Goal: Task Accomplishment & Management: Manage account settings

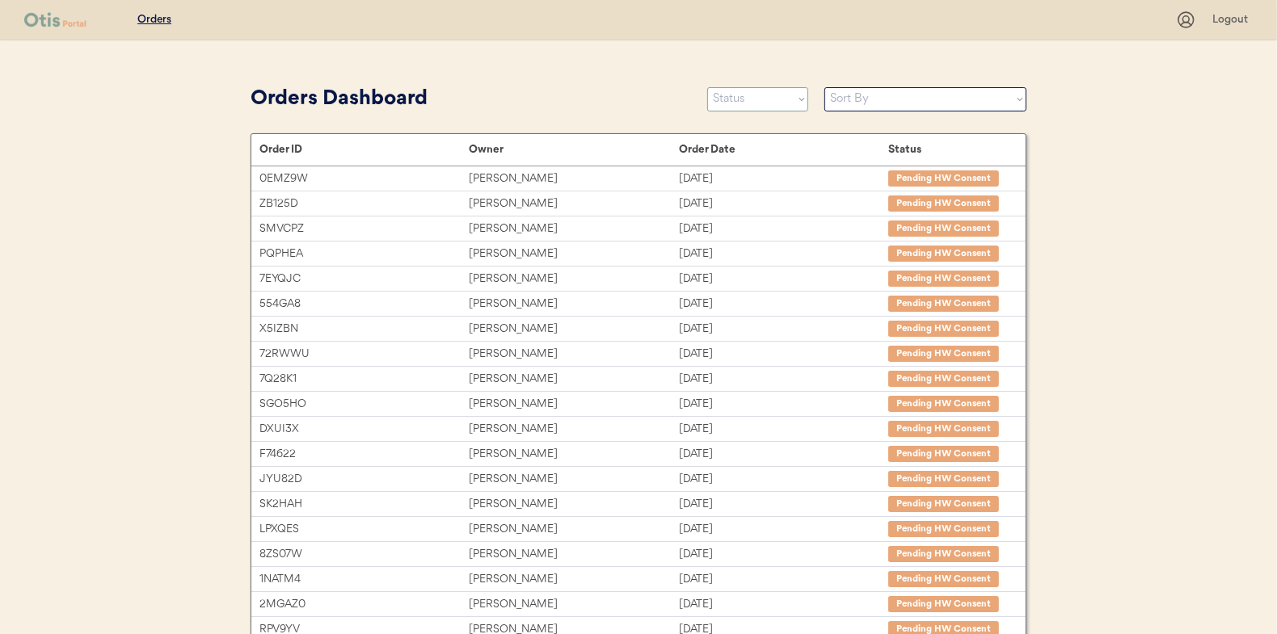
click at [784, 100] on select "Status On Hold New In Progress Complete Pending HW Consent Canceled" at bounding box center [757, 99] width 101 height 24
click at [707, 87] on select "Status On Hold New In Progress Complete Pending HW Consent Canceled" at bounding box center [757, 99] width 101 height 24
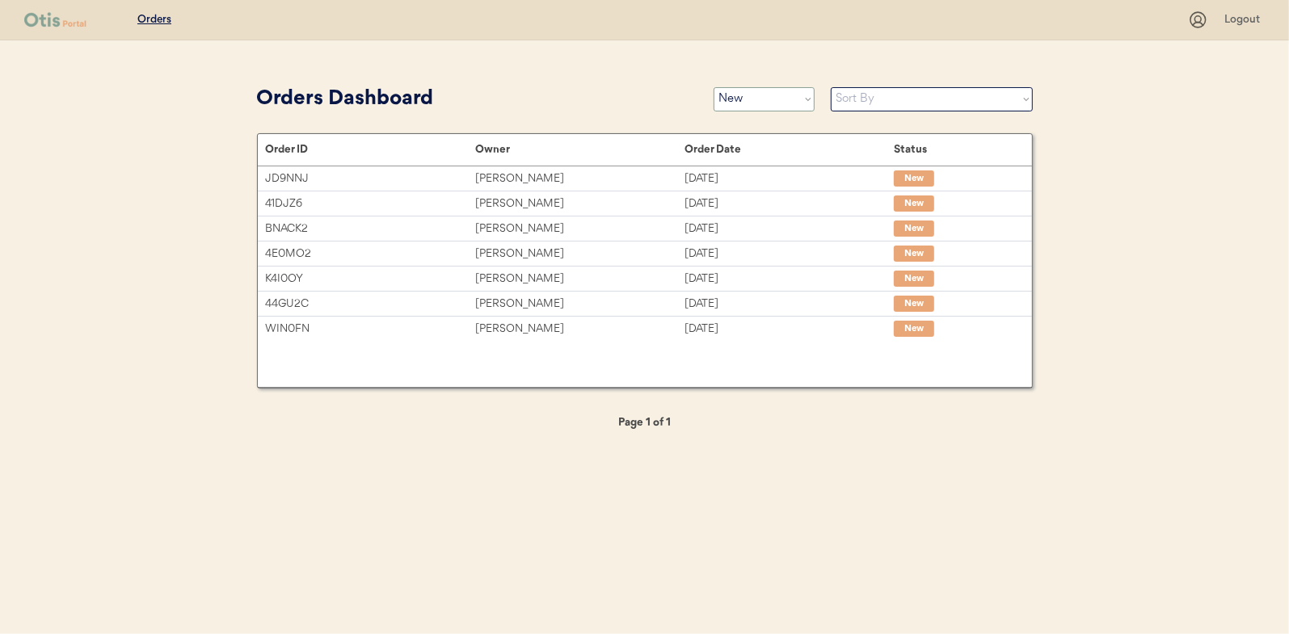
click at [752, 96] on select "Status On Hold New In Progress Complete Pending HW Consent Canceled" at bounding box center [763, 99] width 101 height 24
click at [713, 87] on select "Status On Hold New In Progress Complete Pending HW Consent Canceled" at bounding box center [763, 99] width 101 height 24
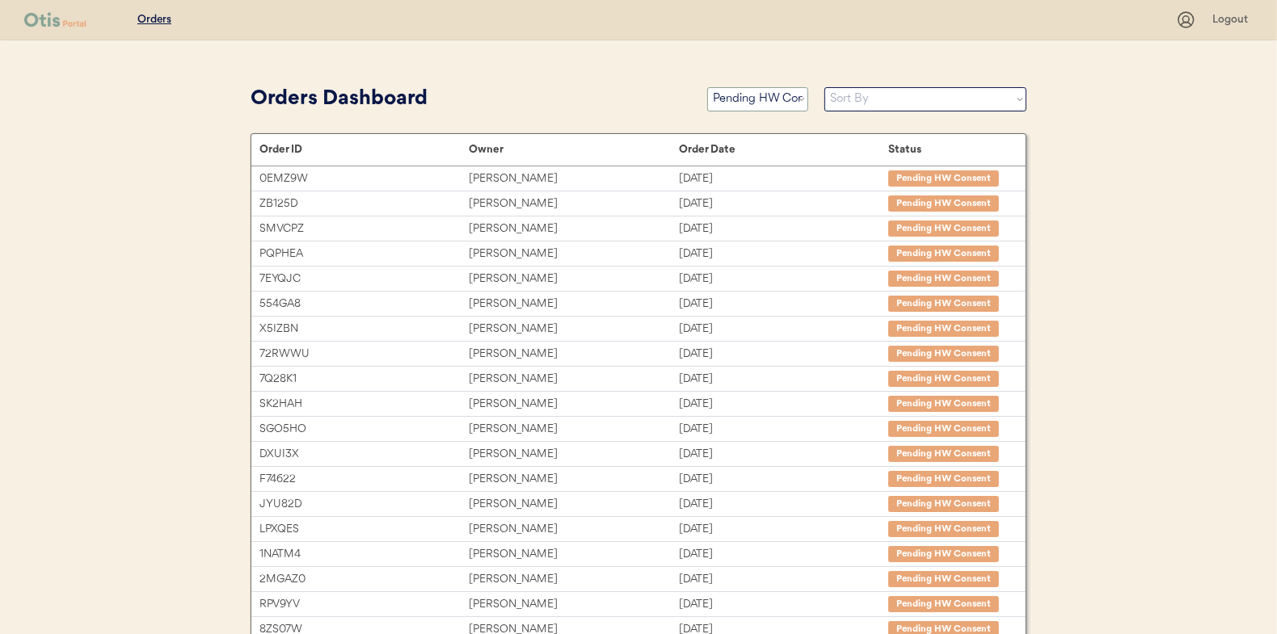
click at [730, 107] on select "Status On Hold New In Progress Complete Pending HW Consent Canceled" at bounding box center [757, 99] width 101 height 24
select select ""new""
click at [707, 87] on select "Status On Hold New In Progress Complete Pending HW Consent Canceled" at bounding box center [757, 99] width 101 height 24
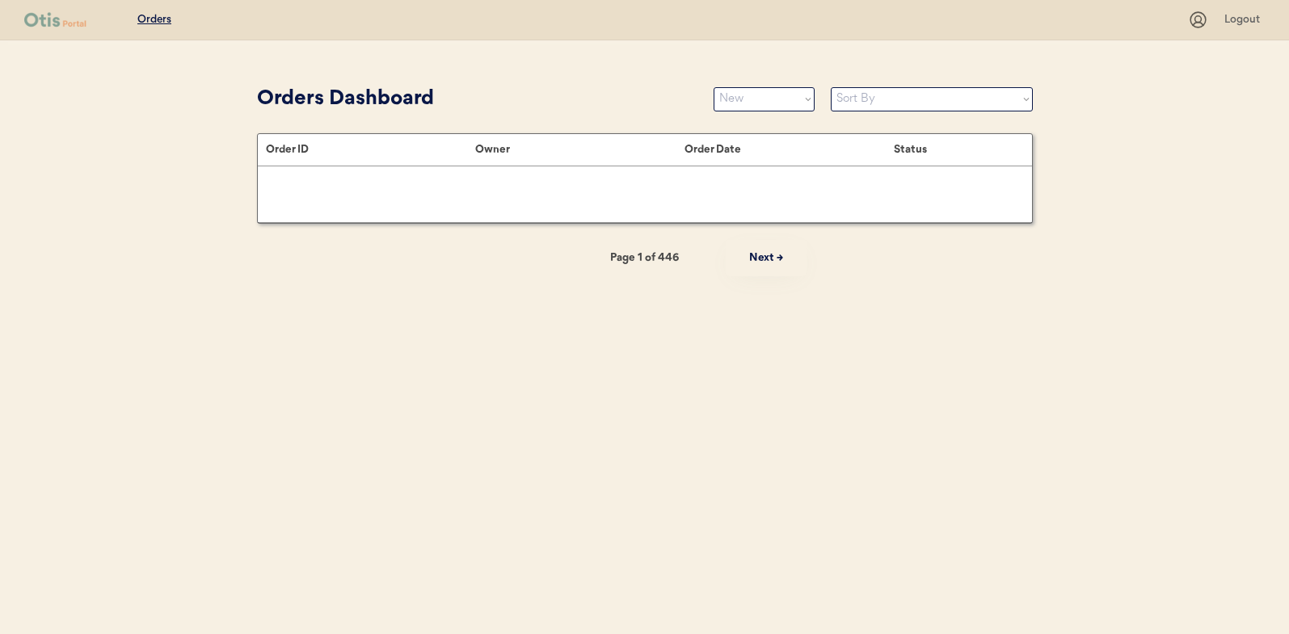
select select ""new""
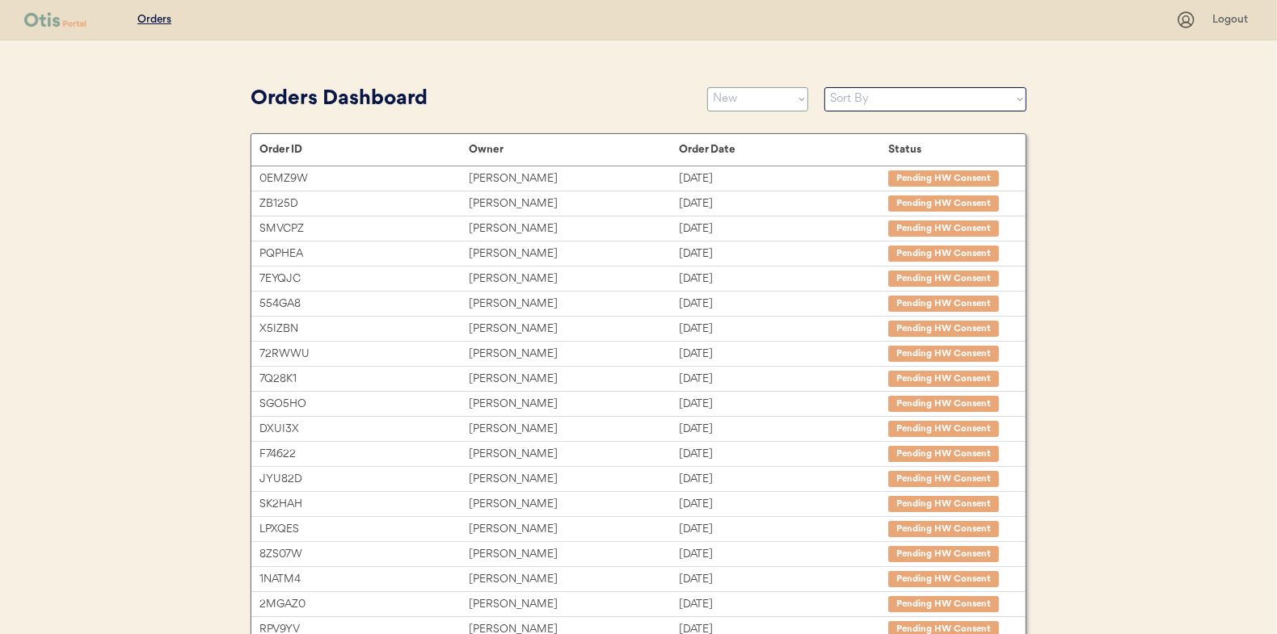
click at [731, 95] on select "Status On Hold New In Progress Complete Pending HW Consent Canceled" at bounding box center [757, 99] width 101 height 24
click at [221, 98] on div "Orders Logout Orders Dashboard Status On Hold New In Progress Complete Pending …" at bounding box center [638, 443] width 1277 height 886
click at [738, 99] on select "Status On Hold New In Progress Complete Pending HW Consent Canceled" at bounding box center [757, 99] width 101 height 24
select select ""new""
click at [707, 87] on select "Status On Hold New In Progress Complete Pending HW Consent Canceled" at bounding box center [757, 99] width 101 height 24
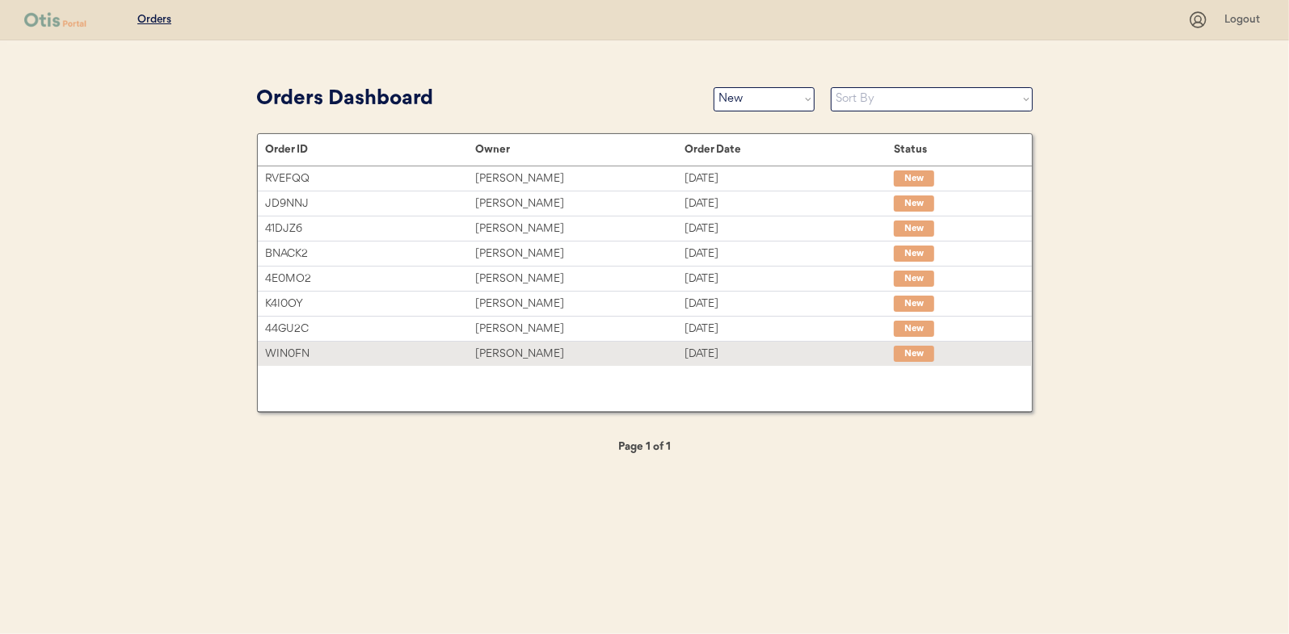
click at [516, 351] on div "[PERSON_NAME]" at bounding box center [579, 354] width 209 height 19
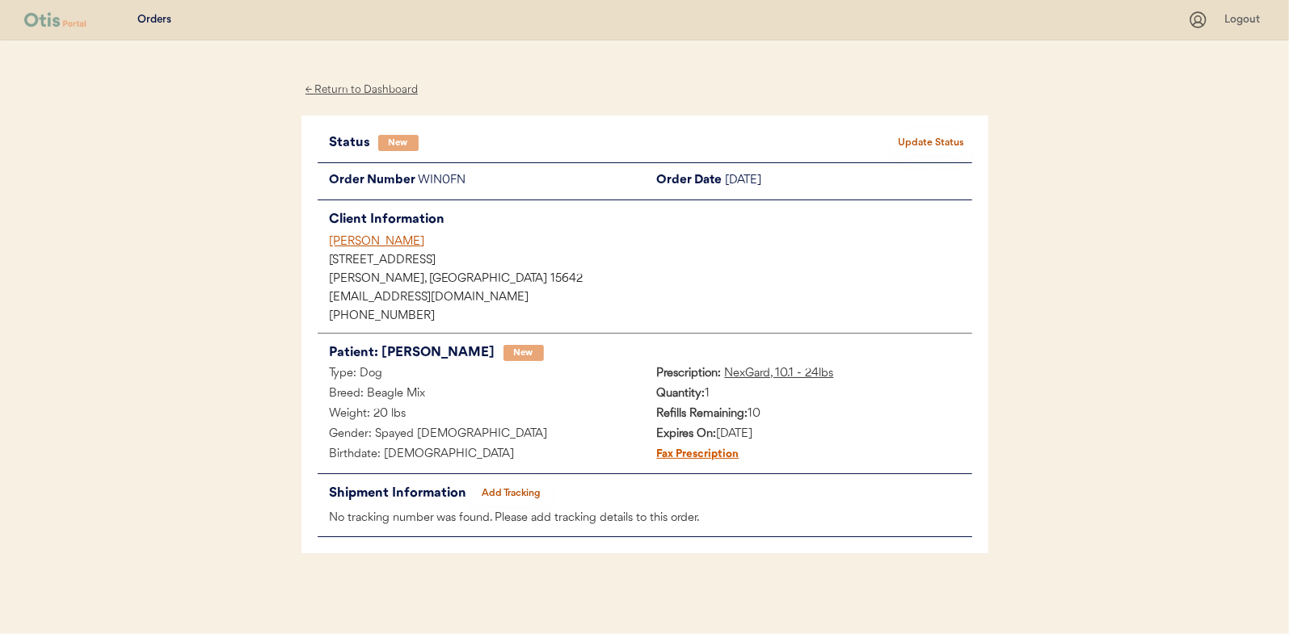
click at [910, 139] on button "Update Status" at bounding box center [931, 143] width 81 height 23
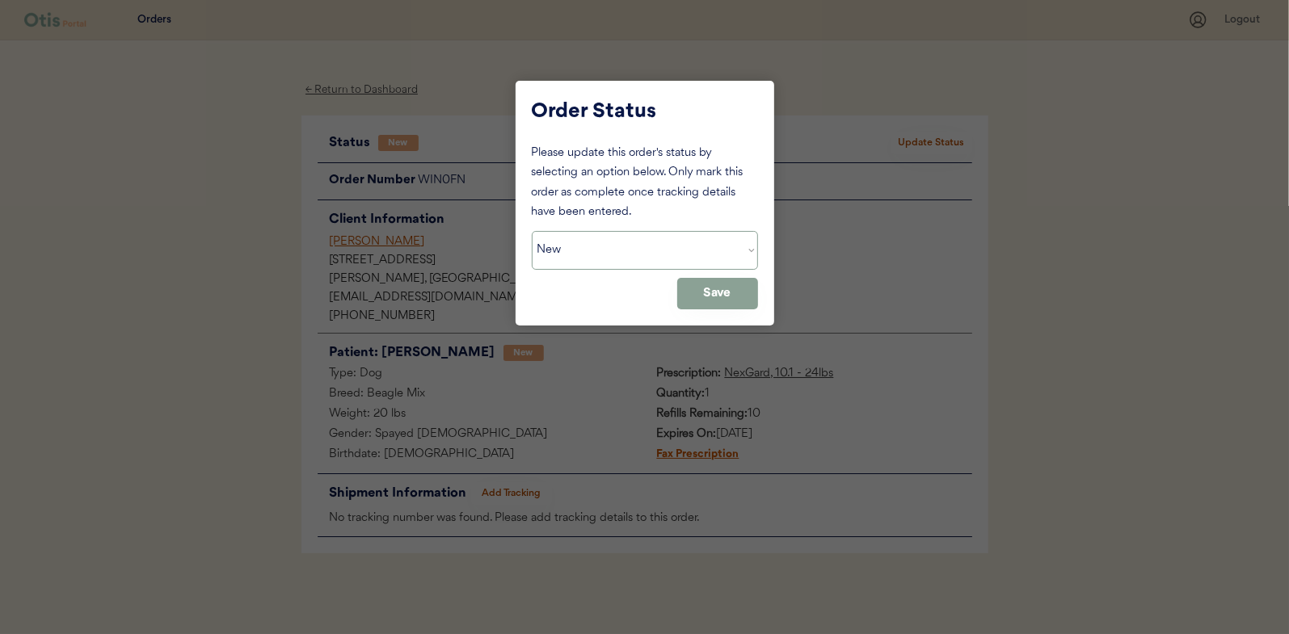
click at [587, 246] on select "Status On Hold New In Progress Complete Pending HW Consent Canceled" at bounding box center [645, 250] width 226 height 39
select select ""in_progress""
click at [532, 231] on select "Status On Hold New In Progress Complete Pending HW Consent Canceled" at bounding box center [645, 250] width 226 height 39
click at [723, 285] on button "Save" at bounding box center [717, 294] width 81 height 32
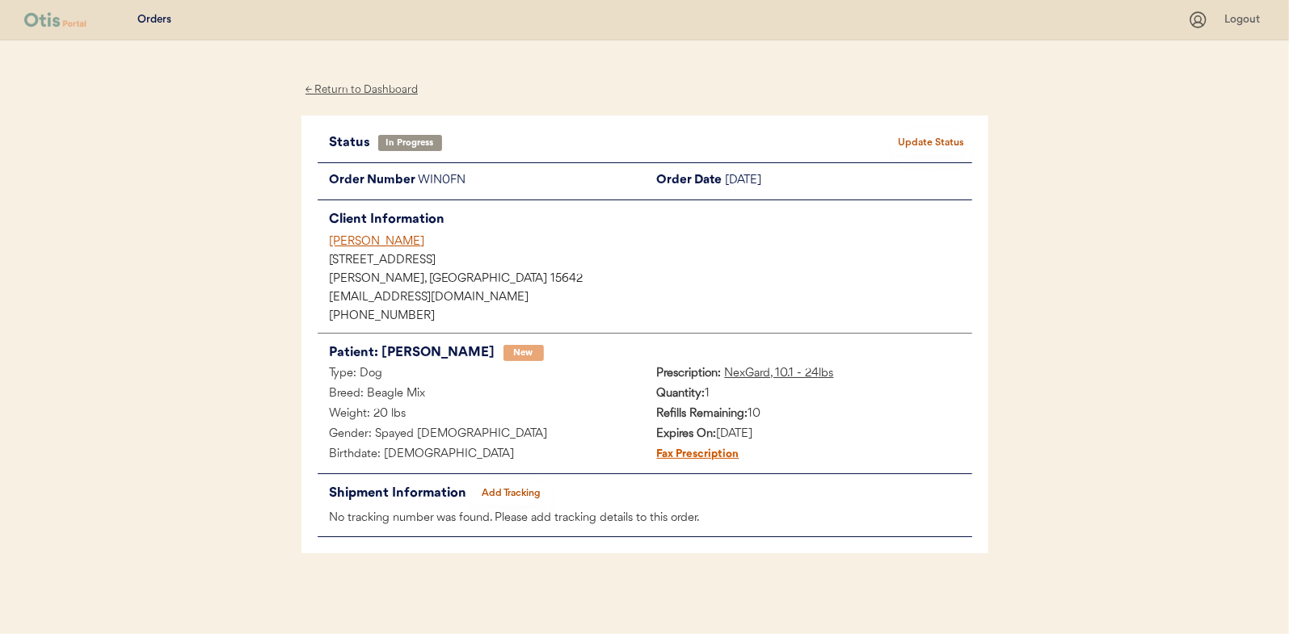
click at [363, 83] on div "← Return to Dashboard" at bounding box center [361, 90] width 121 height 19
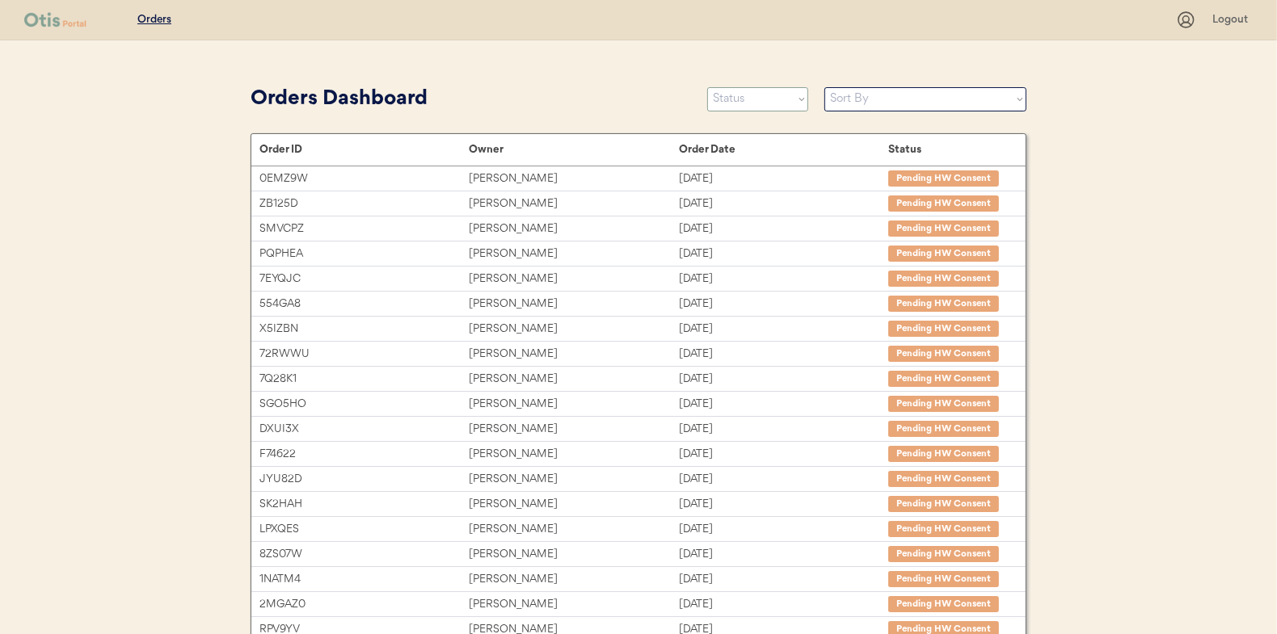
click at [733, 100] on select "Status On Hold New In Progress Complete Pending HW Consent Canceled" at bounding box center [757, 99] width 101 height 24
select select ""new""
click at [707, 87] on select "Status On Hold New In Progress Complete Pending HW Consent Canceled" at bounding box center [757, 99] width 101 height 24
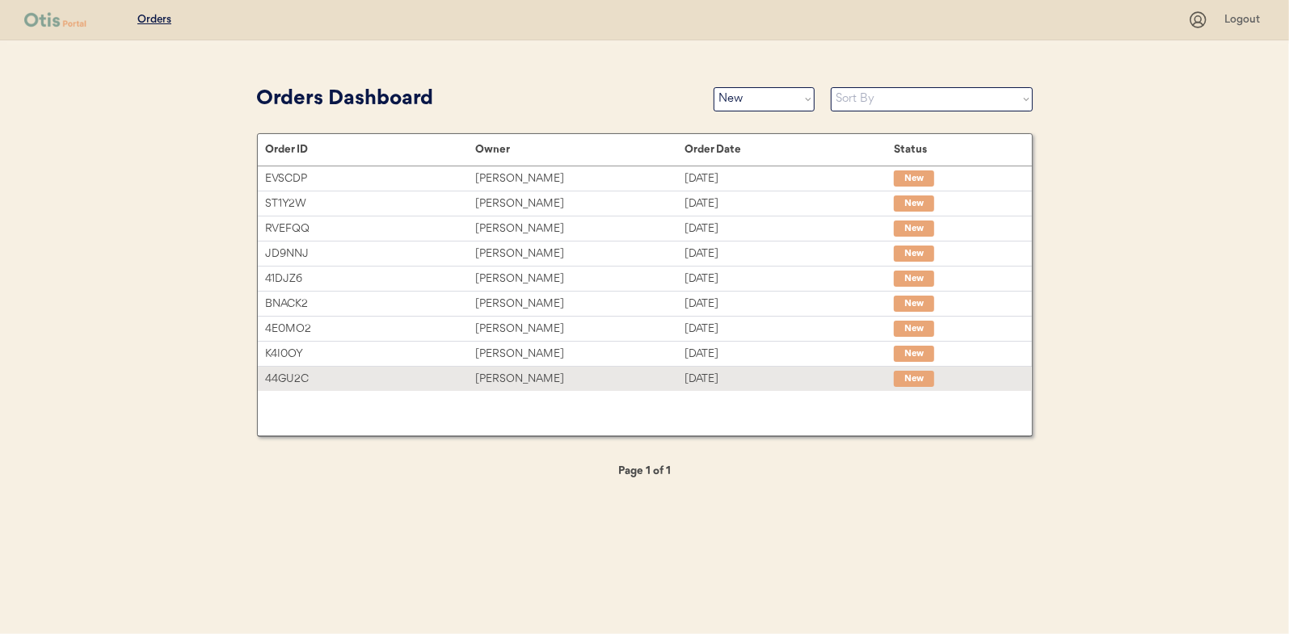
click at [507, 373] on div "[PERSON_NAME]" at bounding box center [579, 379] width 209 height 19
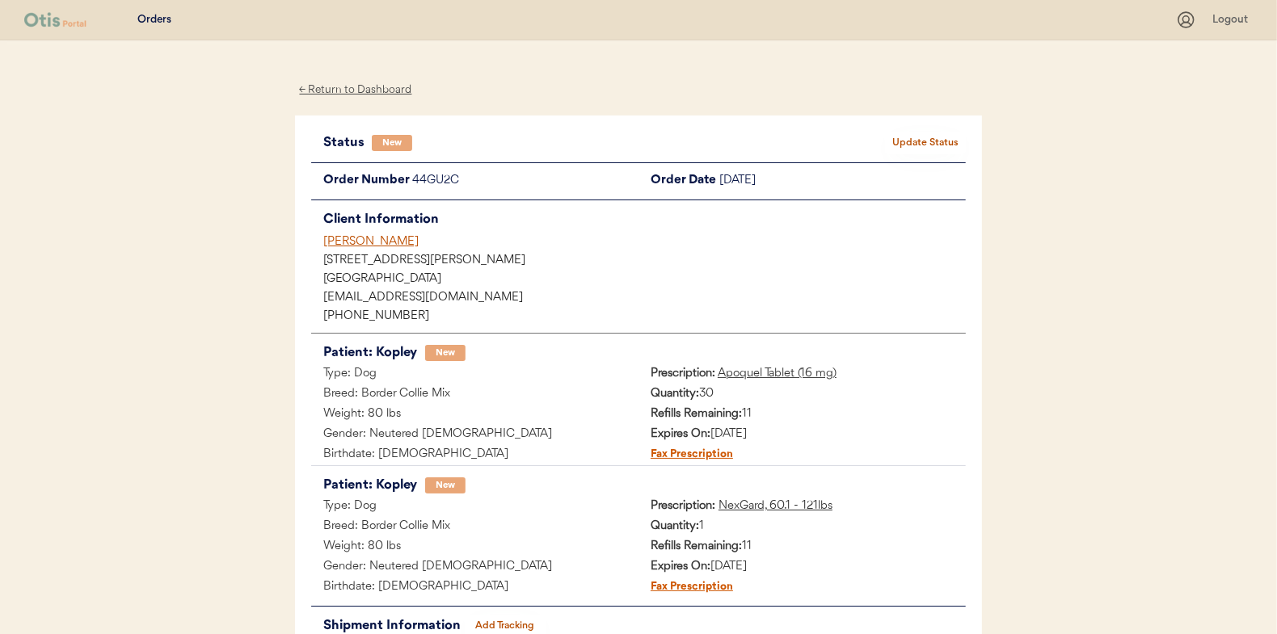
scroll to position [81, 0]
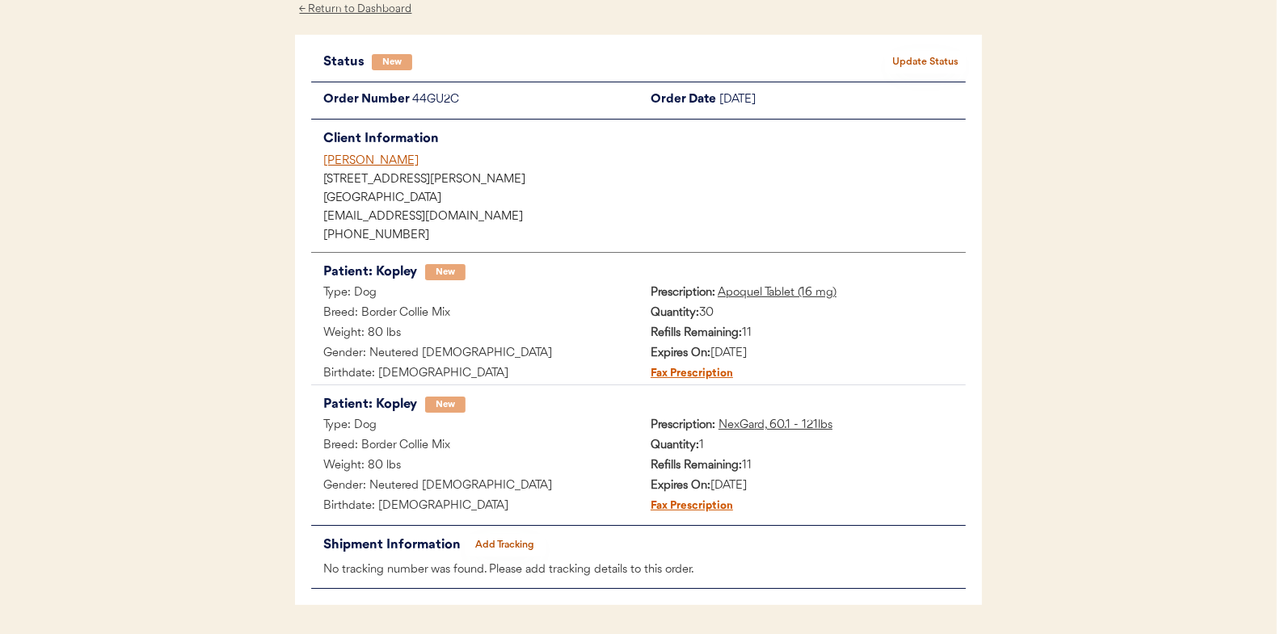
click at [909, 58] on button "Update Status" at bounding box center [925, 62] width 81 height 23
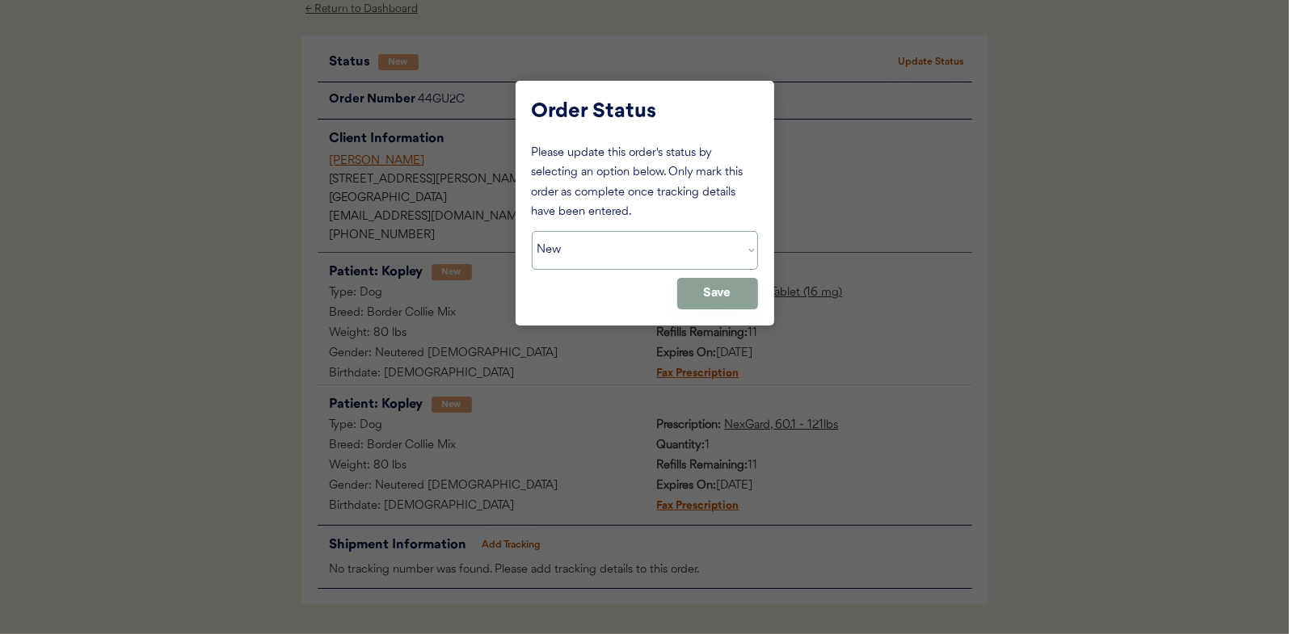
click at [608, 250] on select "Status On Hold New In Progress Complete Pending HW Consent Canceled" at bounding box center [645, 250] width 226 height 39
select select ""in_progress""
click at [532, 231] on select "Status On Hold New In Progress Complete Pending HW Consent Canceled" at bounding box center [645, 250] width 226 height 39
click at [712, 287] on button "Save" at bounding box center [717, 294] width 81 height 32
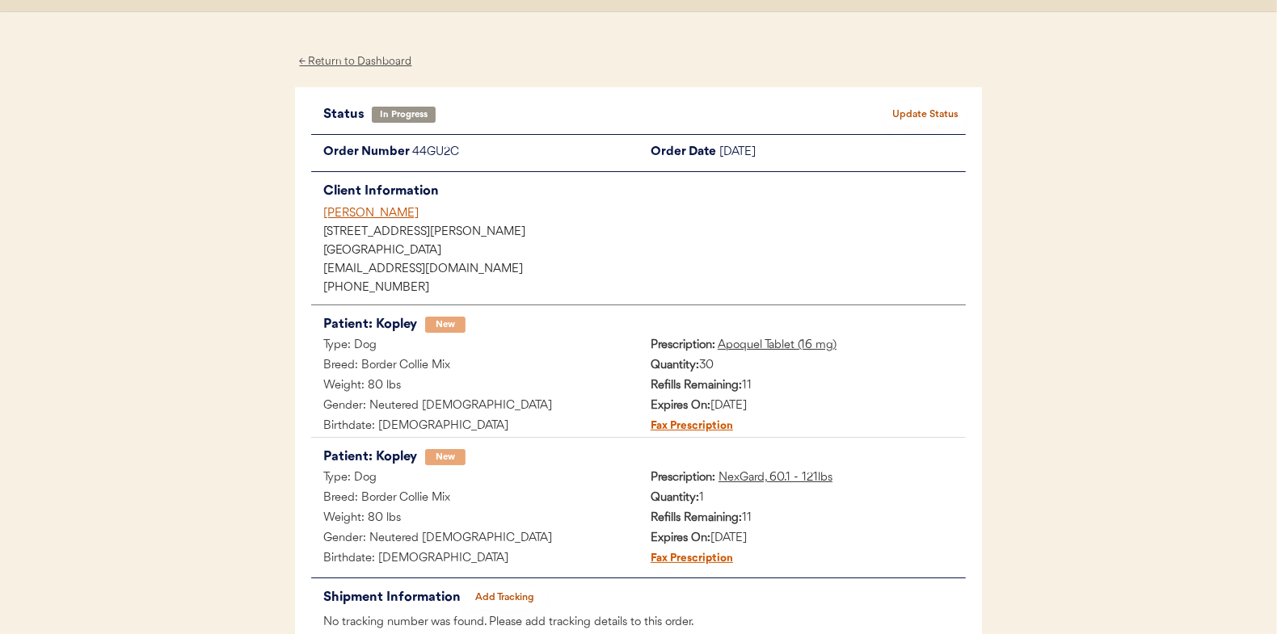
scroll to position [0, 0]
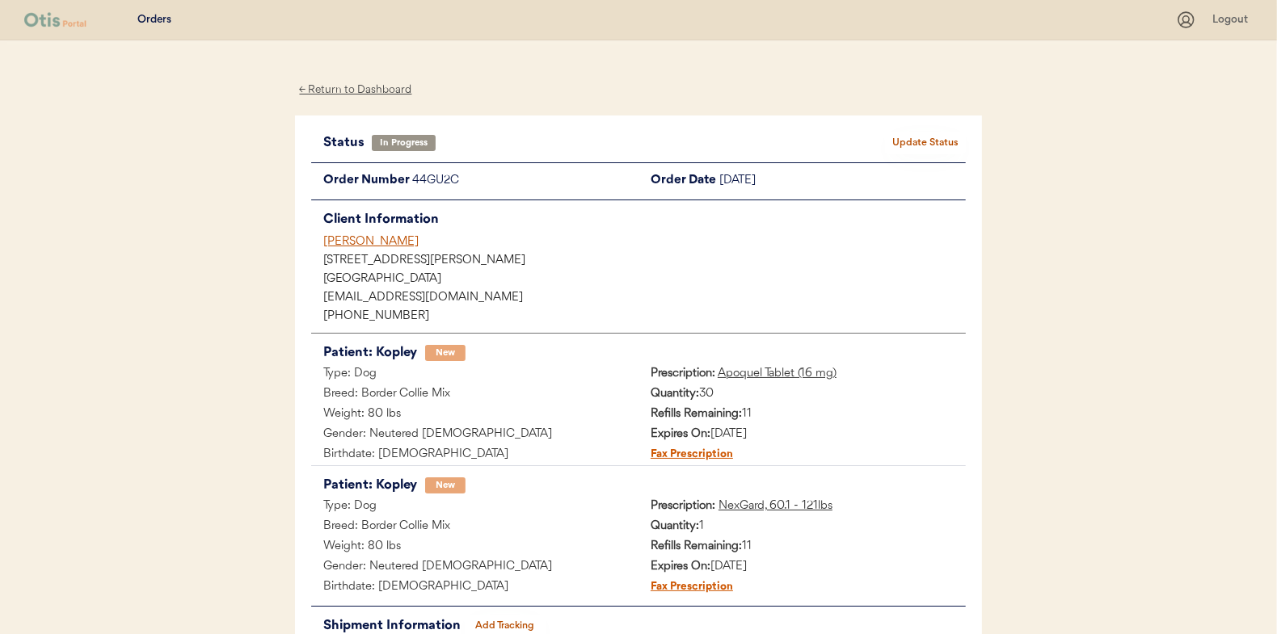
click at [356, 90] on div "← Return to Dashboard" at bounding box center [355, 90] width 121 height 19
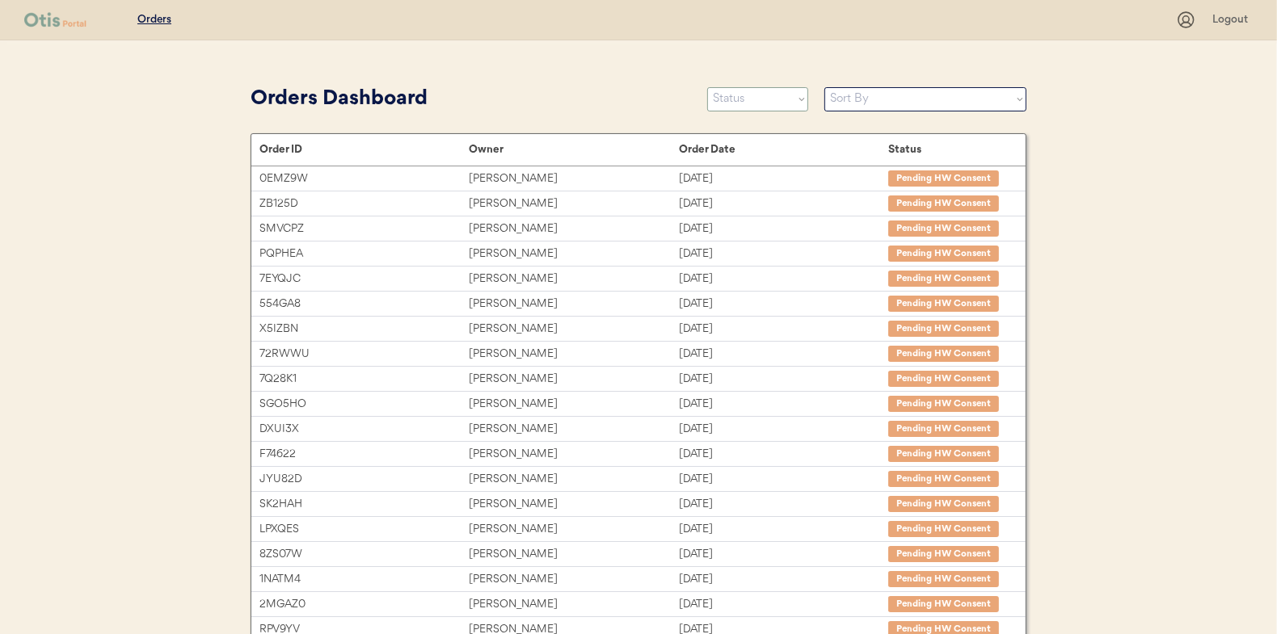
click at [734, 102] on select "Status On Hold New In Progress Complete Pending HW Consent Canceled" at bounding box center [757, 99] width 101 height 24
select select ""new""
click at [707, 87] on select "Status On Hold New In Progress Complete Pending HW Consent Canceled" at bounding box center [757, 99] width 101 height 24
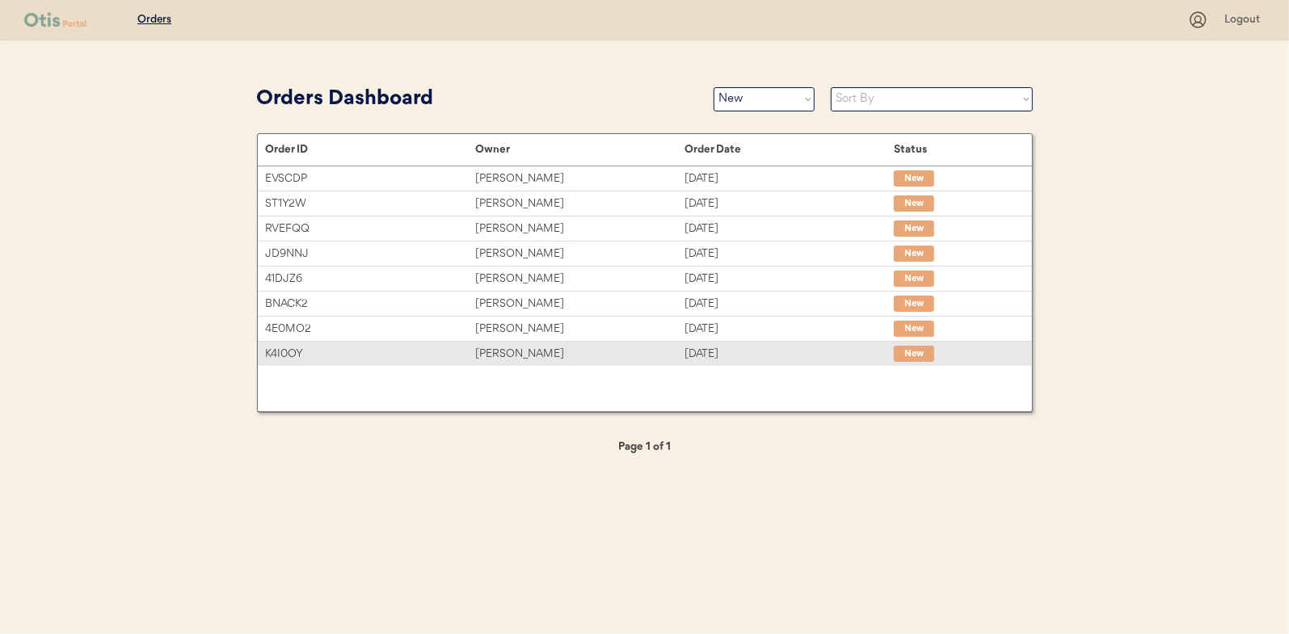
click at [512, 346] on div "Miranda Burns" at bounding box center [579, 354] width 209 height 19
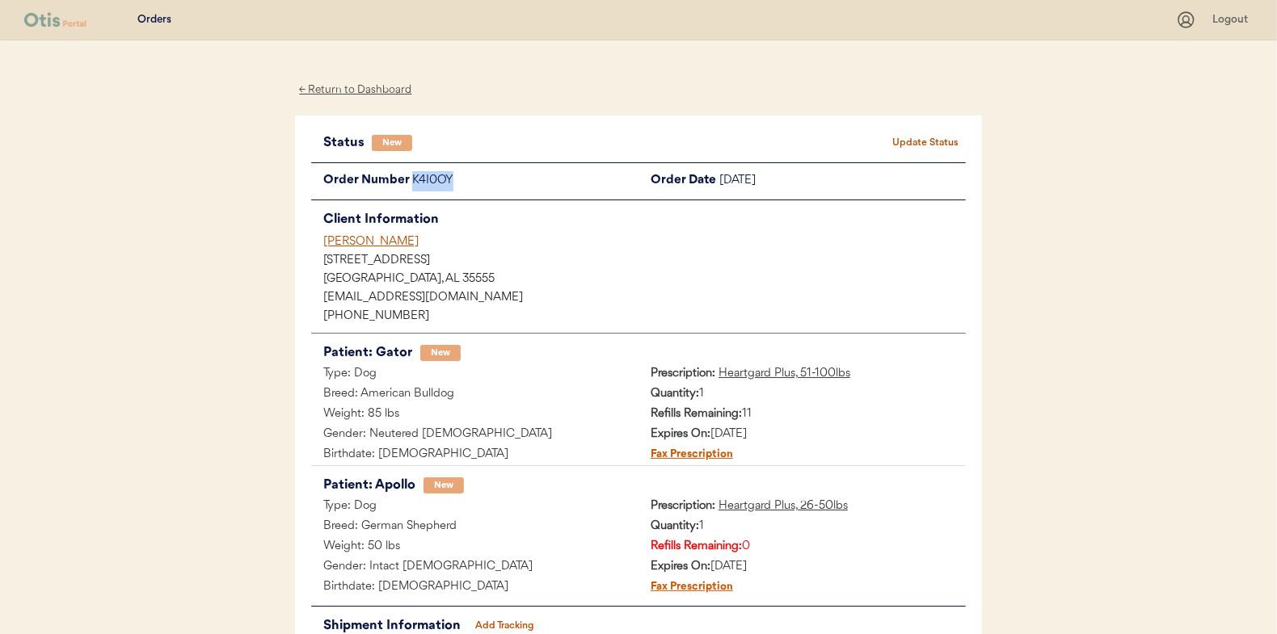
drag, startPoint x: 463, startPoint y: 183, endPoint x: 414, endPoint y: 185, distance: 49.3
click at [414, 185] on div "K4I0OY" at bounding box center [525, 181] width 226 height 20
copy div "K4I0OY"
click at [920, 148] on button "Update Status" at bounding box center [925, 143] width 81 height 23
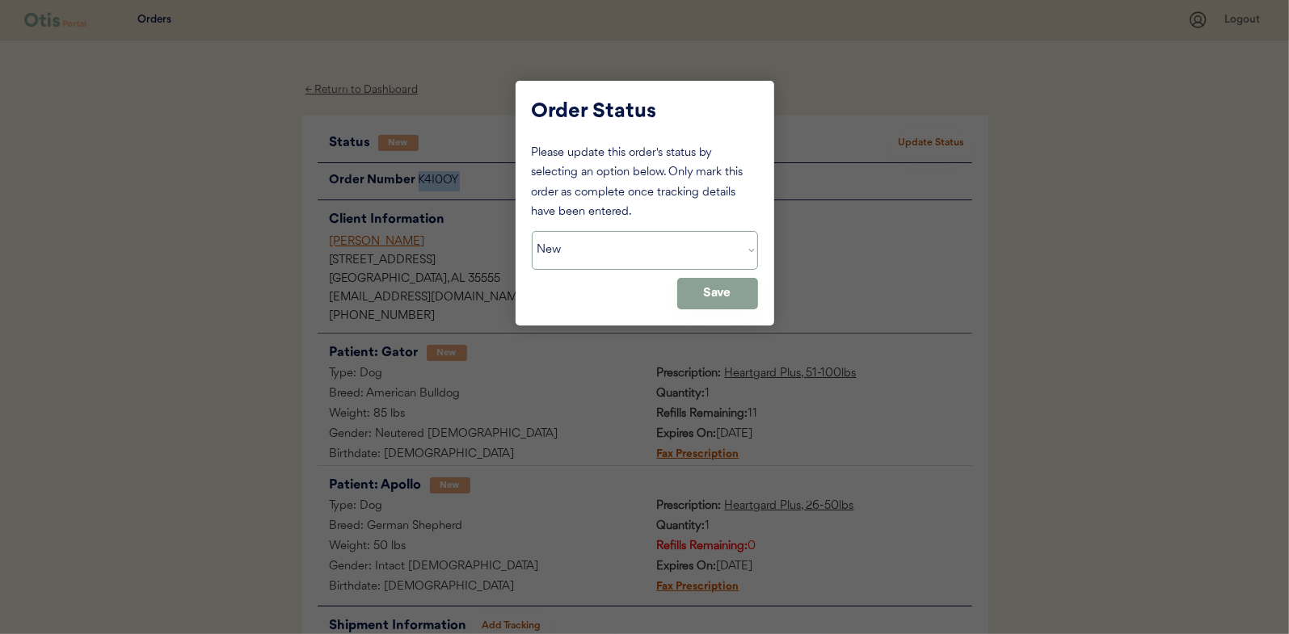
click at [653, 244] on select "Status On Hold New In Progress Complete Pending HW Consent Canceled" at bounding box center [645, 250] width 226 height 39
select select ""on_hold""
click at [532, 231] on select "Status On Hold New In Progress Complete Pending HW Consent Canceled" at bounding box center [645, 250] width 226 height 39
click at [734, 301] on button "Save" at bounding box center [717, 294] width 81 height 32
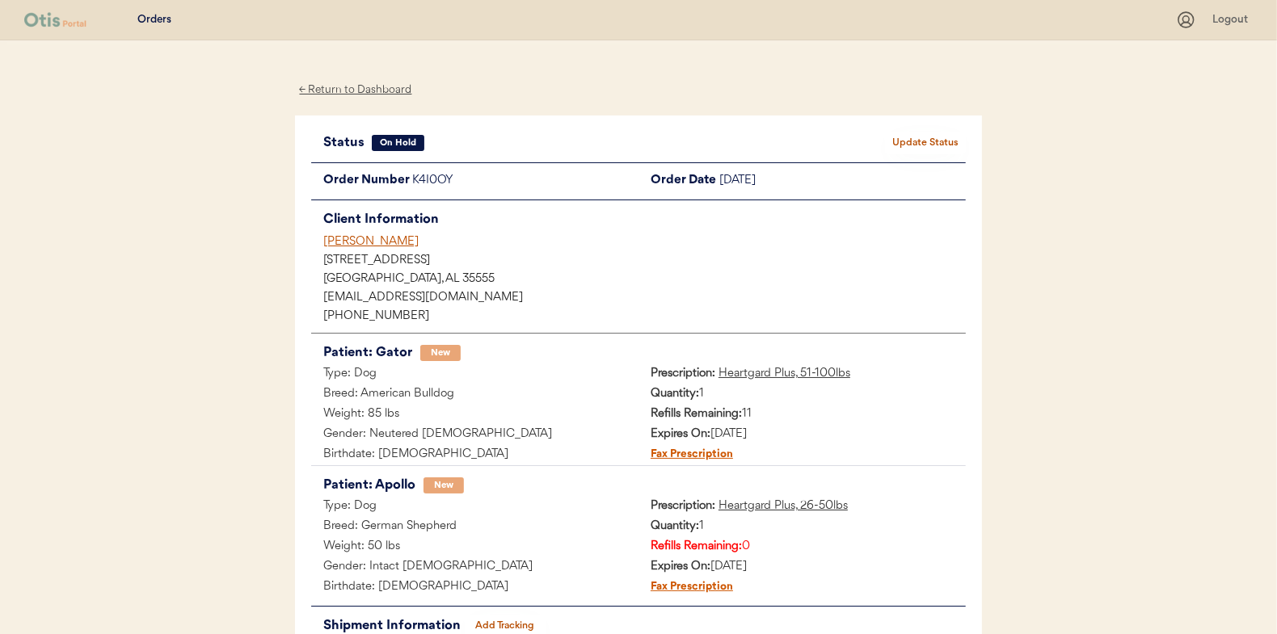
click at [354, 79] on div "← Return to Dashboard Status On Hold Update Status Order Number K4I0OY Order Da…" at bounding box center [638, 403] width 687 height 726
click at [353, 84] on div "← Return to Dashboard" at bounding box center [355, 90] width 121 height 19
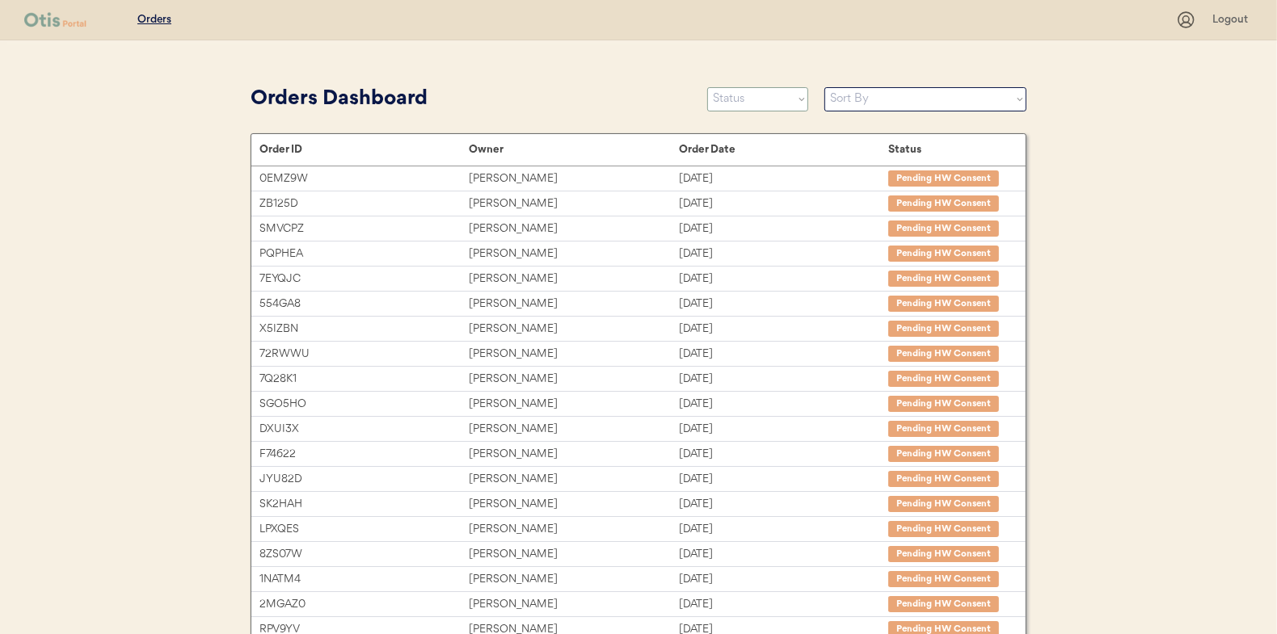
click at [722, 101] on select "Status On Hold New In Progress Complete Pending HW Consent Canceled" at bounding box center [757, 99] width 101 height 24
select select ""new""
click at [707, 87] on select "Status On Hold New In Progress Complete Pending HW Consent Canceled" at bounding box center [757, 99] width 101 height 24
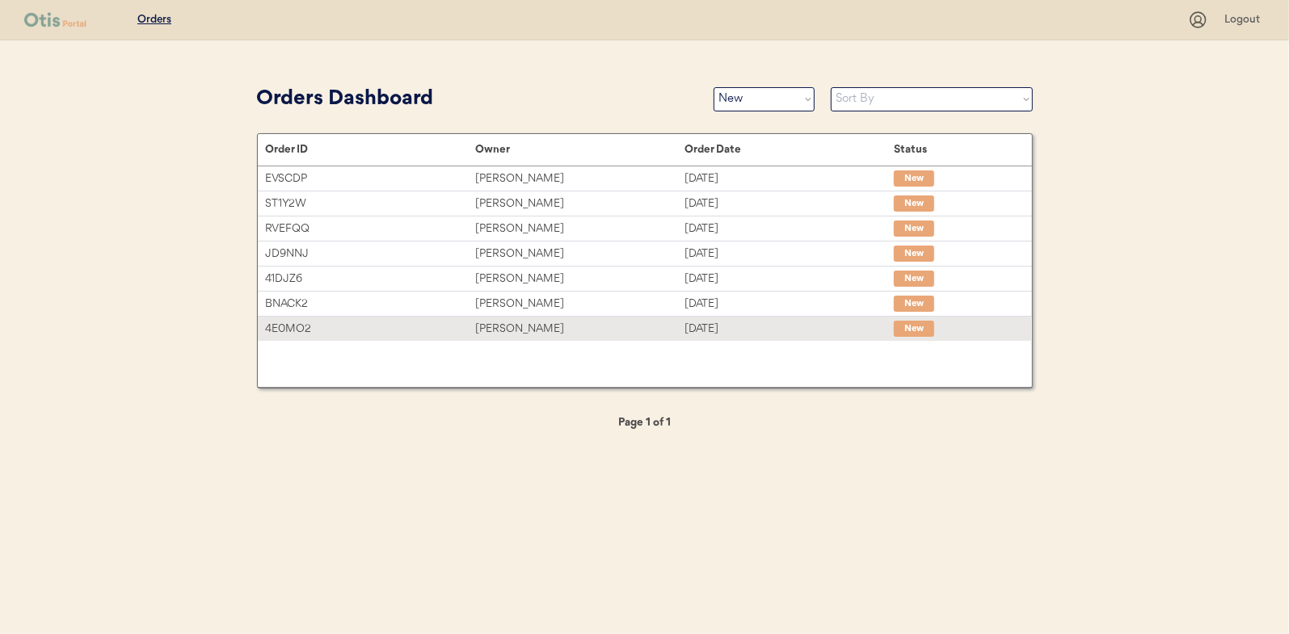
click at [524, 329] on div "[PERSON_NAME]" at bounding box center [579, 329] width 209 height 19
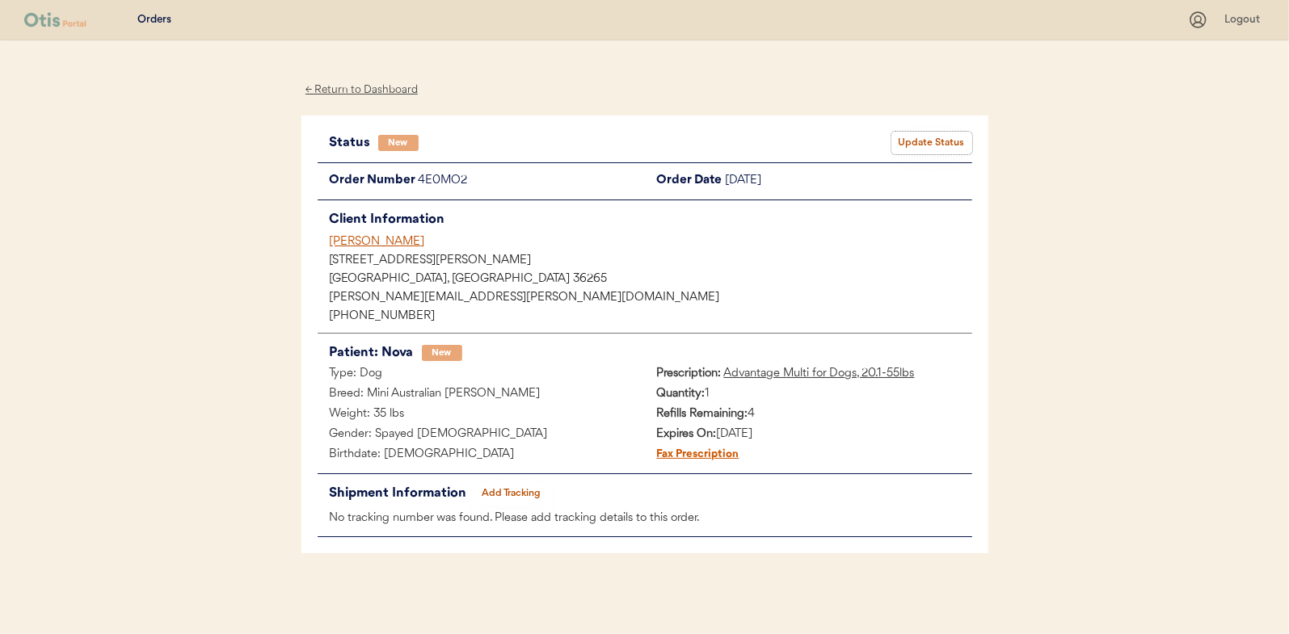
click at [937, 143] on button "Update Status" at bounding box center [931, 143] width 81 height 23
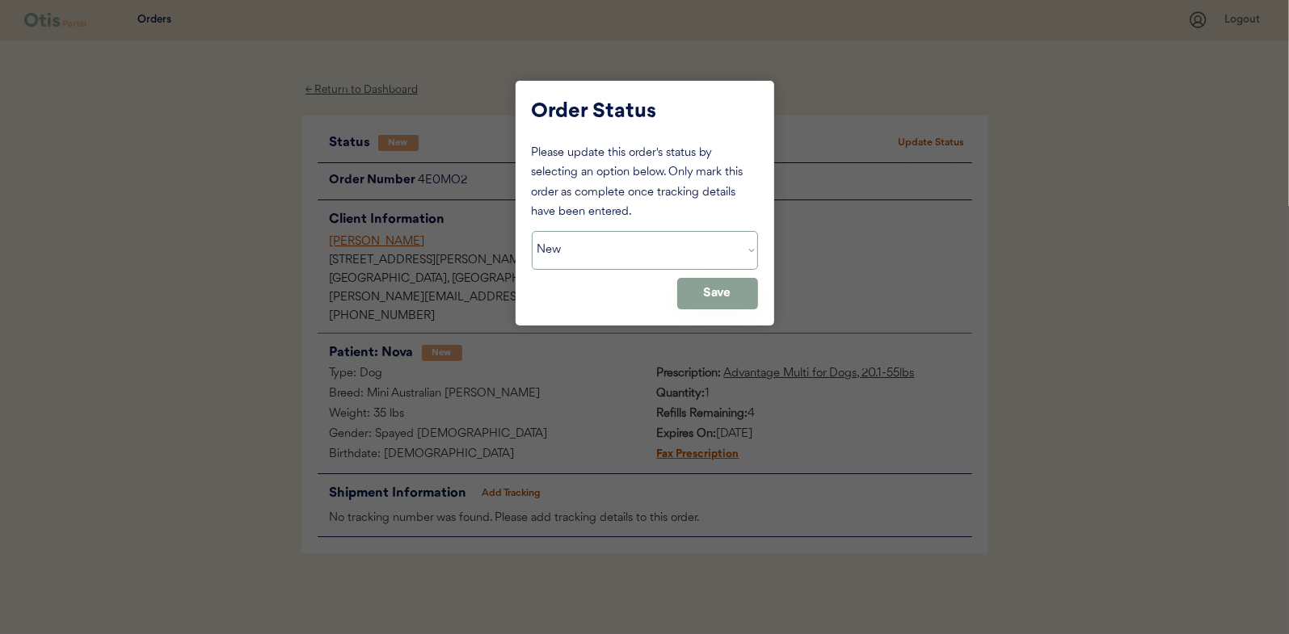
click at [606, 244] on select "Status On Hold New In Progress Complete Pending HW Consent Canceled" at bounding box center [645, 250] width 226 height 39
select select ""in_progress""
click at [532, 231] on select "Status On Hold New In Progress Complete Pending HW Consent Canceled" at bounding box center [645, 250] width 226 height 39
click at [727, 292] on button "Save" at bounding box center [717, 294] width 81 height 32
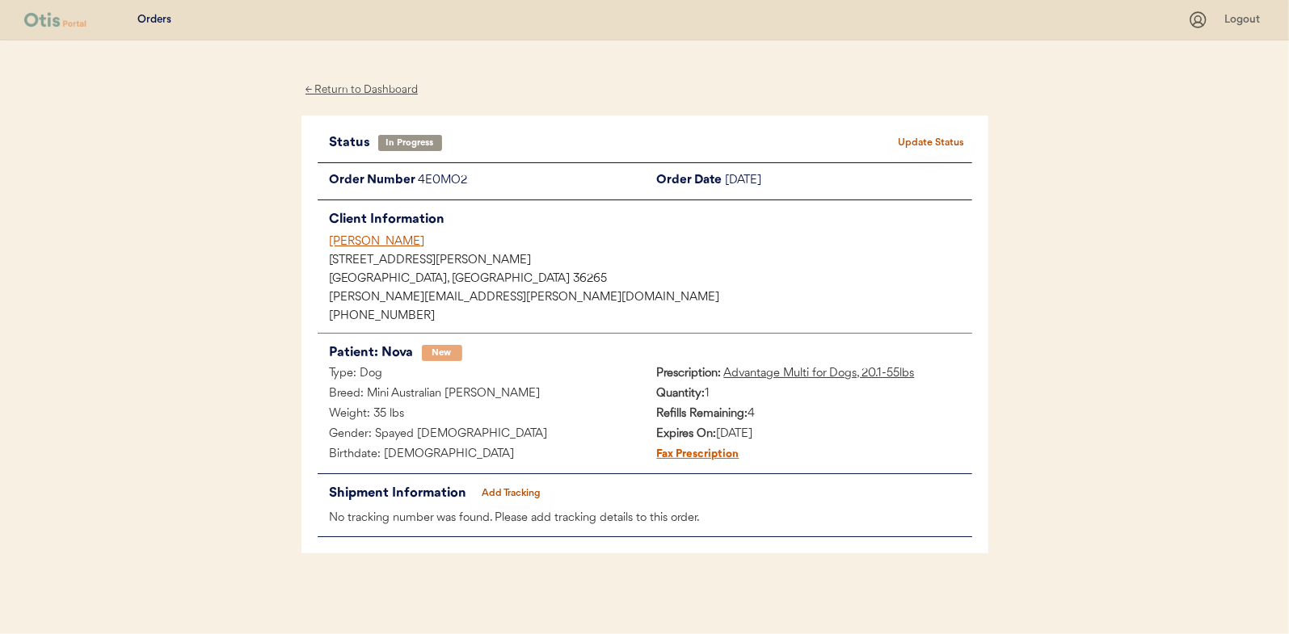
click at [373, 85] on div "← Return to Dashboard" at bounding box center [361, 90] width 121 height 19
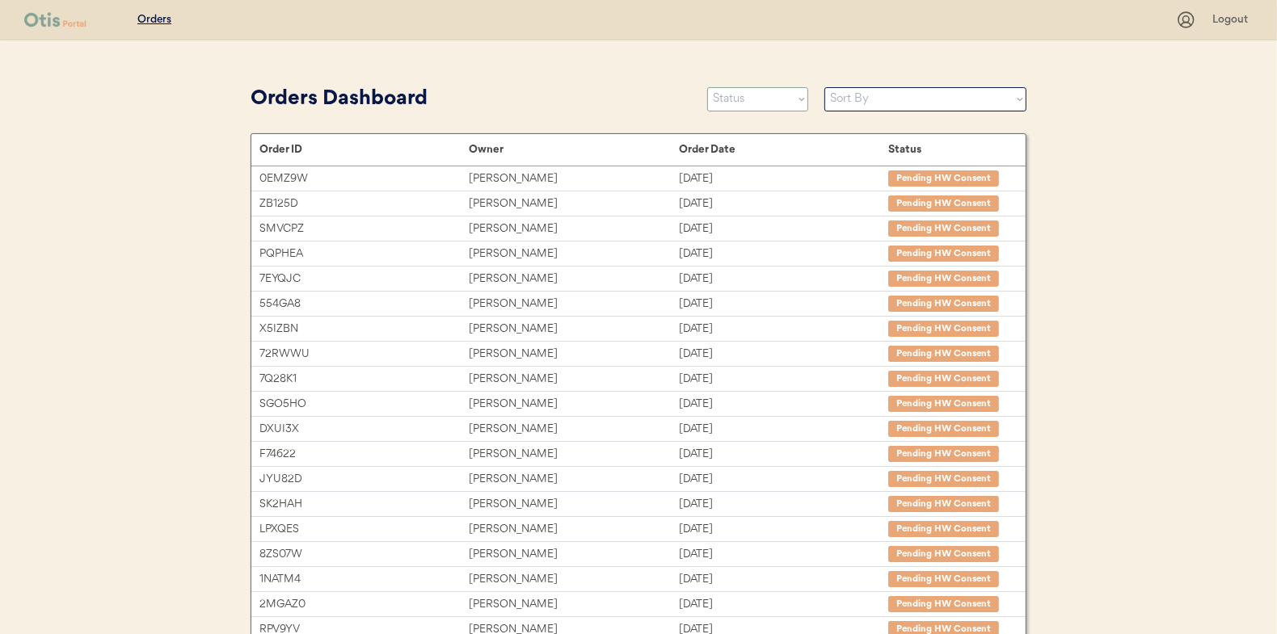
click at [745, 104] on select "Status On Hold New In Progress Complete Pending HW Consent Canceled" at bounding box center [757, 99] width 101 height 24
select select ""new""
click at [707, 87] on select "Status On Hold New In Progress Complete Pending HW Consent Canceled" at bounding box center [757, 99] width 101 height 24
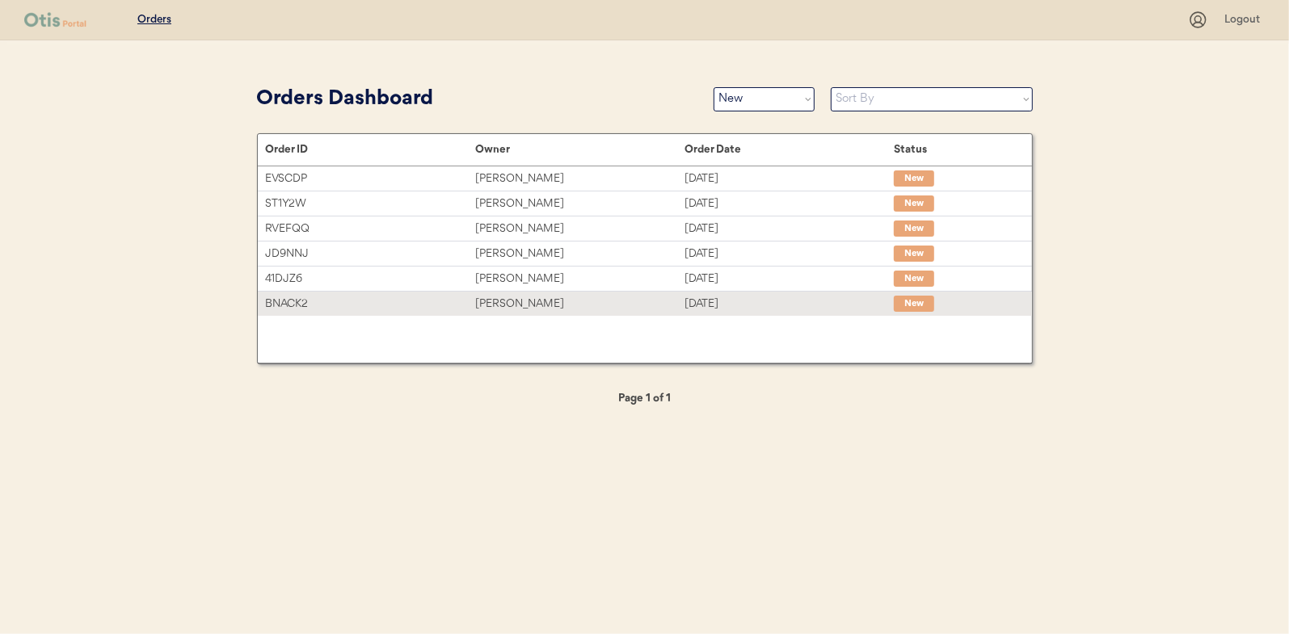
click at [522, 299] on div "[PERSON_NAME]" at bounding box center [579, 304] width 209 height 19
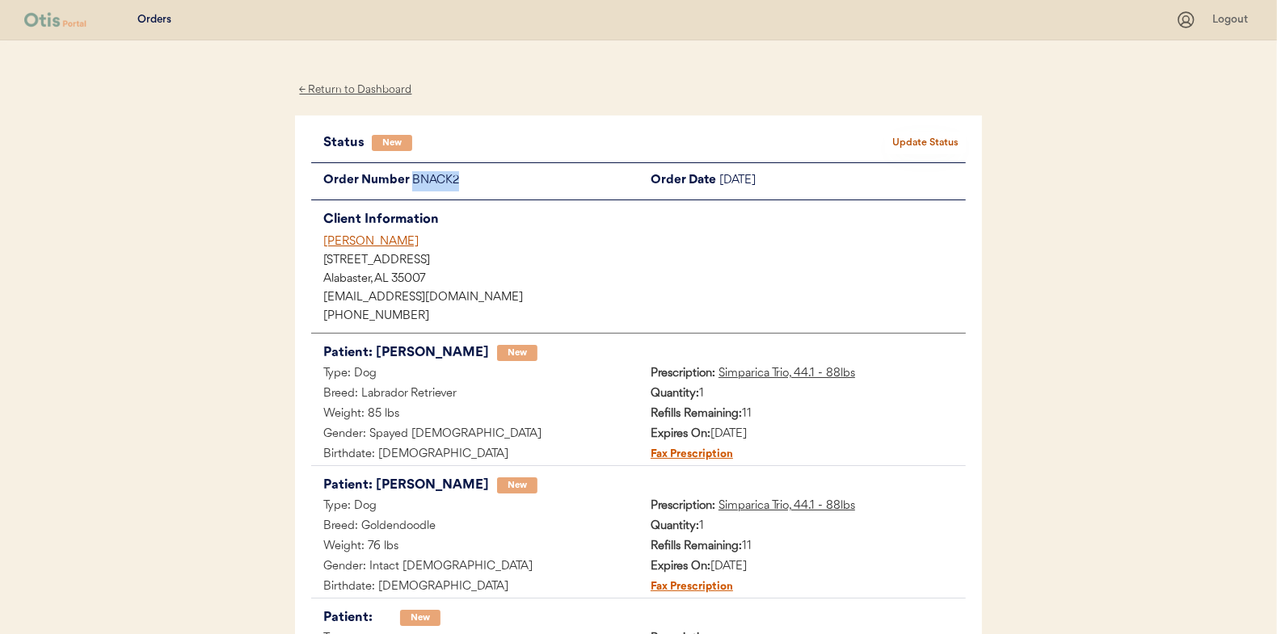
drag, startPoint x: 465, startPoint y: 176, endPoint x: 409, endPoint y: 182, distance: 56.8
click at [409, 182] on div "Order Number BNACK2" at bounding box center [474, 181] width 327 height 20
drag, startPoint x: 409, startPoint y: 182, endPoint x: 427, endPoint y: 180, distance: 17.8
copy div "BNACK2"
click at [920, 148] on button "Update Status" at bounding box center [925, 143] width 81 height 23
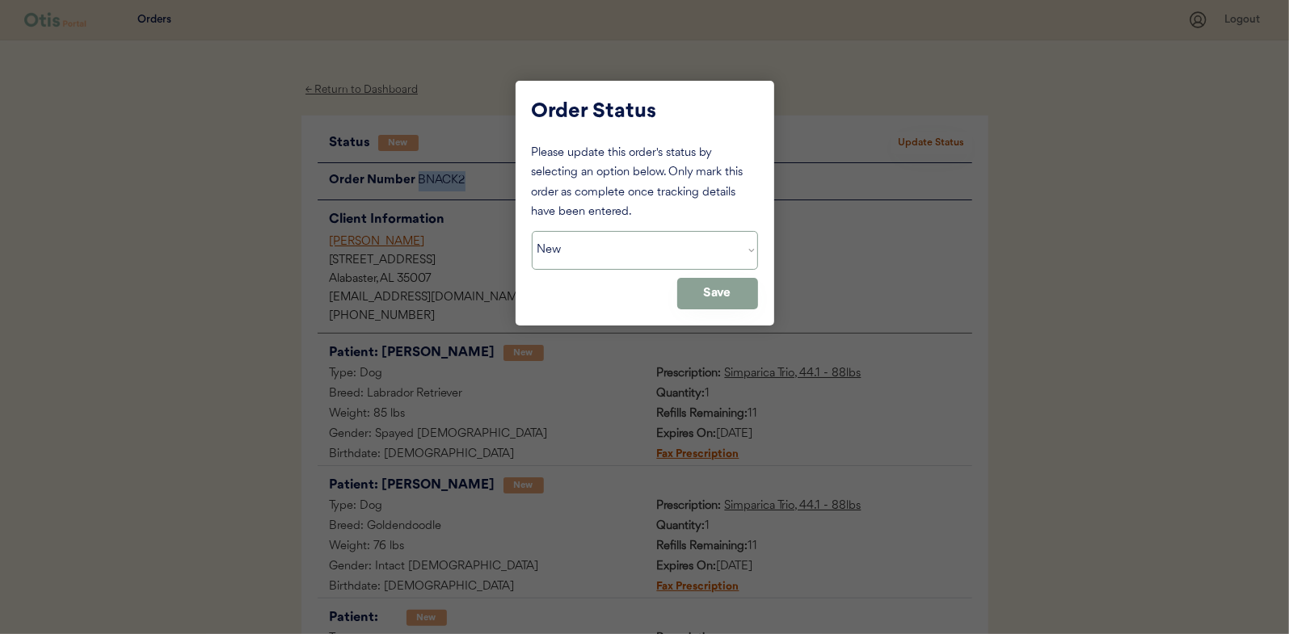
click at [588, 250] on select "Status On Hold New In Progress Complete Pending HW Consent Canceled" at bounding box center [645, 250] width 226 height 39
select select ""on_hold""
click at [532, 231] on select "Status On Hold New In Progress Complete Pending HW Consent Canceled" at bounding box center [645, 250] width 226 height 39
click at [711, 297] on button "Save" at bounding box center [717, 294] width 81 height 32
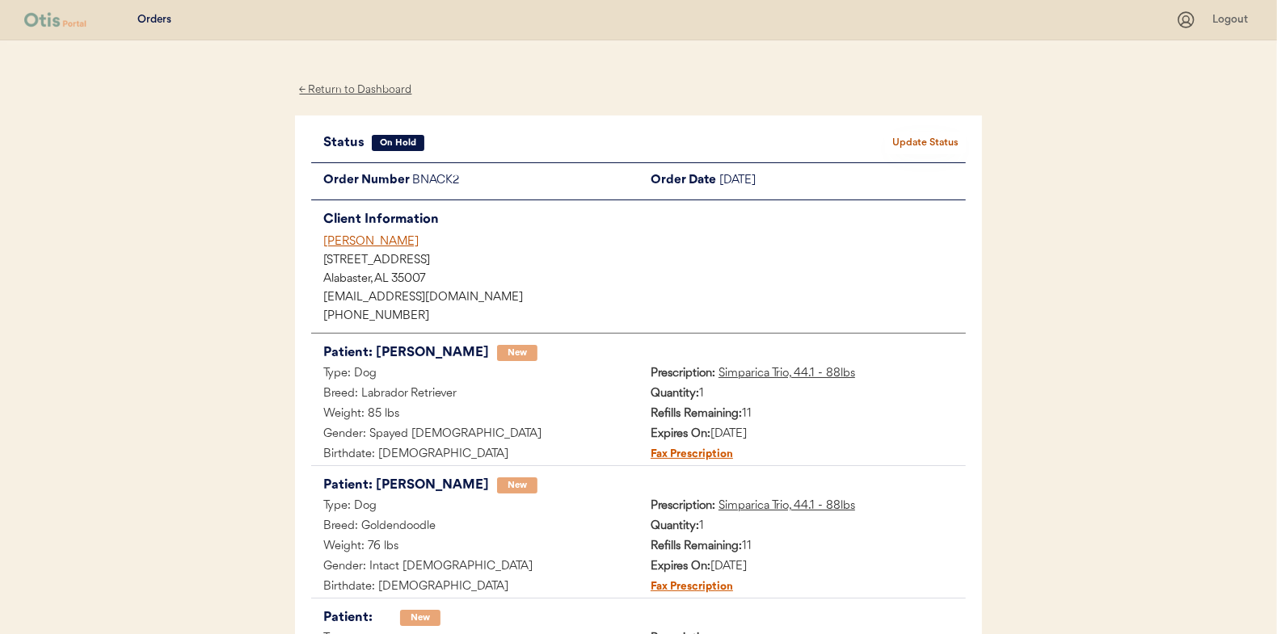
click at [355, 86] on div "← Return to Dashboard" at bounding box center [355, 90] width 121 height 19
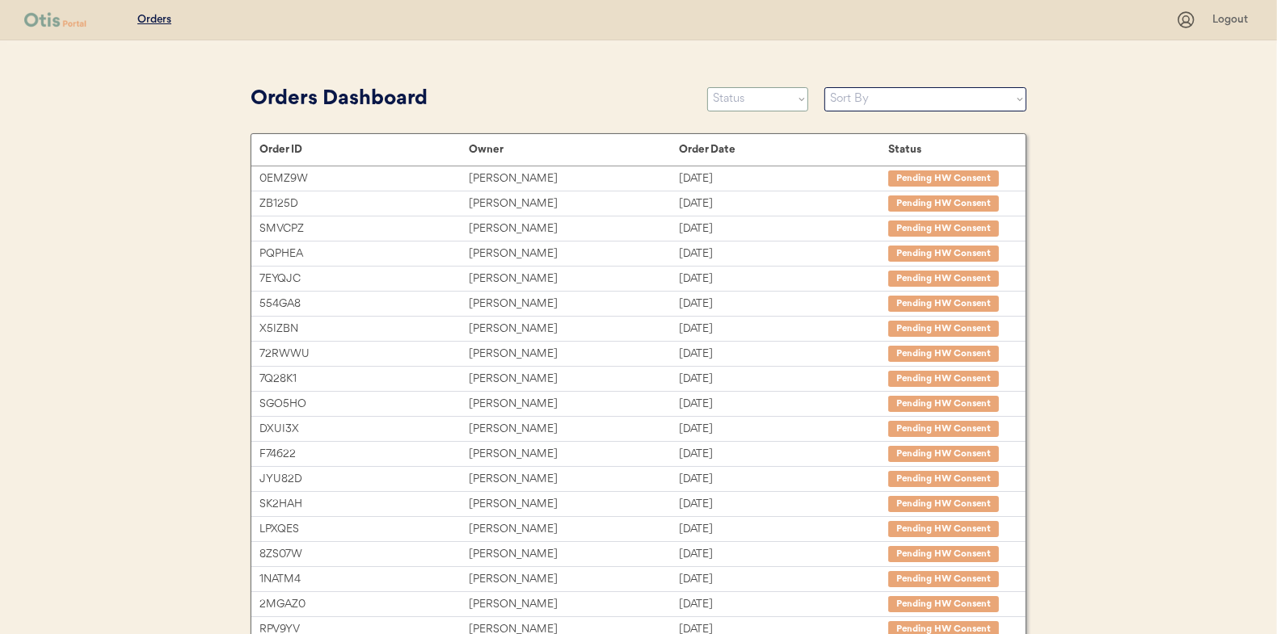
click at [753, 103] on select "Status On Hold New In Progress Complete Pending HW Consent Canceled" at bounding box center [757, 99] width 101 height 24
select select ""new""
click at [707, 87] on select "Status On Hold New In Progress Complete Pending HW Consent Canceled" at bounding box center [757, 99] width 101 height 24
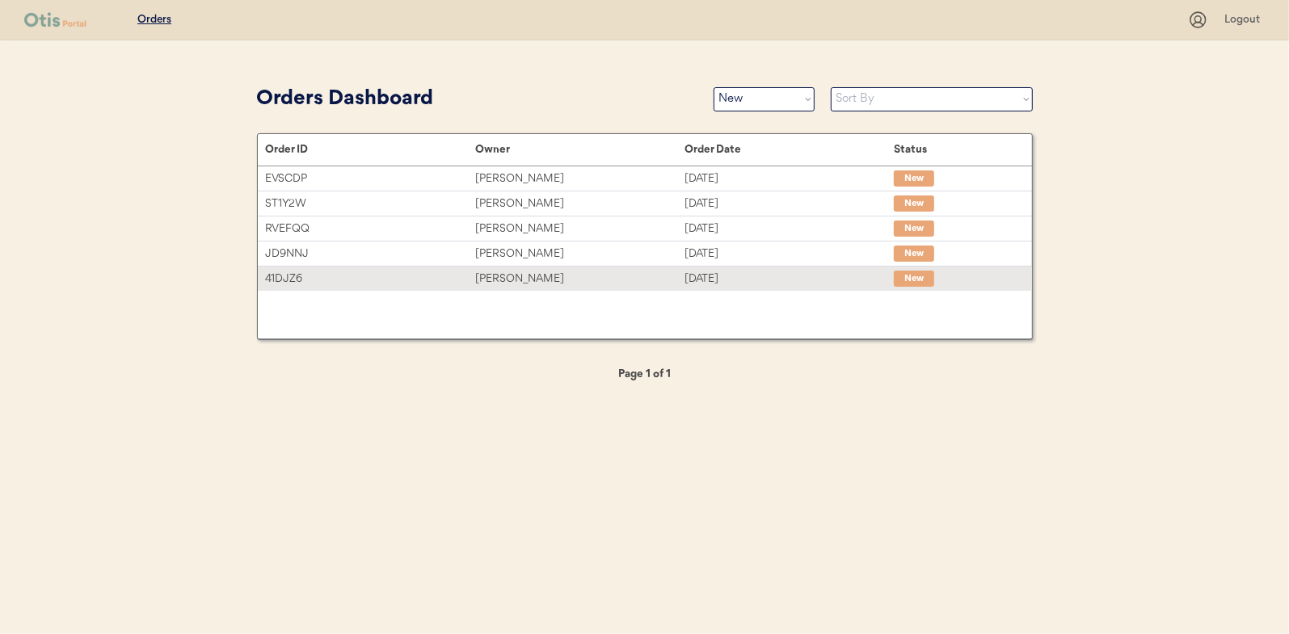
click at [511, 276] on div "[PERSON_NAME]" at bounding box center [579, 279] width 209 height 19
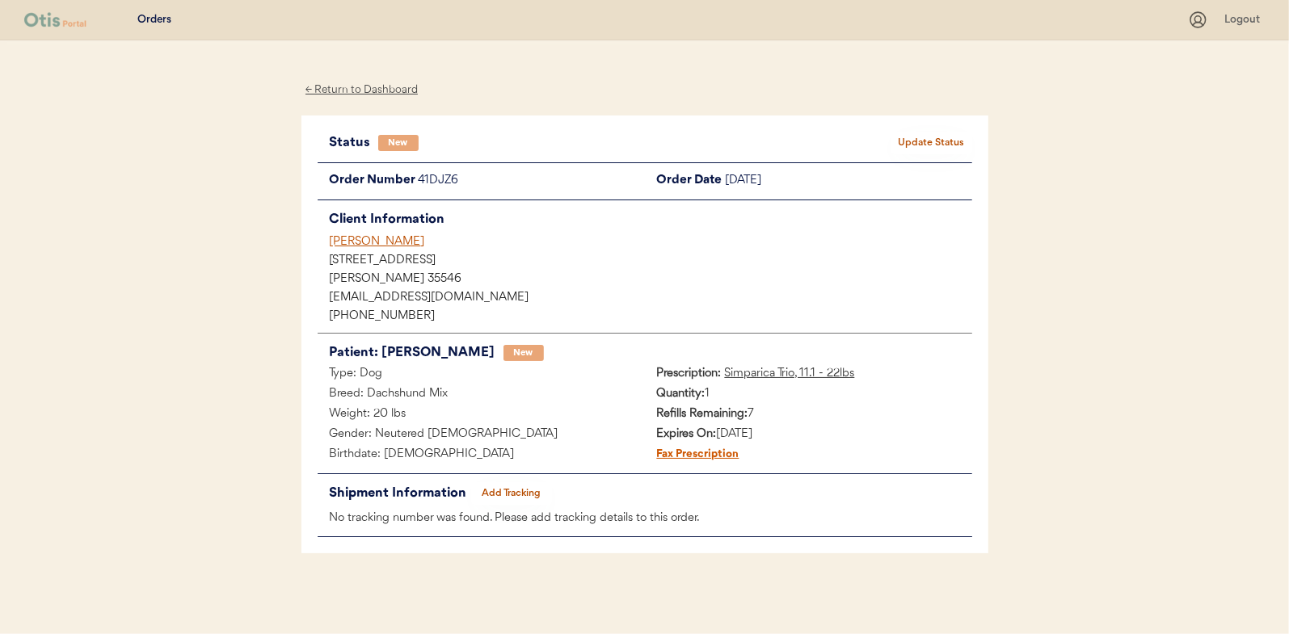
click at [928, 142] on button "Update Status" at bounding box center [931, 143] width 81 height 23
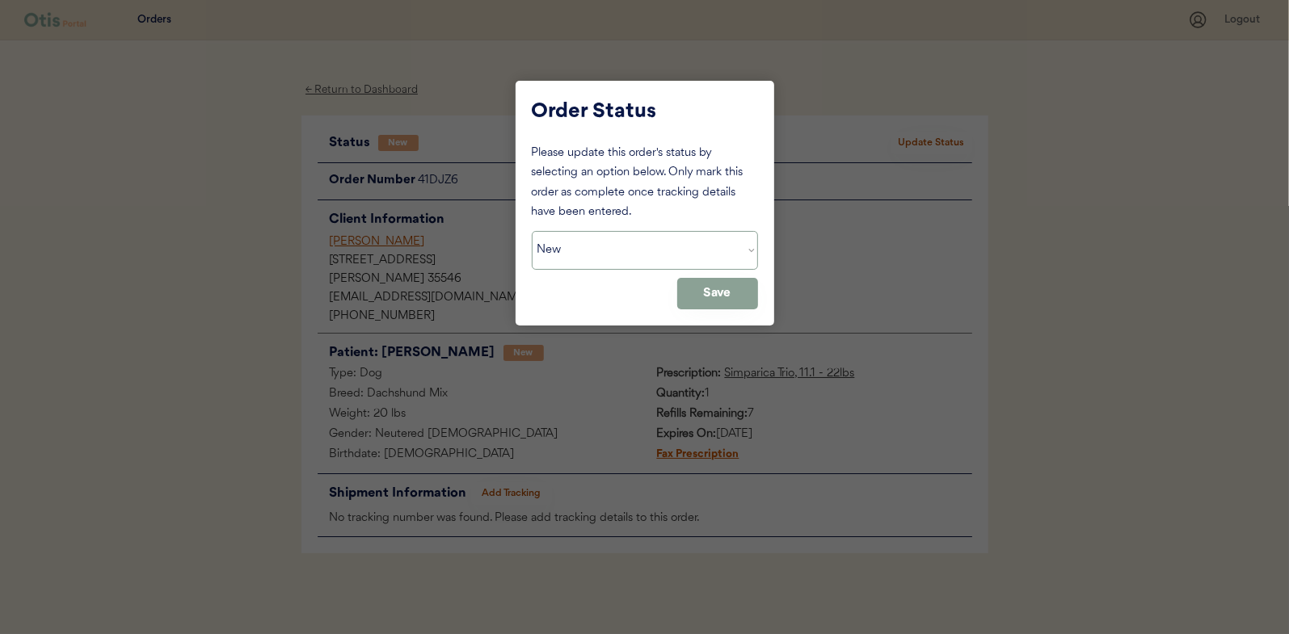
click at [633, 244] on select "Status On Hold New In Progress Complete Pending HW Consent Canceled" at bounding box center [645, 250] width 226 height 39
select select ""in_progress""
click at [532, 231] on select "Status On Hold New In Progress Complete Pending HW Consent Canceled" at bounding box center [645, 250] width 226 height 39
click at [715, 290] on button "Save" at bounding box center [717, 294] width 81 height 32
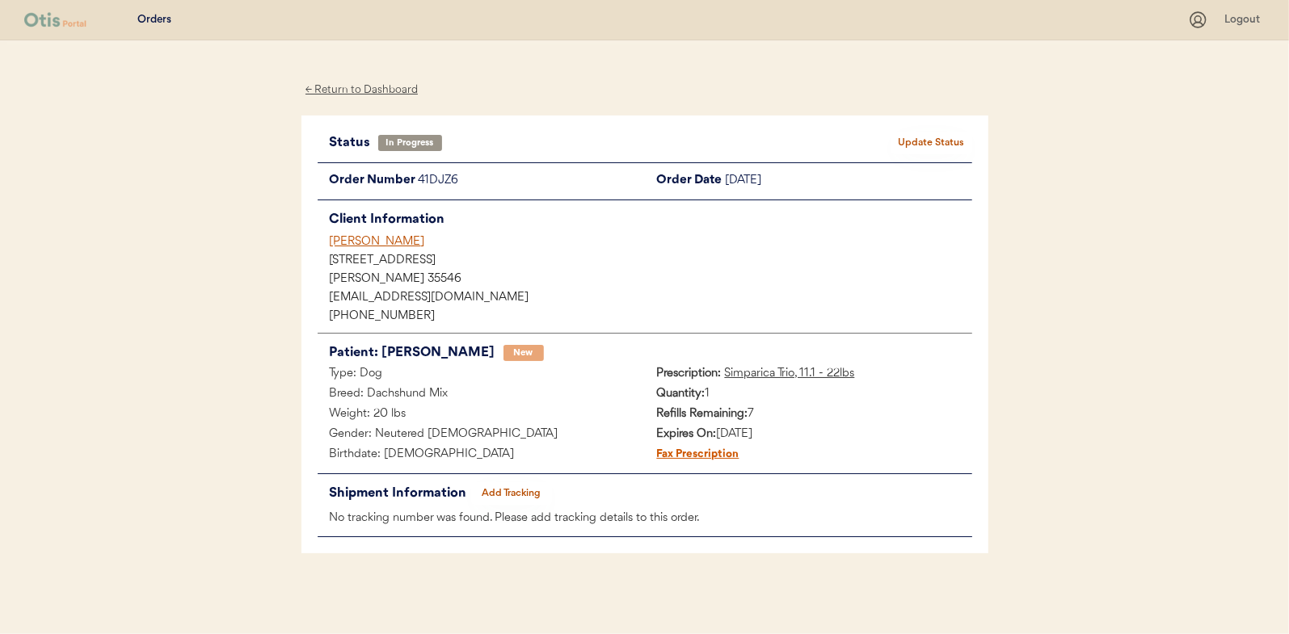
click at [346, 92] on div "← Return to Dashboard" at bounding box center [361, 90] width 121 height 19
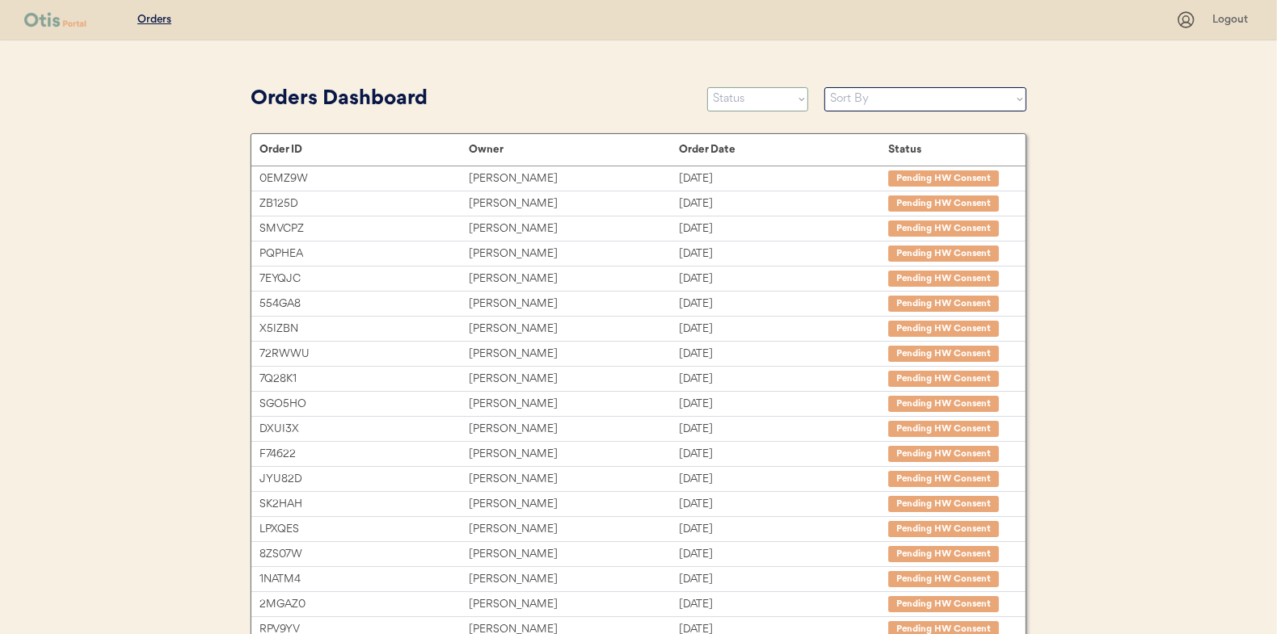
click at [746, 96] on select "Status On Hold New In Progress Complete Pending HW Consent Canceled" at bounding box center [757, 99] width 101 height 24
select select ""new""
click at [707, 87] on select "Status On Hold New In Progress Complete Pending HW Consent Canceled" at bounding box center [757, 99] width 101 height 24
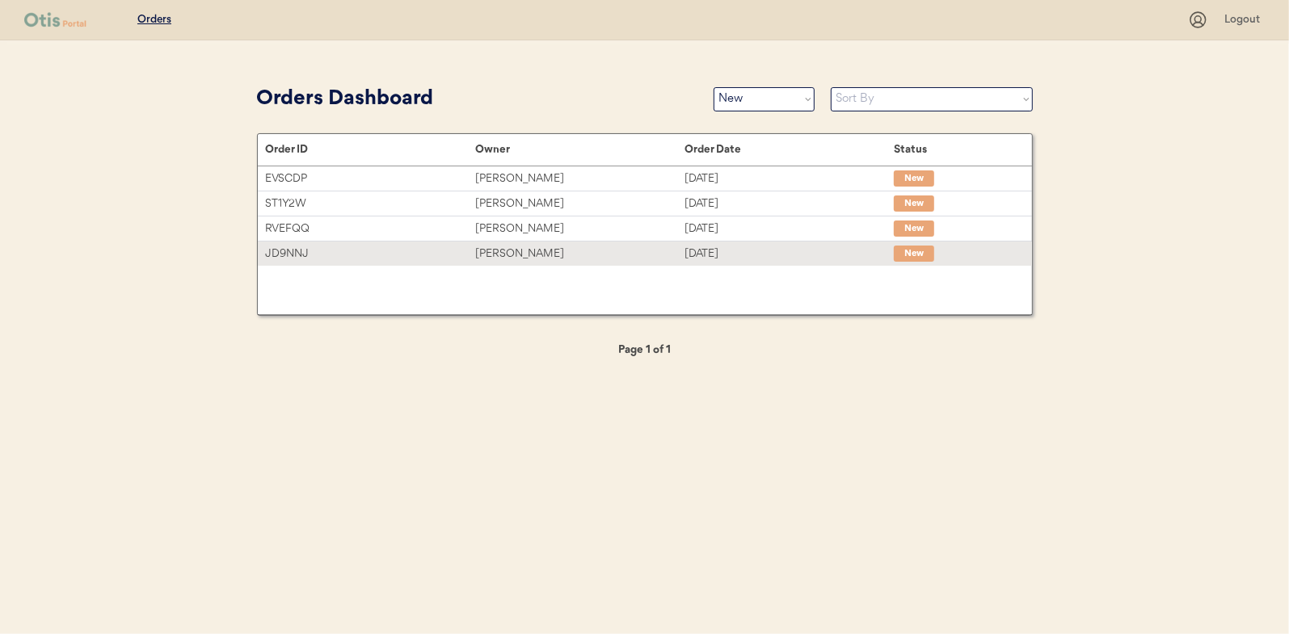
click at [511, 250] on div "[PERSON_NAME]" at bounding box center [579, 254] width 209 height 19
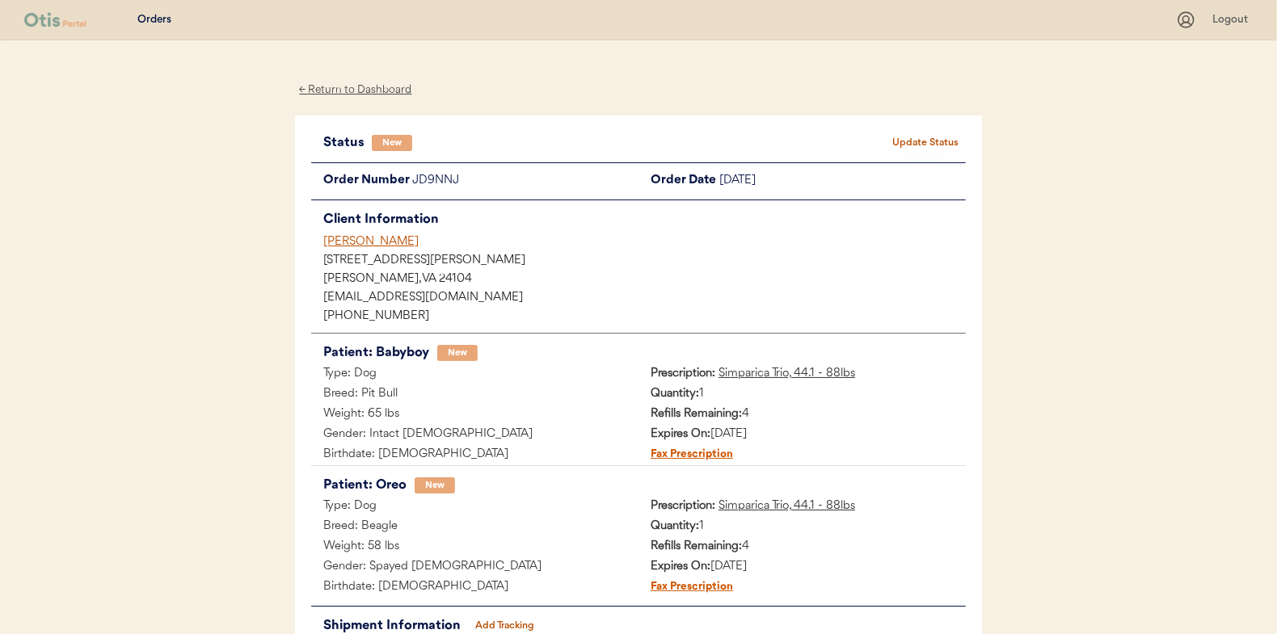
click at [916, 137] on button "Update Status" at bounding box center [925, 143] width 81 height 23
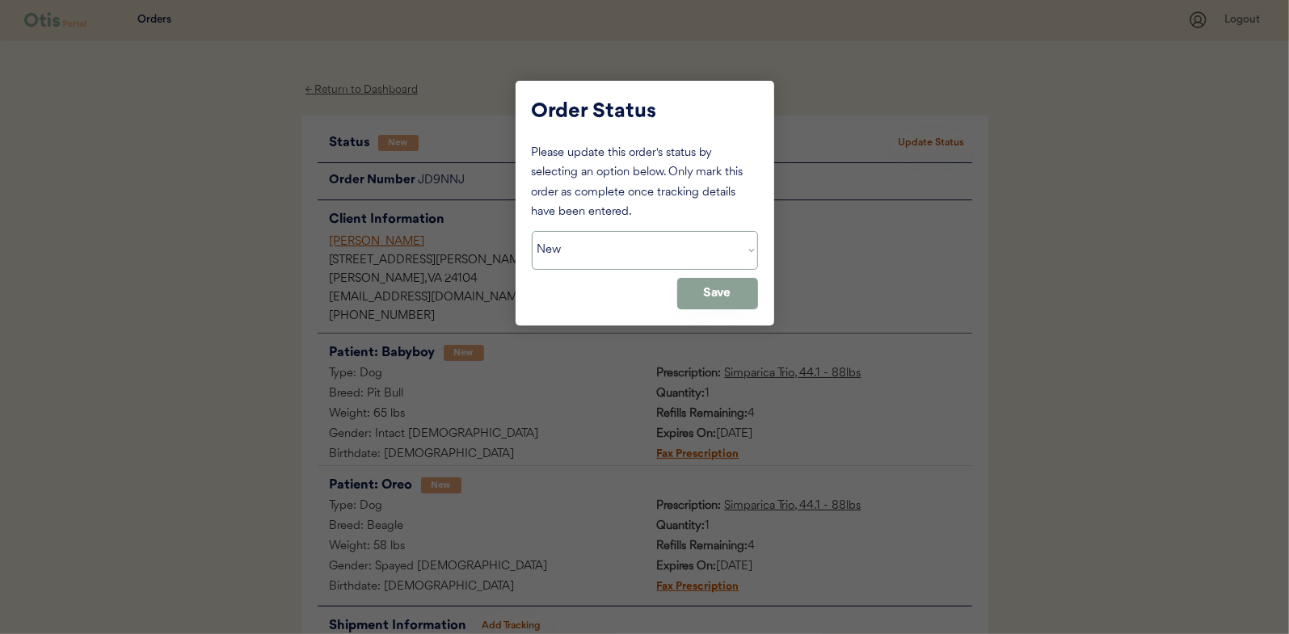
click at [606, 255] on select "Status On Hold New In Progress Complete Pending HW Consent Canceled" at bounding box center [645, 250] width 226 height 39
select select ""in_progress""
click at [532, 231] on select "Status On Hold New In Progress Complete Pending HW Consent Canceled" at bounding box center [645, 250] width 226 height 39
click at [722, 280] on button "Save" at bounding box center [717, 294] width 81 height 32
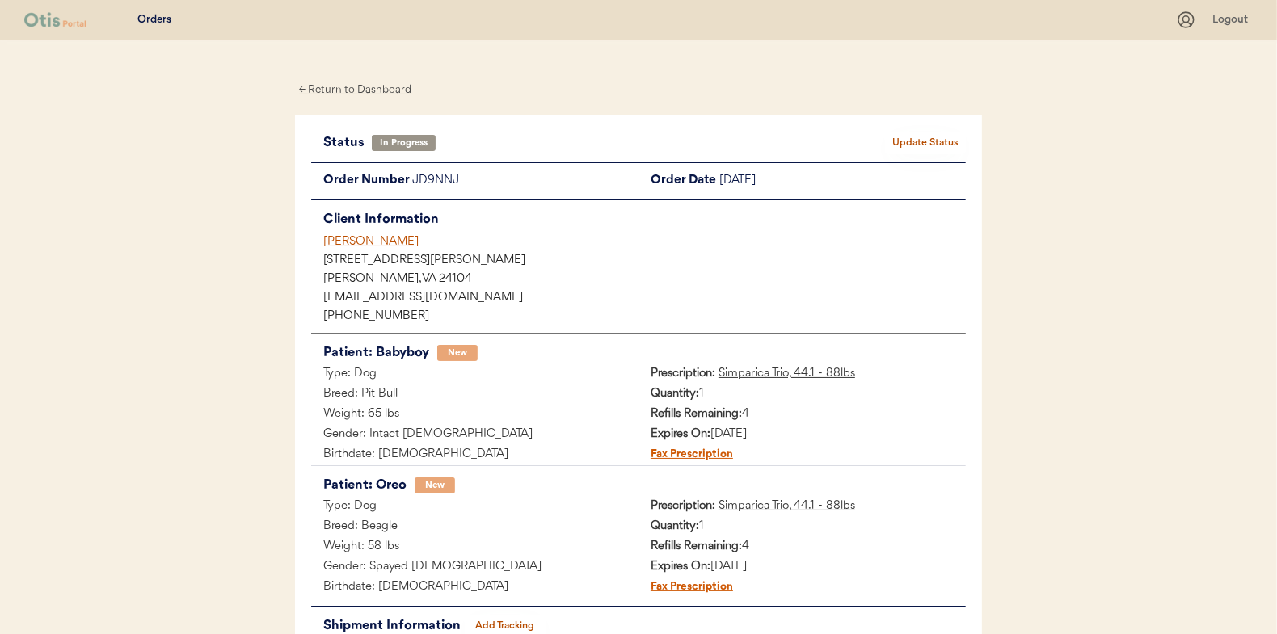
click at [347, 86] on div "← Return to Dashboard" at bounding box center [355, 90] width 121 height 19
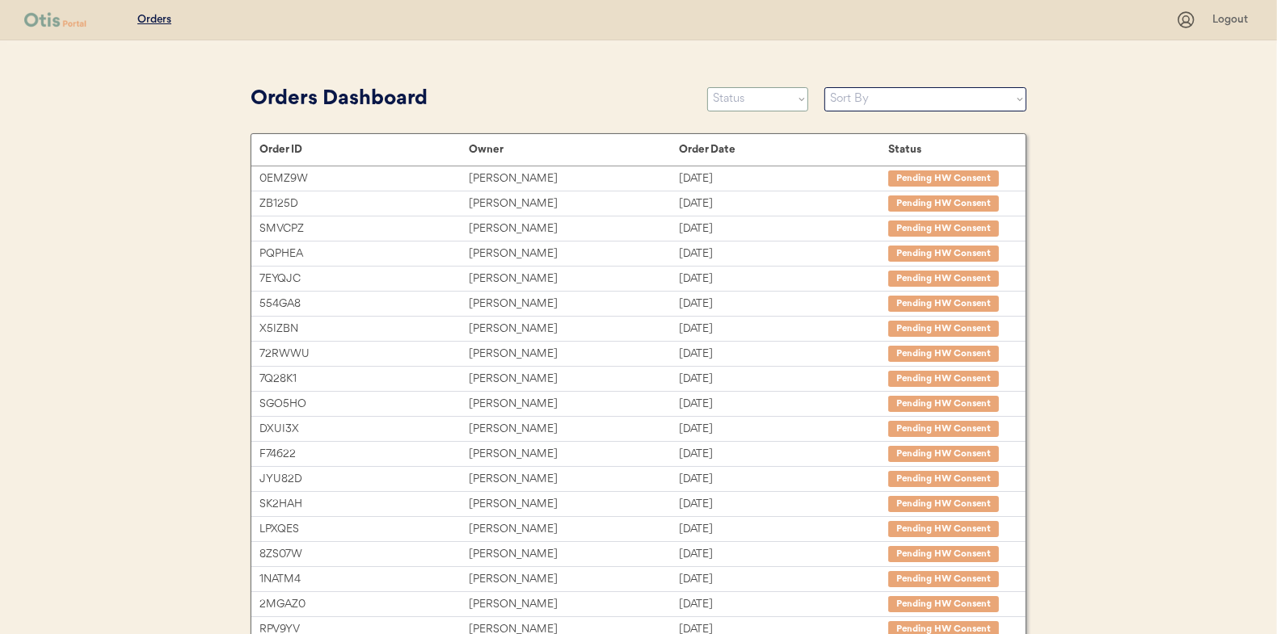
click at [734, 95] on select "Status On Hold New In Progress Complete Pending HW Consent Canceled" at bounding box center [757, 99] width 101 height 24
select select ""new""
click at [707, 87] on select "Status On Hold New In Progress Complete Pending HW Consent Canceled" at bounding box center [757, 99] width 101 height 24
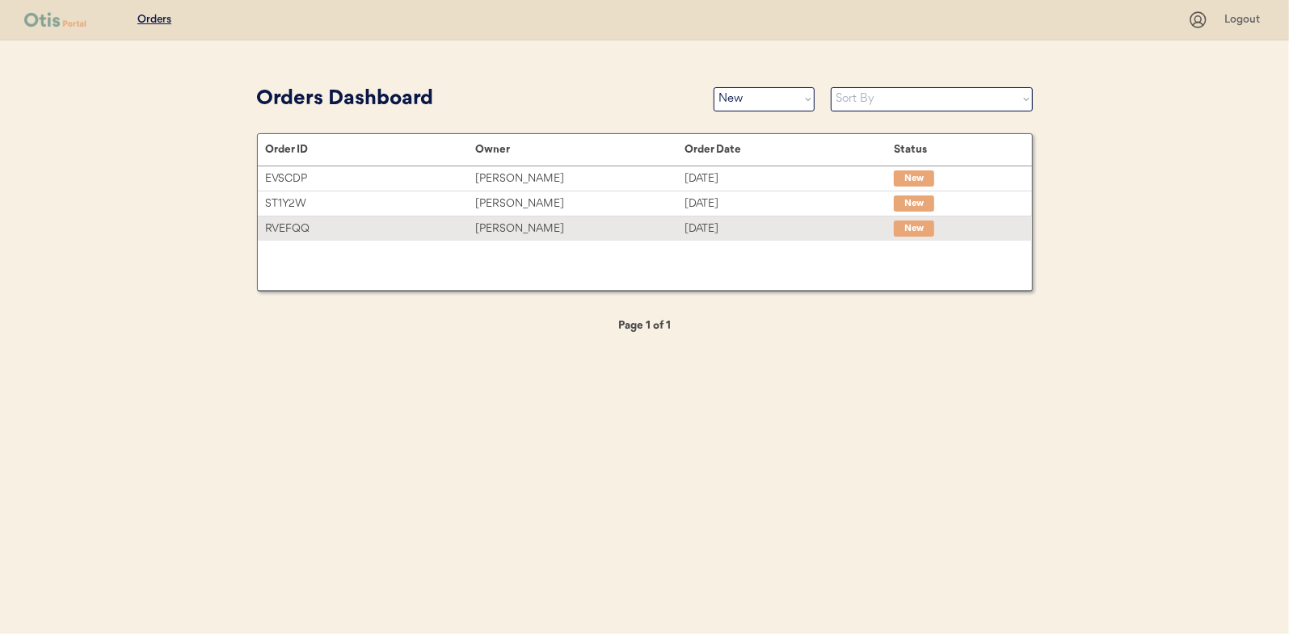
click at [511, 225] on div "[PERSON_NAME]" at bounding box center [579, 229] width 209 height 19
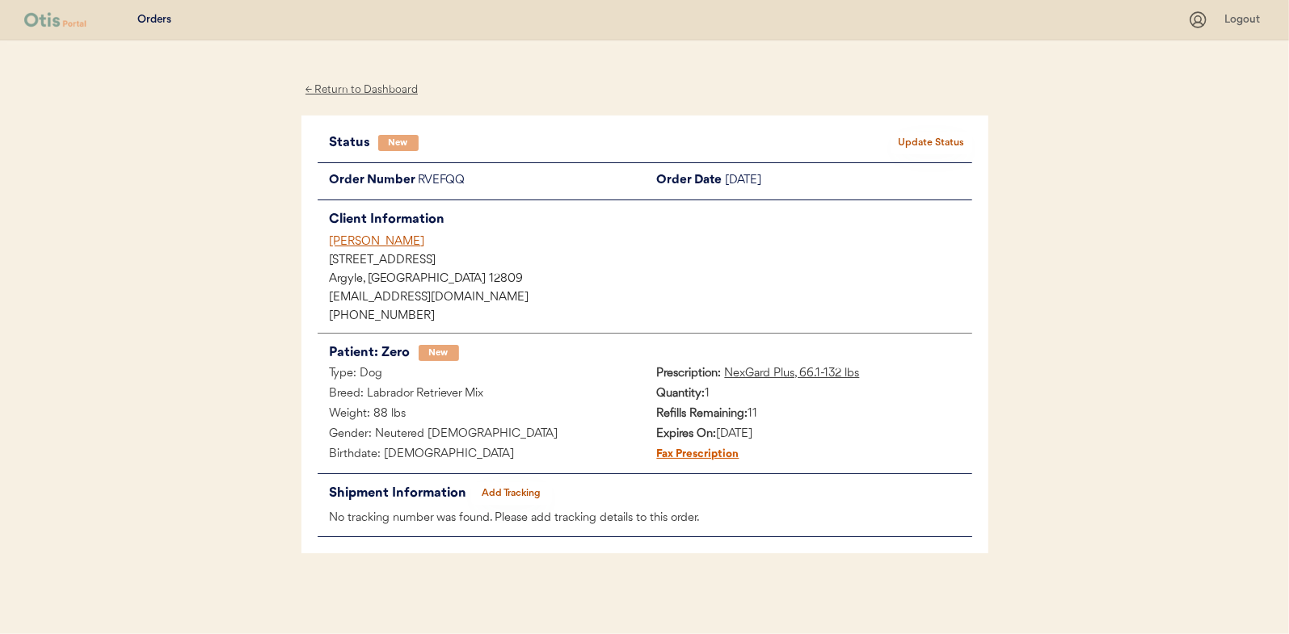
click at [368, 84] on div "← Return to Dashboard" at bounding box center [361, 90] width 121 height 19
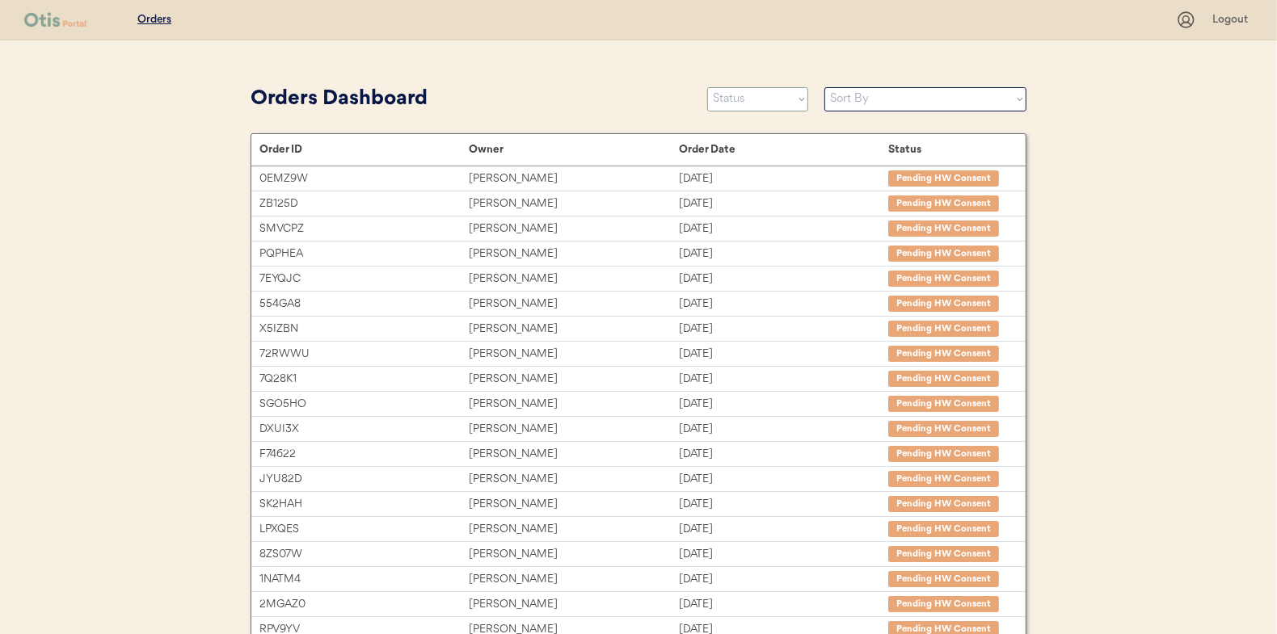
click at [753, 98] on select "Status On Hold New In Progress Complete Pending HW Consent Canceled" at bounding box center [757, 99] width 101 height 24
select select ""new""
click at [707, 87] on select "Status On Hold New In Progress Complete Pending HW Consent Canceled" at bounding box center [757, 99] width 101 height 24
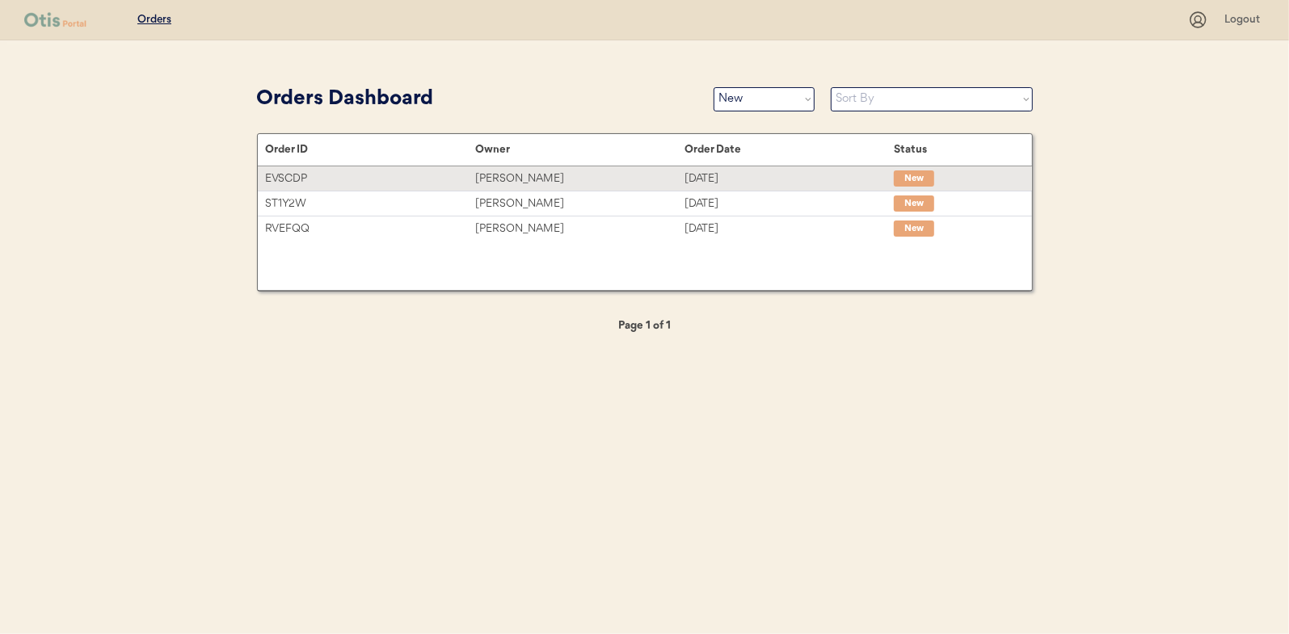
click at [508, 179] on div "[PERSON_NAME]" at bounding box center [579, 179] width 209 height 19
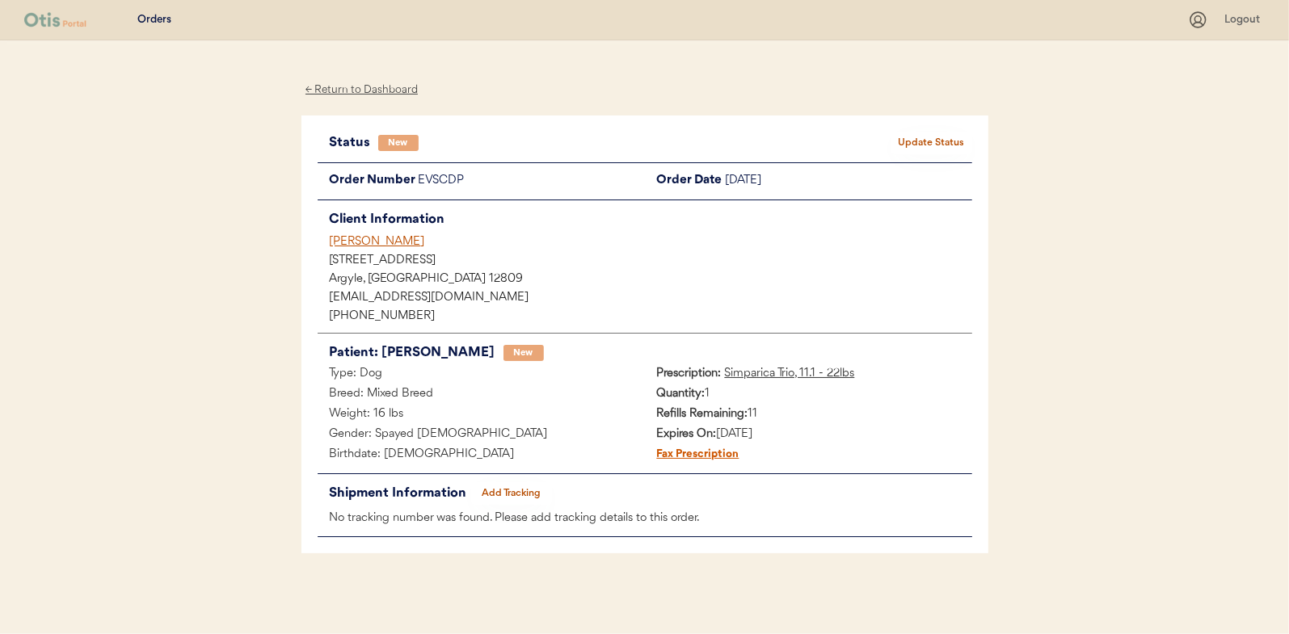
click at [348, 88] on div "← Return to Dashboard" at bounding box center [361, 90] width 121 height 19
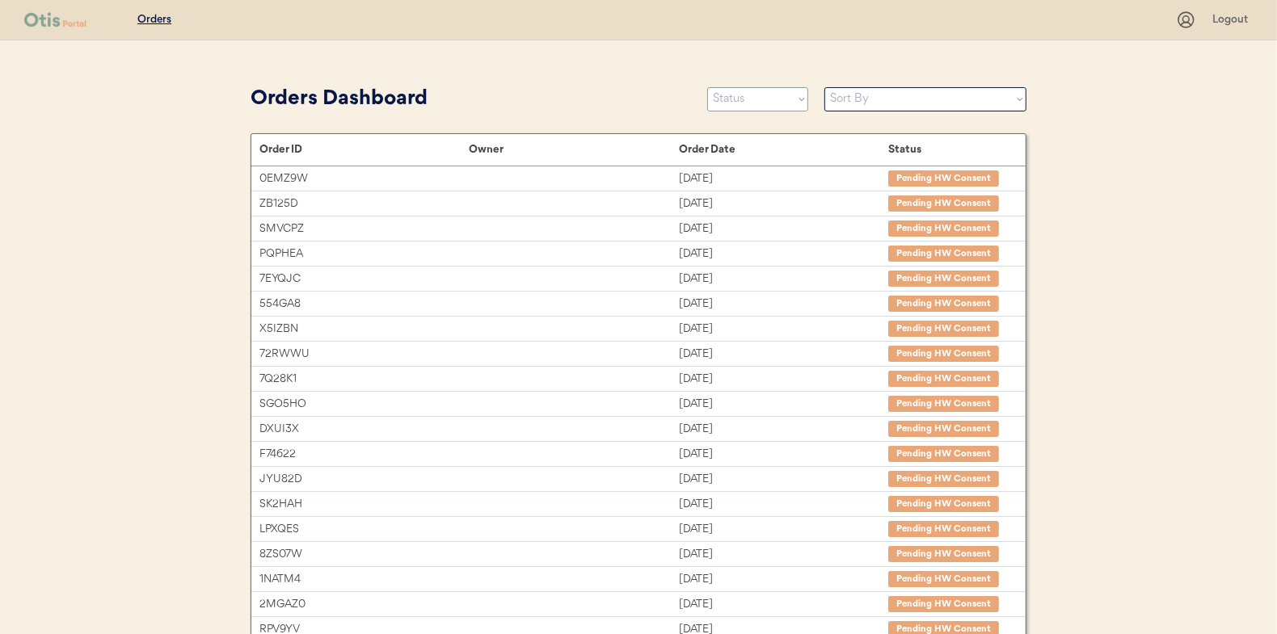
click at [737, 99] on select "Status On Hold New In Progress Complete Pending HW Consent Canceled" at bounding box center [757, 99] width 101 height 24
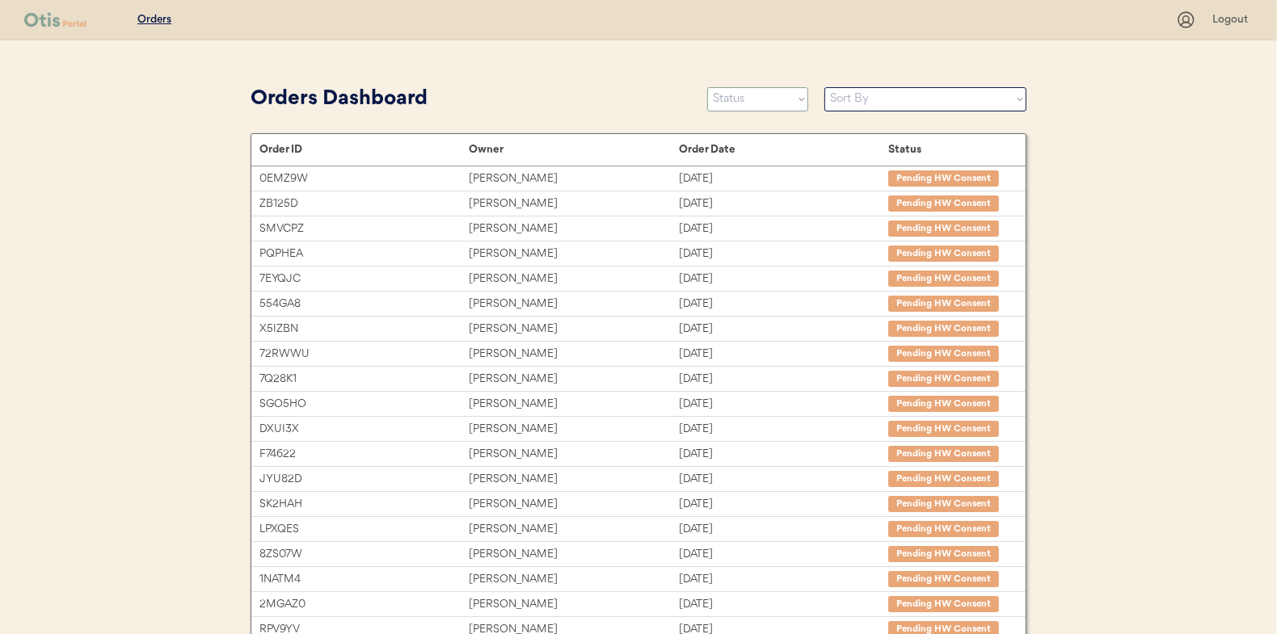
select select ""new""
click at [707, 87] on select "Status On Hold New In Progress Complete Pending HW Consent Canceled" at bounding box center [757, 99] width 101 height 24
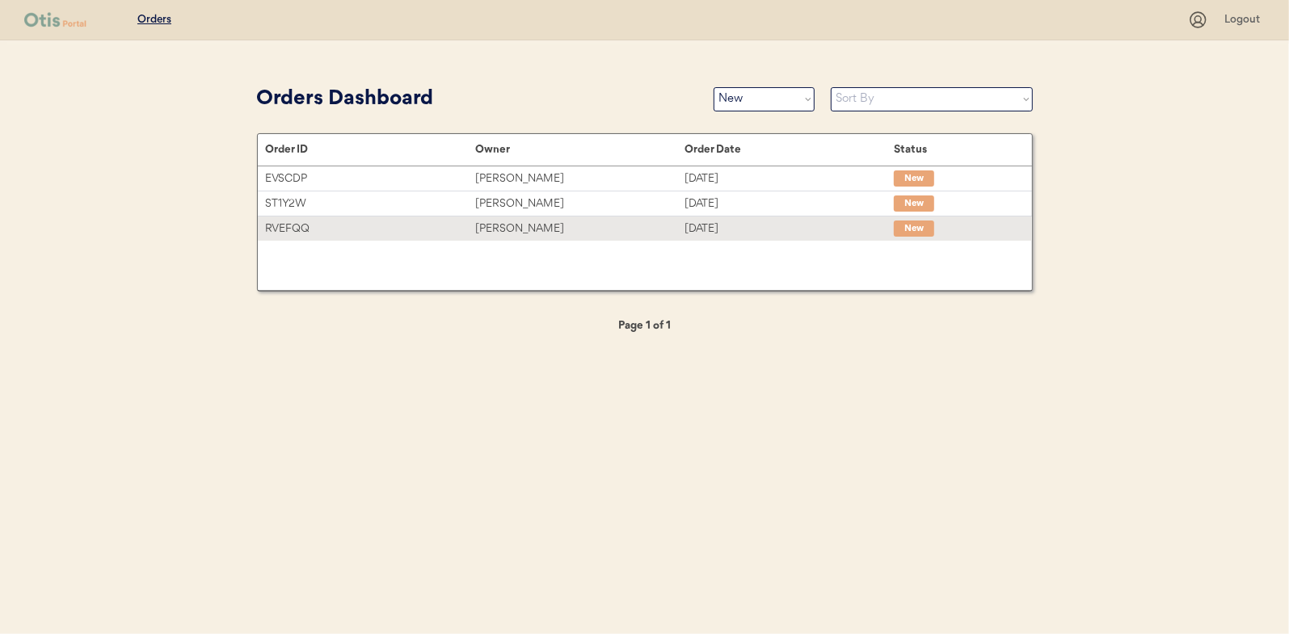
click at [512, 228] on div "[PERSON_NAME]" at bounding box center [579, 229] width 209 height 19
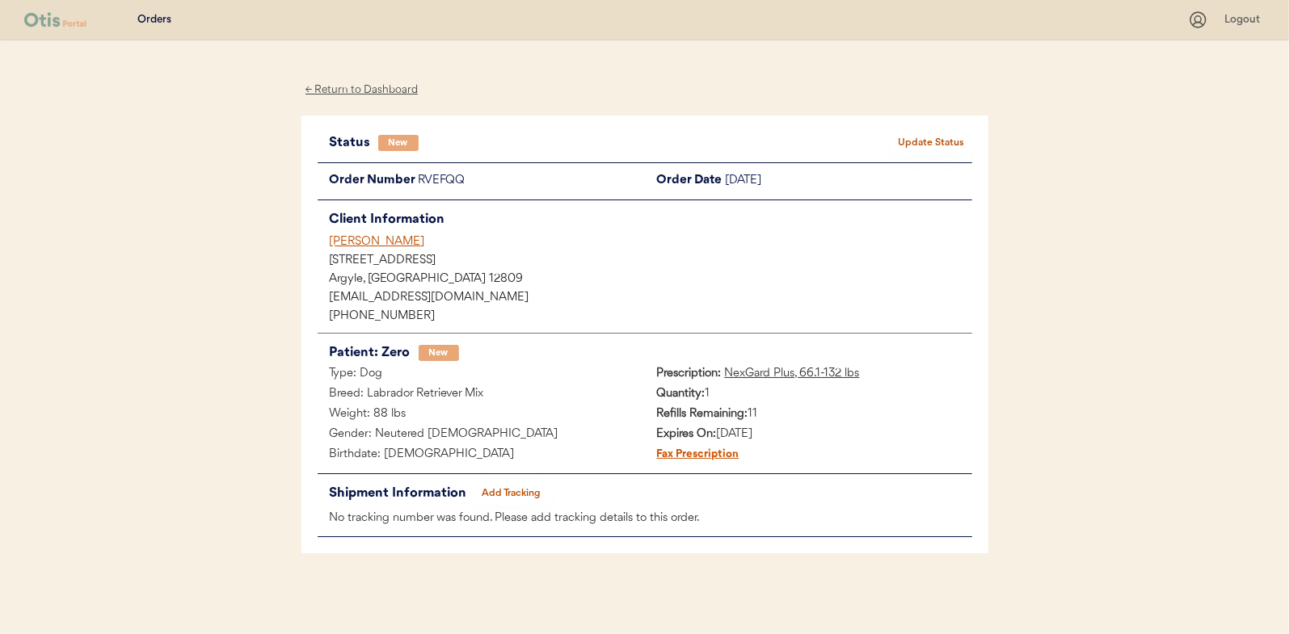
click at [928, 140] on button "Update Status" at bounding box center [931, 143] width 81 height 23
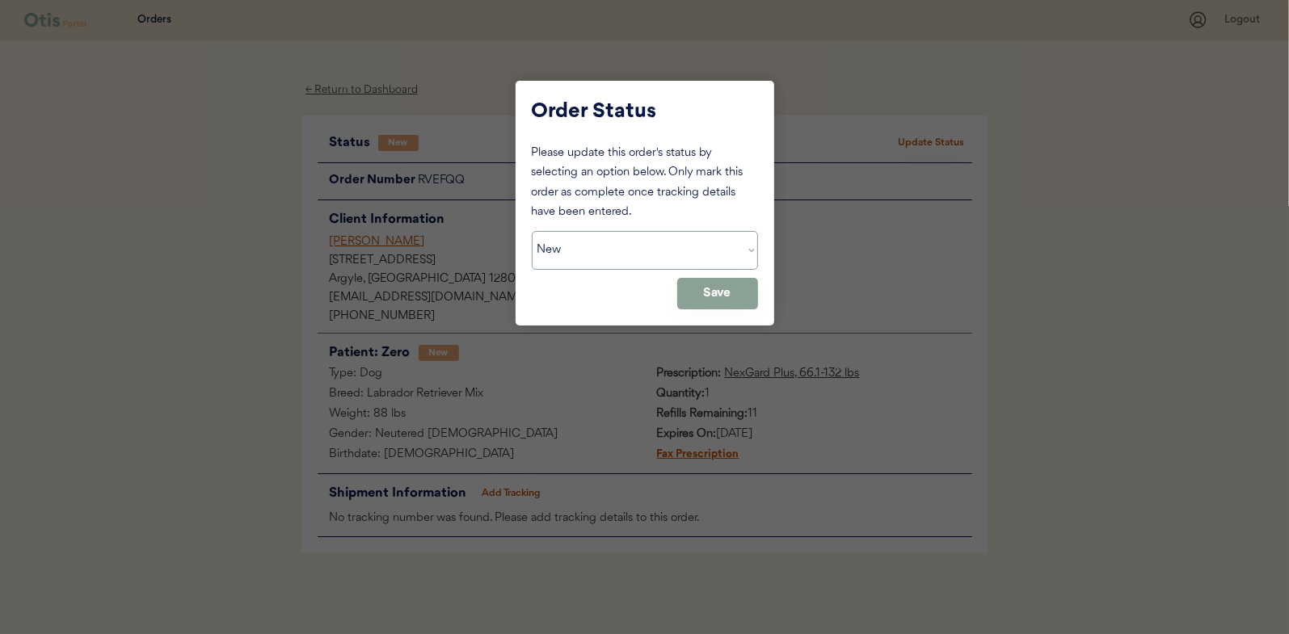
click at [598, 246] on select "Status On Hold New In Progress Complete Pending HW Consent Canceled" at bounding box center [645, 250] width 226 height 39
select select ""in_progress""
click at [532, 231] on select "Status On Hold New In Progress Complete Pending HW Consent Canceled" at bounding box center [645, 250] width 226 height 39
click at [698, 292] on button "Save" at bounding box center [717, 294] width 81 height 32
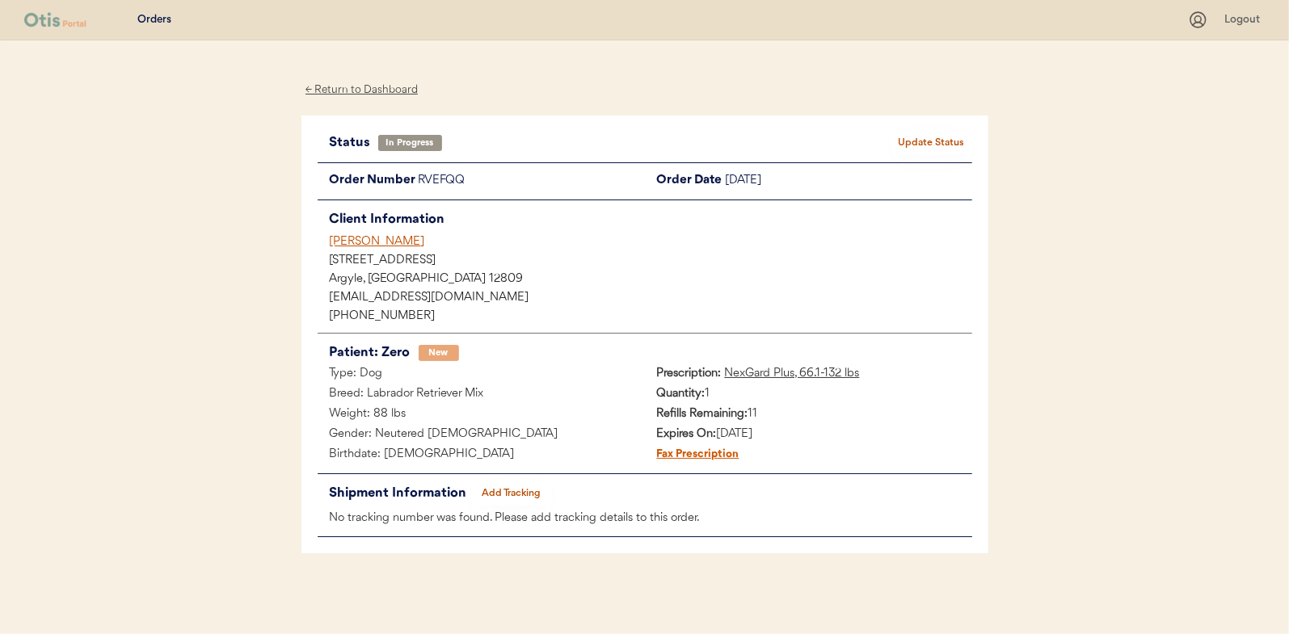
click at [380, 86] on div "← Return to Dashboard" at bounding box center [361, 90] width 121 height 19
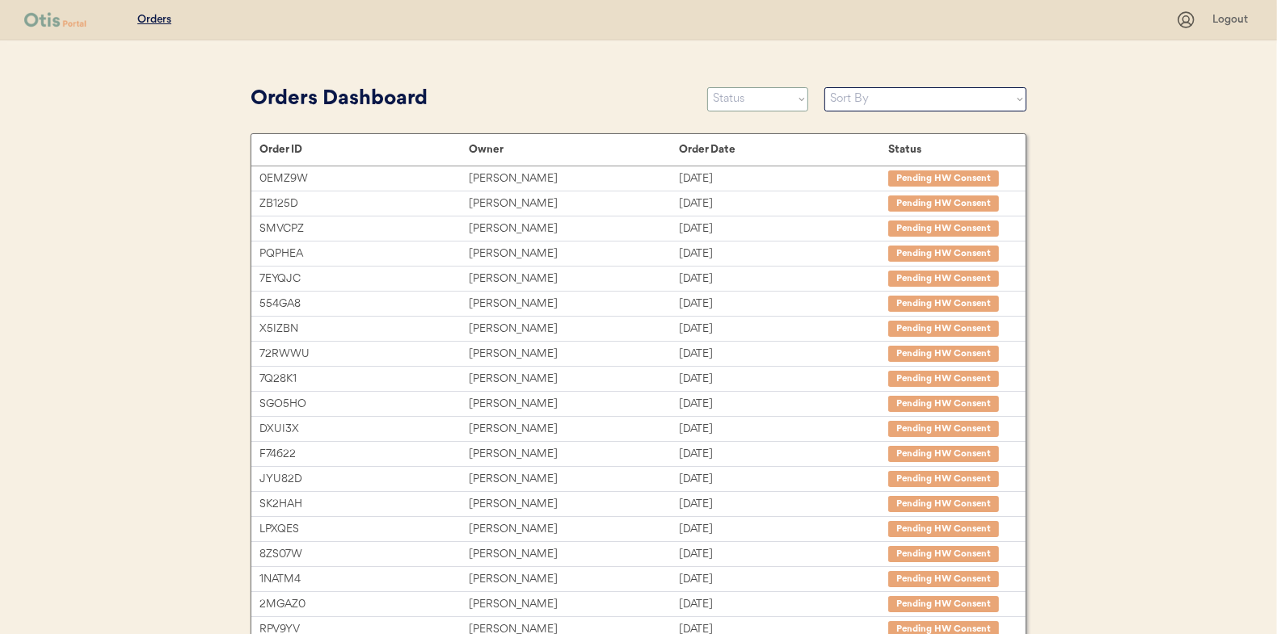
click at [721, 99] on select "Status On Hold New In Progress Complete Pending HW Consent Canceled" at bounding box center [757, 99] width 101 height 24
select select ""new""
click at [707, 87] on select "Status On Hold New In Progress Complete Pending HW Consent Canceled" at bounding box center [757, 99] width 101 height 24
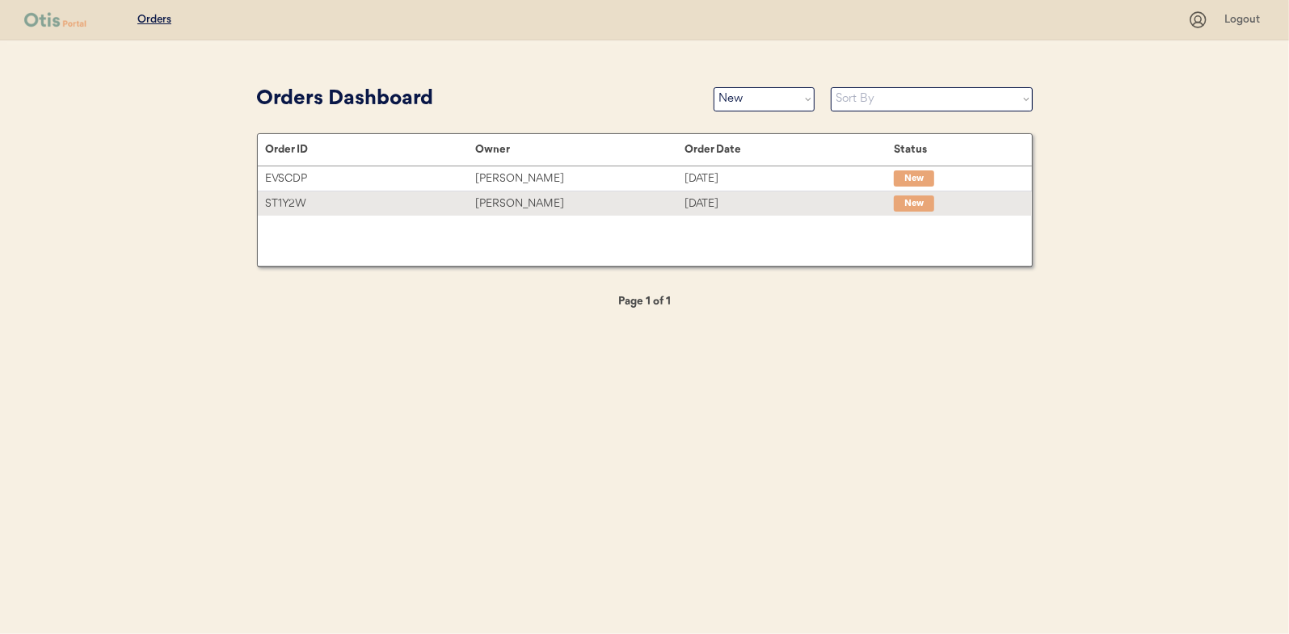
click at [499, 204] on div "[PERSON_NAME]" at bounding box center [579, 204] width 209 height 19
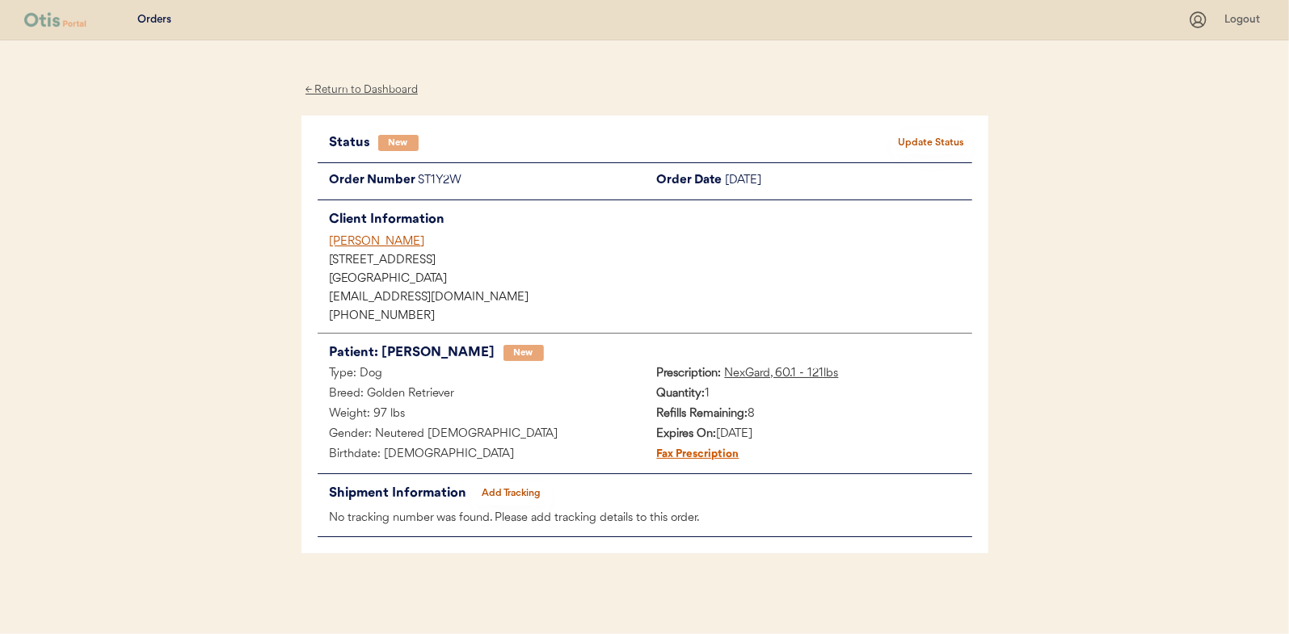
click at [936, 138] on button "Update Status" at bounding box center [931, 143] width 81 height 23
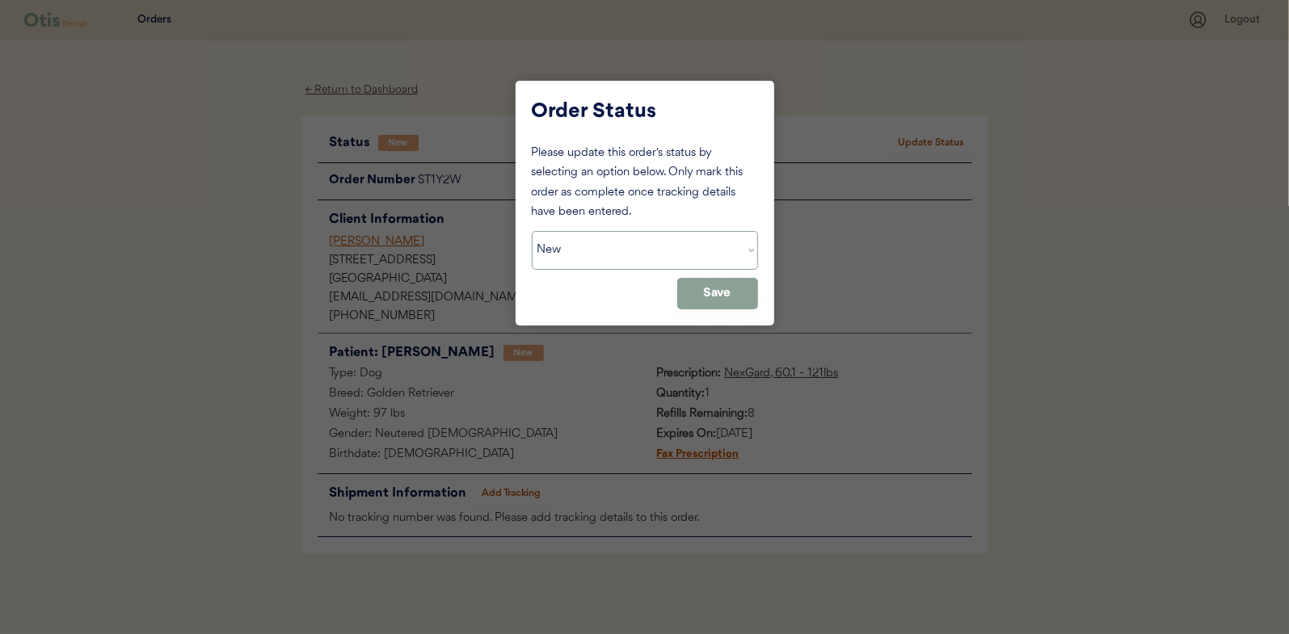
click at [591, 267] on select "Status On Hold New In Progress Complete Pending HW Consent Canceled" at bounding box center [645, 250] width 226 height 39
select select ""in_progress""
click at [532, 231] on select "Status On Hold New In Progress Complete Pending HW Consent Canceled" at bounding box center [645, 250] width 226 height 39
click at [720, 292] on button "Save" at bounding box center [717, 294] width 81 height 32
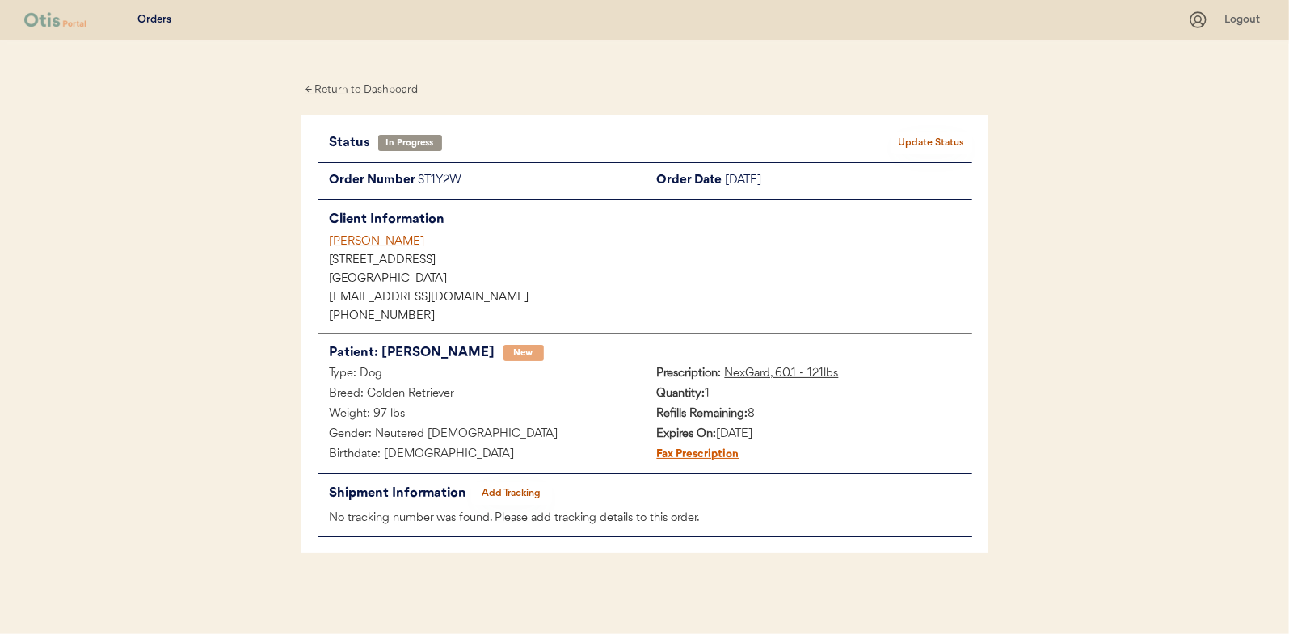
click at [364, 95] on div "← Return to Dashboard" at bounding box center [361, 90] width 121 height 19
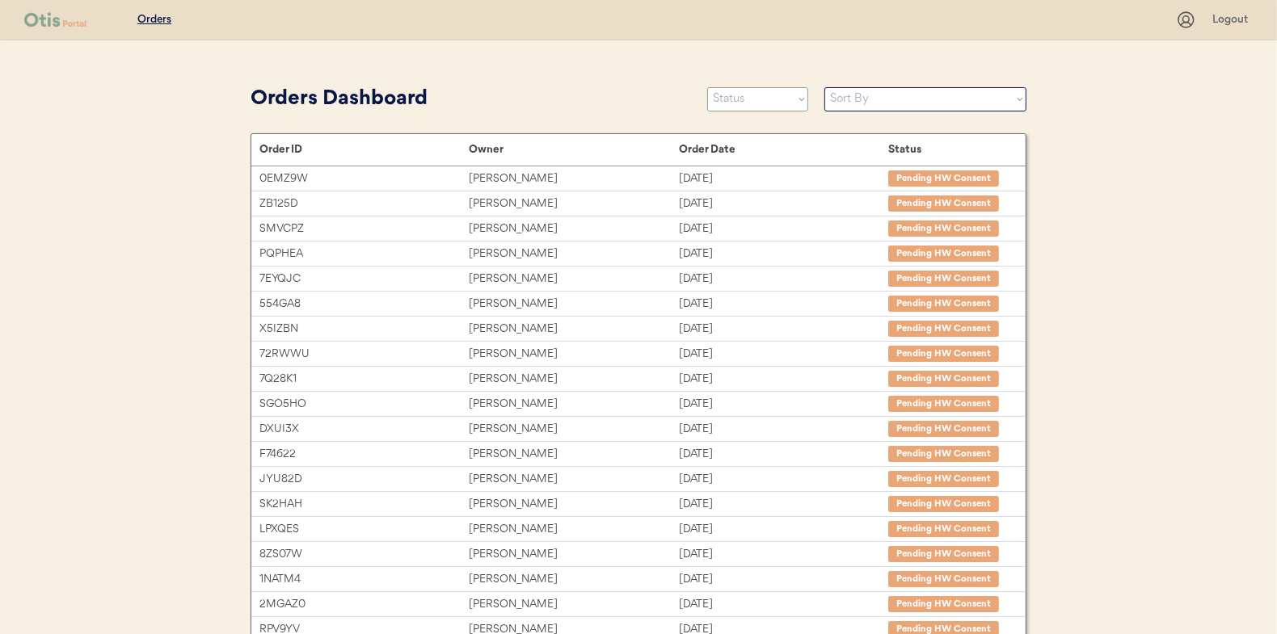
click at [738, 103] on select "Status On Hold New In Progress Complete Pending HW Consent Canceled" at bounding box center [757, 99] width 101 height 24
select select ""new""
click at [707, 87] on select "Status On Hold New In Progress Complete Pending HW Consent Canceled" at bounding box center [757, 99] width 101 height 24
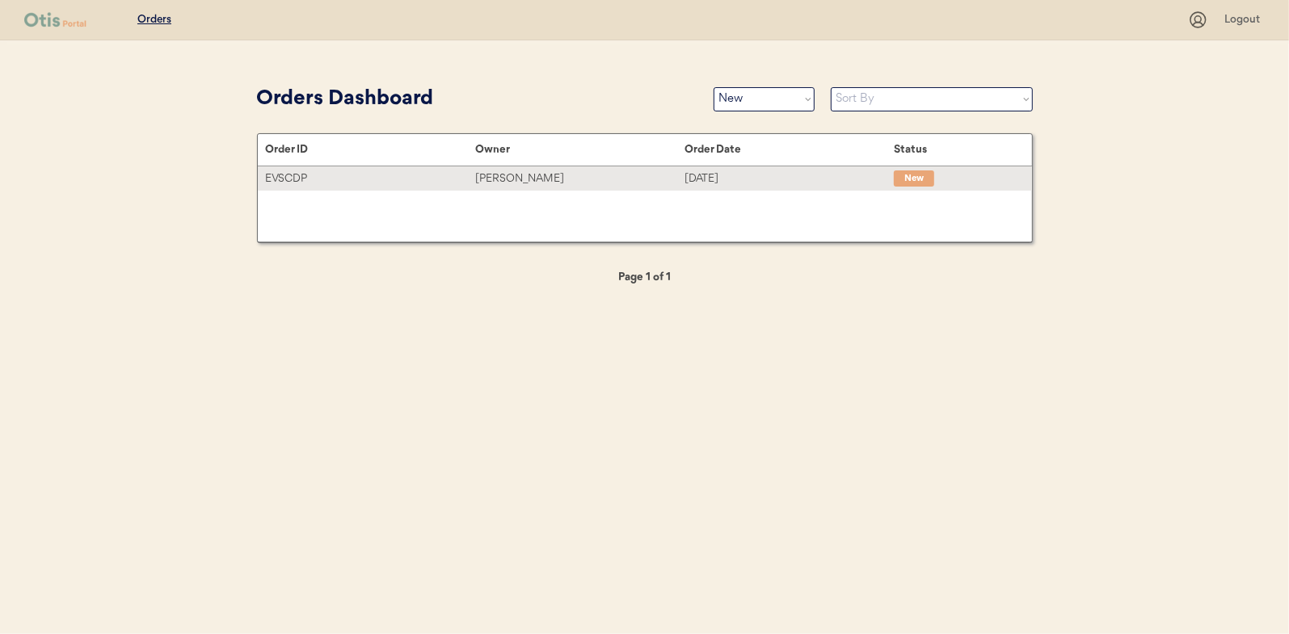
click at [523, 175] on div "[PERSON_NAME]" at bounding box center [579, 179] width 209 height 19
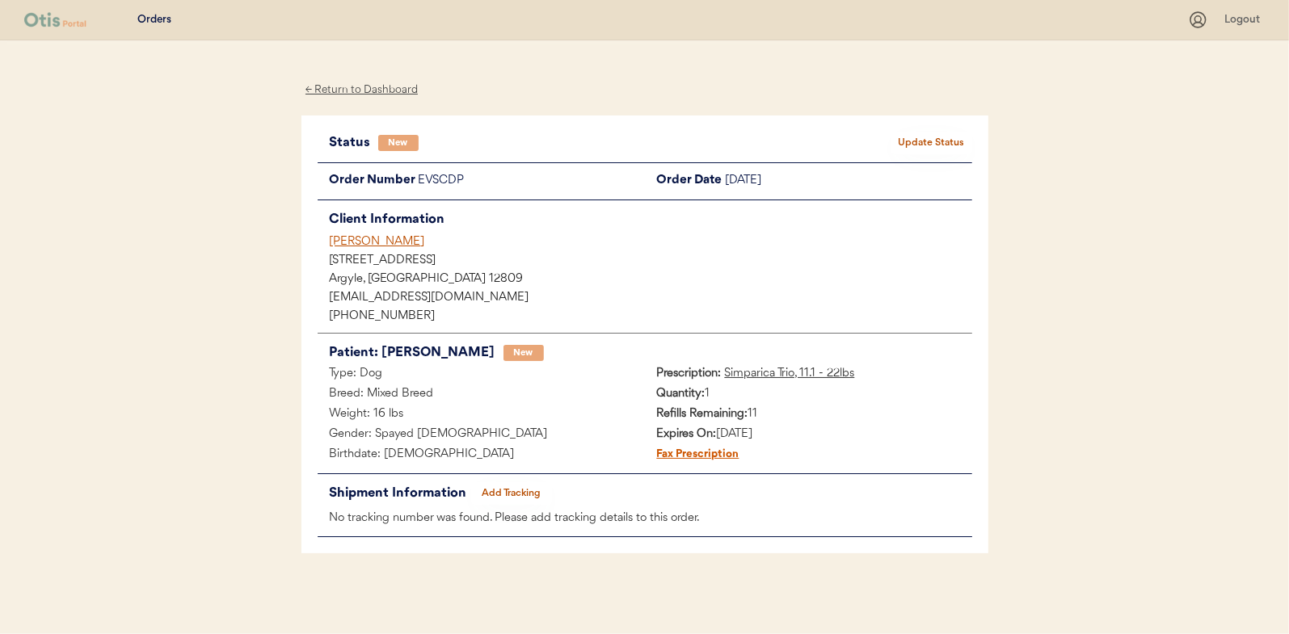
click at [949, 137] on button "Update Status" at bounding box center [931, 143] width 81 height 23
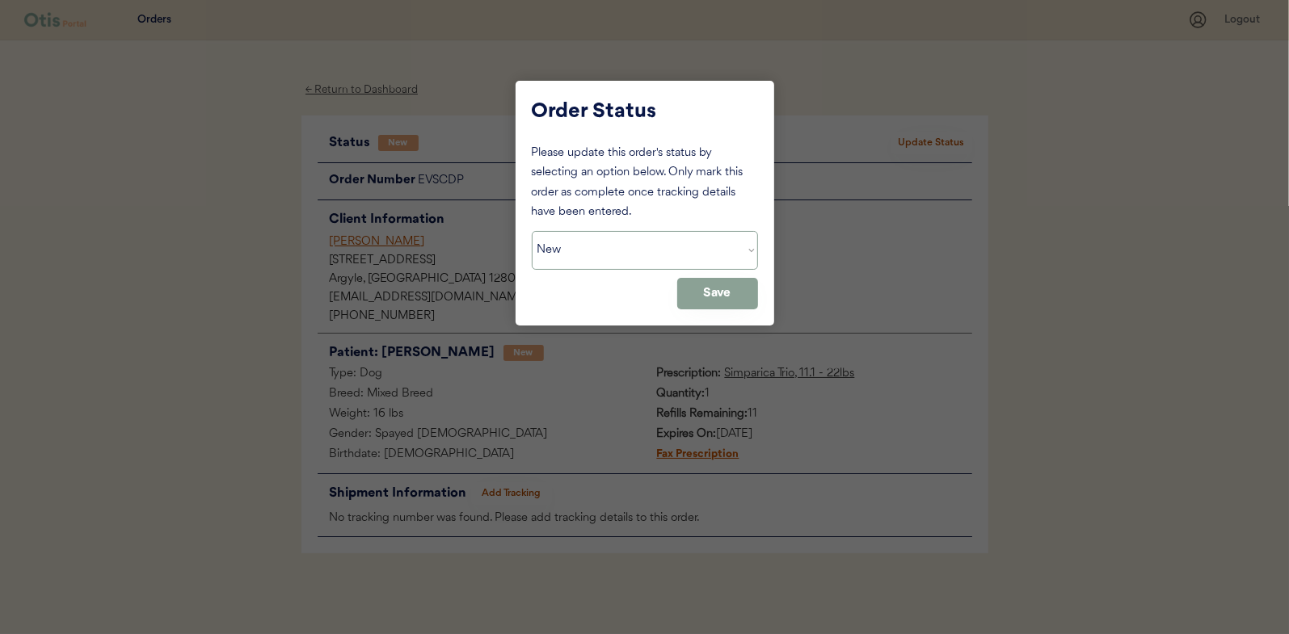
click at [625, 262] on select "Status On Hold New In Progress Complete Pending HW Consent Canceled" at bounding box center [645, 250] width 226 height 39
select select ""in_progress""
click at [532, 231] on select "Status On Hold New In Progress Complete Pending HW Consent Canceled" at bounding box center [645, 250] width 226 height 39
click at [723, 292] on button "Save" at bounding box center [717, 294] width 81 height 32
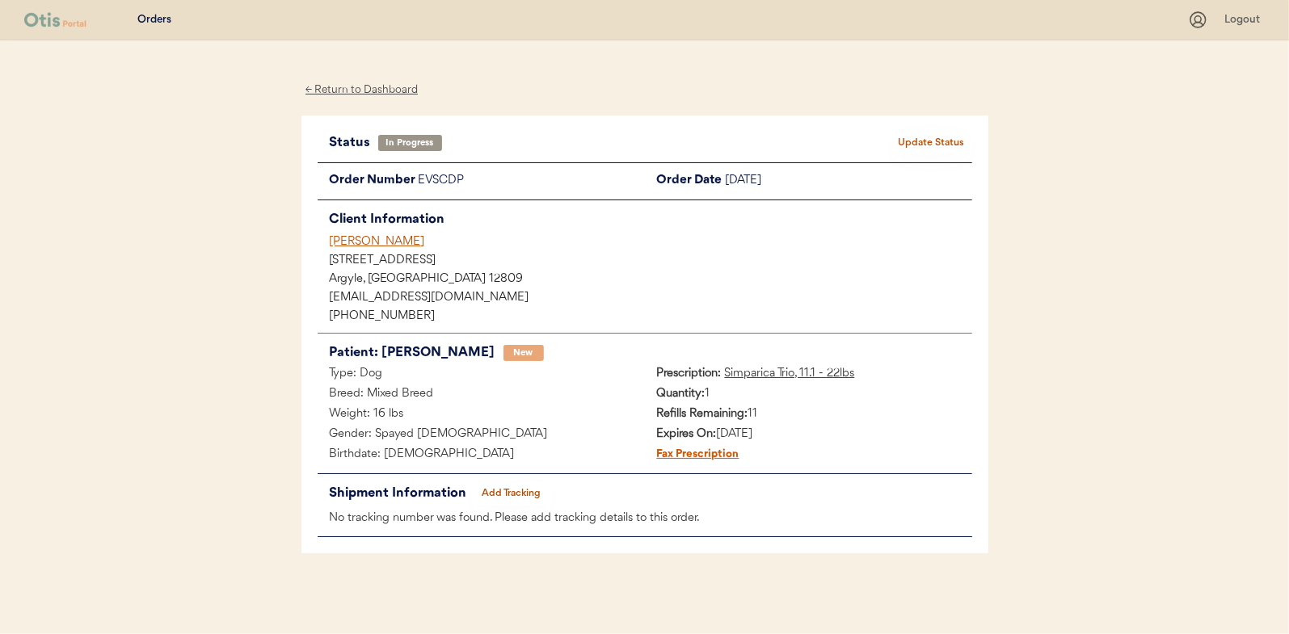
click at [351, 90] on div "← Return to Dashboard" at bounding box center [361, 90] width 121 height 19
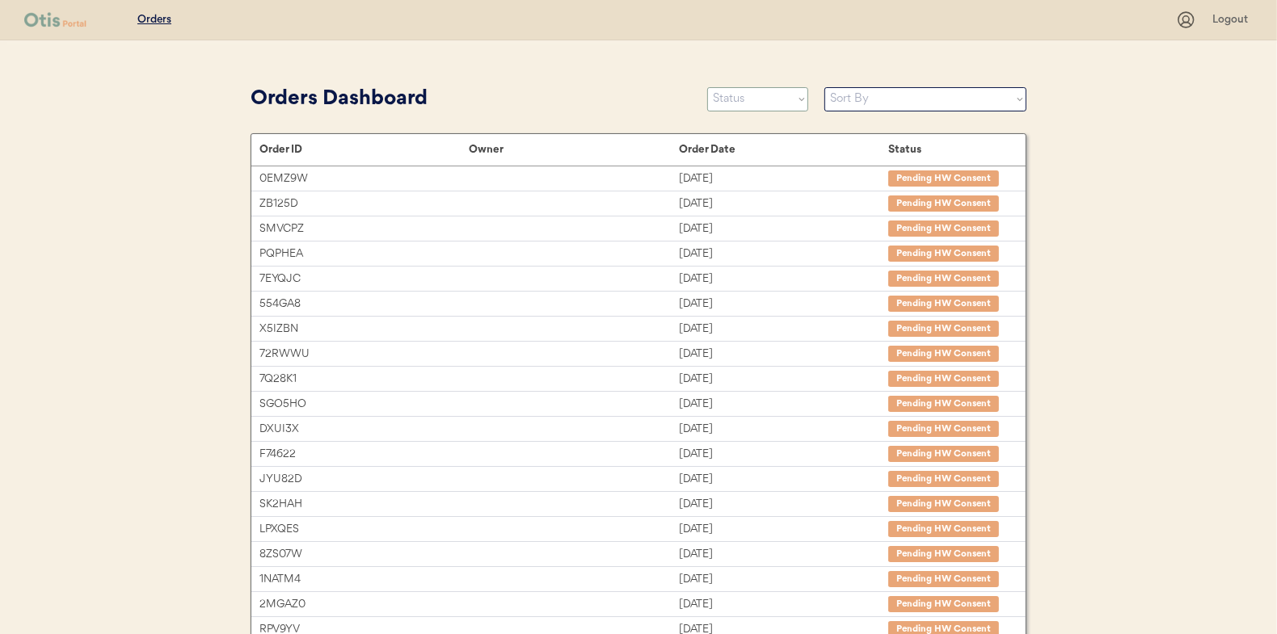
click at [733, 105] on select "Status On Hold New In Progress Complete Pending HW Consent Canceled" at bounding box center [757, 99] width 101 height 24
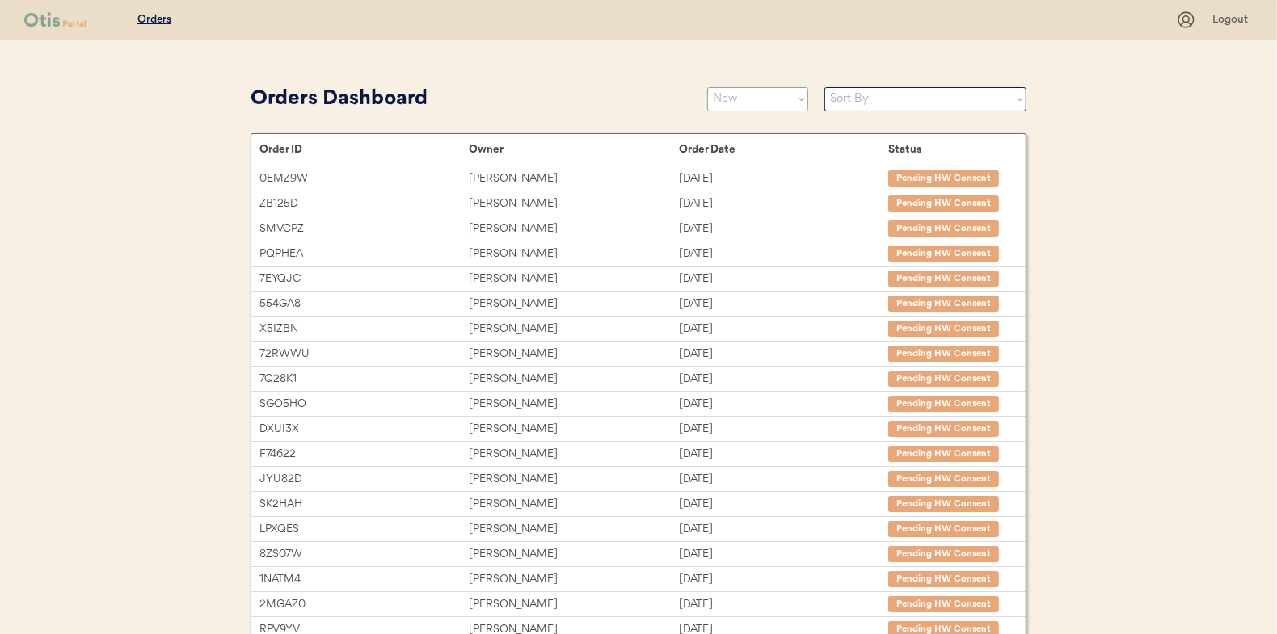
click at [707, 87] on select "Status On Hold New In Progress Complete Pending HW Consent Canceled" at bounding box center [757, 99] width 101 height 24
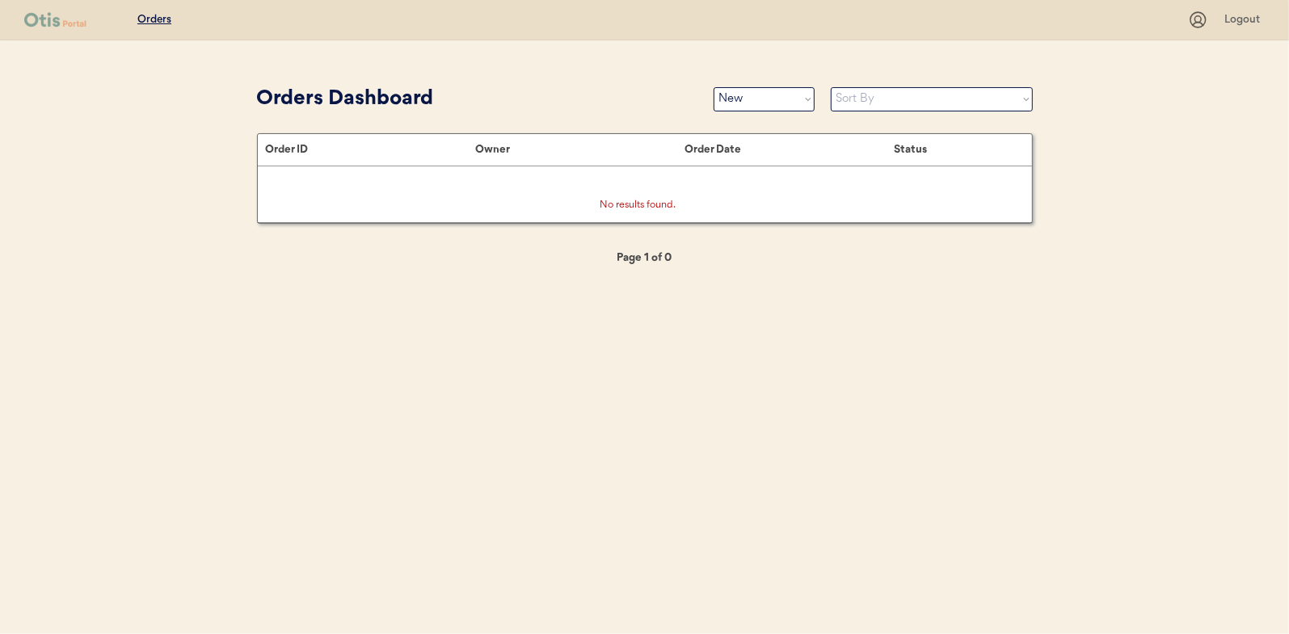
click at [764, 102] on select "Status On Hold New In Progress Complete Pending HW Consent Canceled" at bounding box center [763, 99] width 101 height 24
select select ""in_progress""
click at [713, 87] on select "Status On Hold New In Progress Complete Pending HW Consent Canceled" at bounding box center [763, 99] width 101 height 24
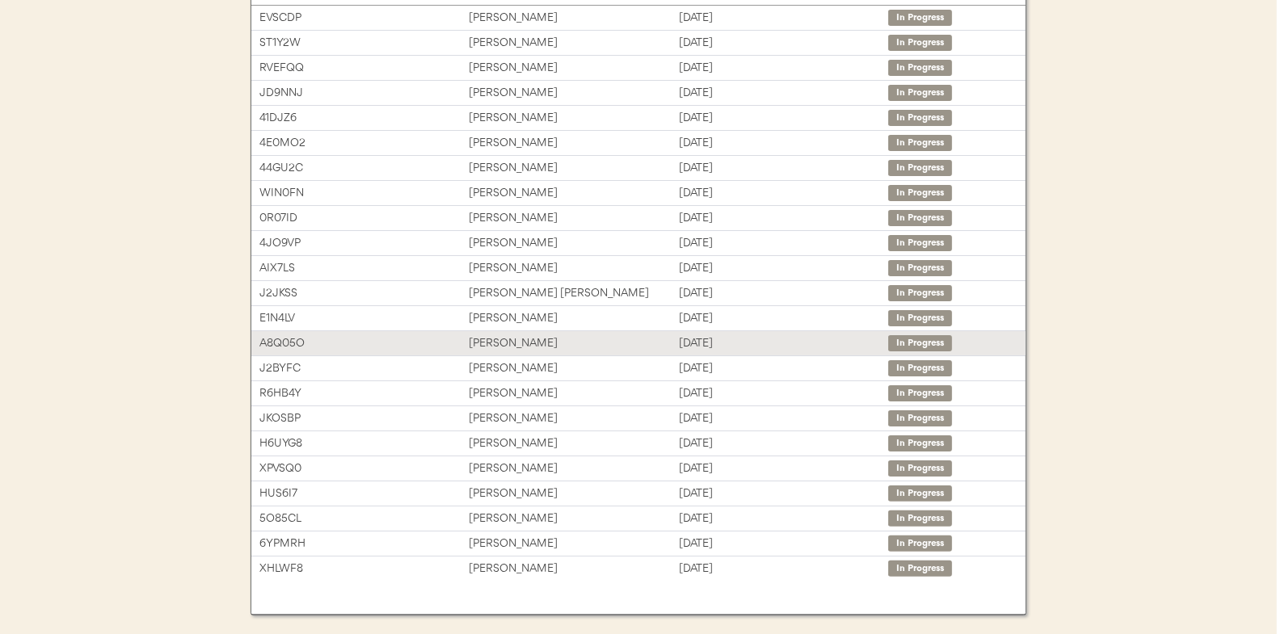
scroll to position [162, 0]
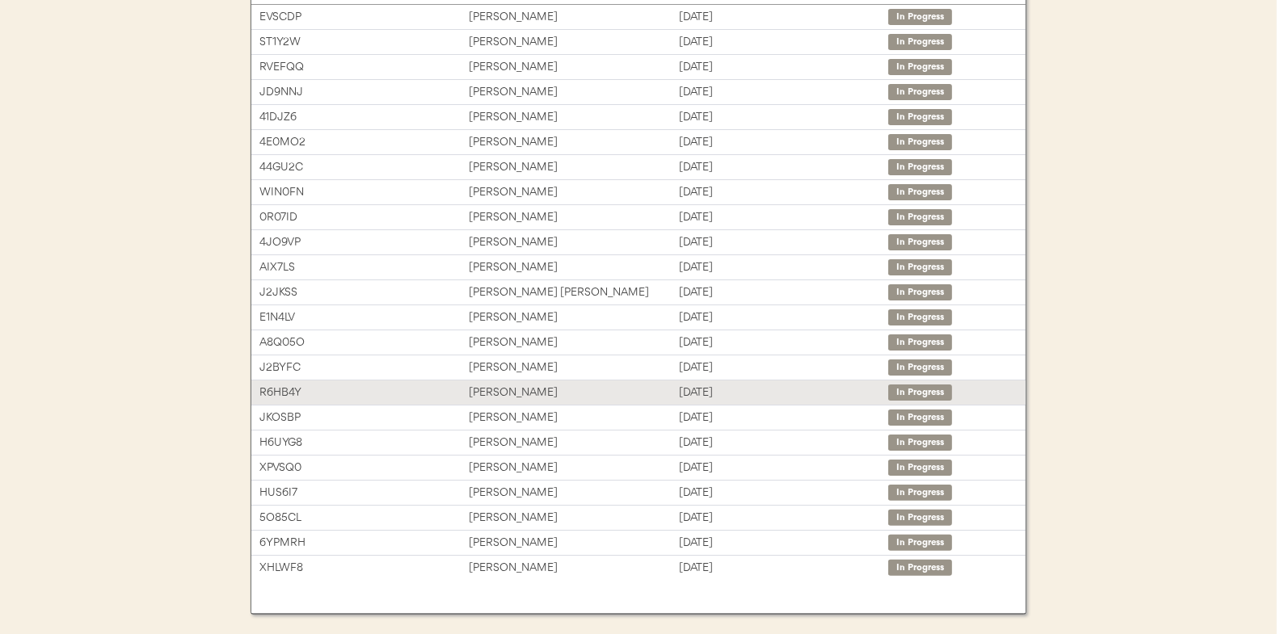
click at [509, 384] on div "[PERSON_NAME]" at bounding box center [573, 393] width 209 height 19
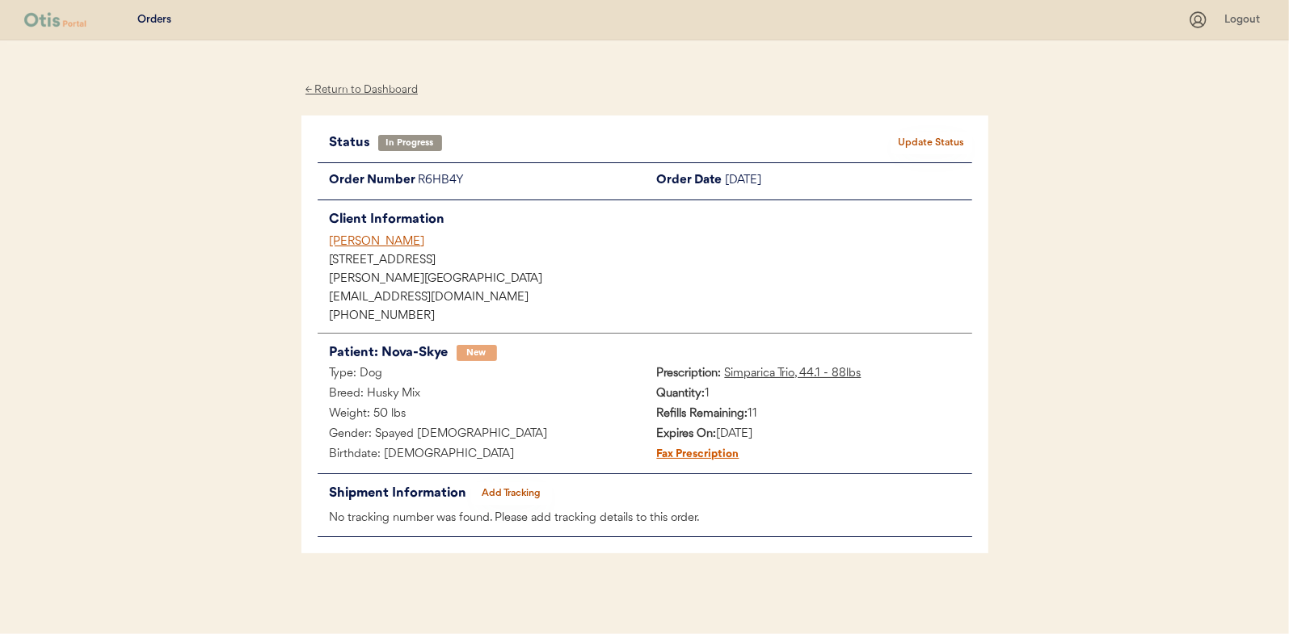
click at [524, 489] on button "Add Tracking" at bounding box center [511, 493] width 81 height 23
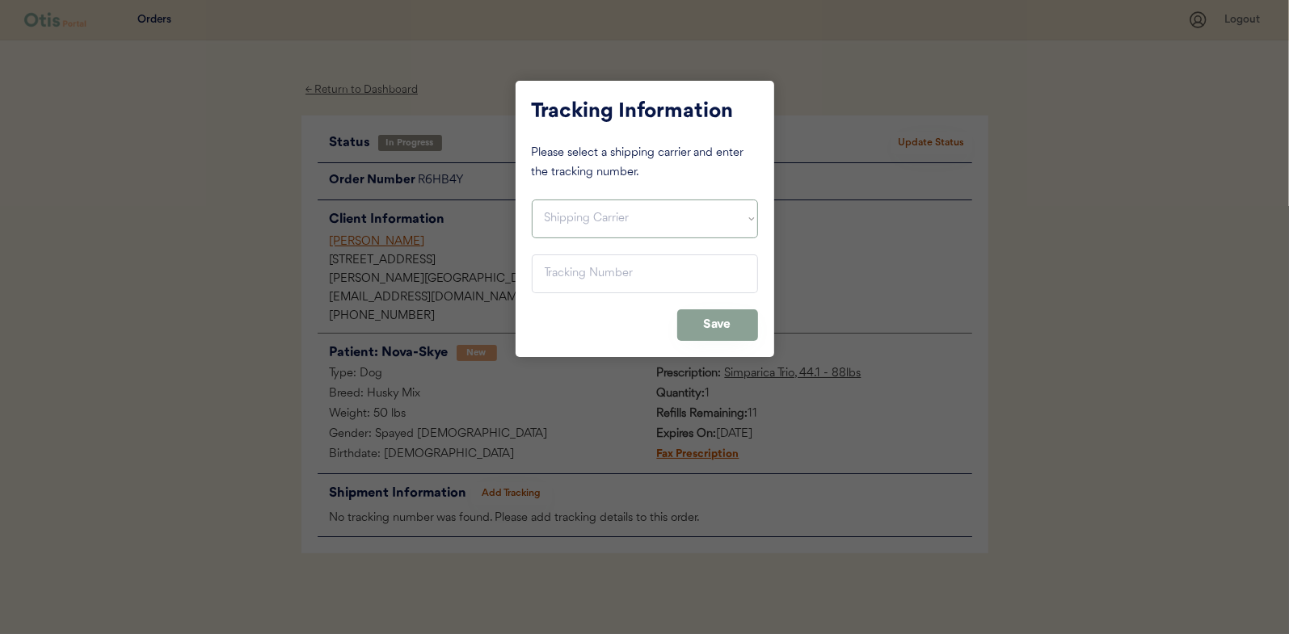
click at [564, 222] on select "Shipping Carrier FedEx FedEx Ground Economy UPS USPS" at bounding box center [645, 219] width 226 height 39
select select ""usps""
click at [532, 200] on select "Shipping Carrier FedEx FedEx Ground Economy UPS USPS" at bounding box center [645, 219] width 226 height 39
click at [567, 267] on input "input" at bounding box center [645, 274] width 226 height 39
paste input "9400150105800030206350"
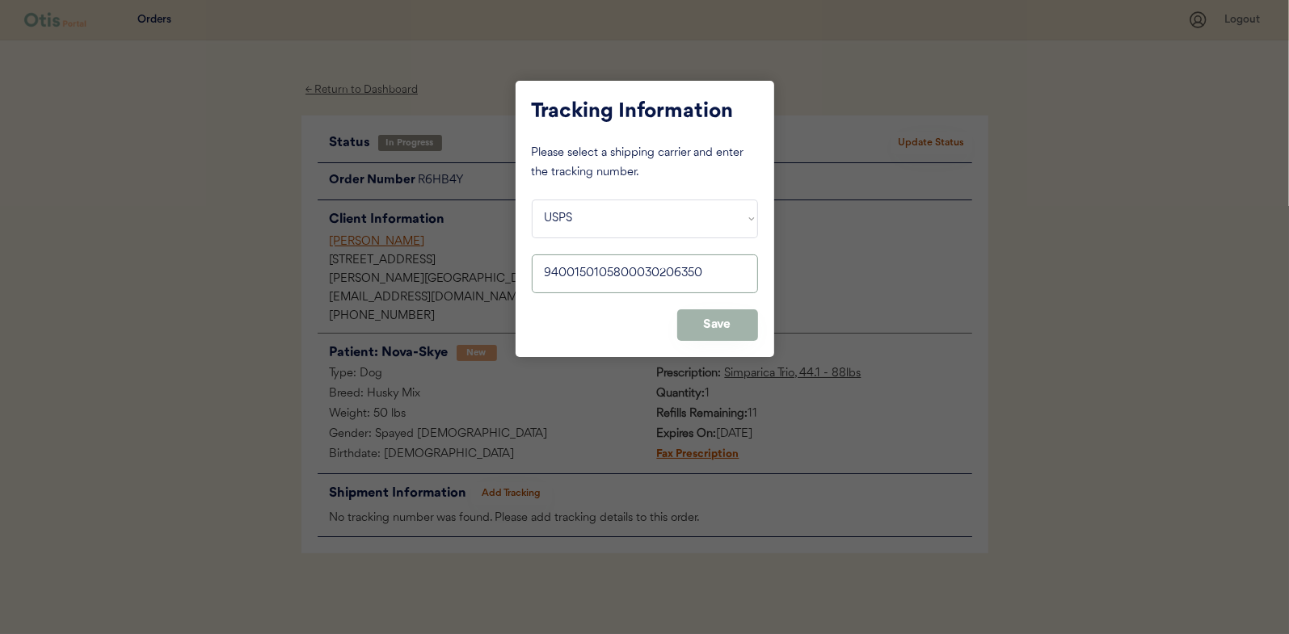
type input "9400150105800030206350"
click at [707, 326] on button "Save" at bounding box center [717, 325] width 81 height 32
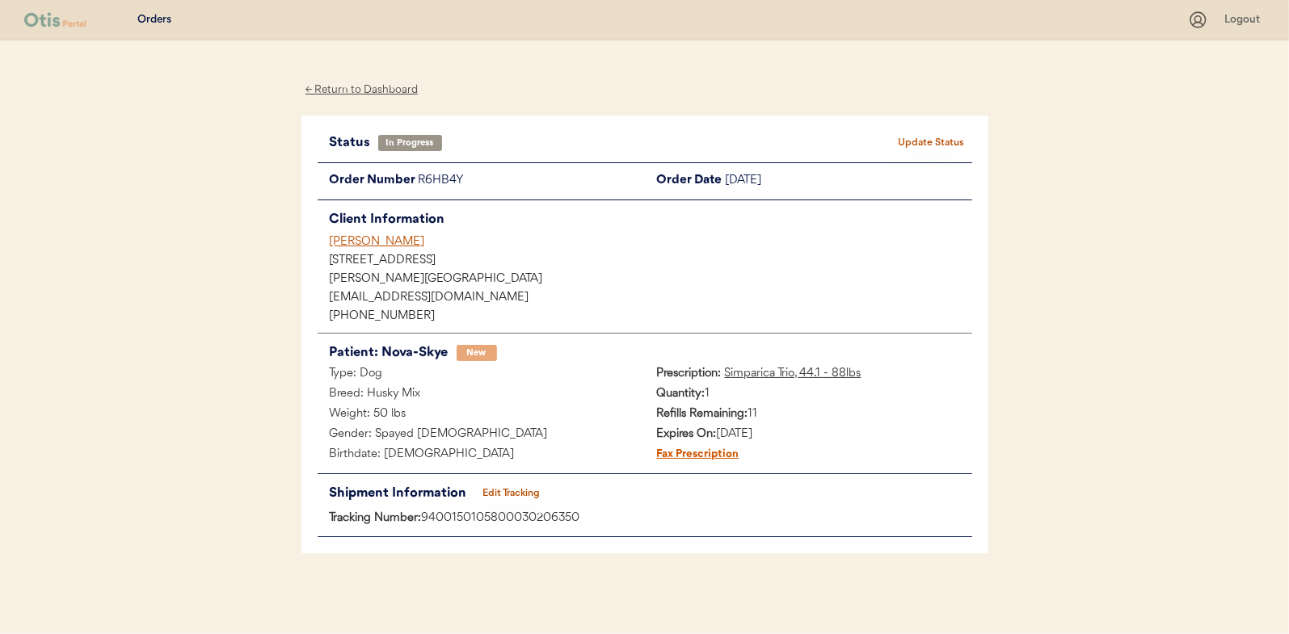
click at [952, 134] on button "Update Status" at bounding box center [931, 143] width 81 height 23
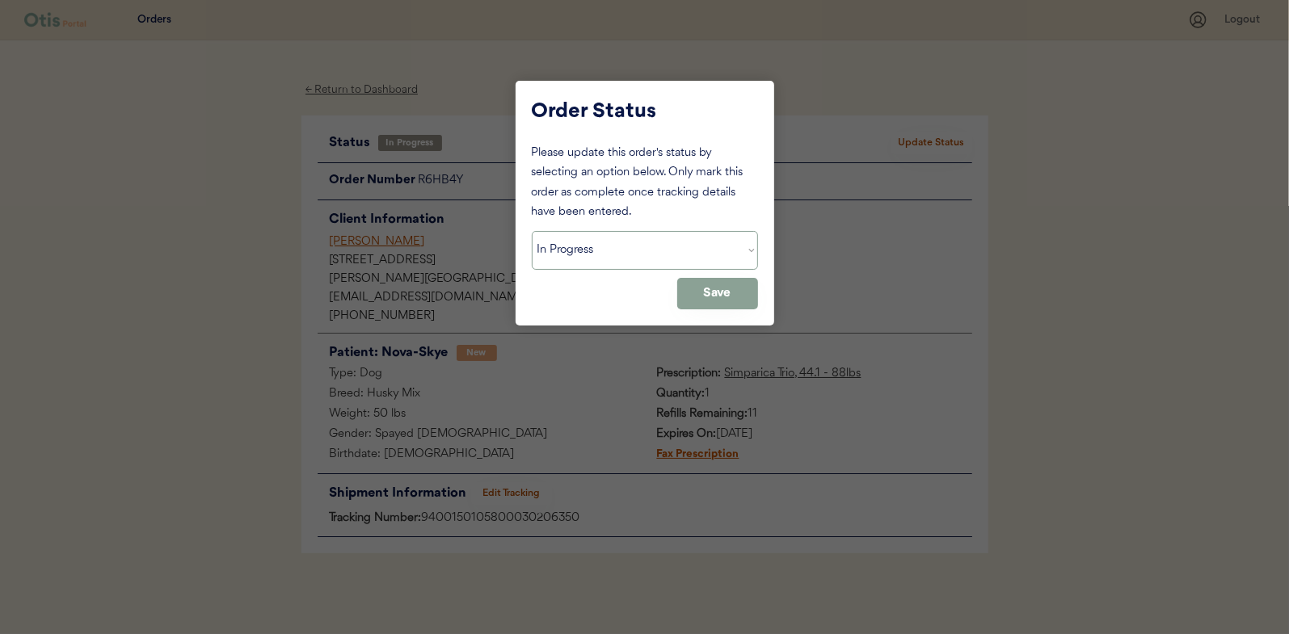
click at [616, 249] on select "Status On Hold New In Progress Complete Pending HW Consent Canceled" at bounding box center [645, 250] width 226 height 39
select select ""complete""
click at [532, 231] on select "Status On Hold New In Progress Complete Pending HW Consent Canceled" at bounding box center [645, 250] width 226 height 39
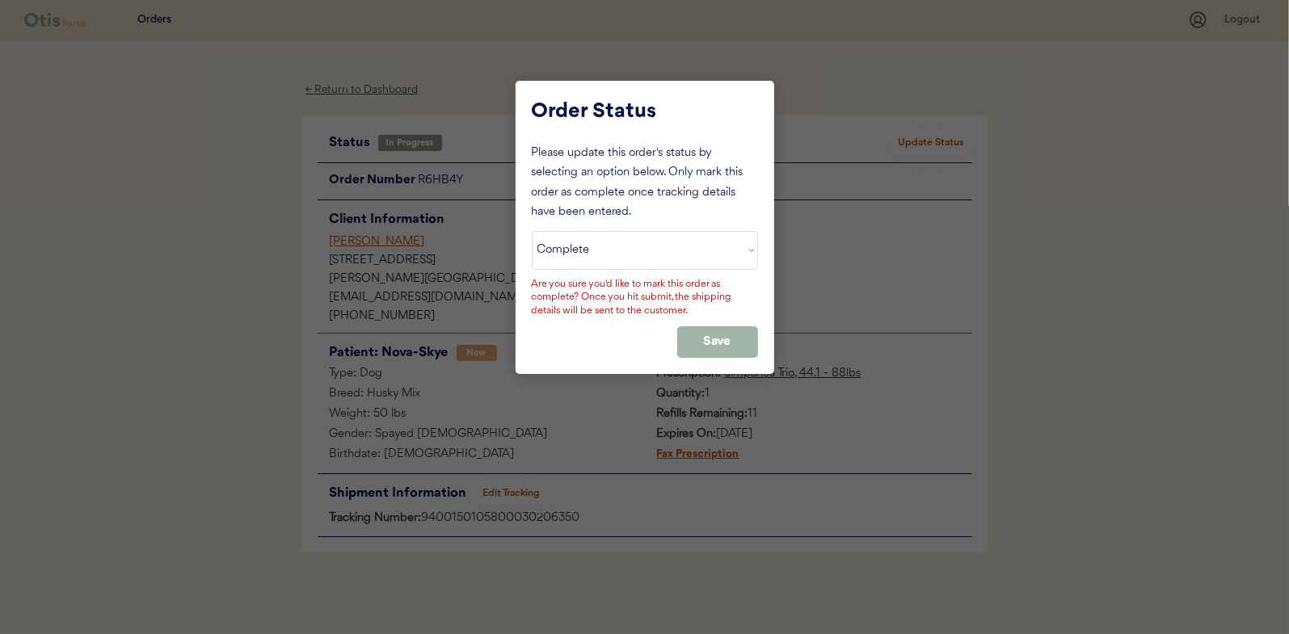
click at [719, 339] on button "Save" at bounding box center [717, 342] width 81 height 32
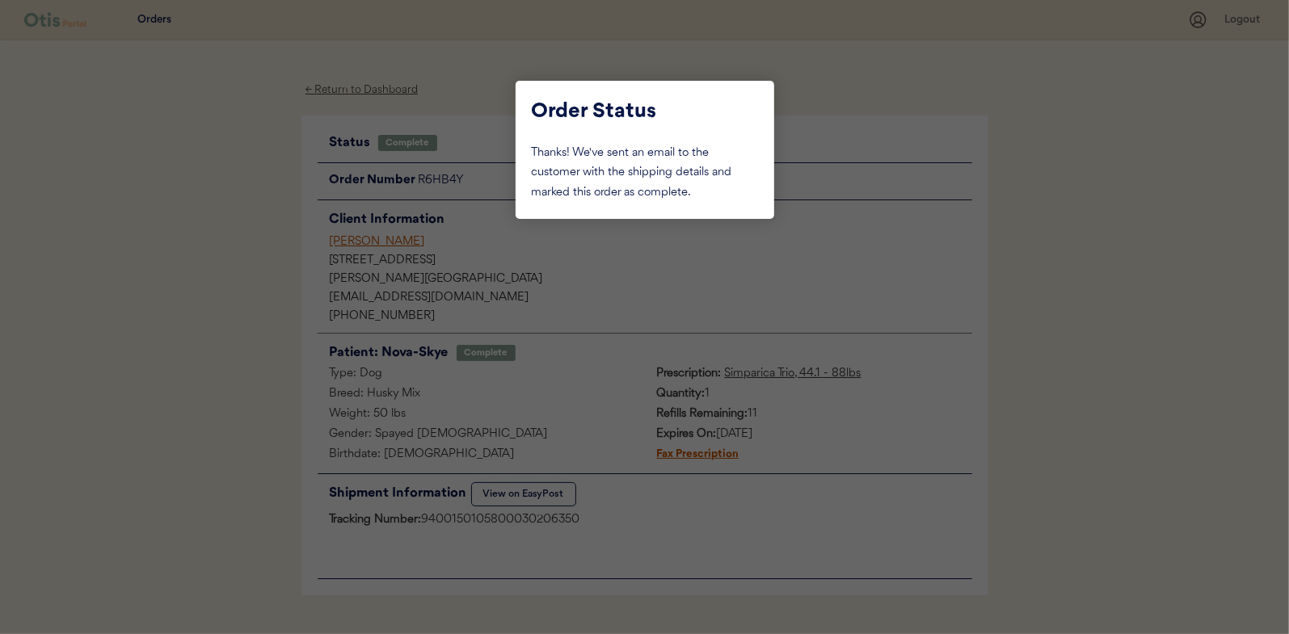
click at [237, 206] on div at bounding box center [644, 317] width 1289 height 634
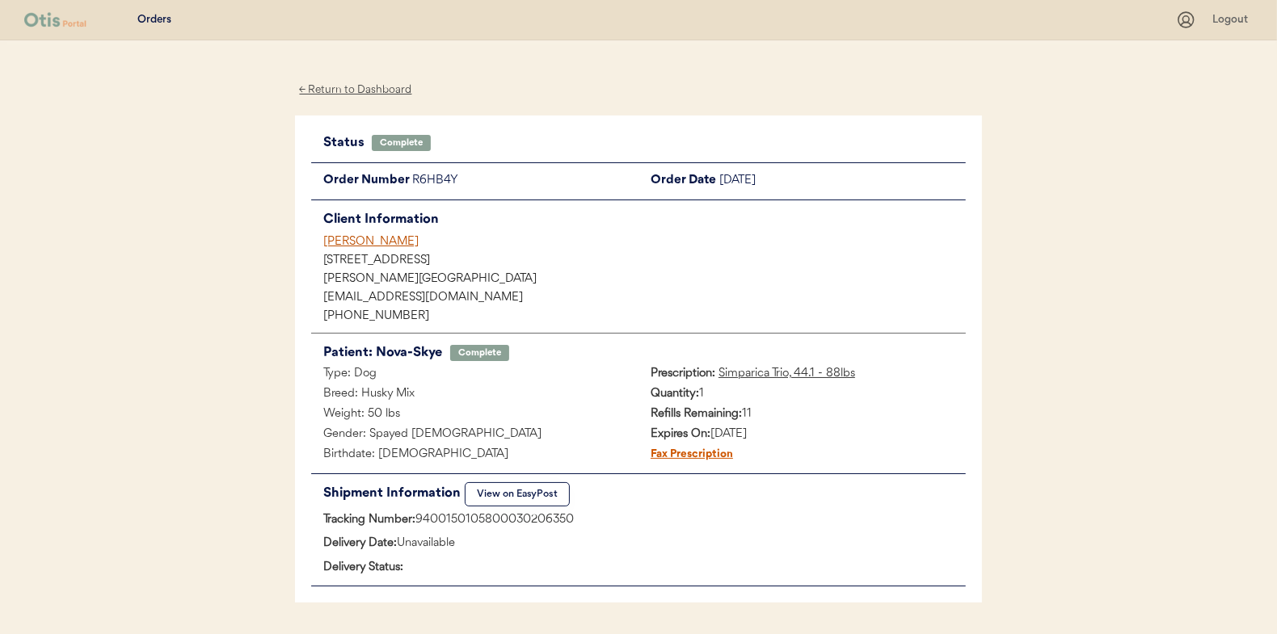
click at [359, 91] on div "← Return to Dashboard" at bounding box center [355, 90] width 121 height 19
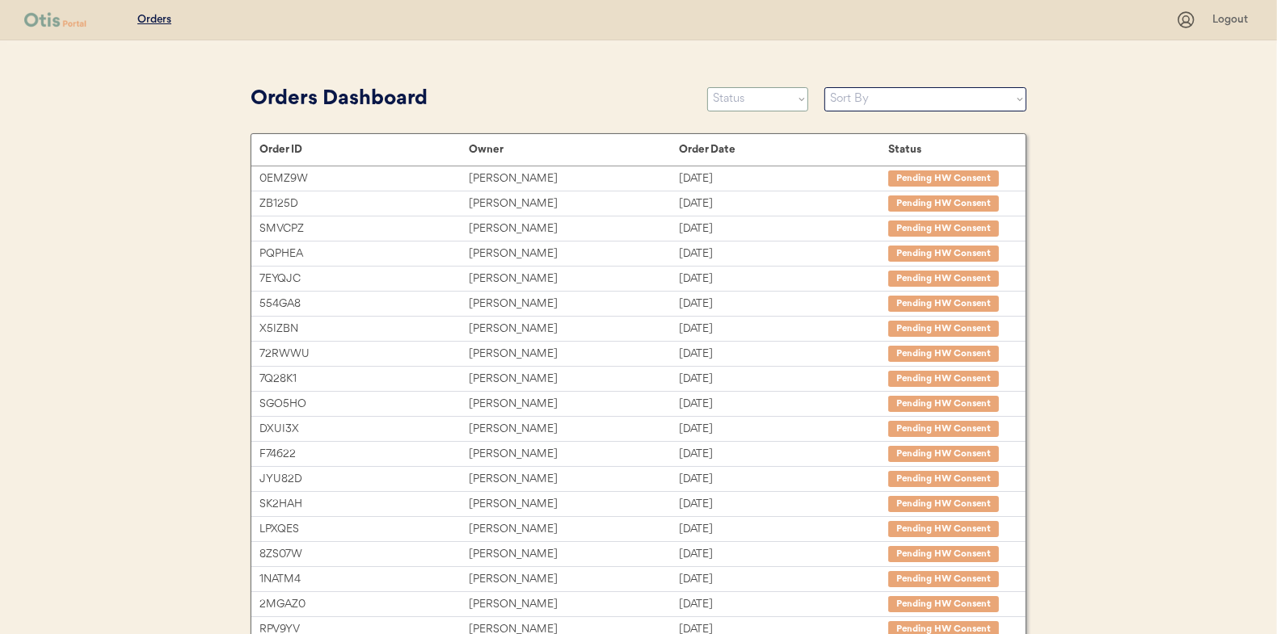
click at [751, 100] on select "Status On Hold New In Progress Complete Pending HW Consent Canceled" at bounding box center [757, 99] width 101 height 24
select select ""in_progress""
click at [707, 87] on select "Status On Hold New In Progress Complete Pending HW Consent Canceled" at bounding box center [757, 99] width 101 height 24
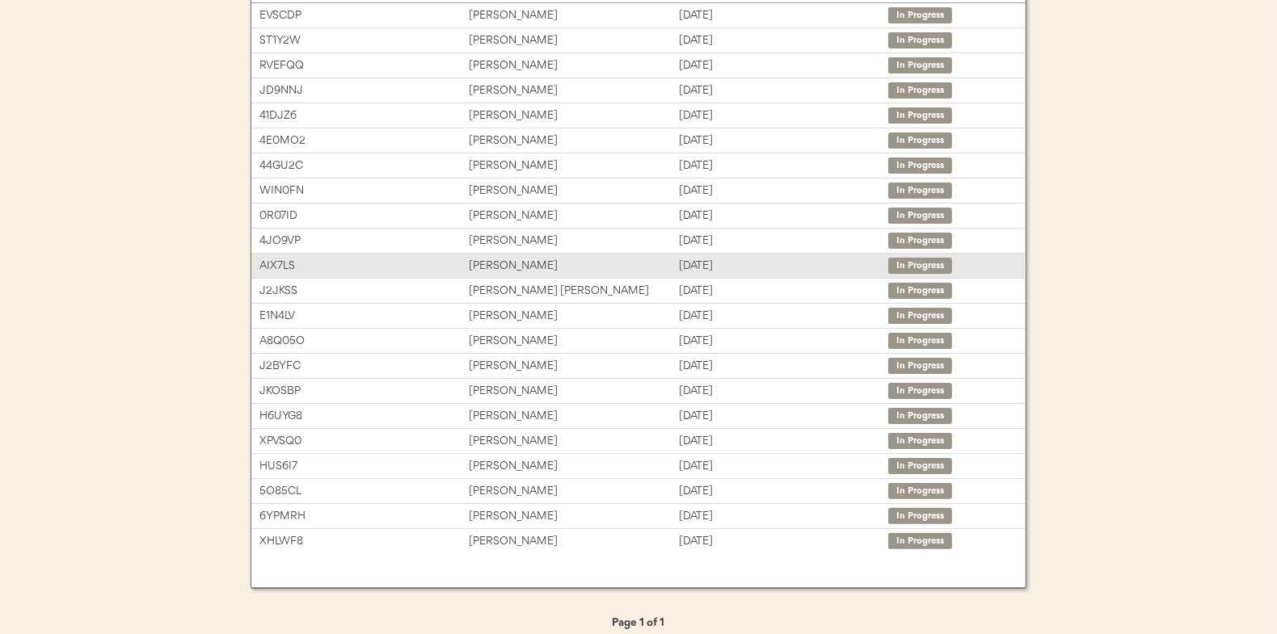
scroll to position [175, 0]
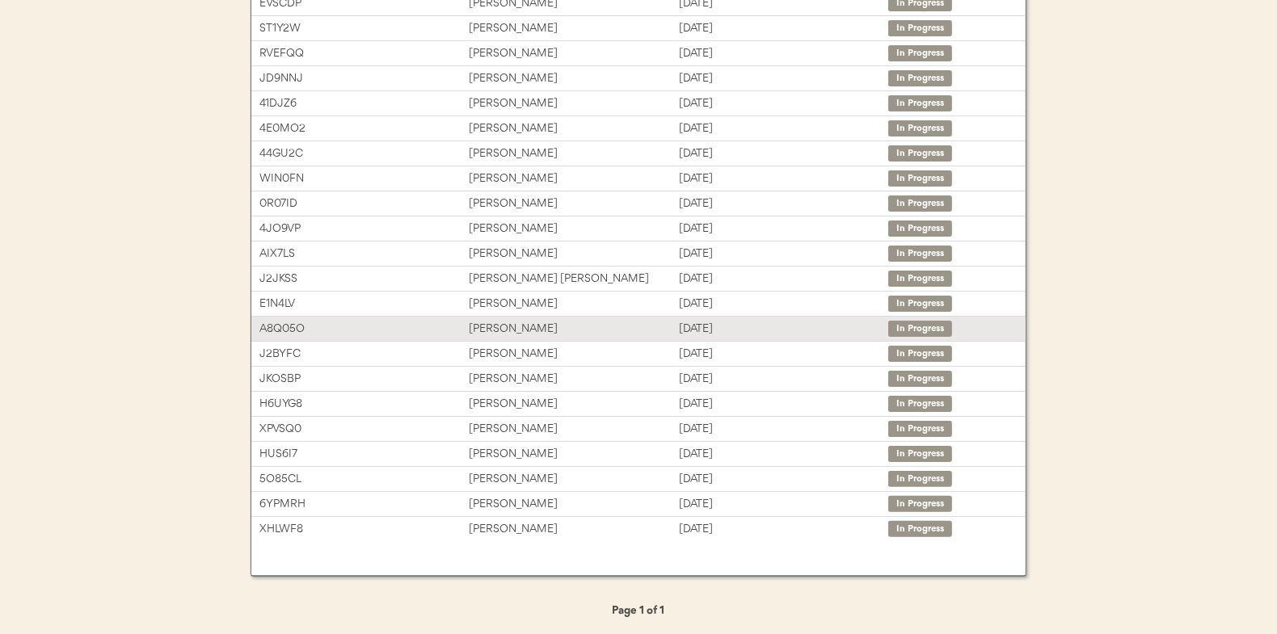
click at [494, 322] on div "[PERSON_NAME]" at bounding box center [573, 329] width 209 height 19
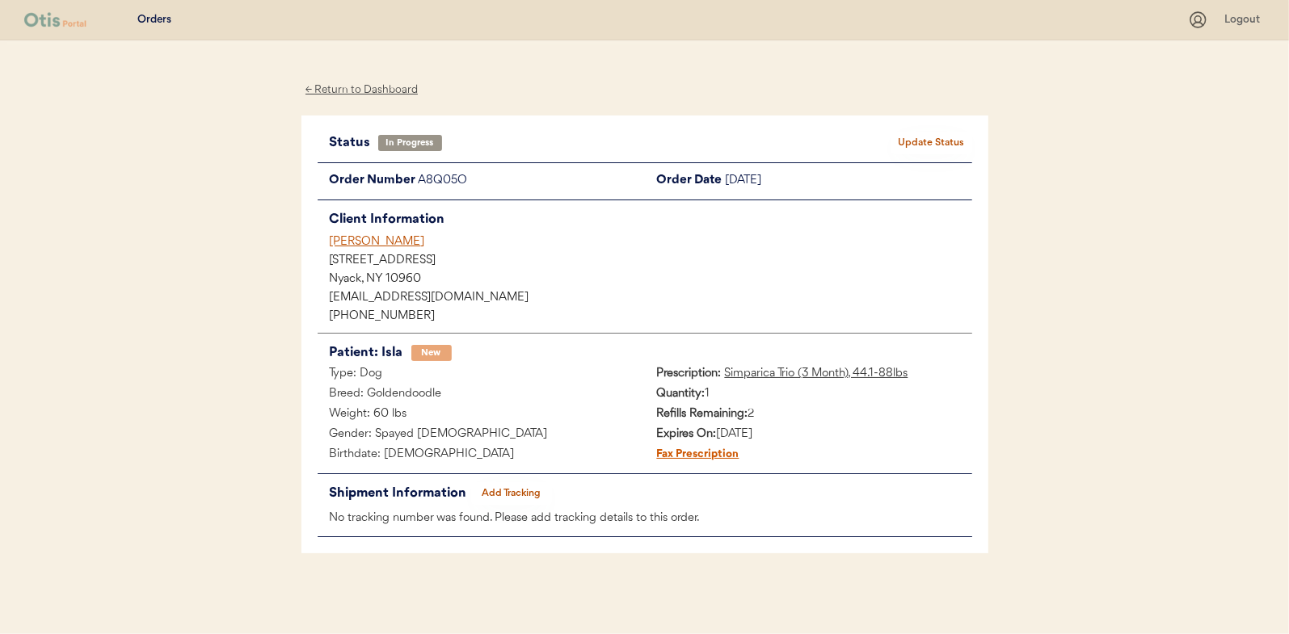
click at [915, 146] on button "Update Status" at bounding box center [931, 143] width 81 height 23
select select ""in_progress""
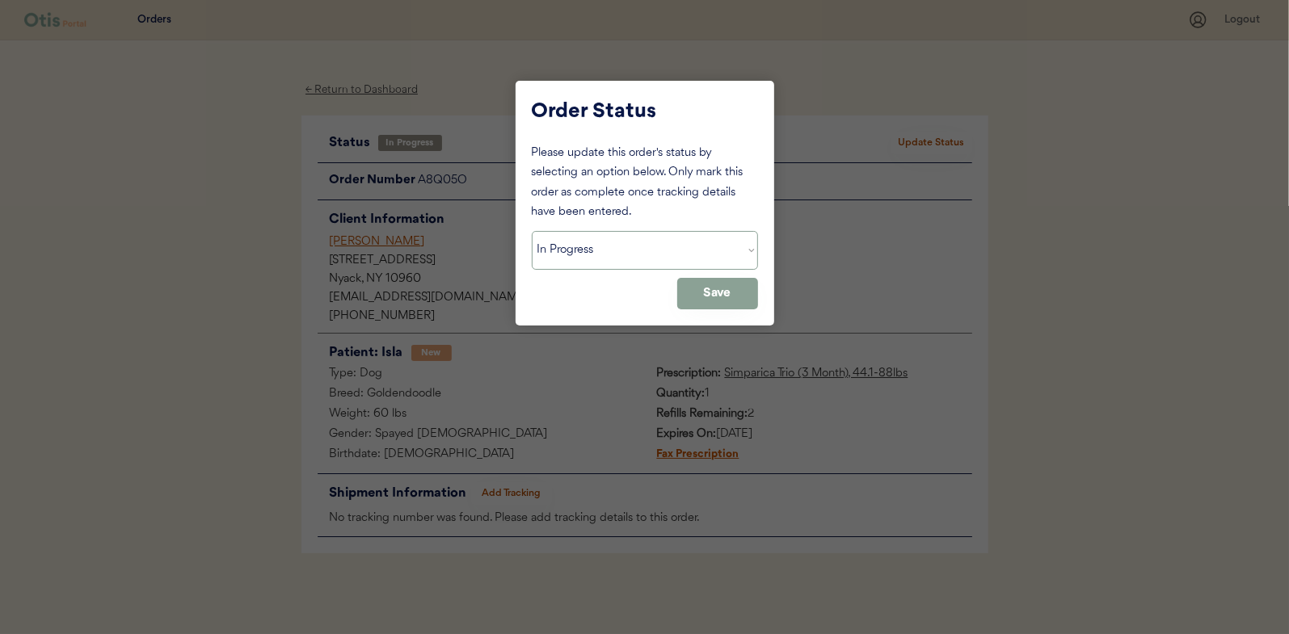
click at [566, 236] on select "Status On Hold New In Progress Complete Pending HW Consent Canceled" at bounding box center [645, 250] width 226 height 39
click at [444, 332] on div at bounding box center [644, 317] width 1289 height 634
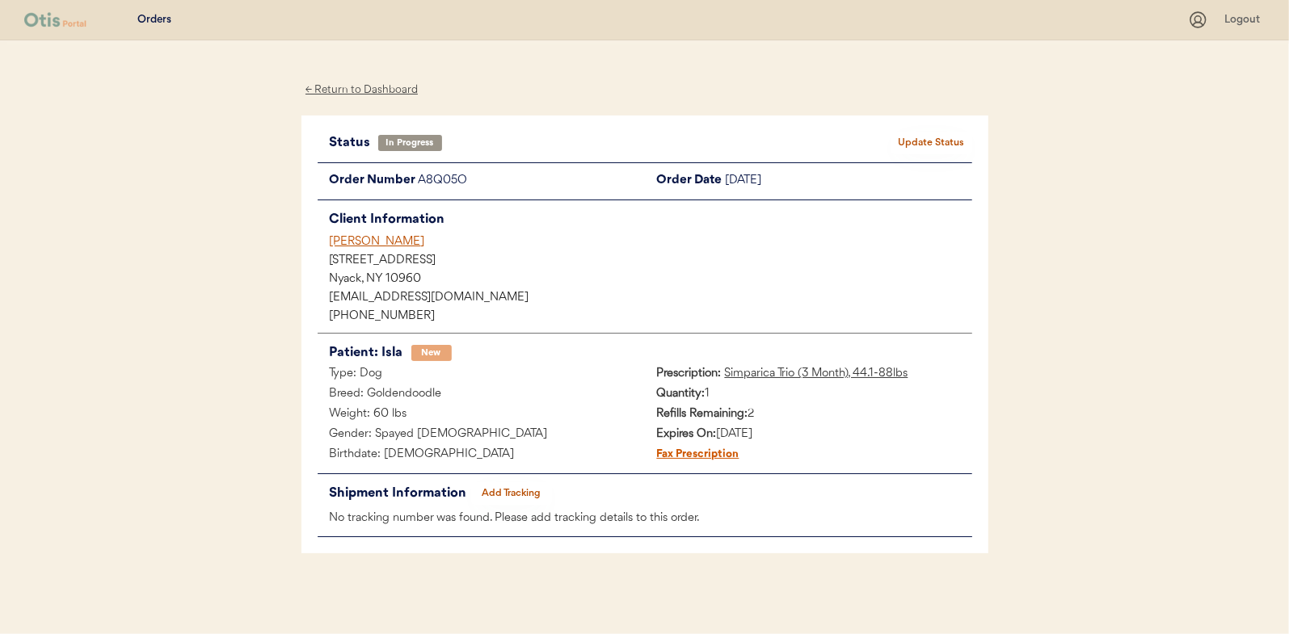
click at [527, 490] on button "Add Tracking" at bounding box center [511, 493] width 81 height 23
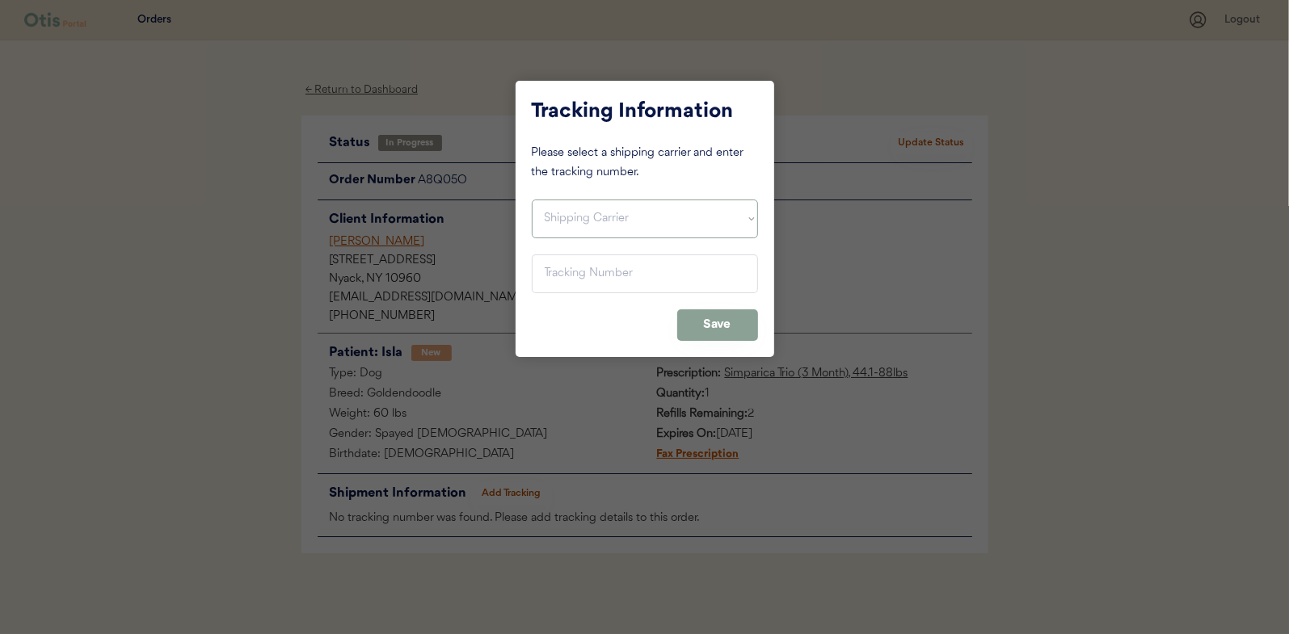
click at [568, 213] on select "Shipping Carrier FedEx FedEx Ground Economy UPS USPS" at bounding box center [645, 219] width 226 height 39
select select ""usps""
click at [532, 200] on select "Shipping Carrier FedEx FedEx Ground Economy UPS USPS" at bounding box center [645, 219] width 226 height 39
click at [556, 277] on input "input" at bounding box center [645, 274] width 226 height 39
paste input "9400150105497030407513"
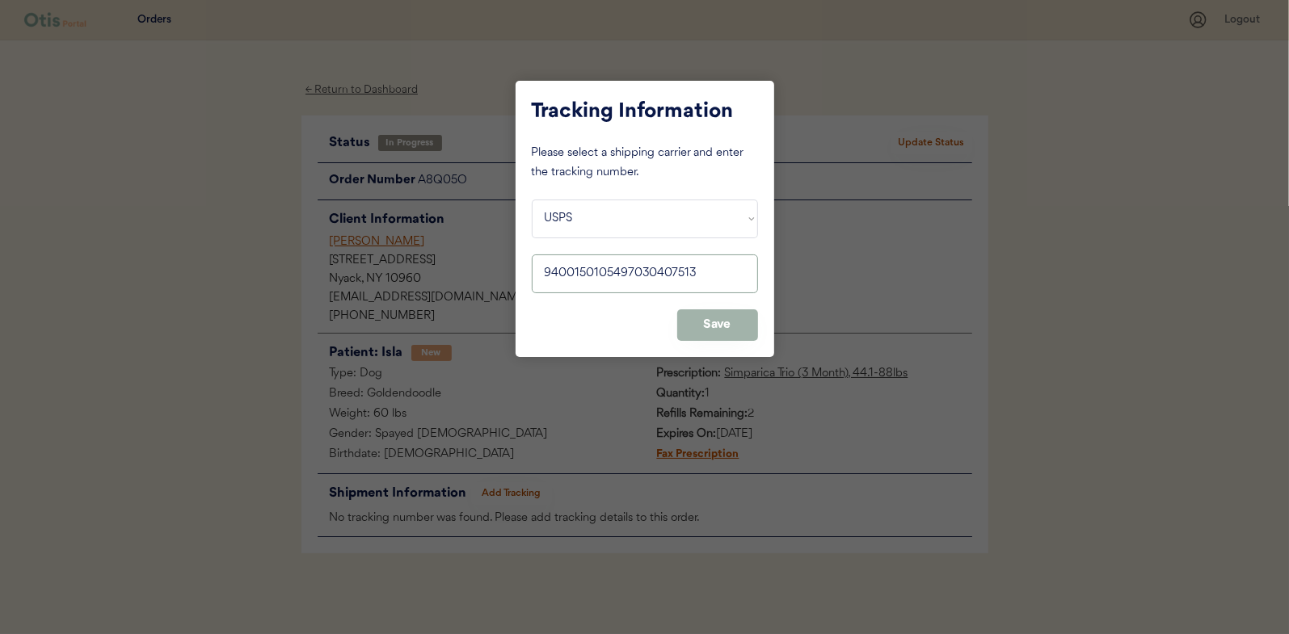
type input "9400150105497030407513"
click at [713, 332] on button "Save" at bounding box center [717, 325] width 81 height 32
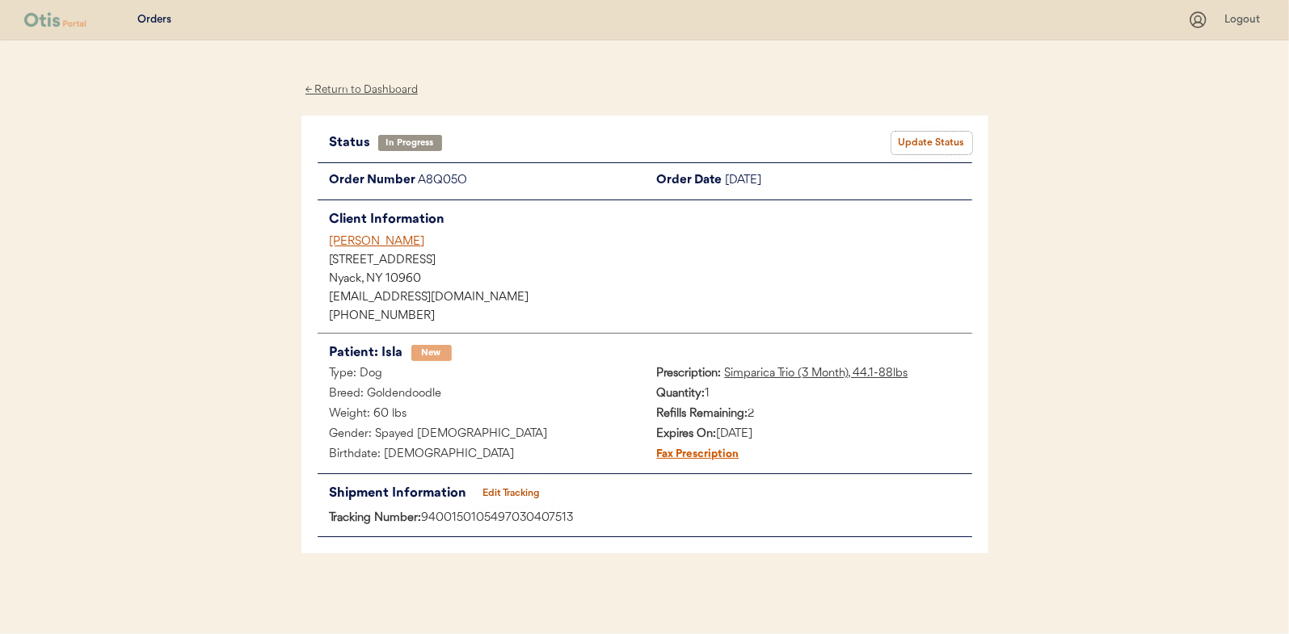
click at [945, 140] on button "Update Status" at bounding box center [931, 143] width 81 height 23
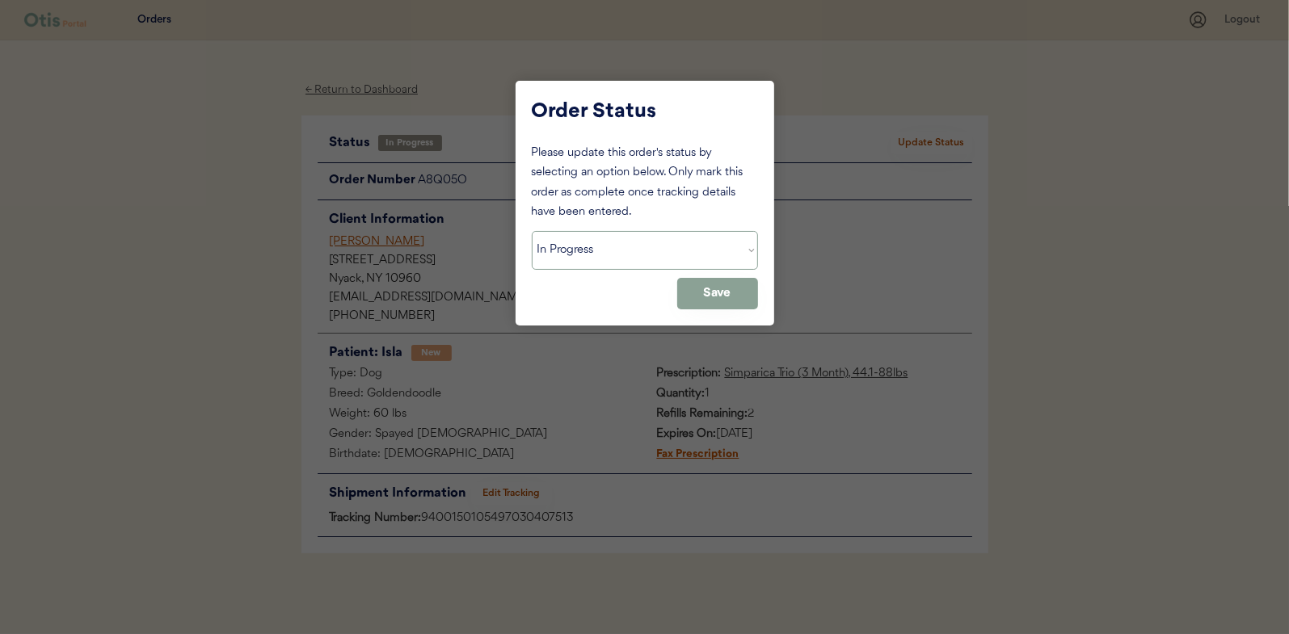
click at [574, 261] on select "Status On Hold New In Progress Complete Pending HW Consent Canceled" at bounding box center [645, 250] width 226 height 39
select select ""complete""
click at [532, 231] on select "Status On Hold New In Progress Complete Pending HW Consent Canceled" at bounding box center [645, 250] width 226 height 39
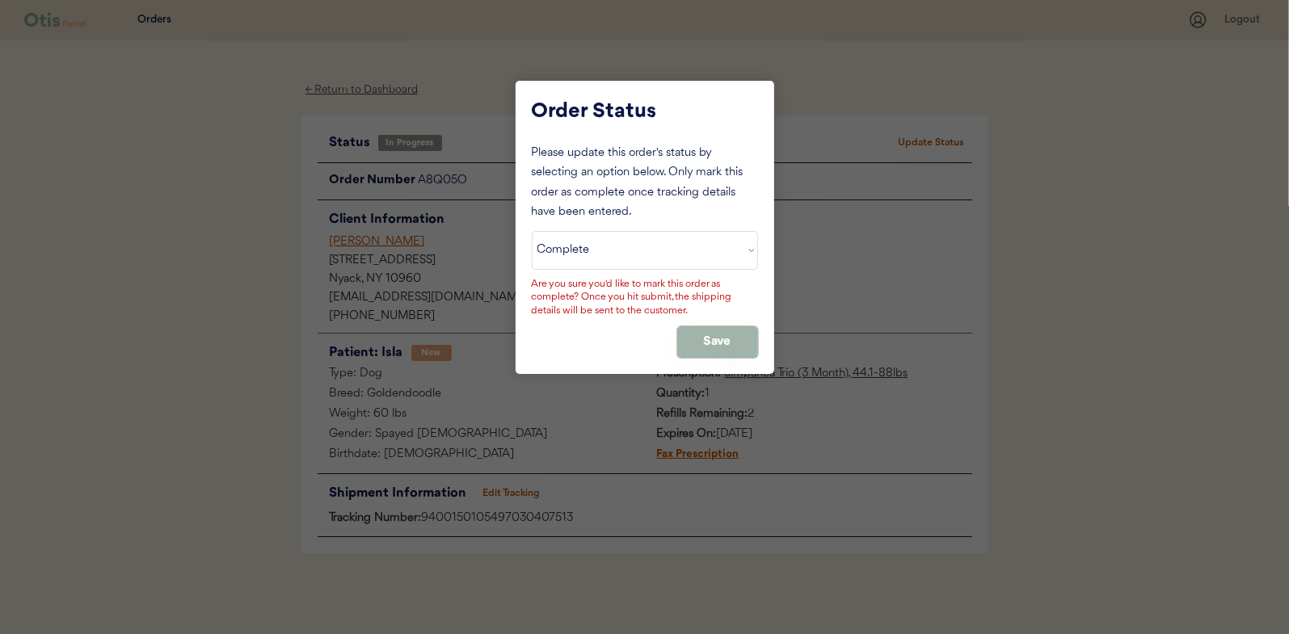
click at [704, 340] on button "Save" at bounding box center [717, 342] width 81 height 32
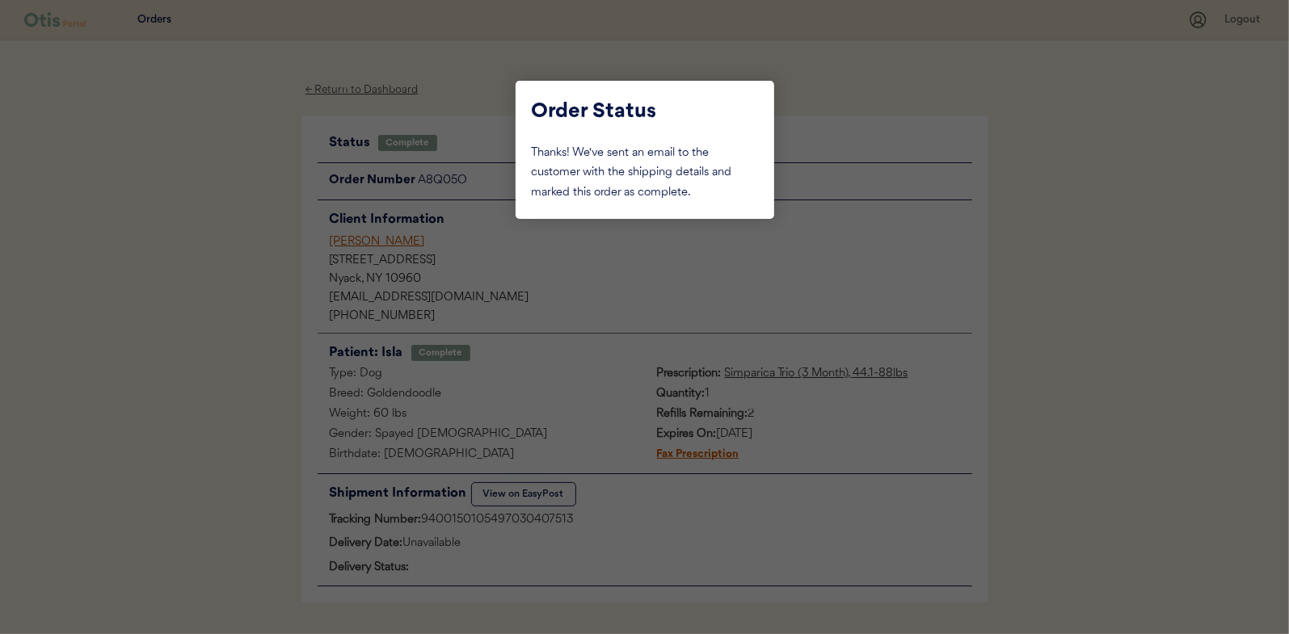
click at [221, 205] on div at bounding box center [644, 317] width 1289 height 634
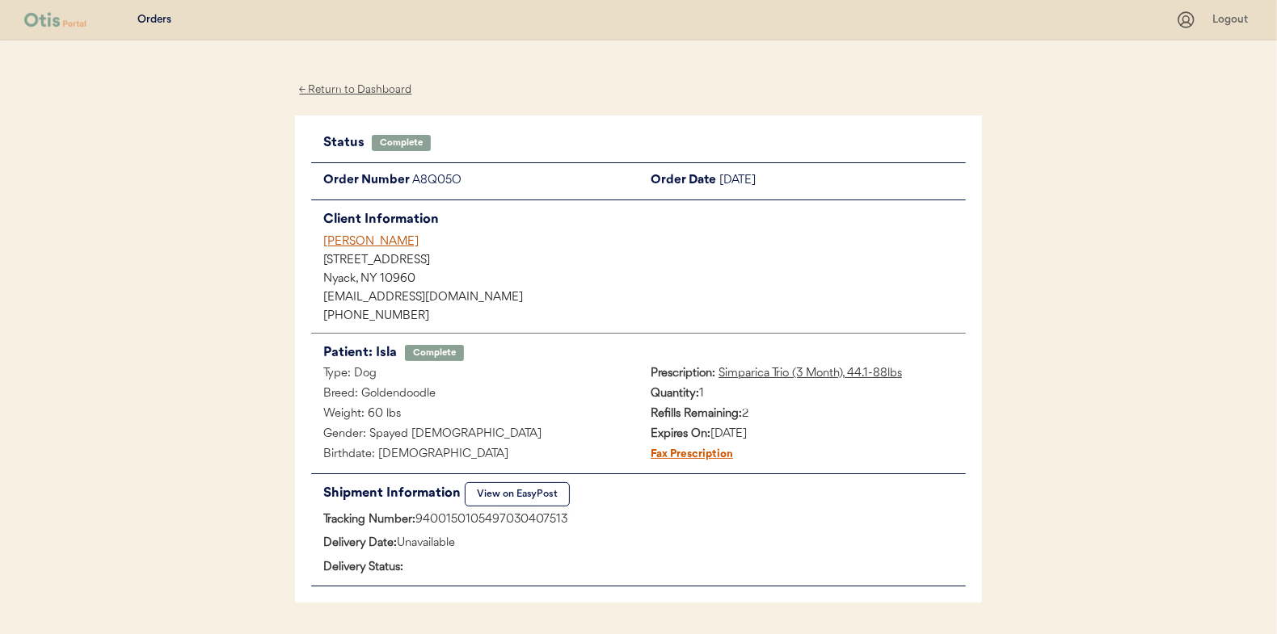
click at [368, 90] on div "← Return to Dashboard" at bounding box center [355, 90] width 121 height 19
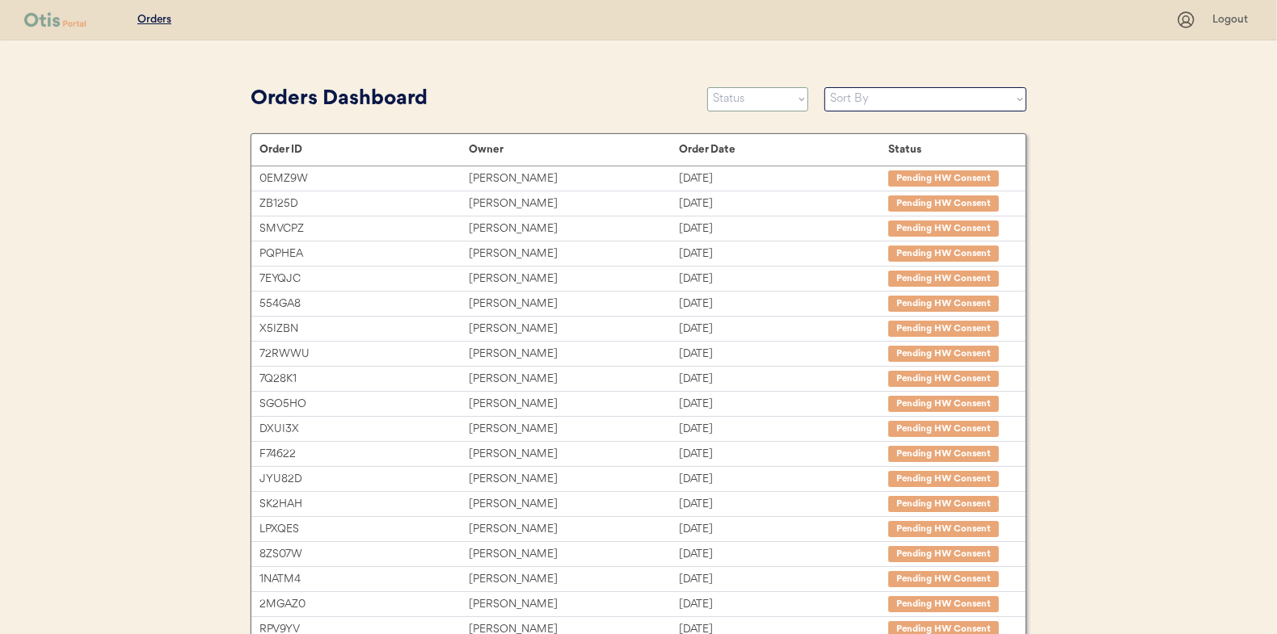
click at [738, 107] on select "Status On Hold New In Progress Complete Pending HW Consent Canceled" at bounding box center [757, 99] width 101 height 24
select select ""in_progress""
click at [707, 87] on select "Status On Hold New In Progress Complete Pending HW Consent Canceled" at bounding box center [757, 99] width 101 height 24
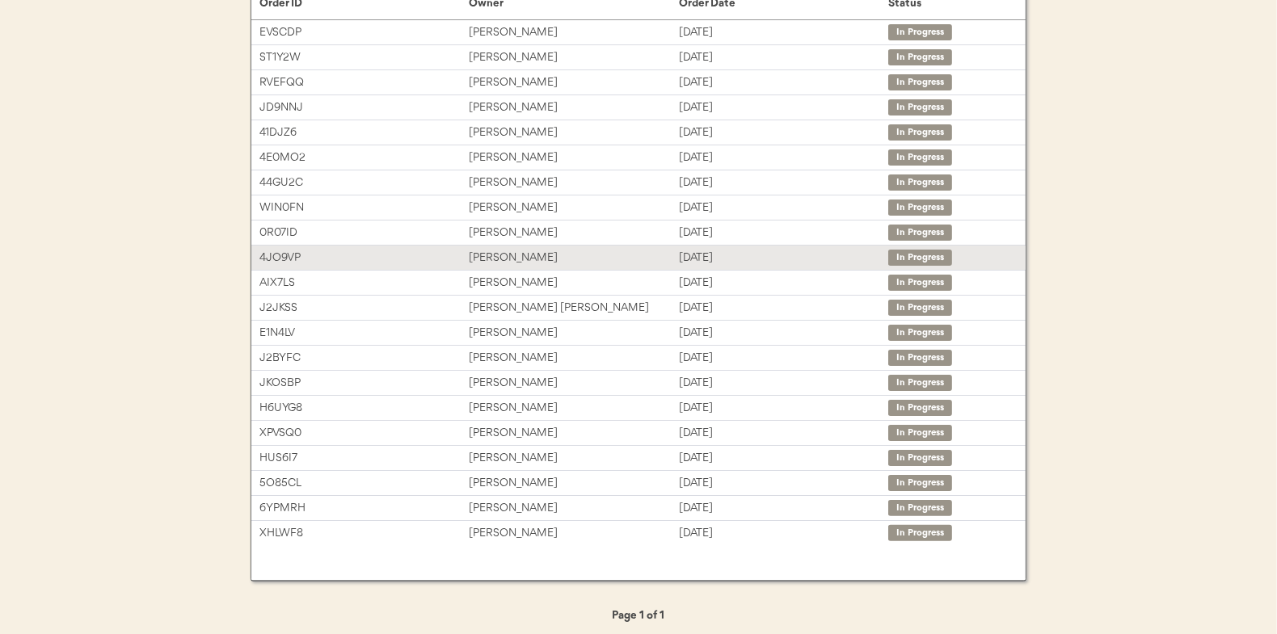
scroll to position [151, 0]
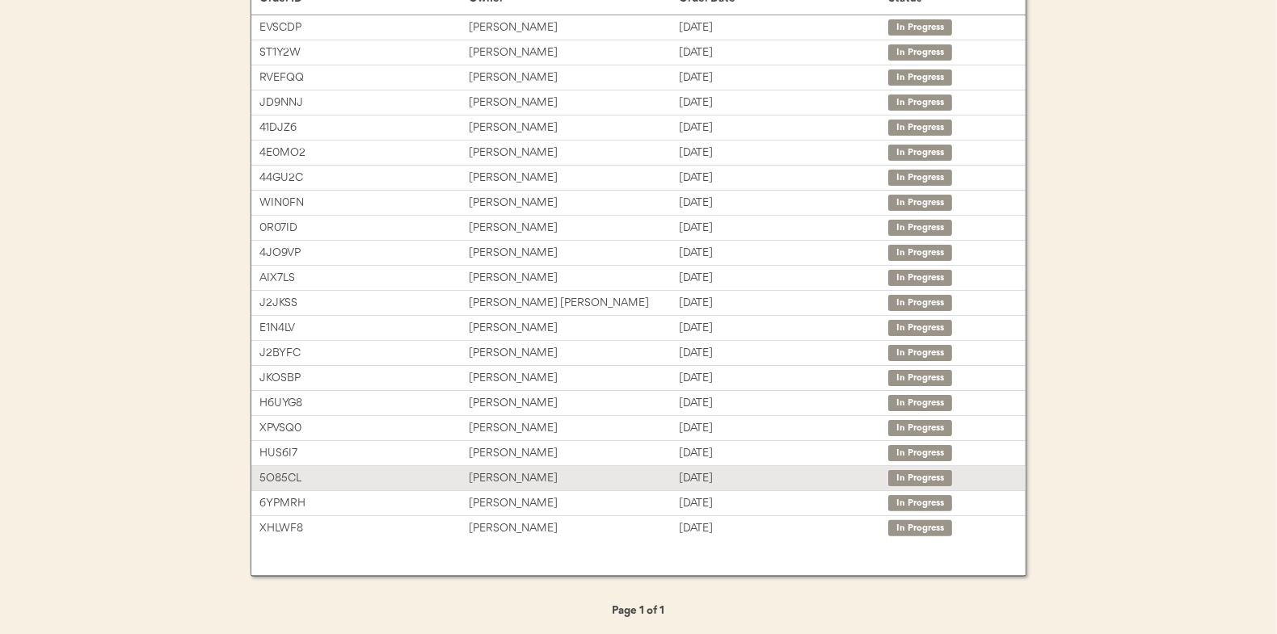
click at [519, 478] on div "[PERSON_NAME]" at bounding box center [573, 478] width 209 height 19
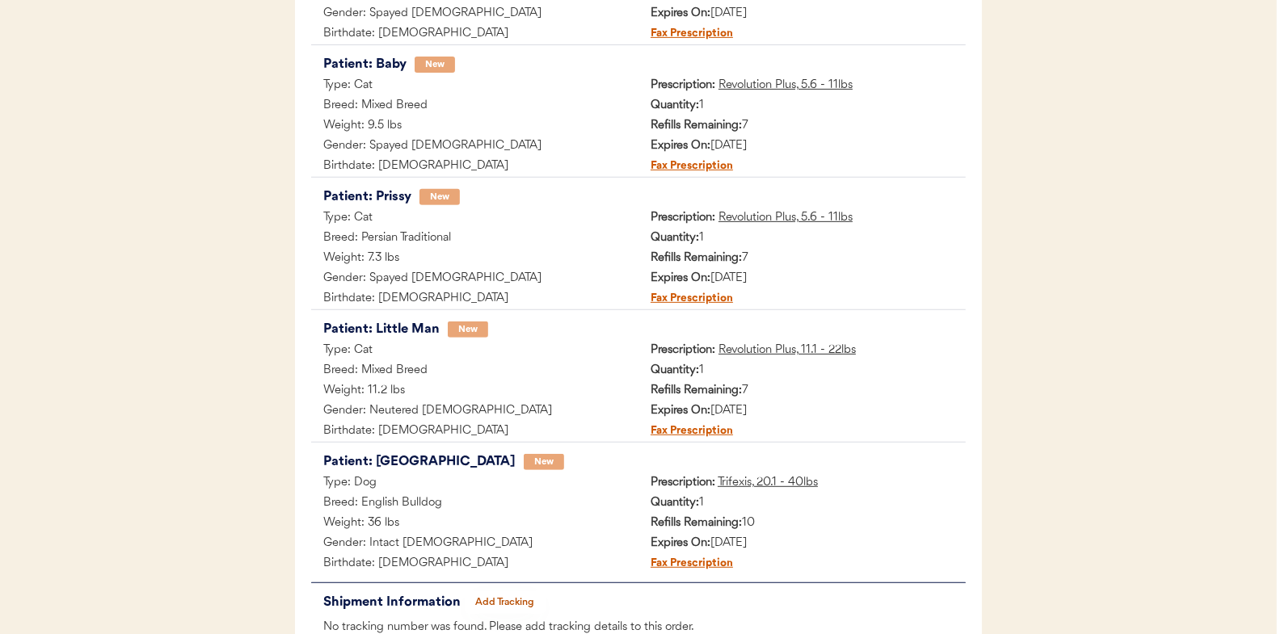
scroll to position [680, 0]
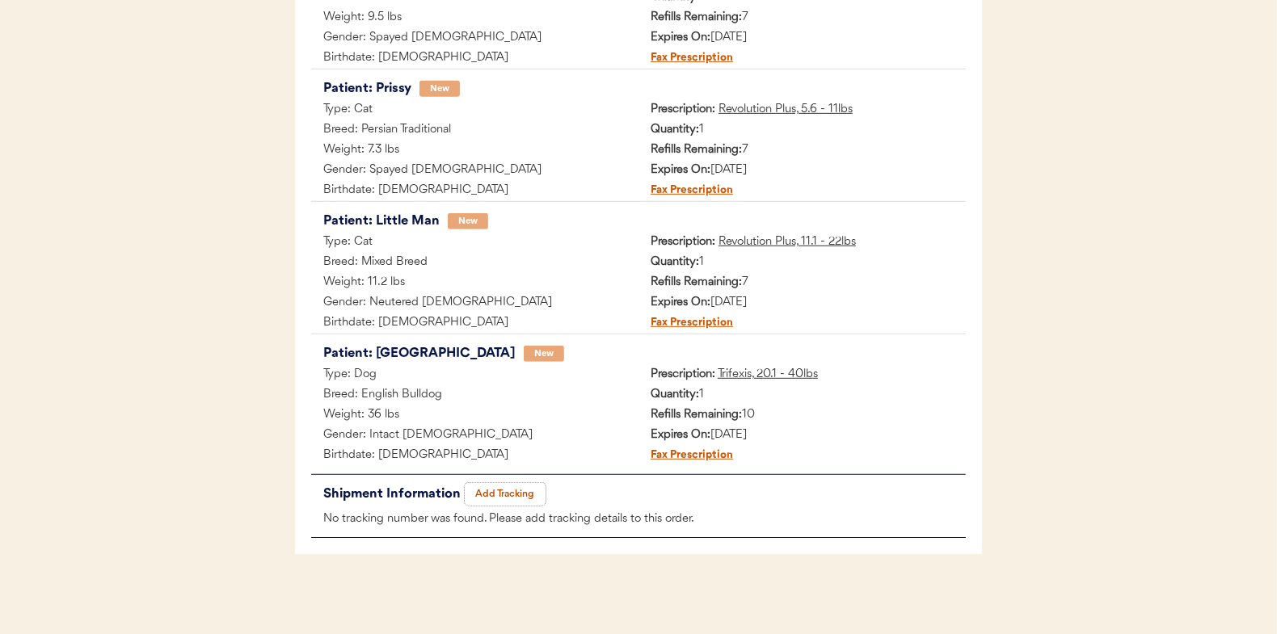
click at [523, 493] on button "Add Tracking" at bounding box center [505, 494] width 81 height 23
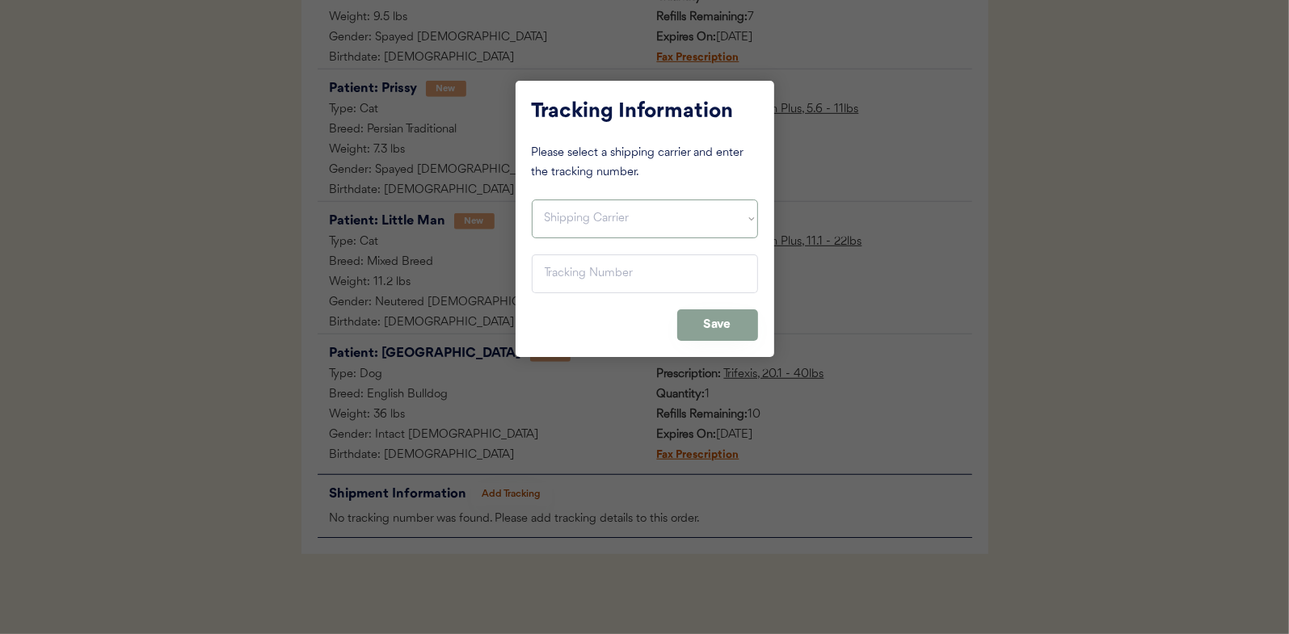
click at [564, 229] on select "Shipping Carrier FedEx FedEx Ground Economy UPS USPS" at bounding box center [645, 219] width 226 height 39
select select ""usps""
click at [532, 200] on select "Shipping Carrier FedEx FedEx Ground Economy UPS USPS" at bounding box center [645, 219] width 226 height 39
click at [572, 273] on input "input" at bounding box center [645, 274] width 226 height 39
paste input "9400150105496031884149"
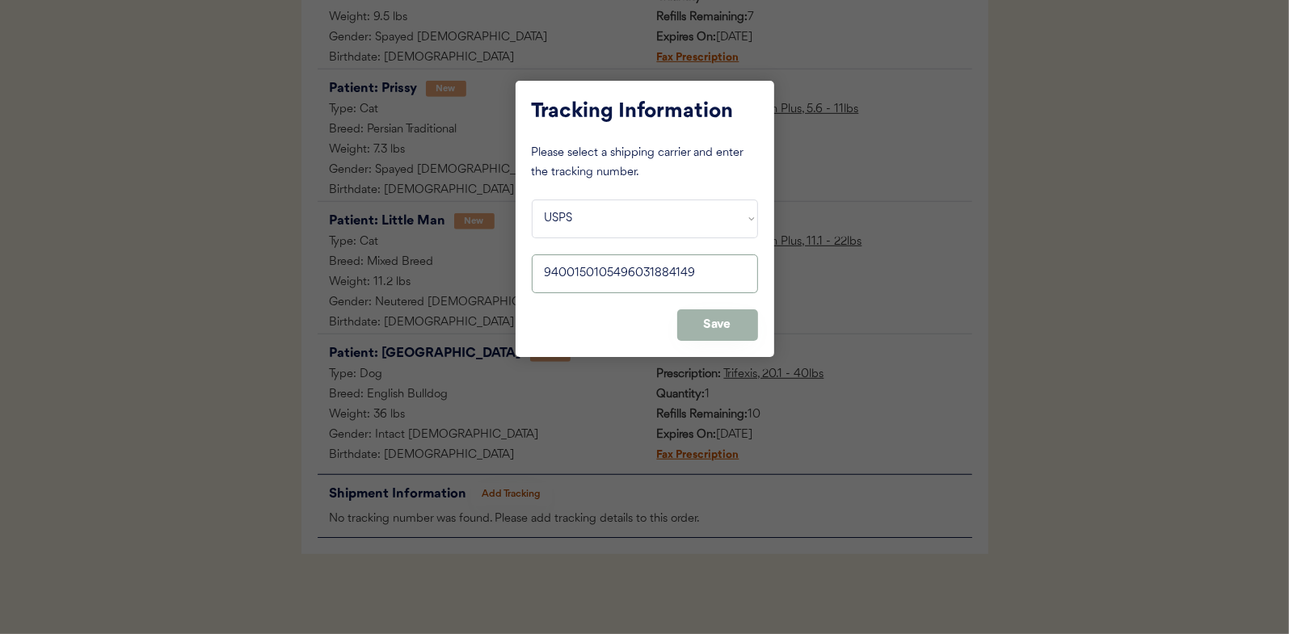
type input "9400150105496031884149"
click at [726, 326] on button "Save" at bounding box center [717, 325] width 81 height 32
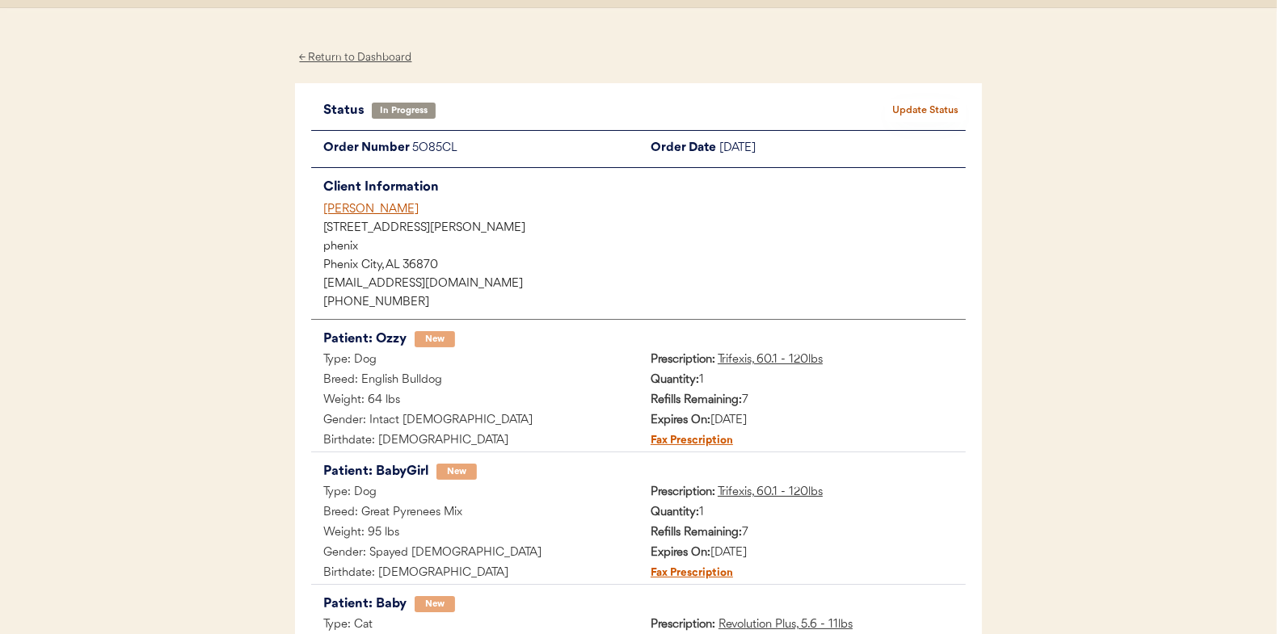
scroll to position [0, 0]
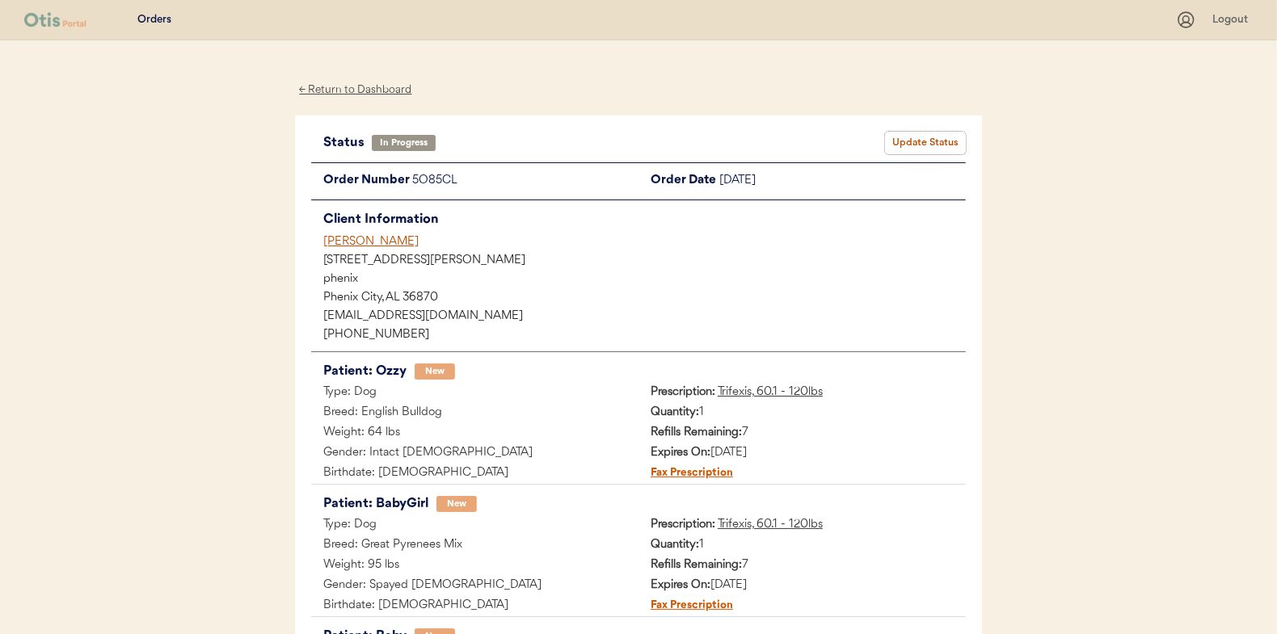
click at [923, 145] on button "Update Status" at bounding box center [925, 143] width 81 height 23
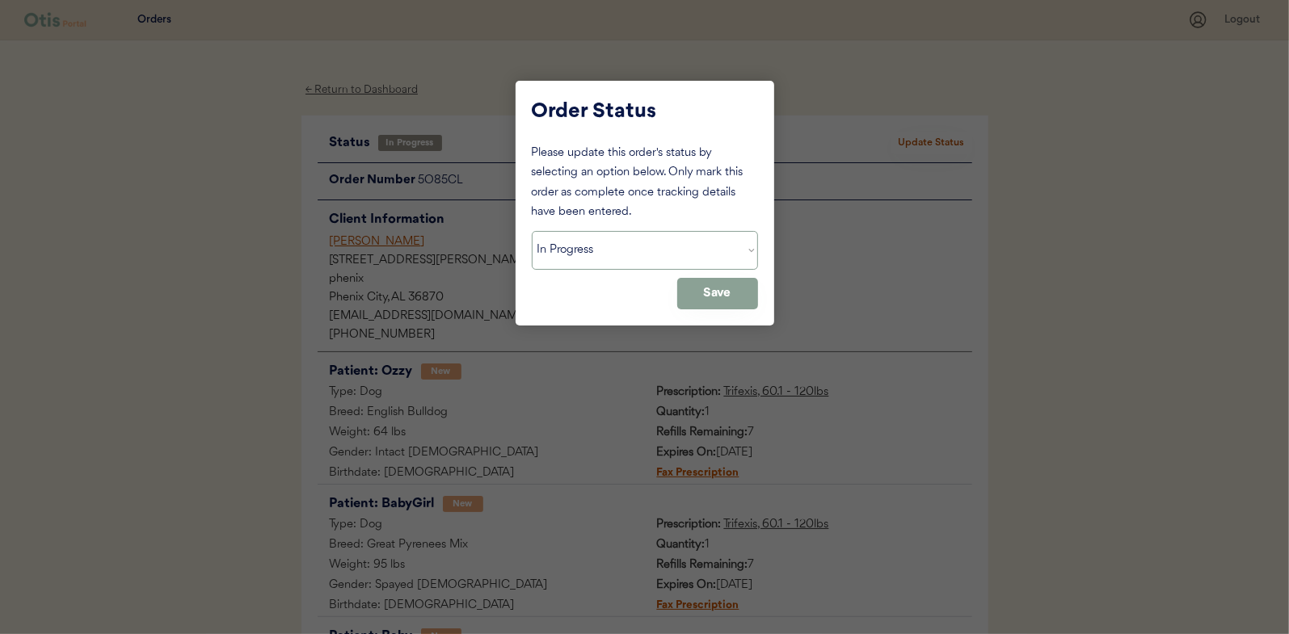
click at [621, 251] on select "Status On Hold New In Progress Complete Pending HW Consent Canceled" at bounding box center [645, 250] width 226 height 39
select select ""complete""
click at [532, 231] on select "Status On Hold New In Progress Complete Pending HW Consent Canceled" at bounding box center [645, 250] width 226 height 39
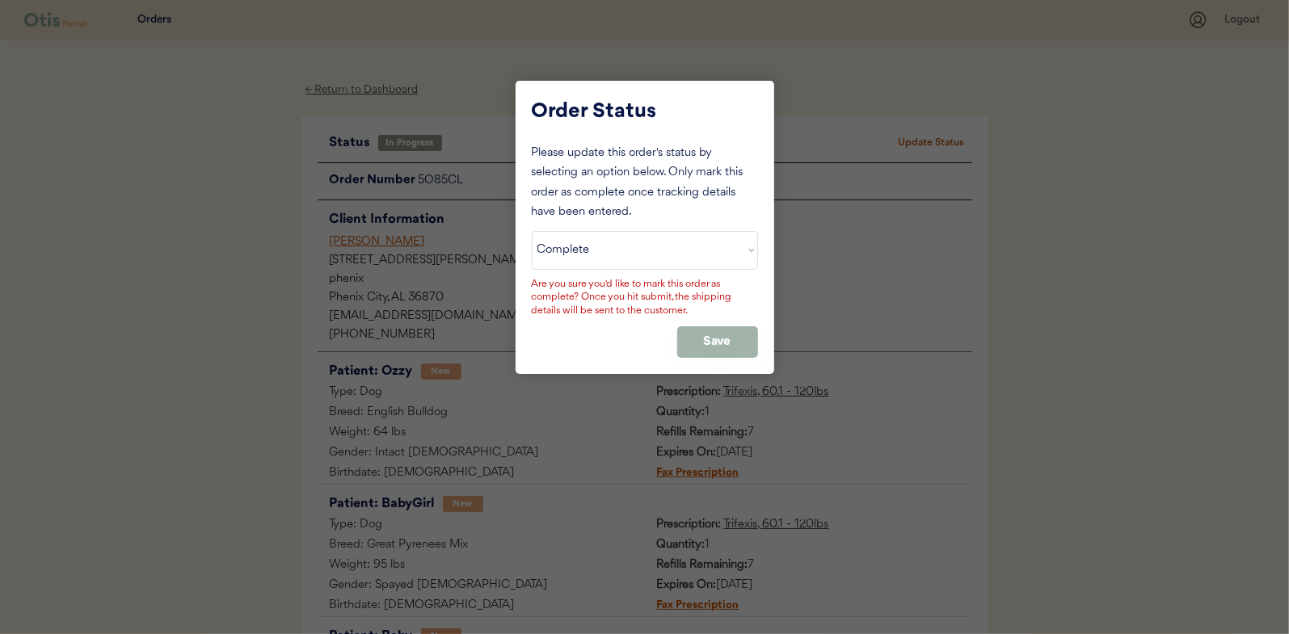
click at [721, 330] on button "Save" at bounding box center [717, 342] width 81 height 32
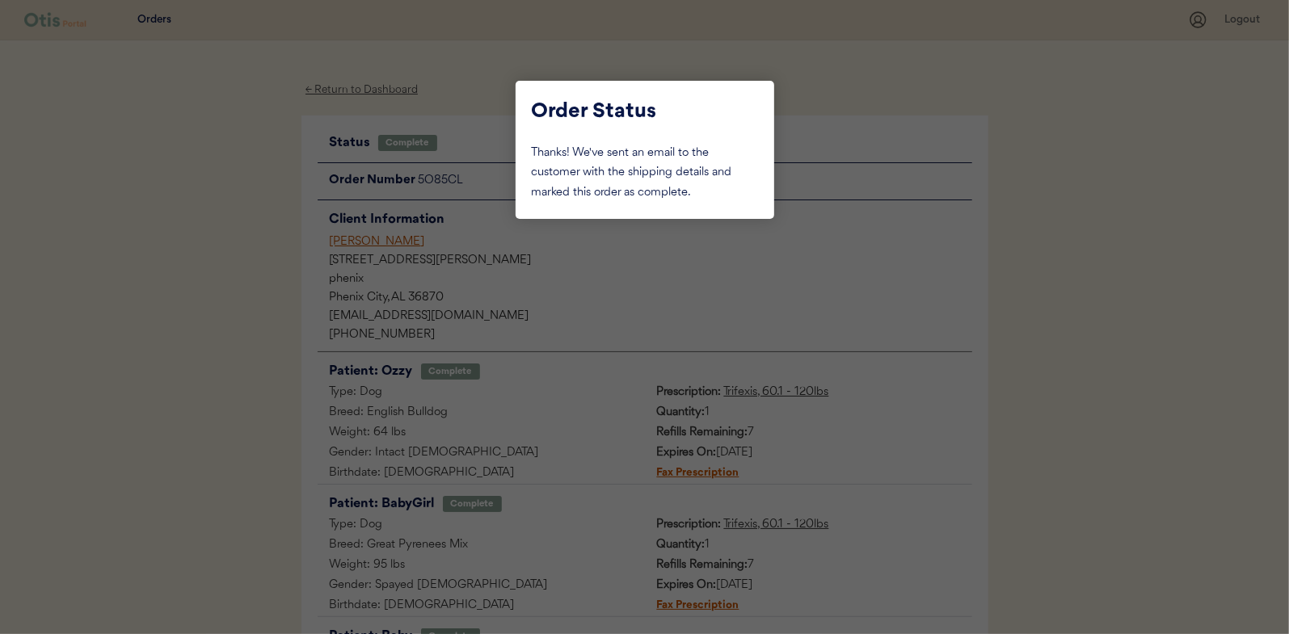
click at [238, 246] on div at bounding box center [644, 317] width 1289 height 634
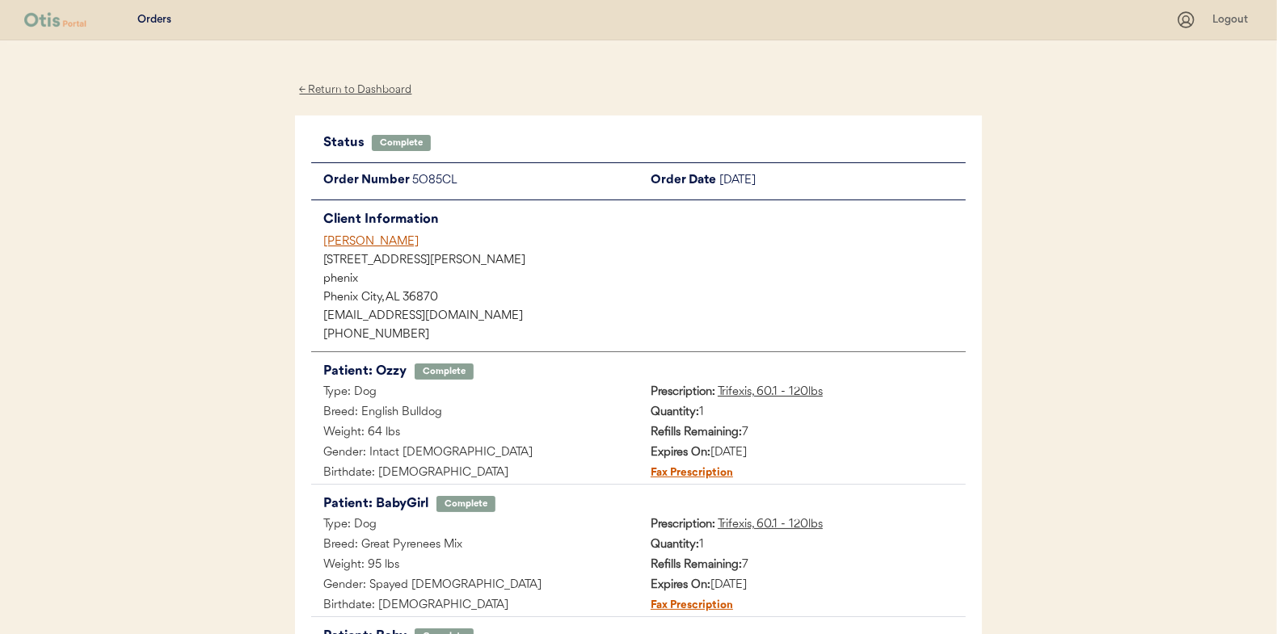
click at [360, 90] on div "← Return to Dashboard" at bounding box center [355, 90] width 121 height 19
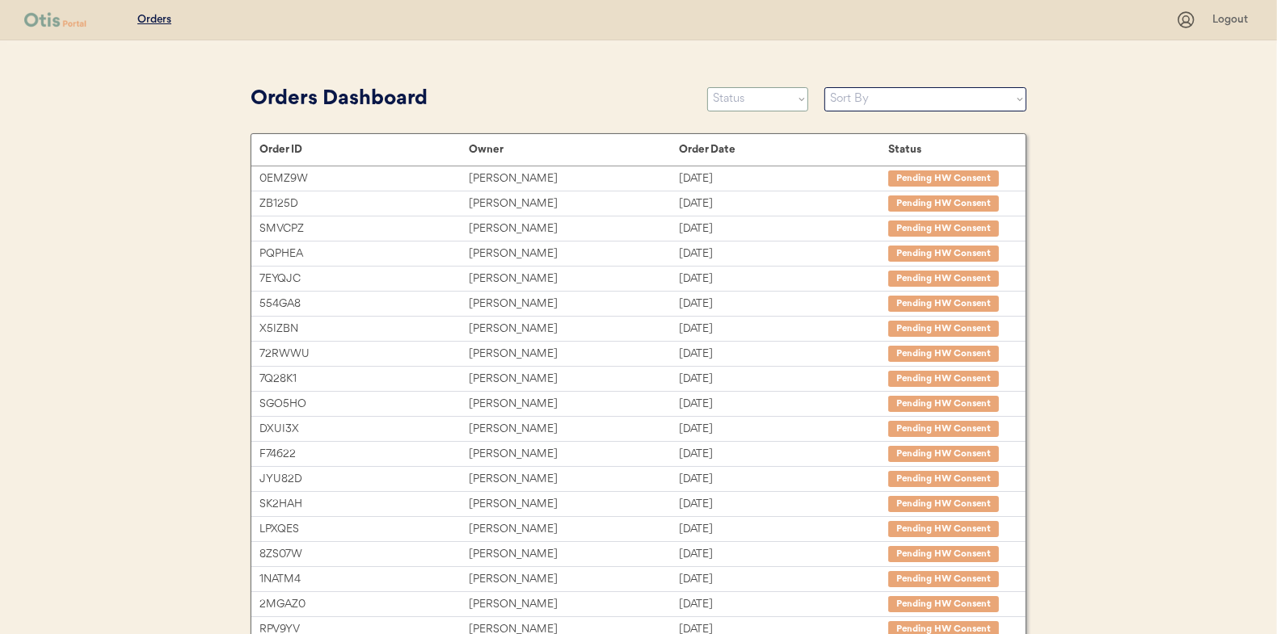
click at [742, 102] on select "Status On Hold New In Progress Complete Pending HW Consent Canceled" at bounding box center [757, 99] width 101 height 24
click at [707, 87] on select "Status On Hold New In Progress Complete Pending HW Consent Canceled" at bounding box center [757, 99] width 101 height 24
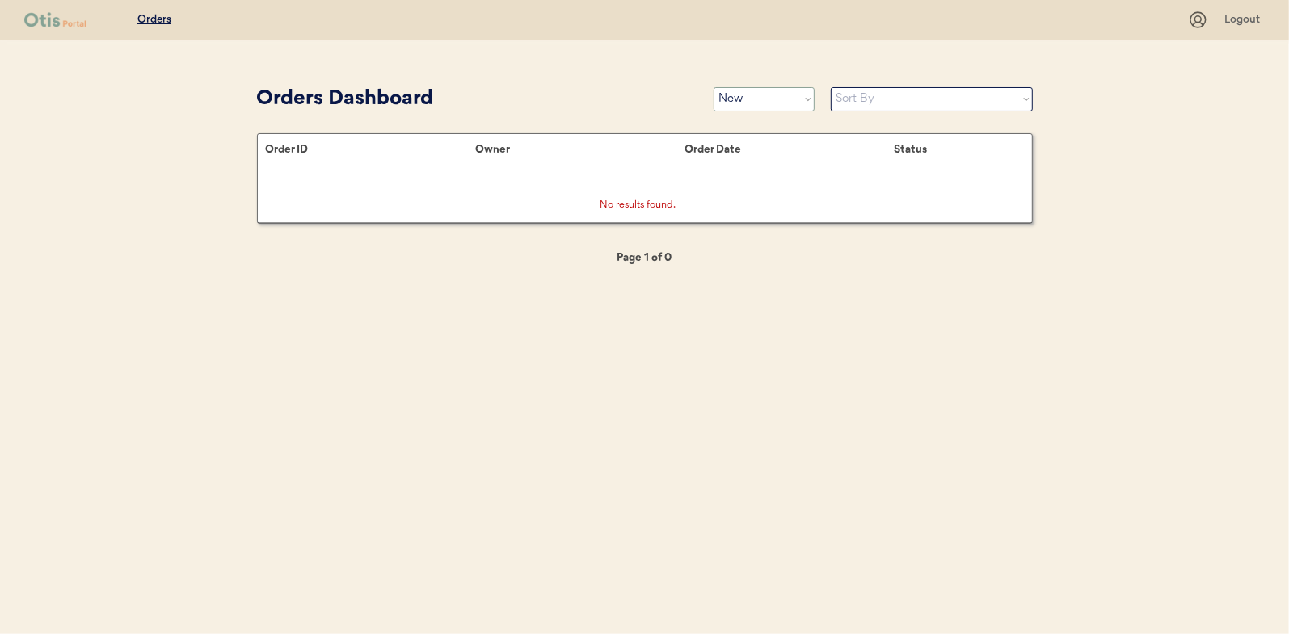
click at [755, 101] on select "Status On Hold New In Progress Complete Pending HW Consent Canceled" at bounding box center [763, 99] width 101 height 24
select select ""in_progress""
click at [713, 87] on select "Status On Hold New In Progress Complete Pending HW Consent Canceled" at bounding box center [763, 99] width 101 height 24
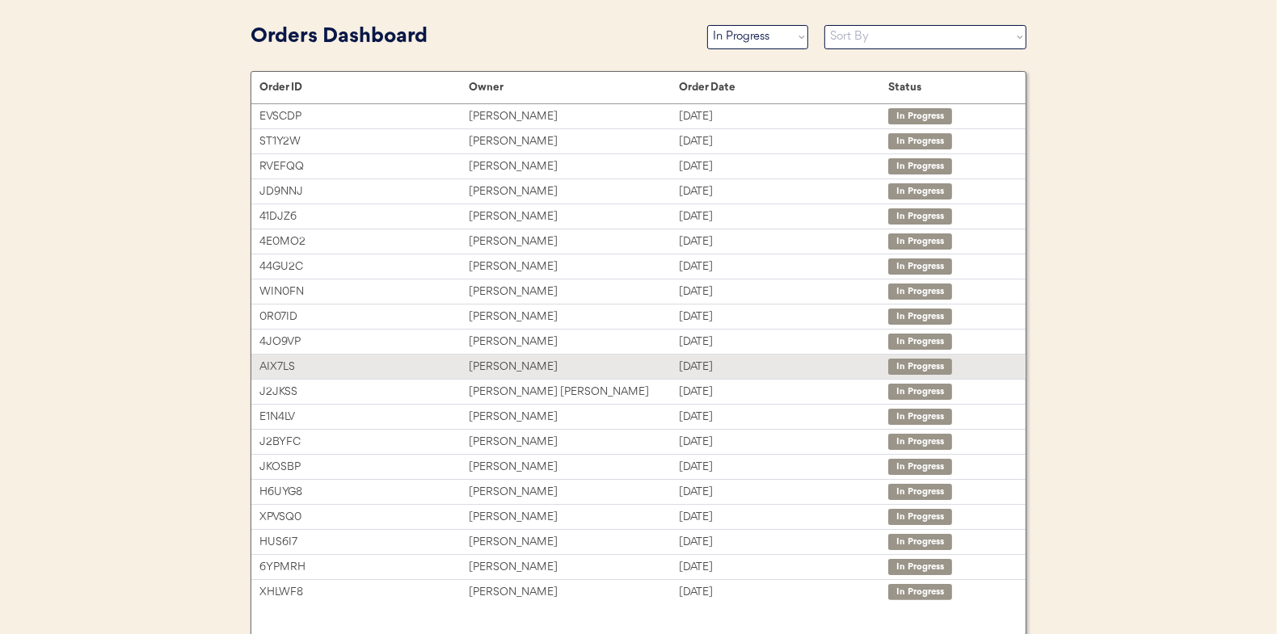
scroll to position [127, 0]
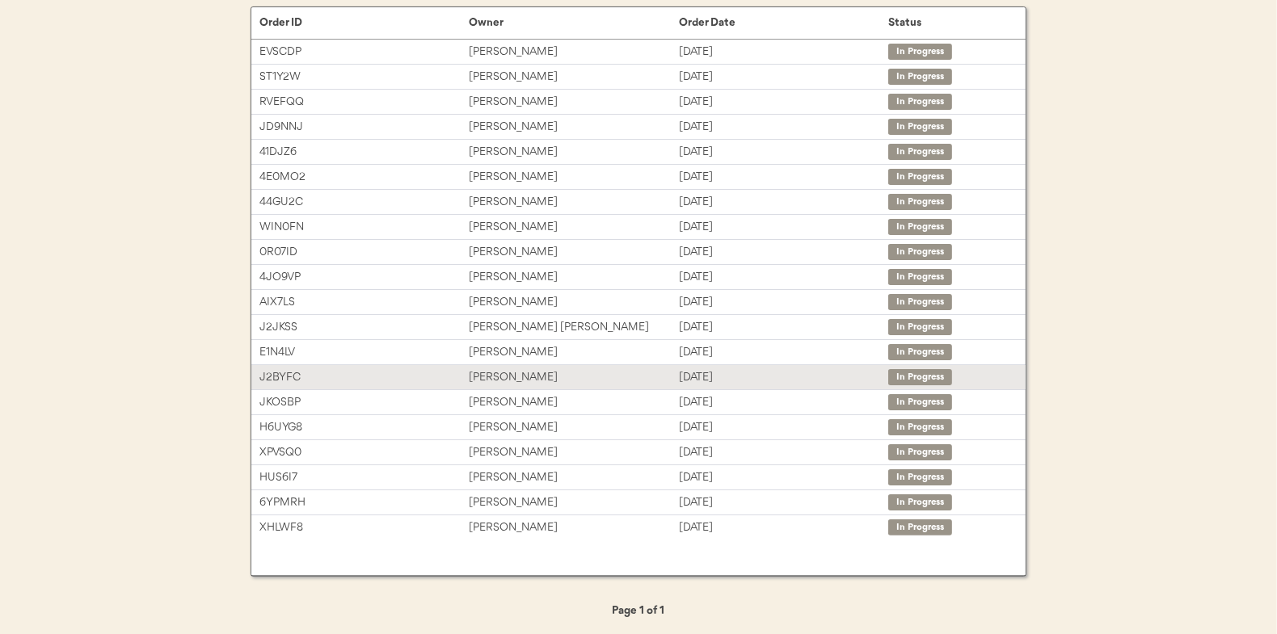
click at [503, 372] on div "Tiffani Atteberry" at bounding box center [573, 377] width 209 height 19
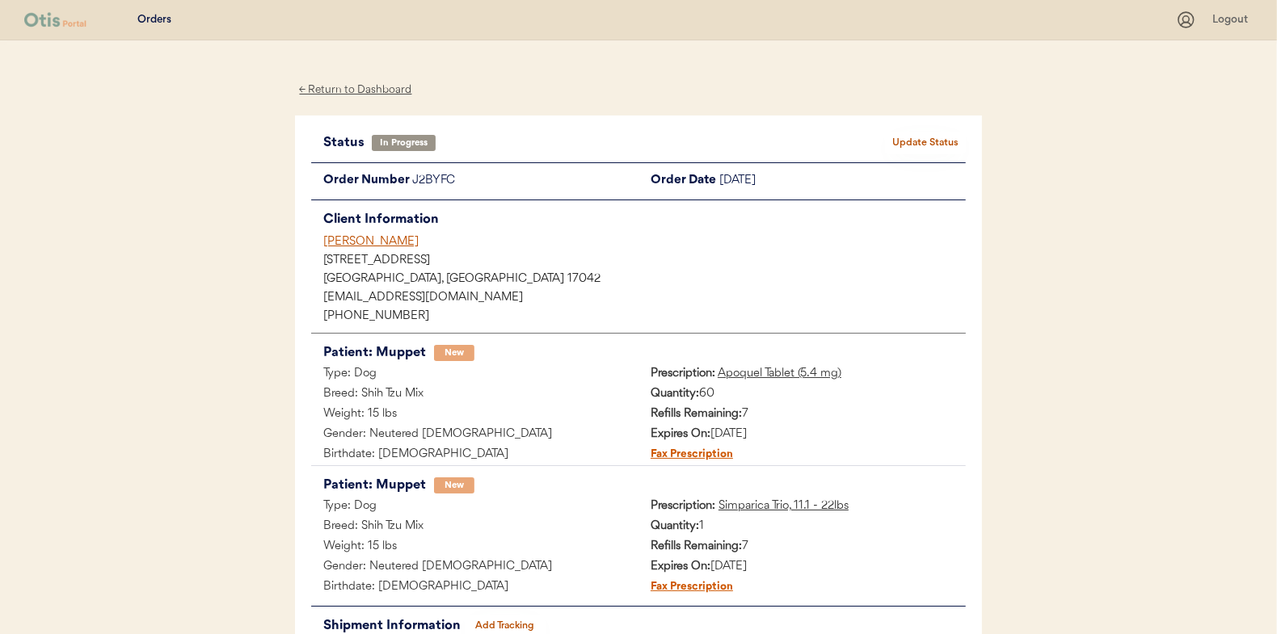
scroll to position [132, 0]
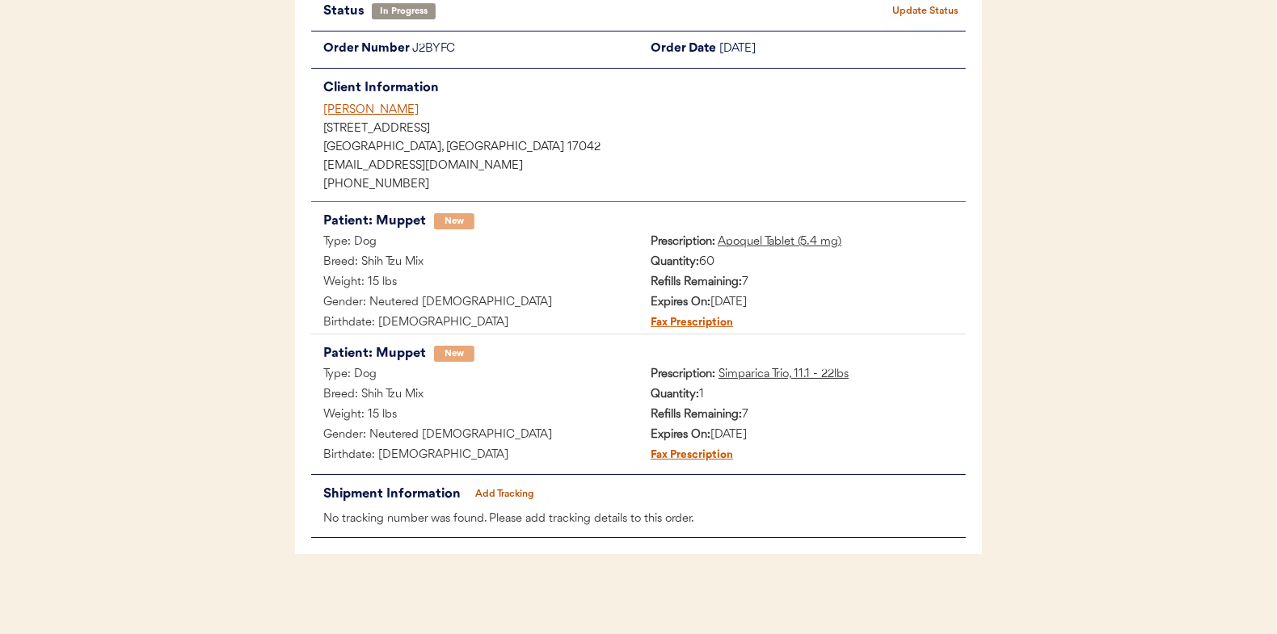
click at [519, 493] on button "Add Tracking" at bounding box center [505, 494] width 81 height 23
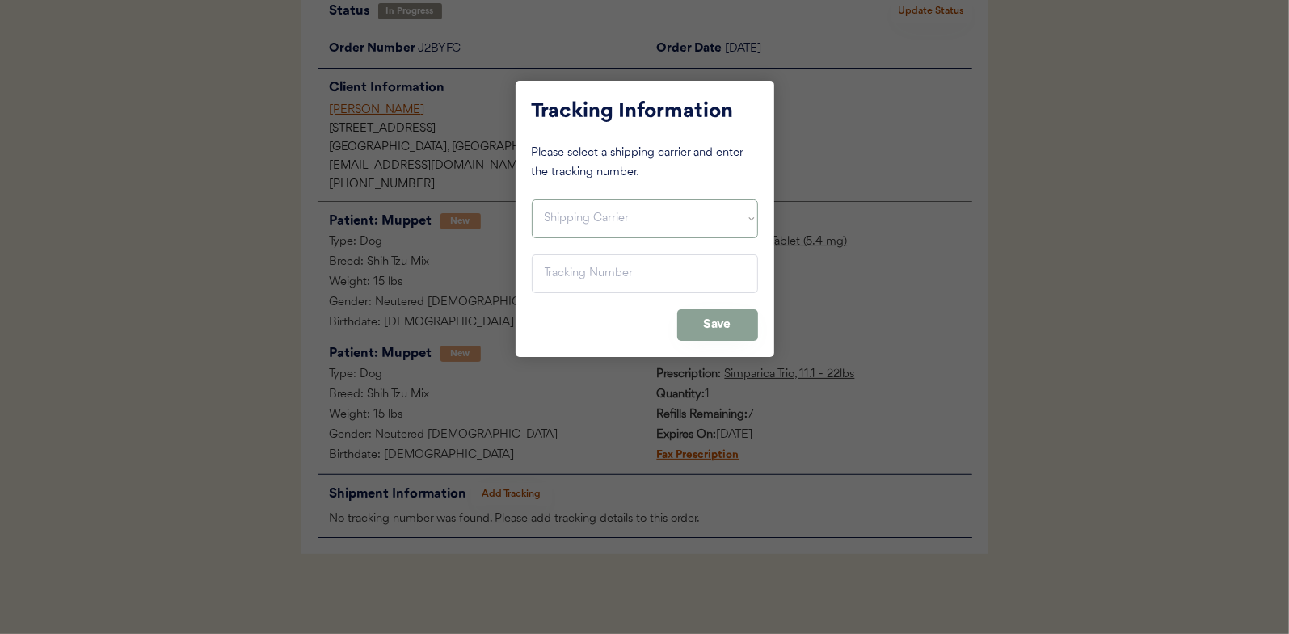
click at [567, 209] on select "Shipping Carrier FedEx FedEx Ground Economy UPS USPS" at bounding box center [645, 219] width 226 height 39
select select ""usps""
click at [532, 200] on select "Shipping Carrier FedEx FedEx Ground Economy UPS USPS" at bounding box center [645, 219] width 226 height 39
click at [558, 276] on input "input" at bounding box center [645, 274] width 226 height 39
paste input "9400150105497030406011"
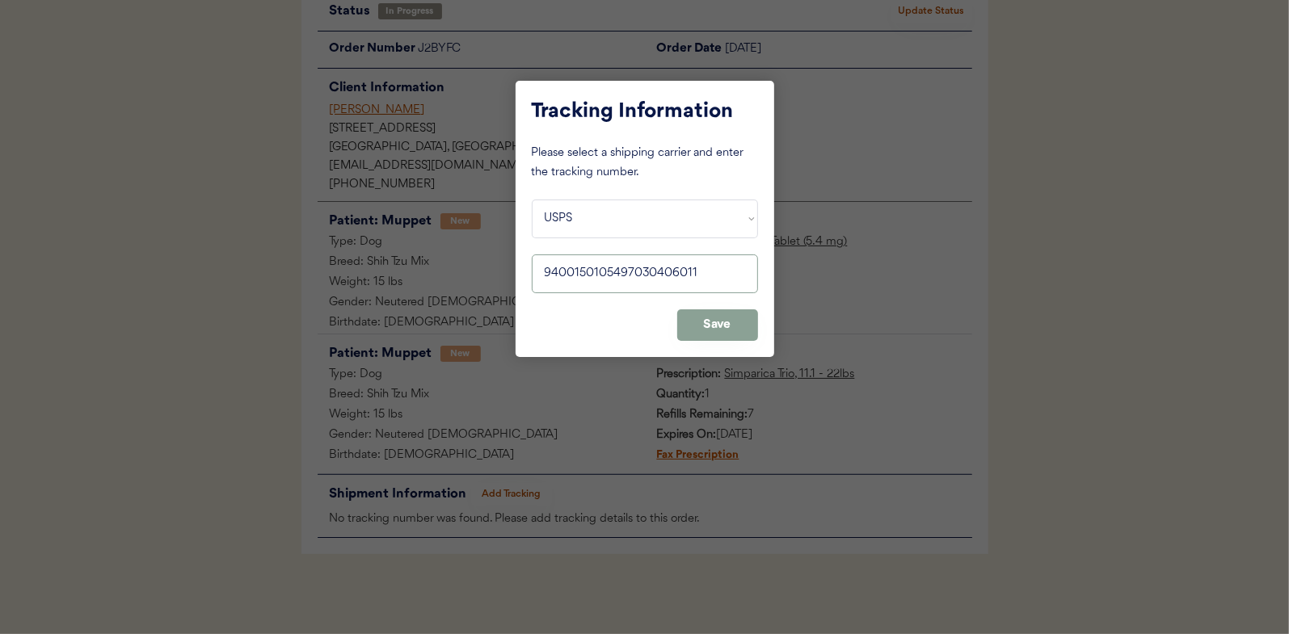
type input "9400150105497030406011"
click at [738, 321] on button "Save" at bounding box center [717, 325] width 81 height 32
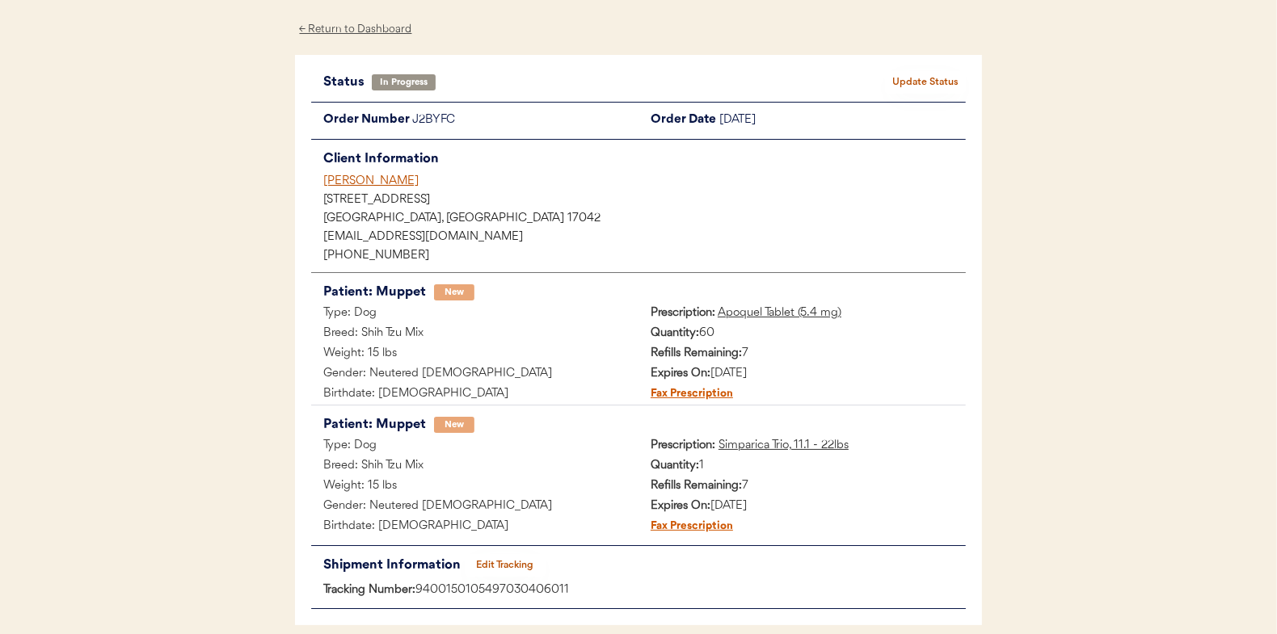
scroll to position [0, 0]
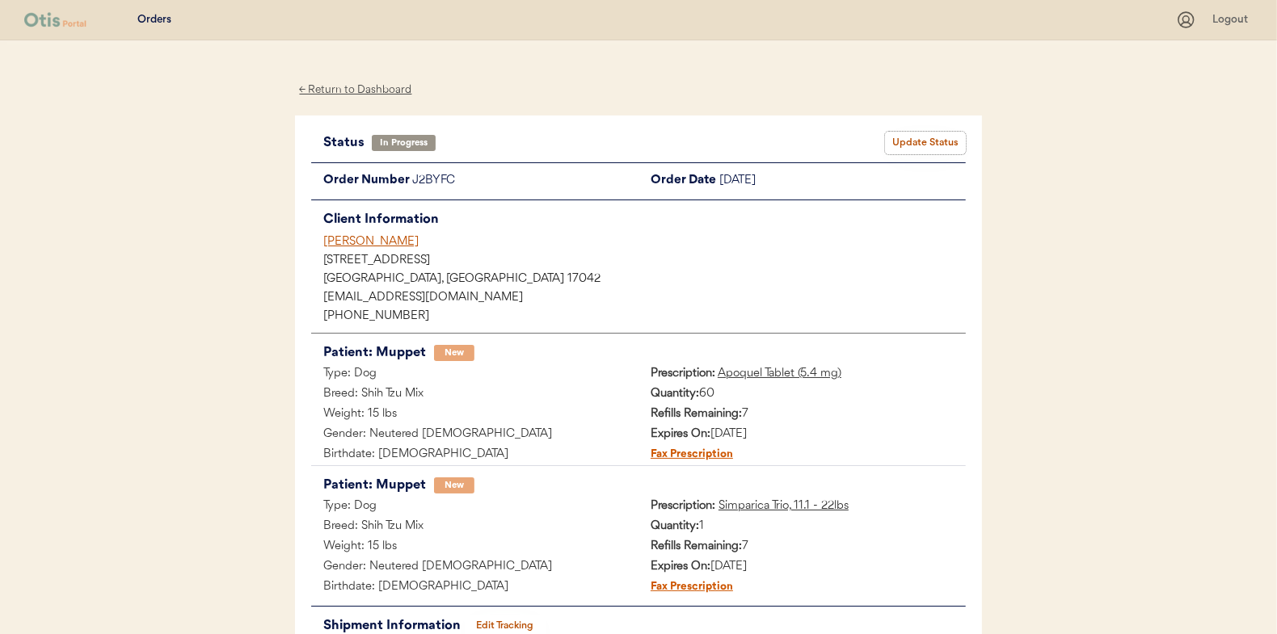
click at [927, 134] on button "Update Status" at bounding box center [925, 143] width 81 height 23
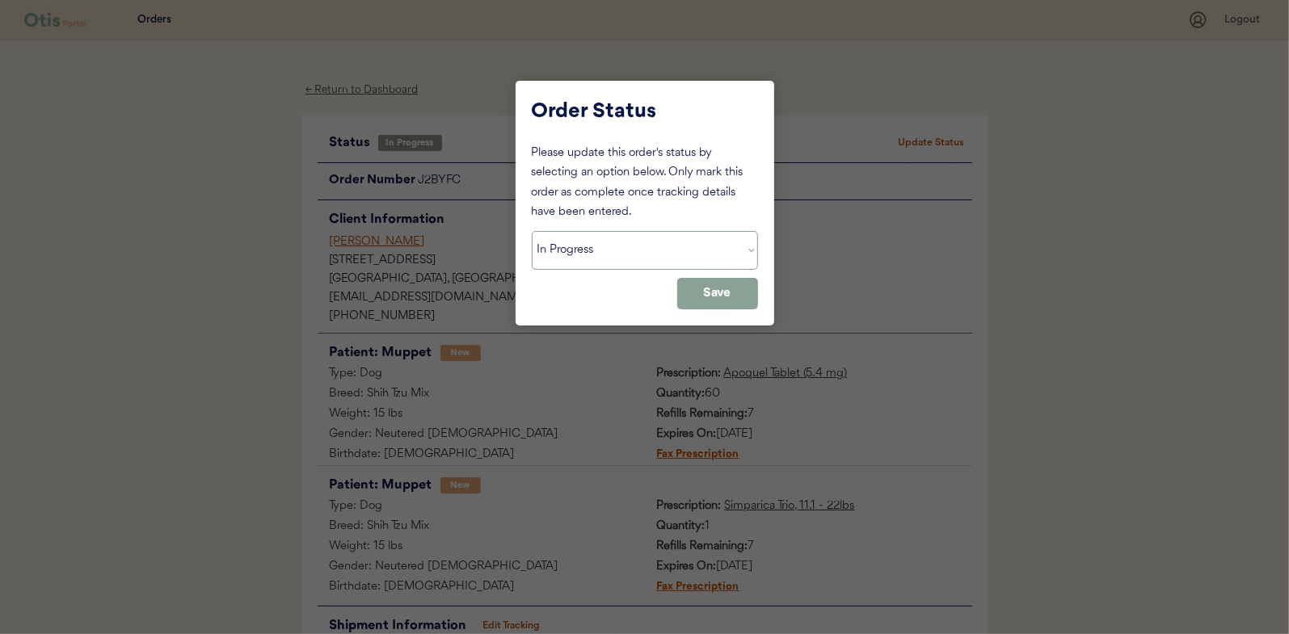
click at [596, 250] on select "Status On Hold New In Progress Complete Pending HW Consent Canceled" at bounding box center [645, 250] width 226 height 39
select select ""complete""
click at [532, 231] on select "Status On Hold New In Progress Complete Pending HW Consent Canceled" at bounding box center [645, 250] width 226 height 39
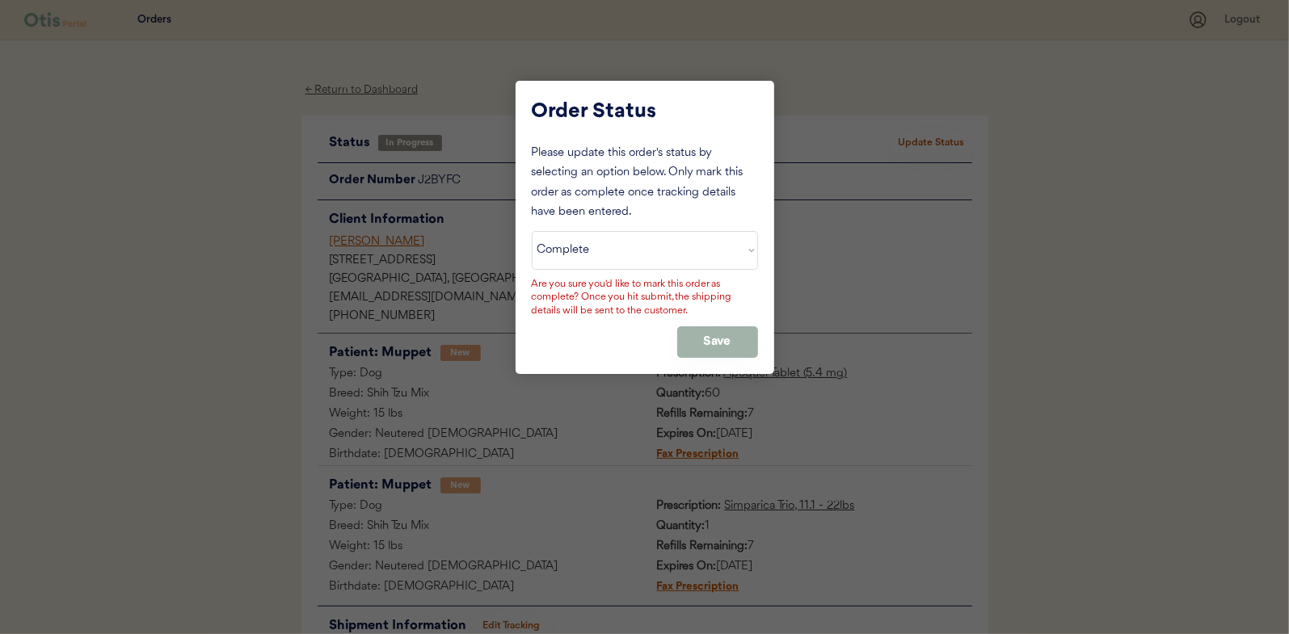
click at [715, 337] on button "Save" at bounding box center [717, 342] width 81 height 32
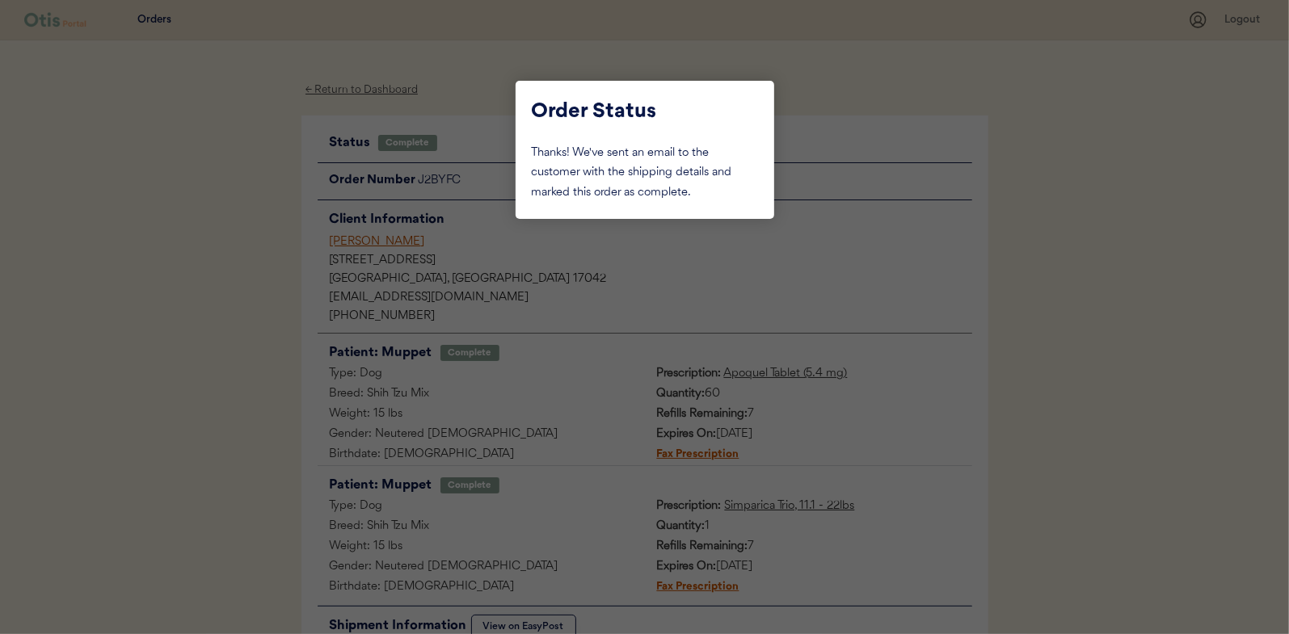
click at [217, 258] on div at bounding box center [644, 317] width 1289 height 634
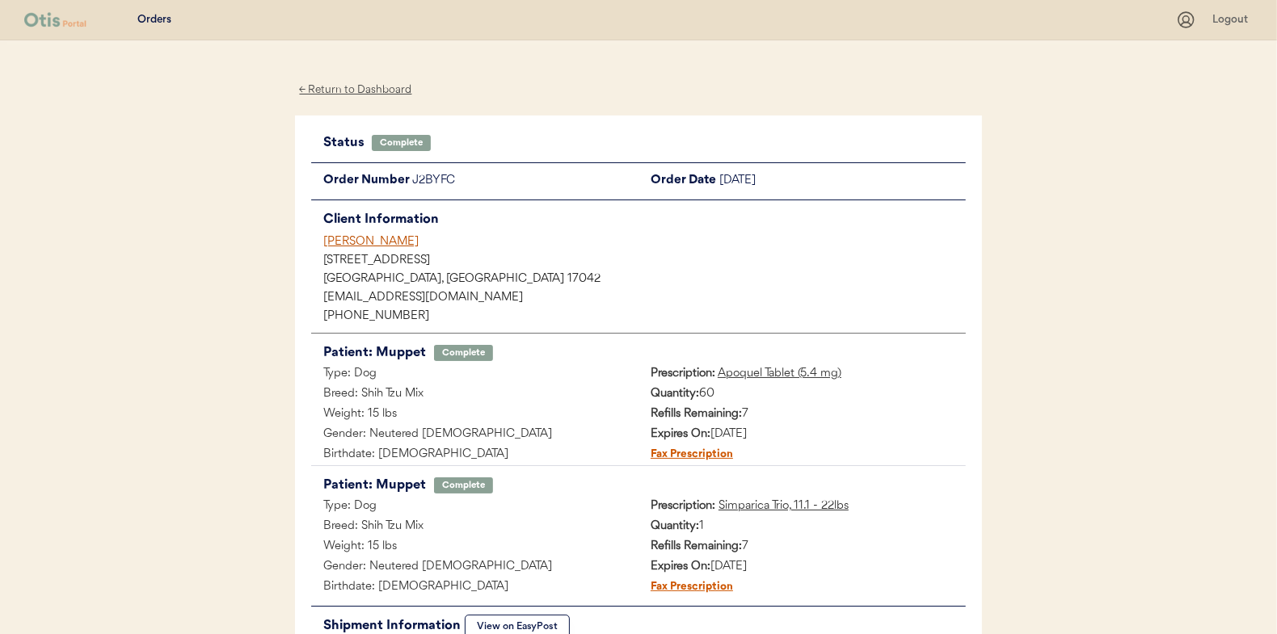
click at [372, 87] on div "← Return to Dashboard" at bounding box center [355, 90] width 121 height 19
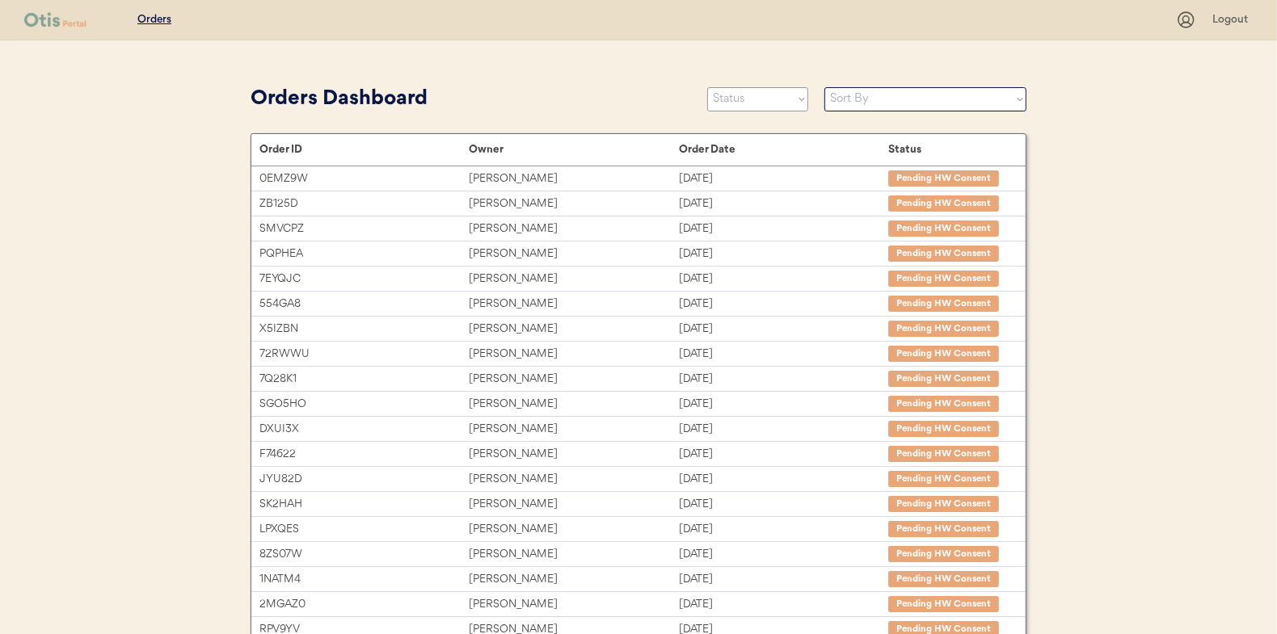
click at [760, 101] on select "Status On Hold New In Progress Complete Pending HW Consent Canceled" at bounding box center [757, 99] width 101 height 24
select select ""in_progress""
click at [707, 87] on select "Status On Hold New In Progress Complete Pending HW Consent Canceled" at bounding box center [757, 99] width 101 height 24
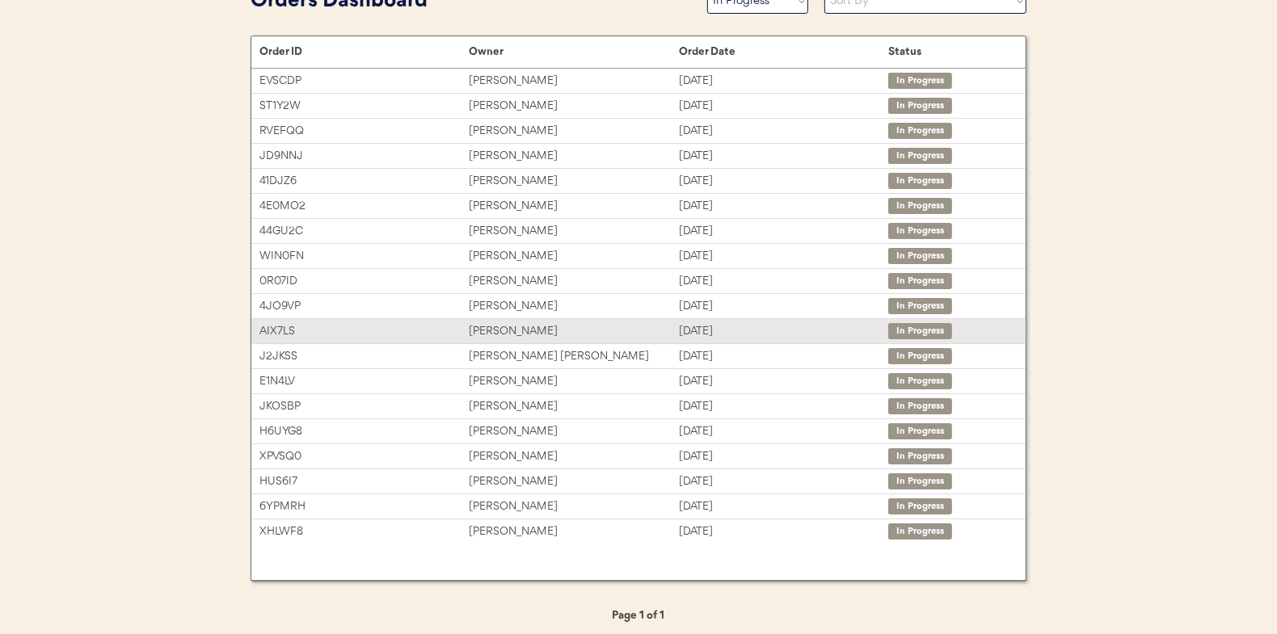
scroll to position [103, 0]
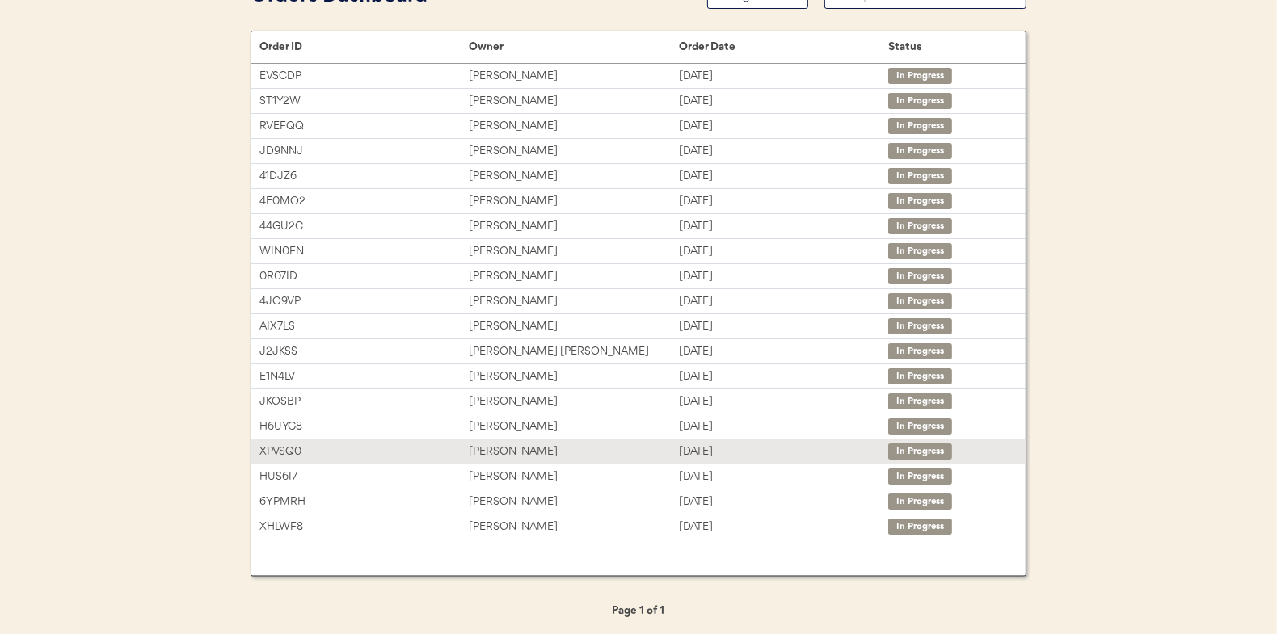
click at [490, 449] on div "[PERSON_NAME]" at bounding box center [573, 452] width 209 height 19
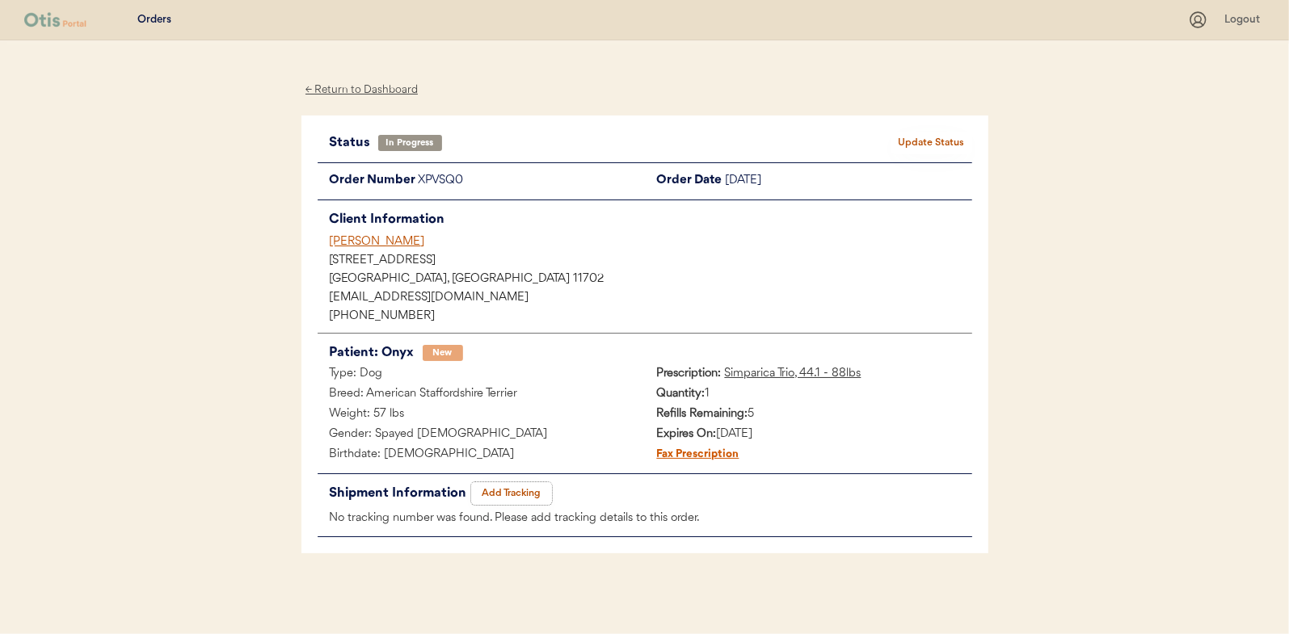
click at [511, 487] on button "Add Tracking" at bounding box center [511, 493] width 81 height 23
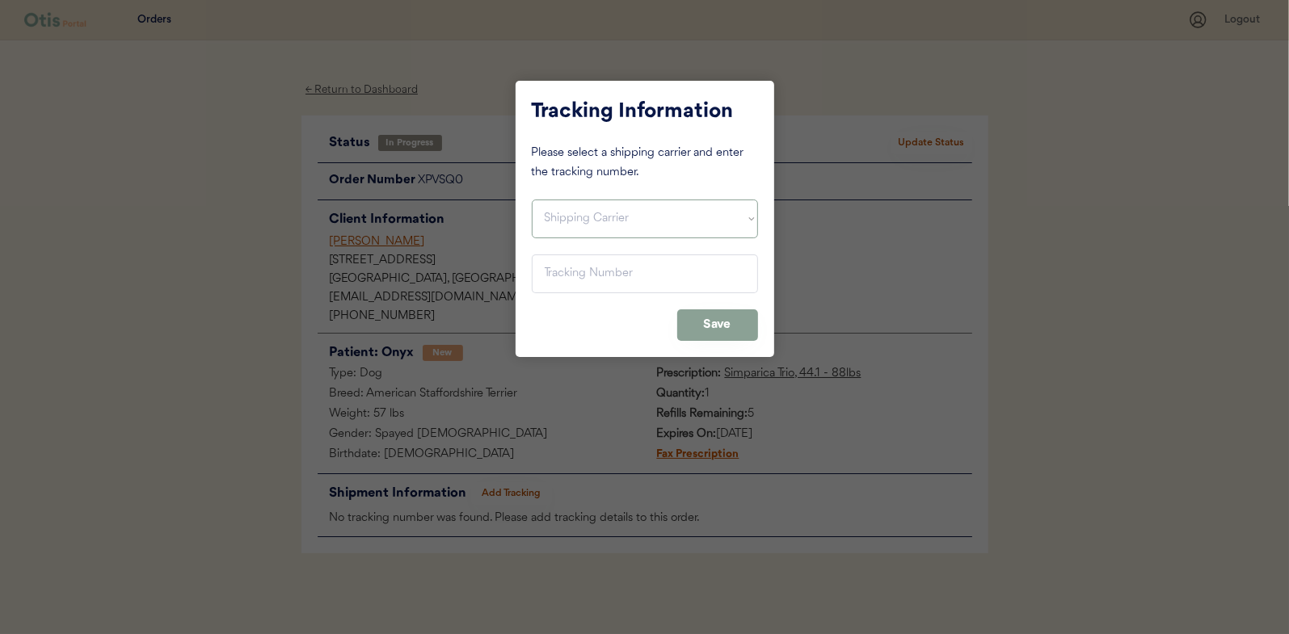
click at [583, 216] on select "Shipping Carrier FedEx FedEx Ground Economy UPS USPS" at bounding box center [645, 219] width 226 height 39
select select ""usps""
click at [532, 200] on select "Shipping Carrier FedEx FedEx Ground Economy UPS USPS" at bounding box center [645, 219] width 226 height 39
click at [564, 274] on input "input" at bounding box center [645, 274] width 226 height 39
paste input "9400150105800030208576"
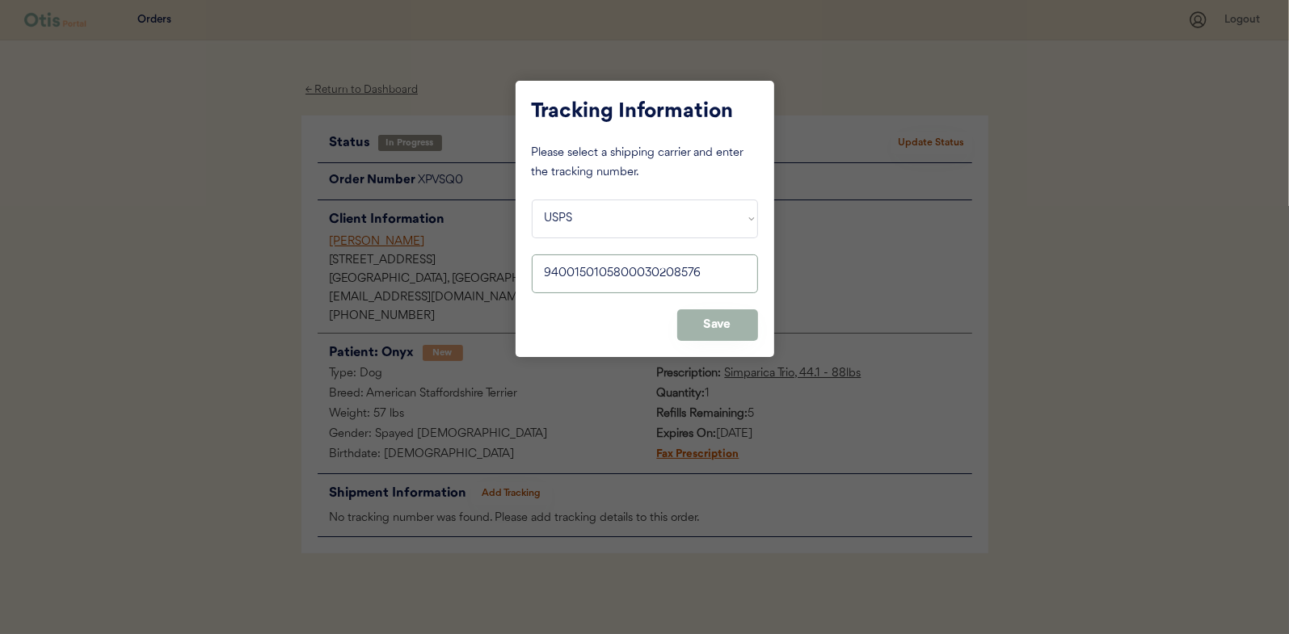
type input "9400150105800030208576"
click at [730, 328] on button "Save" at bounding box center [717, 325] width 81 height 32
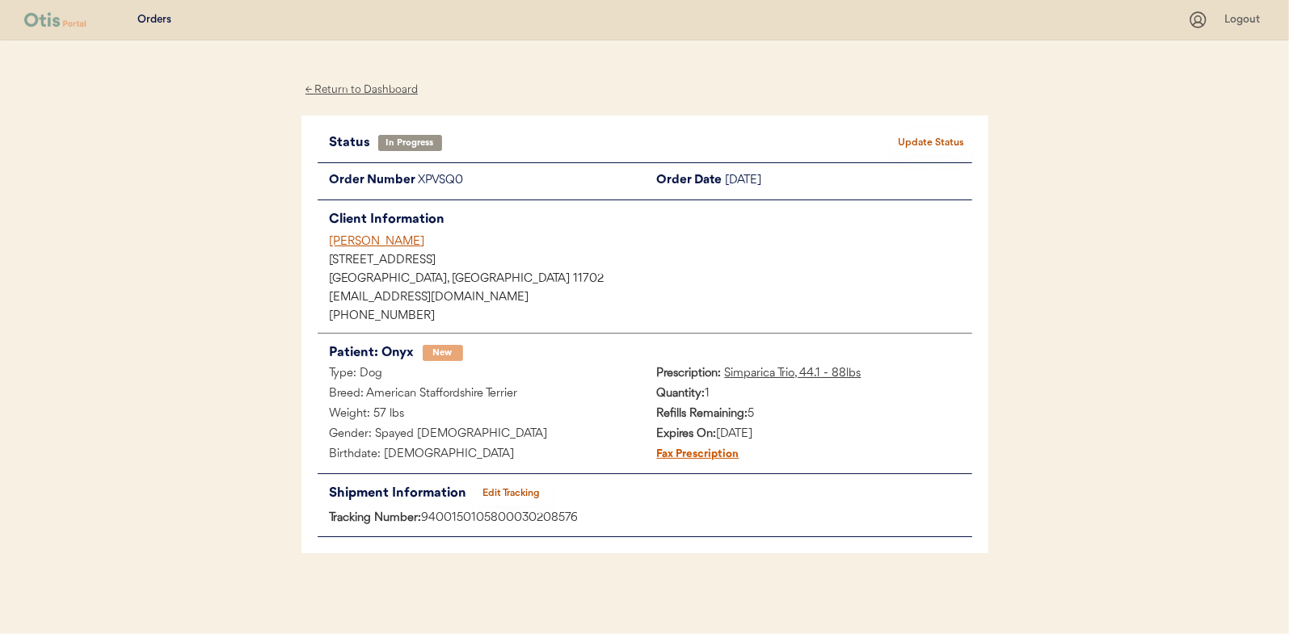
click at [945, 140] on button "Update Status" at bounding box center [931, 143] width 81 height 23
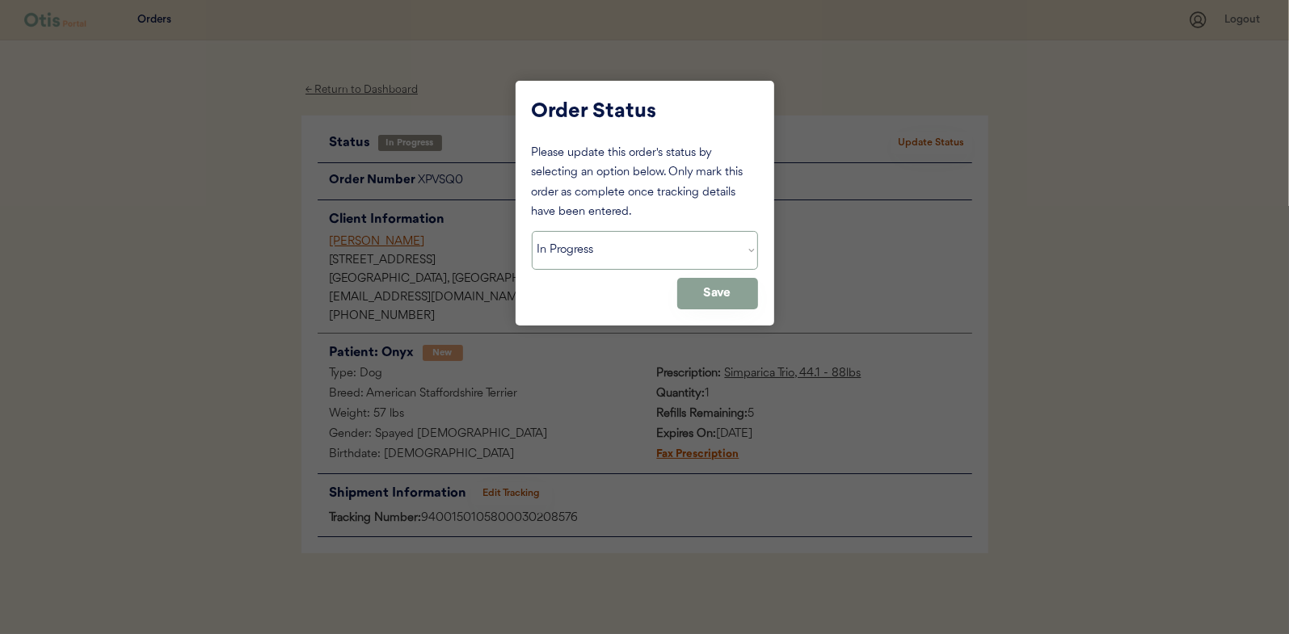
click at [578, 260] on select "Status On Hold New In Progress Complete Pending HW Consent Canceled" at bounding box center [645, 250] width 226 height 39
select select ""complete""
click at [532, 231] on select "Status On Hold New In Progress Complete Pending HW Consent Canceled" at bounding box center [645, 250] width 226 height 39
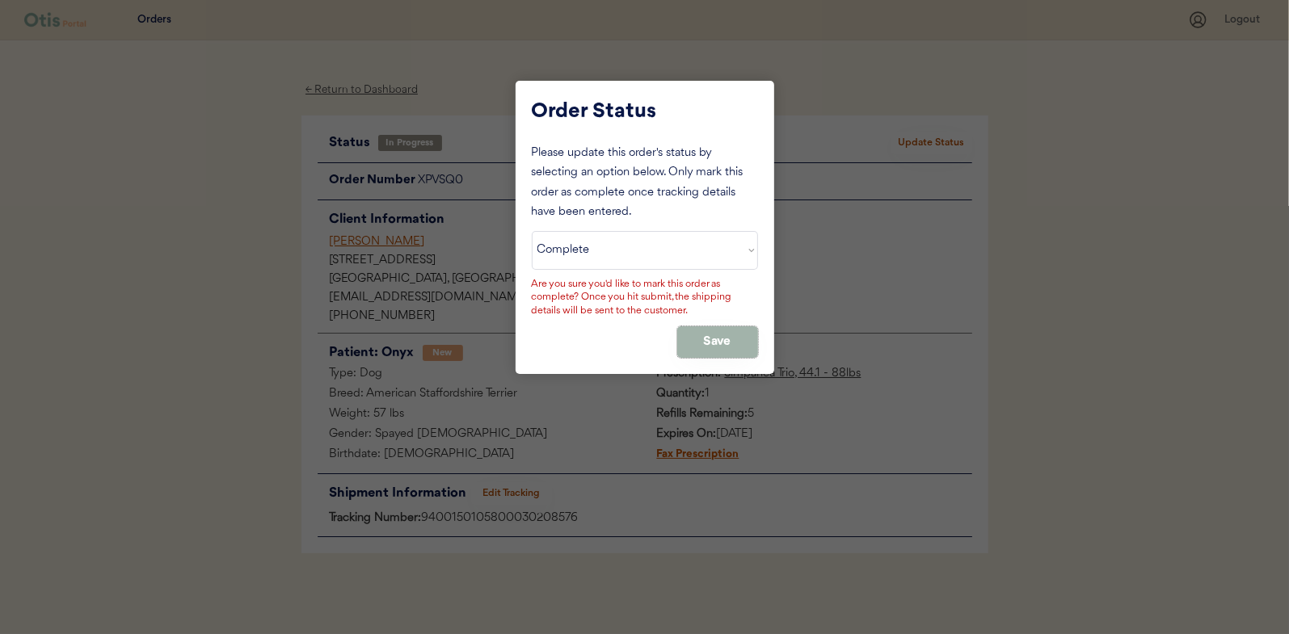
click at [716, 336] on button "Save" at bounding box center [717, 342] width 81 height 32
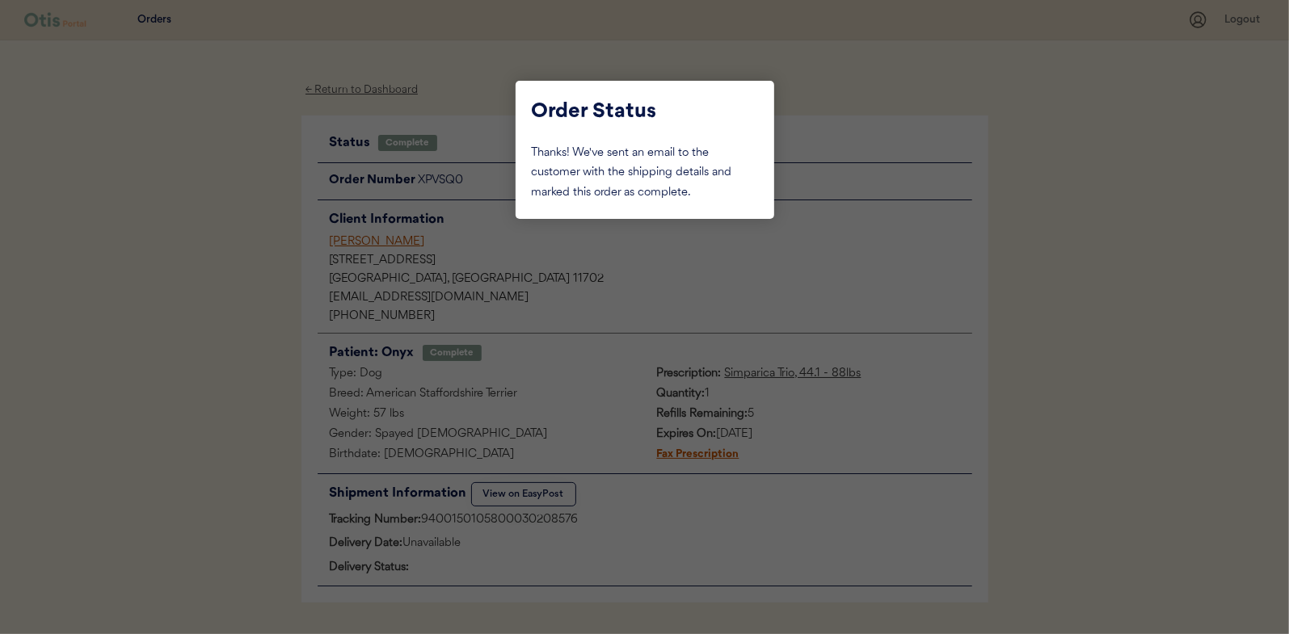
drag, startPoint x: 269, startPoint y: 257, endPoint x: 339, endPoint y: 172, distance: 110.2
click at [271, 255] on div at bounding box center [644, 317] width 1289 height 634
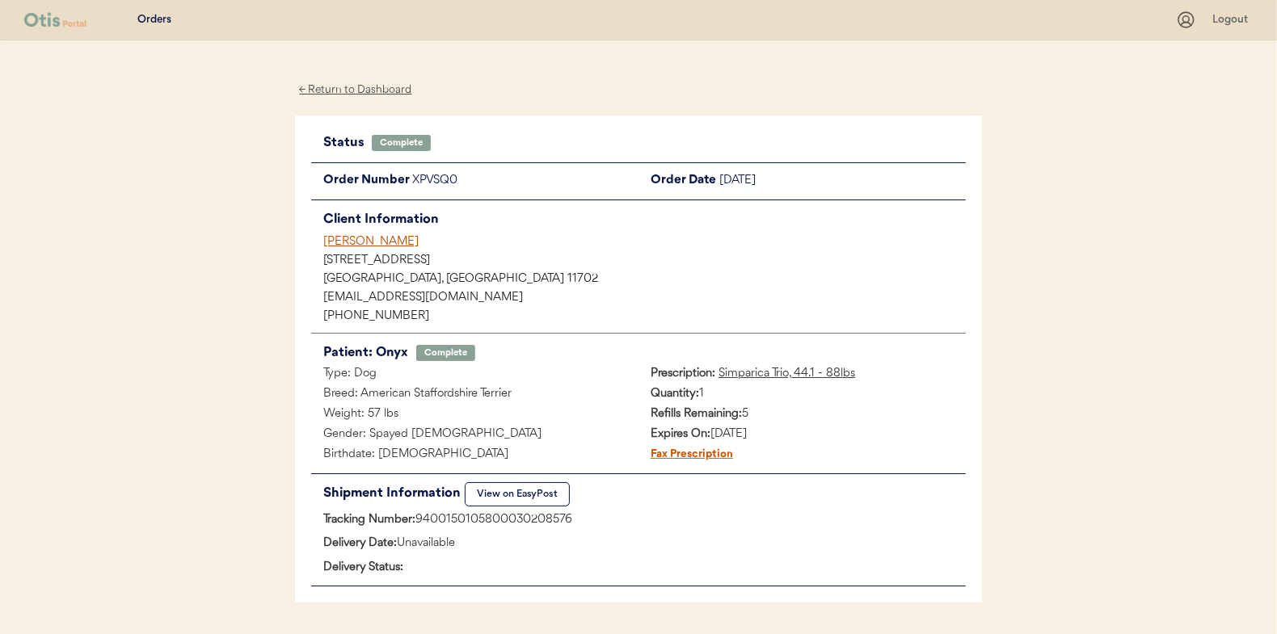
click at [347, 95] on div "← Return to Dashboard" at bounding box center [355, 90] width 121 height 19
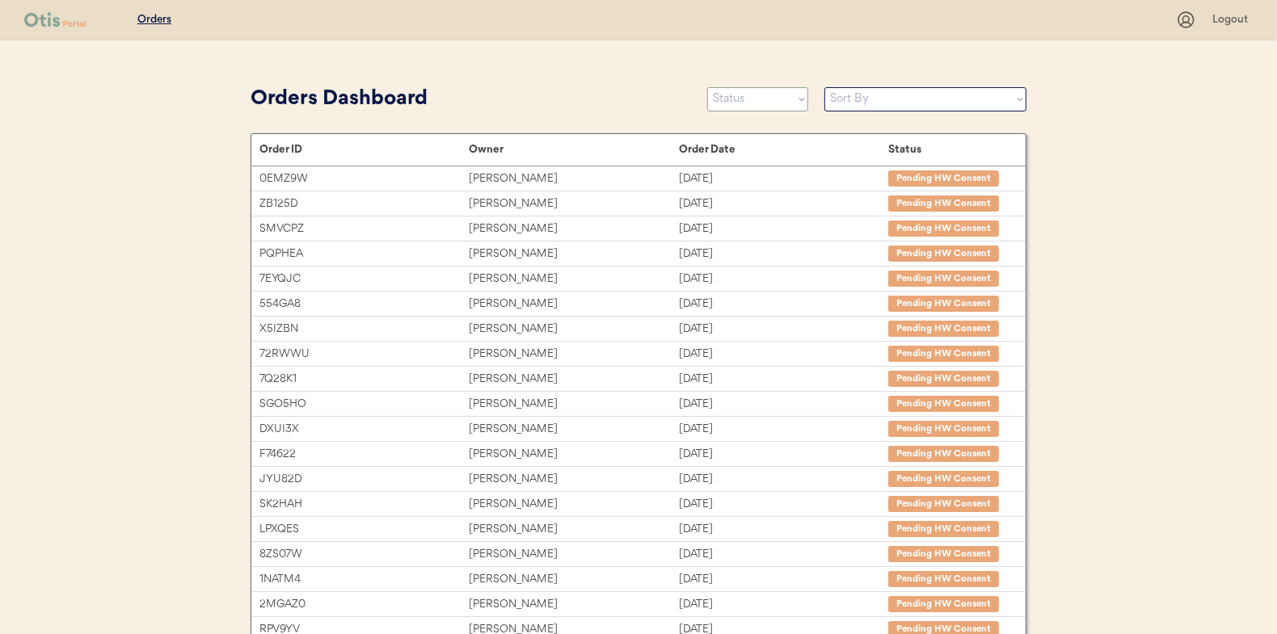
click at [738, 104] on select "Status On Hold New In Progress Complete Pending HW Consent Canceled" at bounding box center [757, 99] width 101 height 24
select select ""in_progress""
click at [707, 87] on select "Status On Hold New In Progress Complete Pending HW Consent Canceled" at bounding box center [757, 99] width 101 height 24
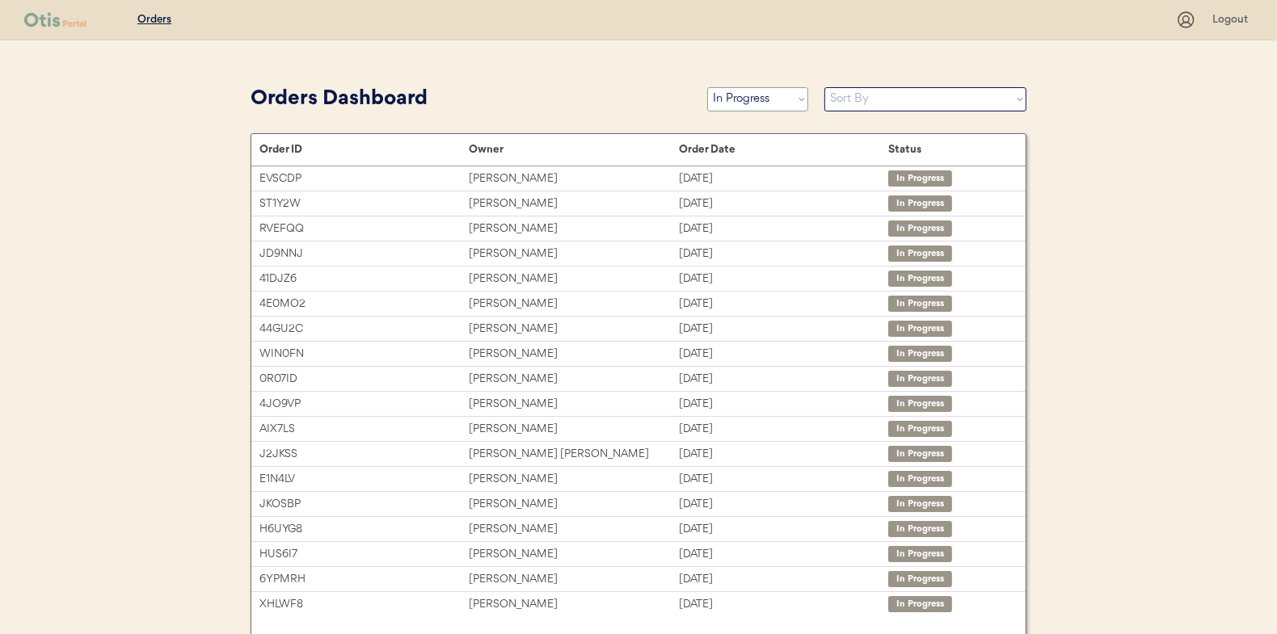
click at [741, 104] on select "Status On Hold New In Progress Complete Pending HW Consent Canceled" at bounding box center [757, 99] width 101 height 24
click at [609, 101] on div "Orders Dashboard" at bounding box center [470, 99] width 440 height 31
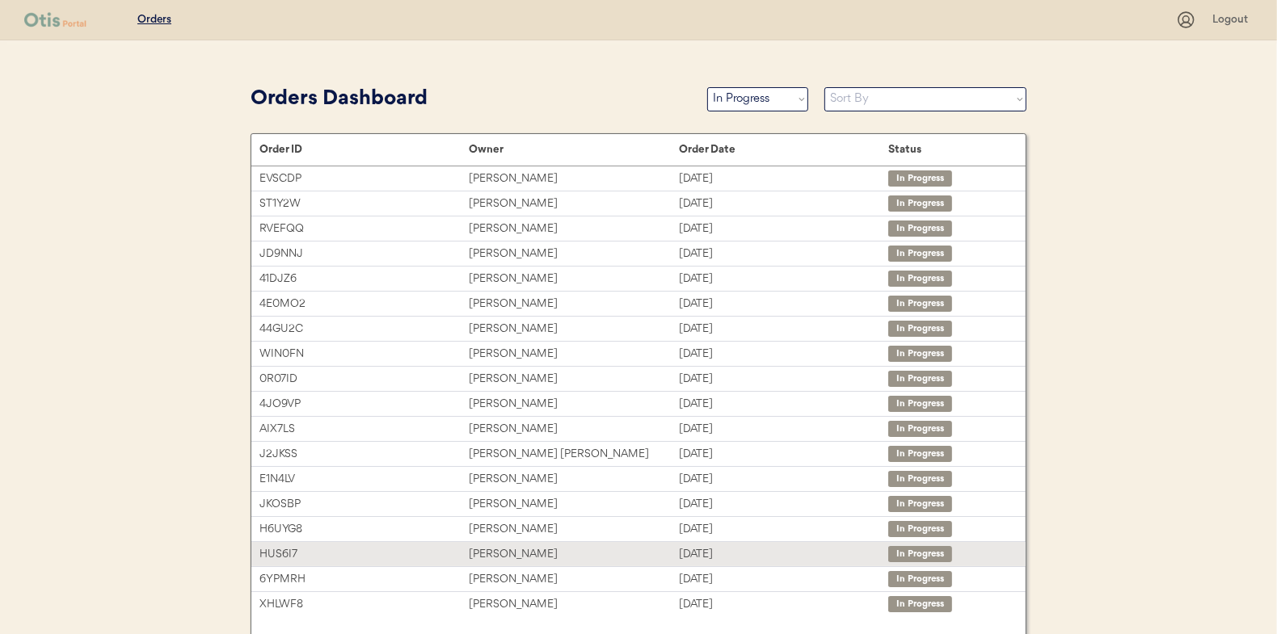
click at [512, 553] on div "[PERSON_NAME]" at bounding box center [573, 554] width 209 height 19
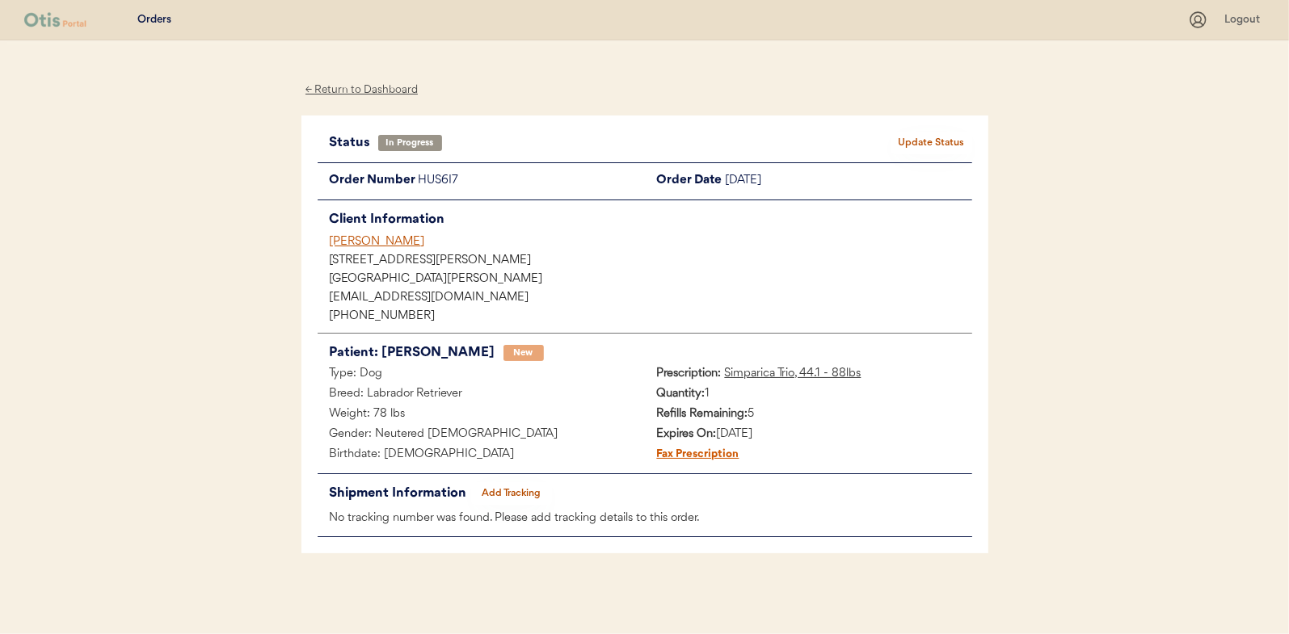
click at [514, 491] on button "Add Tracking" at bounding box center [511, 493] width 81 height 23
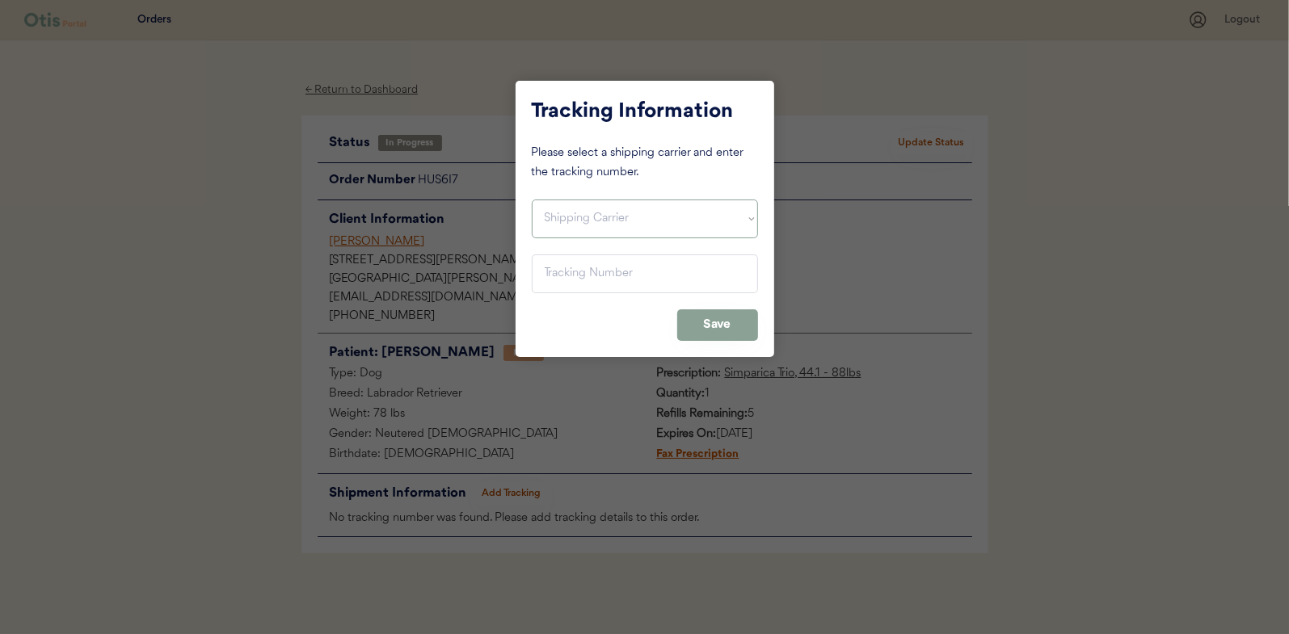
click at [586, 219] on select "Shipping Carrier FedEx FedEx Ground Economy UPS USPS" at bounding box center [645, 219] width 226 height 39
select select ""usps""
click at [532, 200] on select "Shipping Carrier FedEx FedEx Ground Economy UPS USPS" at bounding box center [645, 219] width 226 height 39
click at [566, 273] on input "input" at bounding box center [645, 274] width 226 height 39
paste input "9400150105497030411268"
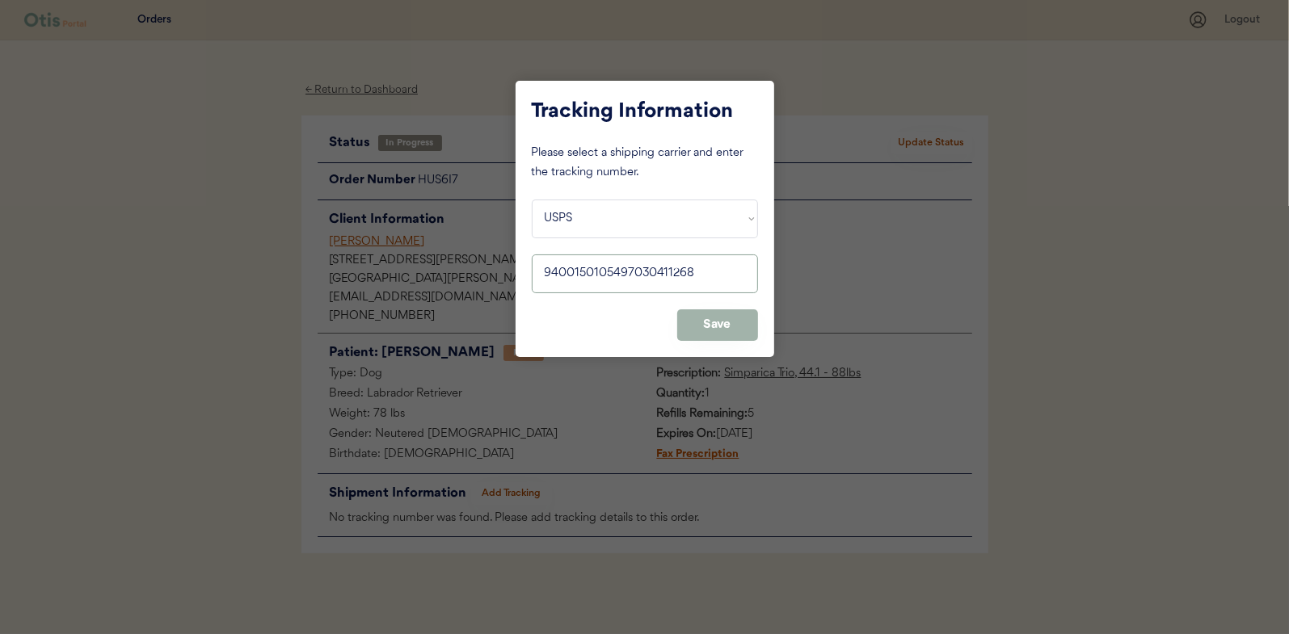
type input "9400150105497030411268"
click at [731, 328] on button "Save" at bounding box center [717, 325] width 81 height 32
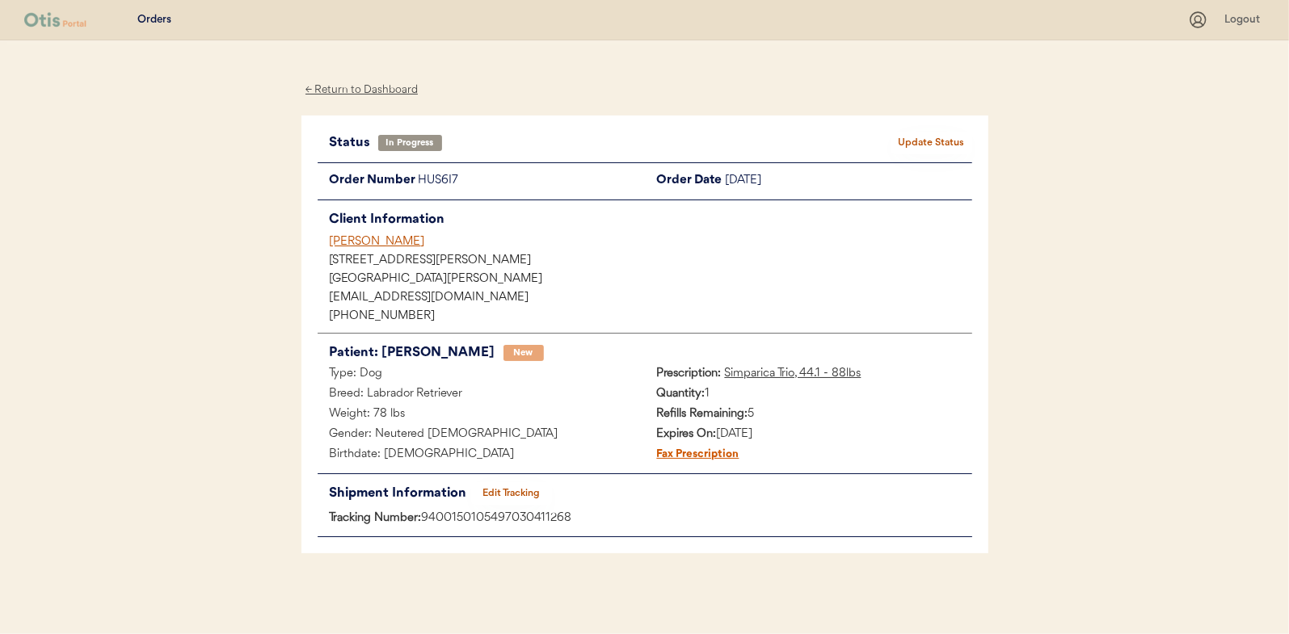
click at [931, 136] on button "Update Status" at bounding box center [931, 143] width 81 height 23
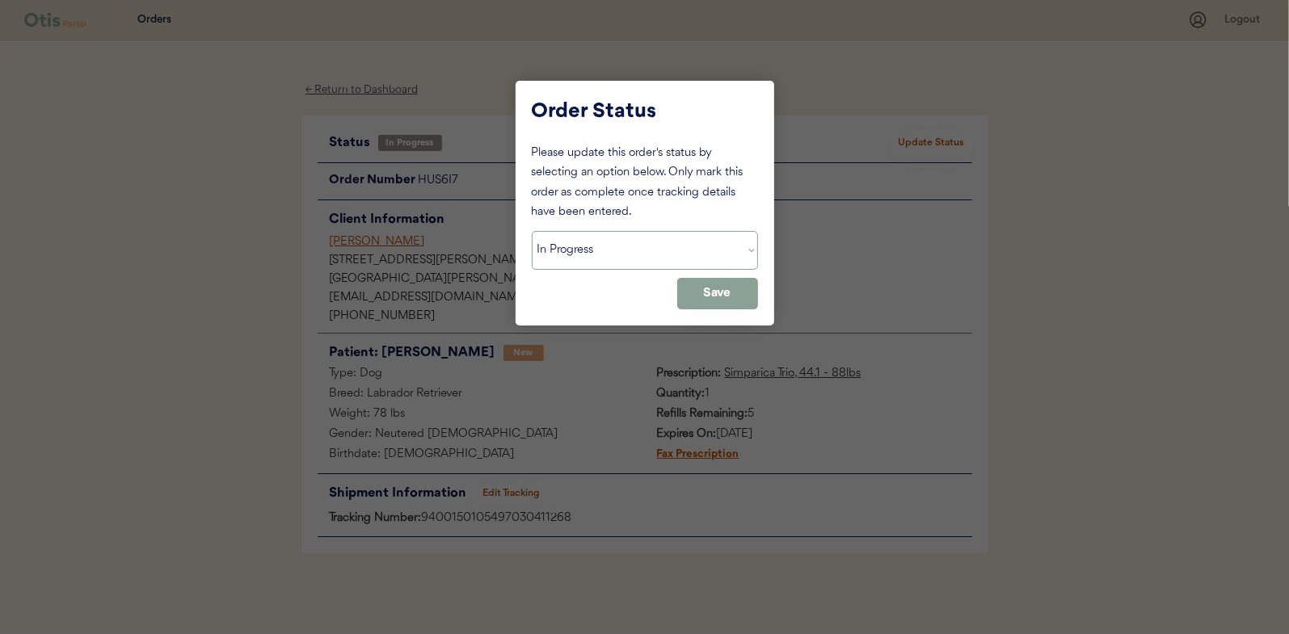
click at [617, 259] on select "Status On Hold New In Progress Complete Pending HW Consent Canceled" at bounding box center [645, 250] width 226 height 39
select select ""complete""
click at [532, 231] on select "Status On Hold New In Progress Complete Pending HW Consent Canceled" at bounding box center [645, 250] width 226 height 39
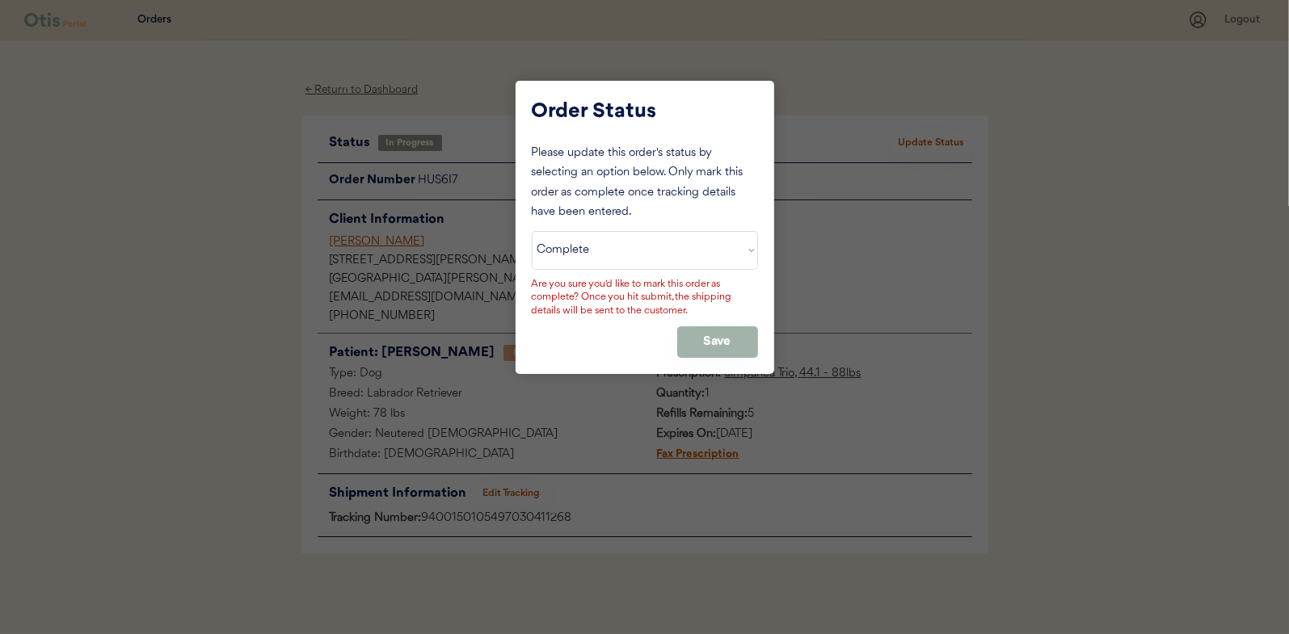
click at [710, 336] on button "Save" at bounding box center [717, 342] width 81 height 32
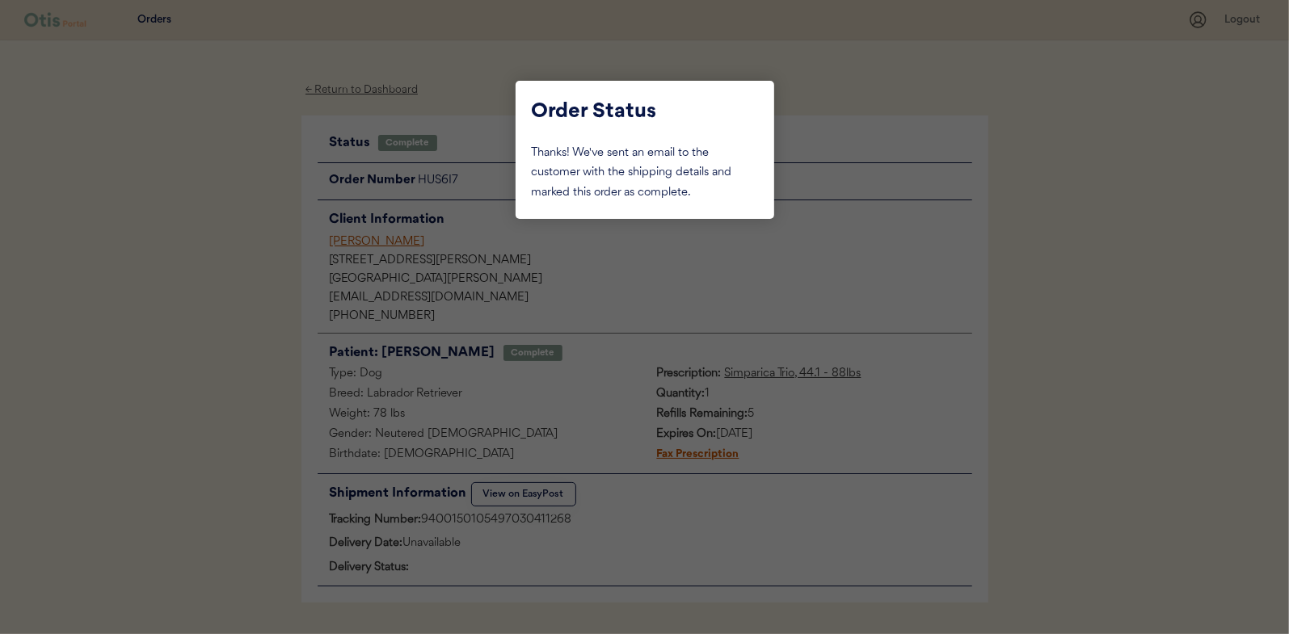
click at [240, 222] on div at bounding box center [644, 317] width 1289 height 634
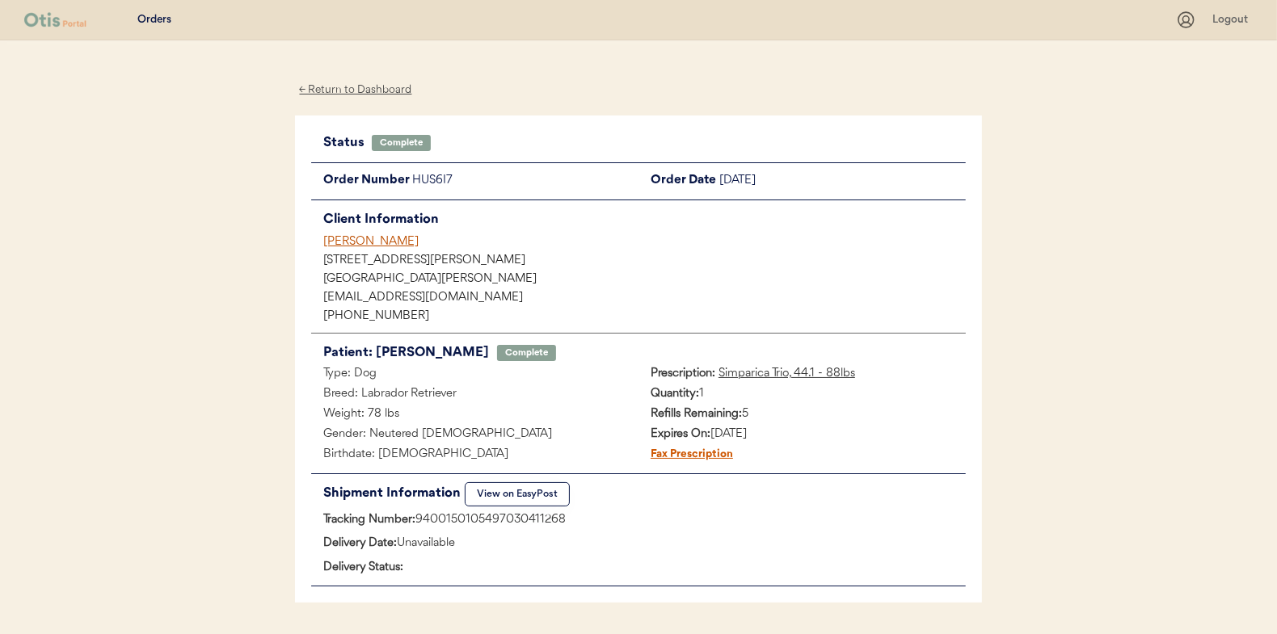
click at [355, 87] on div "← Return to Dashboard" at bounding box center [355, 90] width 121 height 19
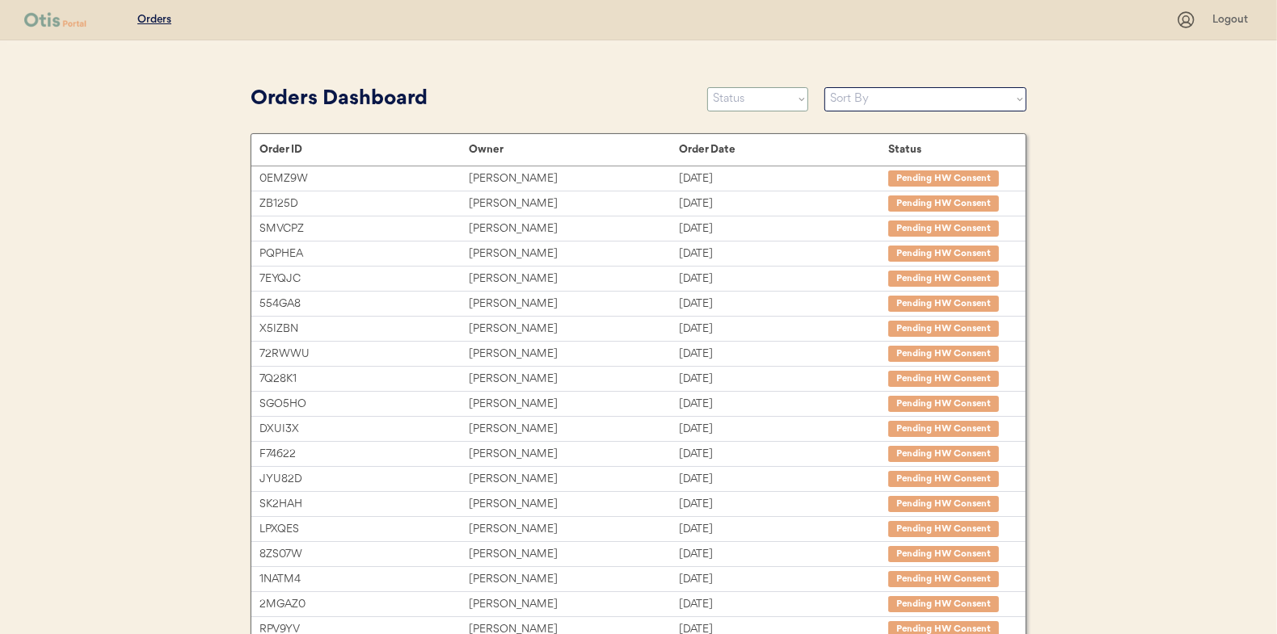
click at [739, 95] on select "Status On Hold New In Progress Complete Pending HW Consent Canceled" at bounding box center [757, 99] width 101 height 24
select select ""in_progress""
click at [707, 87] on select "Status On Hold New In Progress Complete Pending HW Consent Canceled" at bounding box center [757, 99] width 101 height 24
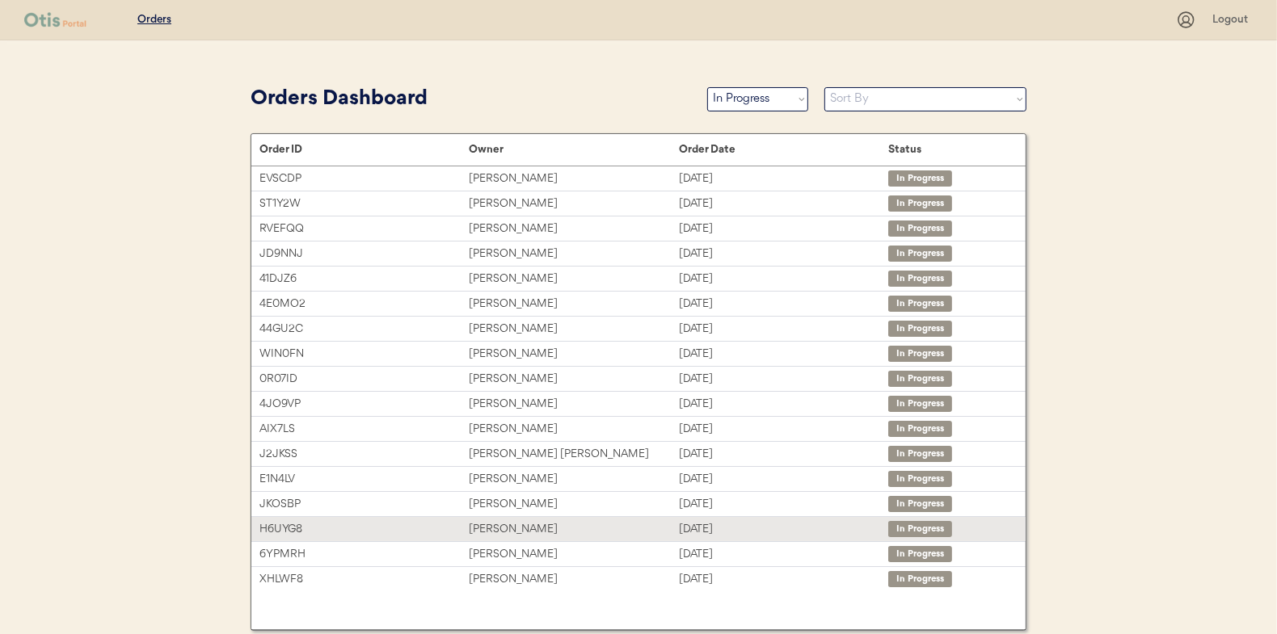
click at [497, 524] on div "[PERSON_NAME]" at bounding box center [573, 529] width 209 height 19
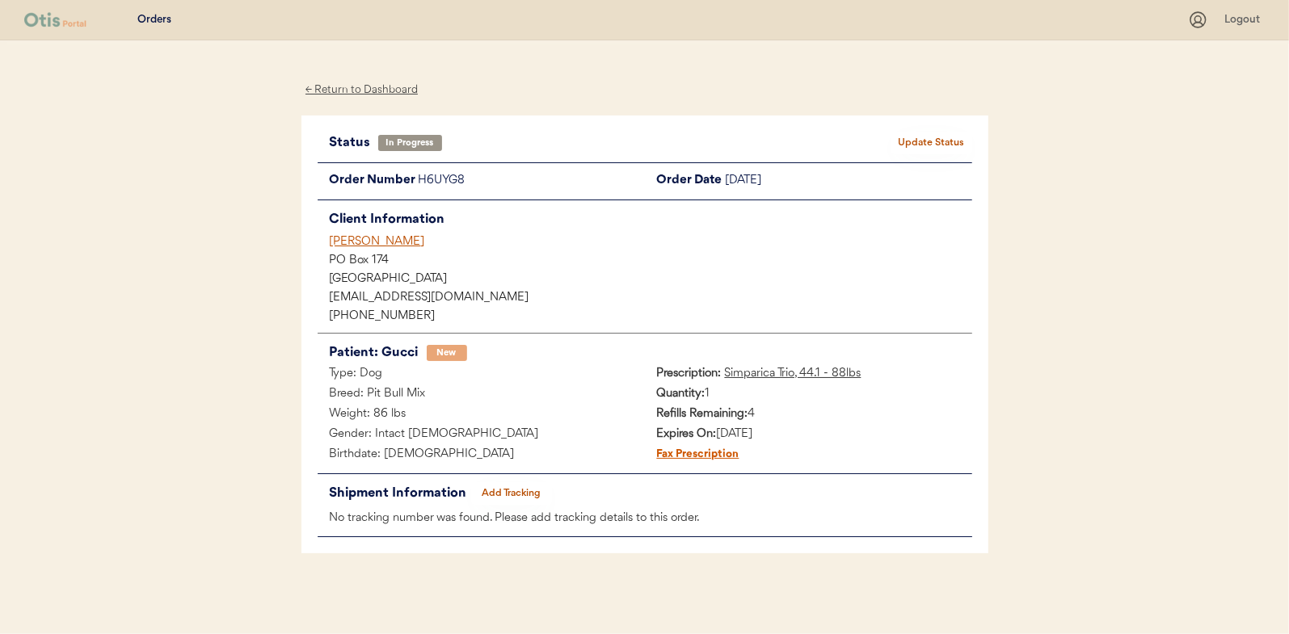
click at [490, 490] on button "Add Tracking" at bounding box center [511, 493] width 81 height 23
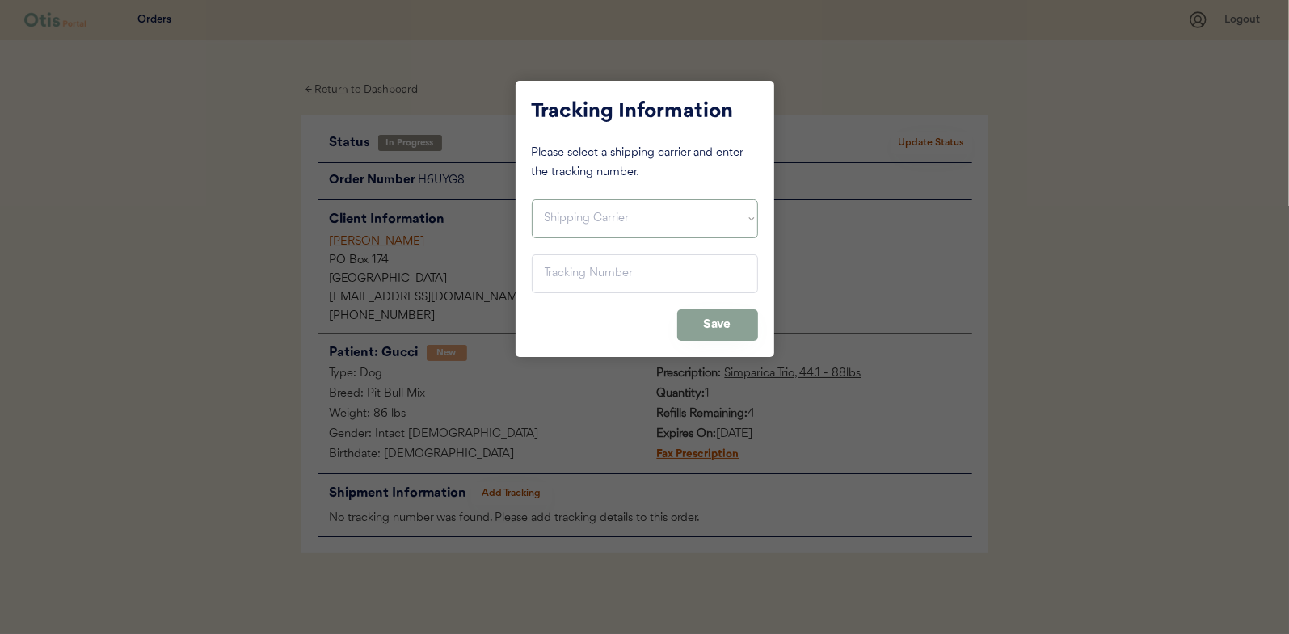
click at [549, 213] on select "Shipping Carrier FedEx FedEx Ground Economy UPS USPS" at bounding box center [645, 219] width 226 height 39
select select ""usps""
click at [532, 200] on select "Shipping Carrier FedEx FedEx Ground Economy UPS USPS" at bounding box center [645, 219] width 226 height 39
click at [567, 284] on input "input" at bounding box center [645, 274] width 226 height 39
paste input "9400150105798030244314"
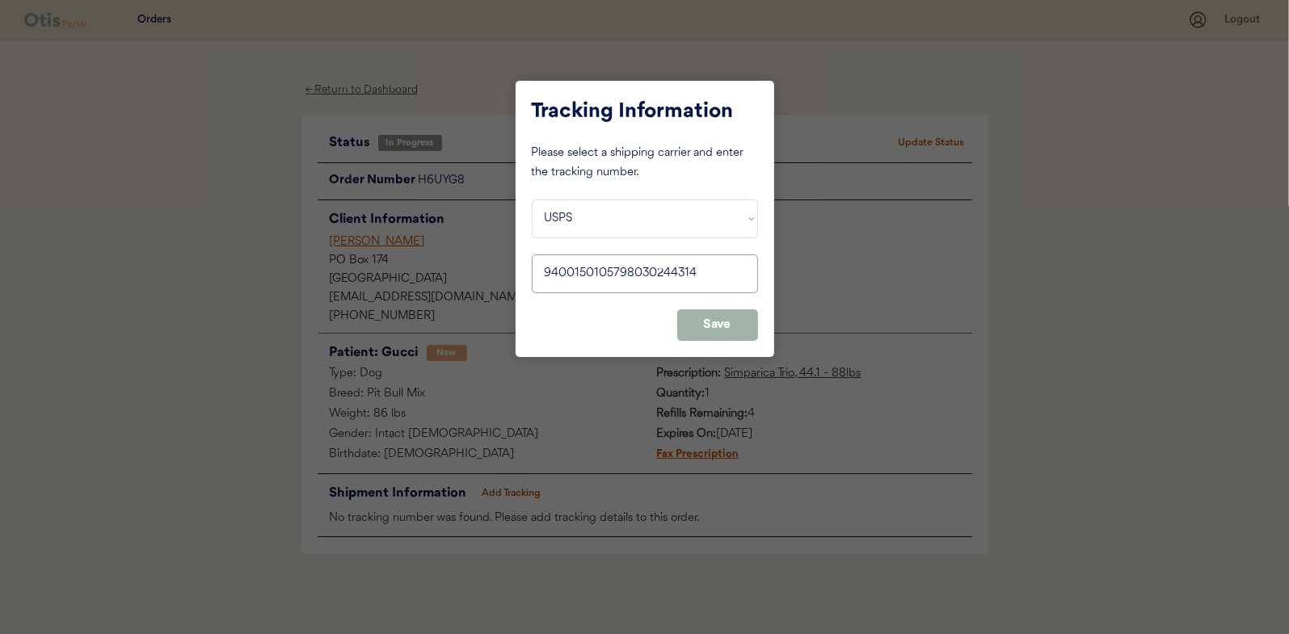
type input "9400150105798030244314"
click at [716, 323] on button "Save" at bounding box center [717, 325] width 81 height 32
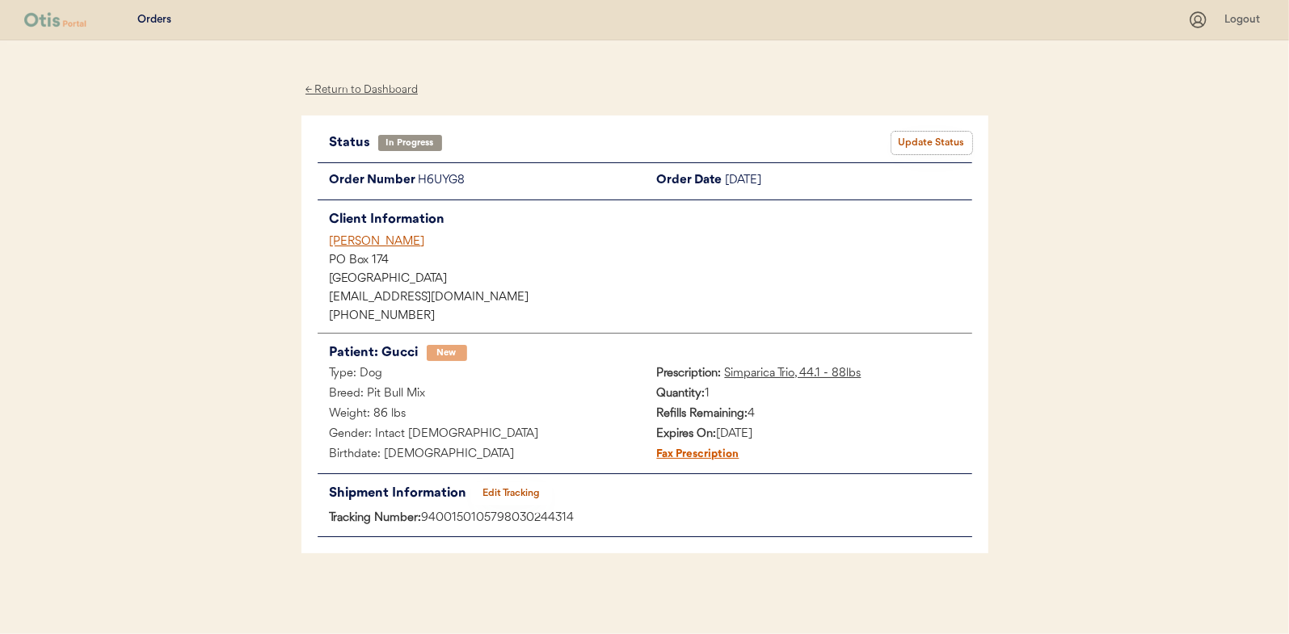
click at [941, 142] on button "Update Status" at bounding box center [931, 143] width 81 height 23
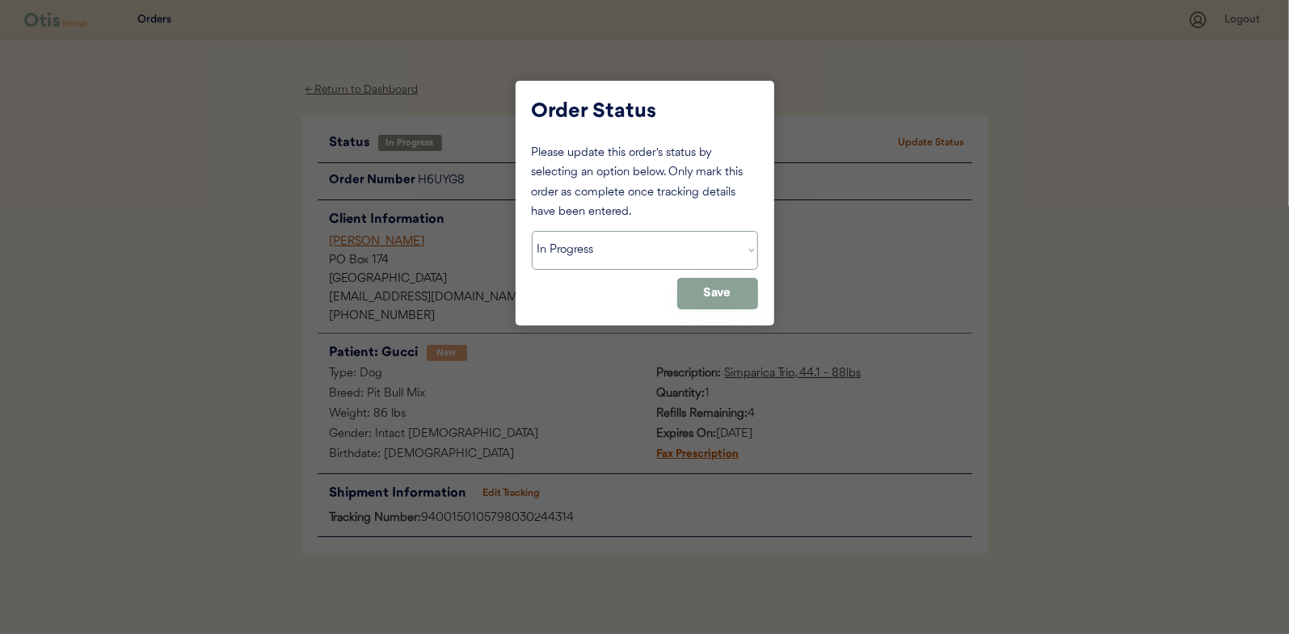
click at [601, 259] on select "Status On Hold New In Progress Complete Pending HW Consent Canceled" at bounding box center [645, 250] width 226 height 39
select select ""complete""
click at [532, 231] on select "Status On Hold New In Progress Complete Pending HW Consent Canceled" at bounding box center [645, 250] width 226 height 39
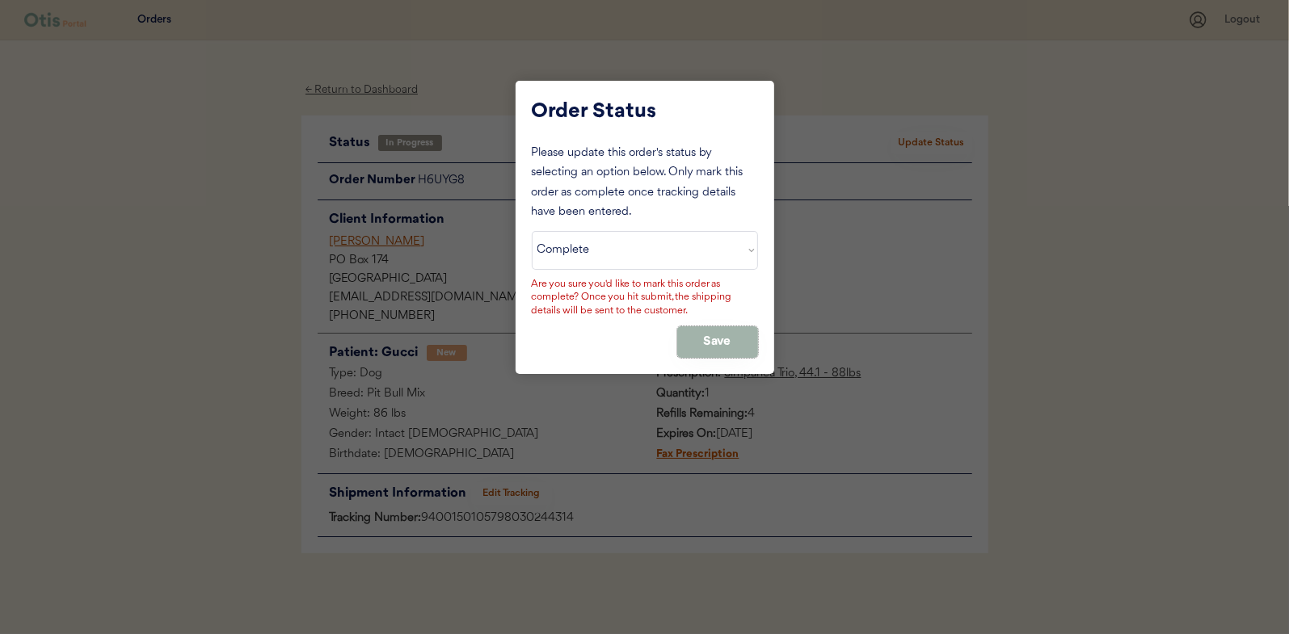
click at [731, 335] on button "Save" at bounding box center [717, 342] width 81 height 32
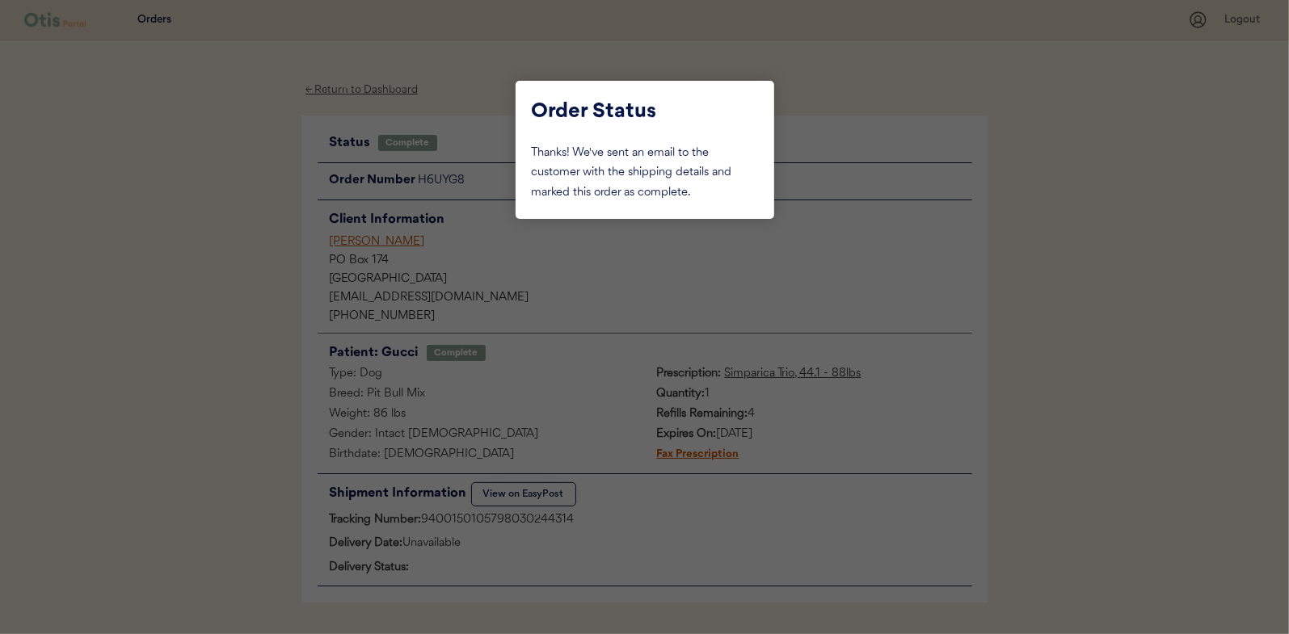
click at [256, 229] on div at bounding box center [644, 317] width 1289 height 634
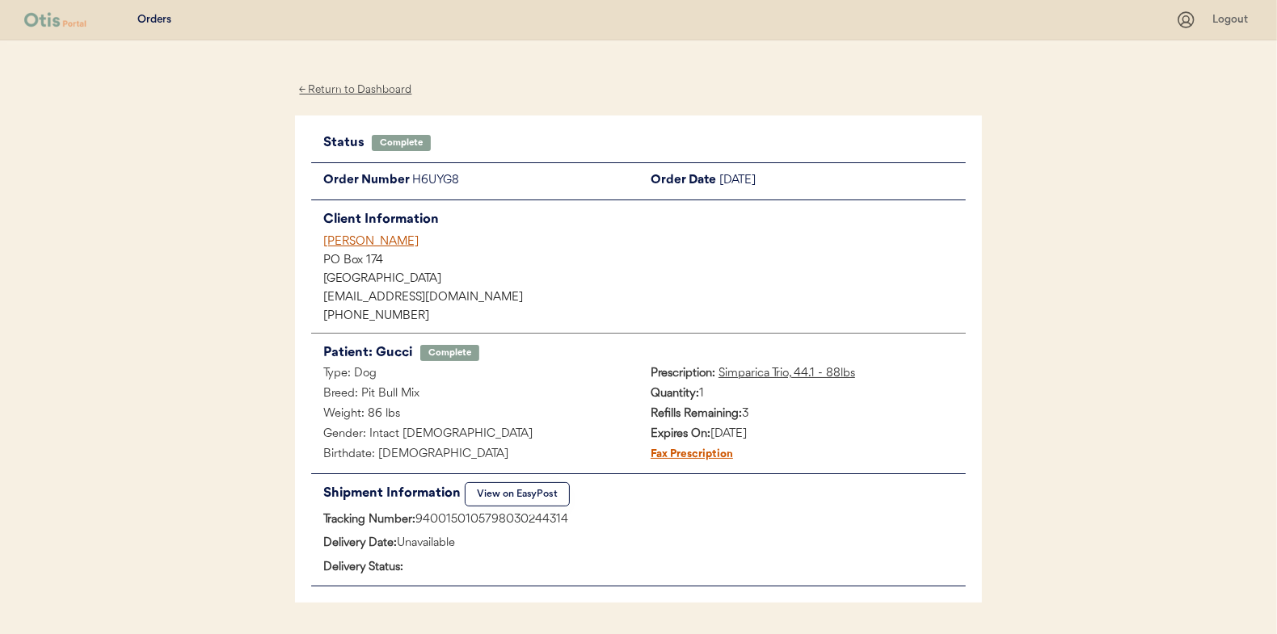
click at [352, 89] on div "← Return to Dashboard" at bounding box center [355, 90] width 121 height 19
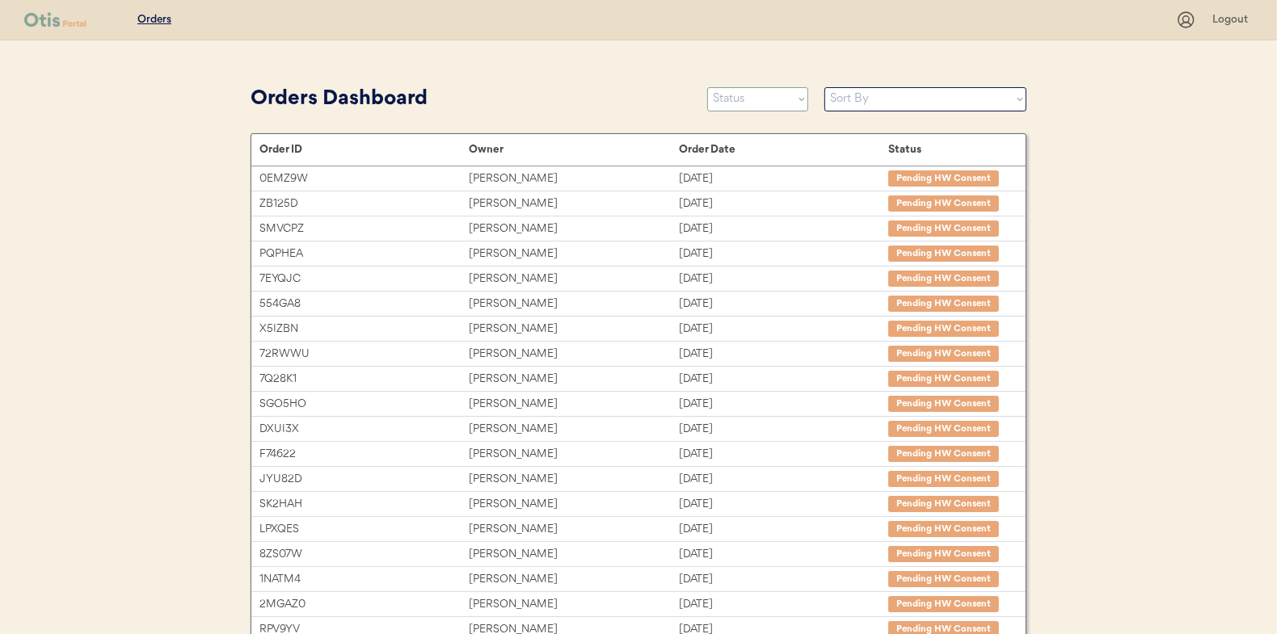
click at [740, 107] on select "Status On Hold New In Progress Complete Pending HW Consent Canceled" at bounding box center [757, 99] width 101 height 24
click at [707, 87] on select "Status On Hold New In Progress Complete Pending HW Consent Canceled" at bounding box center [757, 99] width 101 height 24
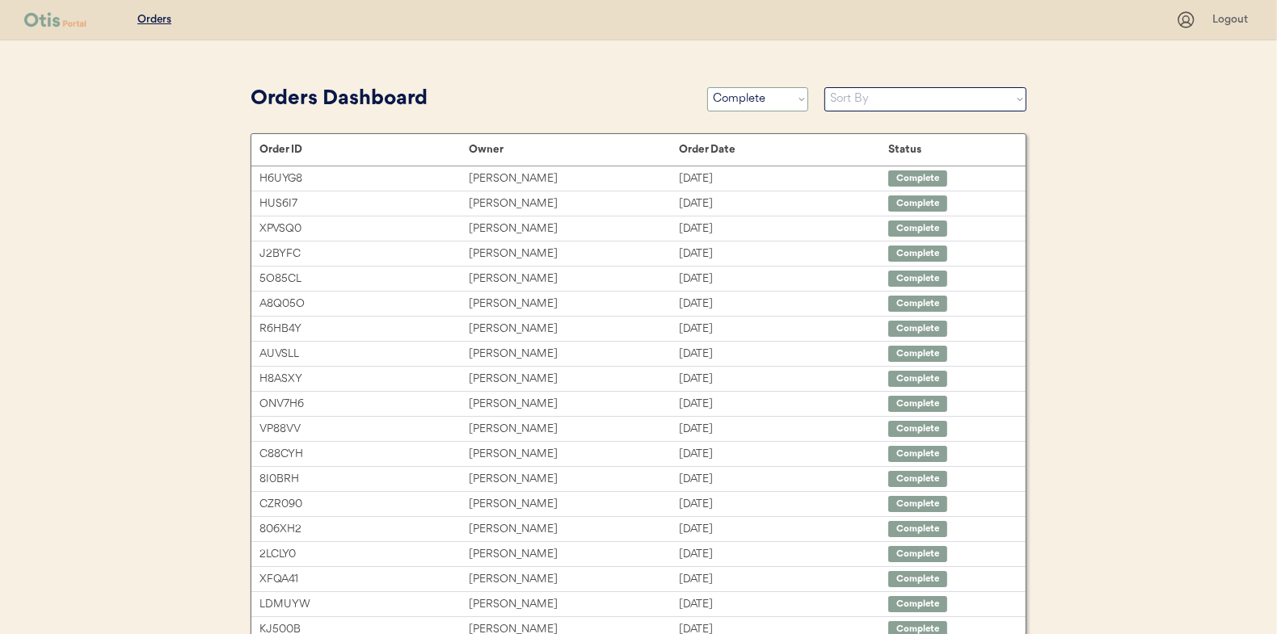
click at [751, 100] on select "Status On Hold New In Progress Complete Pending HW Consent Canceled" at bounding box center [757, 99] width 101 height 24
click at [707, 87] on select "Status On Hold New In Progress Complete Pending HW Consent Canceled" at bounding box center [757, 99] width 101 height 24
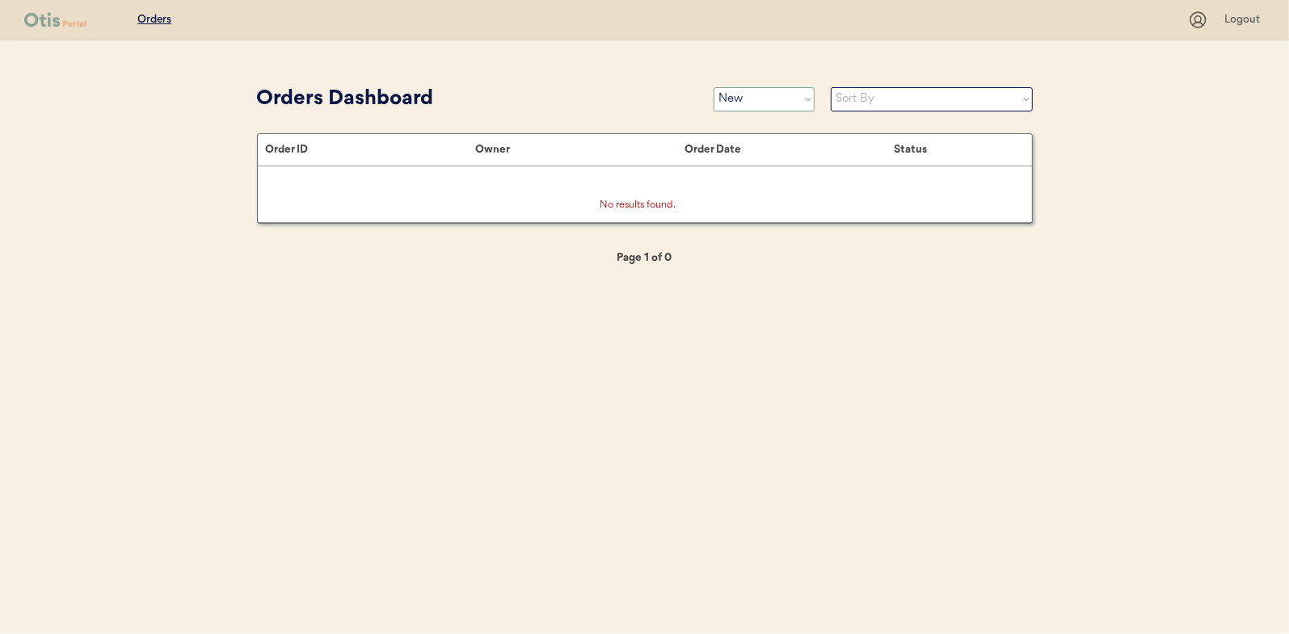
click at [738, 96] on select "Status On Hold New In Progress Complete Pending HW Consent Canceled" at bounding box center [763, 99] width 101 height 24
select select ""in_progress""
click at [713, 87] on select "Status On Hold New In Progress Complete Pending HW Consent Canceled" at bounding box center [763, 99] width 101 height 24
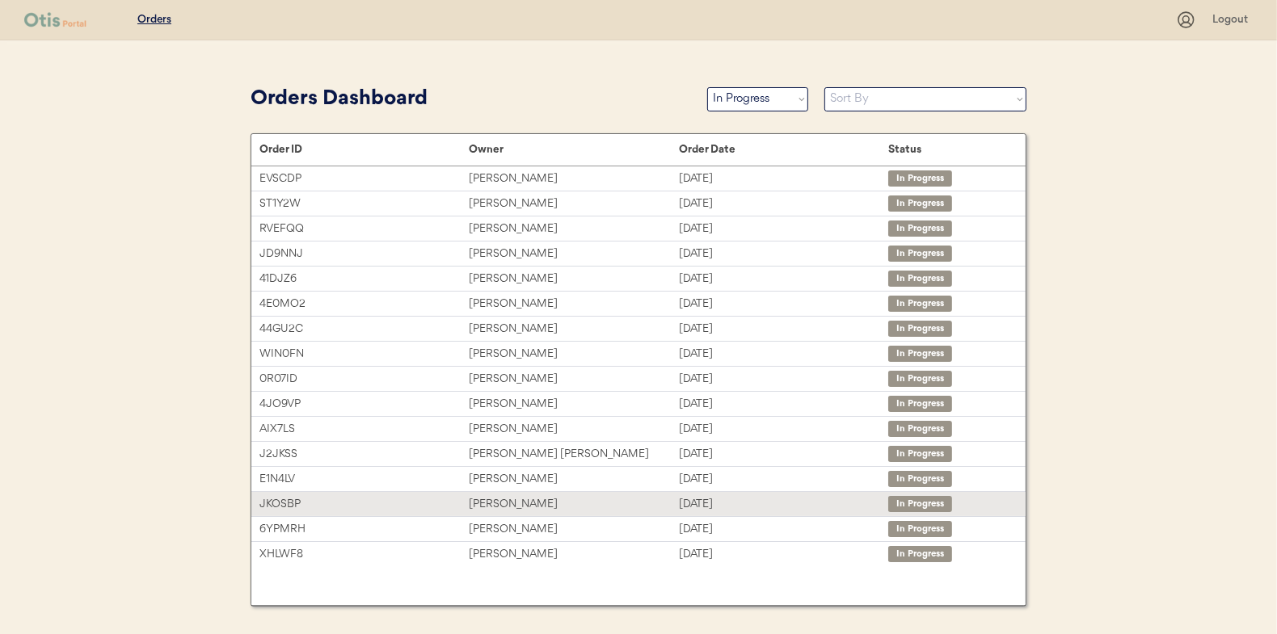
click at [499, 503] on div "[PERSON_NAME]" at bounding box center [573, 504] width 209 height 19
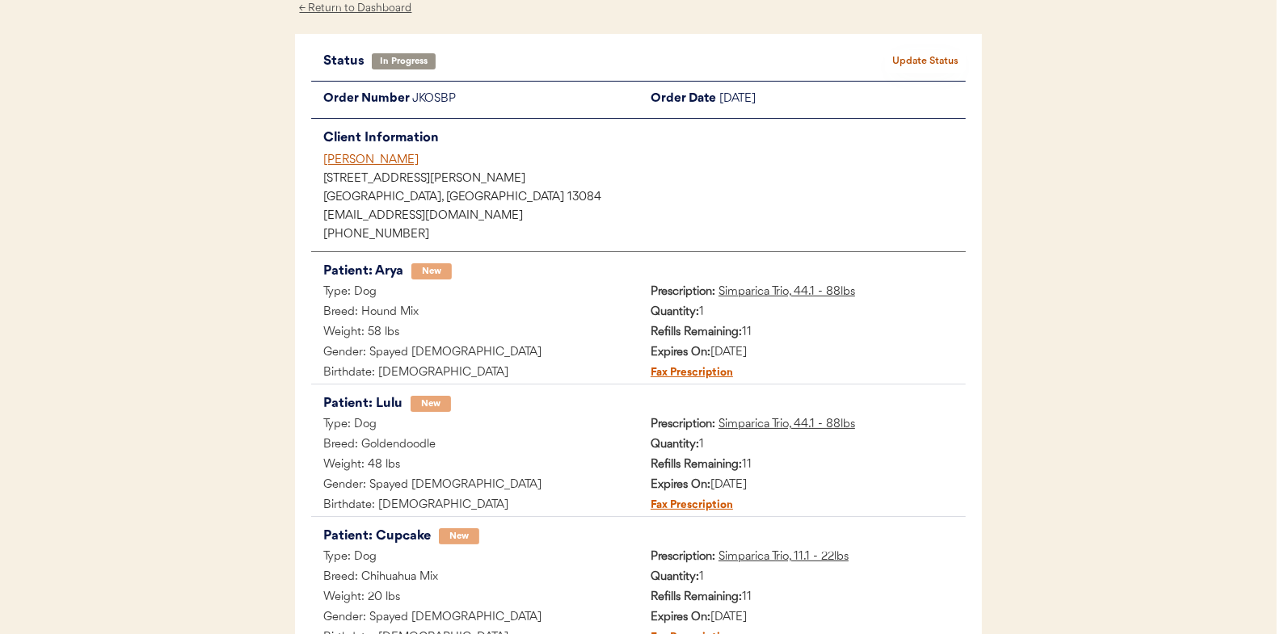
scroll to position [265, 0]
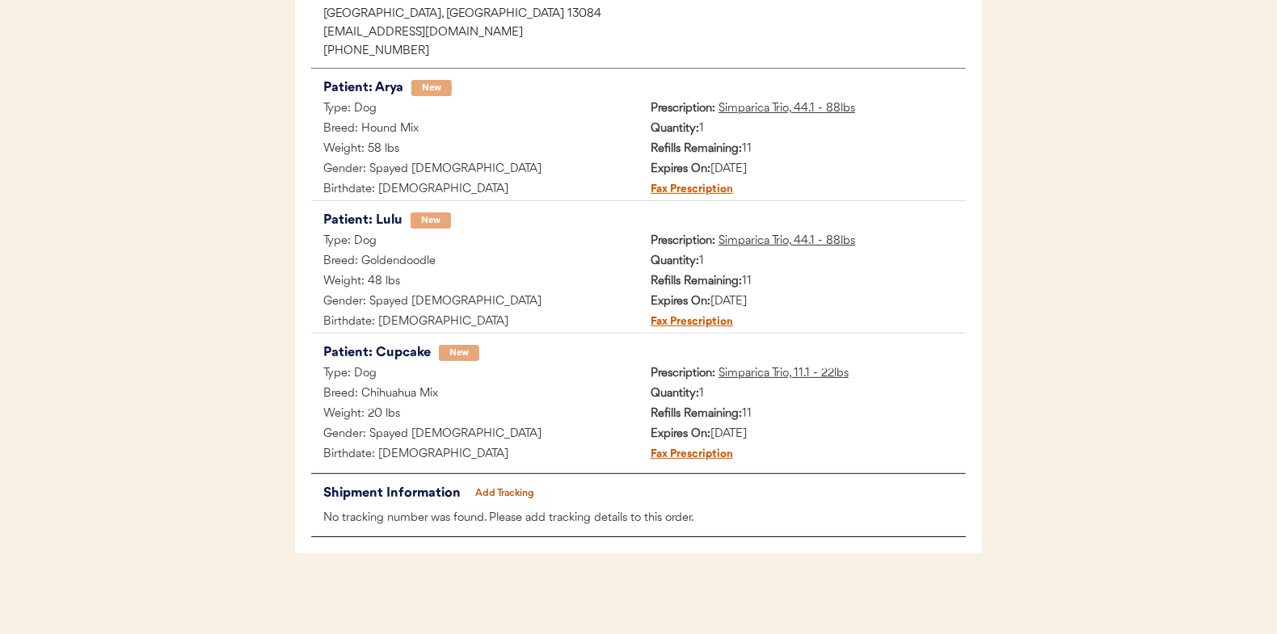
click at [503, 484] on button "Add Tracking" at bounding box center [505, 493] width 81 height 23
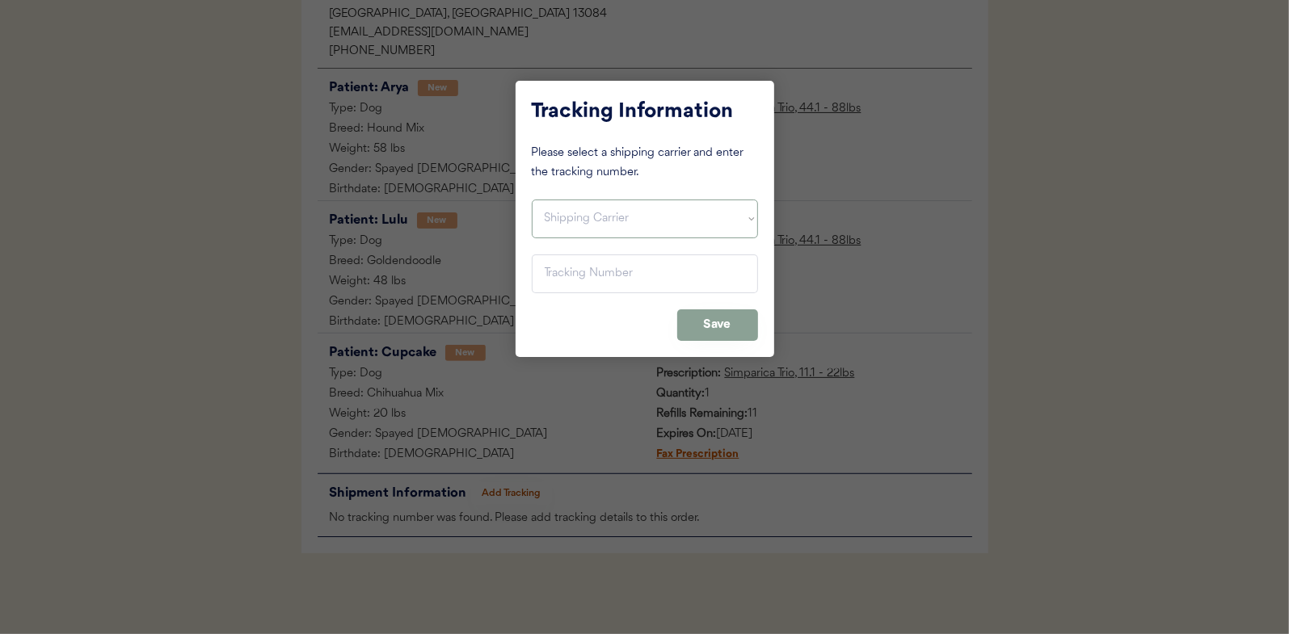
click at [561, 216] on select "Shipping Carrier FedEx FedEx Ground Economy UPS USPS" at bounding box center [645, 219] width 226 height 39
select select ""usps""
click at [532, 200] on select "Shipping Carrier FedEx FedEx Ground Economy UPS USPS" at bounding box center [645, 219] width 226 height 39
click at [564, 270] on input "input" at bounding box center [645, 274] width 226 height 39
paste input "9400150105798030246233"
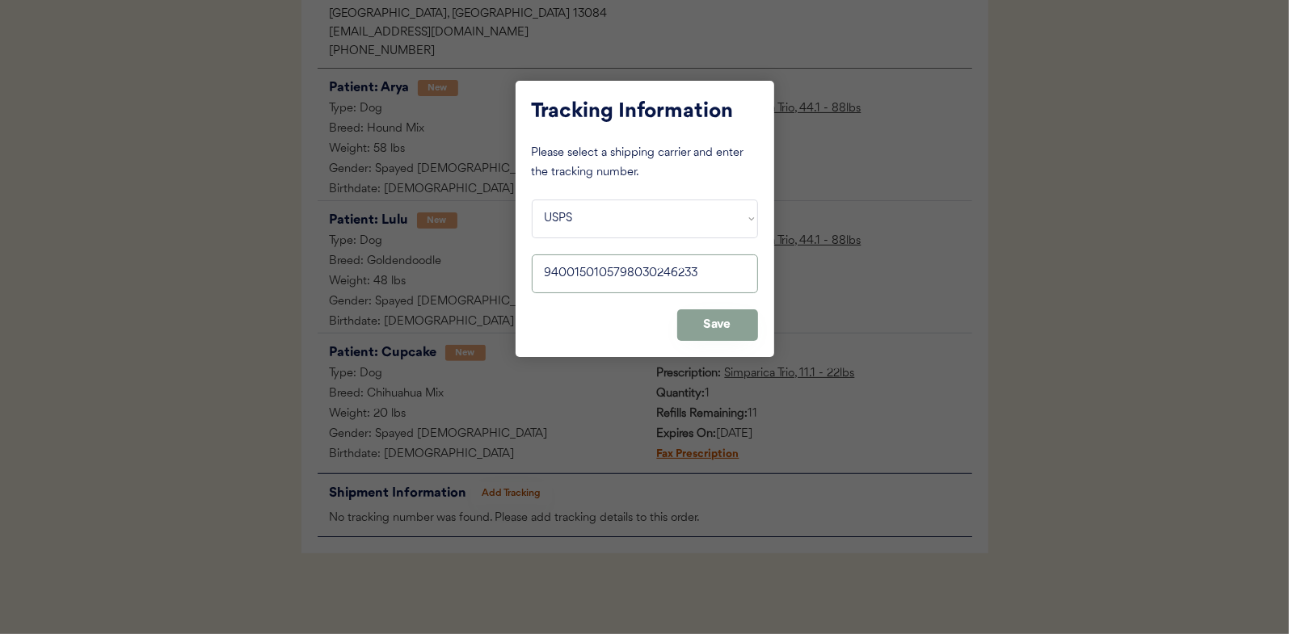
type input "9400150105798030246233"
click at [713, 326] on button "Save" at bounding box center [717, 325] width 81 height 32
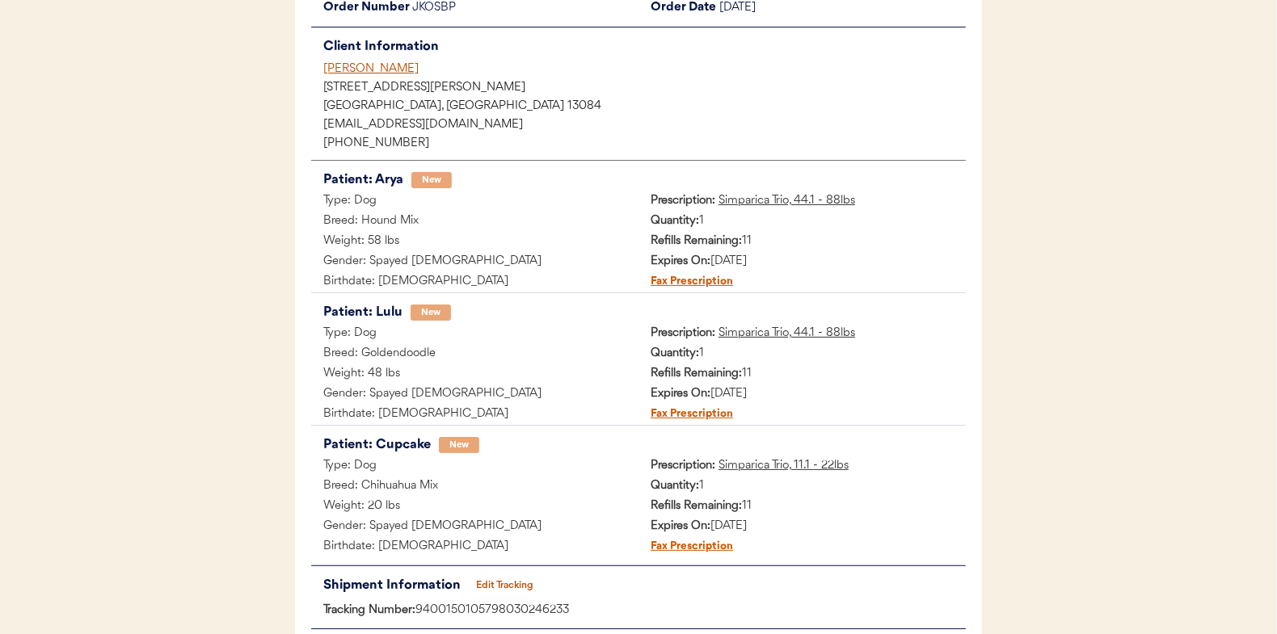
scroll to position [0, 0]
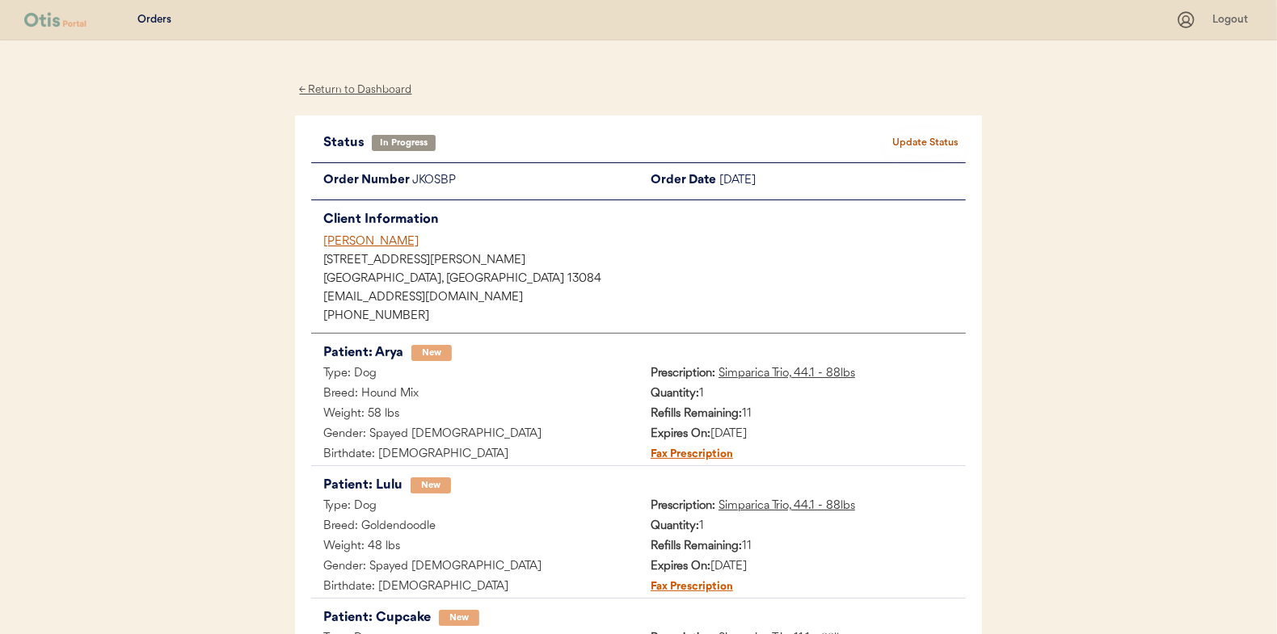
click at [926, 137] on button "Update Status" at bounding box center [925, 143] width 81 height 23
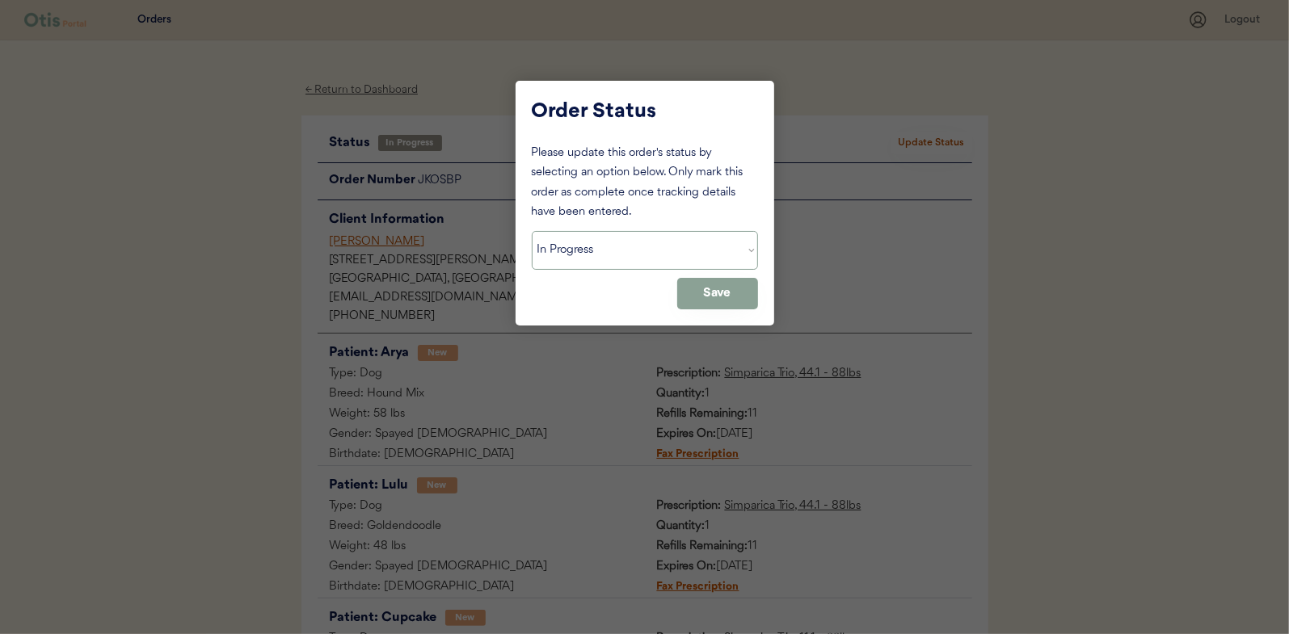
click at [588, 252] on select "Status On Hold New In Progress Complete Pending HW Consent Canceled" at bounding box center [645, 250] width 226 height 39
select select ""complete""
click at [532, 231] on select "Status On Hold New In Progress Complete Pending HW Consent Canceled" at bounding box center [645, 250] width 226 height 39
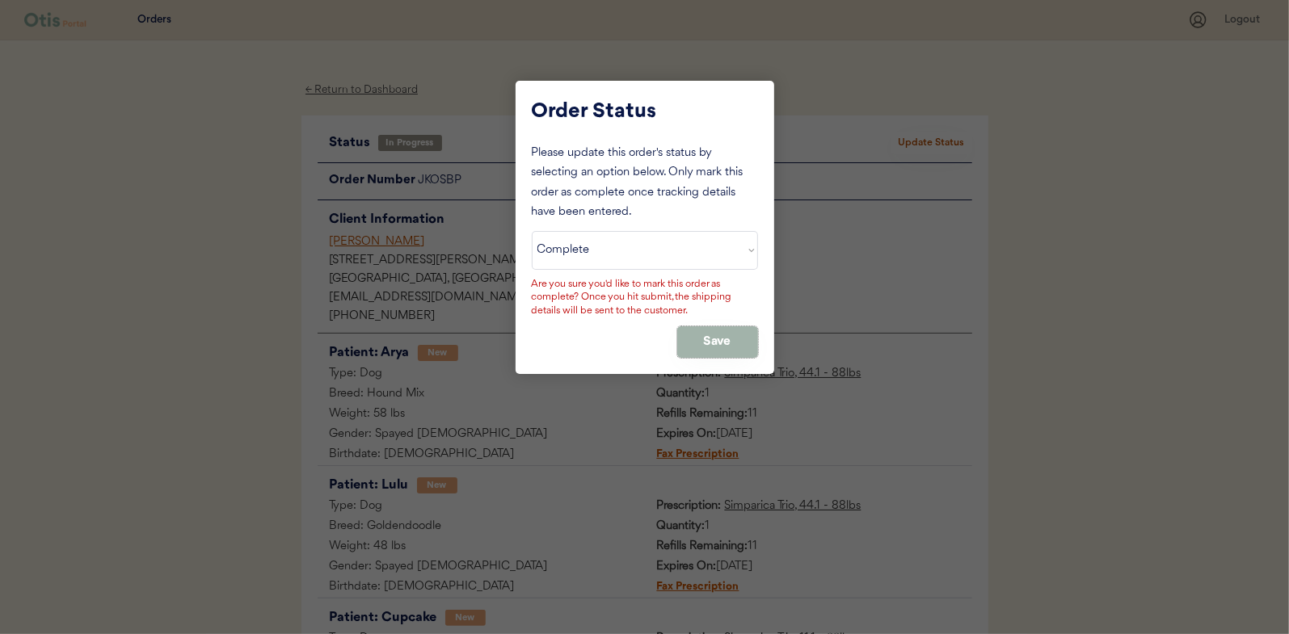
click at [727, 338] on button "Save" at bounding box center [717, 342] width 81 height 32
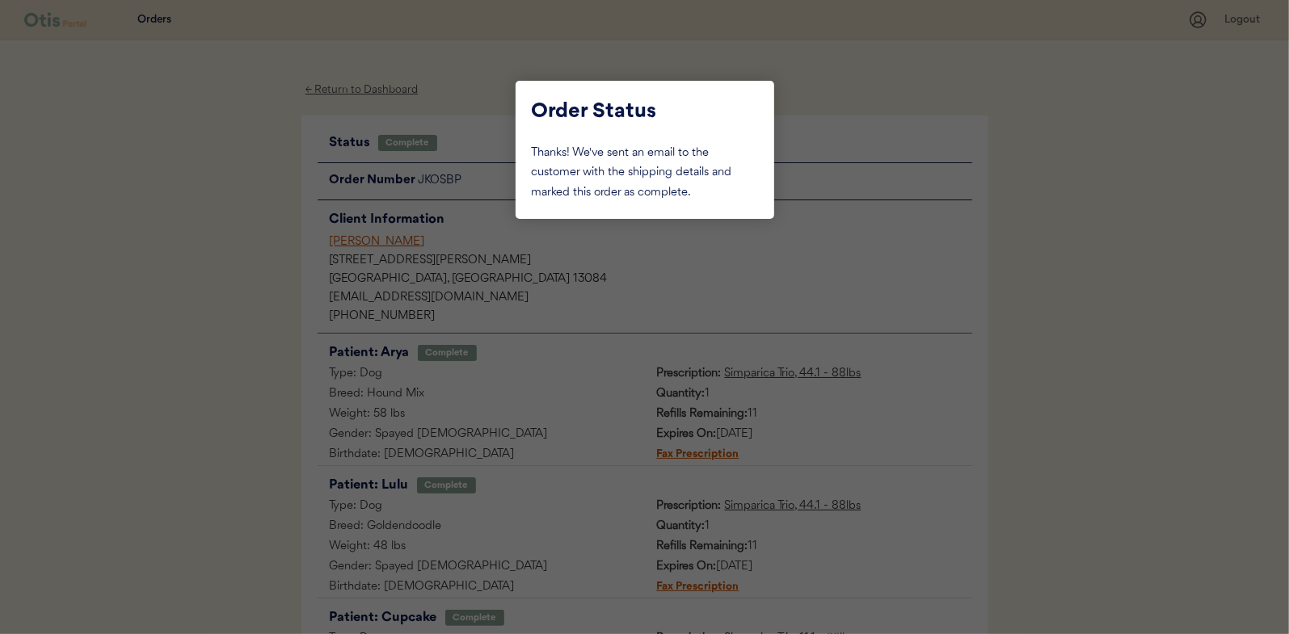
click at [206, 279] on div at bounding box center [644, 317] width 1289 height 634
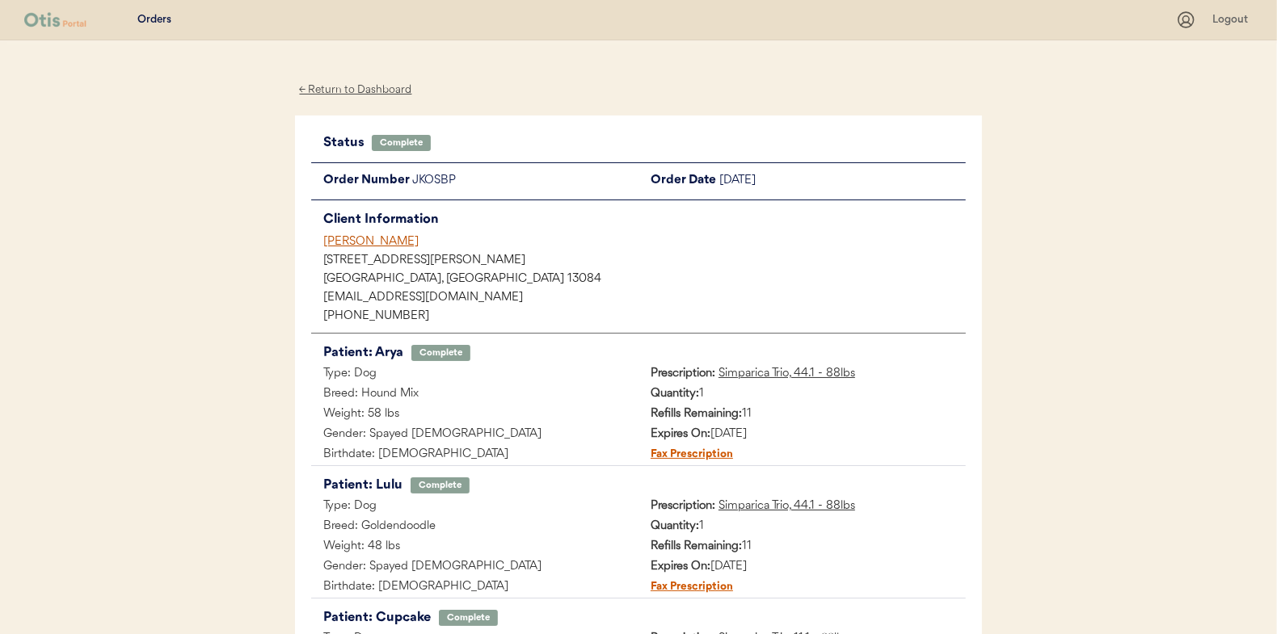
click at [366, 91] on div "← Return to Dashboard" at bounding box center [355, 90] width 121 height 19
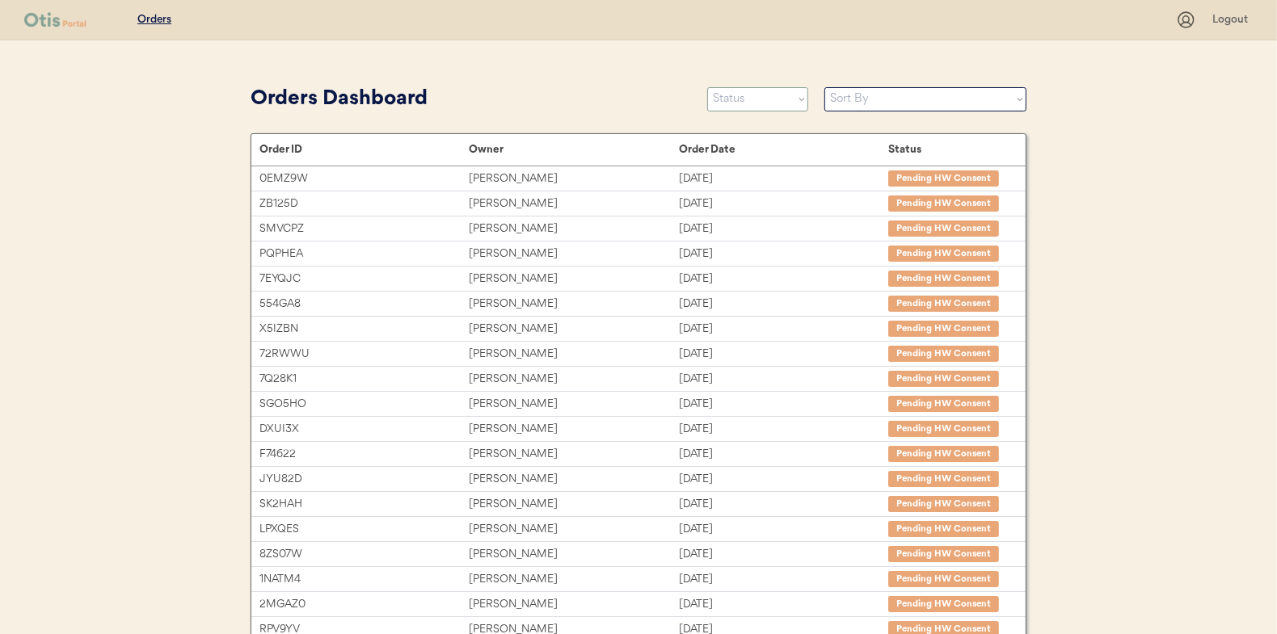
click at [742, 105] on select "Status On Hold New In Progress Complete Pending HW Consent Canceled" at bounding box center [757, 99] width 101 height 24
select select ""new""
click at [707, 87] on select "Status On Hold New In Progress Complete Pending HW Consent Canceled" at bounding box center [757, 99] width 101 height 24
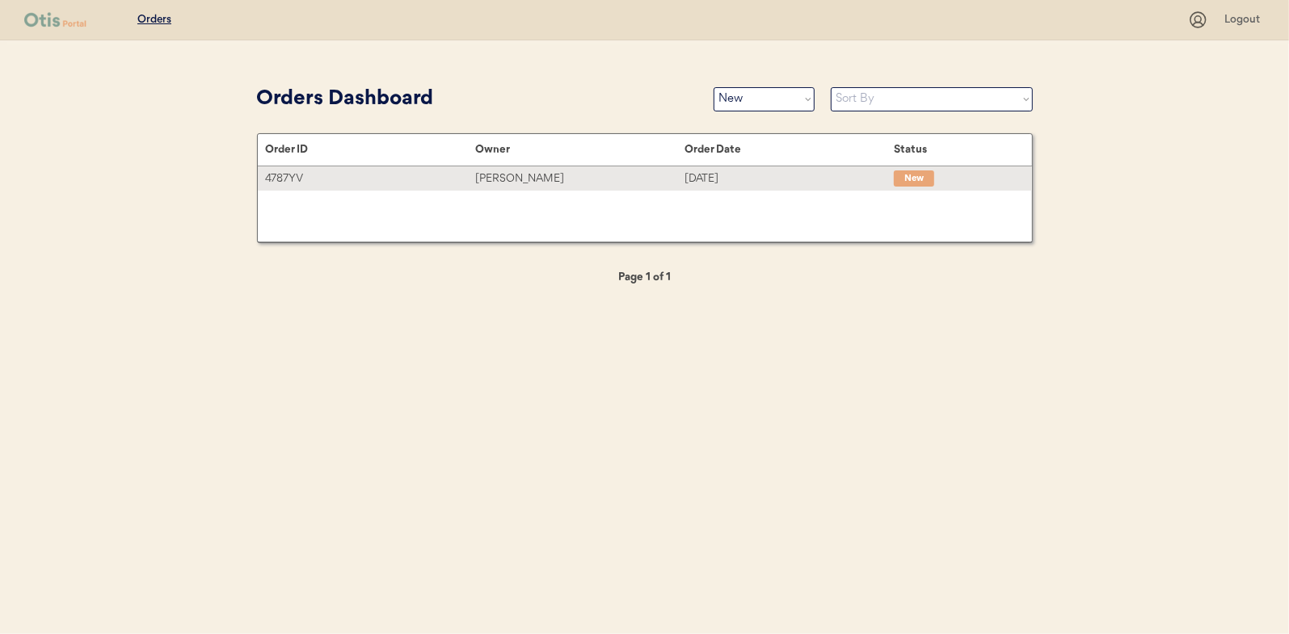
click at [512, 181] on div "[PERSON_NAME]" at bounding box center [579, 179] width 209 height 19
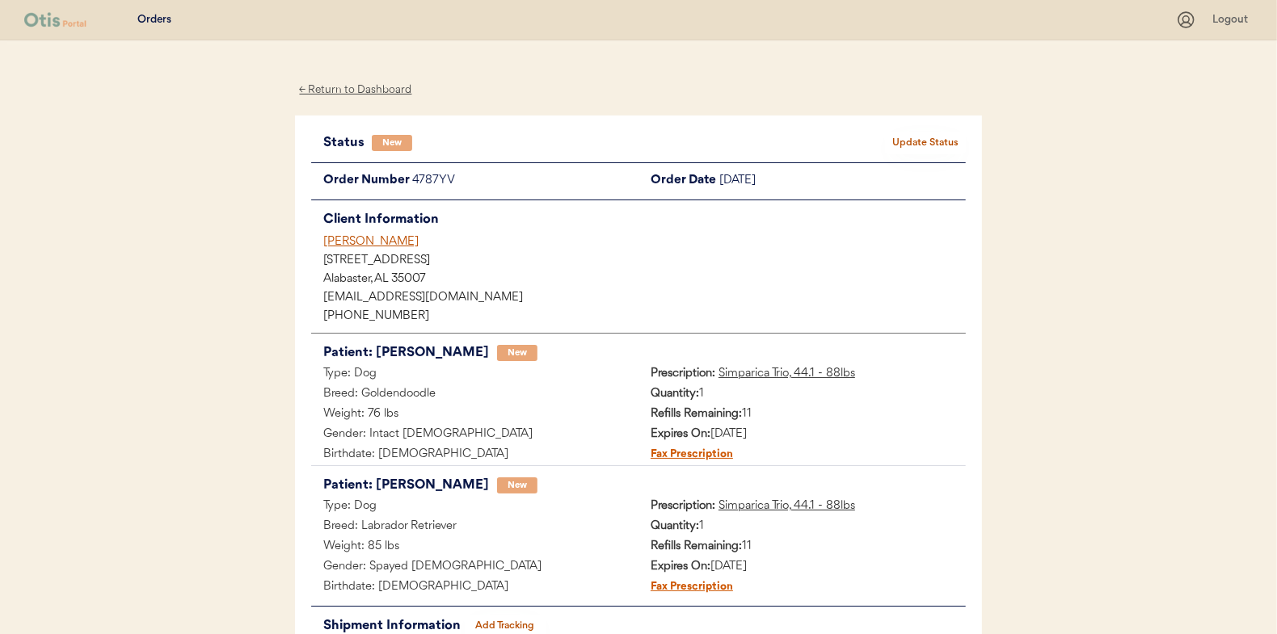
click at [911, 137] on button "Update Status" at bounding box center [925, 143] width 81 height 23
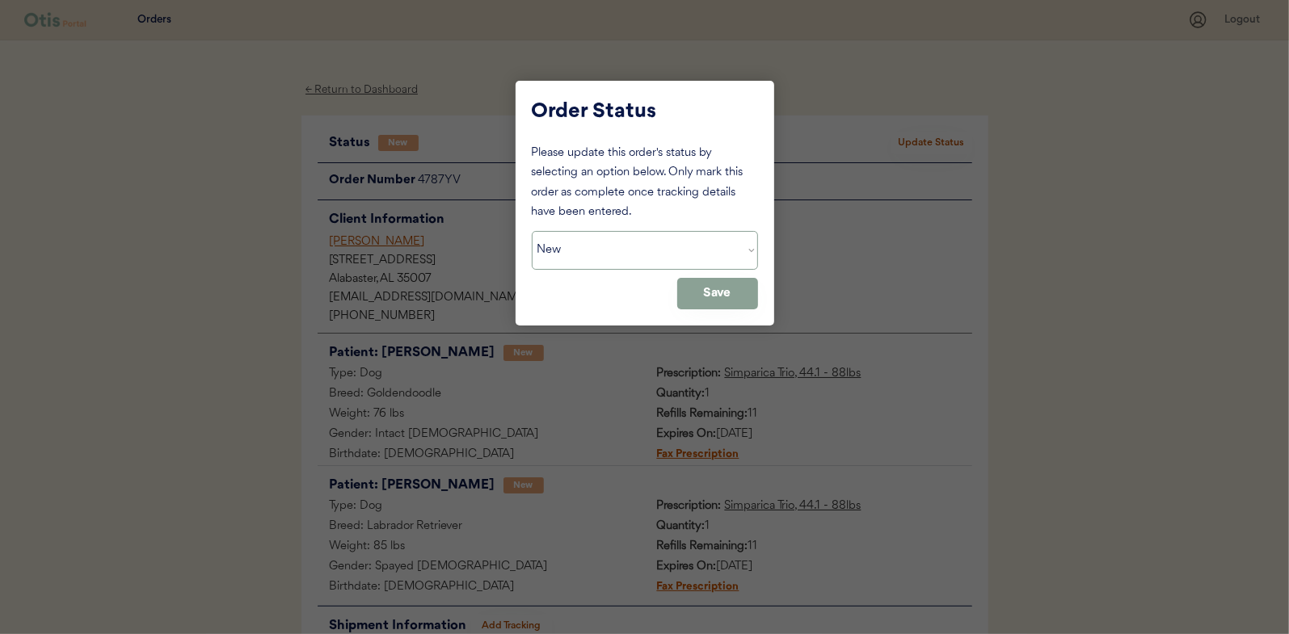
click at [654, 237] on select "Status On Hold New In Progress Complete Pending HW Consent Canceled" at bounding box center [645, 250] width 226 height 39
select select ""in_progress""
click at [532, 231] on select "Status On Hold New In Progress Complete Pending HW Consent Canceled" at bounding box center [645, 250] width 226 height 39
click at [718, 287] on button "Save" at bounding box center [717, 294] width 81 height 32
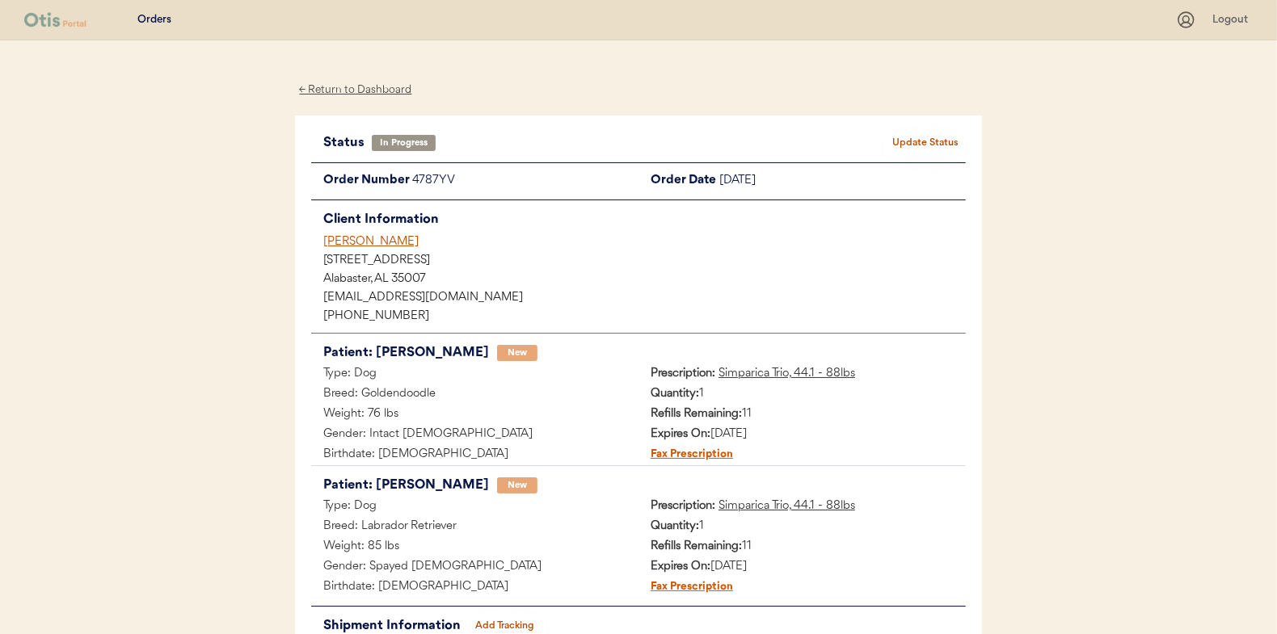
click at [345, 90] on div "← Return to Dashboard" at bounding box center [355, 90] width 121 height 19
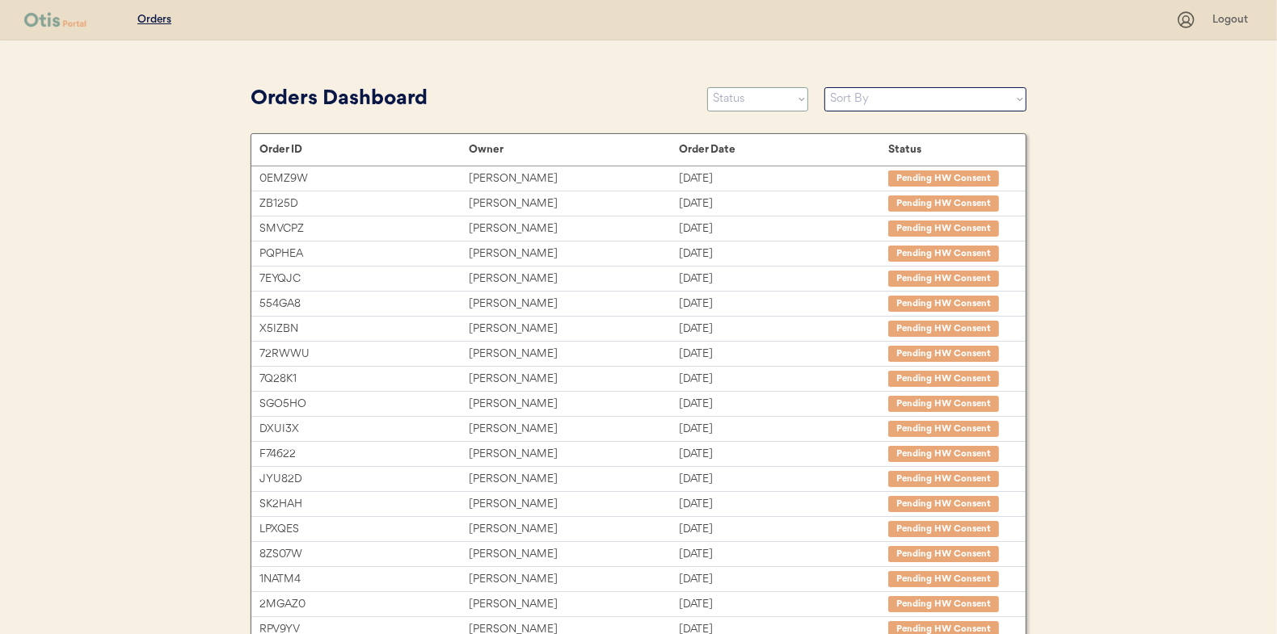
click at [771, 100] on select "Status On Hold New In Progress Complete Pending HW Consent Canceled" at bounding box center [757, 99] width 101 height 24
click at [707, 87] on select "Status On Hold New In Progress Complete Pending HW Consent Canceled" at bounding box center [757, 99] width 101 height 24
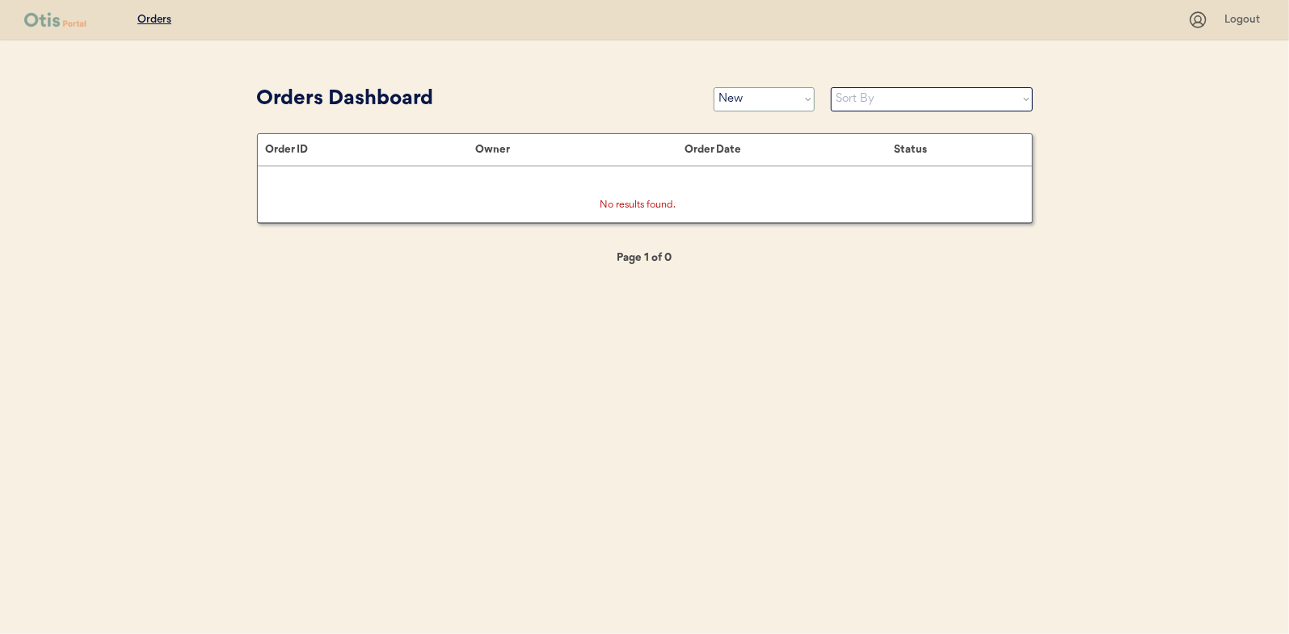
click at [748, 94] on select "Status On Hold New In Progress Complete Pending HW Consent Canceled" at bounding box center [763, 99] width 101 height 24
select select ""in_progress""
click at [713, 87] on select "Status On Hold New In Progress Complete Pending HW Consent Canceled" at bounding box center [763, 99] width 101 height 24
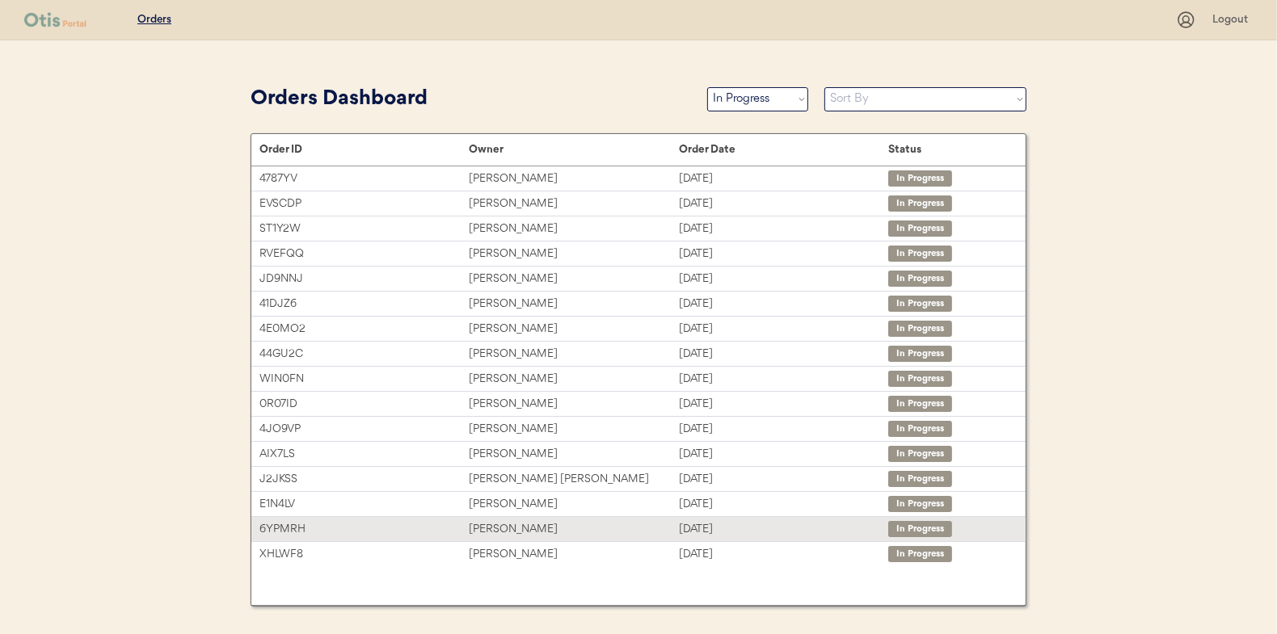
click at [505, 528] on div "Kristi Jackson" at bounding box center [573, 529] width 209 height 19
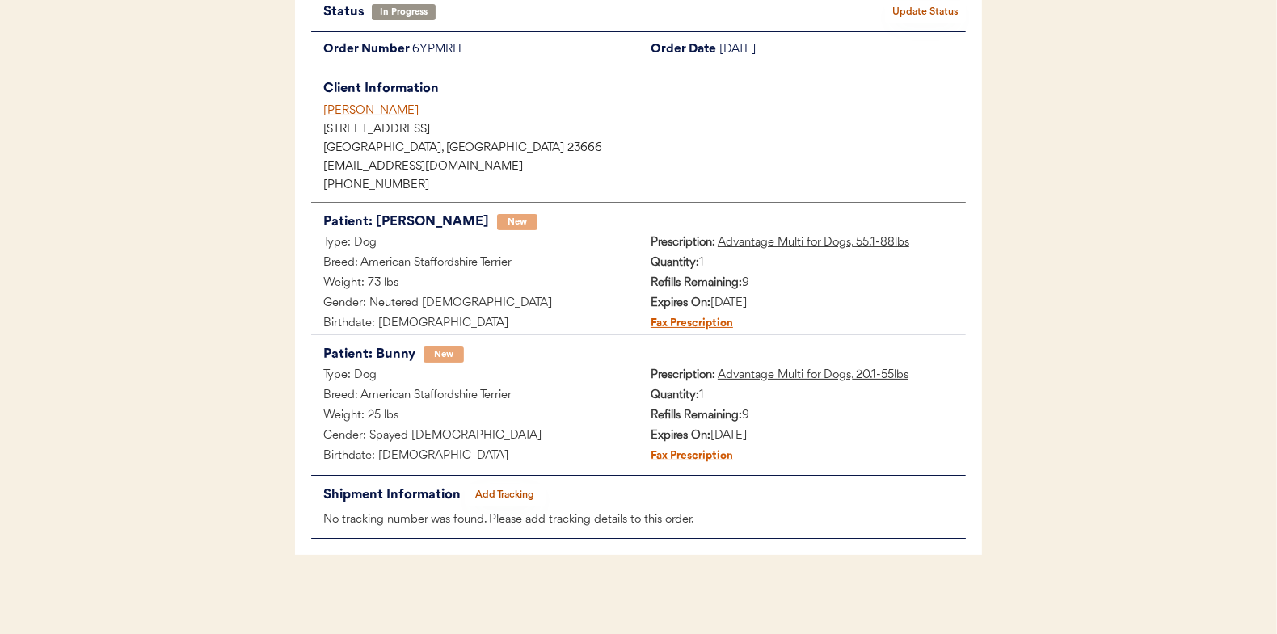
scroll to position [132, 0]
click at [520, 487] on button "Add Tracking" at bounding box center [505, 494] width 81 height 23
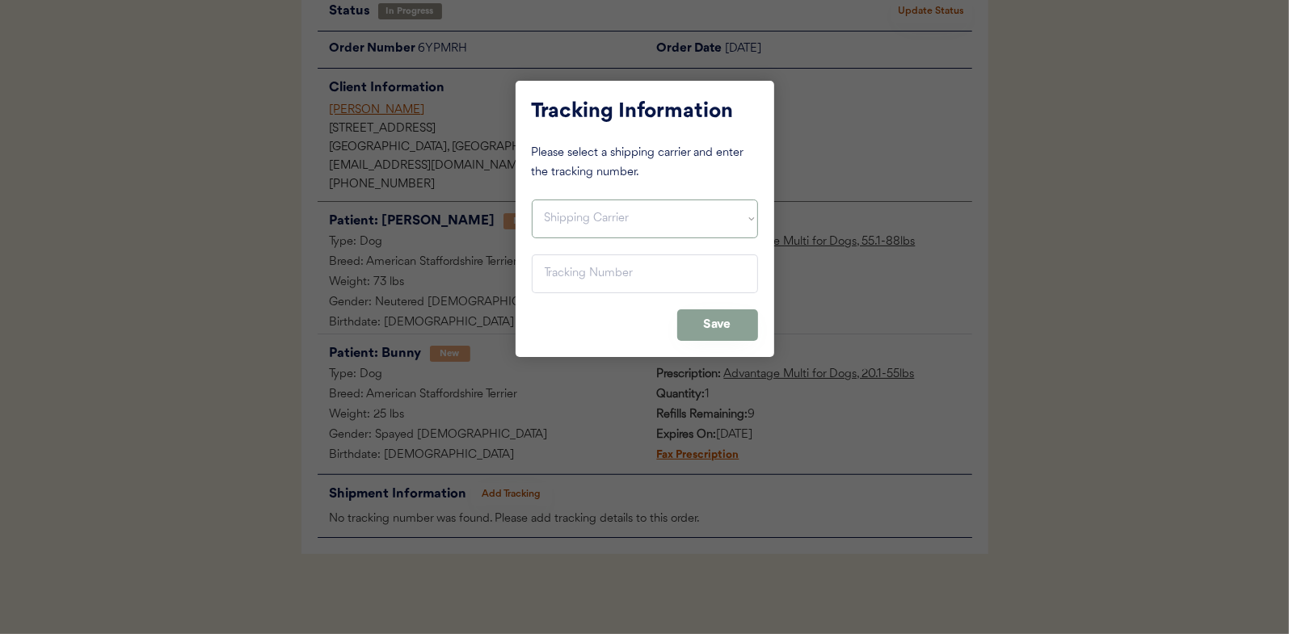
drag, startPoint x: 562, startPoint y: 223, endPoint x: 561, endPoint y: 234, distance: 10.5
click at [562, 223] on select "Shipping Carrier FedEx FedEx Ground Economy UPS USPS" at bounding box center [645, 219] width 226 height 39
select select ""usps""
click at [532, 200] on select "Shipping Carrier FedEx FedEx Ground Economy UPS USPS" at bounding box center [645, 219] width 226 height 39
click at [572, 276] on input "input" at bounding box center [645, 274] width 226 height 39
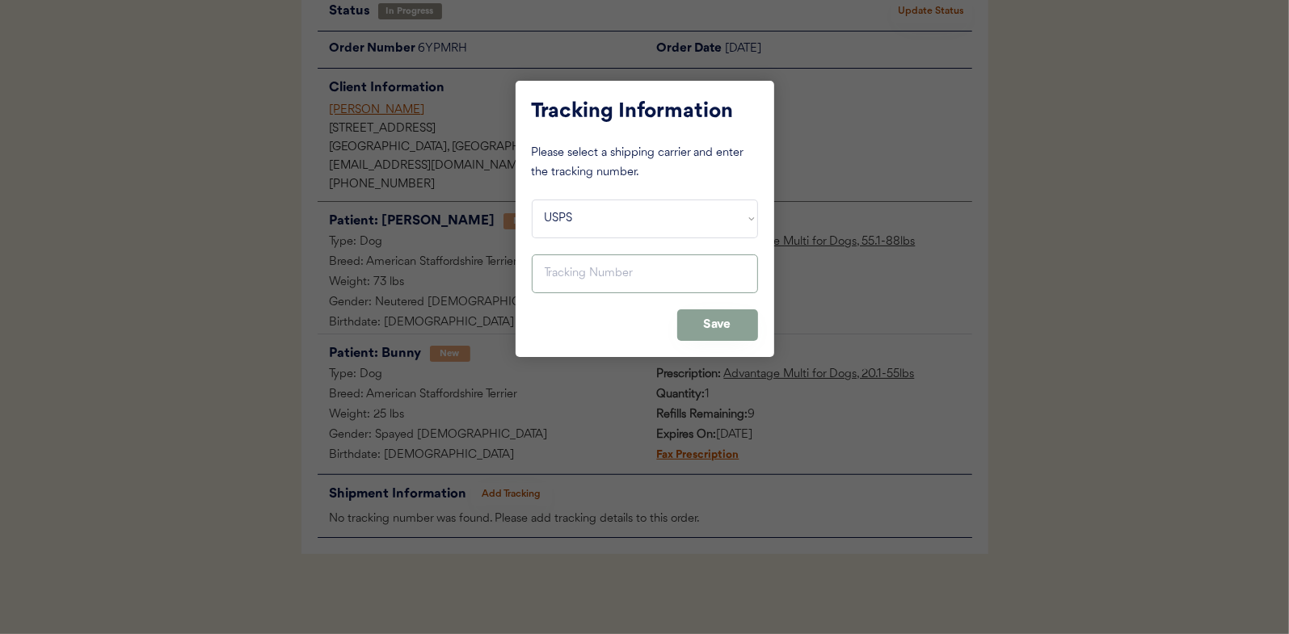
paste input "9400150105497030416201"
type input "9400150105497030416201"
click at [709, 328] on button "Save" at bounding box center [717, 325] width 81 height 32
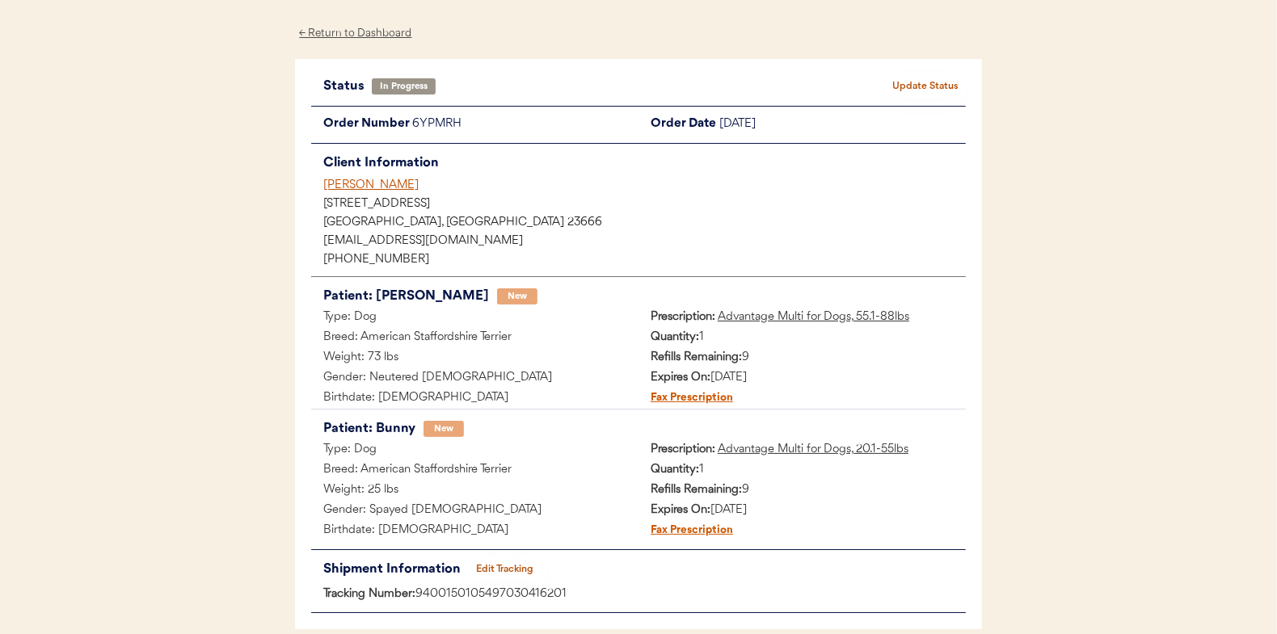
scroll to position [0, 0]
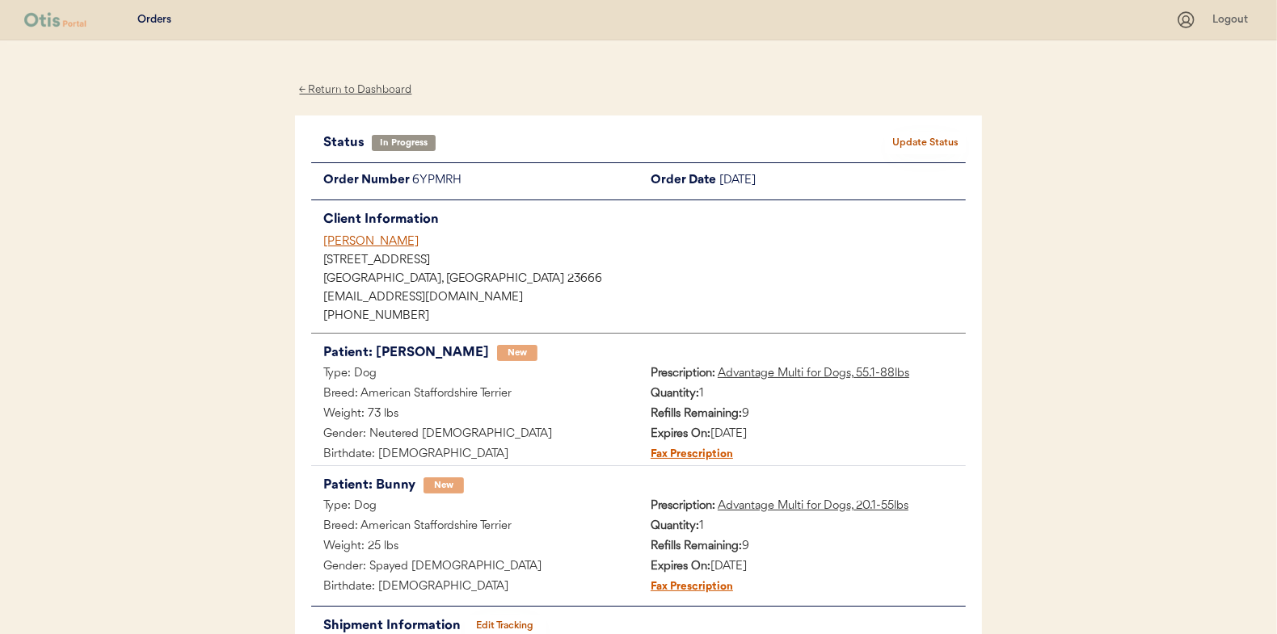
click at [917, 144] on button "Update Status" at bounding box center [925, 143] width 81 height 23
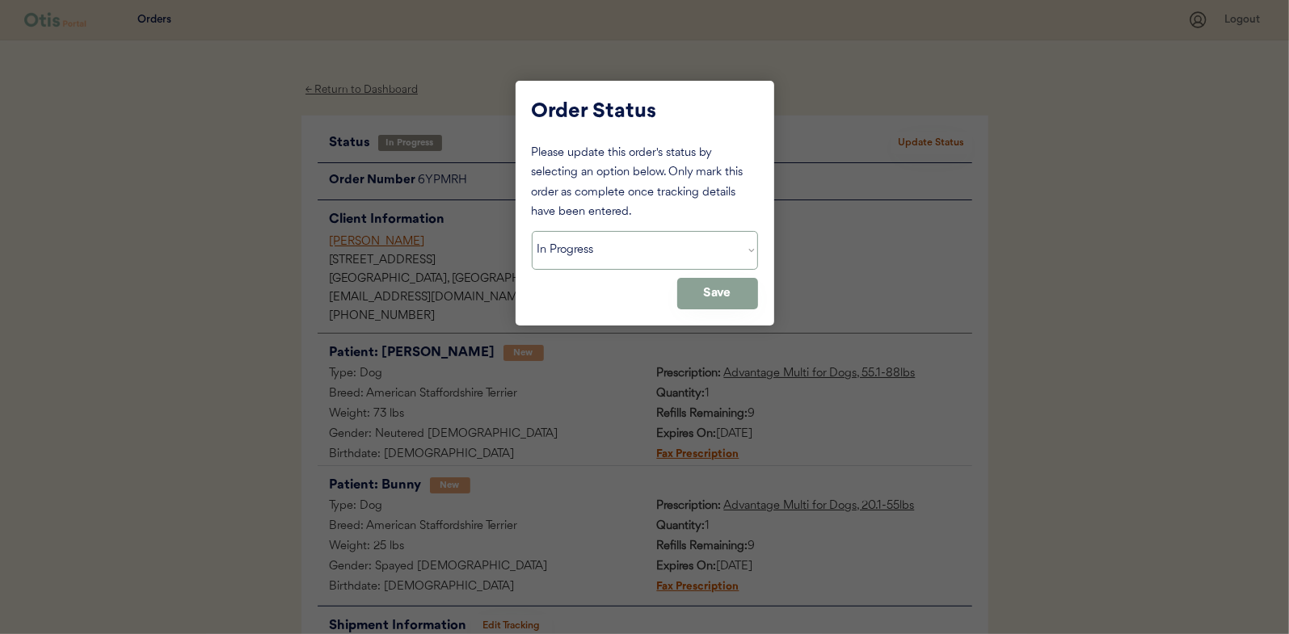
click at [587, 238] on select "Status On Hold New In Progress Complete Pending HW Consent Canceled" at bounding box center [645, 250] width 226 height 39
select select ""complete""
click at [532, 231] on select "Status On Hold New In Progress Complete Pending HW Consent Canceled" at bounding box center [645, 250] width 226 height 39
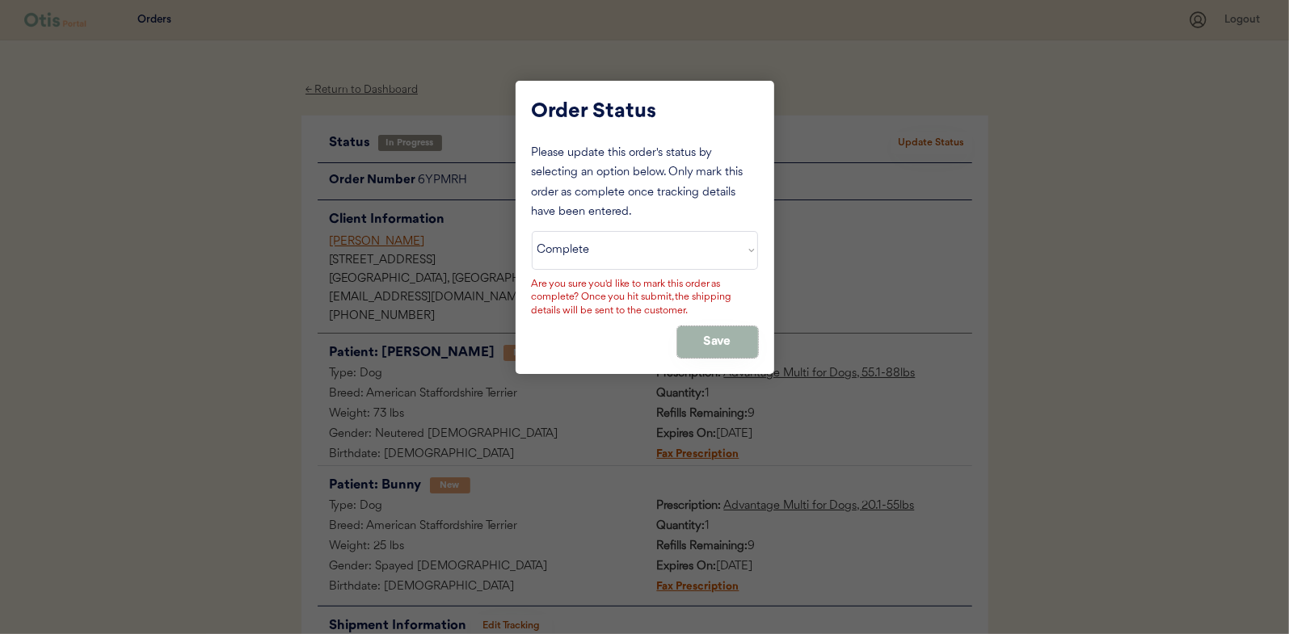
click at [701, 335] on button "Save" at bounding box center [717, 342] width 81 height 32
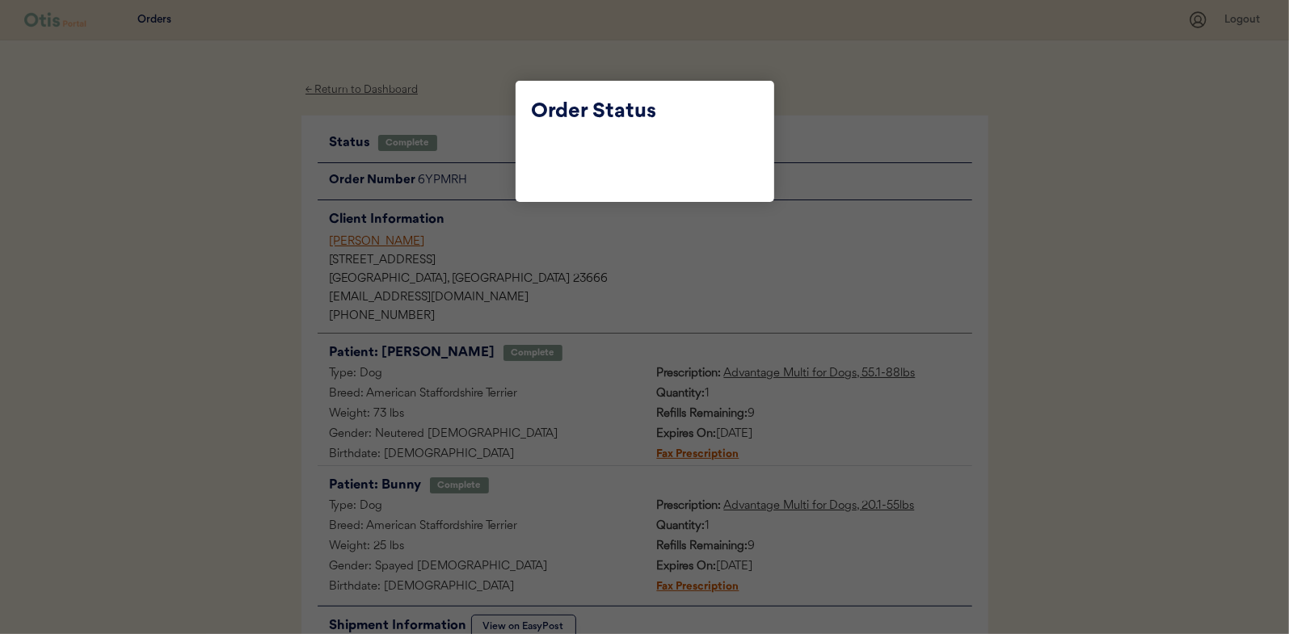
click at [220, 271] on div at bounding box center [644, 317] width 1289 height 634
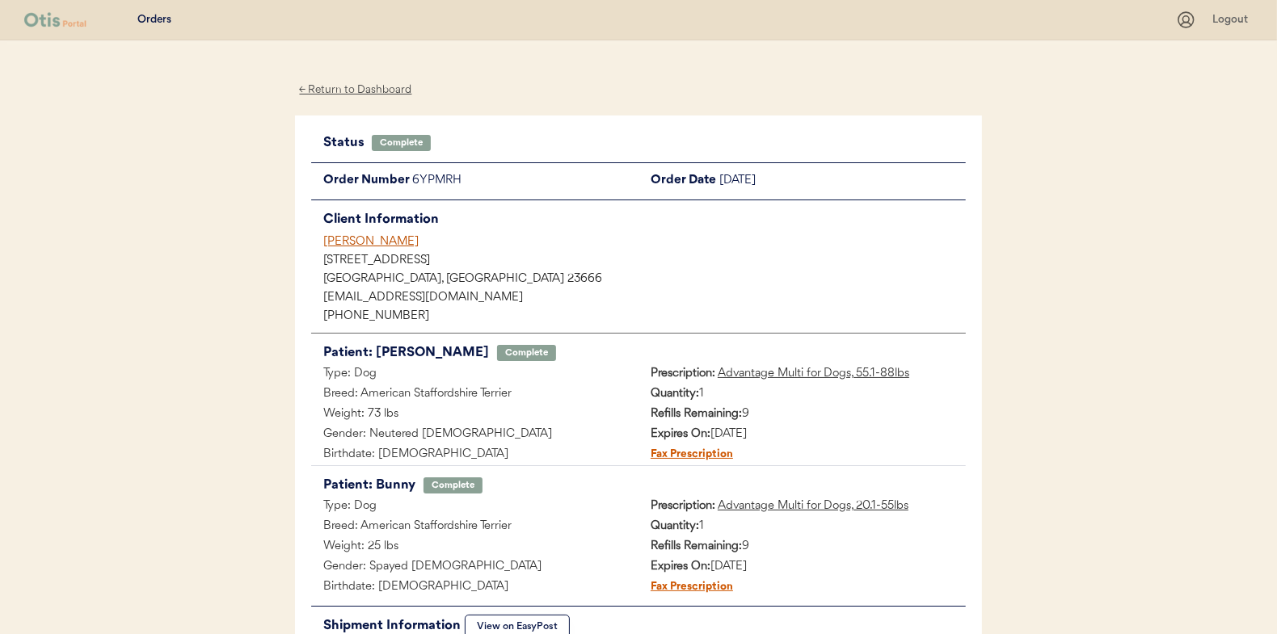
click at [356, 85] on div "← Return to Dashboard" at bounding box center [355, 90] width 121 height 19
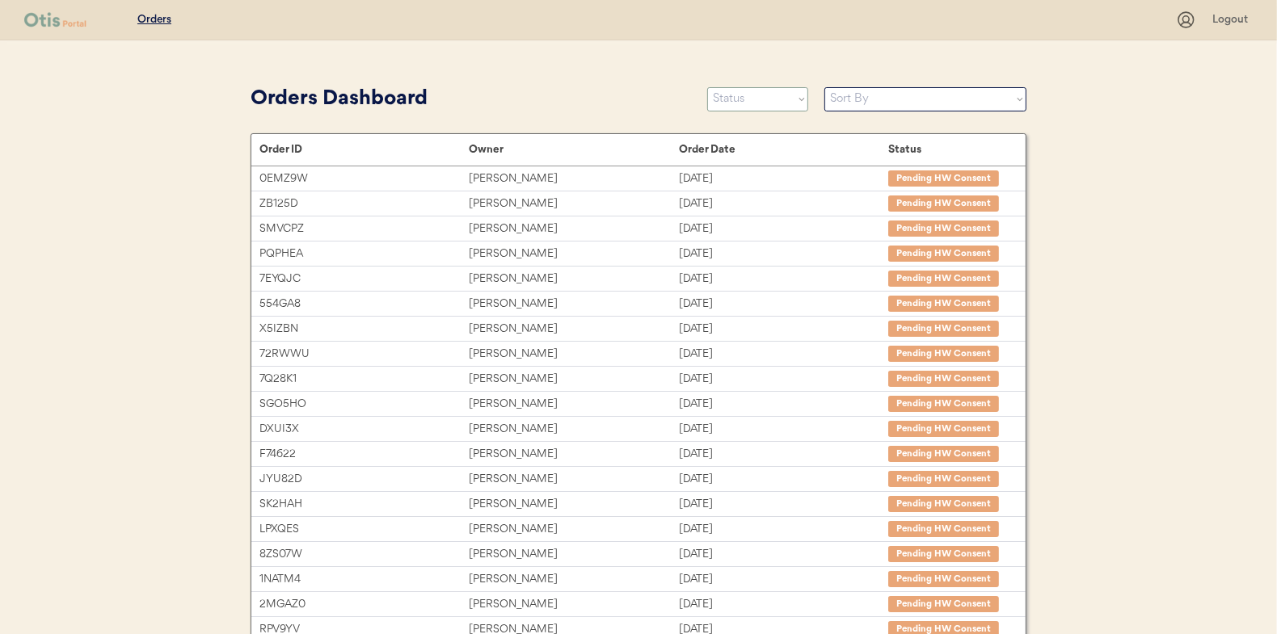
click at [742, 107] on select "Status On Hold New In Progress Complete Pending HW Consent Canceled" at bounding box center [757, 99] width 101 height 24
select select ""in_progress""
click at [707, 87] on select "Status On Hold New In Progress Complete Pending HW Consent Canceled" at bounding box center [757, 99] width 101 height 24
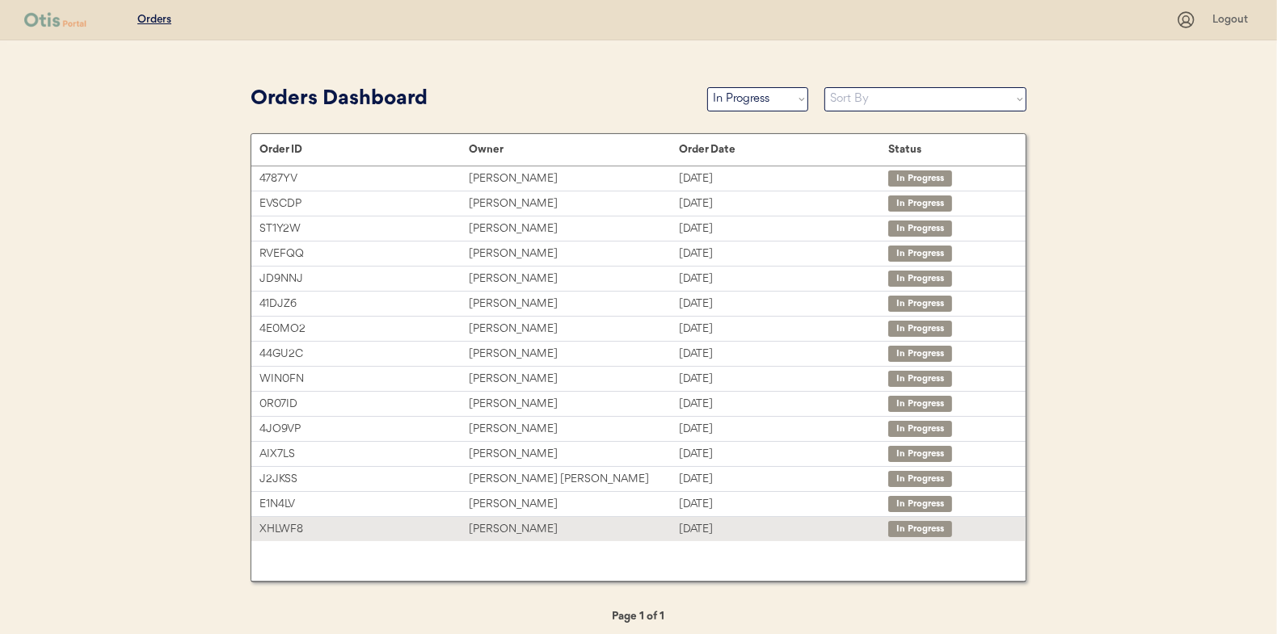
click at [494, 524] on div "[PERSON_NAME]" at bounding box center [573, 529] width 209 height 19
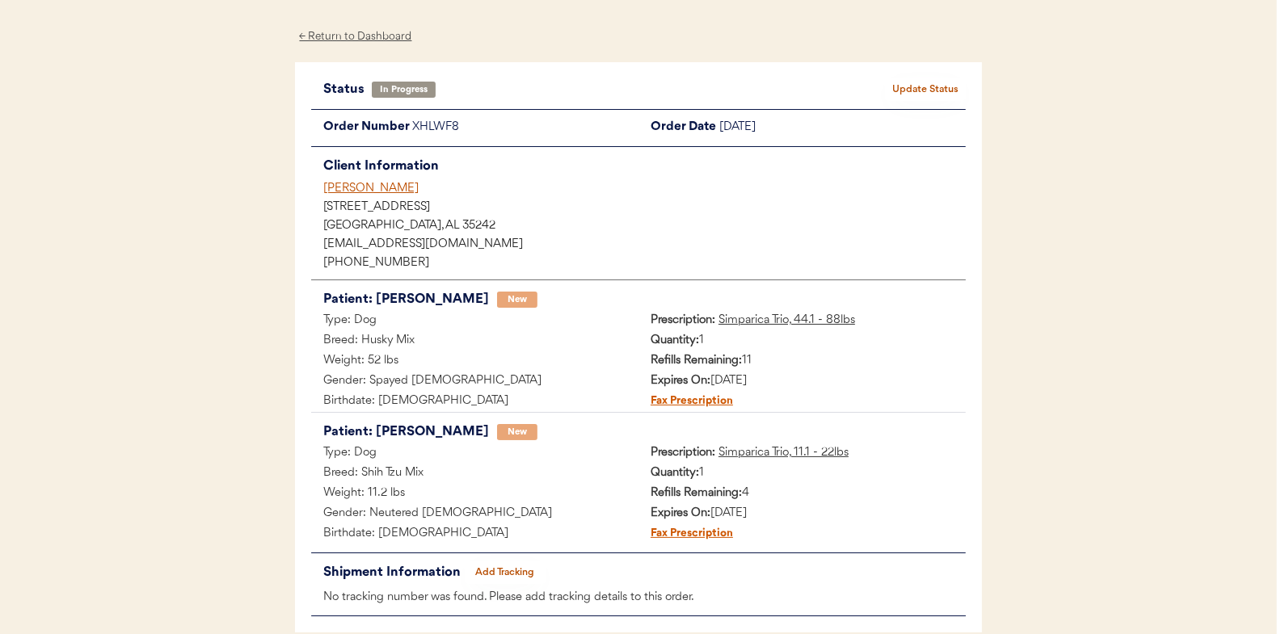
scroll to position [81, 0]
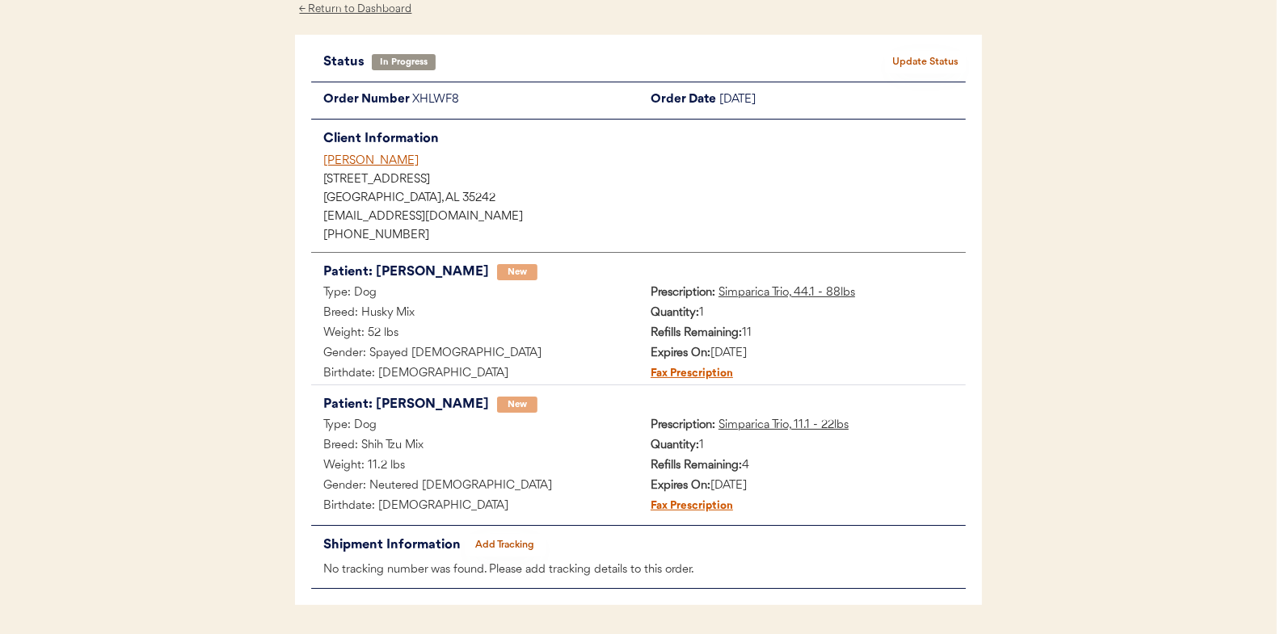
click at [501, 535] on button "Add Tracking" at bounding box center [505, 545] width 81 height 23
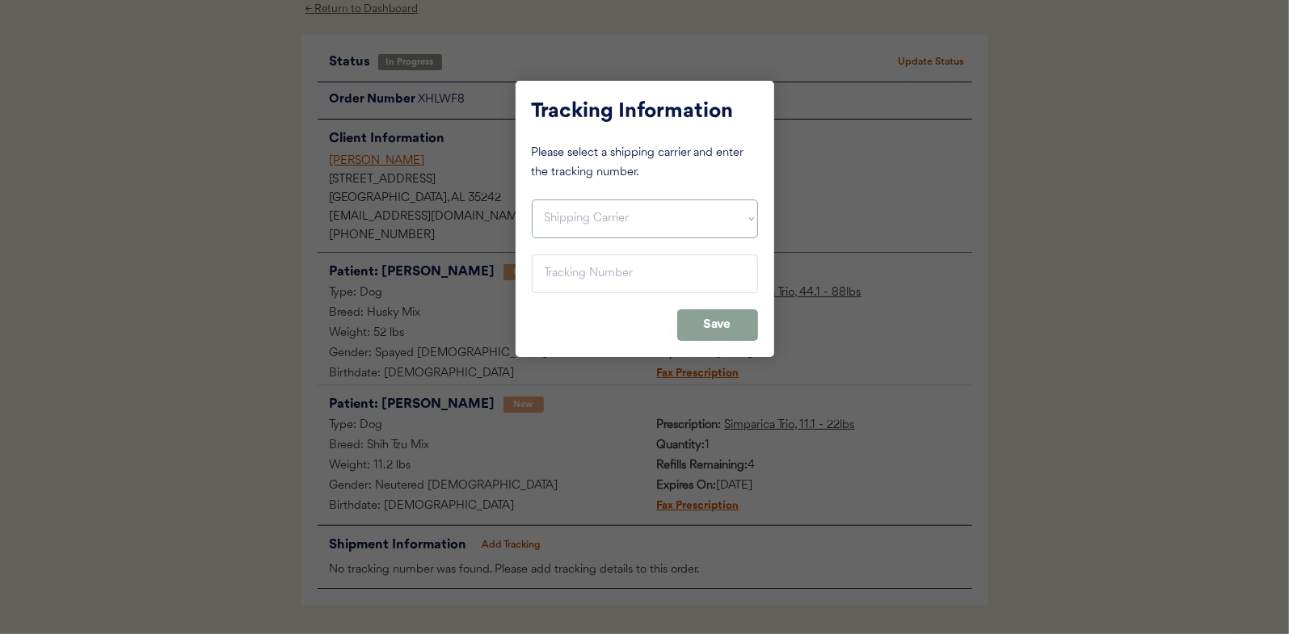
click at [558, 218] on select "Shipping Carrier FedEx FedEx Ground Economy UPS USPS" at bounding box center [645, 219] width 226 height 39
select select ""usps""
click at [532, 200] on select "Shipping Carrier FedEx FedEx Ground Economy UPS USPS" at bounding box center [645, 219] width 226 height 39
click at [576, 278] on input "input" at bounding box center [645, 274] width 226 height 39
paste input "9400150105800030212818"
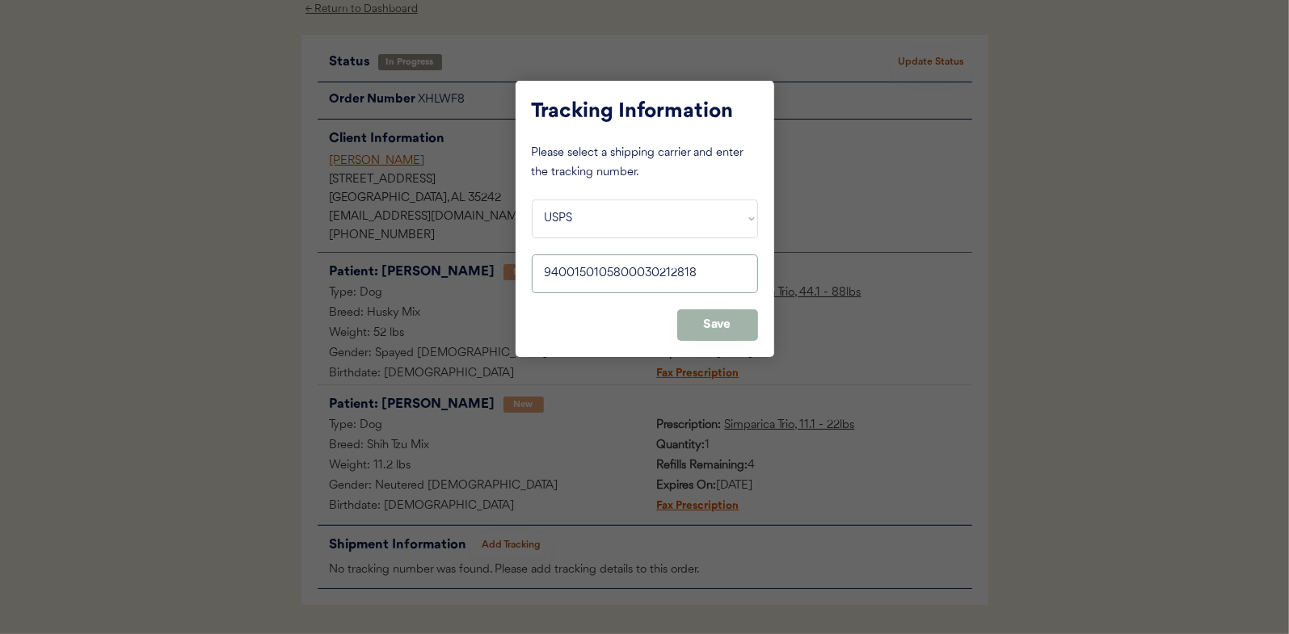
type input "9400150105800030212818"
click at [710, 318] on button "Save" at bounding box center [717, 325] width 81 height 32
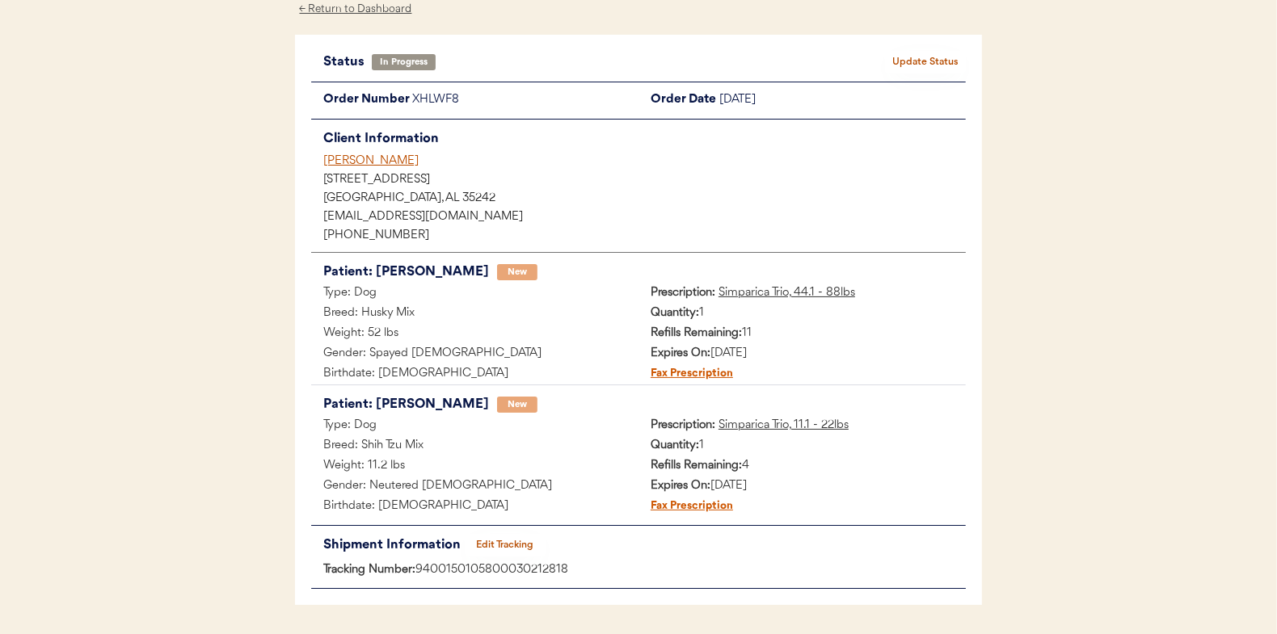
click at [924, 57] on button "Update Status" at bounding box center [925, 62] width 81 height 23
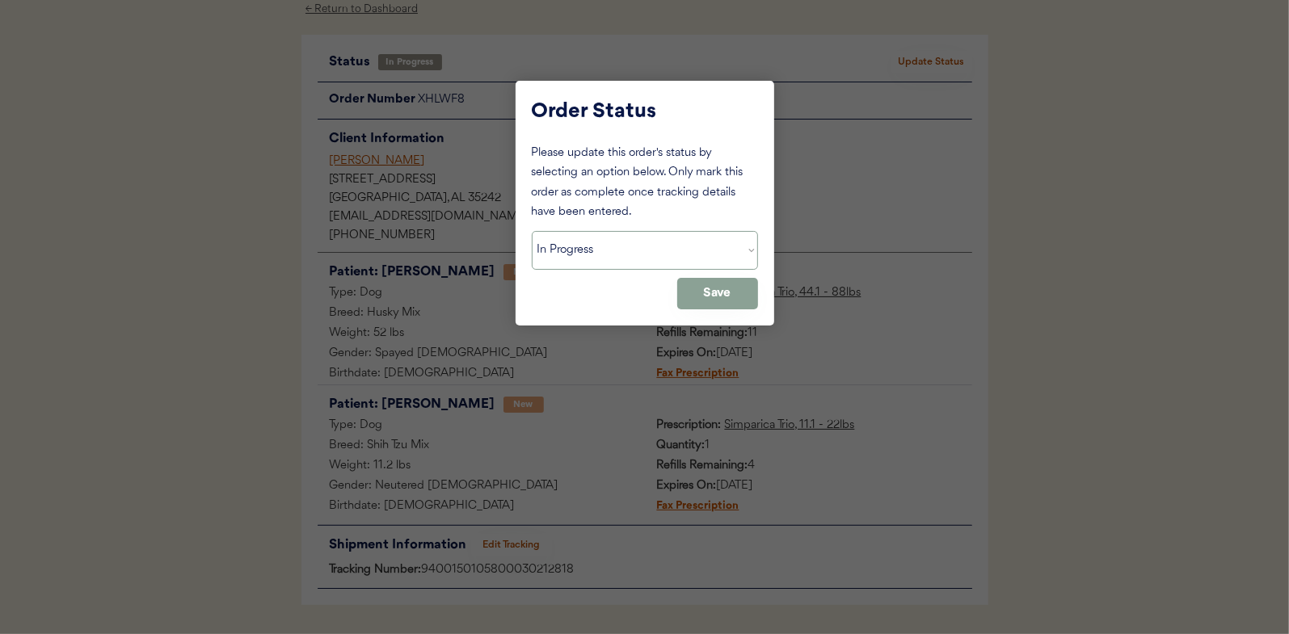
click at [563, 248] on select "Status On Hold New In Progress Complete Pending HW Consent Canceled" at bounding box center [645, 250] width 226 height 39
select select ""complete""
click at [532, 231] on select "Status On Hold New In Progress Complete Pending HW Consent Canceled" at bounding box center [645, 250] width 226 height 39
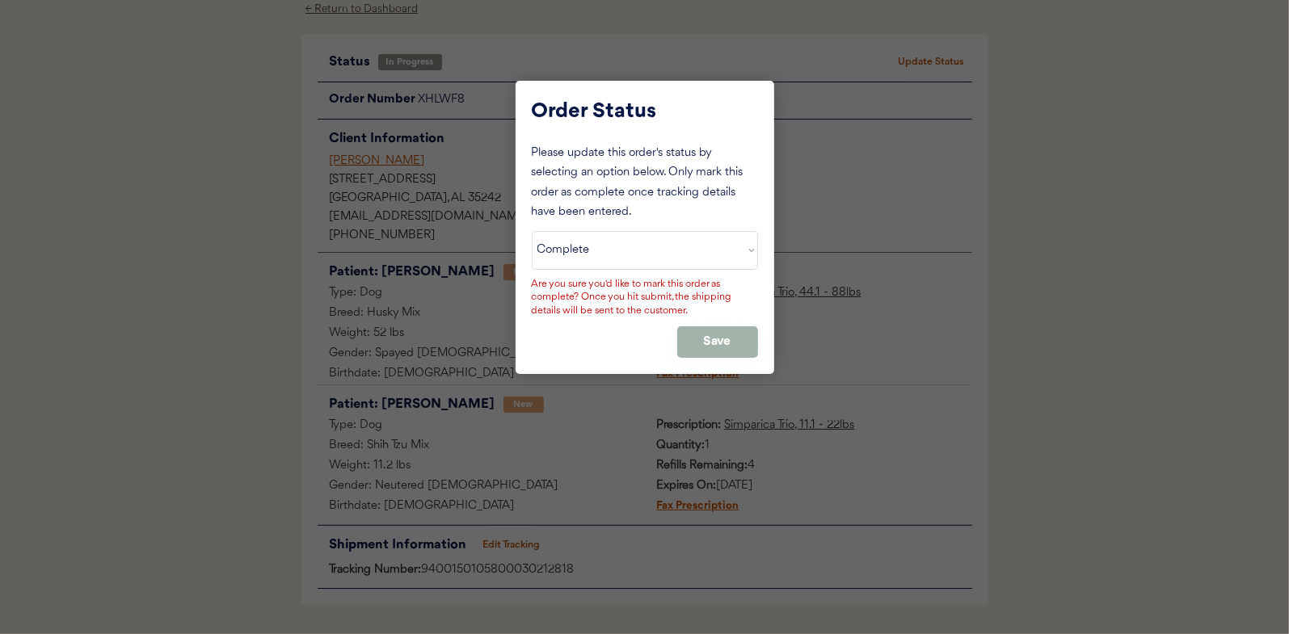
click at [710, 332] on button "Save" at bounding box center [717, 342] width 81 height 32
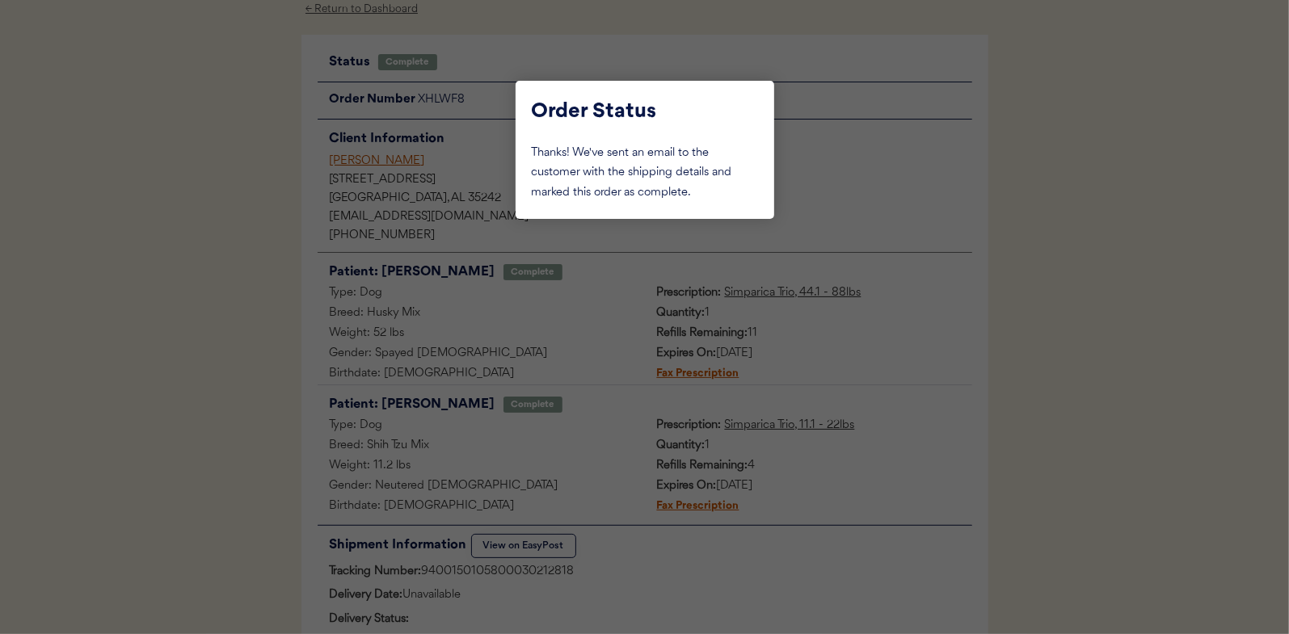
click at [158, 256] on div at bounding box center [644, 317] width 1289 height 634
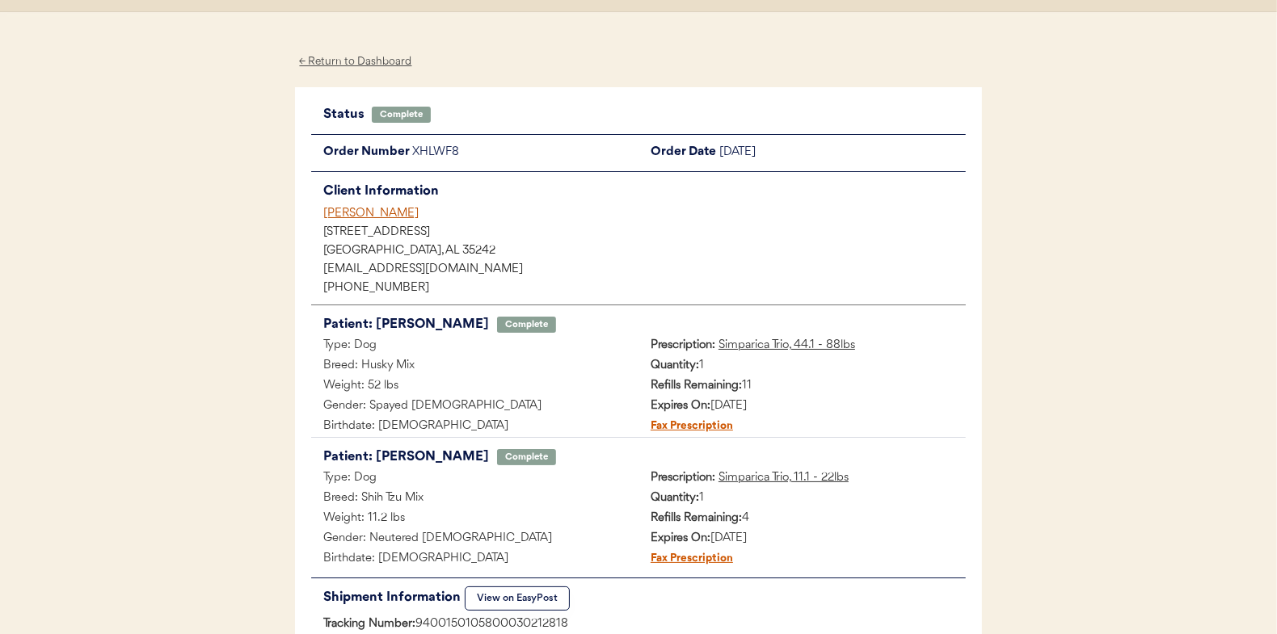
scroll to position [0, 0]
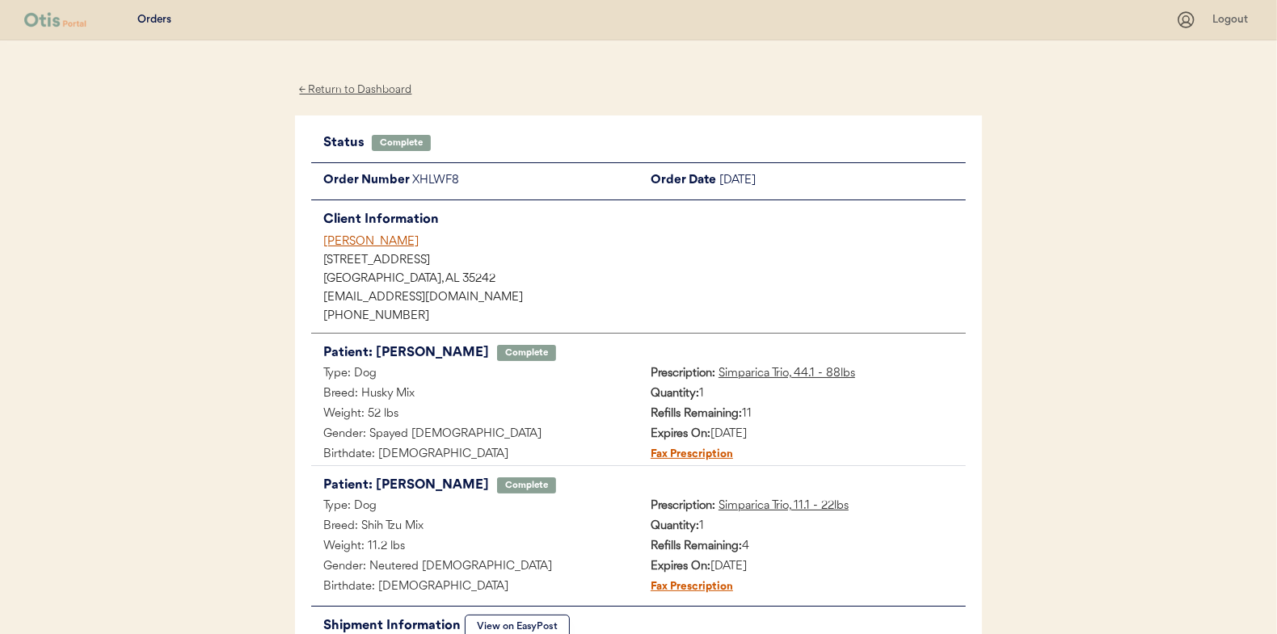
click at [374, 86] on div "← Return to Dashboard" at bounding box center [355, 90] width 121 height 19
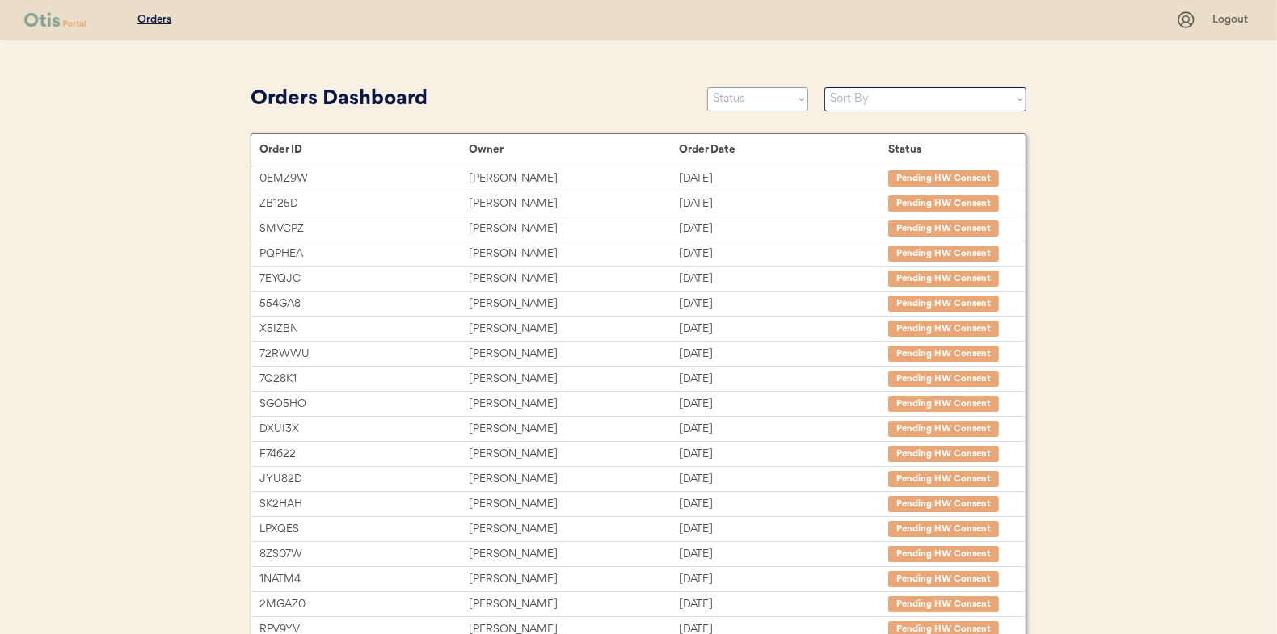
click at [768, 95] on select "Status On Hold New In Progress Complete Pending HW Consent Canceled" at bounding box center [757, 99] width 101 height 24
select select ""in_progress""
click at [707, 87] on select "Status On Hold New In Progress Complete Pending HW Consent Canceled" at bounding box center [757, 99] width 101 height 24
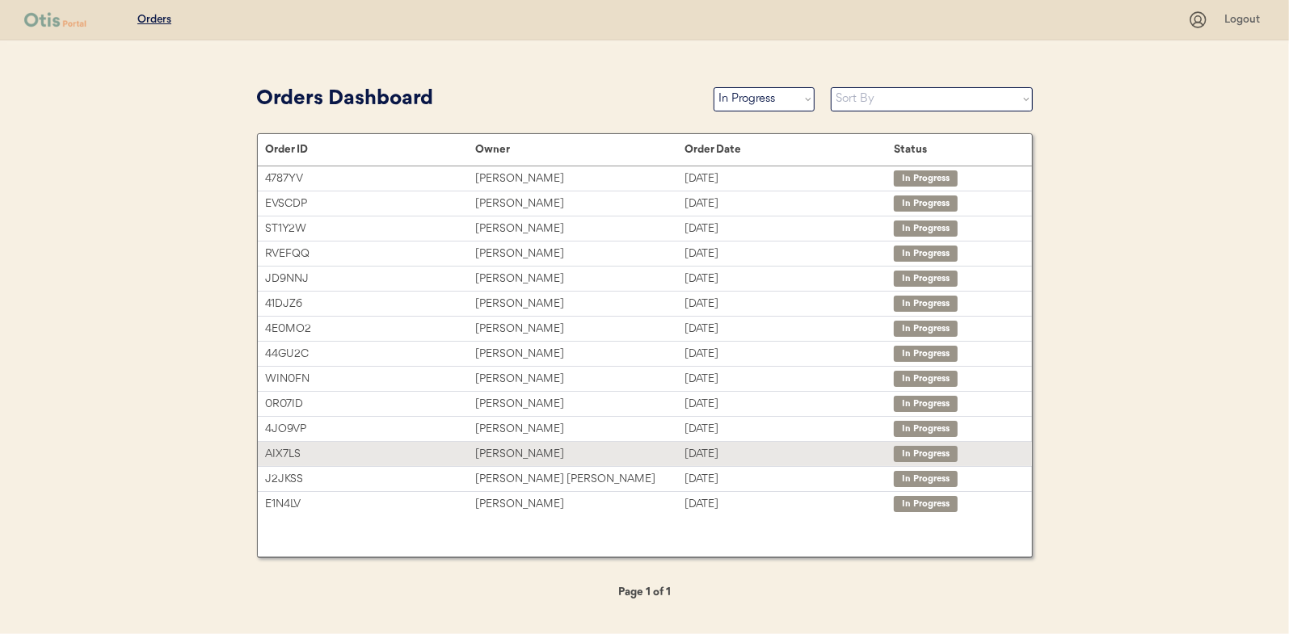
click at [499, 448] on div "[PERSON_NAME]" at bounding box center [579, 454] width 209 height 19
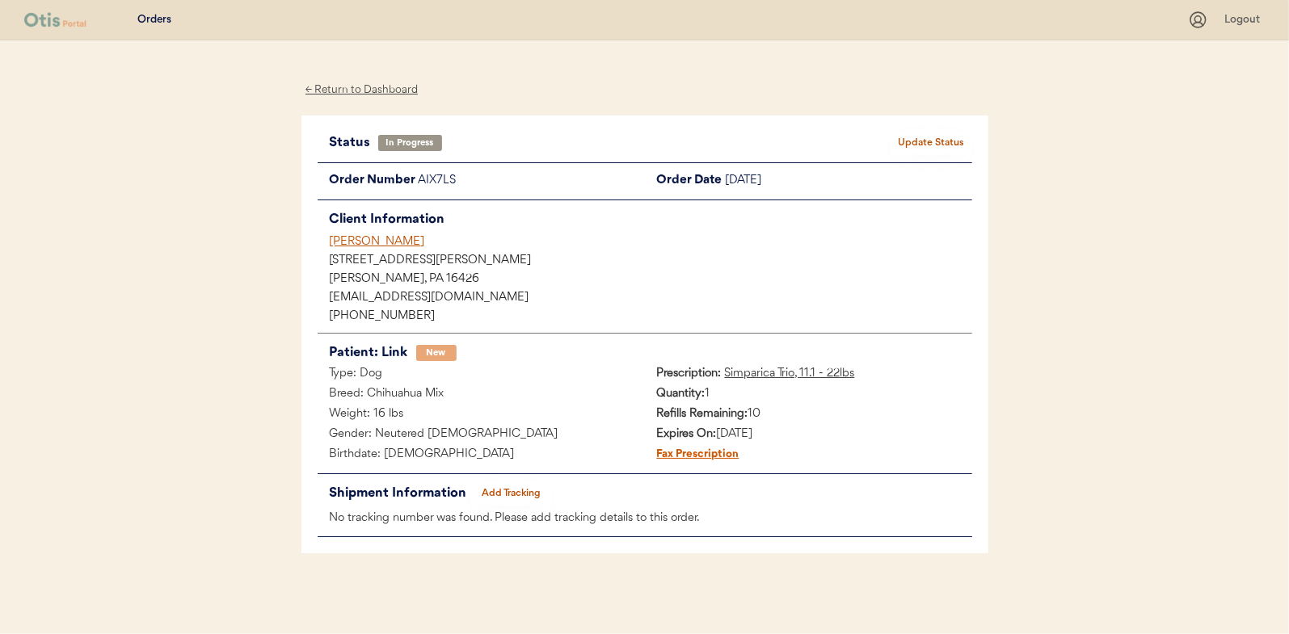
click at [514, 496] on button "Add Tracking" at bounding box center [511, 493] width 81 height 23
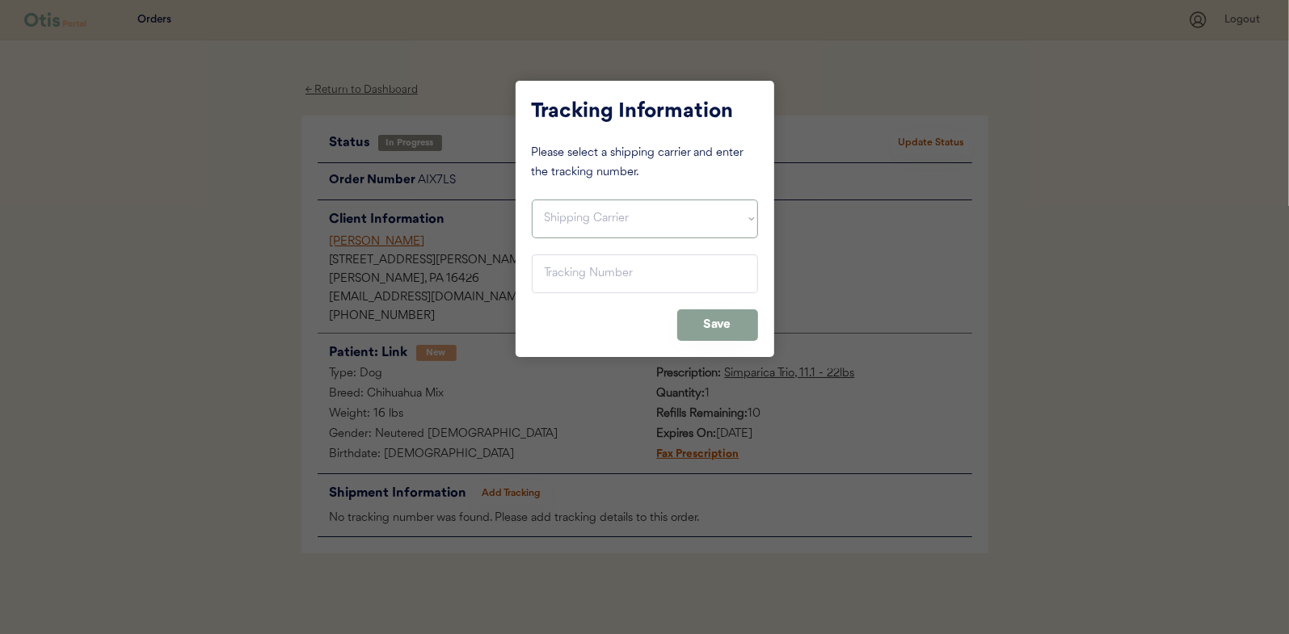
click at [565, 208] on select "Shipping Carrier FedEx FedEx Ground Economy UPS USPS" at bounding box center [645, 219] width 226 height 39
select select ""usps""
click at [532, 200] on select "Shipping Carrier FedEx FedEx Ground Economy UPS USPS" at bounding box center [645, 219] width 226 height 39
click at [555, 276] on input "input" at bounding box center [645, 274] width 226 height 39
paste input "9400150105800030216656"
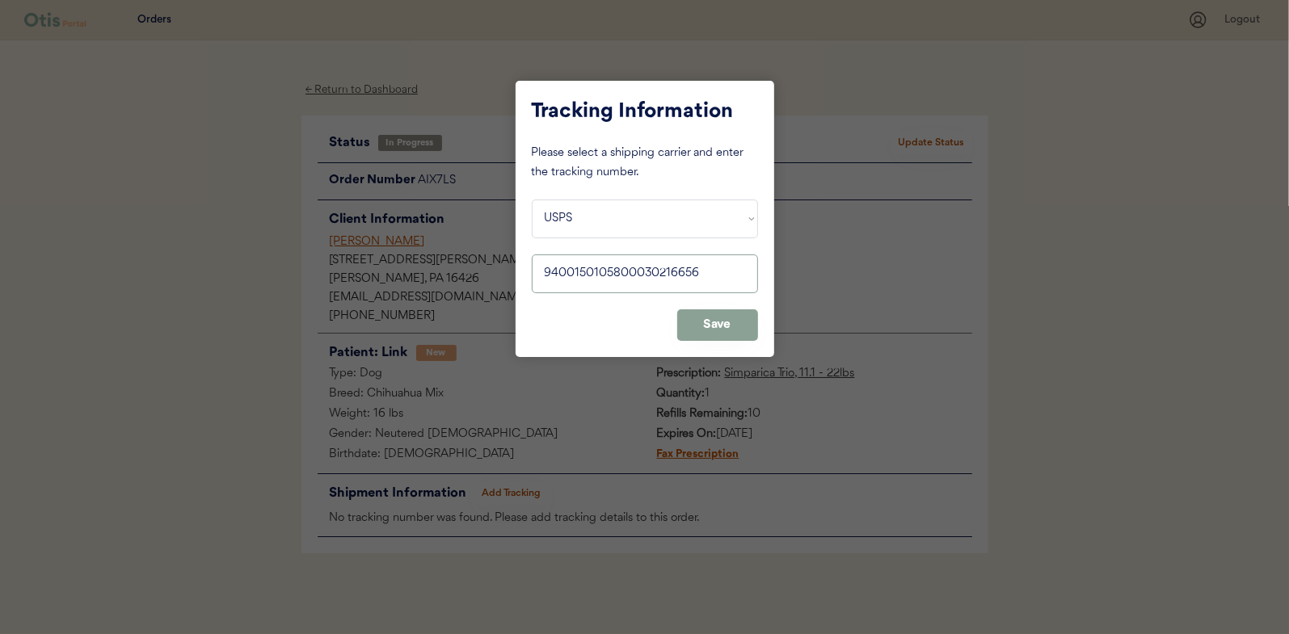
type input "9400150105800030216656"
click at [722, 328] on button "Save" at bounding box center [717, 325] width 81 height 32
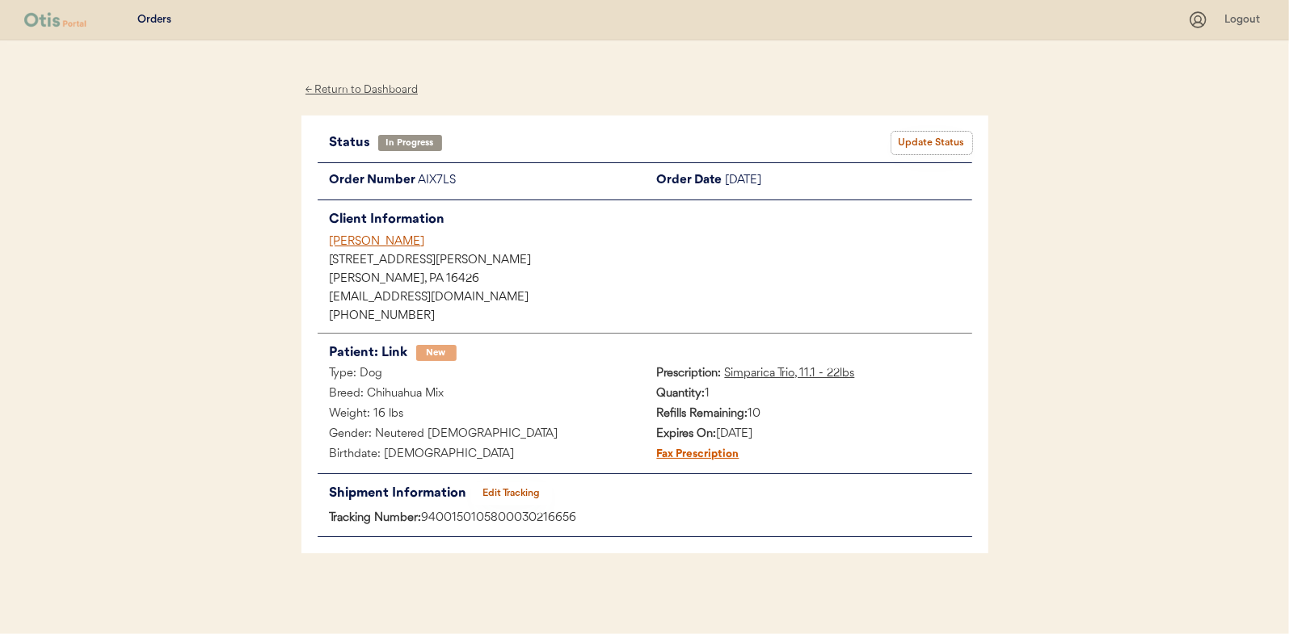
click at [915, 139] on button "Update Status" at bounding box center [931, 143] width 81 height 23
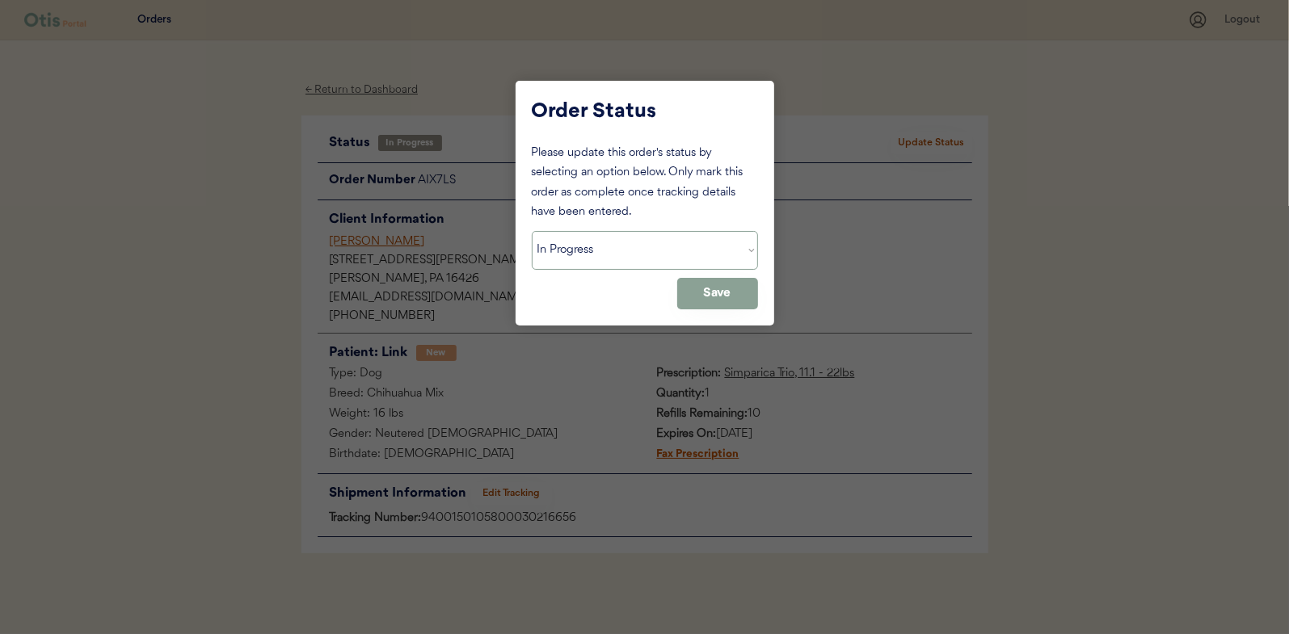
click at [587, 249] on select "Status On Hold New In Progress Complete Pending HW Consent Canceled" at bounding box center [645, 250] width 226 height 39
select select ""complete""
click at [532, 231] on select "Status On Hold New In Progress Complete Pending HW Consent Canceled" at bounding box center [645, 250] width 226 height 39
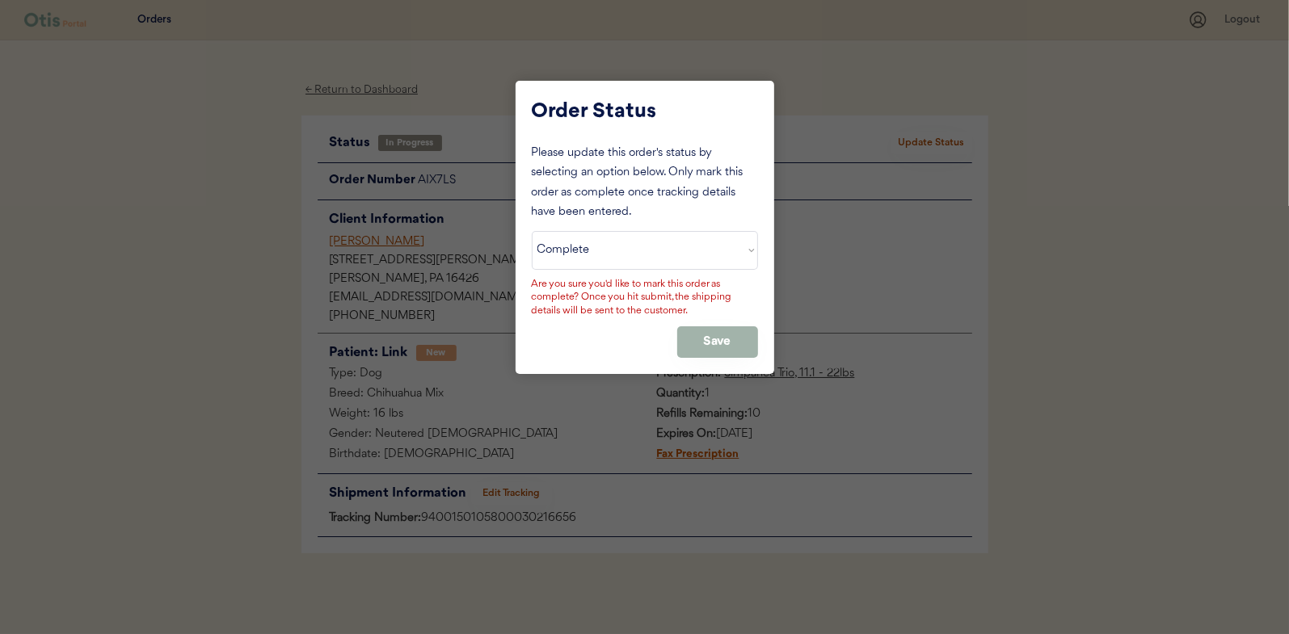
click at [703, 339] on button "Save" at bounding box center [717, 342] width 81 height 32
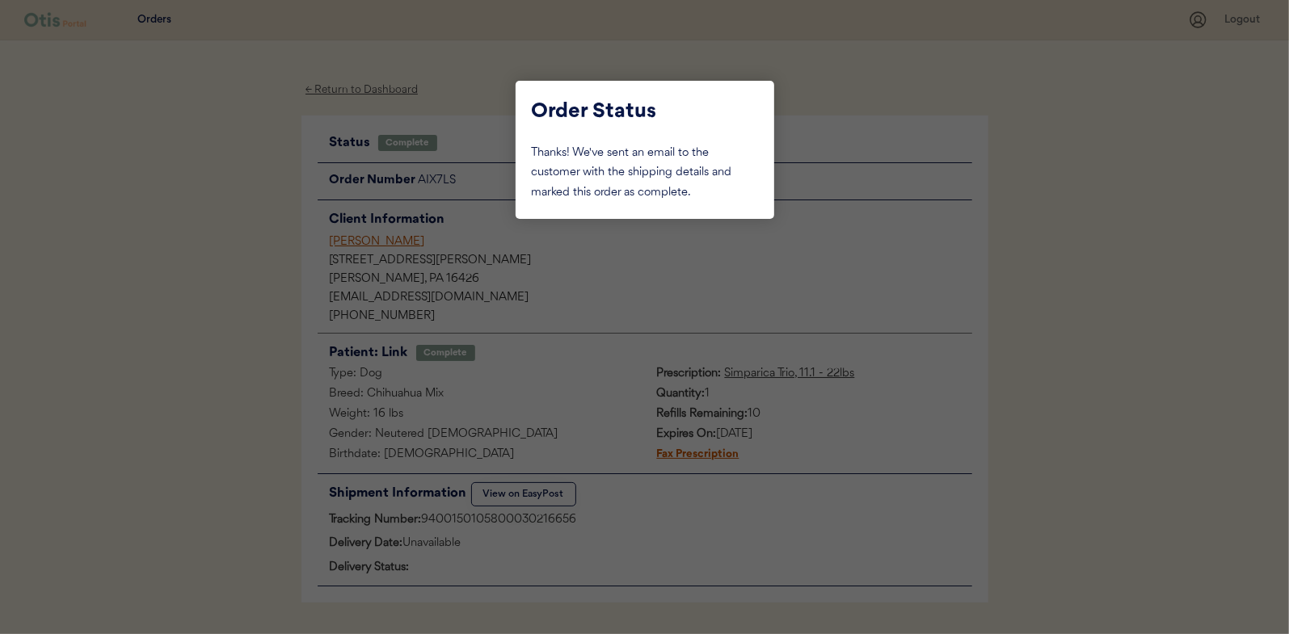
drag, startPoint x: 291, startPoint y: 204, endPoint x: 359, endPoint y: 154, distance: 84.4
click at [291, 204] on div at bounding box center [644, 317] width 1289 height 634
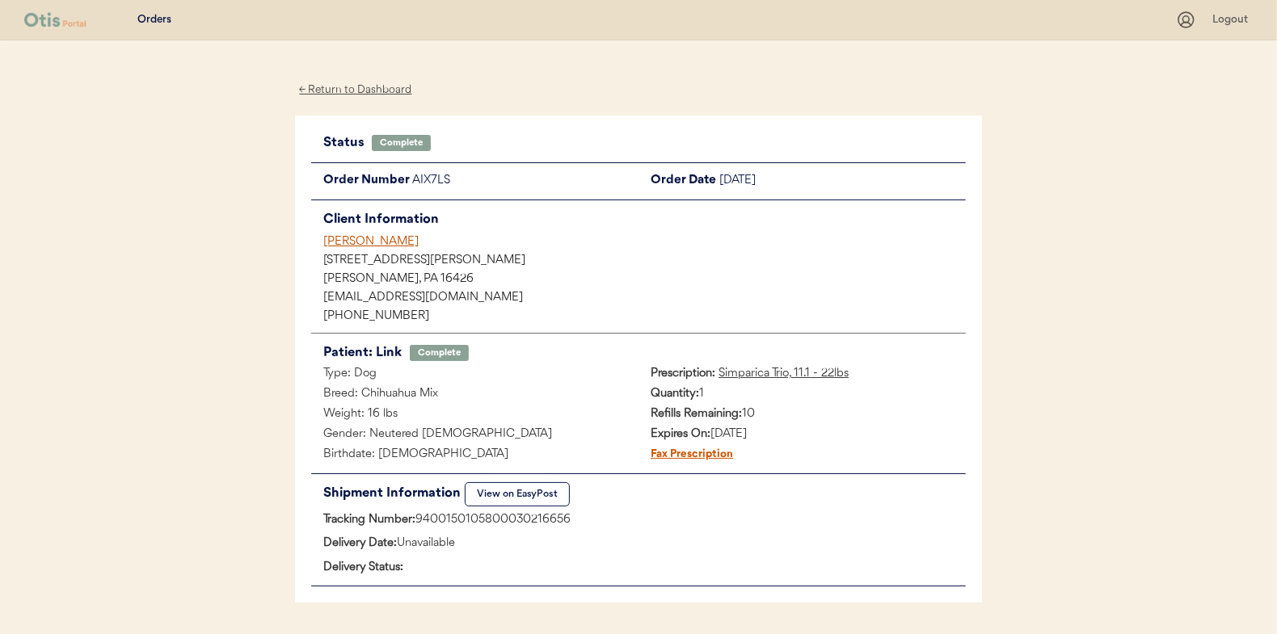
click at [379, 89] on div "← Return to Dashboard" at bounding box center [355, 90] width 121 height 19
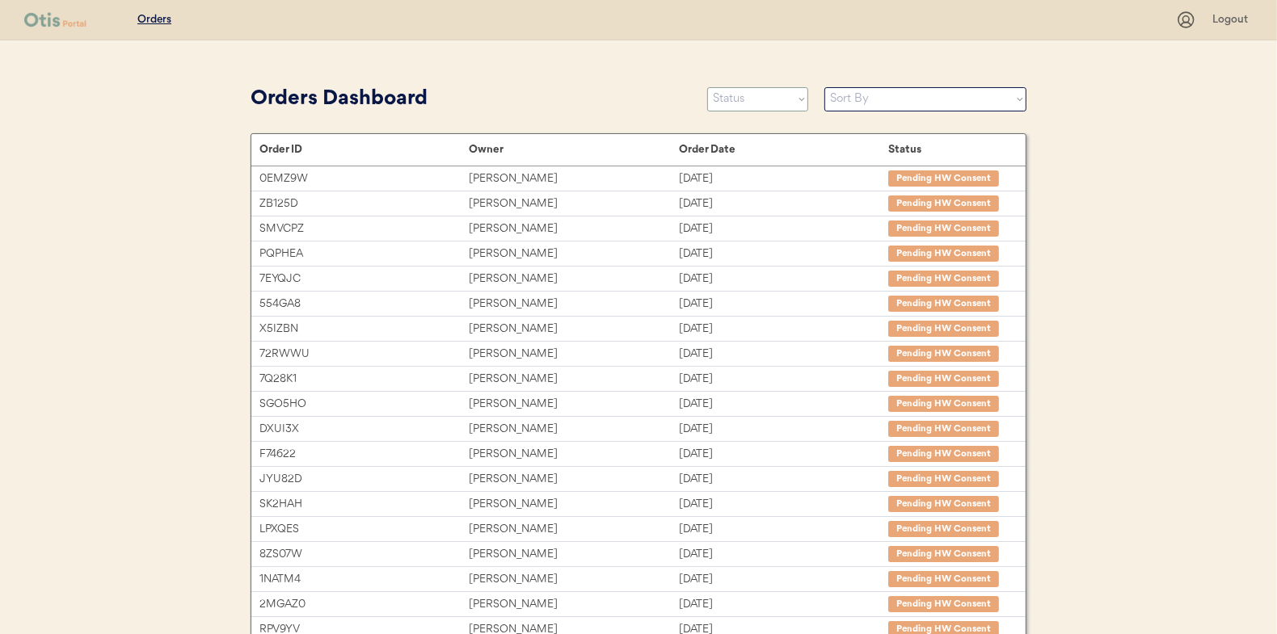
click at [751, 98] on select "Status On Hold New In Progress Complete Pending HW Consent Canceled" at bounding box center [757, 99] width 101 height 24
select select ""in_progress""
click at [707, 87] on select "Status On Hold New In Progress Complete Pending HW Consent Canceled" at bounding box center [757, 99] width 101 height 24
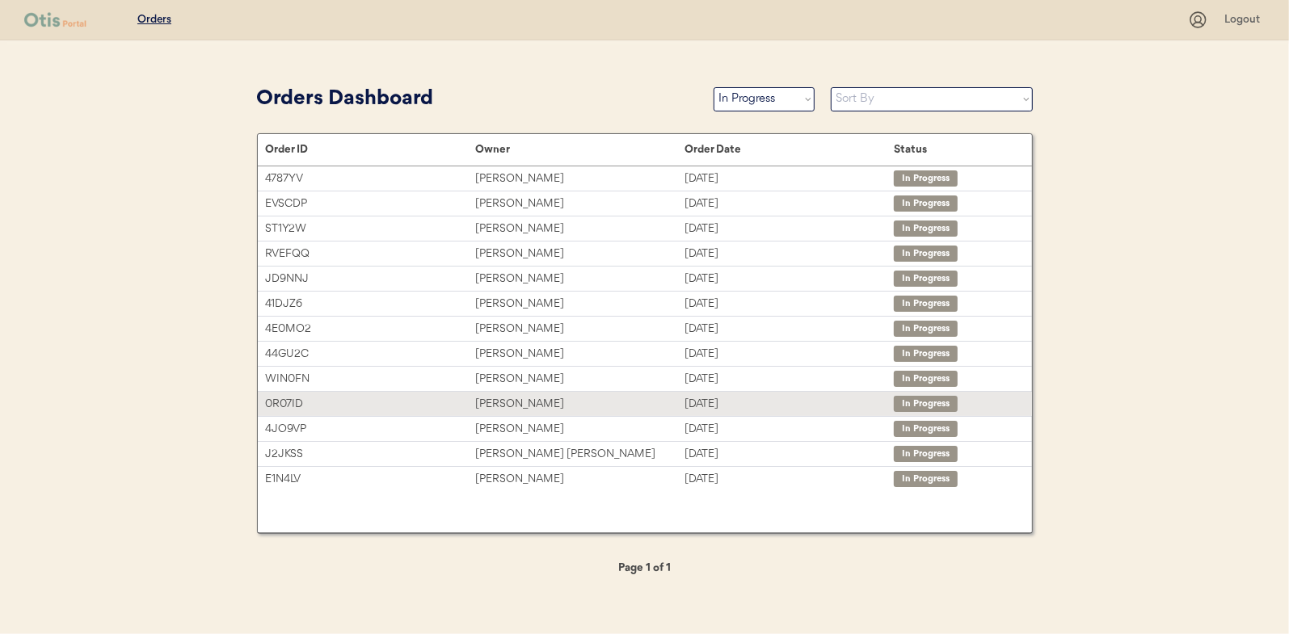
click at [505, 398] on div "[PERSON_NAME]" at bounding box center [579, 404] width 209 height 19
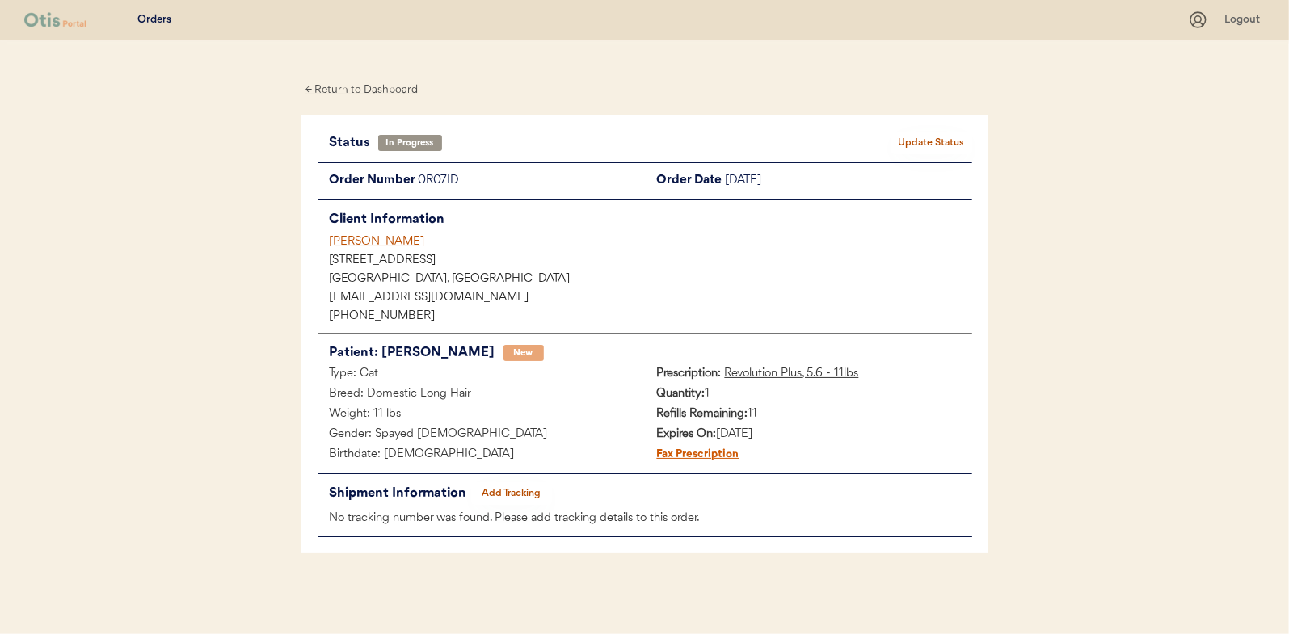
click at [515, 486] on button "Add Tracking" at bounding box center [511, 493] width 81 height 23
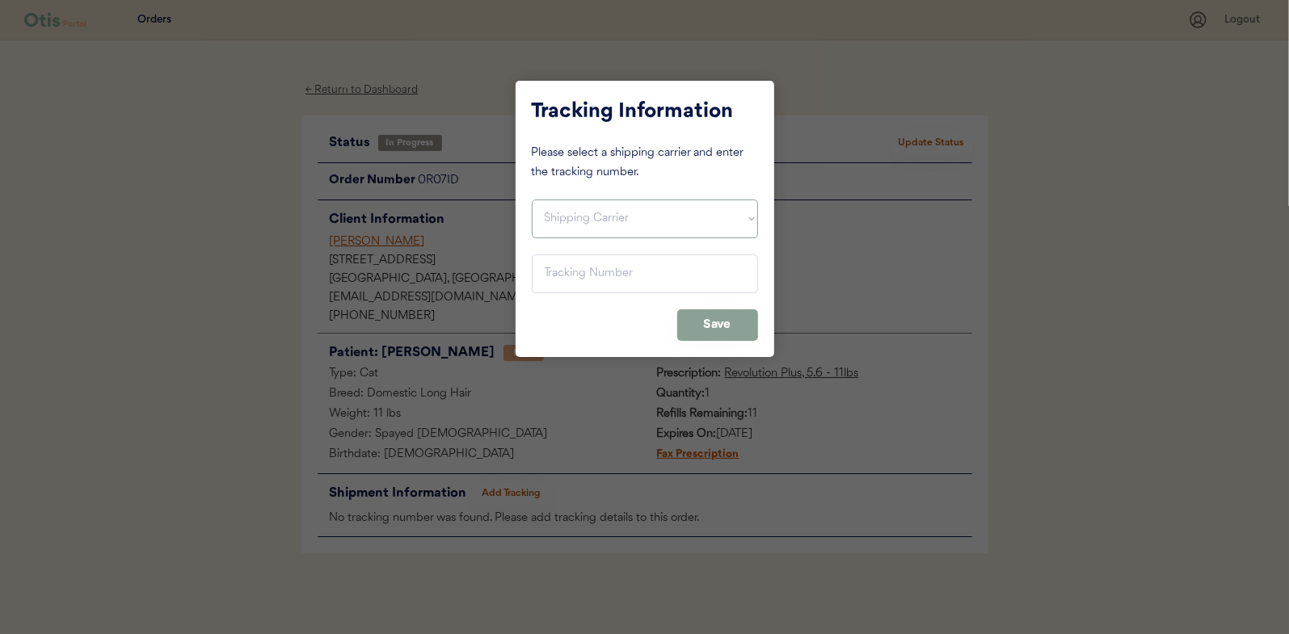
click at [569, 213] on select "Shipping Carrier FedEx FedEx Ground Economy UPS USPS" at bounding box center [645, 219] width 226 height 39
select select ""usps""
click at [532, 200] on select "Shipping Carrier FedEx FedEx Ground Economy UPS USPS" at bounding box center [645, 219] width 226 height 39
click at [560, 275] on input "input" at bounding box center [645, 274] width 226 height 39
paste input "9400150105799030219722"
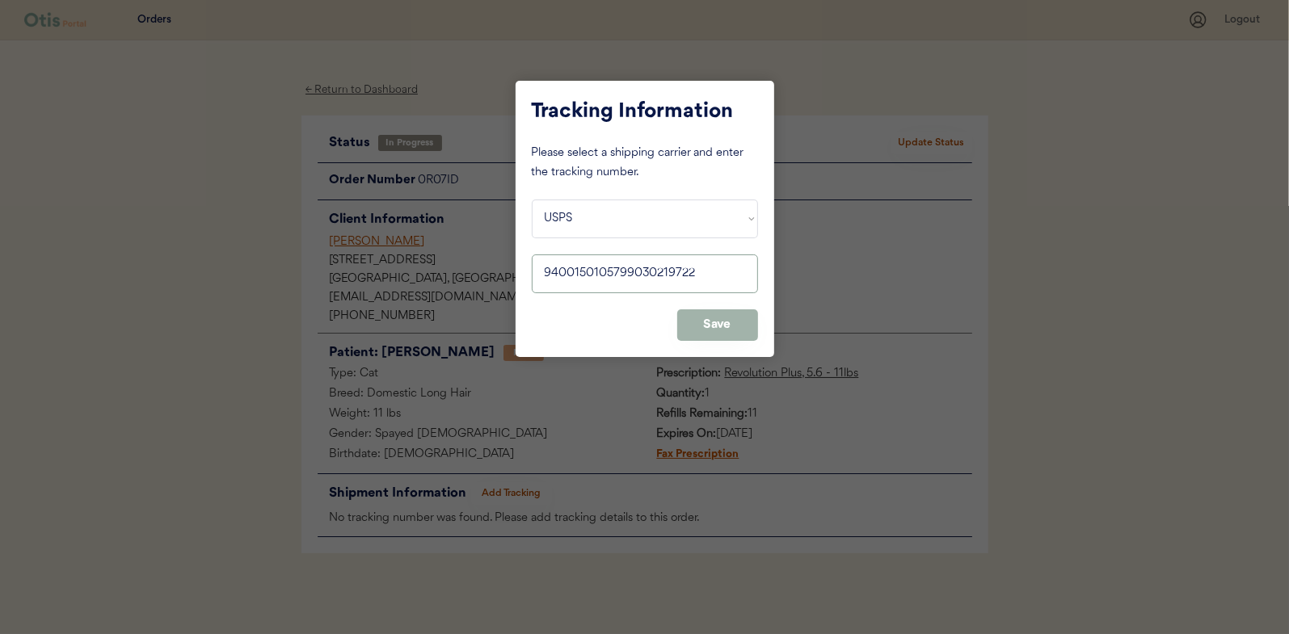
type input "9400150105799030219722"
click at [752, 327] on button "Save" at bounding box center [717, 325] width 81 height 32
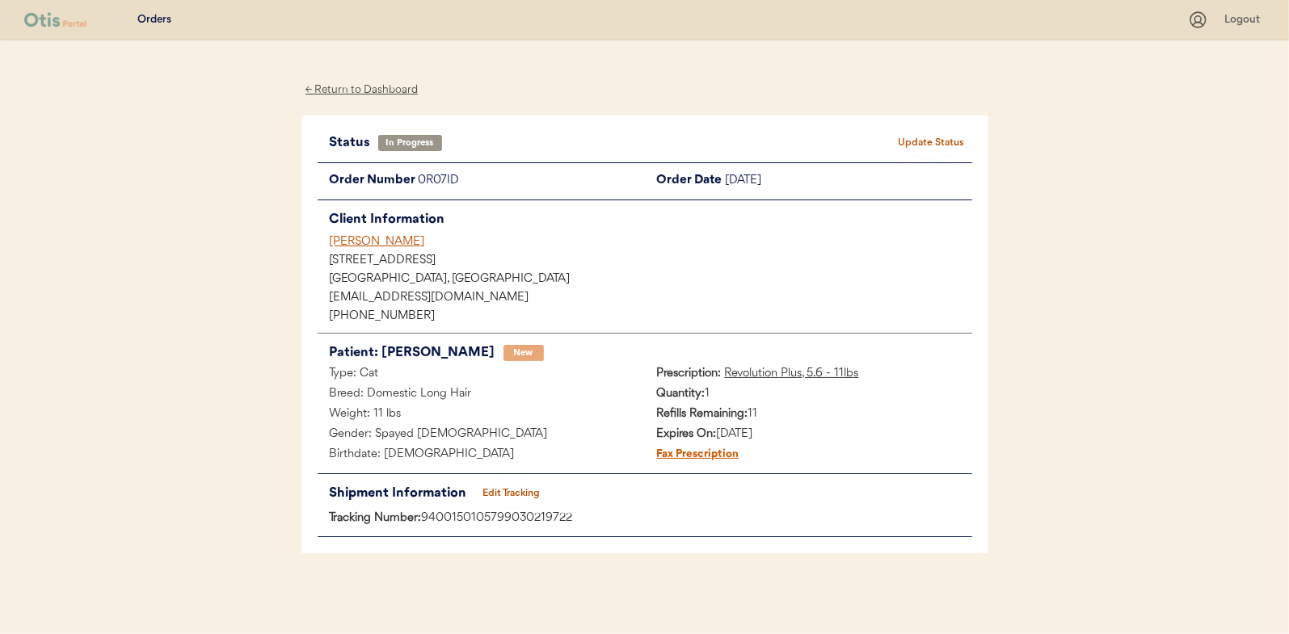
click at [917, 135] on button "Update Status" at bounding box center [931, 143] width 81 height 23
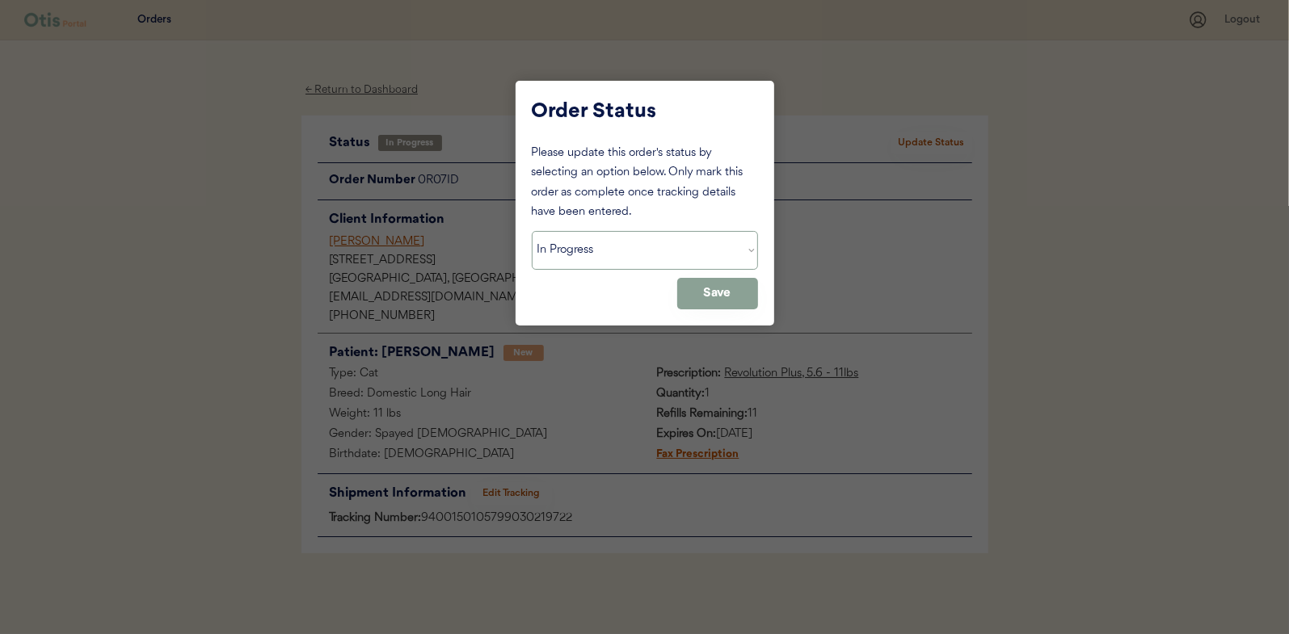
click at [548, 245] on select "Status On Hold New In Progress Complete Pending HW Consent Canceled" at bounding box center [645, 250] width 226 height 39
select select ""complete""
click at [532, 231] on select "Status On Hold New In Progress Complete Pending HW Consent Canceled" at bounding box center [645, 250] width 226 height 39
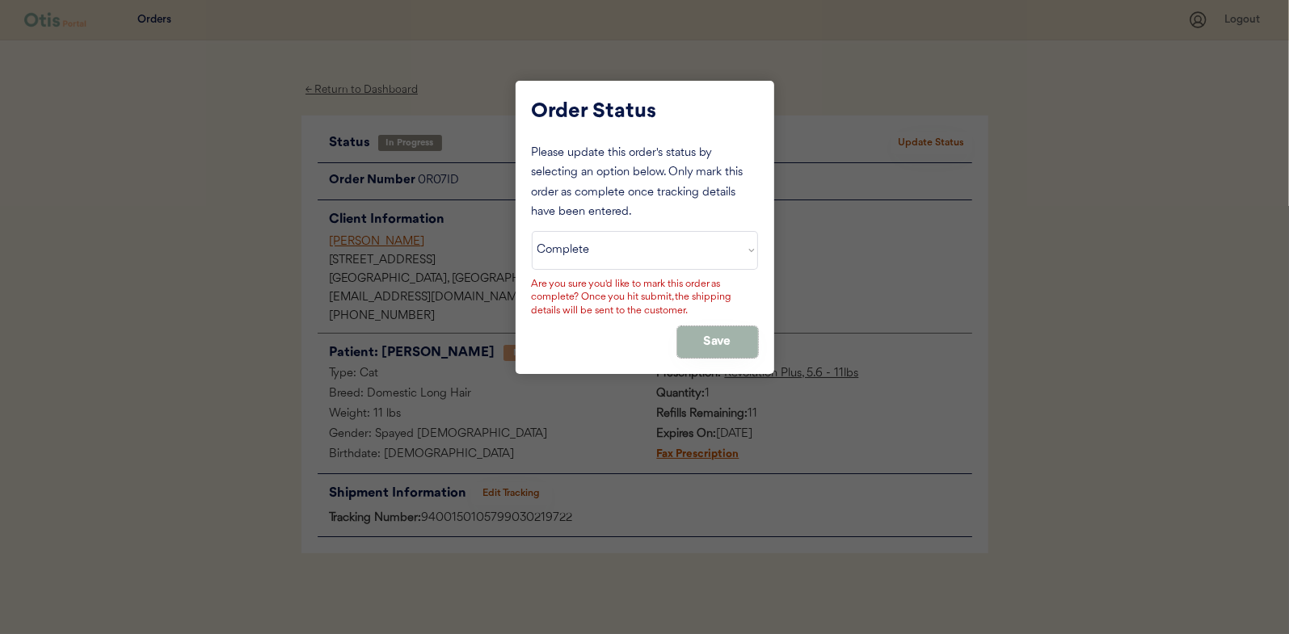
click at [707, 337] on button "Save" at bounding box center [717, 342] width 81 height 32
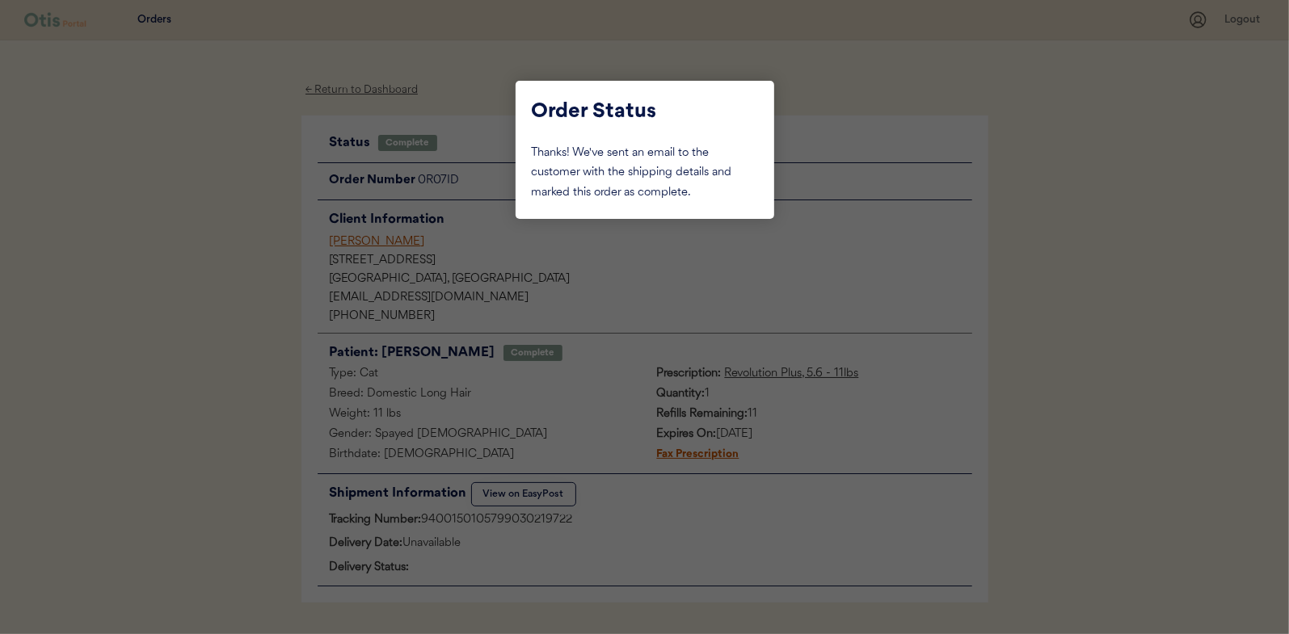
click at [201, 191] on div at bounding box center [644, 317] width 1289 height 634
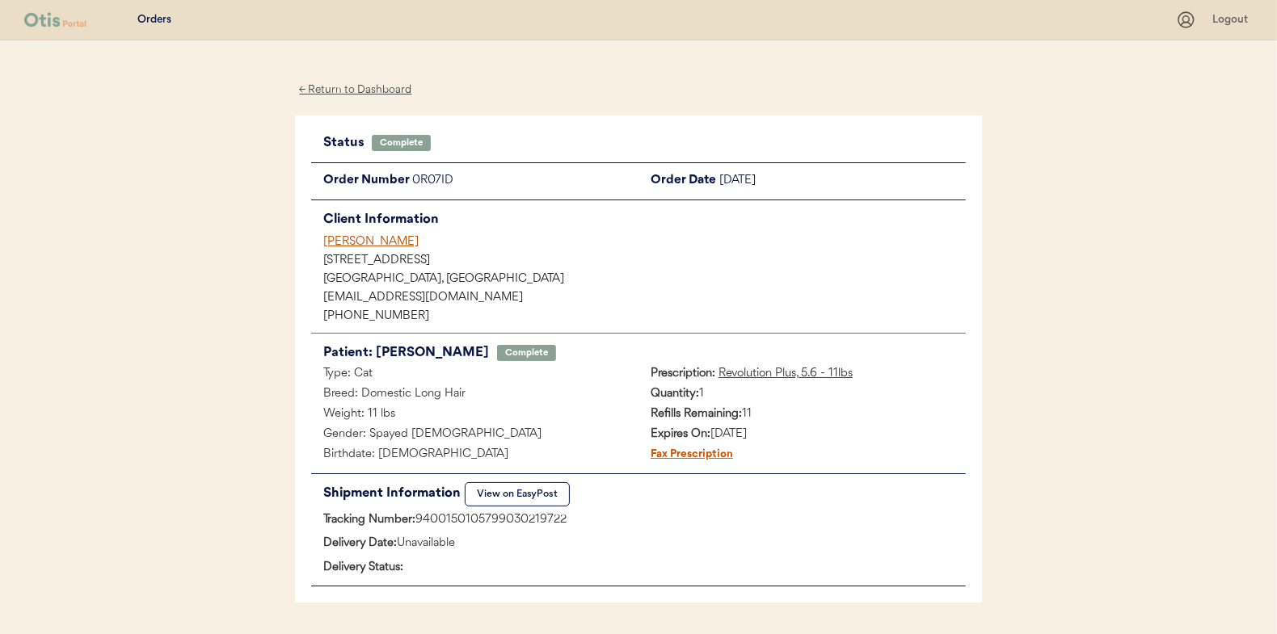
click at [369, 90] on div "← Return to Dashboard" at bounding box center [355, 90] width 121 height 19
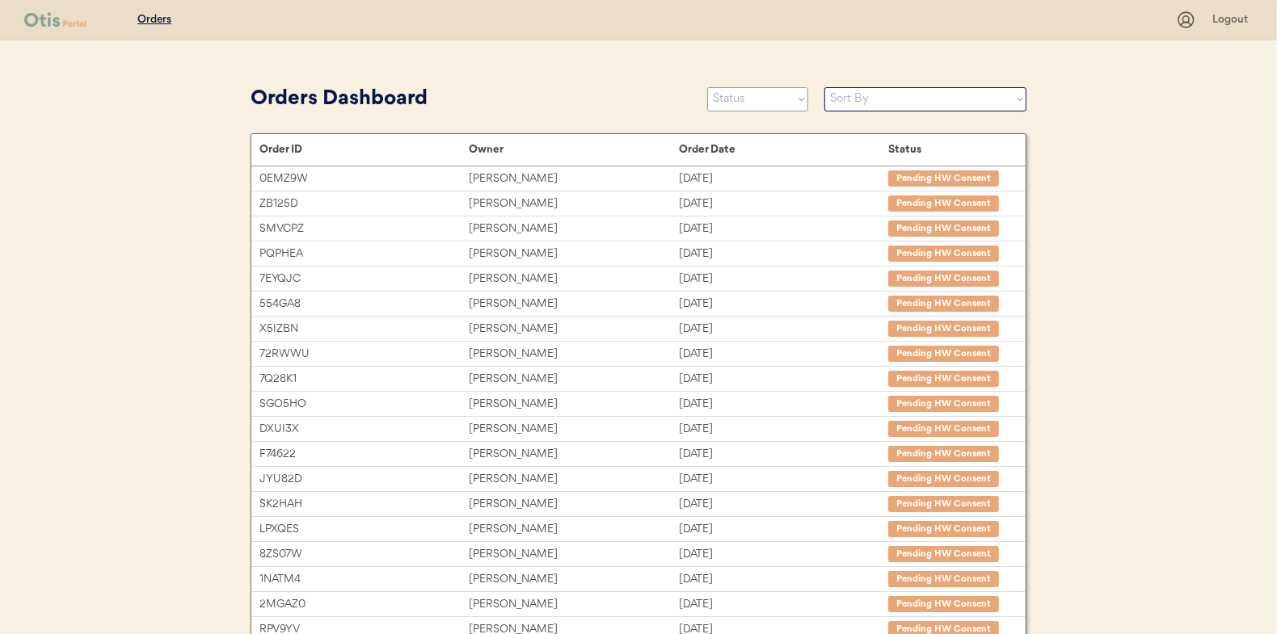
click at [722, 99] on select "Status On Hold New In Progress Complete Pending HW Consent Canceled" at bounding box center [757, 99] width 101 height 24
click at [707, 87] on select "Status On Hold New In Progress Complete Pending HW Consent Canceled" at bounding box center [757, 99] width 101 height 24
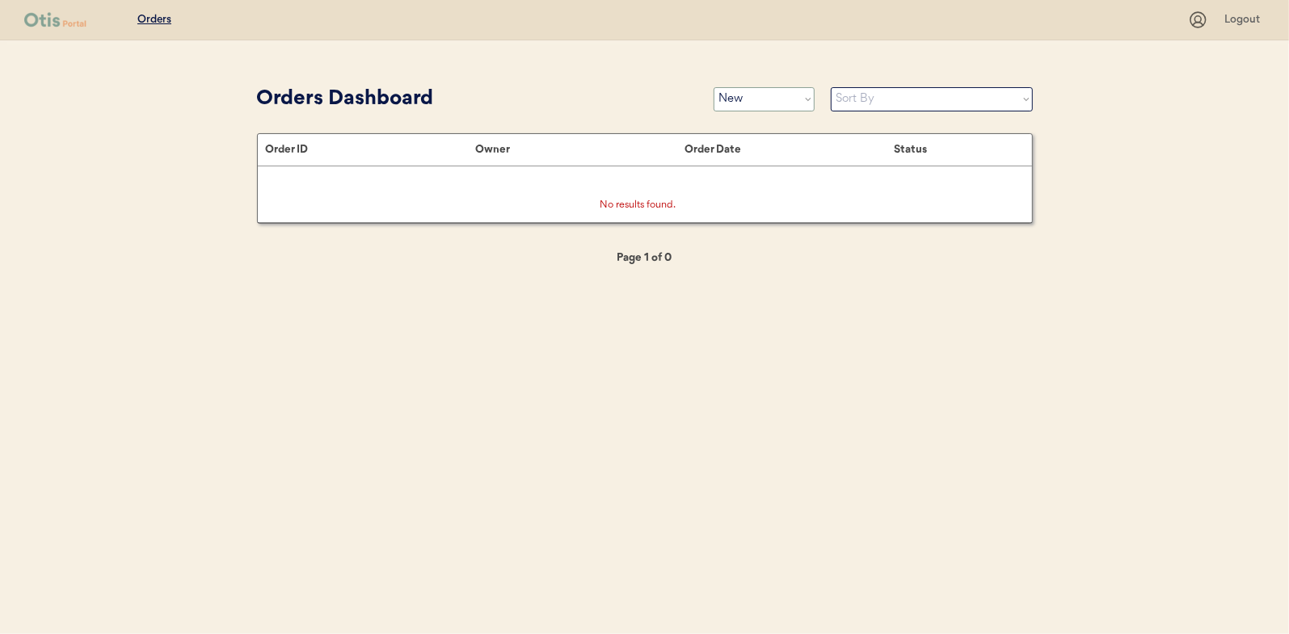
click at [751, 109] on select "Status On Hold New In Progress Complete Pending HW Consent Canceled" at bounding box center [763, 99] width 101 height 24
select select ""in_progress""
click at [713, 87] on select "Status On Hold New In Progress Complete Pending HW Consent Canceled" at bounding box center [763, 99] width 101 height 24
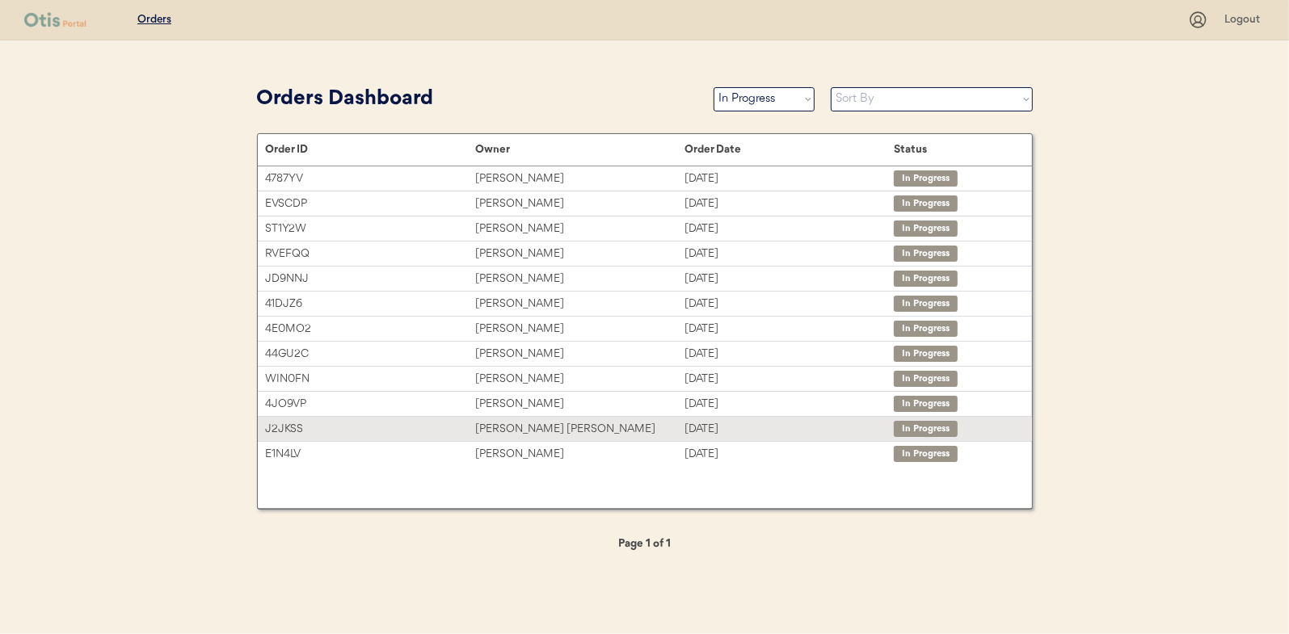
click at [521, 431] on div "Kate ngoc tran" at bounding box center [579, 429] width 209 height 19
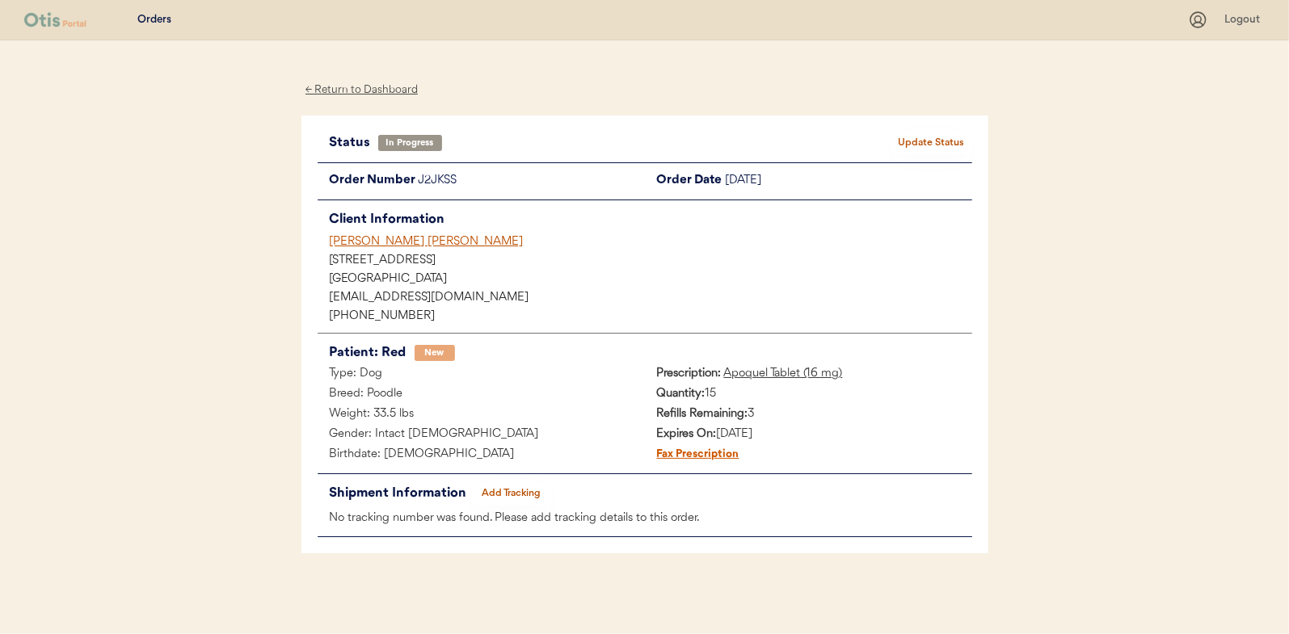
click at [508, 496] on button "Add Tracking" at bounding box center [511, 493] width 81 height 23
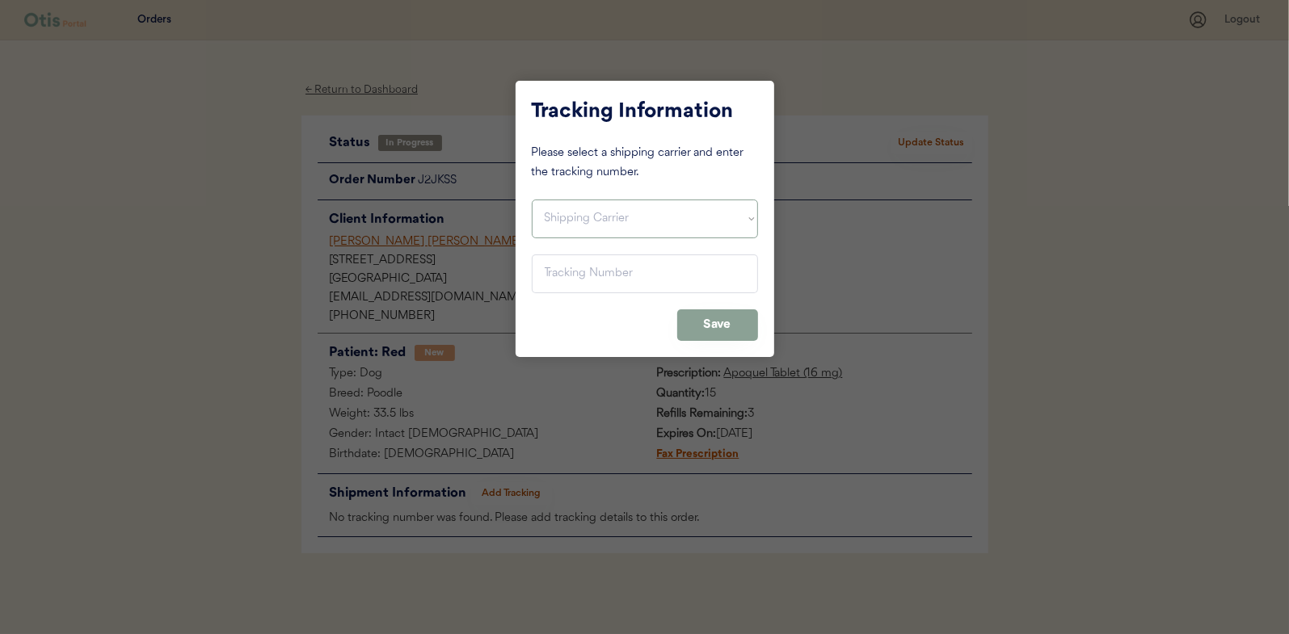
click at [619, 209] on select "Shipping Carrier FedEx FedEx Ground Economy UPS USPS" at bounding box center [645, 219] width 226 height 39
select select ""usps""
click at [532, 200] on select "Shipping Carrier FedEx FedEx Ground Economy UPS USPS" at bounding box center [645, 219] width 226 height 39
click at [567, 275] on input "input" at bounding box center [645, 274] width 226 height 39
paste input "9400150105496031901204"
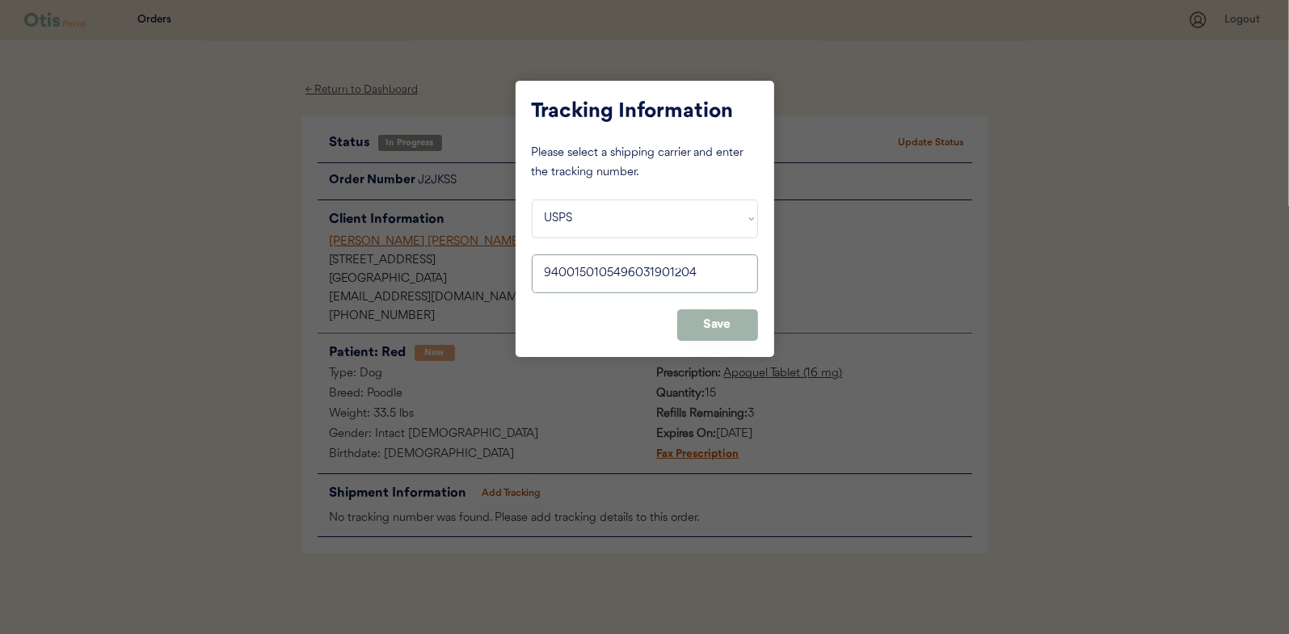
type input "9400150105496031901204"
click at [719, 328] on button "Save" at bounding box center [717, 325] width 81 height 32
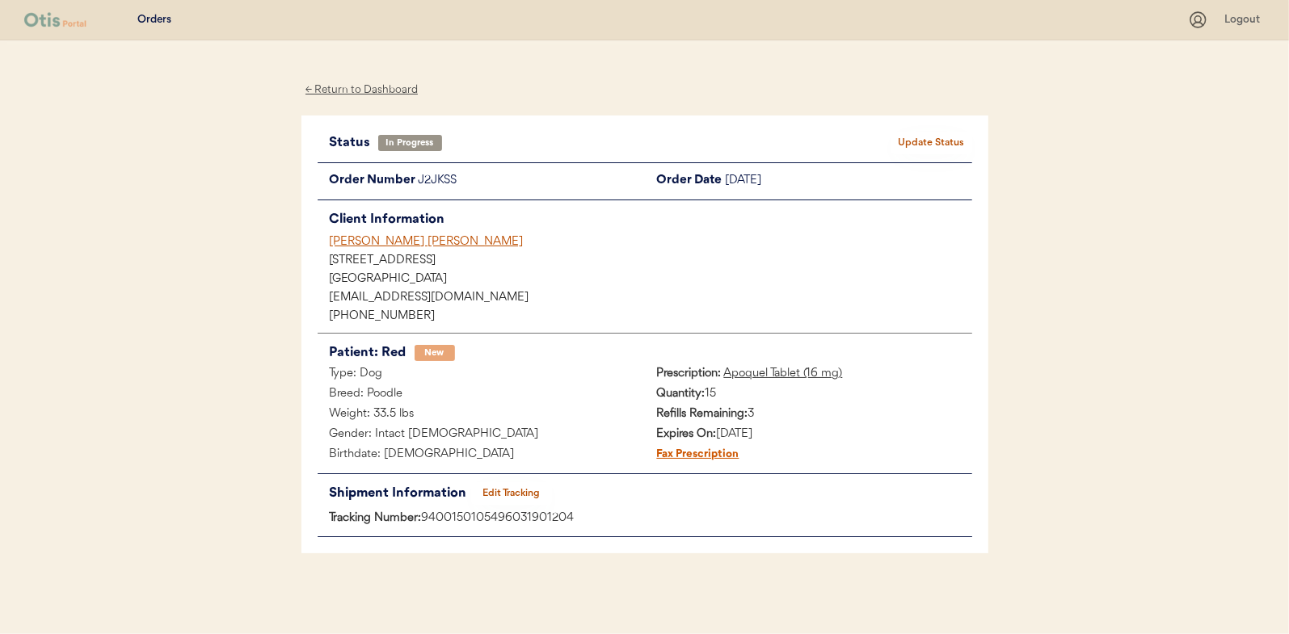
click at [941, 128] on div "Status In Progress Update Status Order Number J2JKSS Order Date September 11, 2…" at bounding box center [644, 335] width 687 height 439
click at [937, 133] on button "Update Status" at bounding box center [931, 143] width 81 height 23
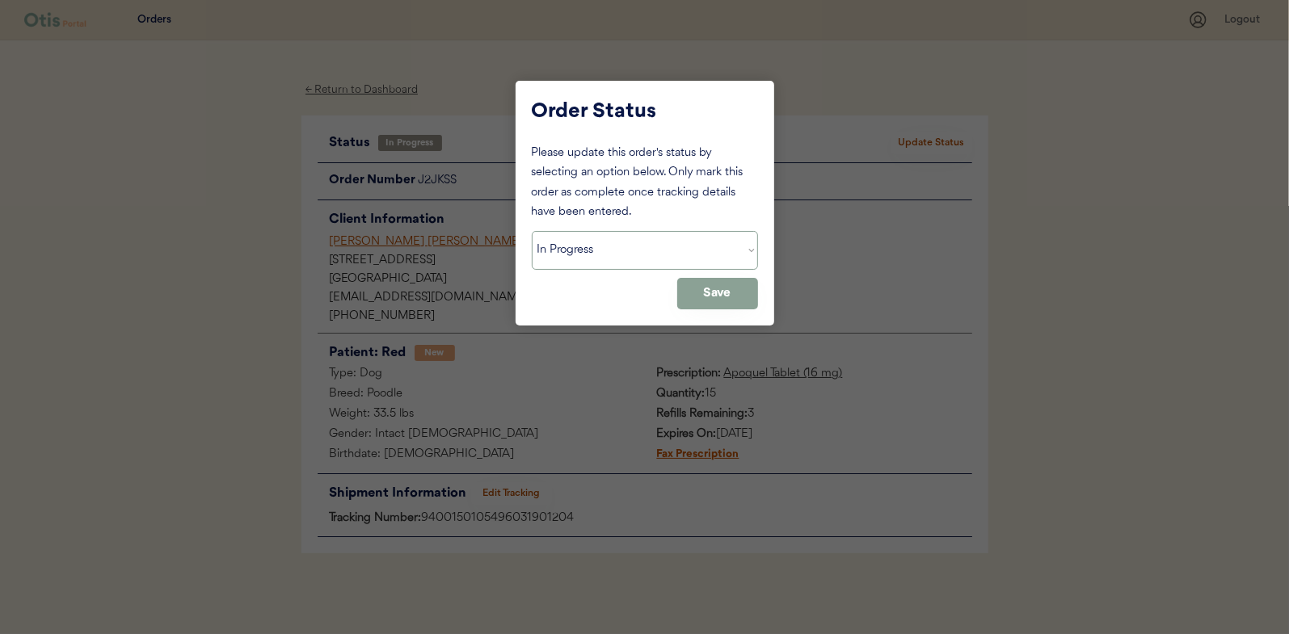
click at [631, 247] on select "Status On Hold New In Progress Complete Pending HW Consent Canceled" at bounding box center [645, 250] width 226 height 39
select select ""complete""
click at [532, 231] on select "Status On Hold New In Progress Complete Pending HW Consent Canceled" at bounding box center [645, 250] width 226 height 39
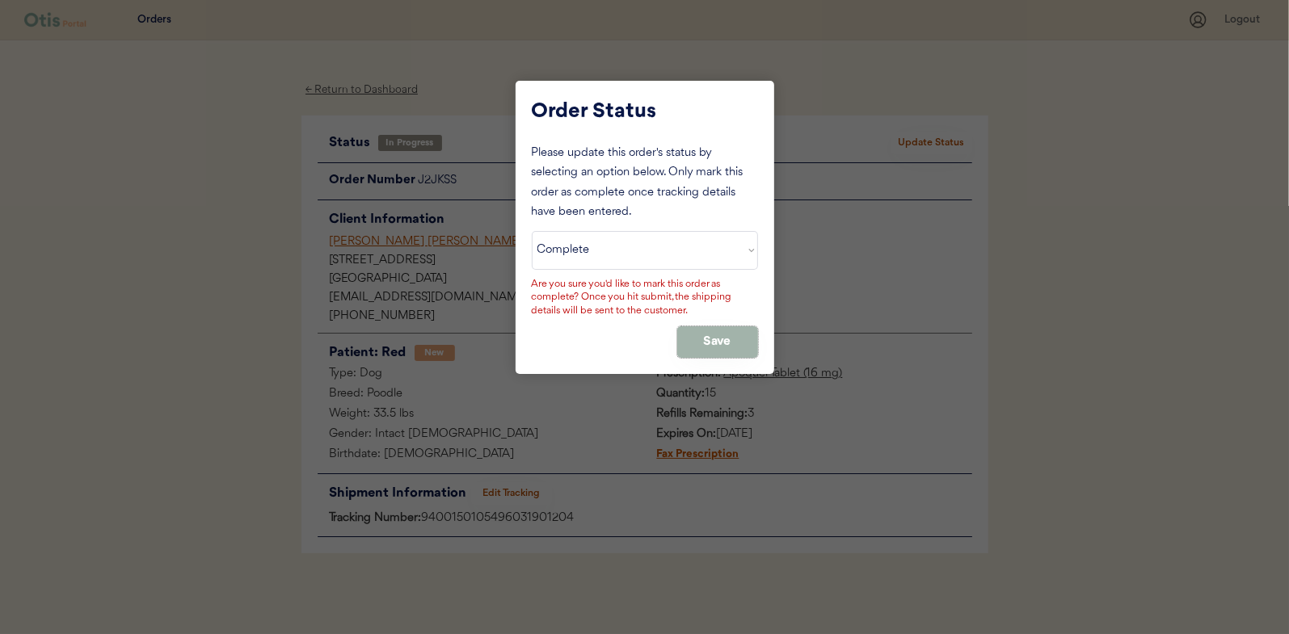
click at [721, 337] on button "Save" at bounding box center [717, 342] width 81 height 32
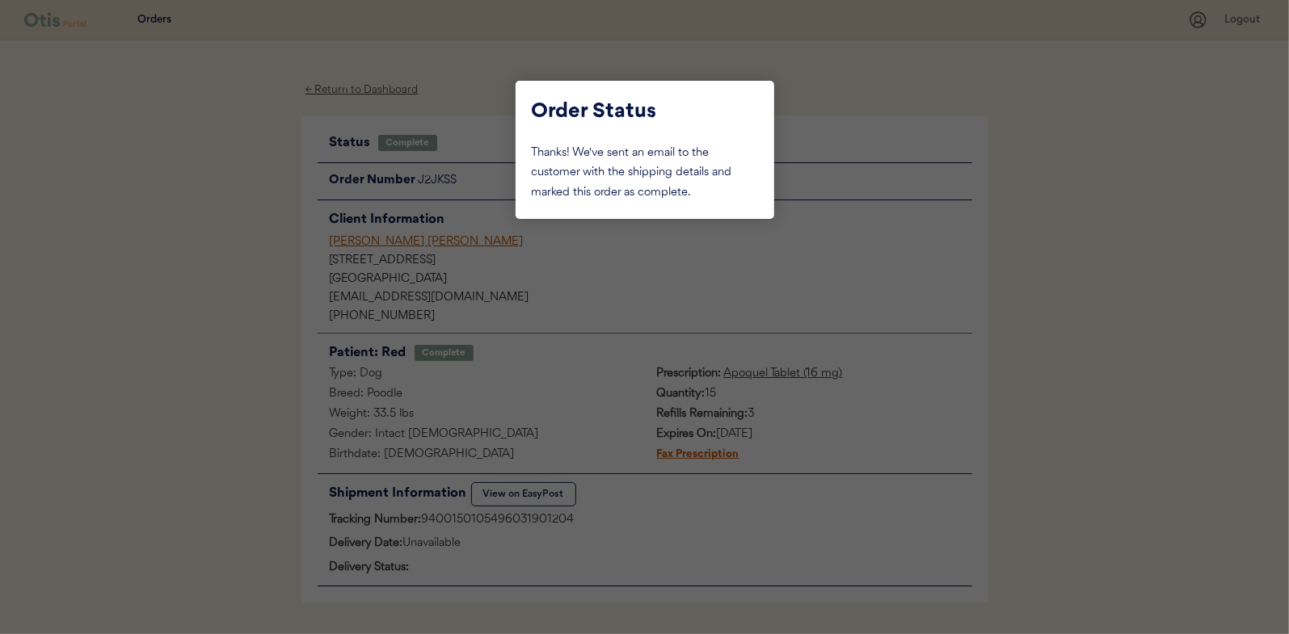
click at [202, 201] on div at bounding box center [644, 317] width 1289 height 634
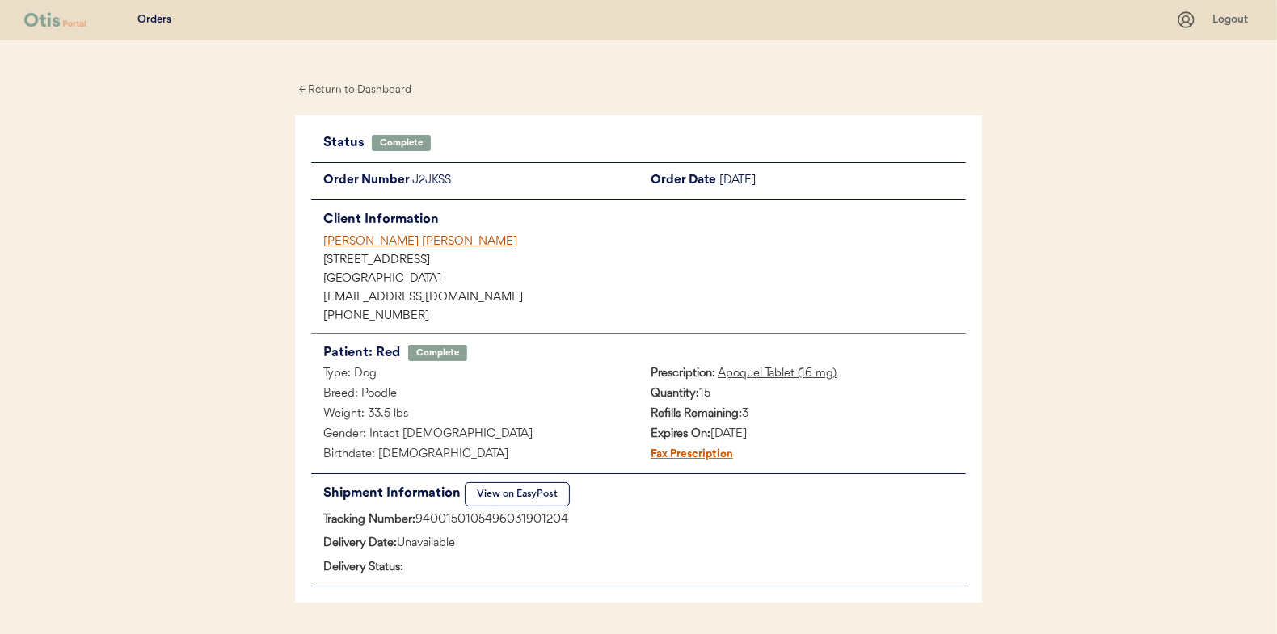
click at [356, 89] on div "← Return to Dashboard" at bounding box center [355, 90] width 121 height 19
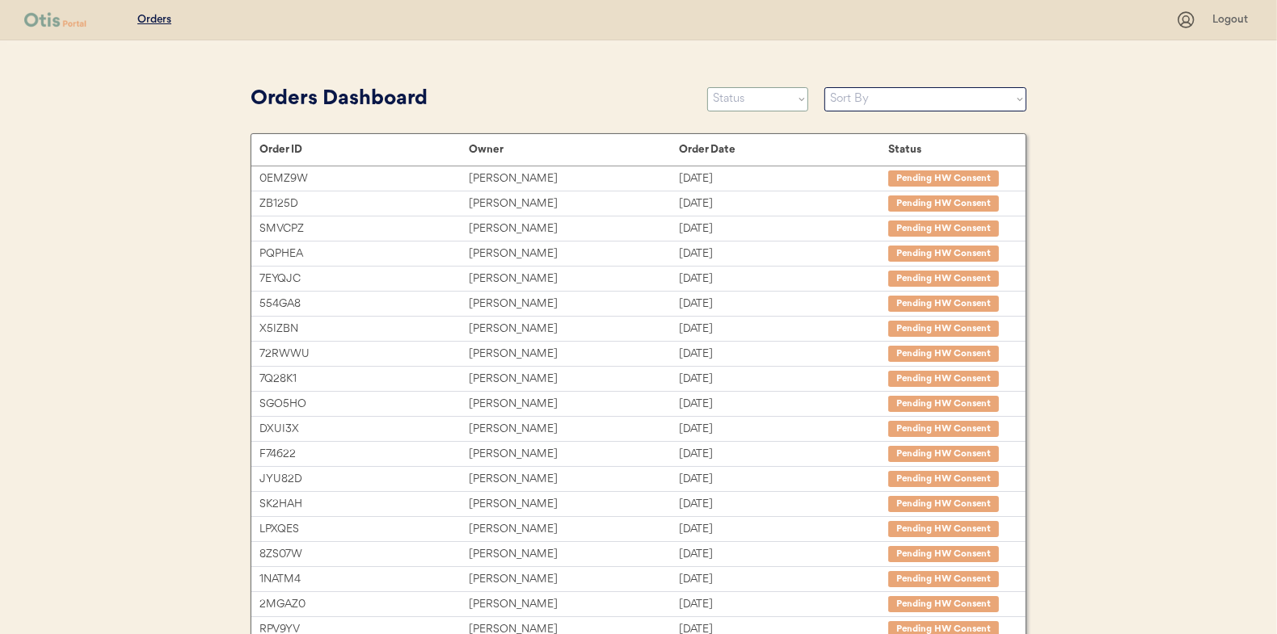
click at [747, 104] on select "Status On Hold New In Progress Complete Pending HW Consent Canceled" at bounding box center [757, 99] width 101 height 24
select select ""in_progress""
click at [707, 87] on select "Status On Hold New In Progress Complete Pending HW Consent Canceled" at bounding box center [757, 99] width 101 height 24
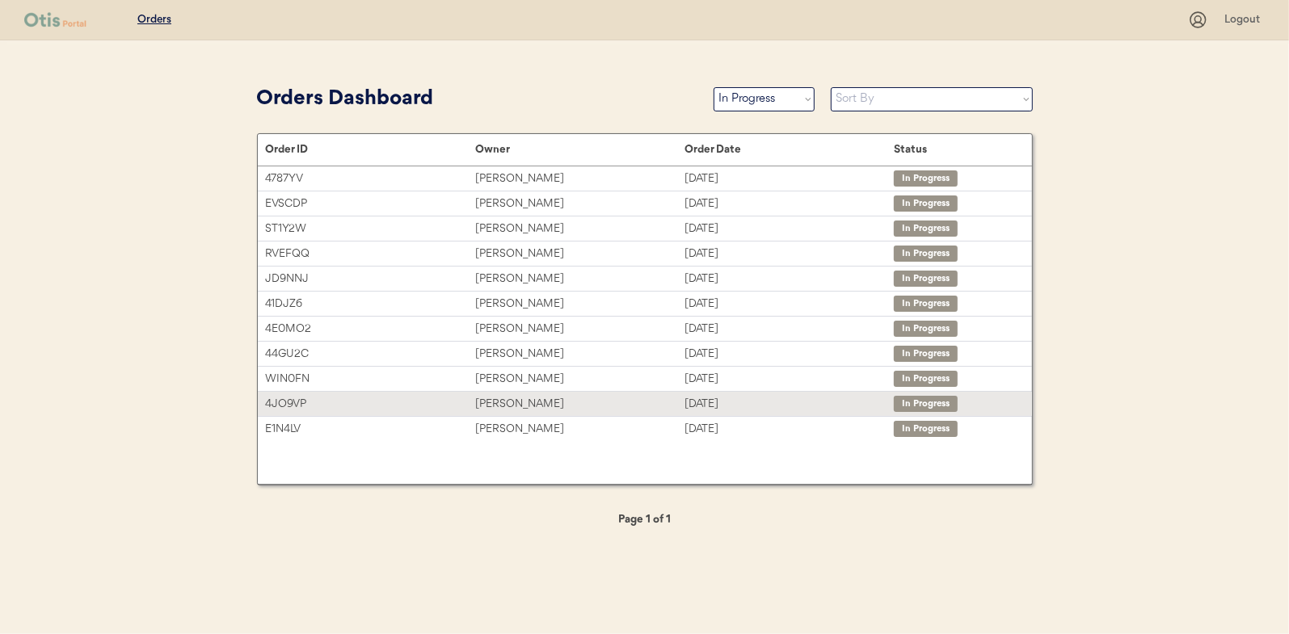
click at [503, 397] on div "[PERSON_NAME]" at bounding box center [579, 404] width 209 height 19
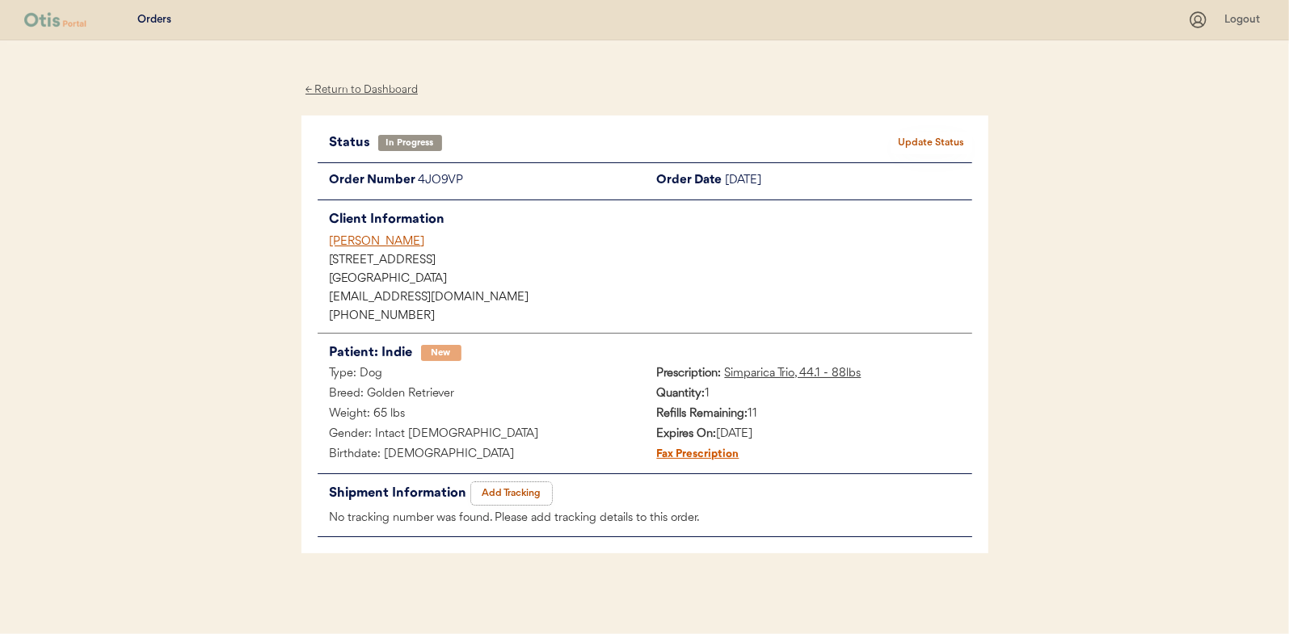
click at [521, 490] on button "Add Tracking" at bounding box center [511, 493] width 81 height 23
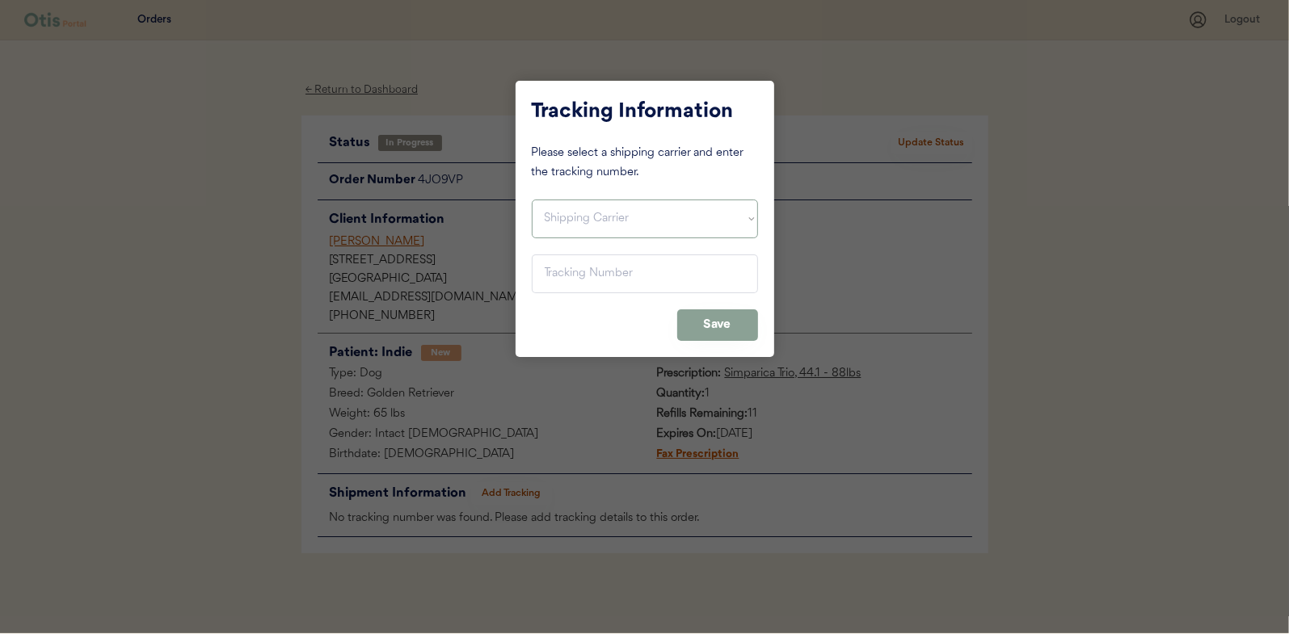
click at [642, 226] on select "Shipping Carrier FedEx FedEx Ground Economy UPS USPS" at bounding box center [645, 219] width 226 height 39
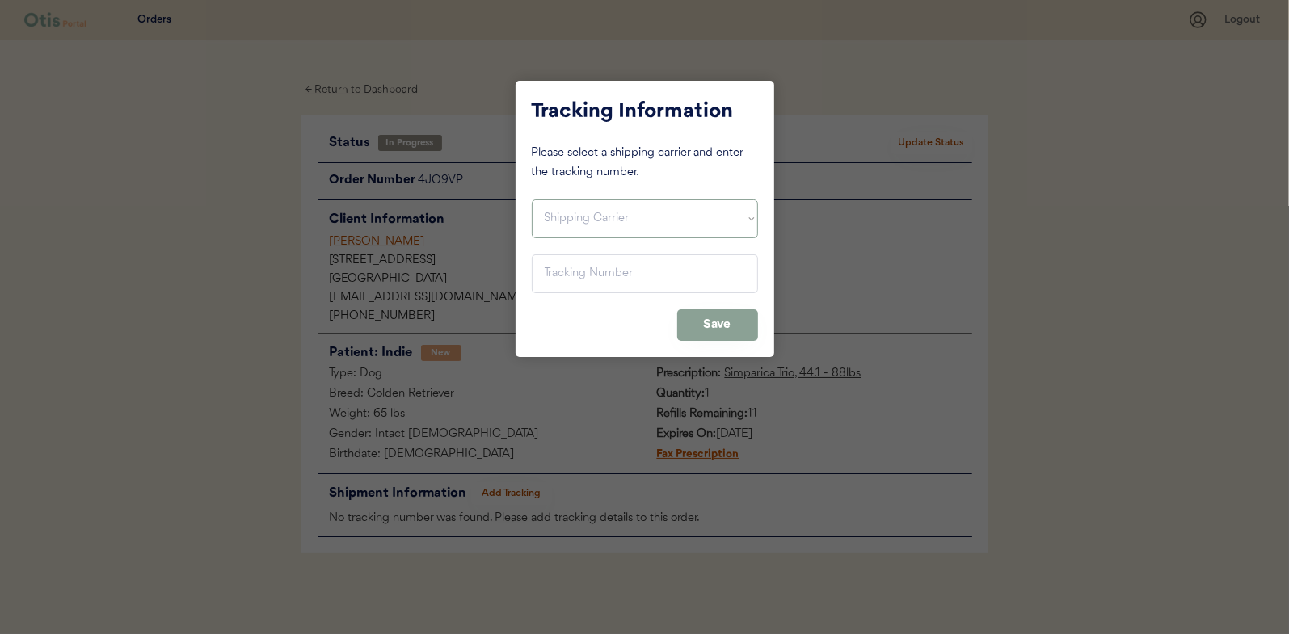
select select ""usps""
click at [532, 200] on select "Shipping Carrier FedEx FedEx Ground Economy UPS USPS" at bounding box center [645, 219] width 226 height 39
click at [590, 267] on input "input" at bounding box center [645, 274] width 226 height 39
paste input "9400150105496031902126"
type input "9400150105496031902126"
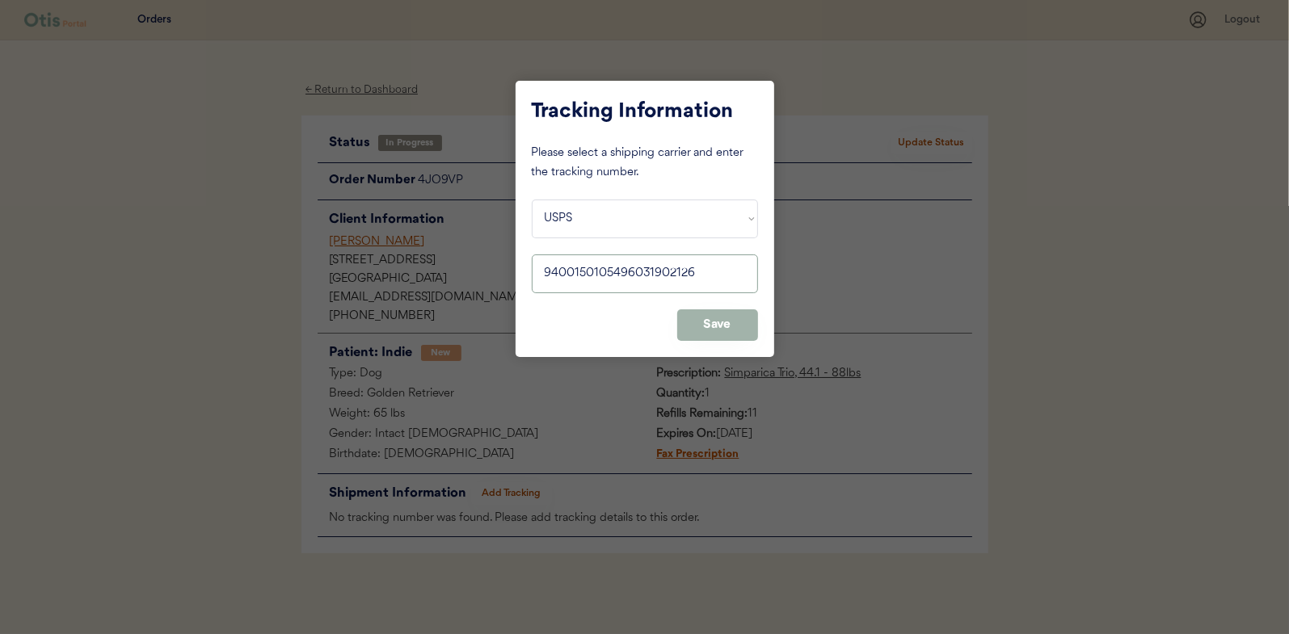
click at [724, 325] on button "Save" at bounding box center [717, 325] width 81 height 32
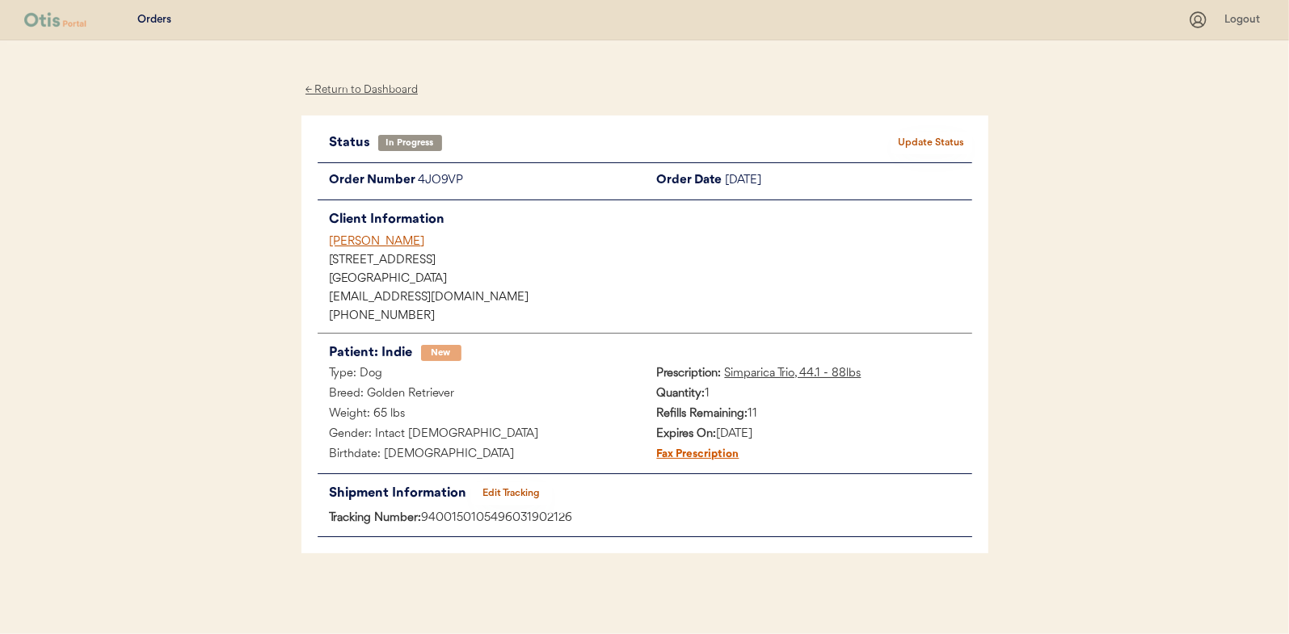
click at [930, 138] on button "Update Status" at bounding box center [931, 143] width 81 height 23
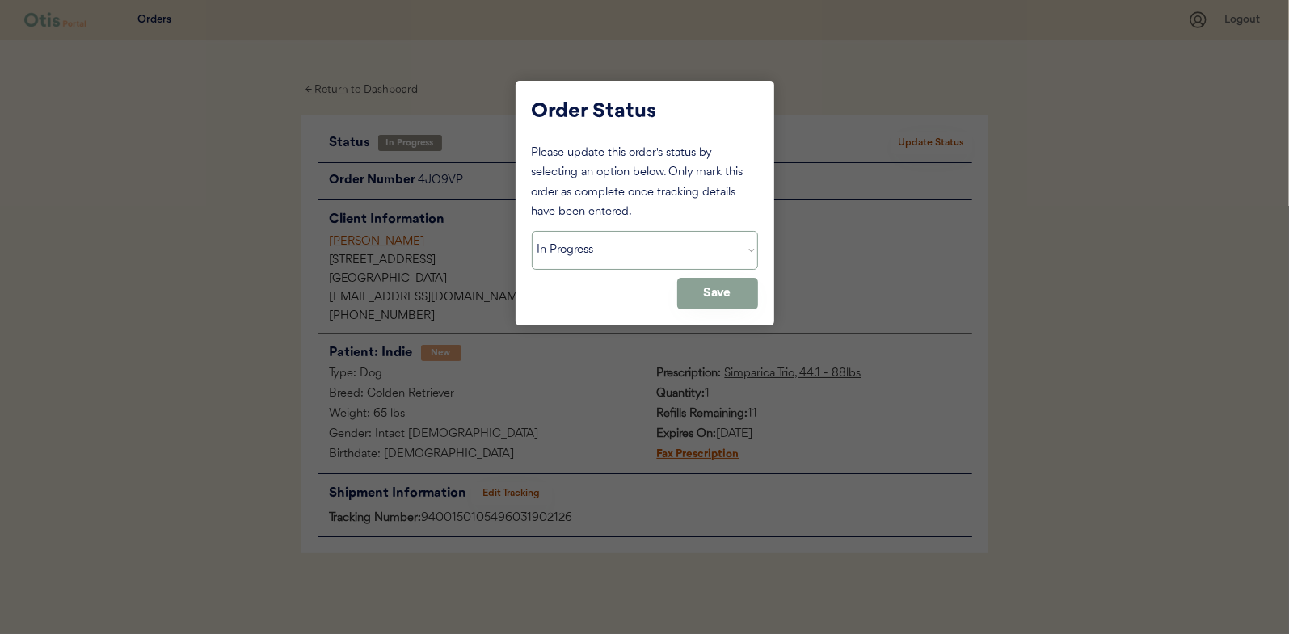
click at [624, 255] on select "Status On Hold New In Progress Complete Pending HW Consent Canceled" at bounding box center [645, 250] width 226 height 39
select select ""complete""
click at [532, 231] on select "Status On Hold New In Progress Complete Pending HW Consent Canceled" at bounding box center [645, 250] width 226 height 39
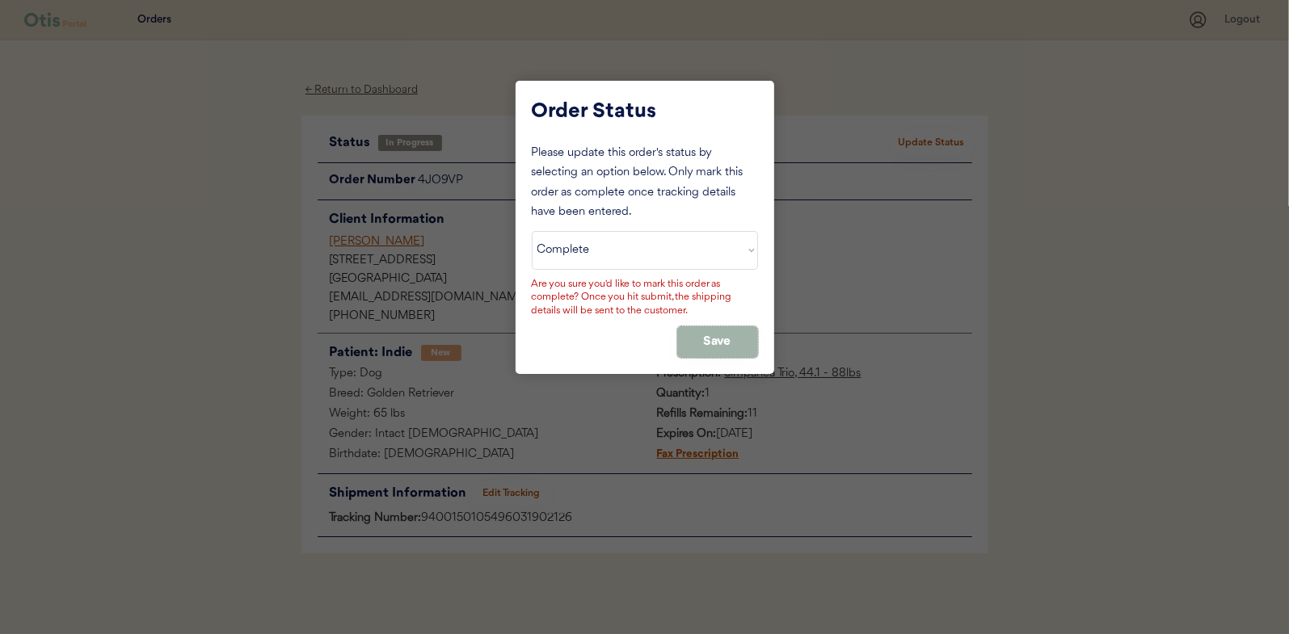
click at [743, 340] on button "Save" at bounding box center [717, 342] width 81 height 32
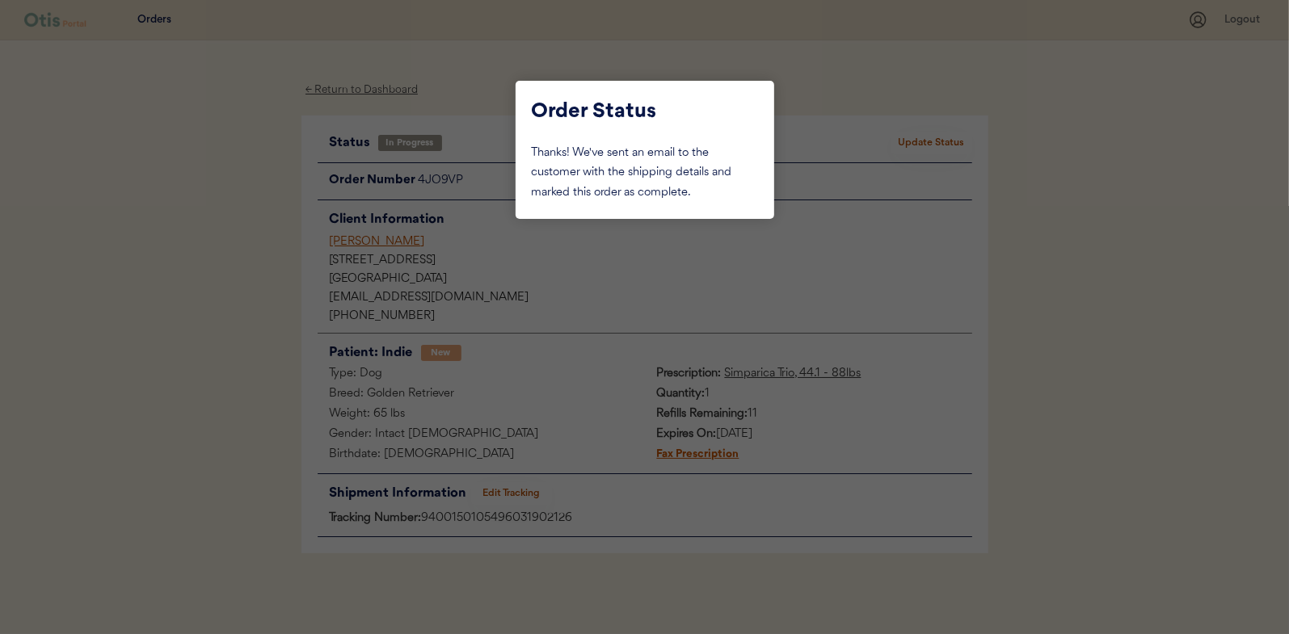
click at [234, 200] on div at bounding box center [644, 317] width 1289 height 634
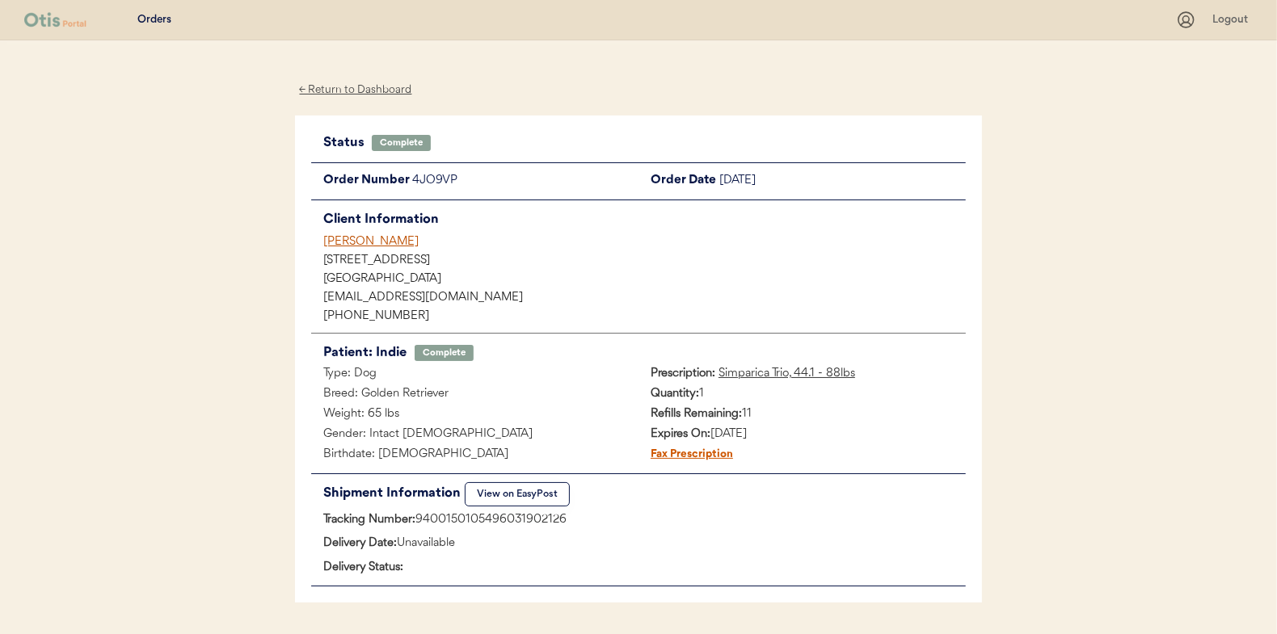
click at [328, 85] on div "← Return to Dashboard" at bounding box center [355, 90] width 121 height 19
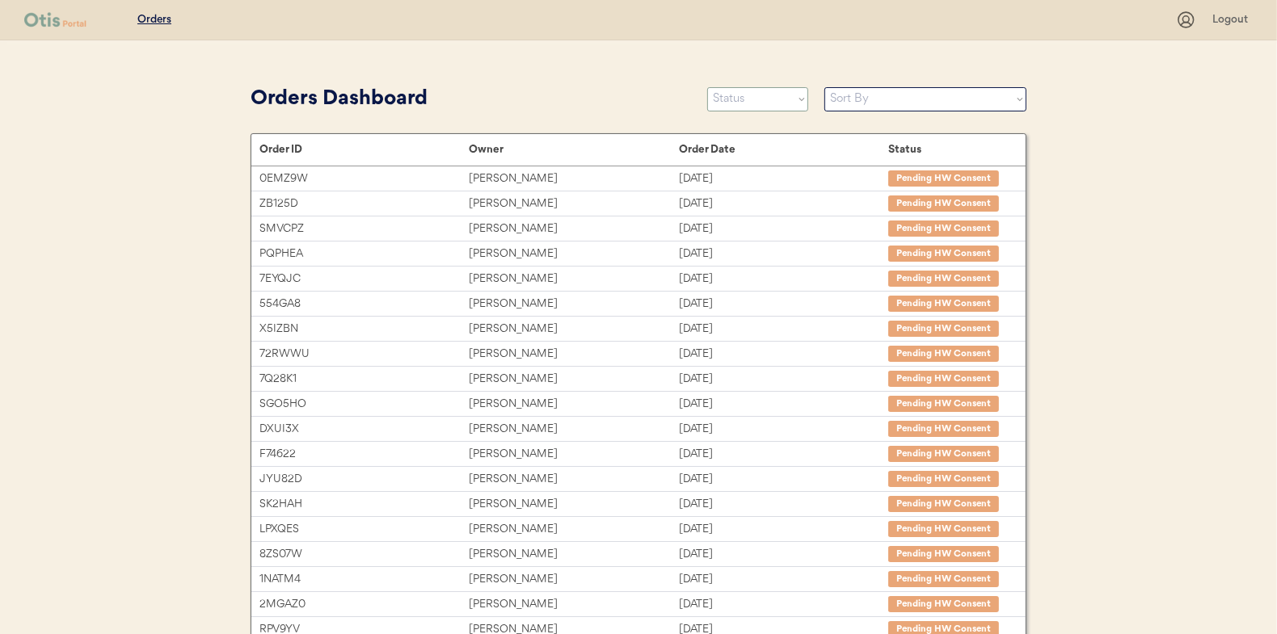
click at [729, 101] on select "Status On Hold New In Progress Complete Pending HW Consent Canceled" at bounding box center [757, 99] width 101 height 24
click at [707, 87] on select "Status On Hold New In Progress Complete Pending HW Consent Canceled" at bounding box center [757, 99] width 101 height 24
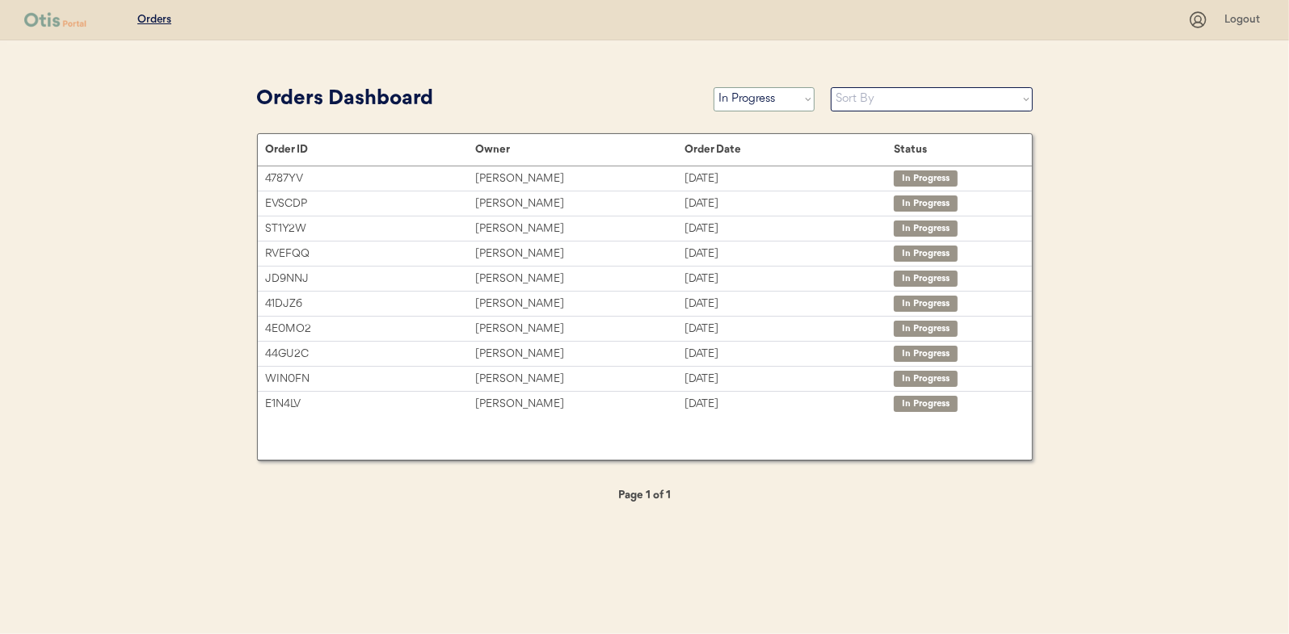
click at [744, 104] on select "Status On Hold New In Progress Complete Pending HW Consent Canceled" at bounding box center [763, 99] width 101 height 24
click at [713, 87] on select "Status On Hold New In Progress Complete Pending HW Consent Canceled" at bounding box center [763, 99] width 101 height 24
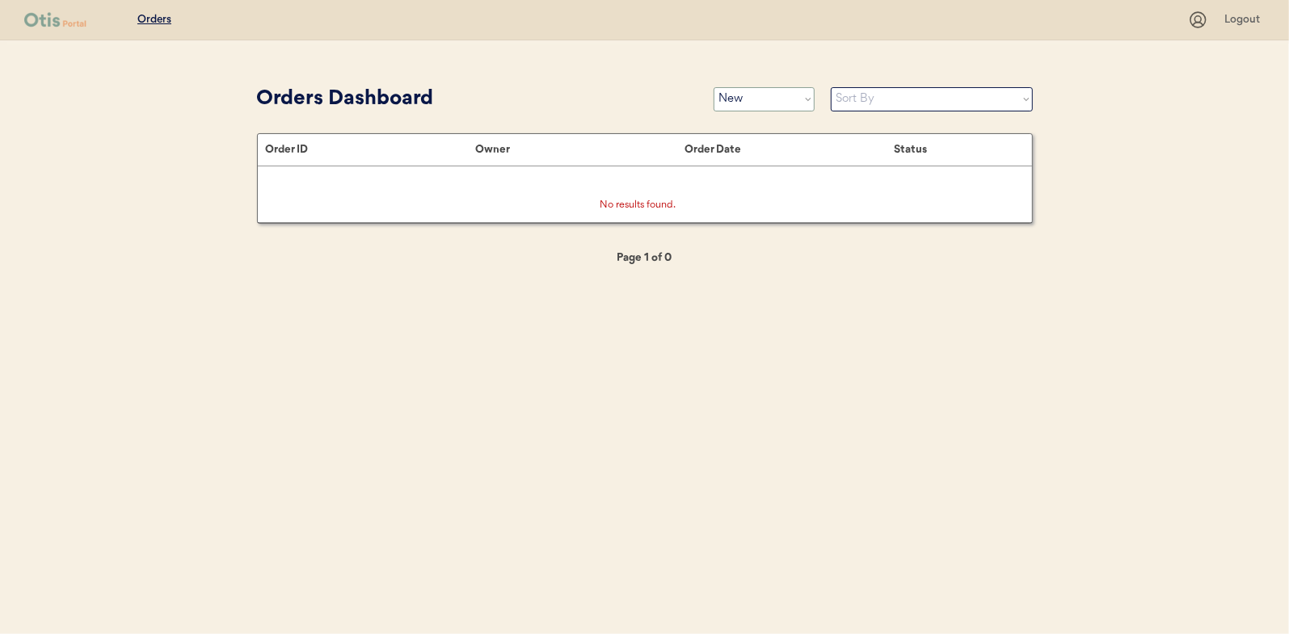
drag, startPoint x: 758, startPoint y: 95, endPoint x: 771, endPoint y: 92, distance: 13.3
click at [759, 95] on select "Status On Hold New In Progress Complete Pending HW Consent Canceled" at bounding box center [763, 99] width 101 height 24
select select ""in_progress""
click at [713, 87] on select "Status On Hold New In Progress Complete Pending HW Consent Canceled" at bounding box center [763, 99] width 101 height 24
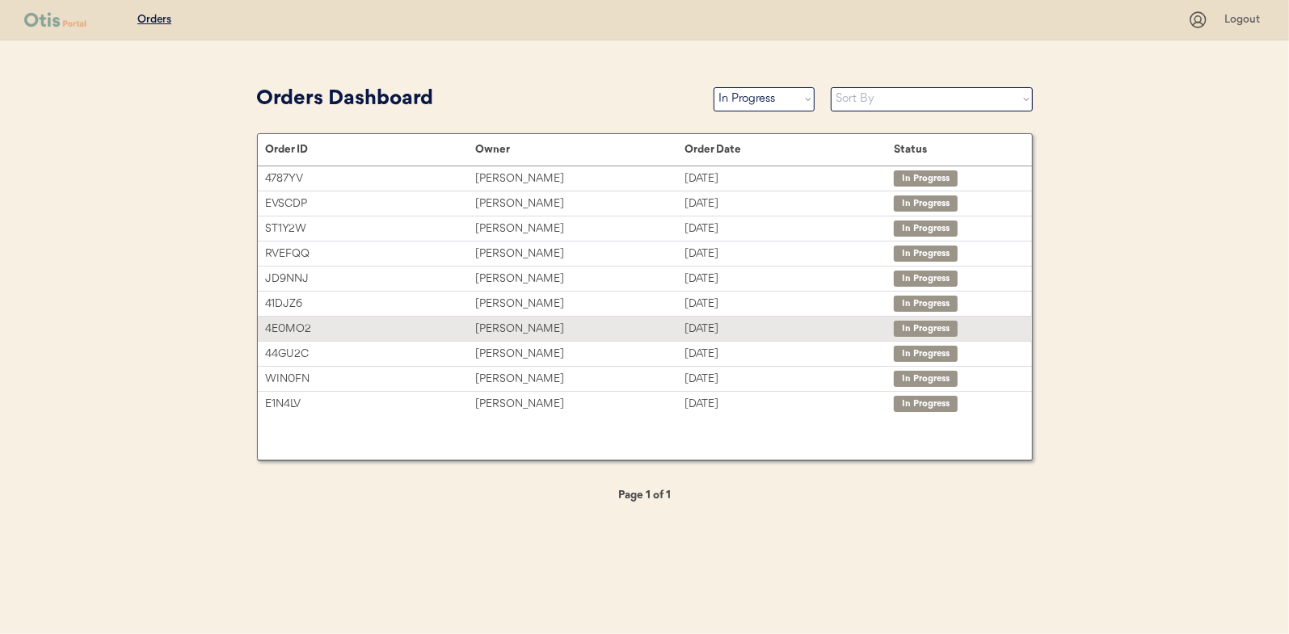
click at [522, 323] on div "[PERSON_NAME]" at bounding box center [579, 329] width 209 height 19
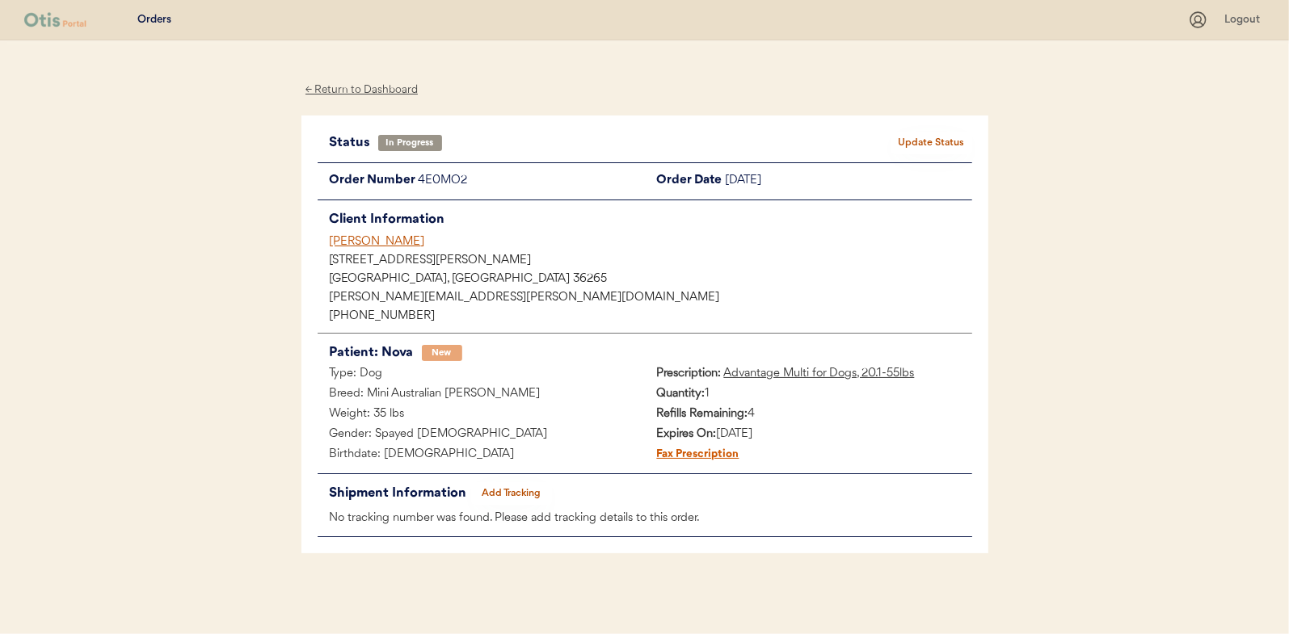
click at [522, 491] on button "Add Tracking" at bounding box center [511, 493] width 81 height 23
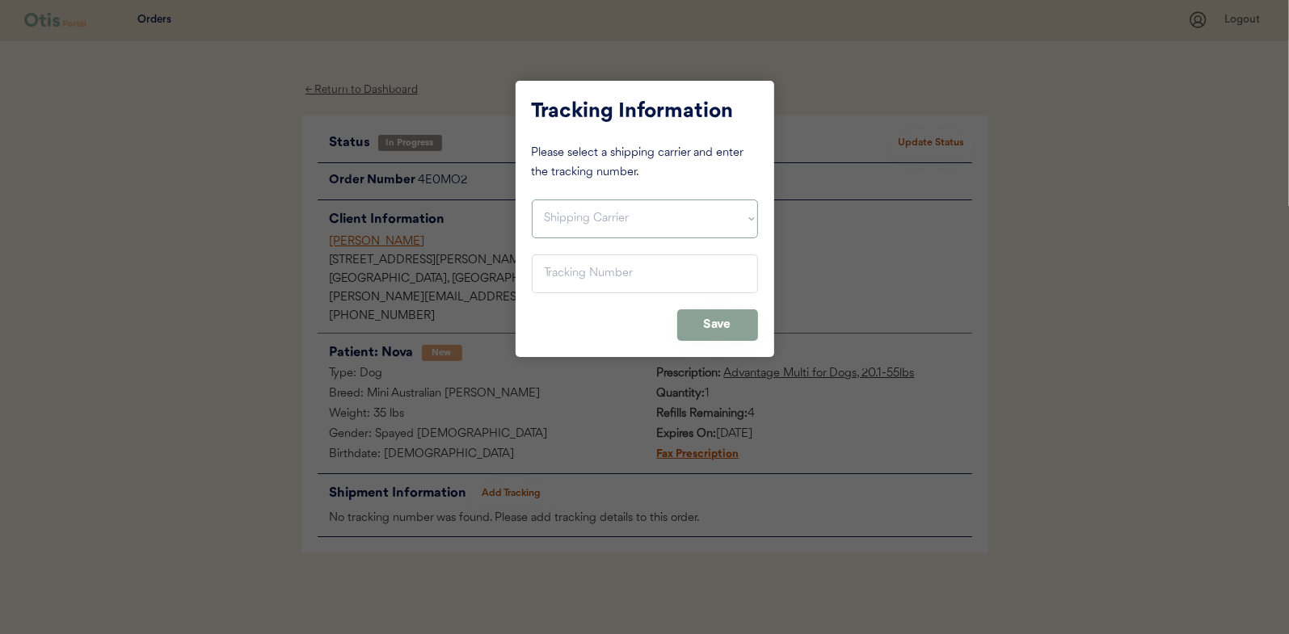
click at [579, 223] on select "Shipping Carrier FedEx FedEx Ground Economy UPS USPS" at bounding box center [645, 219] width 226 height 39
select select ""usps""
click at [532, 200] on select "Shipping Carrier FedEx FedEx Ground Economy UPS USPS" at bounding box center [645, 219] width 226 height 39
click at [549, 264] on input "input" at bounding box center [645, 274] width 226 height 39
paste input "9400150105798030263032"
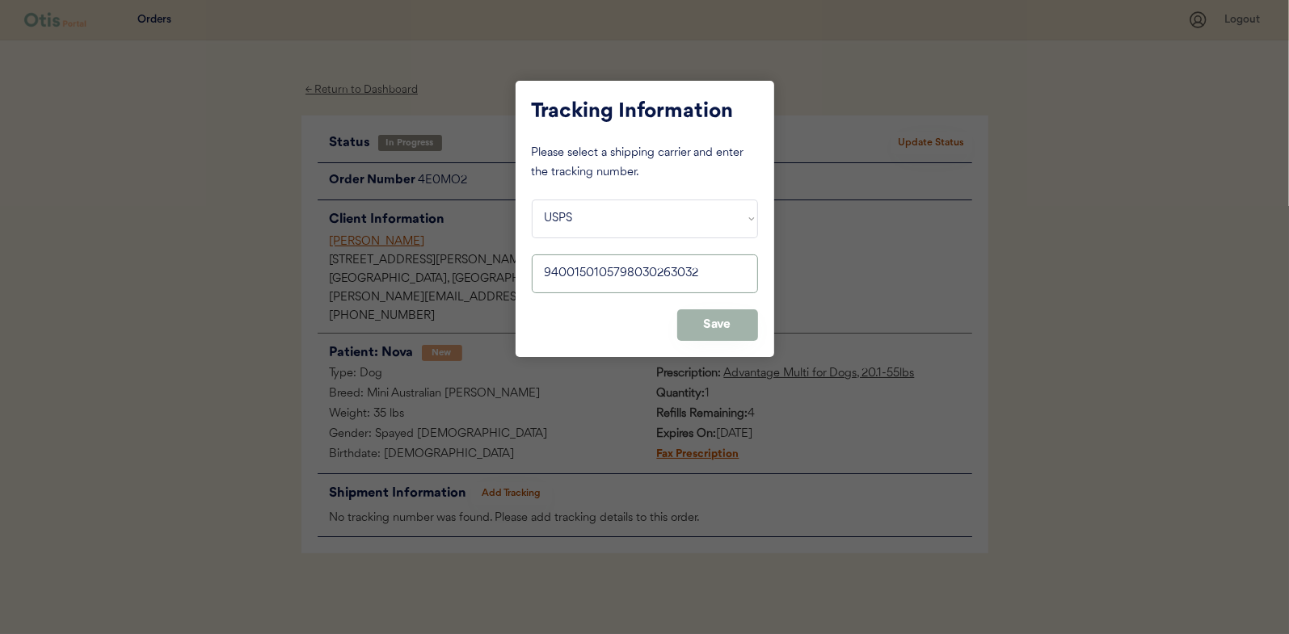
type input "9400150105798030263032"
click at [714, 324] on button "Save" at bounding box center [717, 325] width 81 height 32
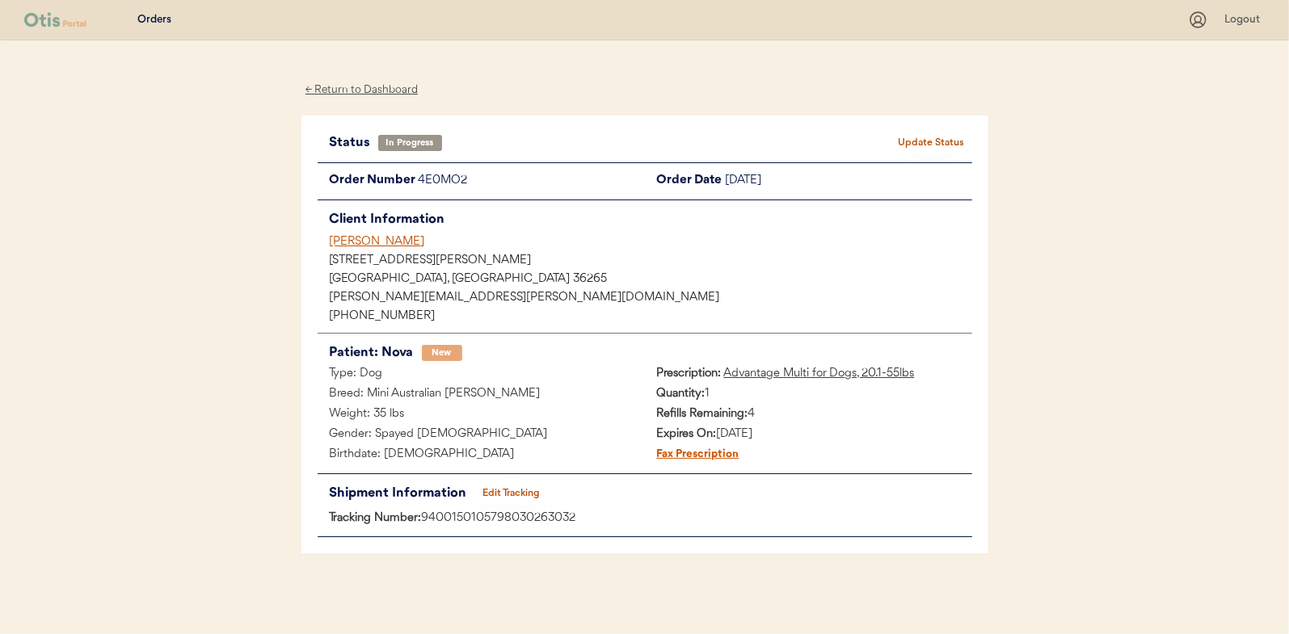
click at [356, 86] on div "← Return to Dashboard" at bounding box center [361, 90] width 121 height 19
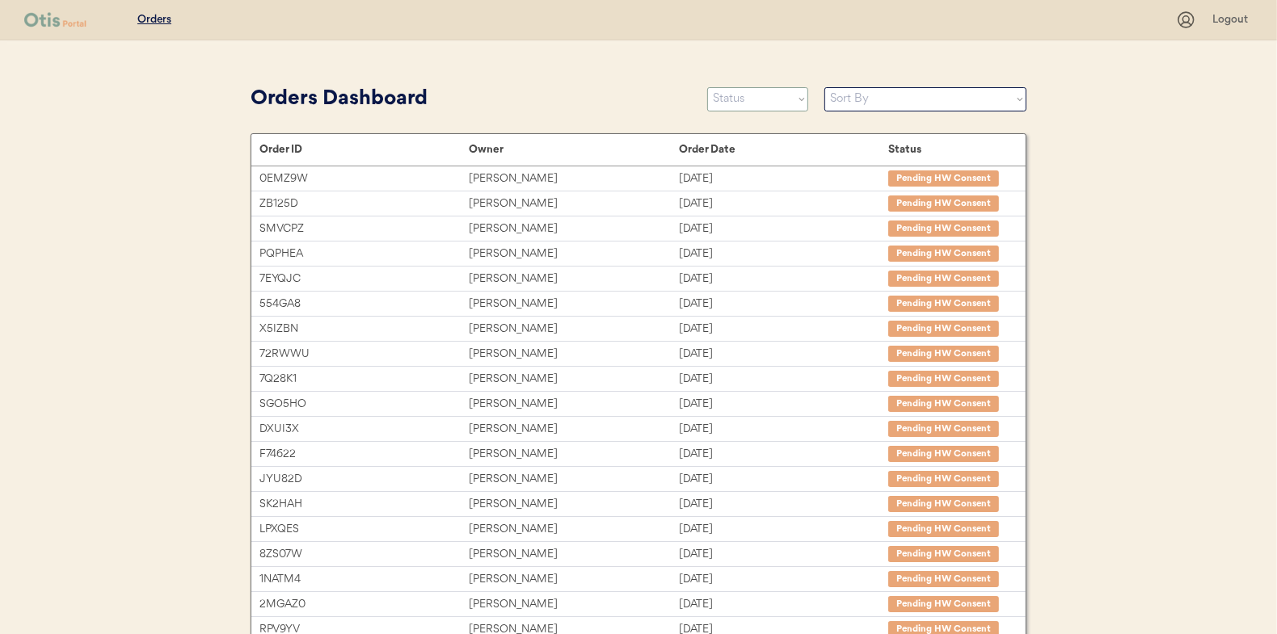
click at [767, 99] on select "Status On Hold New In Progress Complete Pending HW Consent Canceled" at bounding box center [757, 99] width 101 height 24
click at [707, 87] on select "Status On Hold New In Progress Complete Pending HW Consent Canceled" at bounding box center [757, 99] width 101 height 24
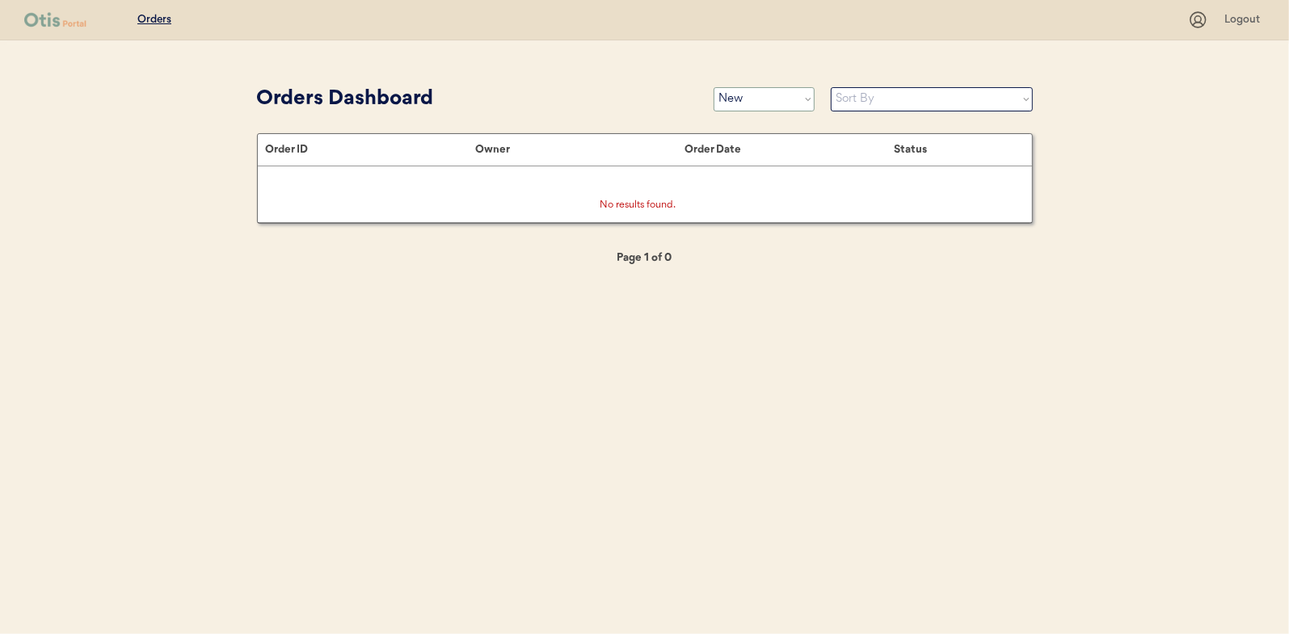
click at [750, 102] on select "Status On Hold New In Progress Complete Pending HW Consent Canceled" at bounding box center [763, 99] width 101 height 24
select select ""in_progress""
click at [713, 87] on select "Status On Hold New In Progress Complete Pending HW Consent Canceled" at bounding box center [763, 99] width 101 height 24
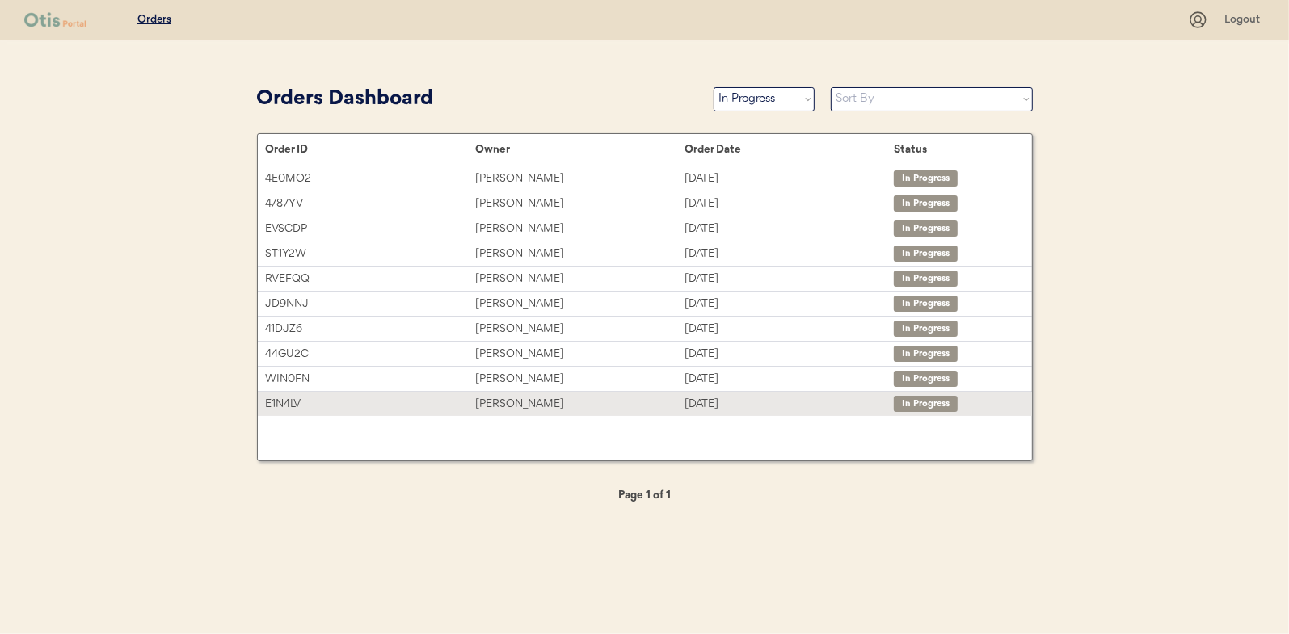
click at [507, 401] on div "[PERSON_NAME]" at bounding box center [579, 404] width 209 height 19
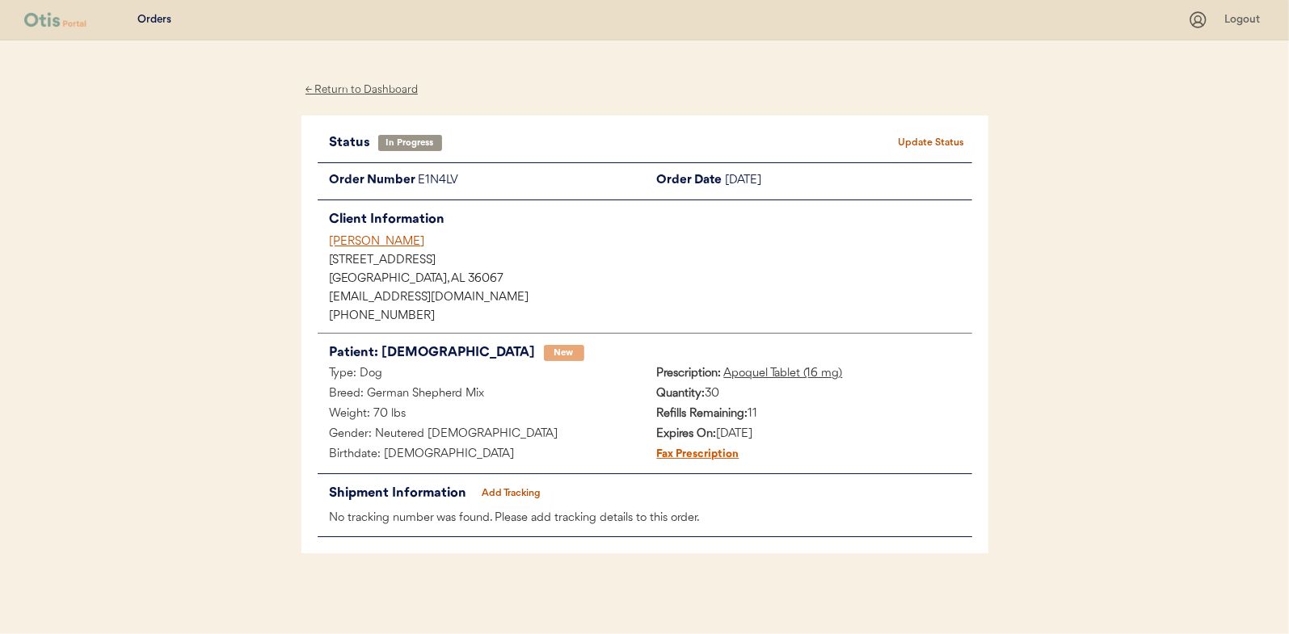
click at [511, 485] on button "Add Tracking" at bounding box center [511, 493] width 81 height 23
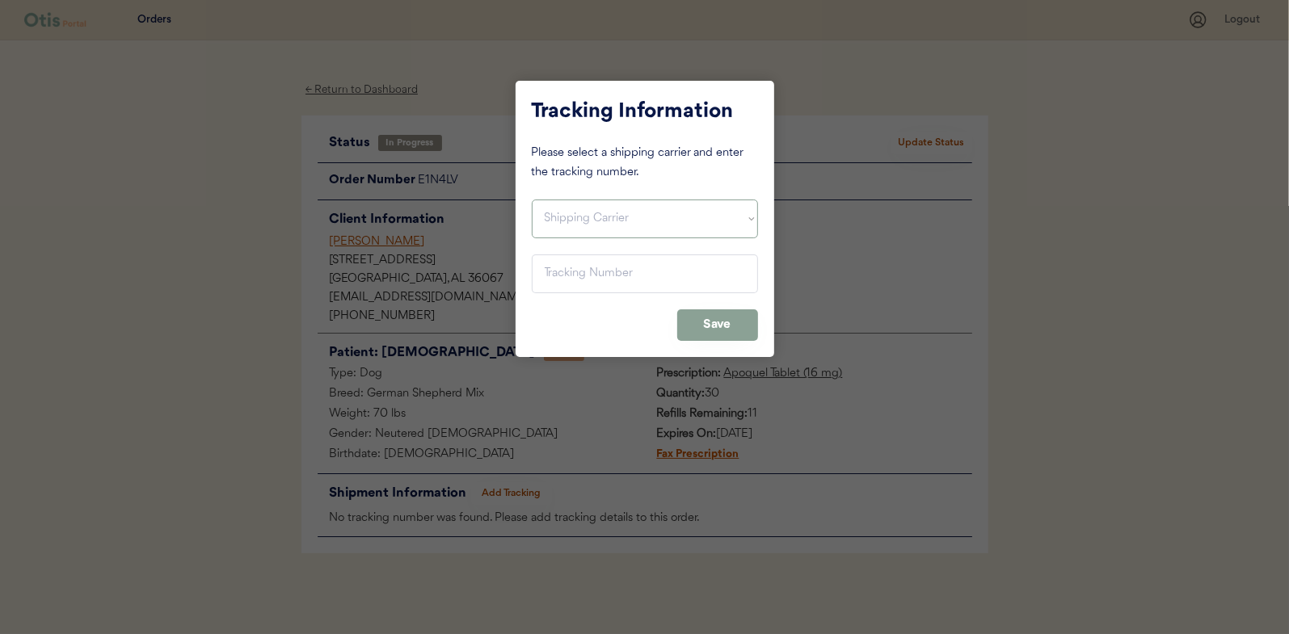
drag, startPoint x: 556, startPoint y: 214, endPoint x: 560, endPoint y: 221, distance: 8.3
click at [556, 214] on select "Shipping Carrier FedEx FedEx Ground Economy UPS USPS" at bounding box center [645, 219] width 226 height 39
select select ""usps""
click at [532, 200] on select "Shipping Carrier FedEx FedEx Ground Economy UPS USPS" at bounding box center [645, 219] width 226 height 39
click at [555, 273] on input "input" at bounding box center [645, 274] width 226 height 39
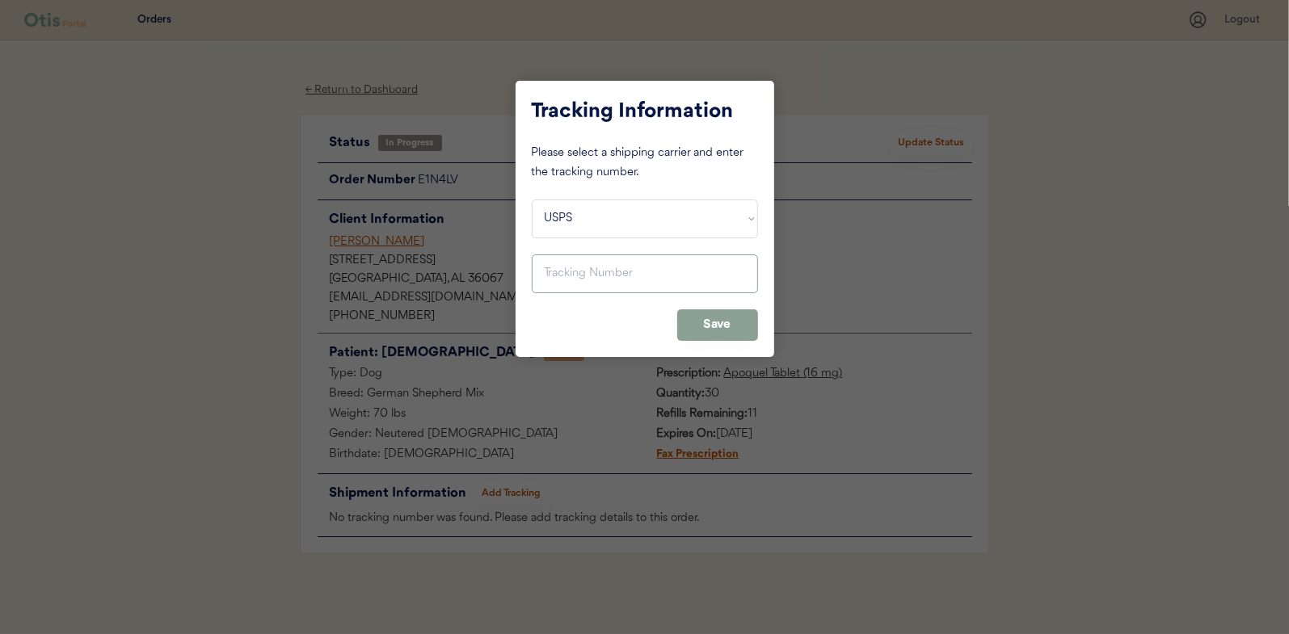
paste input "9400150105497030427917"
type input "9400150105497030427917"
click at [717, 322] on button "Save" at bounding box center [717, 325] width 81 height 32
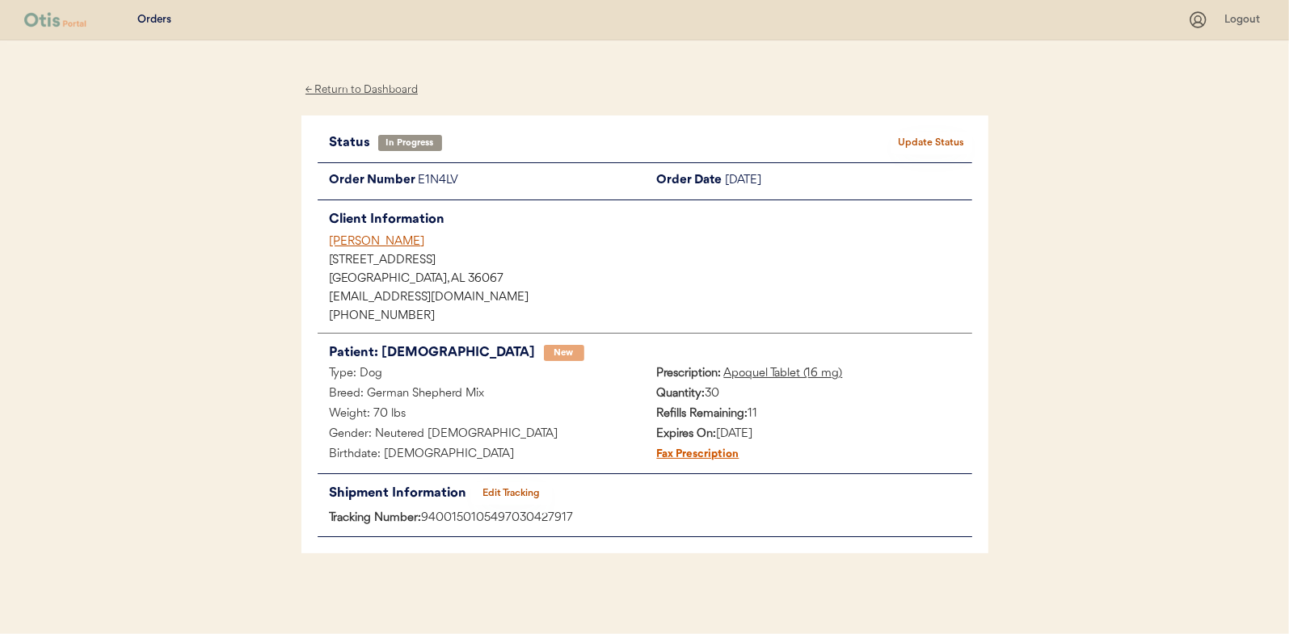
click at [927, 142] on button "Update Status" at bounding box center [931, 143] width 81 height 23
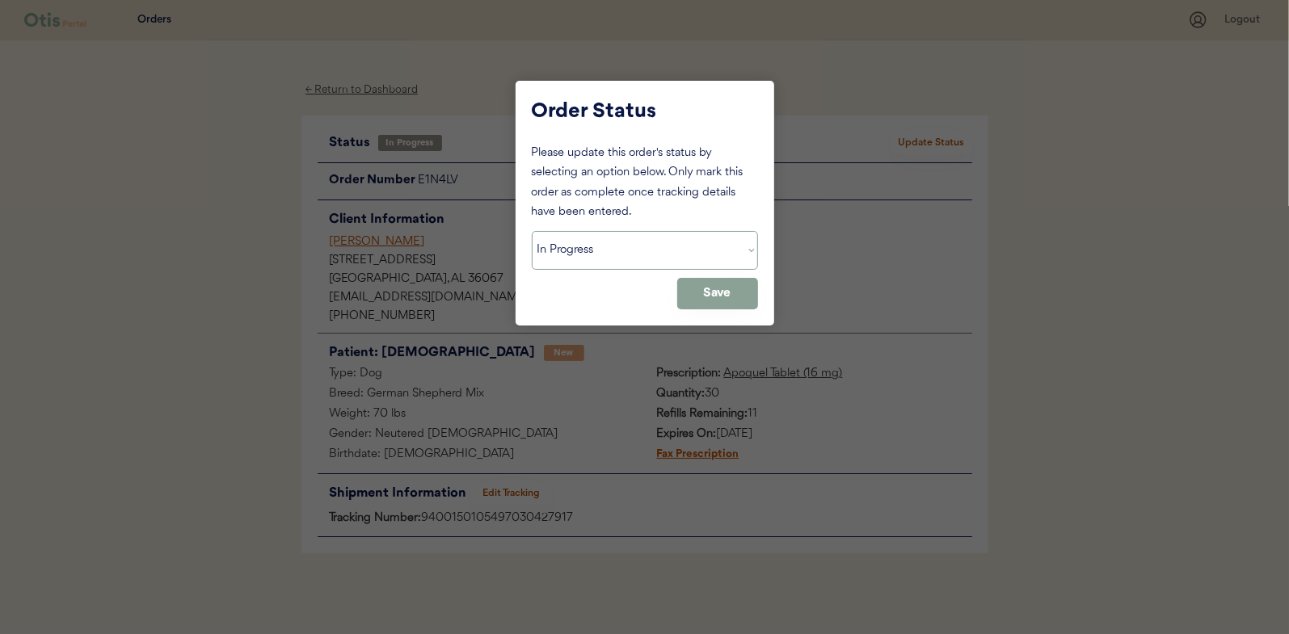
click at [583, 242] on select "Status On Hold New In Progress Complete Pending HW Consent Canceled" at bounding box center [645, 250] width 226 height 39
select select ""complete""
click at [532, 231] on select "Status On Hold New In Progress Complete Pending HW Consent Canceled" at bounding box center [645, 250] width 226 height 39
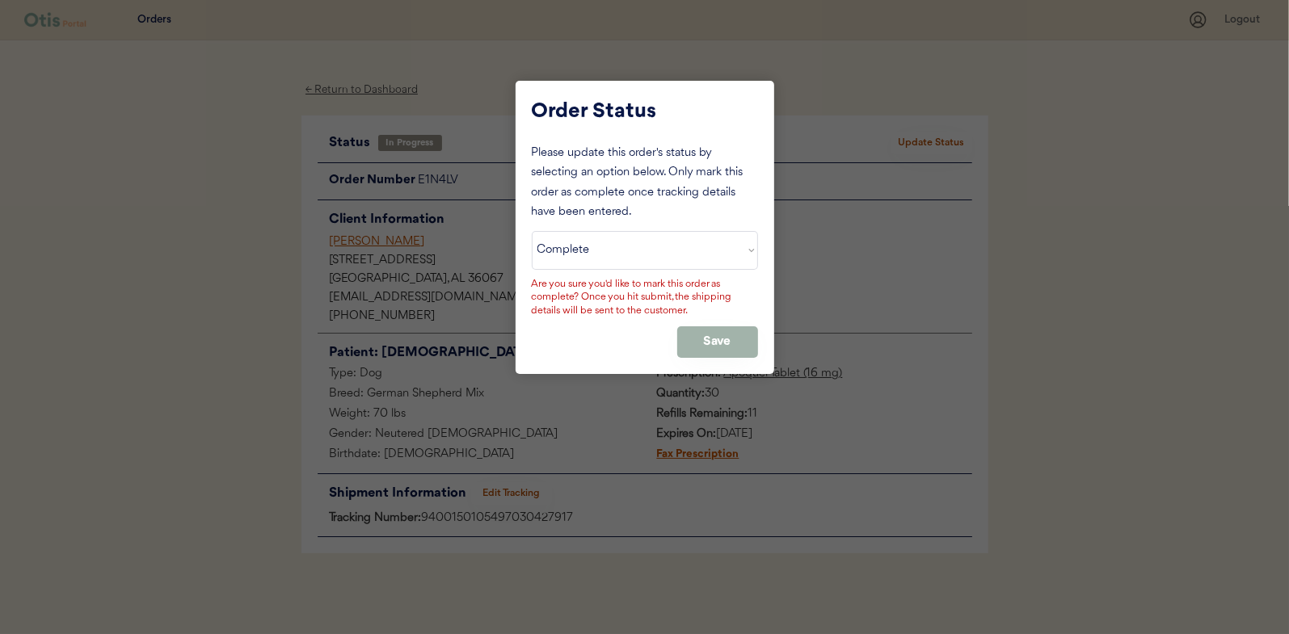
click at [713, 334] on button "Save" at bounding box center [717, 342] width 81 height 32
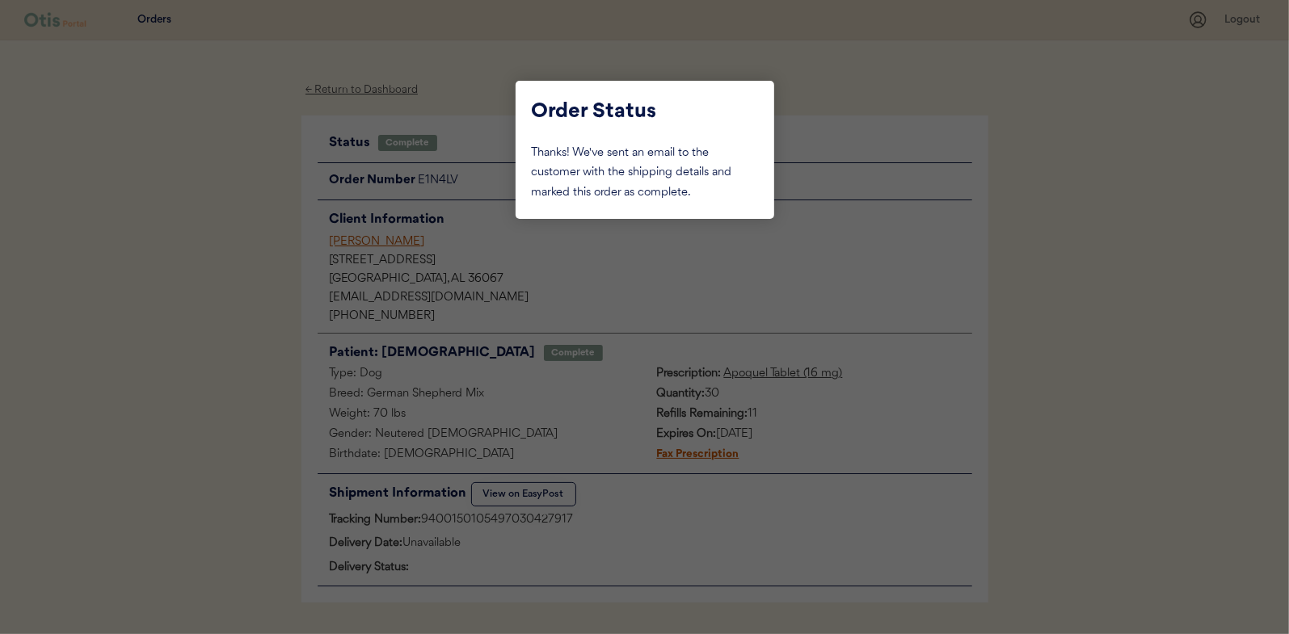
click at [207, 191] on div at bounding box center [644, 317] width 1289 height 634
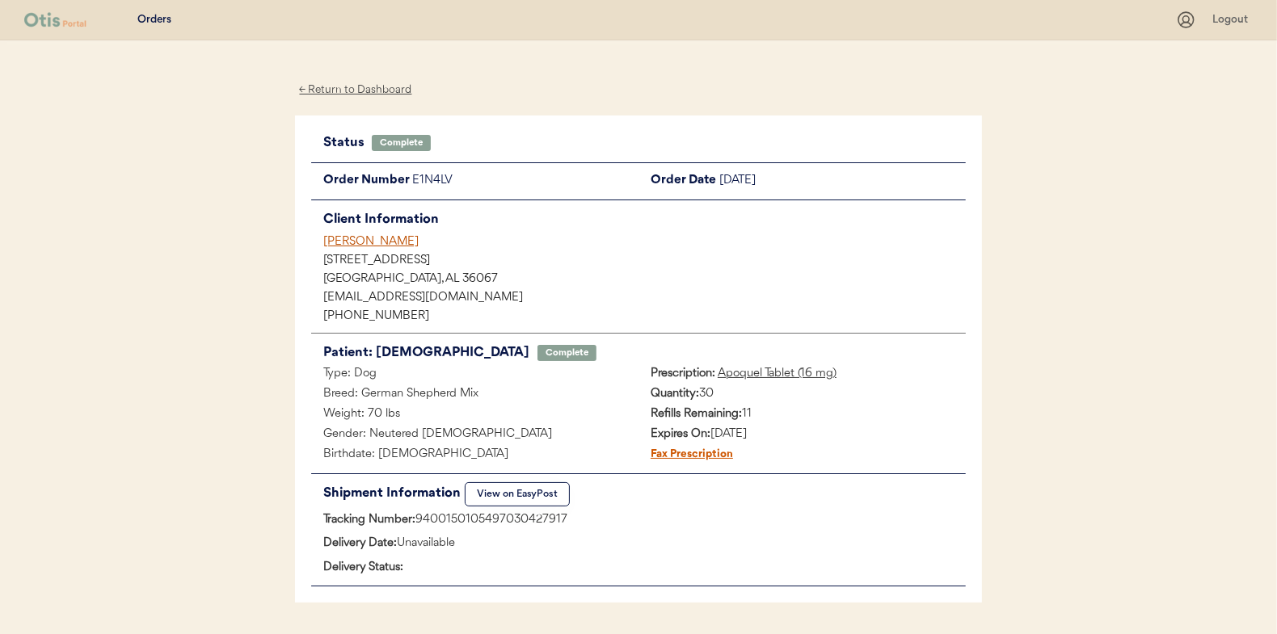
click at [356, 85] on div "← Return to Dashboard" at bounding box center [355, 90] width 121 height 19
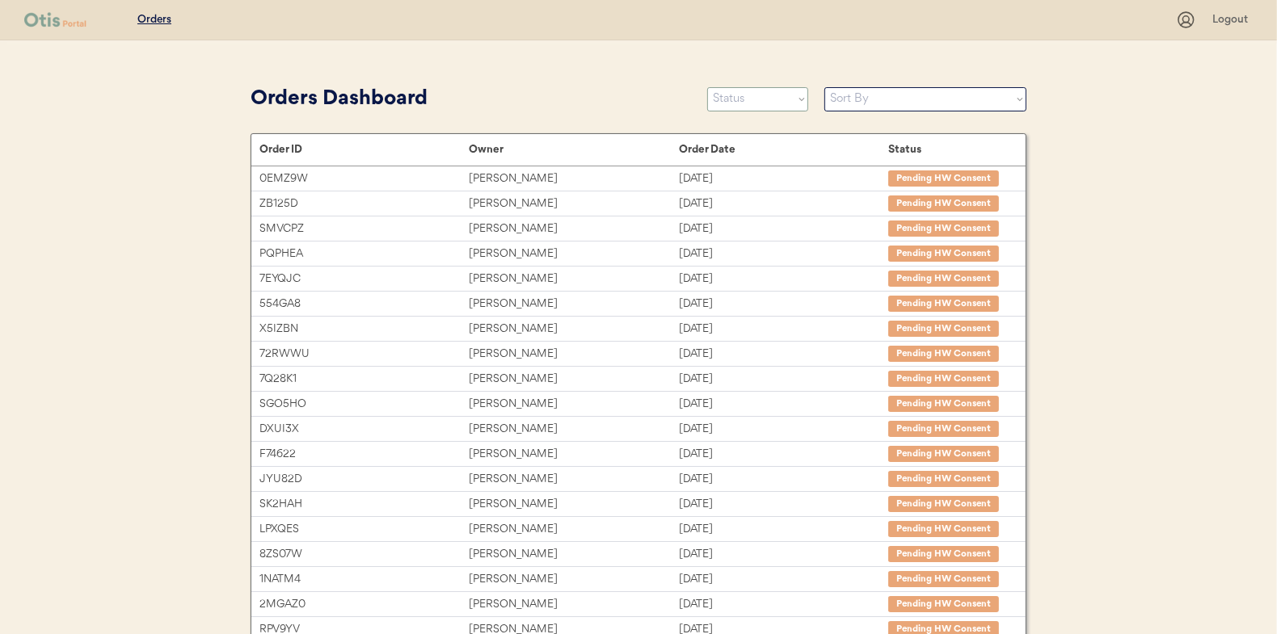
click at [735, 106] on select "Status On Hold New In Progress Complete Pending HW Consent Canceled" at bounding box center [757, 99] width 101 height 24
select select ""in_progress""
click at [707, 87] on select "Status On Hold New In Progress Complete Pending HW Consent Canceled" at bounding box center [757, 99] width 101 height 24
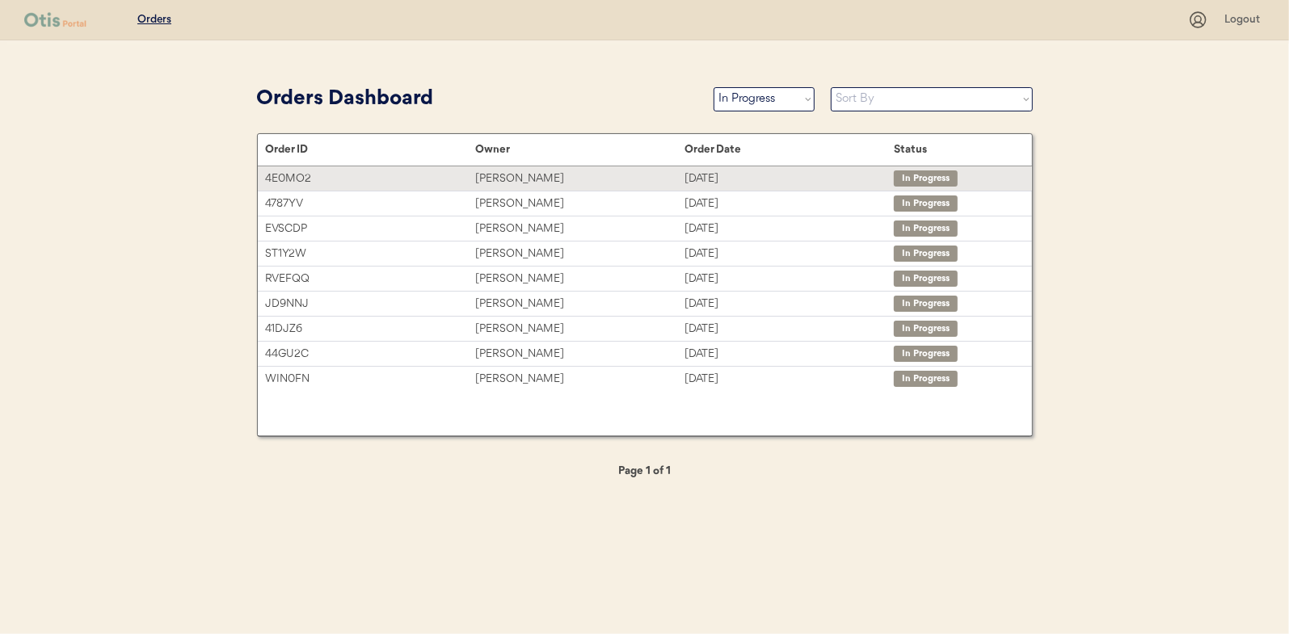
click at [531, 175] on div "[PERSON_NAME]" at bounding box center [579, 179] width 209 height 19
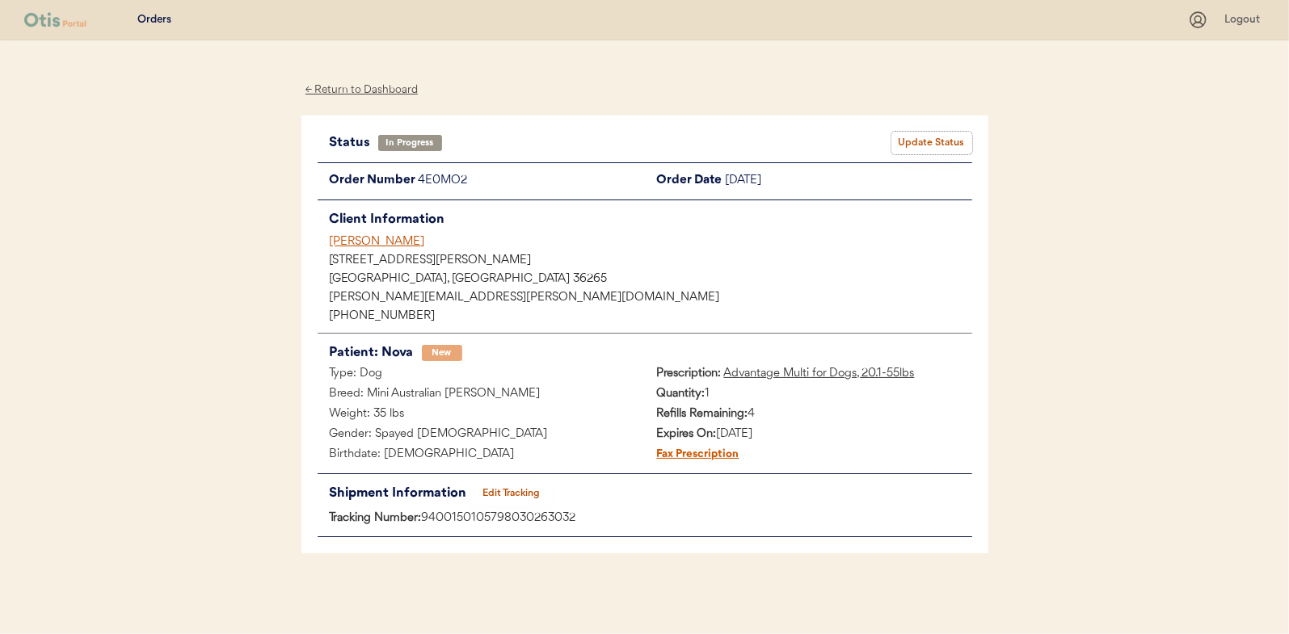
click at [927, 140] on button "Update Status" at bounding box center [931, 143] width 81 height 23
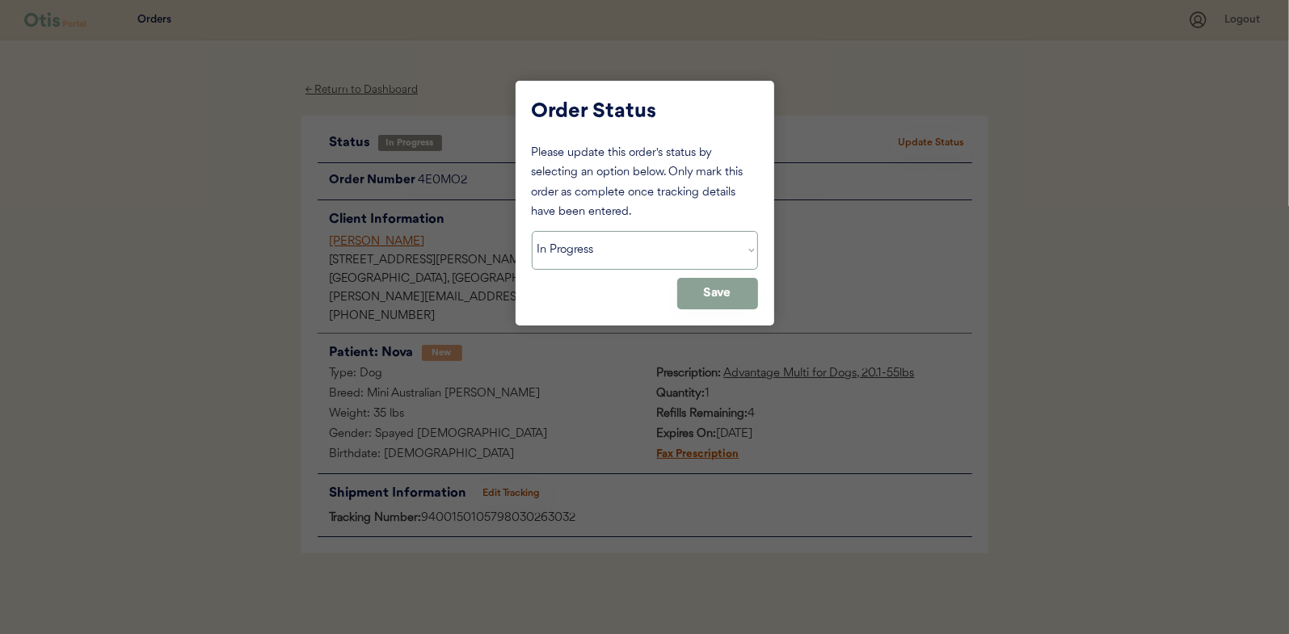
click at [623, 242] on select "Status On Hold New In Progress Complete Pending HW Consent Canceled" at bounding box center [645, 250] width 226 height 39
select select ""complete""
click at [532, 231] on select "Status On Hold New In Progress Complete Pending HW Consent Canceled" at bounding box center [645, 250] width 226 height 39
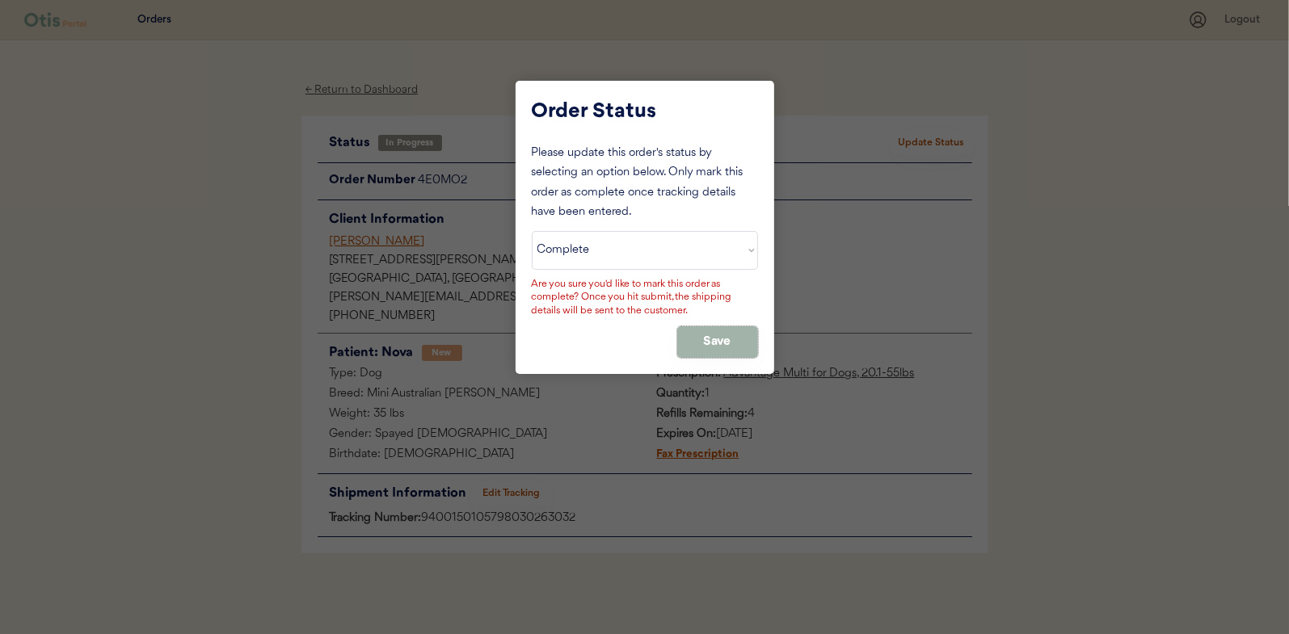
click at [701, 337] on button "Save" at bounding box center [717, 342] width 81 height 32
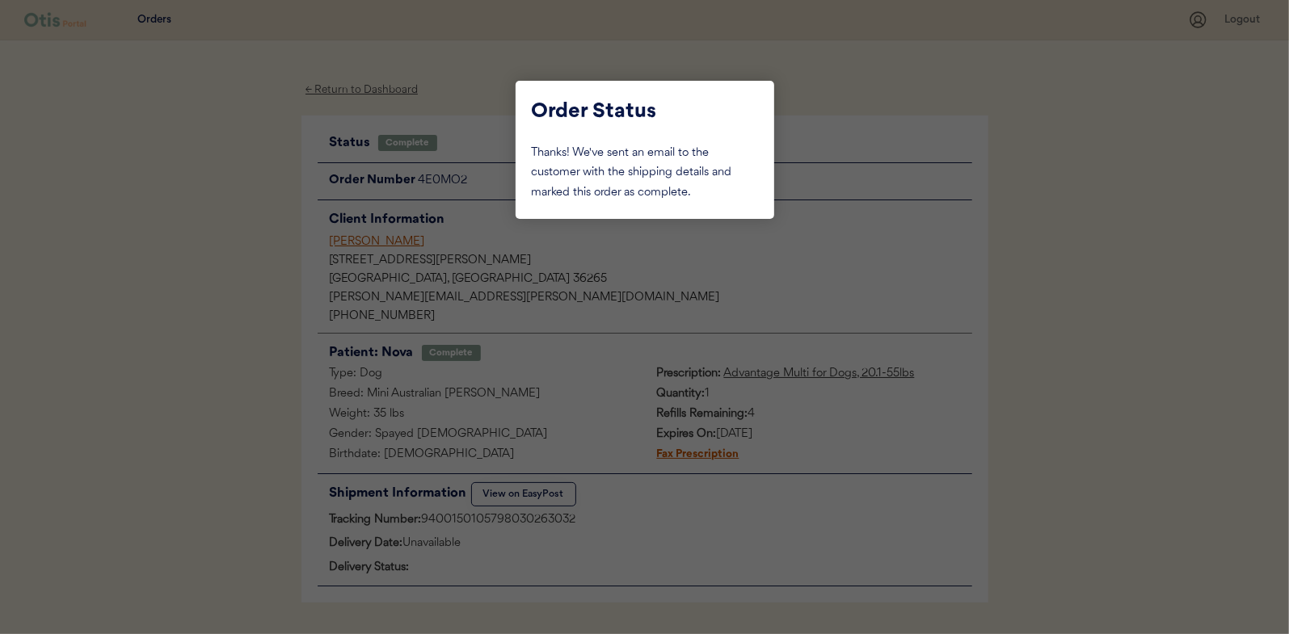
click at [187, 201] on div at bounding box center [644, 317] width 1289 height 634
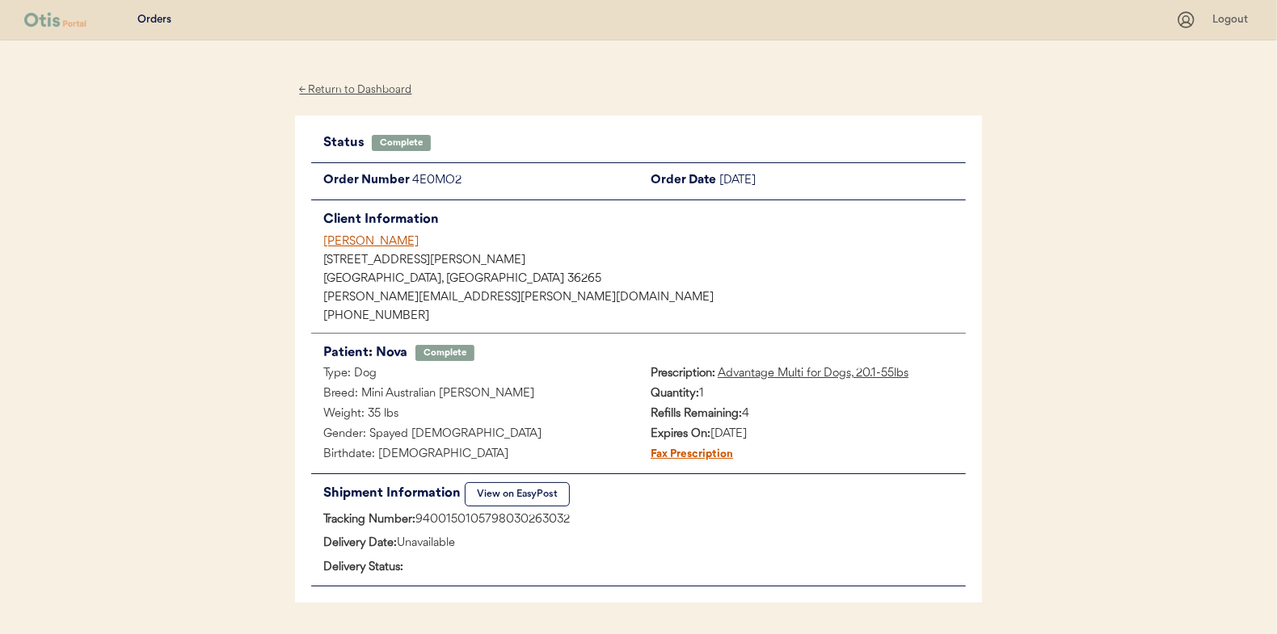
click at [359, 90] on div "← Return to Dashboard" at bounding box center [355, 90] width 121 height 19
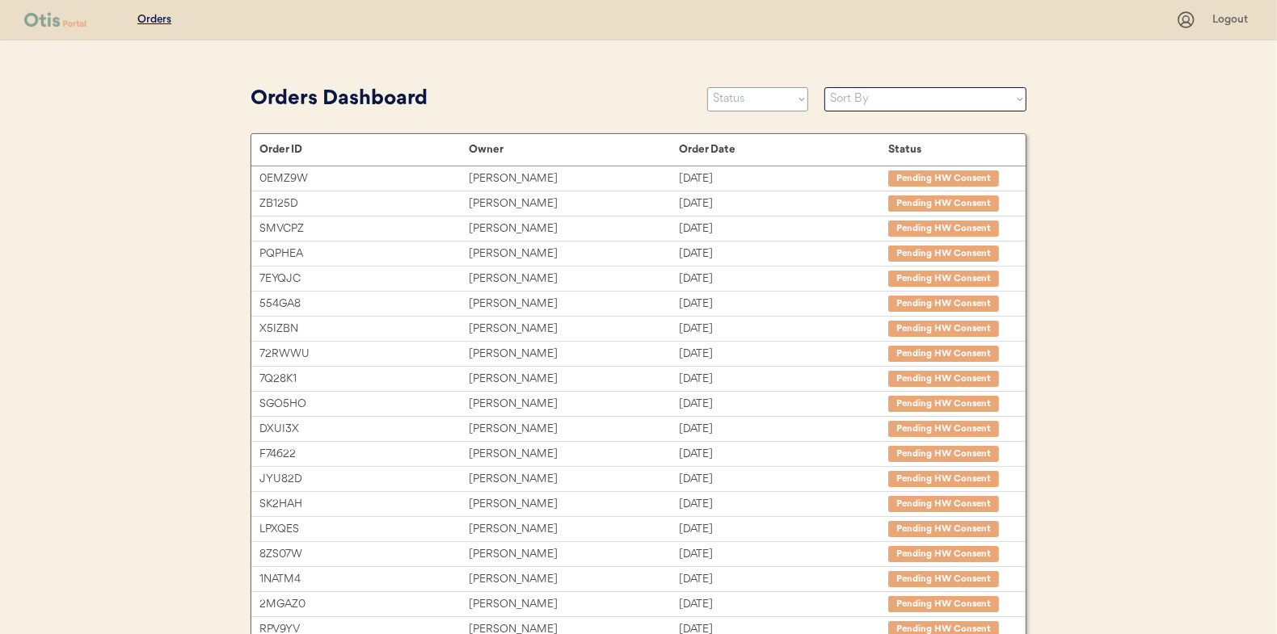
click at [735, 103] on select "Status On Hold New In Progress Complete Pending HW Consent Canceled" at bounding box center [757, 99] width 101 height 24
click at [707, 87] on select "Status On Hold New In Progress Complete Pending HW Consent Canceled" at bounding box center [757, 99] width 101 height 24
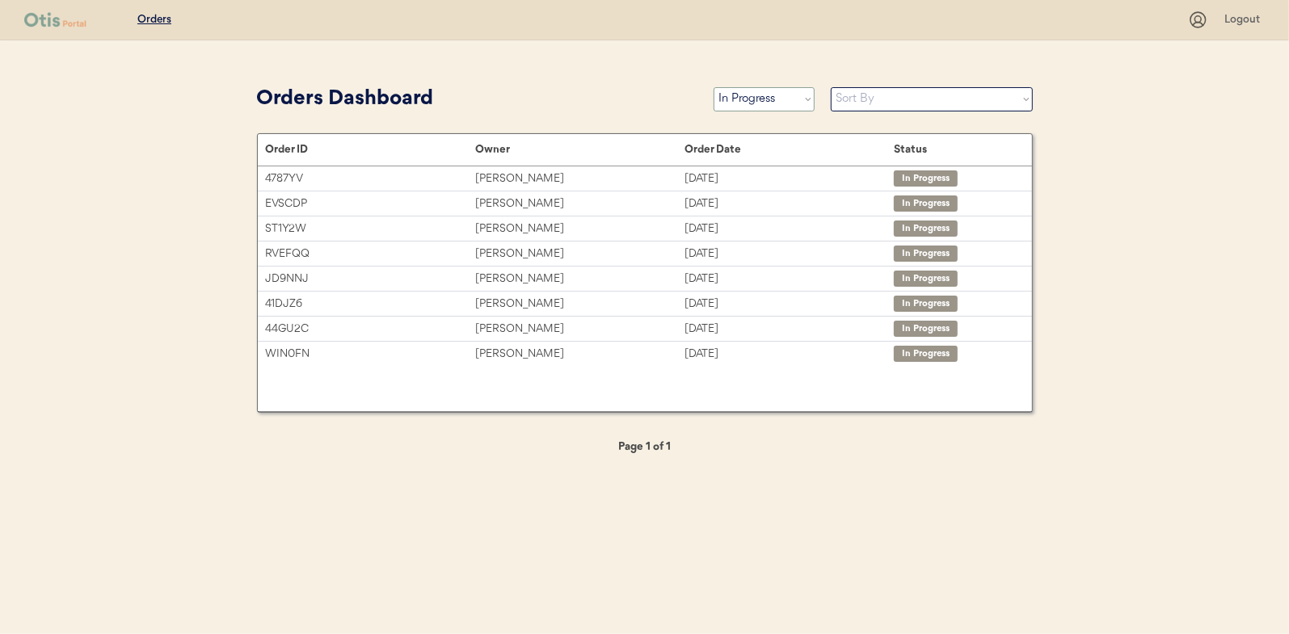
click at [743, 99] on select "Status On Hold New In Progress Complete Pending HW Consent Canceled" at bounding box center [763, 99] width 101 height 24
select select ""new""
click at [713, 87] on select "Status On Hold New In Progress Complete Pending HW Consent Canceled" at bounding box center [763, 99] width 101 height 24
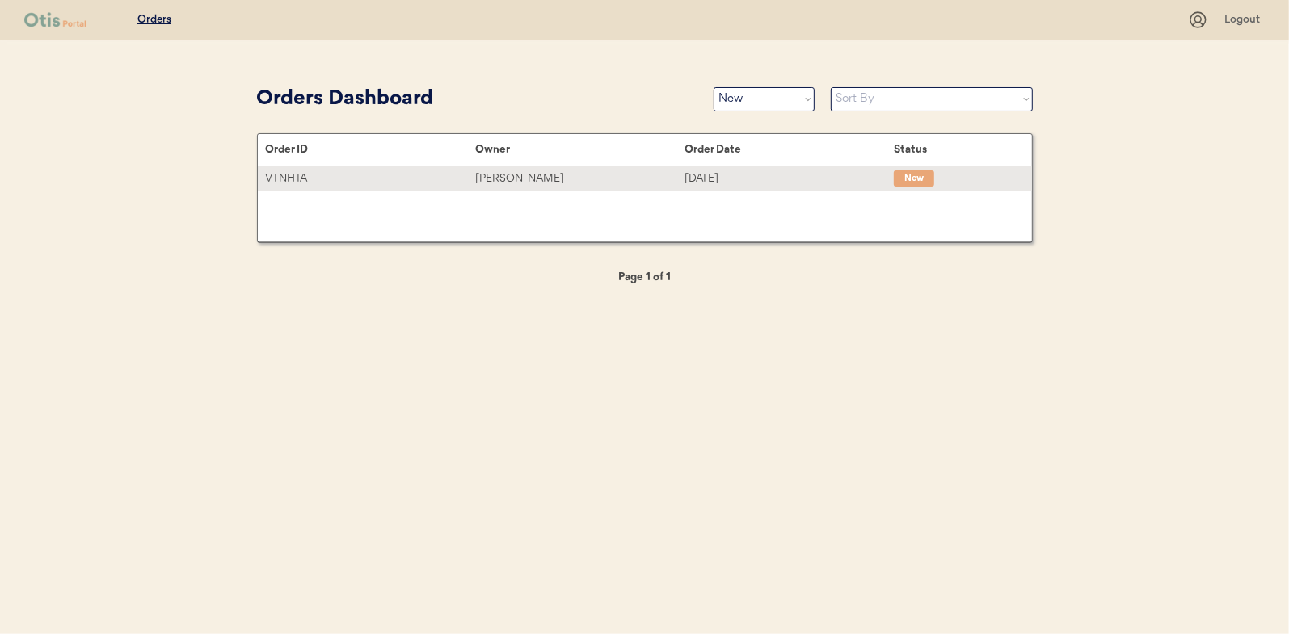
click at [541, 181] on div "[PERSON_NAME]" at bounding box center [579, 179] width 209 height 19
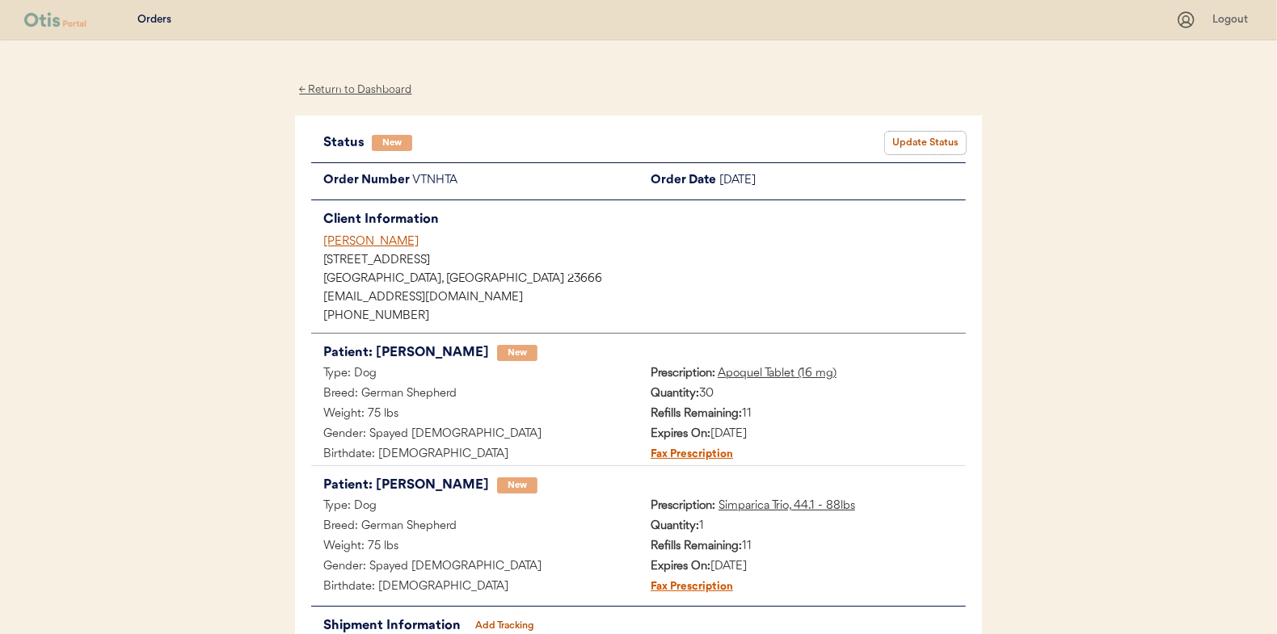
click at [920, 134] on button "Update Status" at bounding box center [925, 143] width 81 height 23
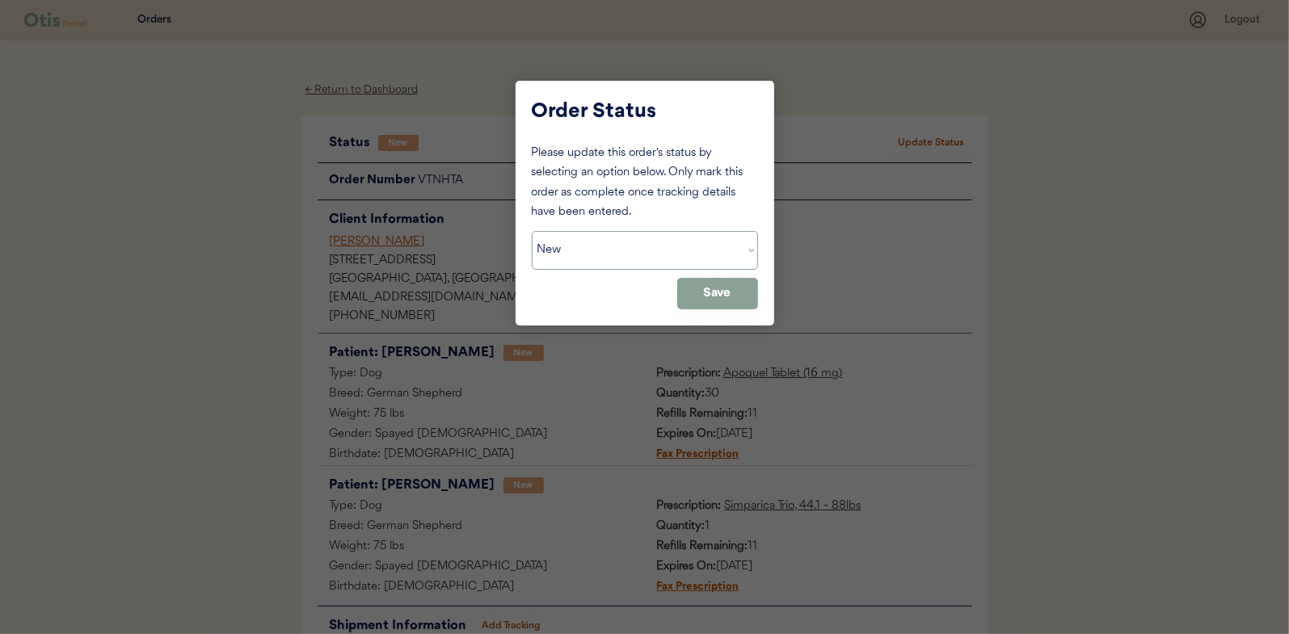
click at [577, 255] on select "Status On Hold New In Progress Complete Pending HW Consent Canceled" at bounding box center [645, 250] width 226 height 39
select select ""on_hold""
click at [532, 231] on select "Status On Hold New In Progress Complete Pending HW Consent Canceled" at bounding box center [645, 250] width 226 height 39
click at [723, 289] on button "Save" at bounding box center [717, 294] width 81 height 32
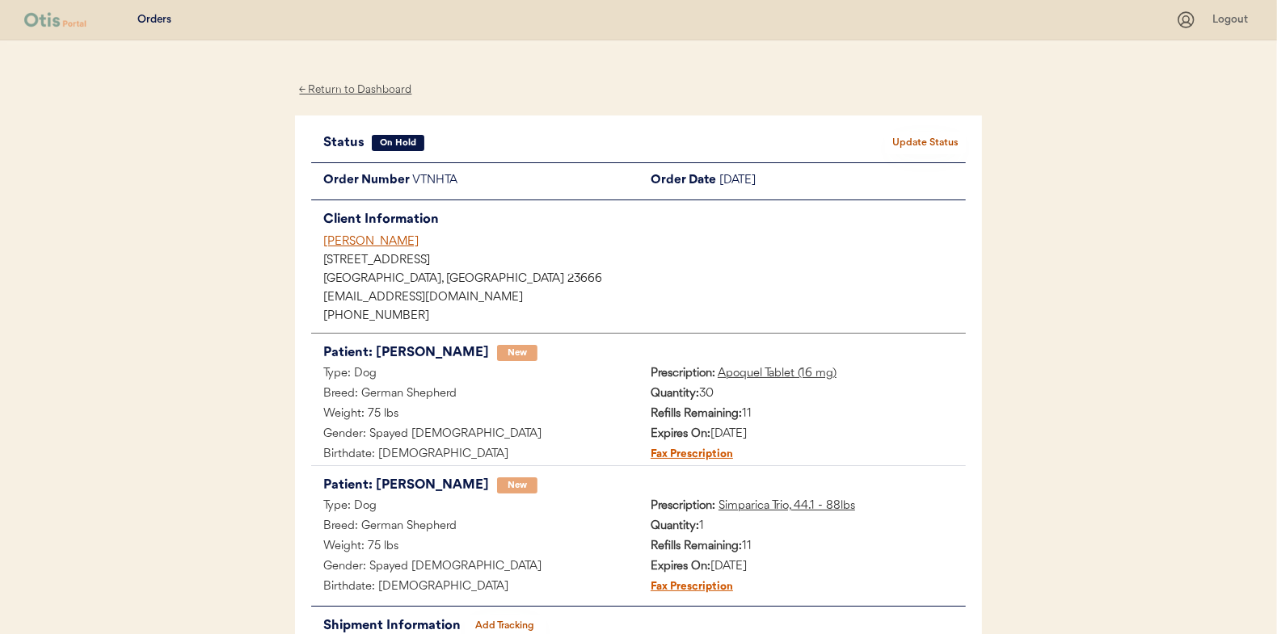
click at [368, 90] on div "← Return to Dashboard" at bounding box center [355, 90] width 121 height 19
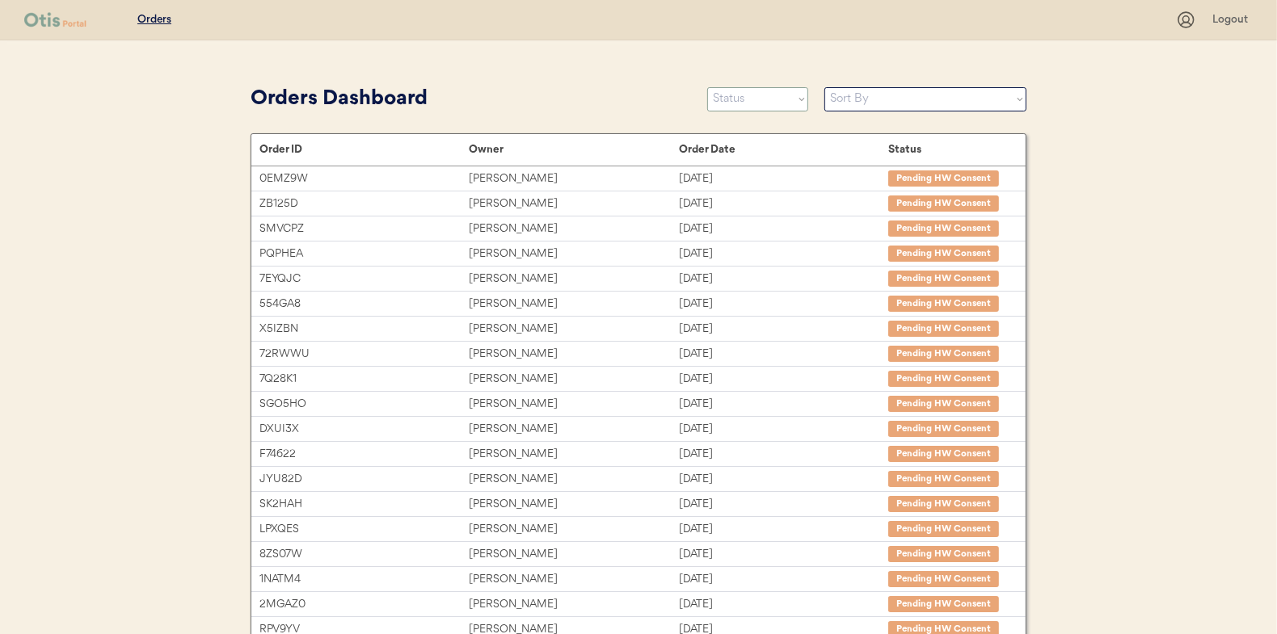
click at [764, 98] on select "Status On Hold New In Progress Complete Pending HW Consent Canceled" at bounding box center [757, 99] width 101 height 24
click at [707, 87] on select "Status On Hold New In Progress Complete Pending HW Consent Canceled" at bounding box center [757, 99] width 101 height 24
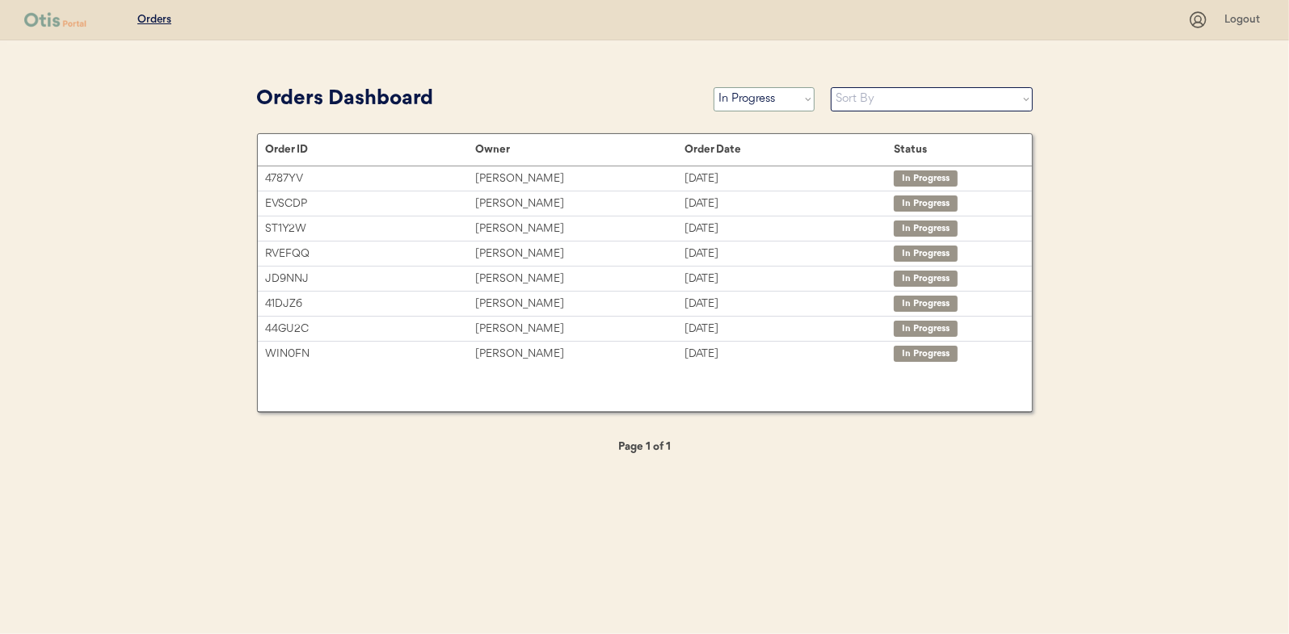
click at [760, 103] on select "Status On Hold New In Progress Complete Pending HW Consent Canceled" at bounding box center [763, 99] width 101 height 24
select select ""new""
click at [713, 87] on select "Status On Hold New In Progress Complete Pending HW Consent Canceled" at bounding box center [763, 99] width 101 height 24
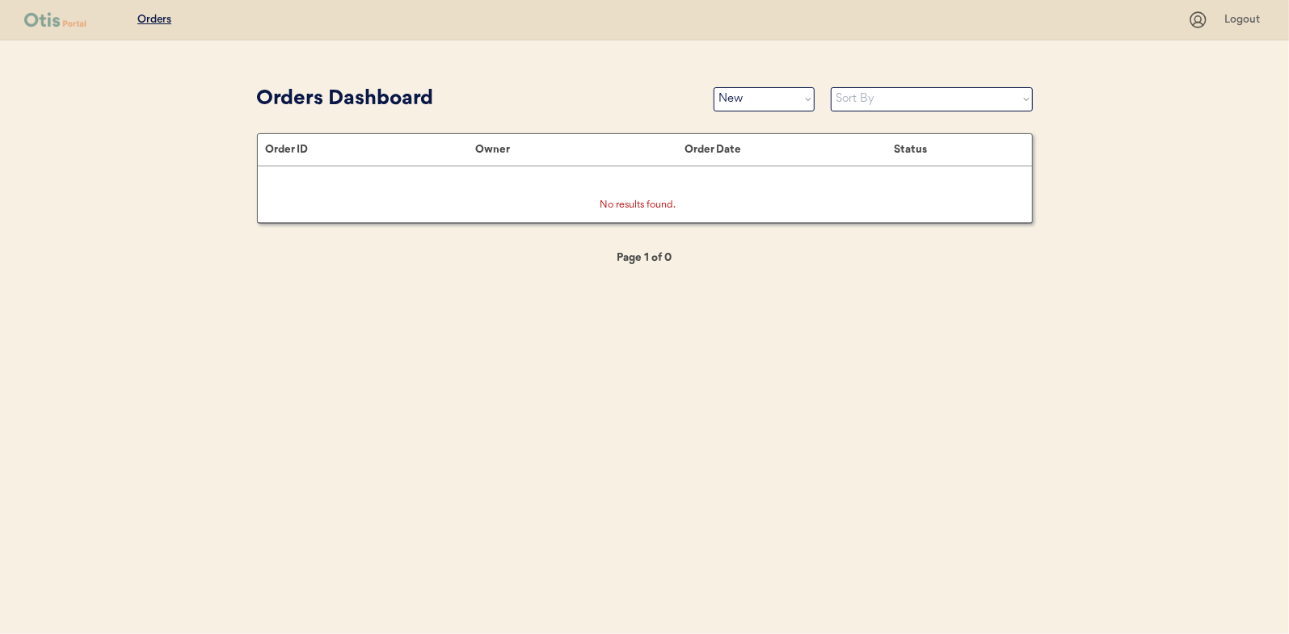
click at [537, 58] on div "Patients Consults Orders Logout Orders Dashboard Status On Hold New In Progress…" at bounding box center [644, 317] width 1289 height 634
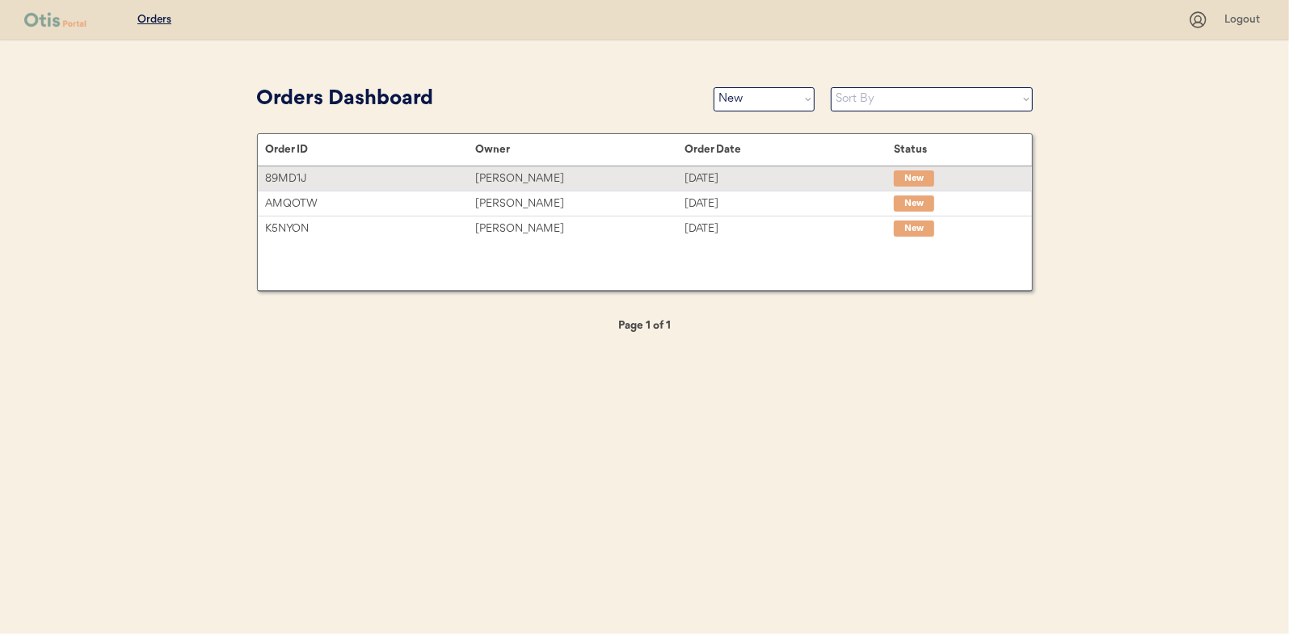
click at [524, 179] on div "[PERSON_NAME]" at bounding box center [579, 179] width 209 height 19
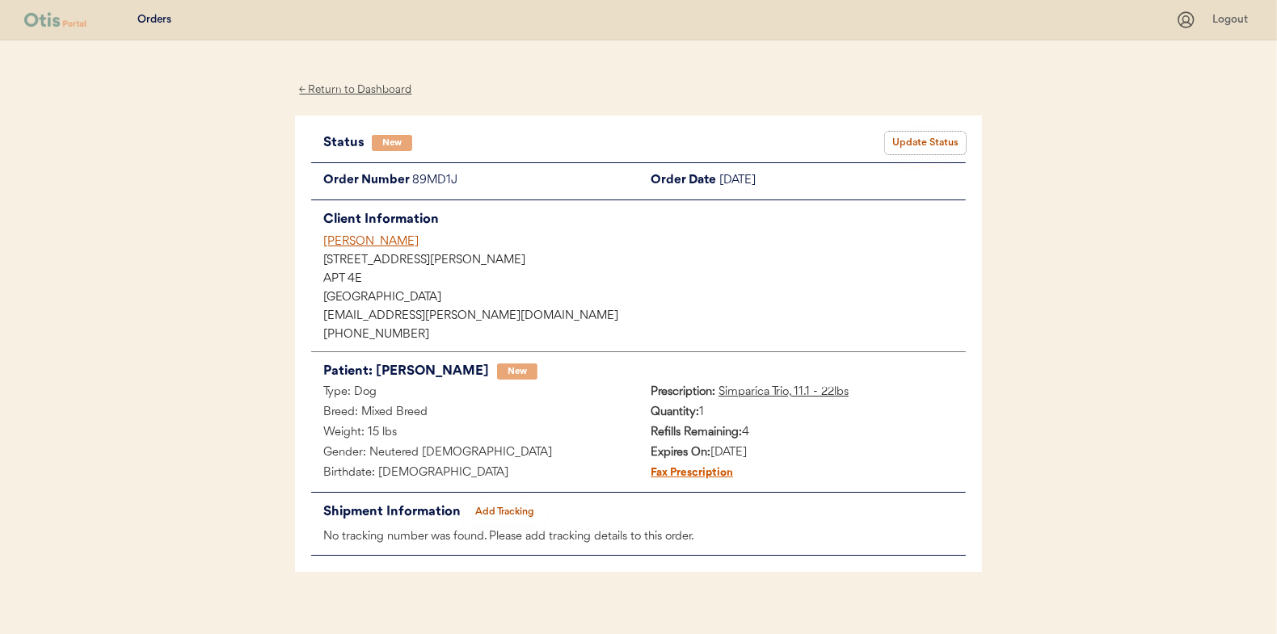
click at [923, 140] on button "Update Status" at bounding box center [925, 143] width 81 height 23
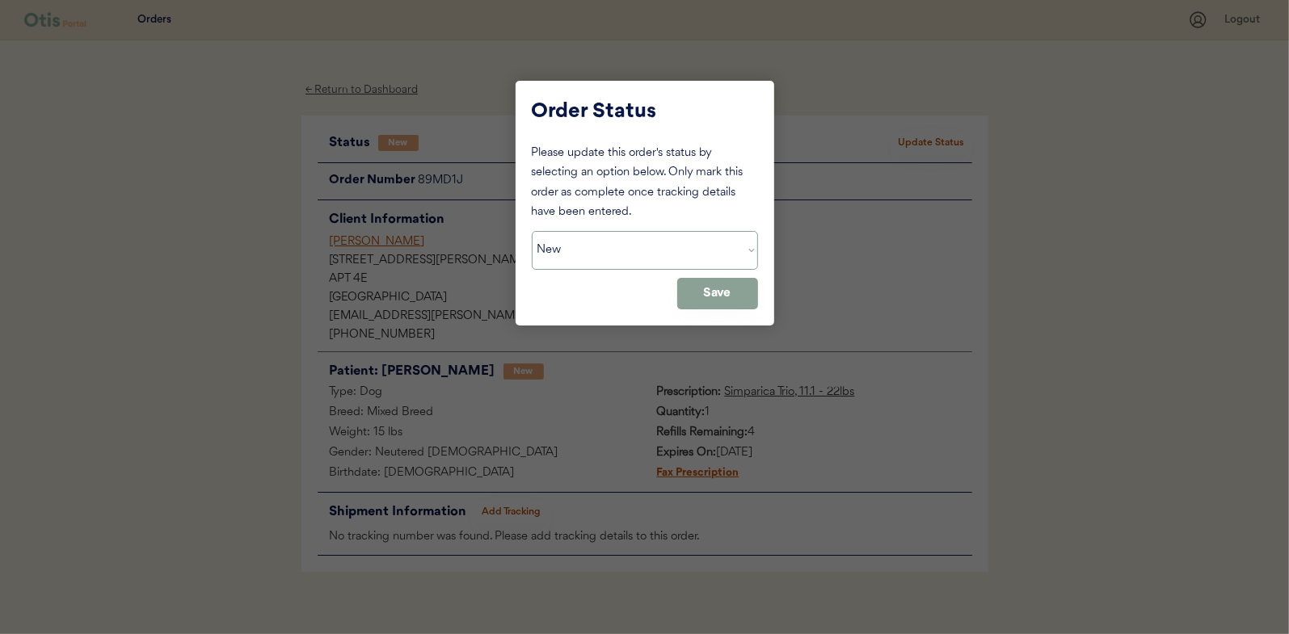
click at [558, 263] on select "Status On Hold New In Progress Complete Pending HW Consent Canceled" at bounding box center [645, 250] width 226 height 39
select select ""in_progress""
click at [532, 231] on select "Status On Hold New In Progress Complete Pending HW Consent Canceled" at bounding box center [645, 250] width 226 height 39
click at [719, 280] on button "Save" at bounding box center [717, 294] width 81 height 32
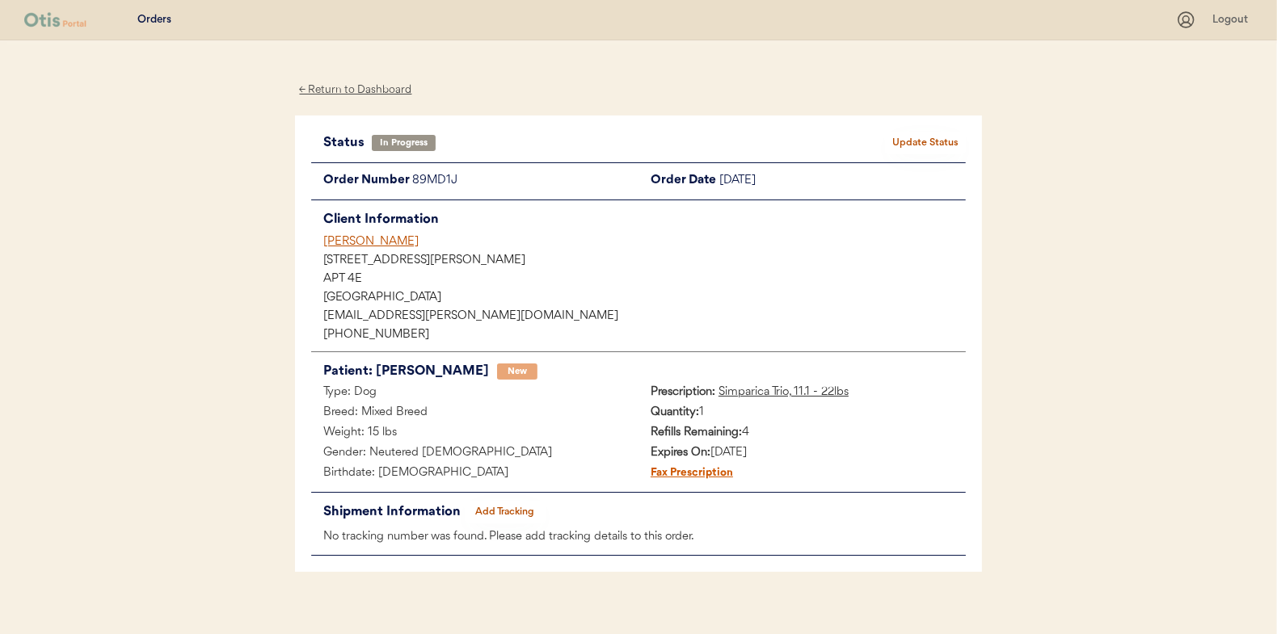
click at [359, 92] on div "← Return to Dashboard" at bounding box center [355, 90] width 121 height 19
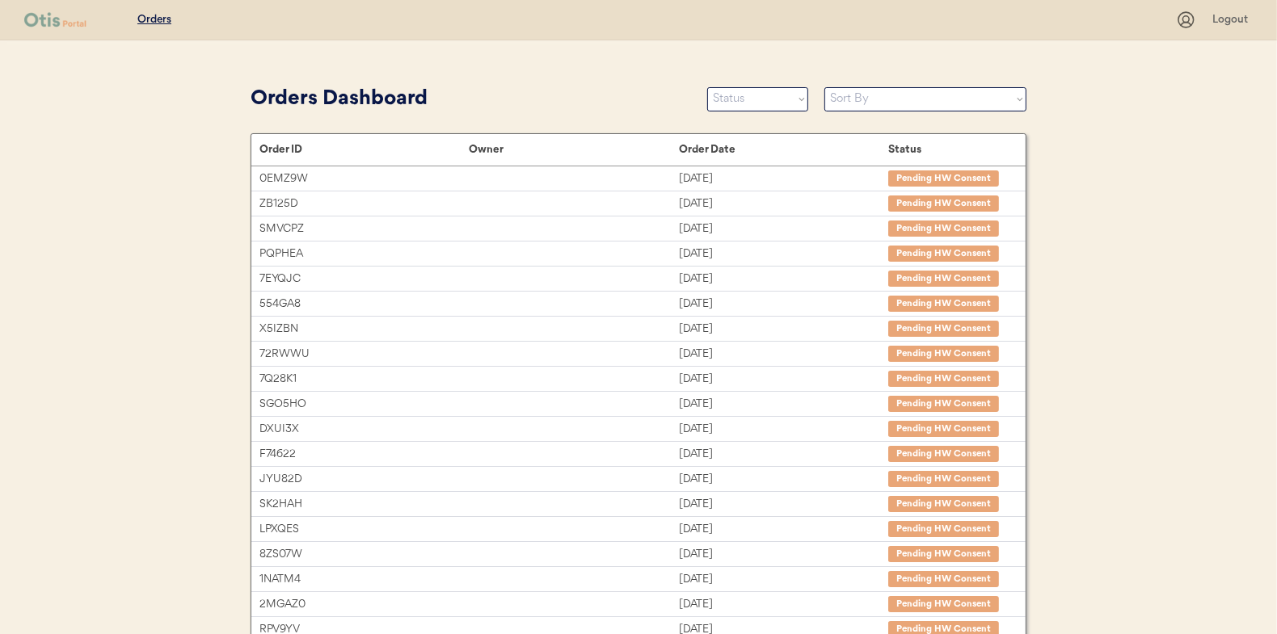
click at [766, 113] on div "Orders Dashboard Status On Hold New In Progress Complete Pending HW Consent Can…" at bounding box center [638, 99] width 776 height 36
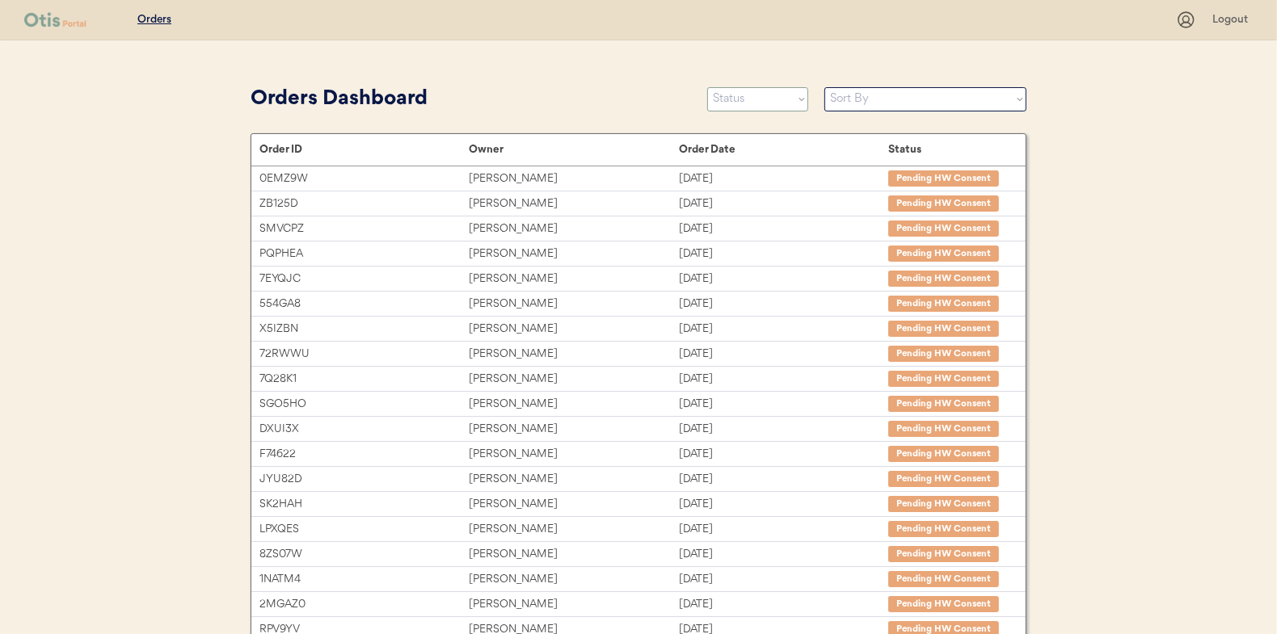
click at [748, 103] on select "Status On Hold New In Progress Complete Pending HW Consent Canceled" at bounding box center [757, 99] width 101 height 24
select select ""new""
click at [707, 87] on select "Status On Hold New In Progress Complete Pending HW Consent Canceled" at bounding box center [757, 99] width 101 height 24
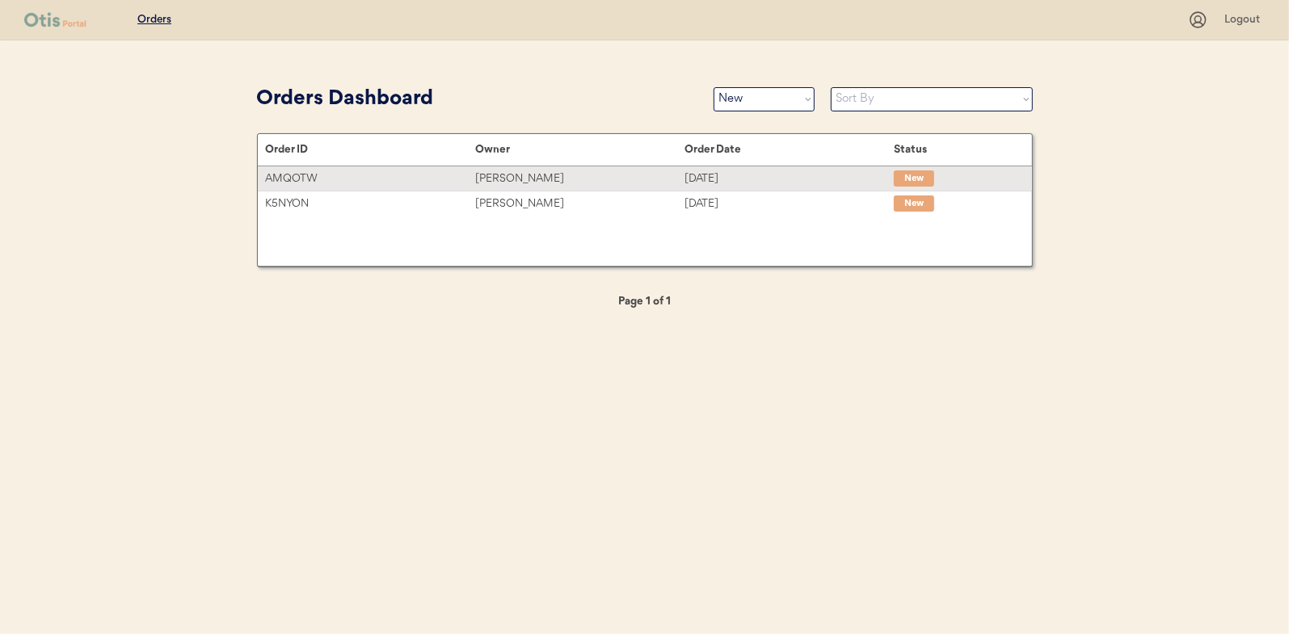
click at [491, 179] on div "Adam Kanoa" at bounding box center [579, 179] width 209 height 19
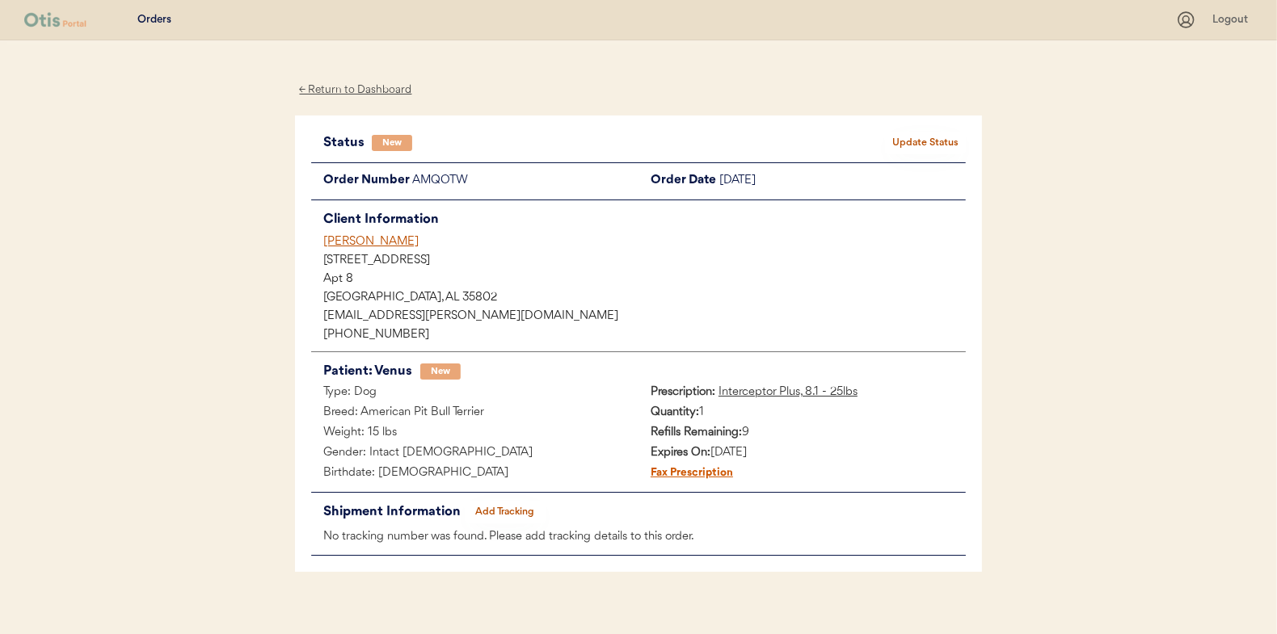
click at [903, 140] on button "Update Status" at bounding box center [925, 143] width 81 height 23
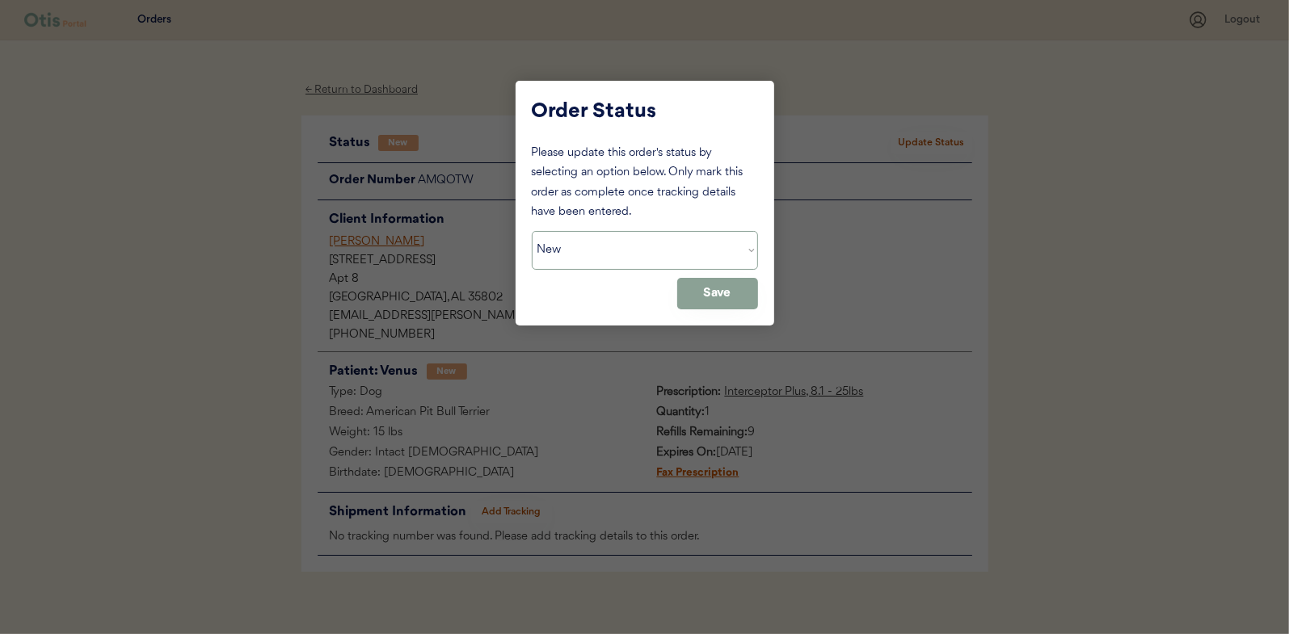
click at [573, 249] on select "Status On Hold New In Progress Complete Pending HW Consent Canceled" at bounding box center [645, 250] width 226 height 39
select select ""in_progress""
click at [532, 231] on select "Status On Hold New In Progress Complete Pending HW Consent Canceled" at bounding box center [645, 250] width 226 height 39
click at [717, 284] on button "Save" at bounding box center [717, 294] width 81 height 32
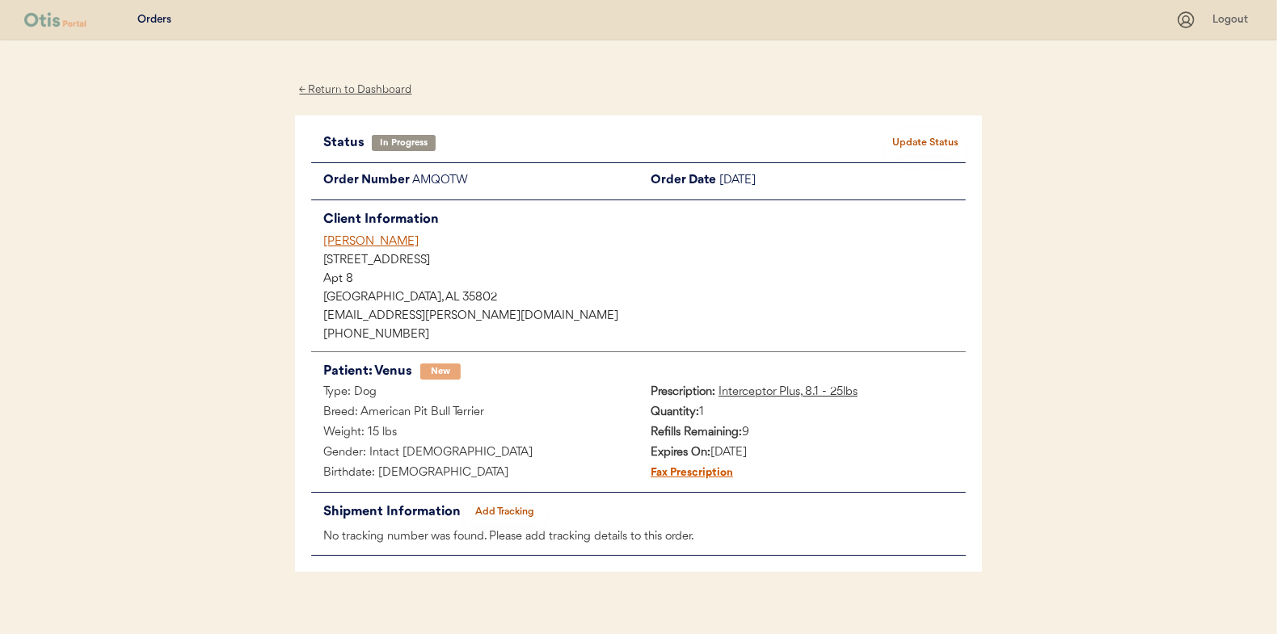
click at [372, 92] on div "← Return to Dashboard" at bounding box center [355, 90] width 121 height 19
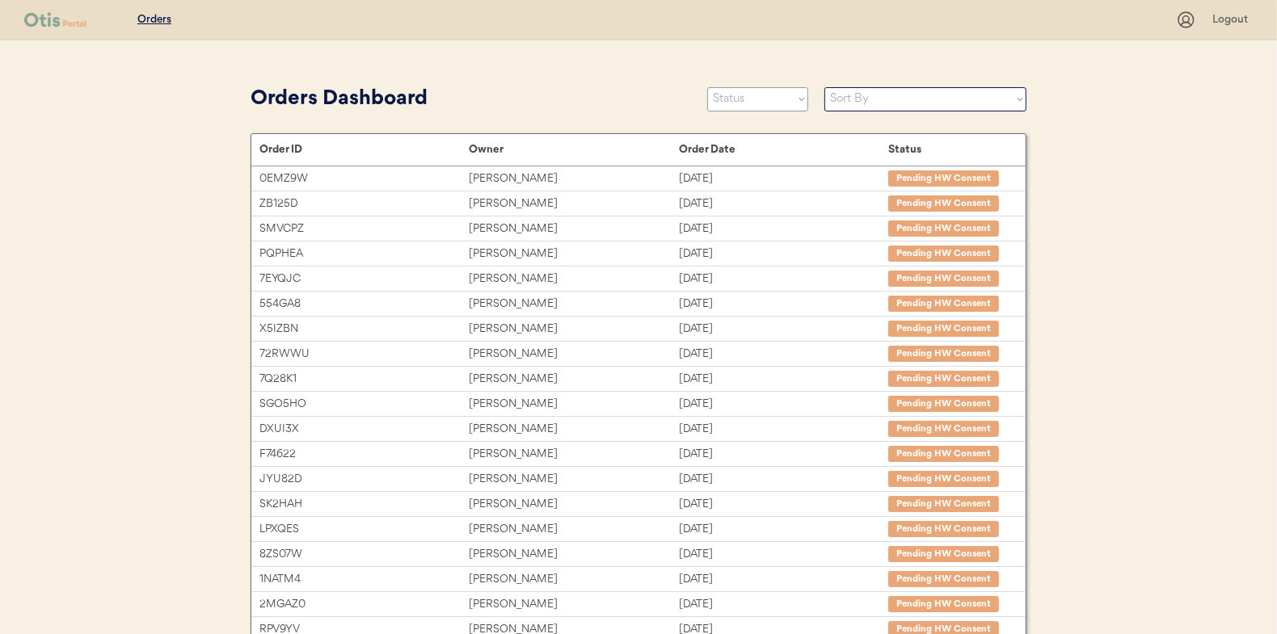
click at [743, 103] on select "Status On Hold New In Progress Complete Pending HW Consent Canceled" at bounding box center [757, 99] width 101 height 24
select select ""new""
click at [707, 87] on select "Status On Hold New In Progress Complete Pending HW Consent Canceled" at bounding box center [757, 99] width 101 height 24
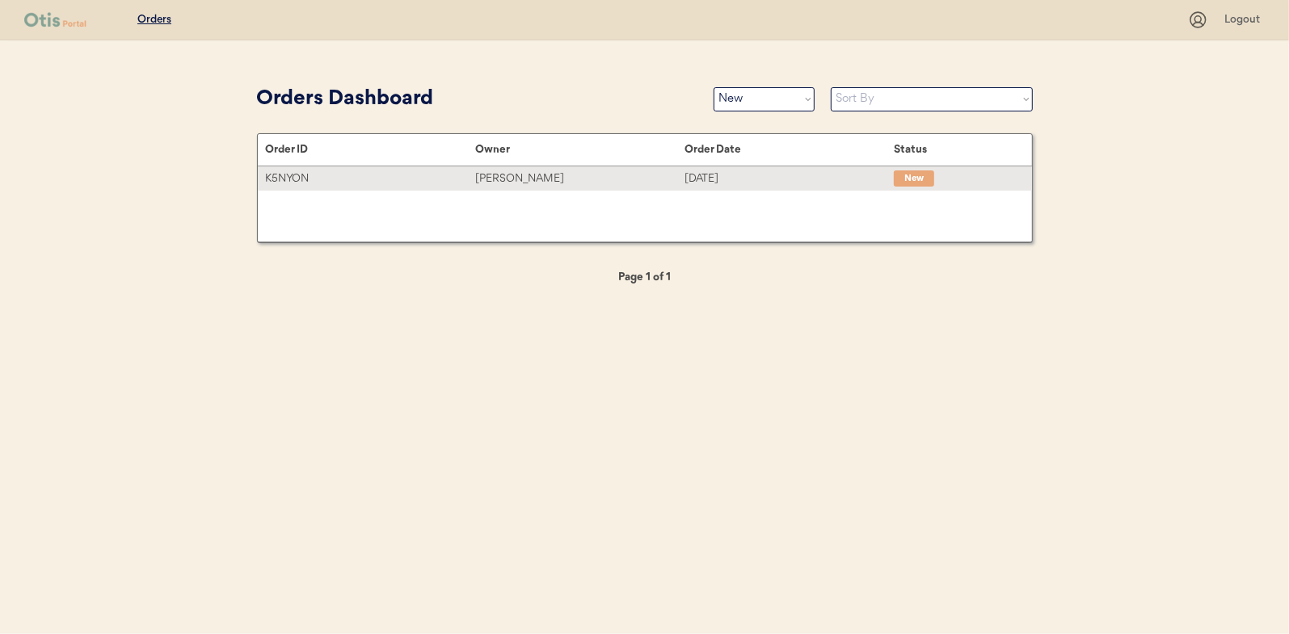
click at [515, 173] on div "Amy Nunnally" at bounding box center [579, 179] width 209 height 19
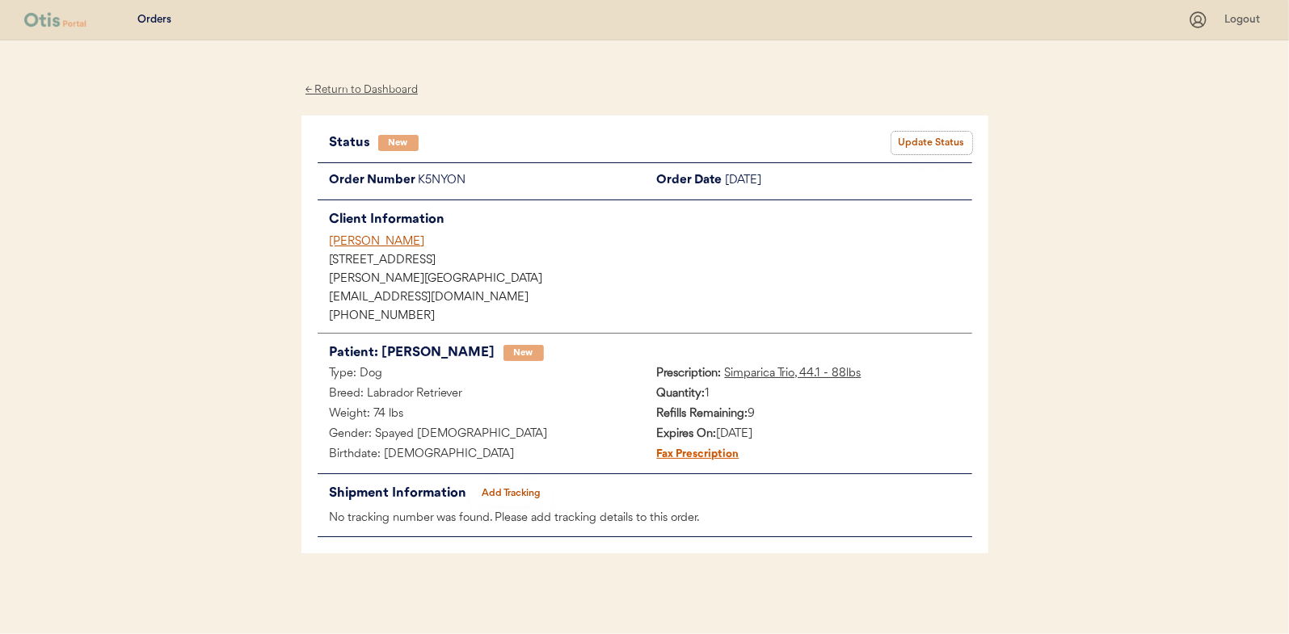
click at [935, 140] on button "Update Status" at bounding box center [931, 143] width 81 height 23
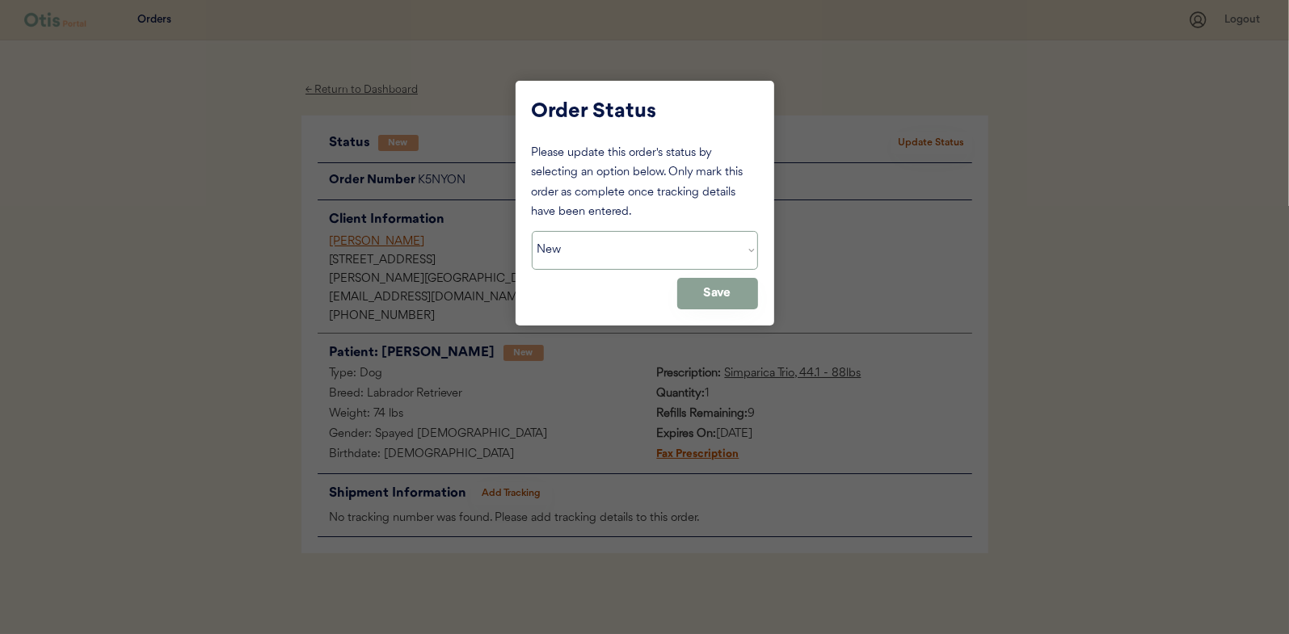
click at [580, 259] on select "Status On Hold New In Progress Complete Pending HW Consent Canceled" at bounding box center [645, 250] width 226 height 39
select select ""in_progress""
click at [532, 231] on select "Status On Hold New In Progress Complete Pending HW Consent Canceled" at bounding box center [645, 250] width 226 height 39
click at [712, 299] on button "Save" at bounding box center [717, 294] width 81 height 32
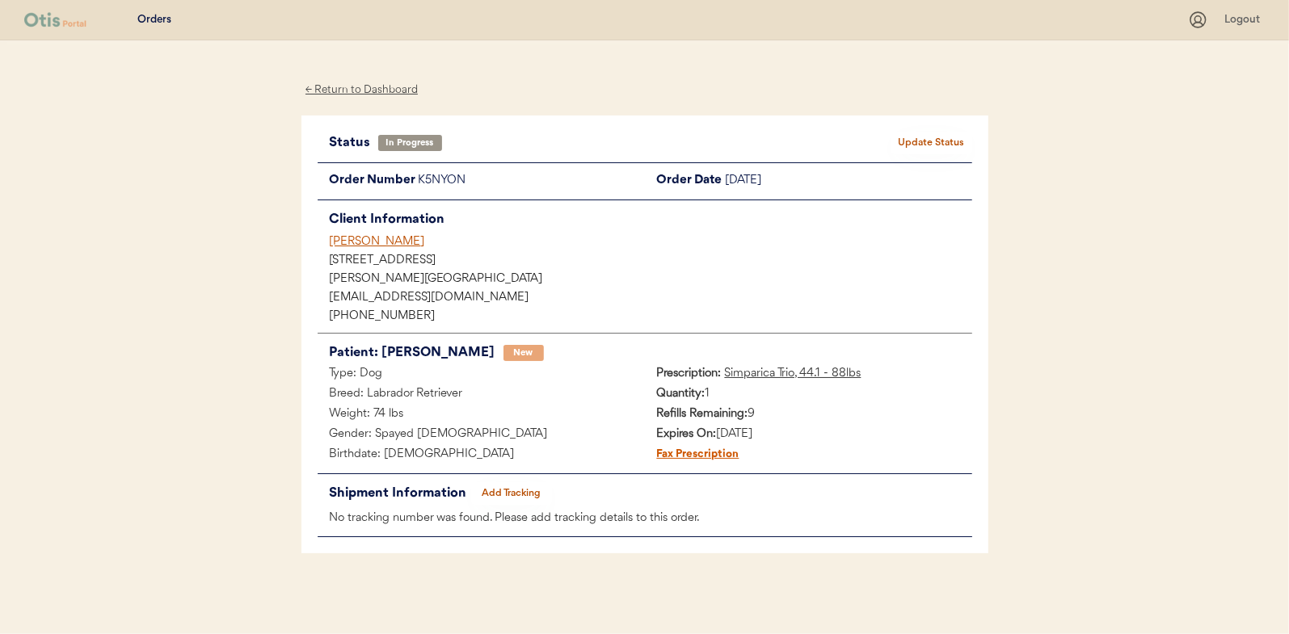
click at [386, 89] on div "← Return to Dashboard" at bounding box center [361, 90] width 121 height 19
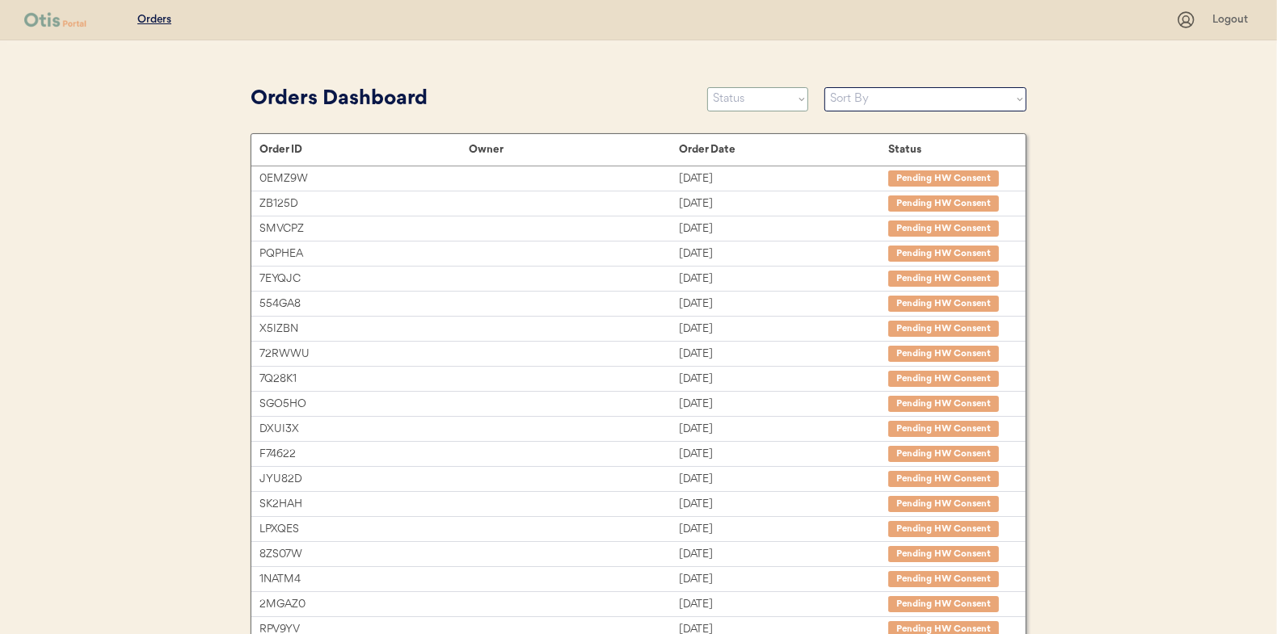
click at [736, 100] on select "Status On Hold New In Progress Complete Pending HW Consent Canceled" at bounding box center [757, 99] width 101 height 24
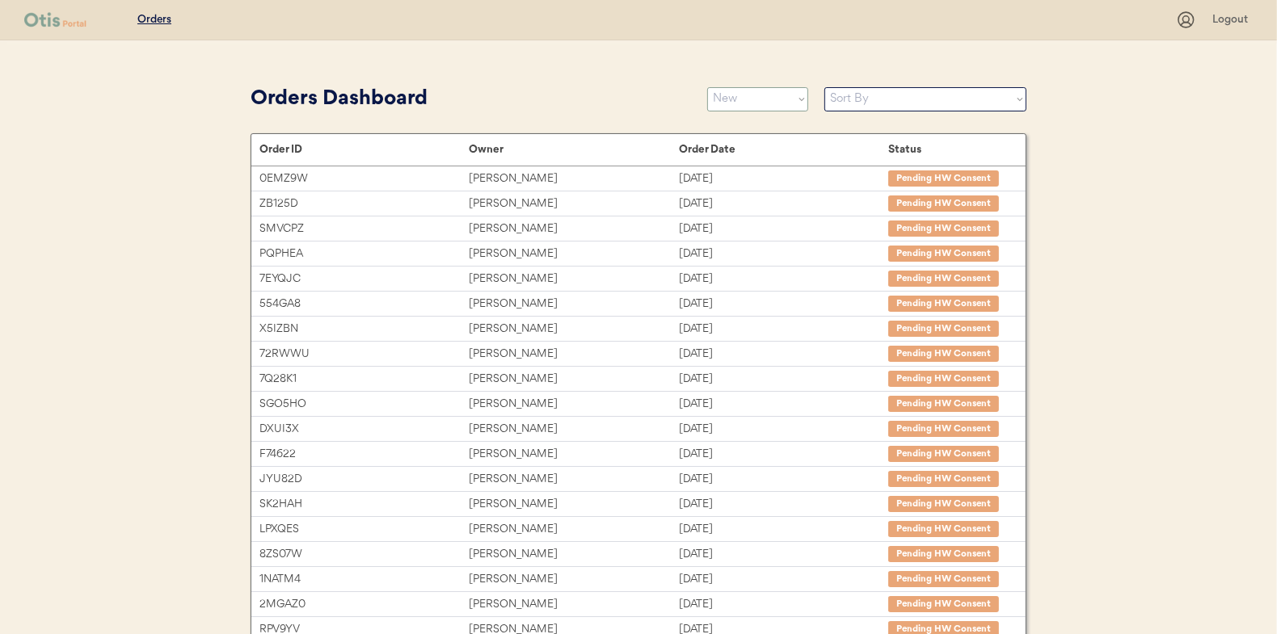
click at [707, 87] on select "Status On Hold New In Progress Complete Pending HW Consent Canceled" at bounding box center [757, 99] width 101 height 24
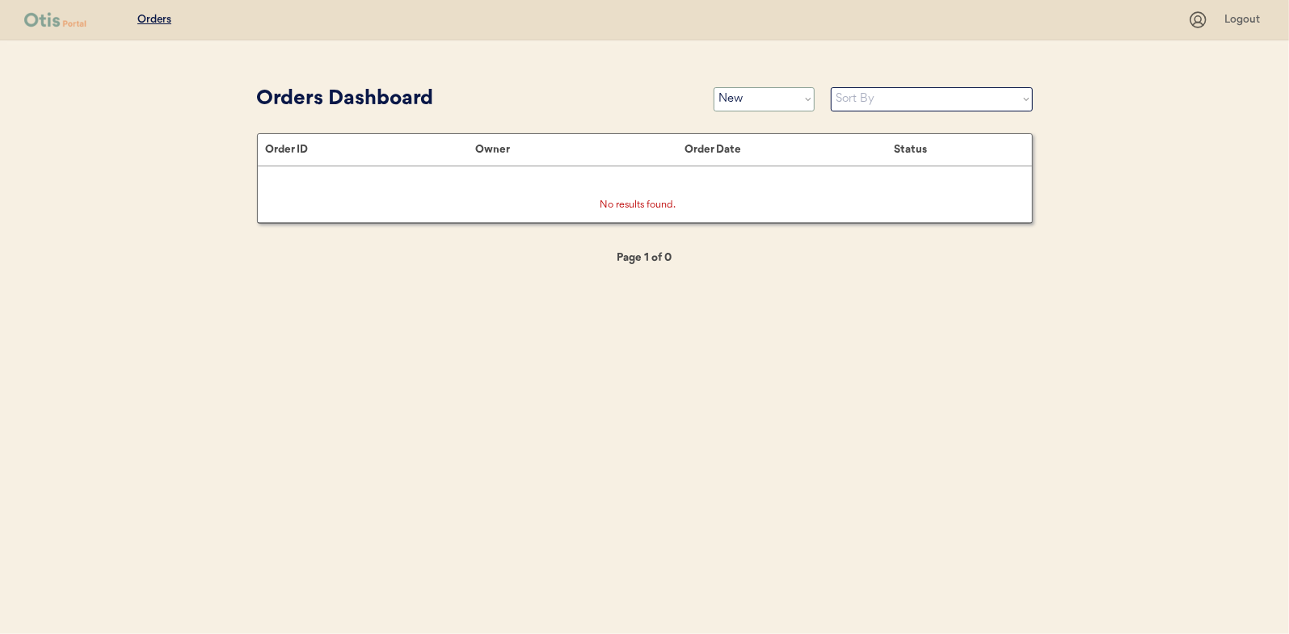
click at [754, 99] on select "Status On Hold New In Progress Complete Pending HW Consent Canceled" at bounding box center [763, 99] width 101 height 24
select select ""in_progress""
click at [713, 87] on select "Status On Hold New In Progress Complete Pending HW Consent Canceled" at bounding box center [763, 99] width 101 height 24
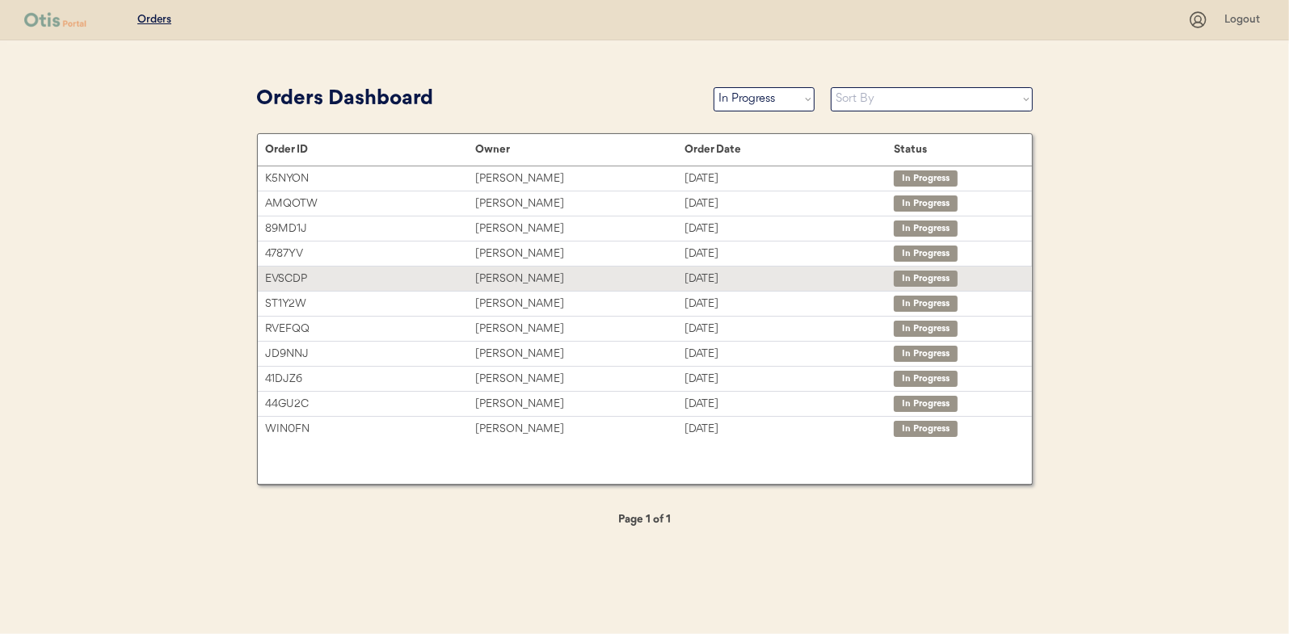
click at [500, 277] on div "[PERSON_NAME]" at bounding box center [579, 279] width 209 height 19
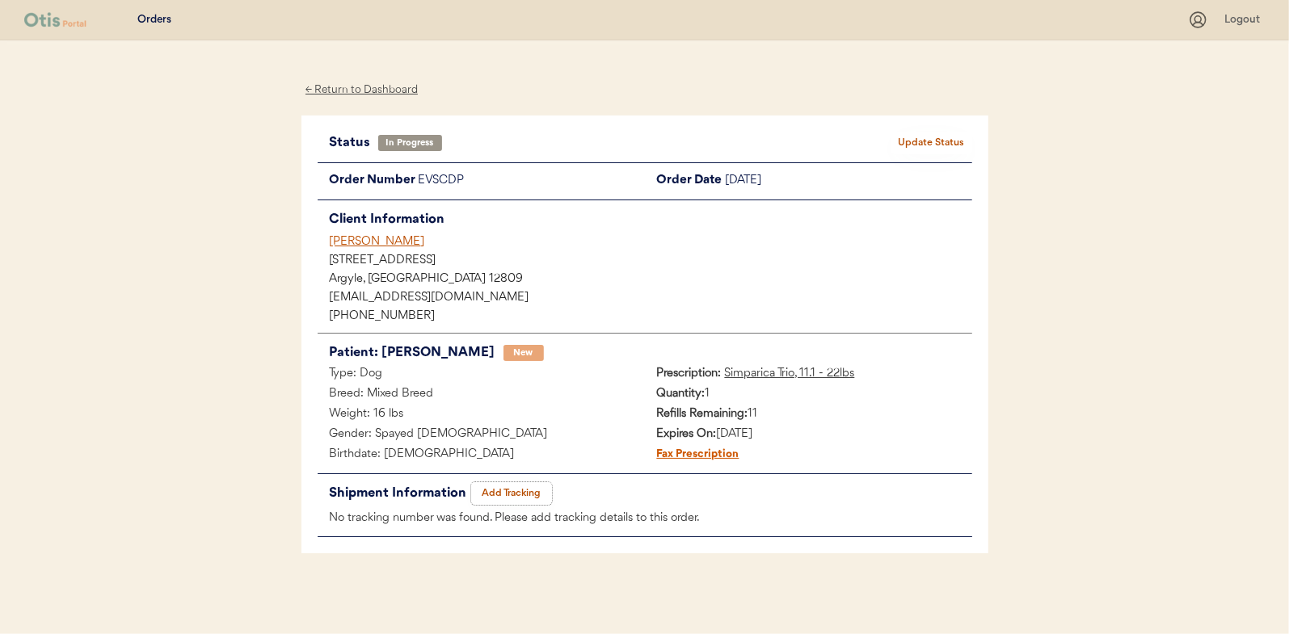
click at [511, 494] on button "Add Tracking" at bounding box center [511, 493] width 81 height 23
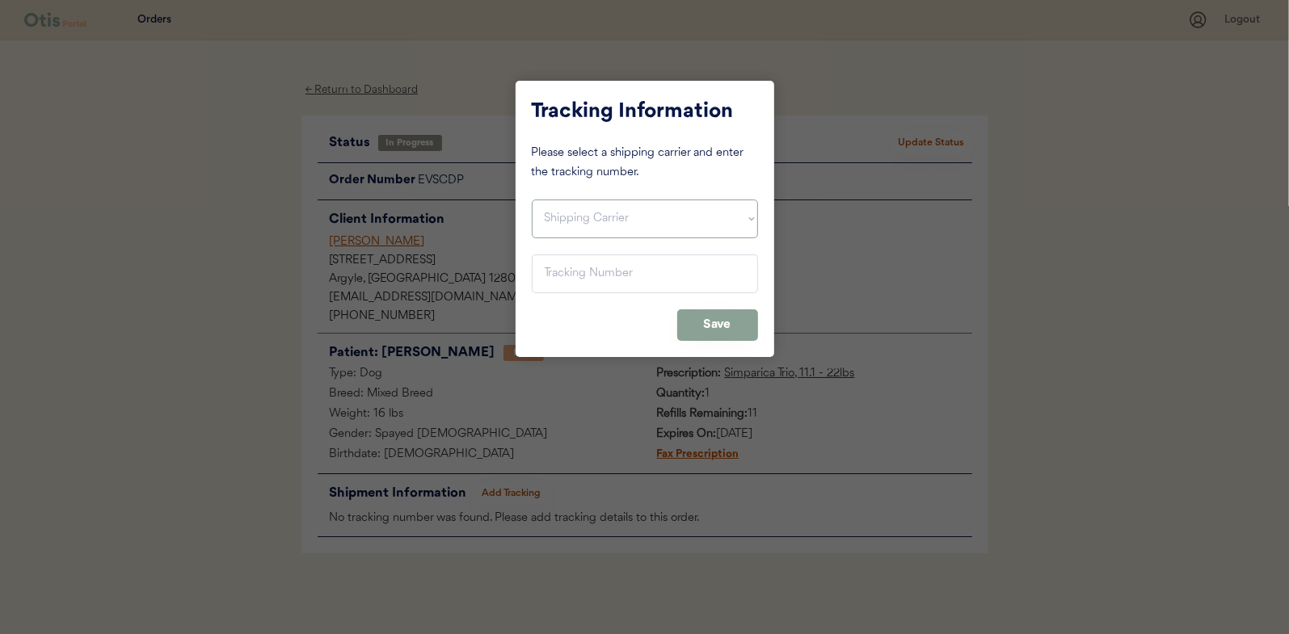
click at [587, 218] on select "Shipping Carrier FedEx FedEx Ground Economy UPS USPS" at bounding box center [645, 219] width 226 height 39
select select ""usps""
click at [532, 200] on select "Shipping Carrier FedEx FedEx Ground Economy UPS USPS" at bounding box center [645, 219] width 226 height 39
click at [544, 278] on input "input" at bounding box center [645, 274] width 226 height 39
paste input "9400150105496031940395"
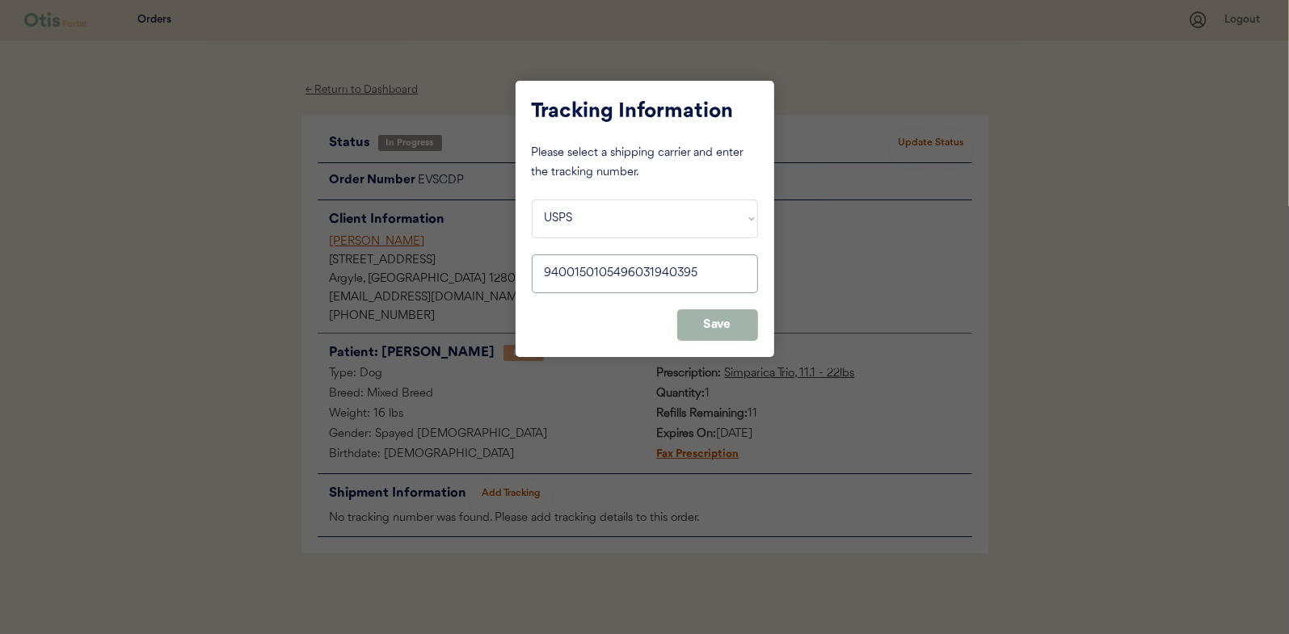
type input "9400150105496031940395"
click at [707, 317] on button "Save" at bounding box center [717, 325] width 81 height 32
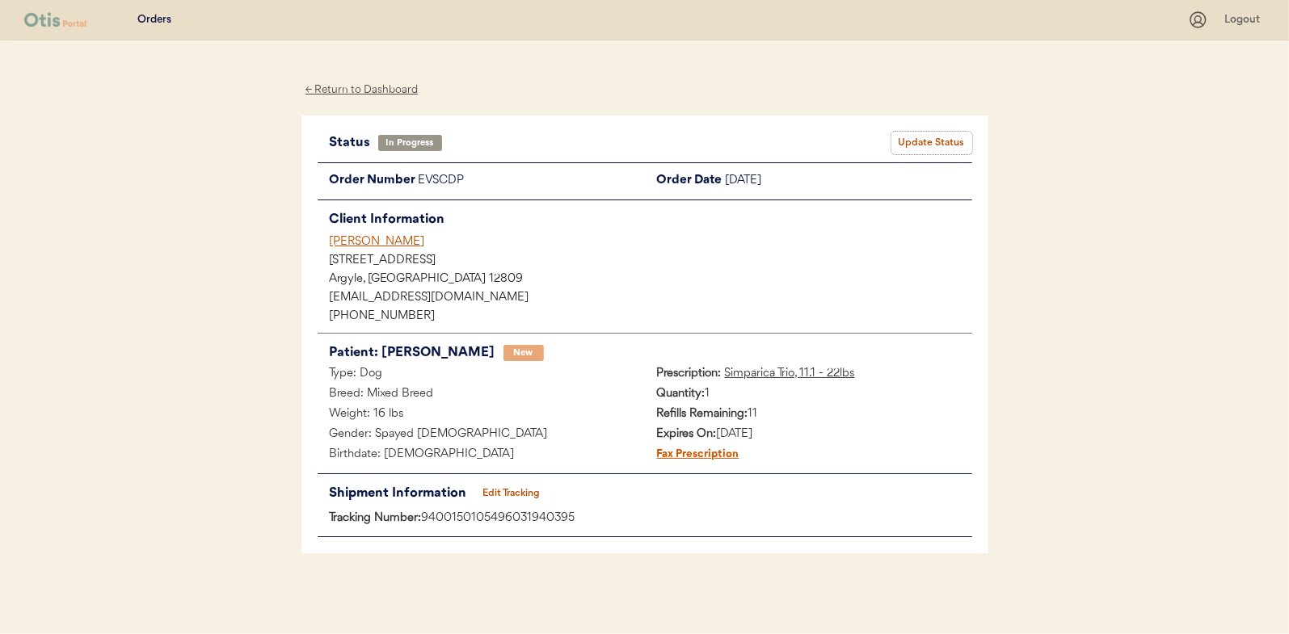
click at [928, 135] on button "Update Status" at bounding box center [931, 143] width 81 height 23
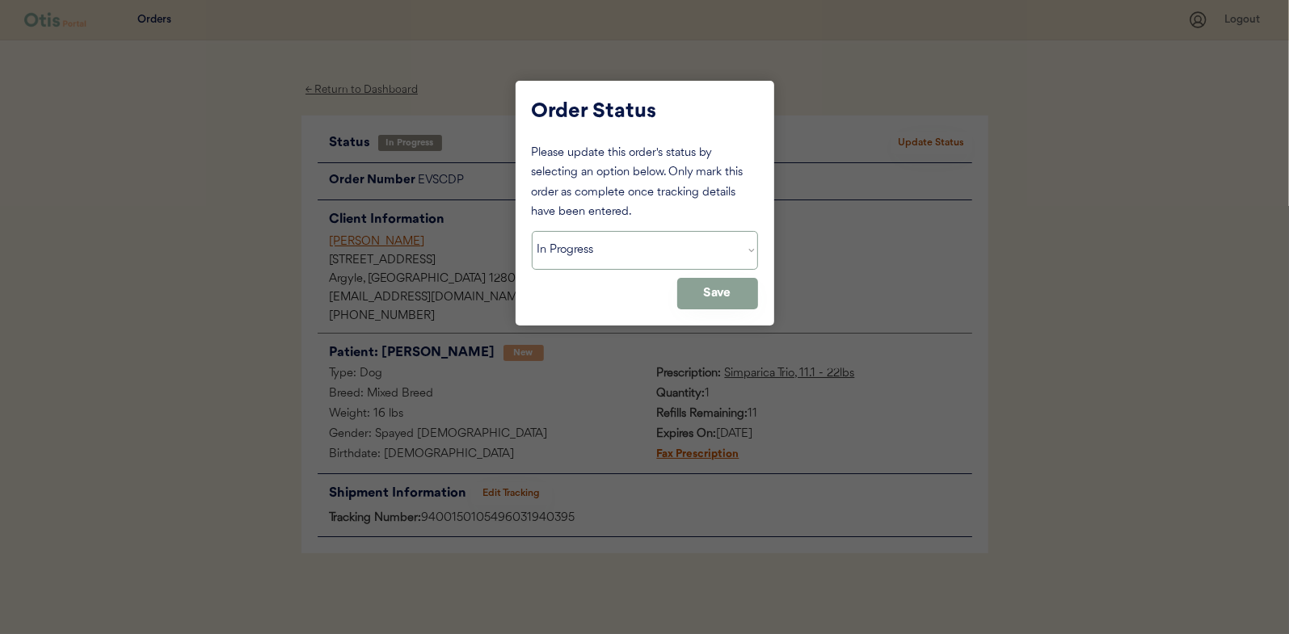
click at [578, 242] on select "Status On Hold New In Progress Complete Pending HW Consent Canceled" at bounding box center [645, 250] width 226 height 39
select select ""complete""
click at [532, 231] on select "Status On Hold New In Progress Complete Pending HW Consent Canceled" at bounding box center [645, 250] width 226 height 39
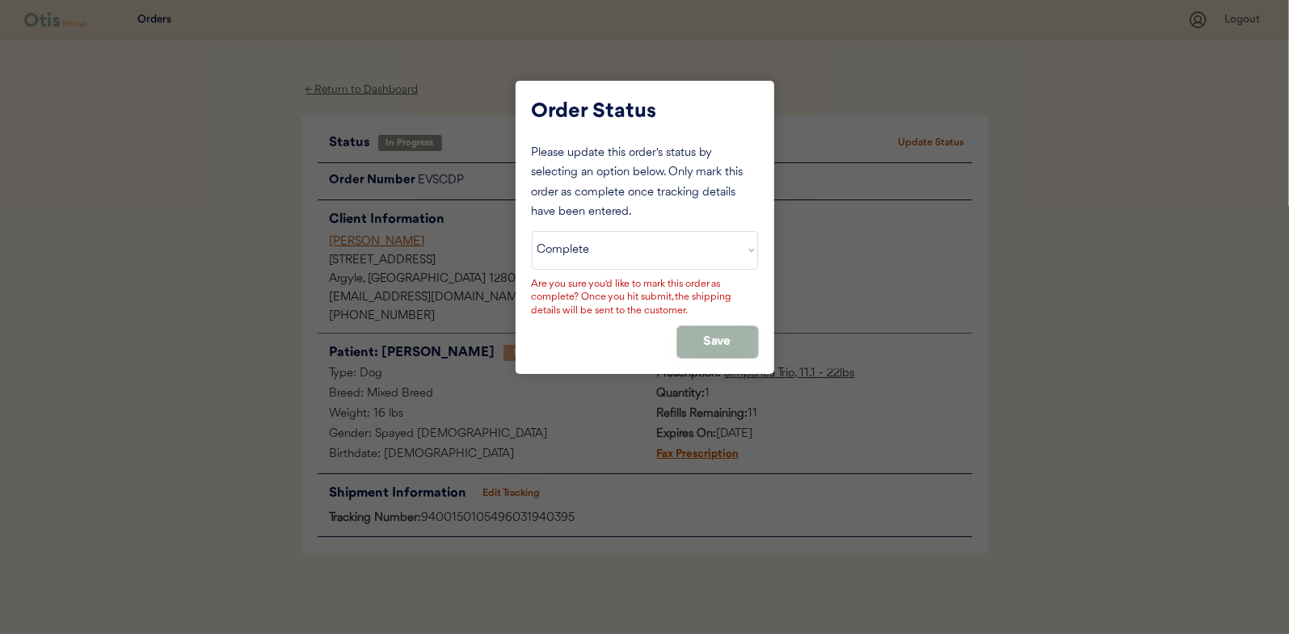
click at [697, 333] on button "Save" at bounding box center [717, 342] width 81 height 32
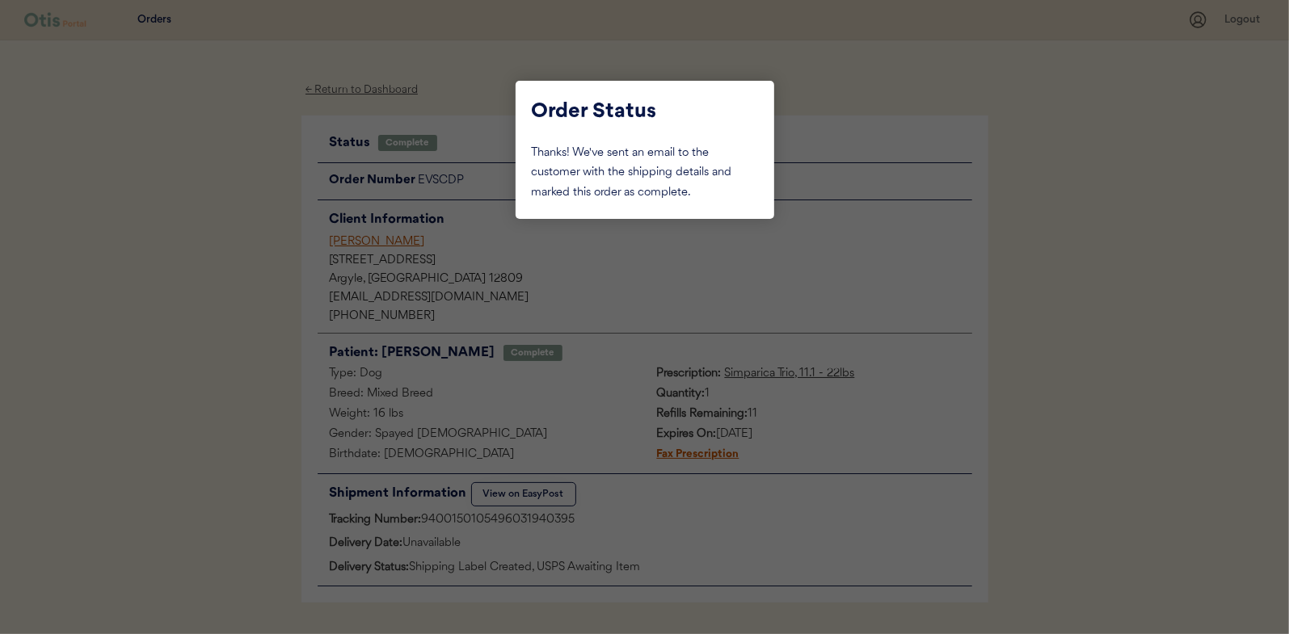
click at [204, 266] on div at bounding box center [644, 317] width 1289 height 634
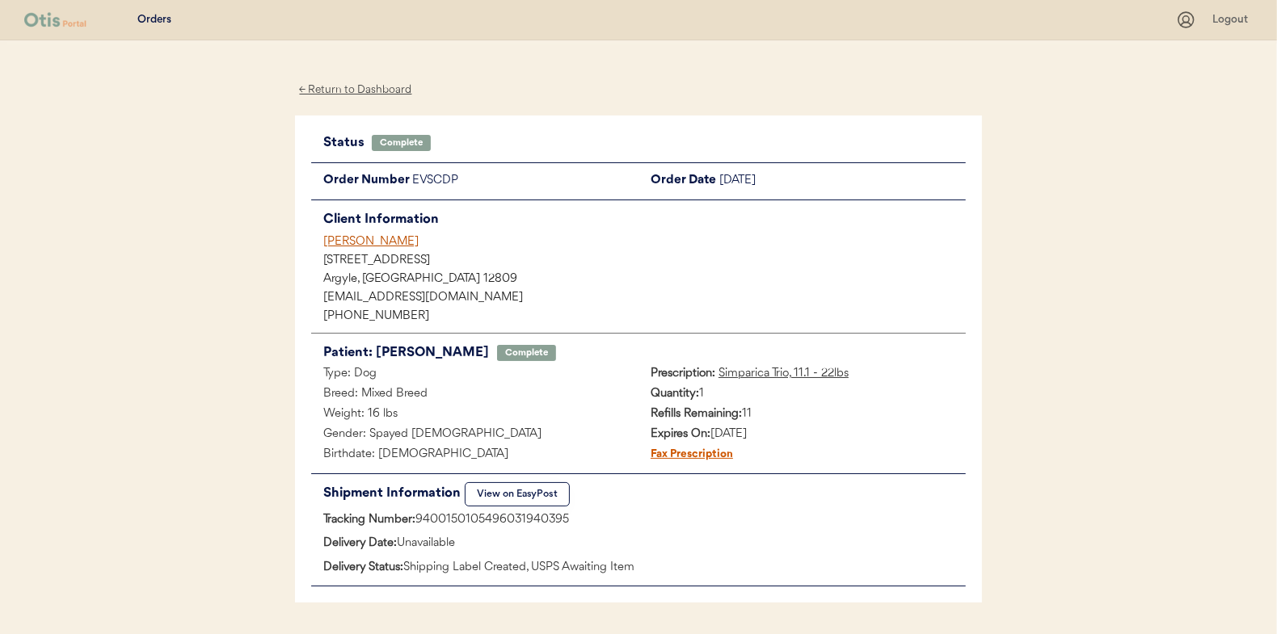
click at [363, 95] on div "← Return to Dashboard" at bounding box center [355, 90] width 121 height 19
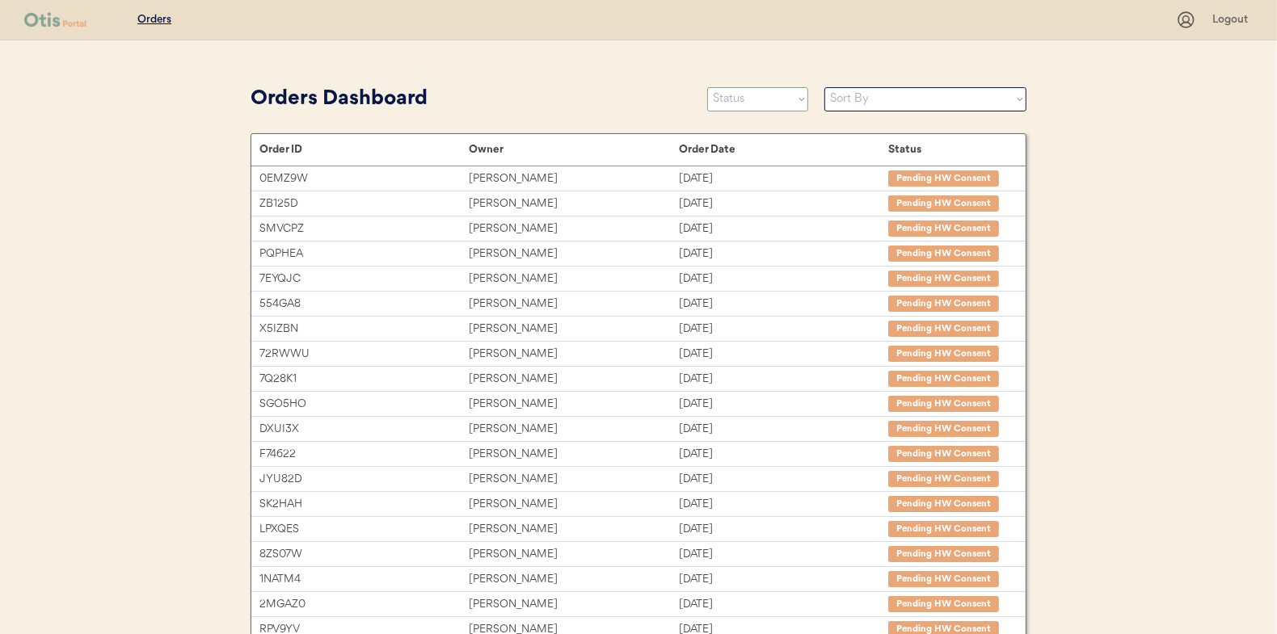
click at [755, 99] on select "Status On Hold New In Progress Complete Pending HW Consent Canceled" at bounding box center [757, 99] width 101 height 24
select select ""in_progress""
click at [707, 87] on select "Status On Hold New In Progress Complete Pending HW Consent Canceled" at bounding box center [757, 99] width 101 height 24
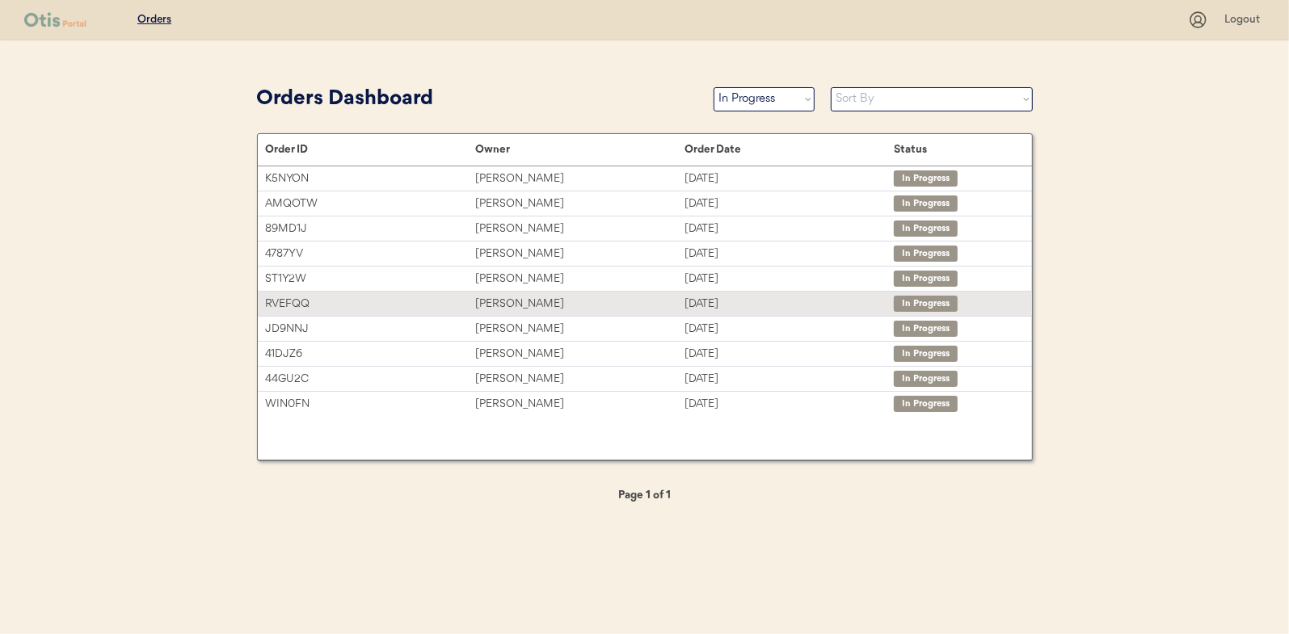
click at [511, 304] on div "[PERSON_NAME]" at bounding box center [579, 304] width 209 height 19
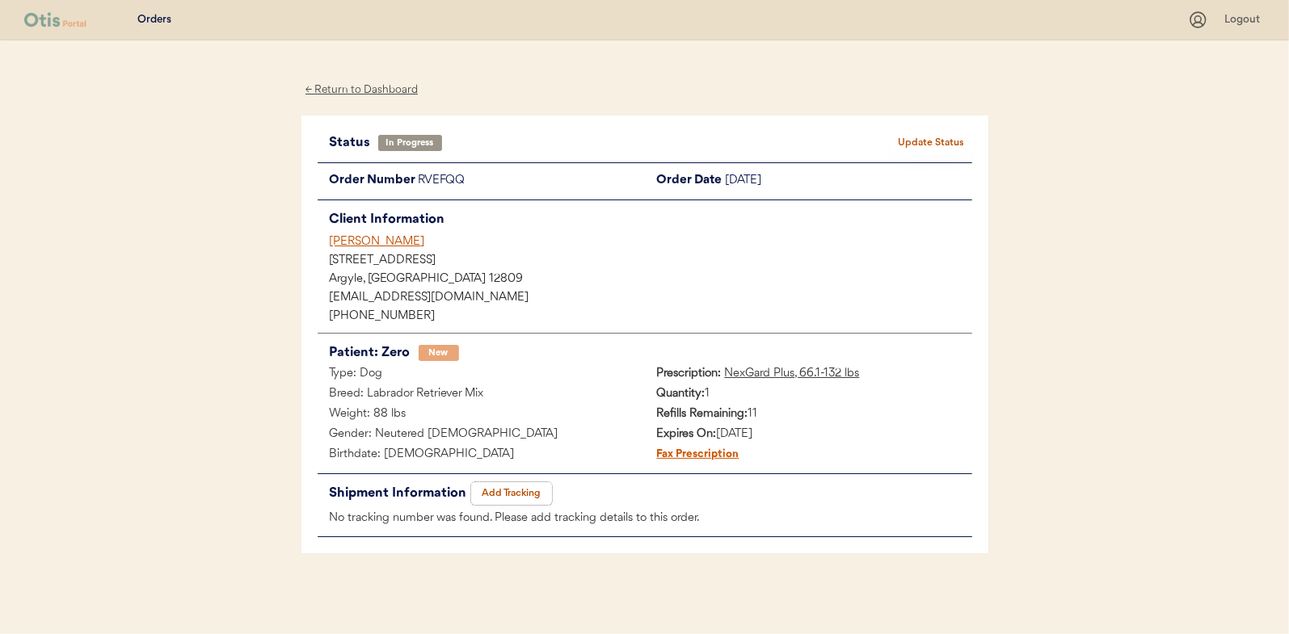
click at [515, 486] on button "Add Tracking" at bounding box center [511, 493] width 81 height 23
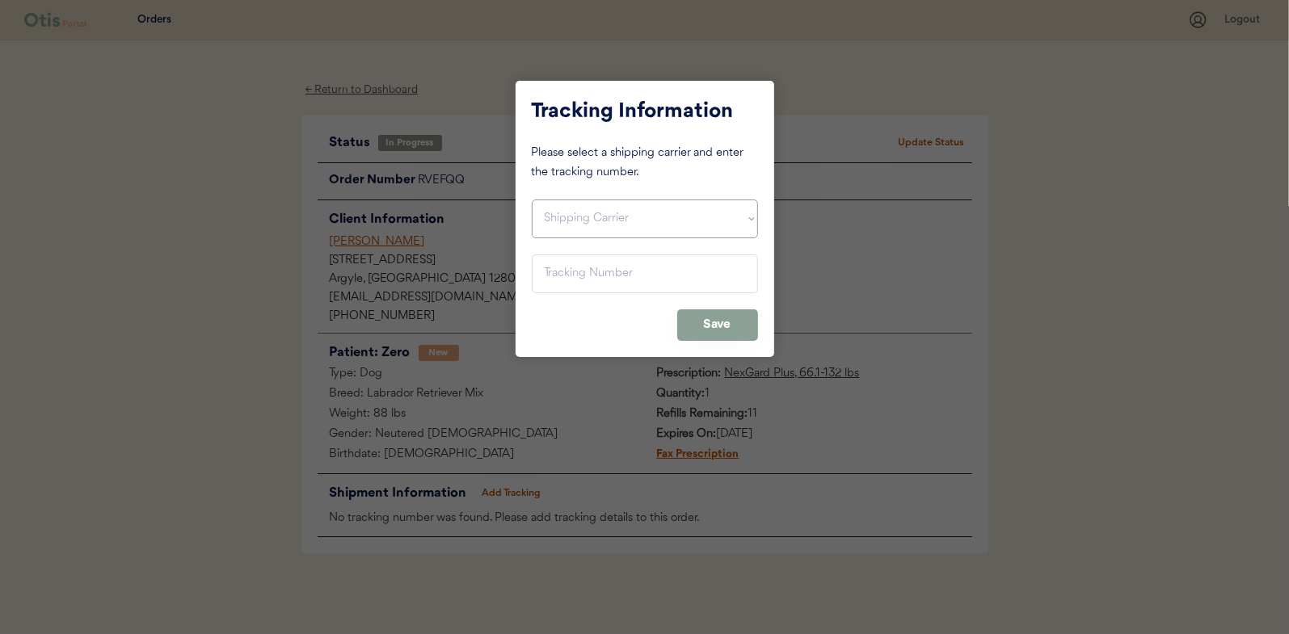
click at [560, 220] on select "Shipping Carrier FedEx FedEx Ground Economy UPS USPS" at bounding box center [645, 219] width 226 height 39
select select ""usps""
click at [532, 200] on select "Shipping Carrier FedEx FedEx Ground Economy UPS USPS" at bounding box center [645, 219] width 226 height 39
paste input "9400150105800030255570"
type input "9400150105800030255570"
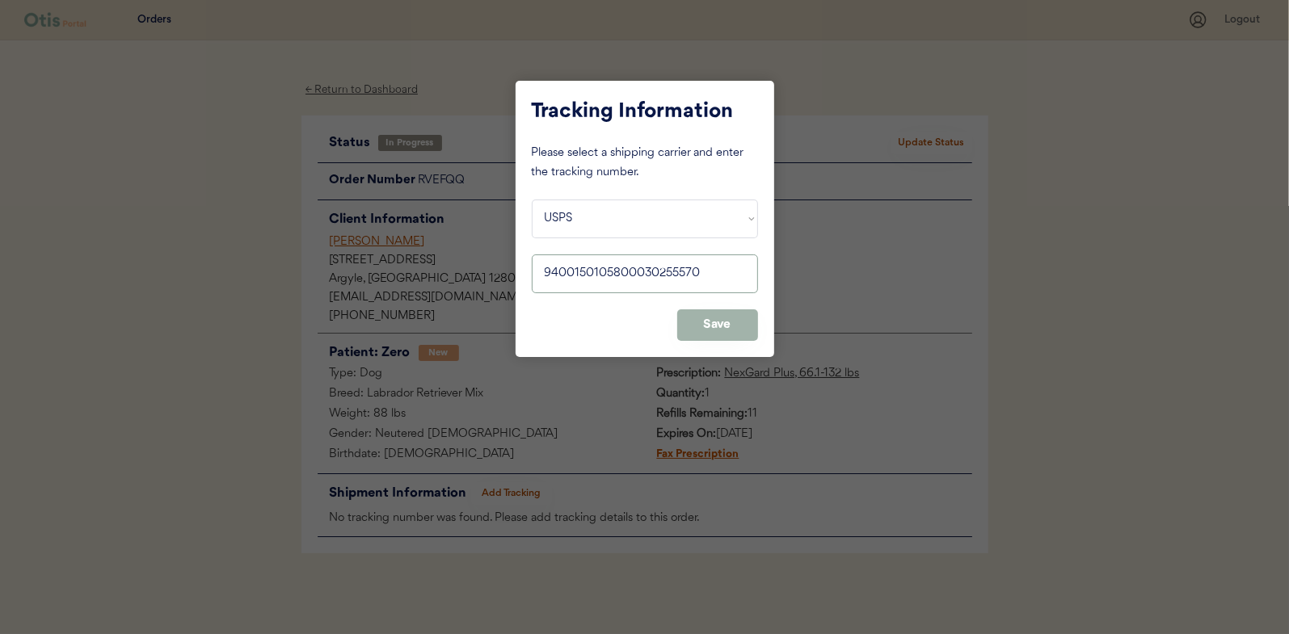
click at [707, 328] on button "Save" at bounding box center [717, 325] width 81 height 32
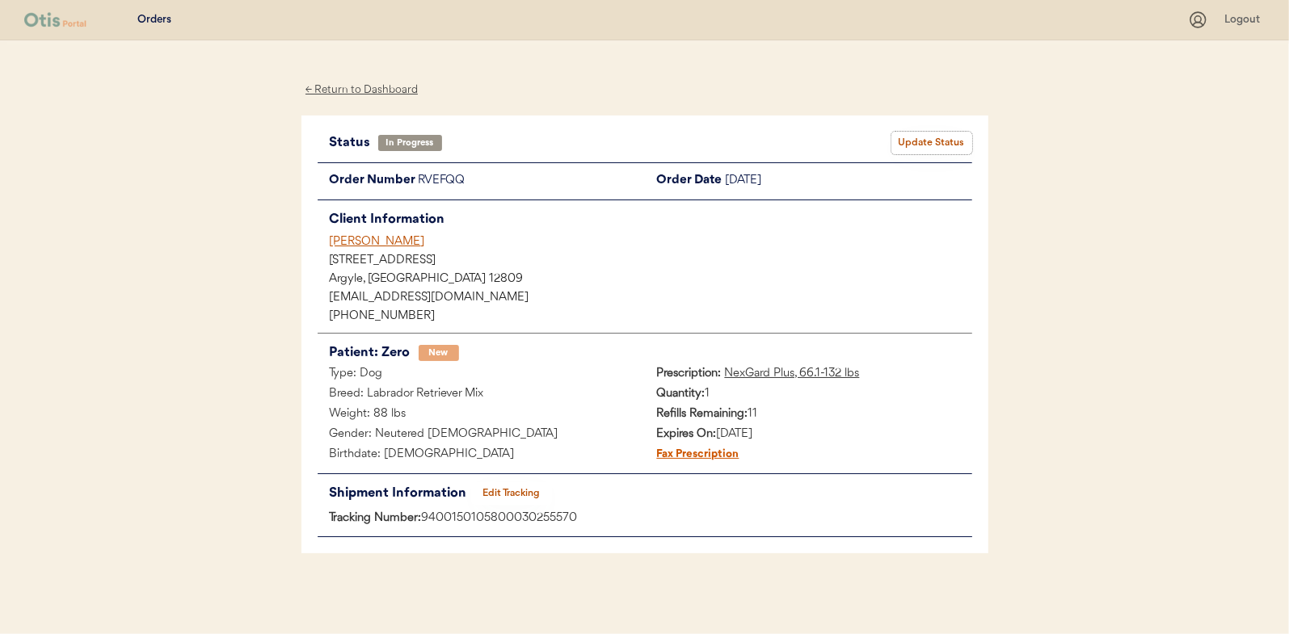
click at [928, 150] on button "Update Status" at bounding box center [931, 143] width 81 height 23
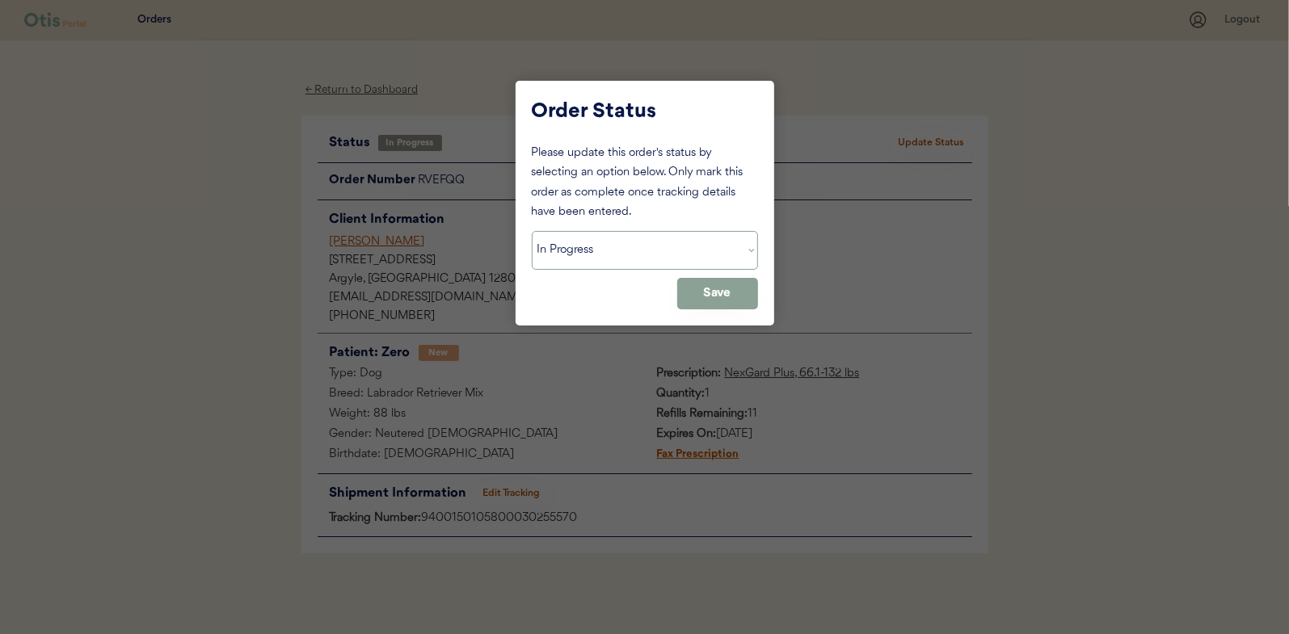
click at [588, 255] on select "Status On Hold New In Progress Complete Pending HW Consent Canceled" at bounding box center [645, 250] width 226 height 39
select select ""complete""
click at [532, 231] on select "Status On Hold New In Progress Complete Pending HW Consent Canceled" at bounding box center [645, 250] width 226 height 39
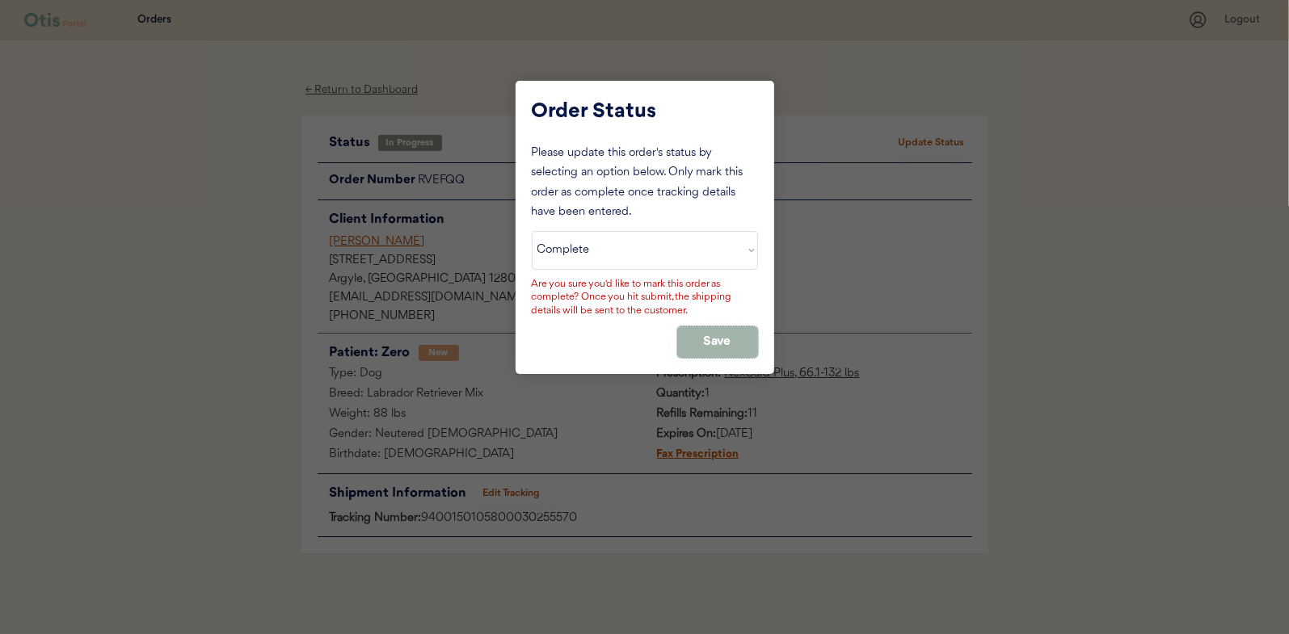
click at [718, 330] on button "Save" at bounding box center [717, 342] width 81 height 32
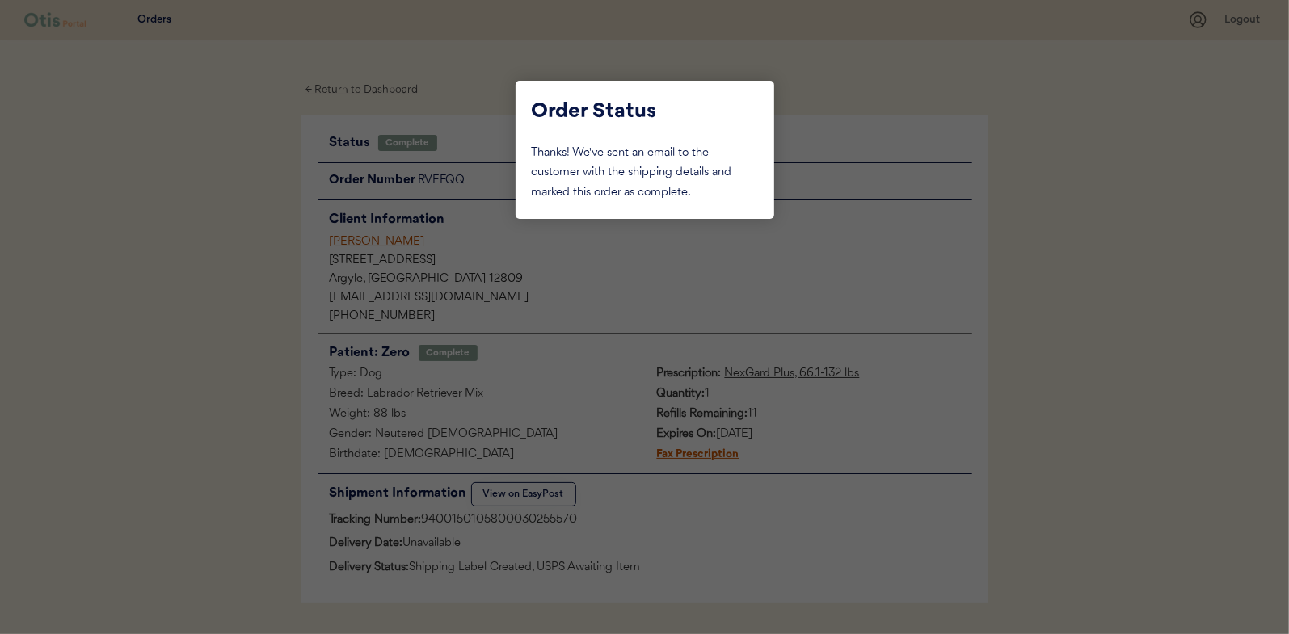
click at [192, 246] on div at bounding box center [644, 317] width 1289 height 634
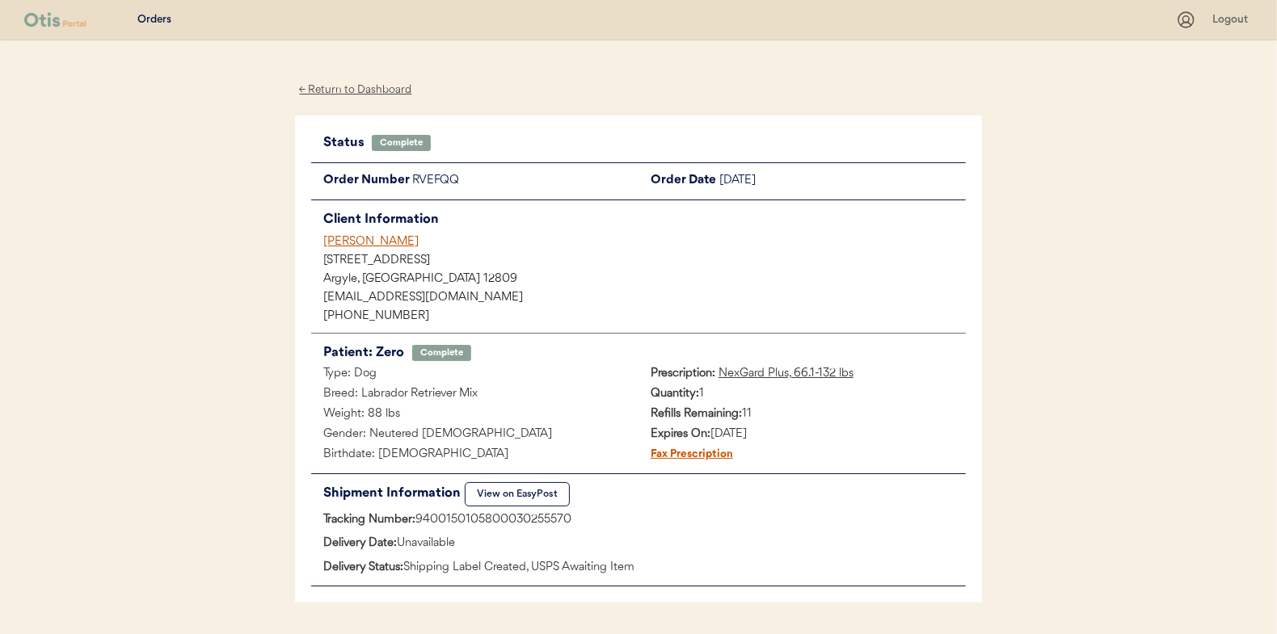
click at [340, 90] on div "← Return to Dashboard" at bounding box center [355, 90] width 121 height 19
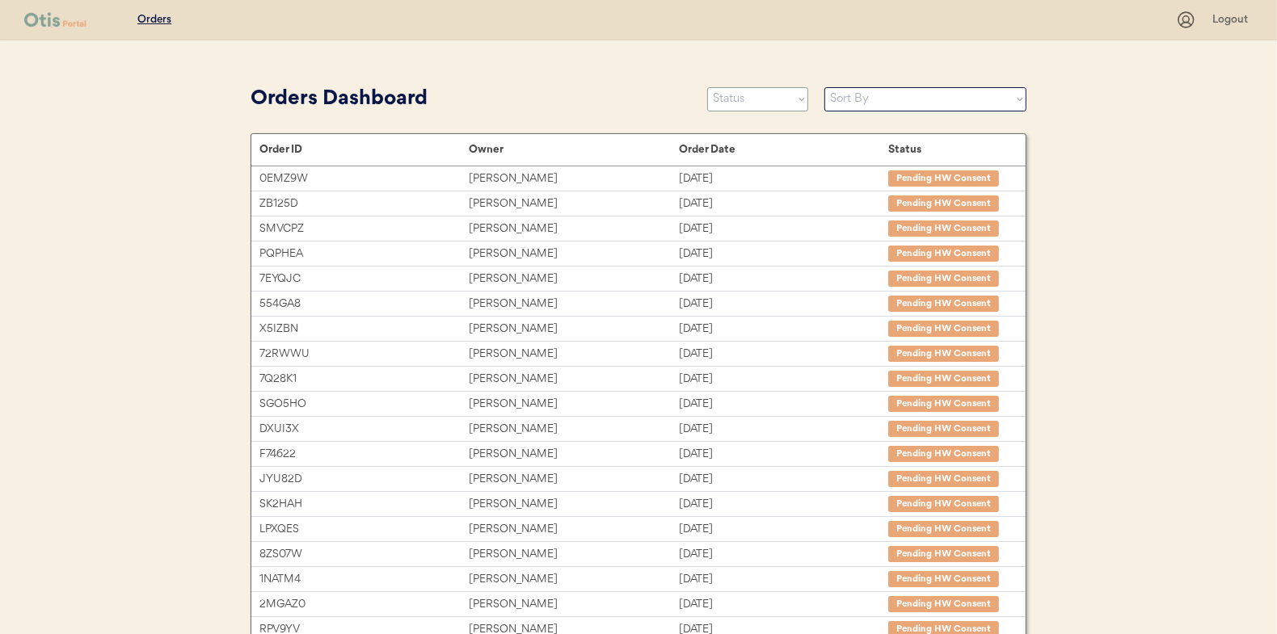
drag, startPoint x: 759, startPoint y: 102, endPoint x: 727, endPoint y: 100, distance: 31.6
click at [759, 102] on select "Status On Hold New In Progress Complete Pending HW Consent Canceled" at bounding box center [757, 99] width 101 height 24
select select ""in_progress""
click at [707, 87] on select "Status On Hold New In Progress Complete Pending HW Consent Canceled" at bounding box center [757, 99] width 101 height 24
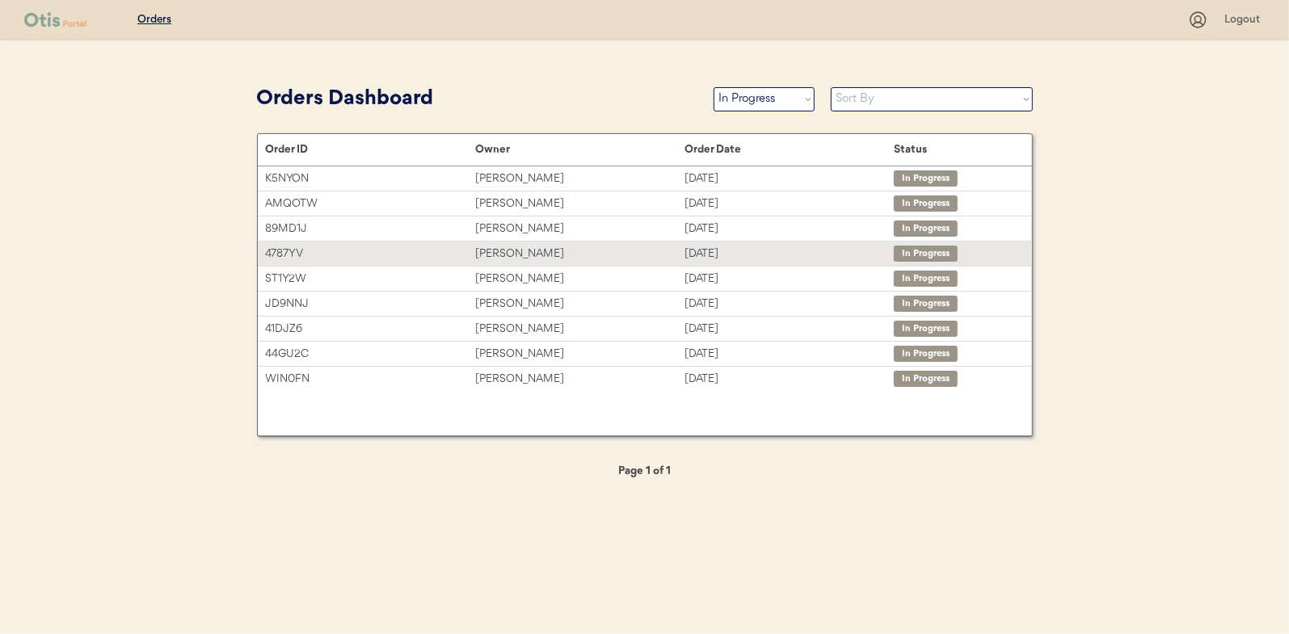
click at [494, 255] on div "[PERSON_NAME]" at bounding box center [579, 254] width 209 height 19
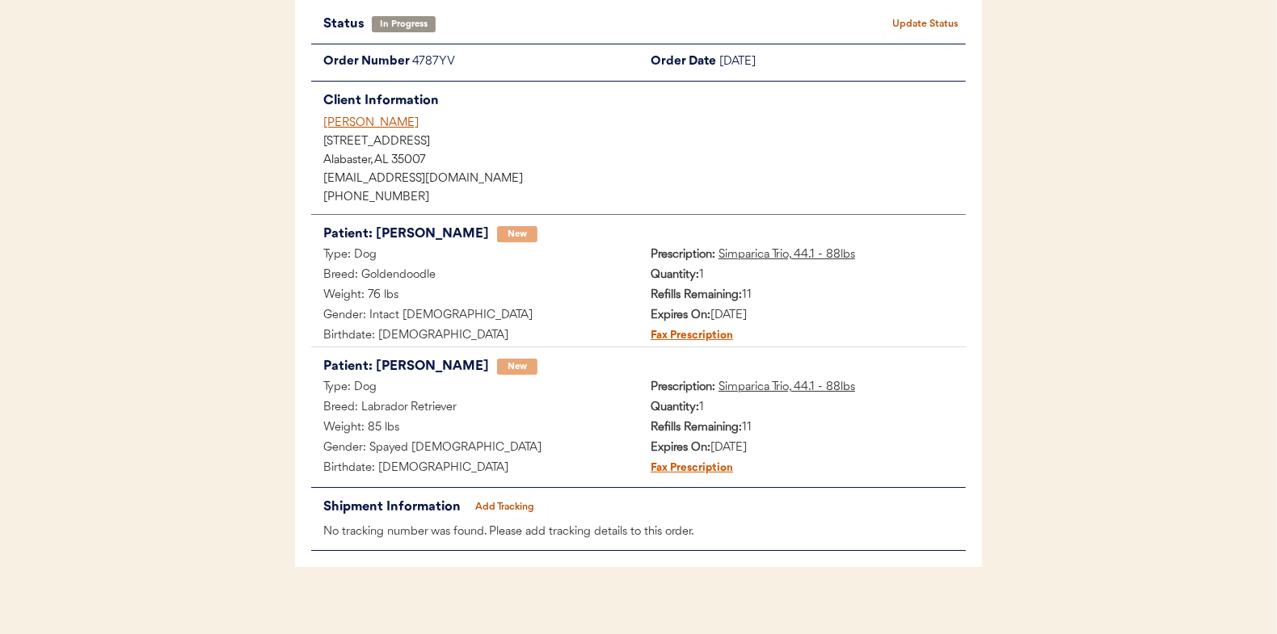
scroll to position [132, 0]
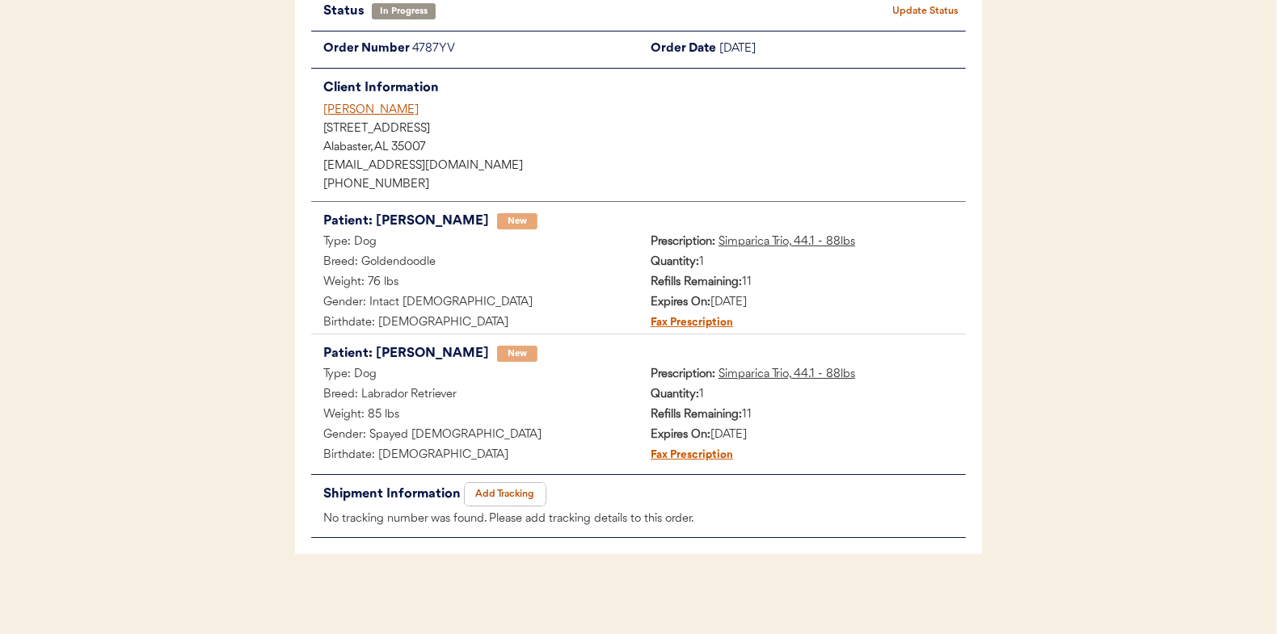
click at [521, 490] on button "Add Tracking" at bounding box center [505, 494] width 81 height 23
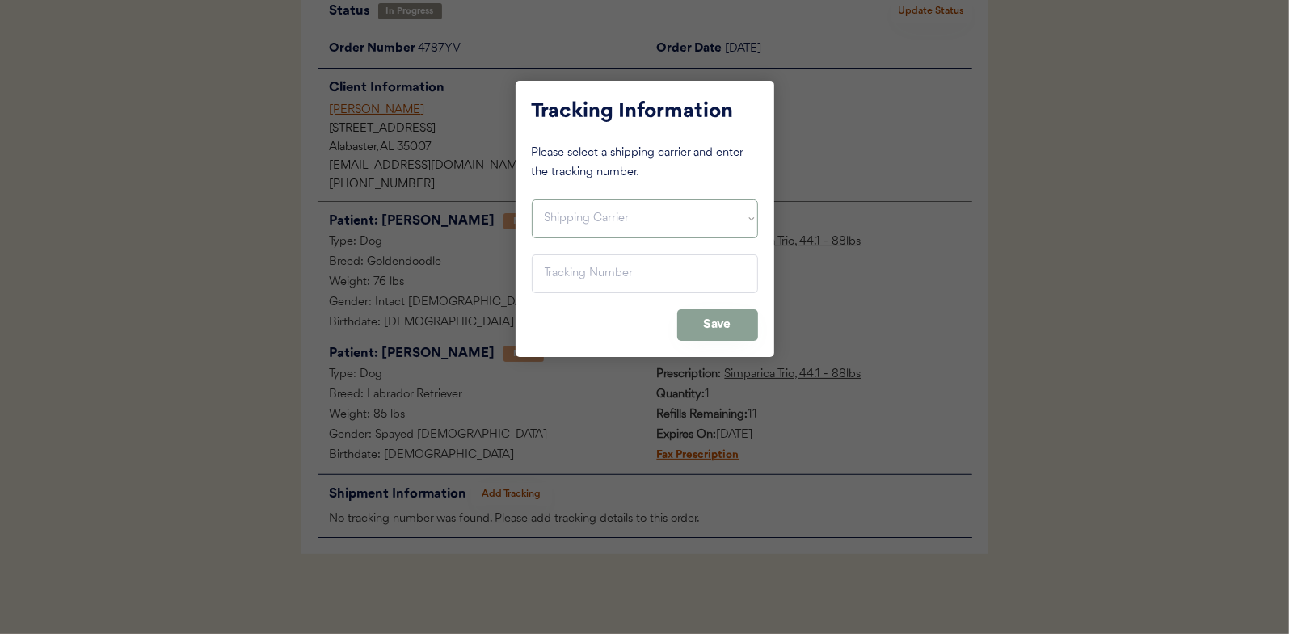
drag, startPoint x: 566, startPoint y: 213, endPoint x: 563, endPoint y: 239, distance: 26.0
click at [566, 213] on select "Shipping Carrier FedEx FedEx Ground Economy UPS USPS" at bounding box center [645, 219] width 226 height 39
select select ""usps""
click at [532, 200] on select "Shipping Carrier FedEx FedEx Ground Economy UPS USPS" at bounding box center [645, 219] width 226 height 39
click at [560, 263] on input "input" at bounding box center [645, 274] width 226 height 39
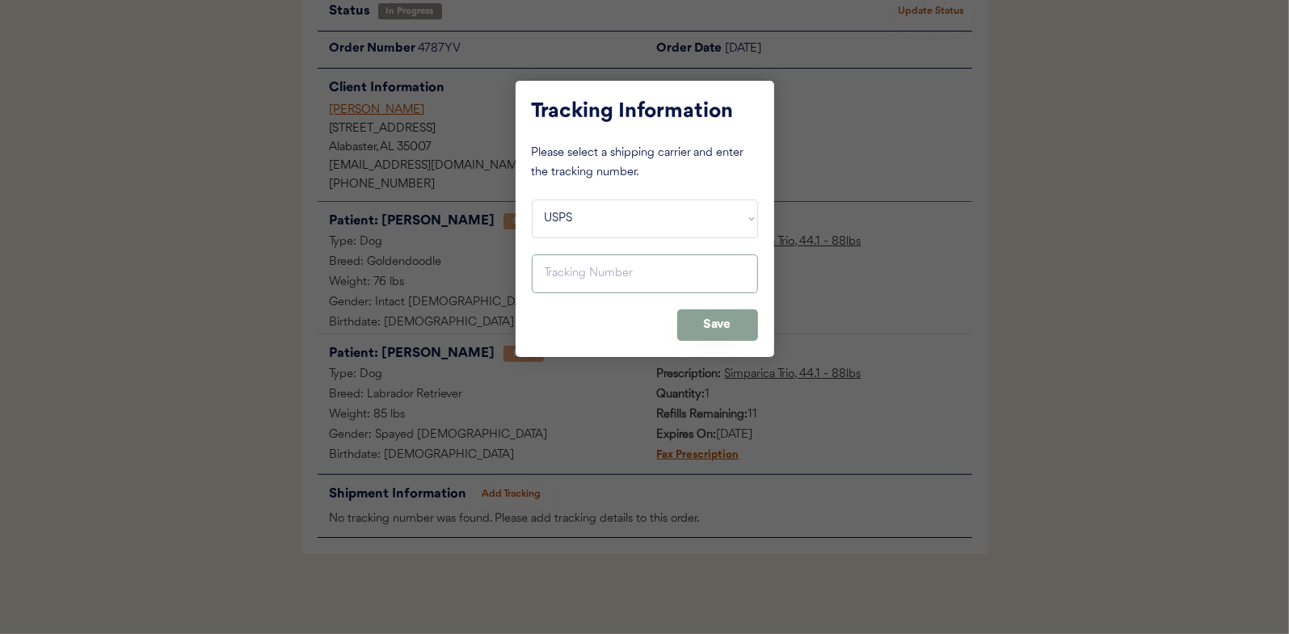
paste input "9400150105496031946298"
type input "9400150105496031946298"
click at [718, 329] on button "Save" at bounding box center [717, 325] width 81 height 32
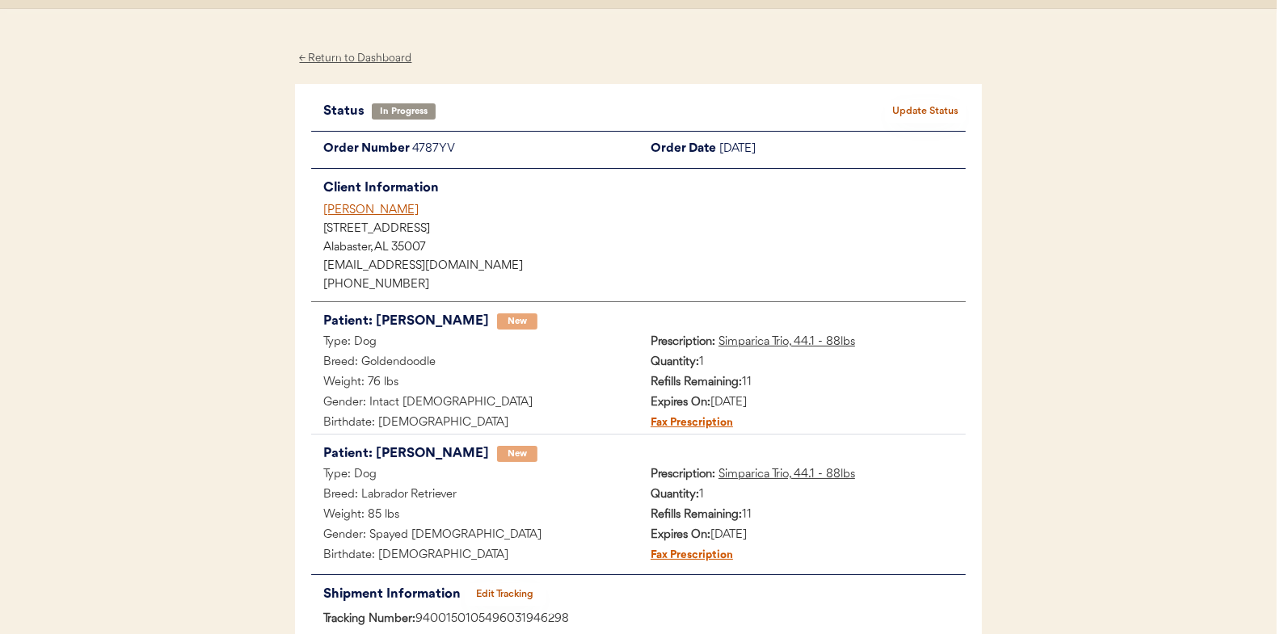
scroll to position [0, 0]
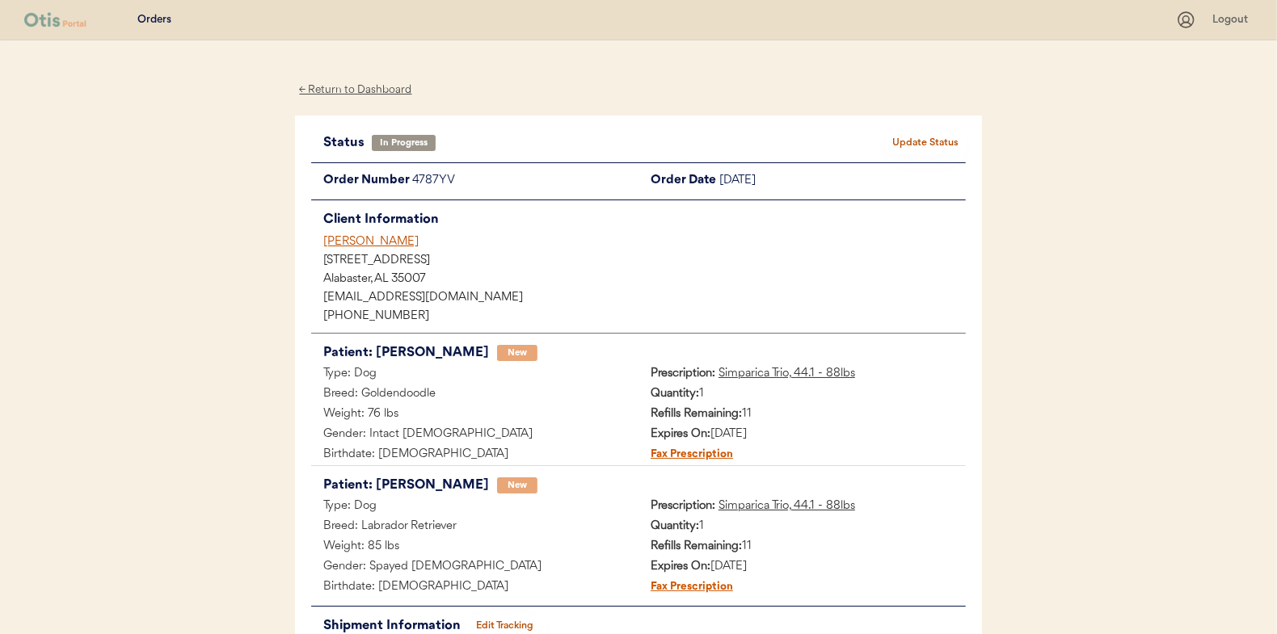
click at [916, 140] on button "Update Status" at bounding box center [925, 143] width 81 height 23
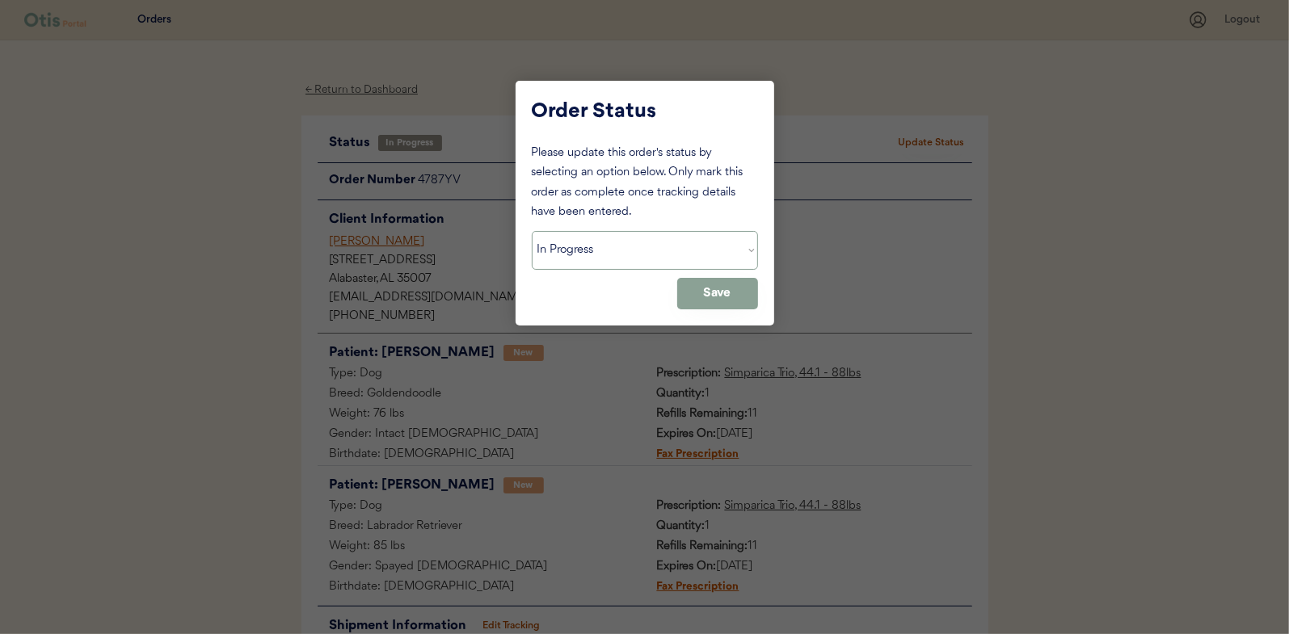
click at [575, 255] on select "Status On Hold New In Progress Complete Pending HW Consent Canceled" at bounding box center [645, 250] width 226 height 39
select select ""complete""
click at [532, 231] on select "Status On Hold New In Progress Complete Pending HW Consent Canceled" at bounding box center [645, 250] width 226 height 39
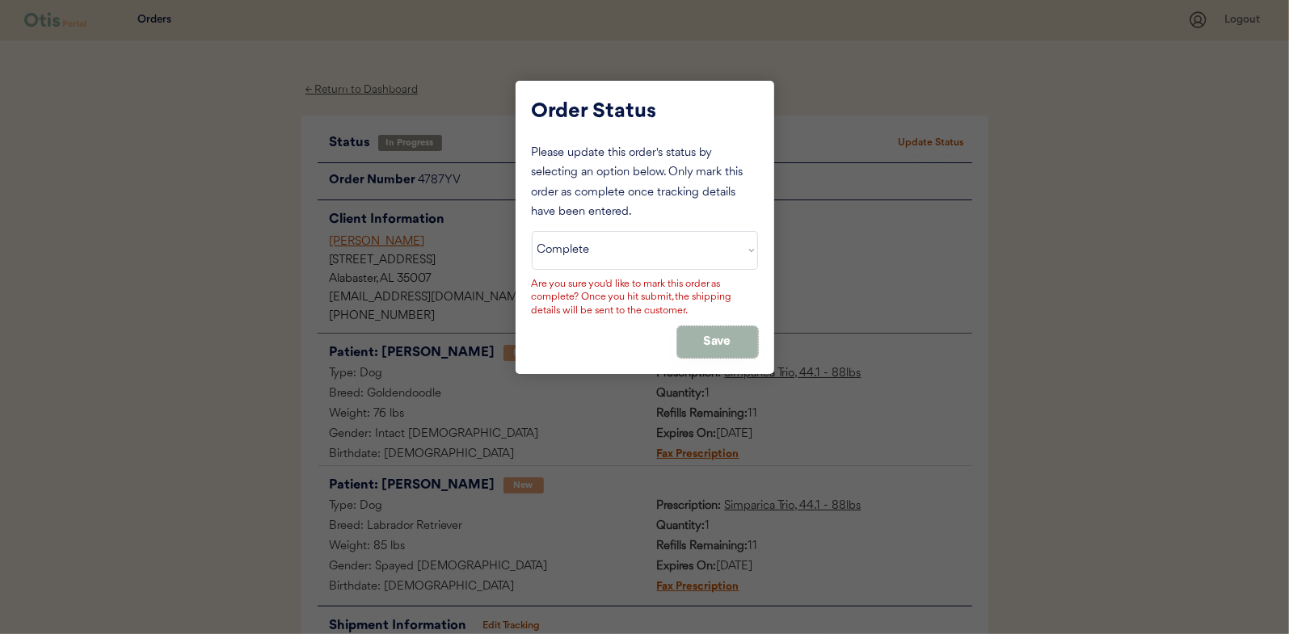
click at [705, 335] on button "Save" at bounding box center [717, 342] width 81 height 32
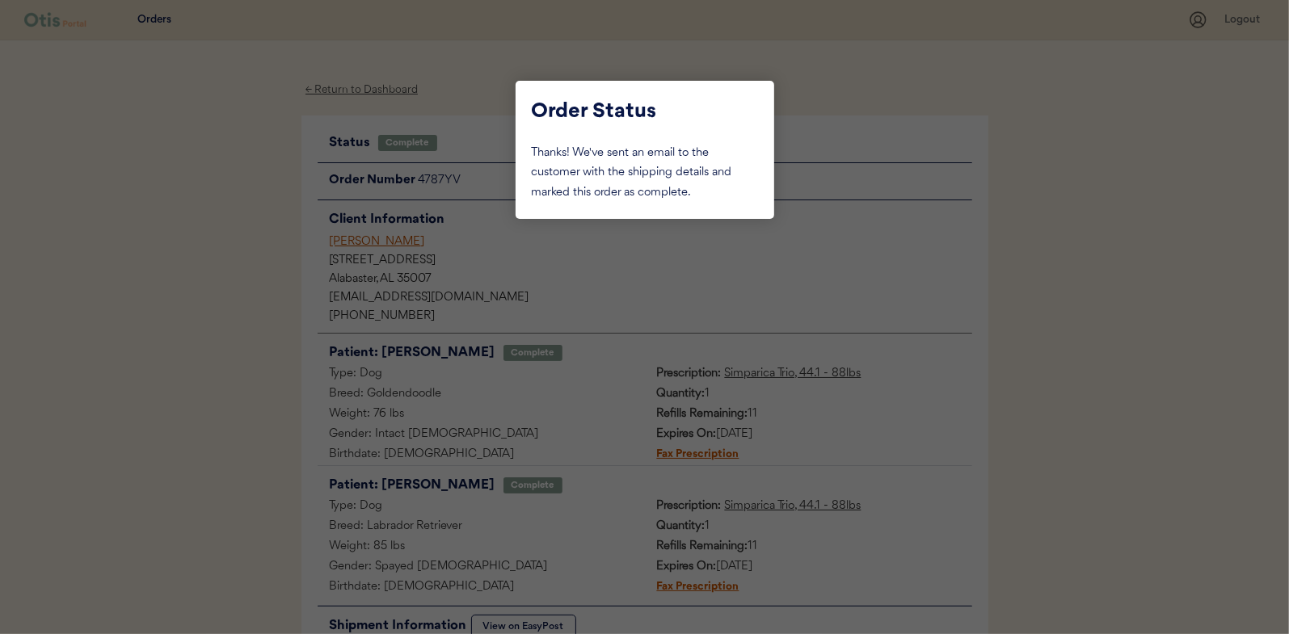
click at [191, 263] on div at bounding box center [644, 317] width 1289 height 634
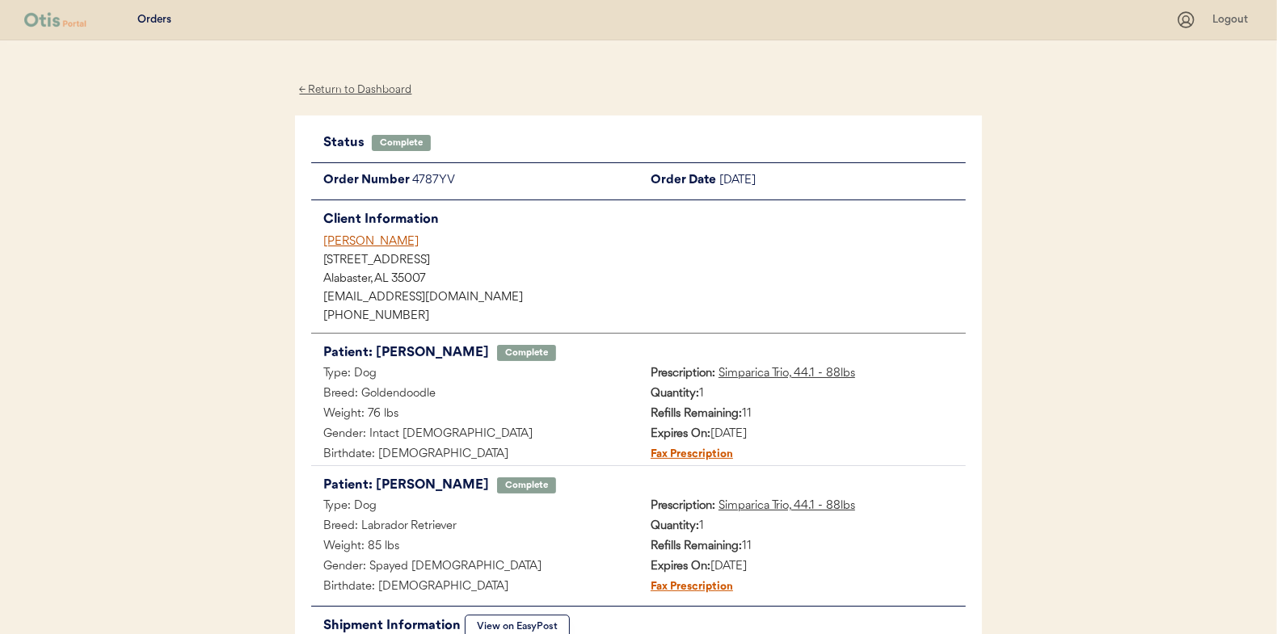
click at [348, 87] on div "← Return to Dashboard" at bounding box center [355, 90] width 121 height 19
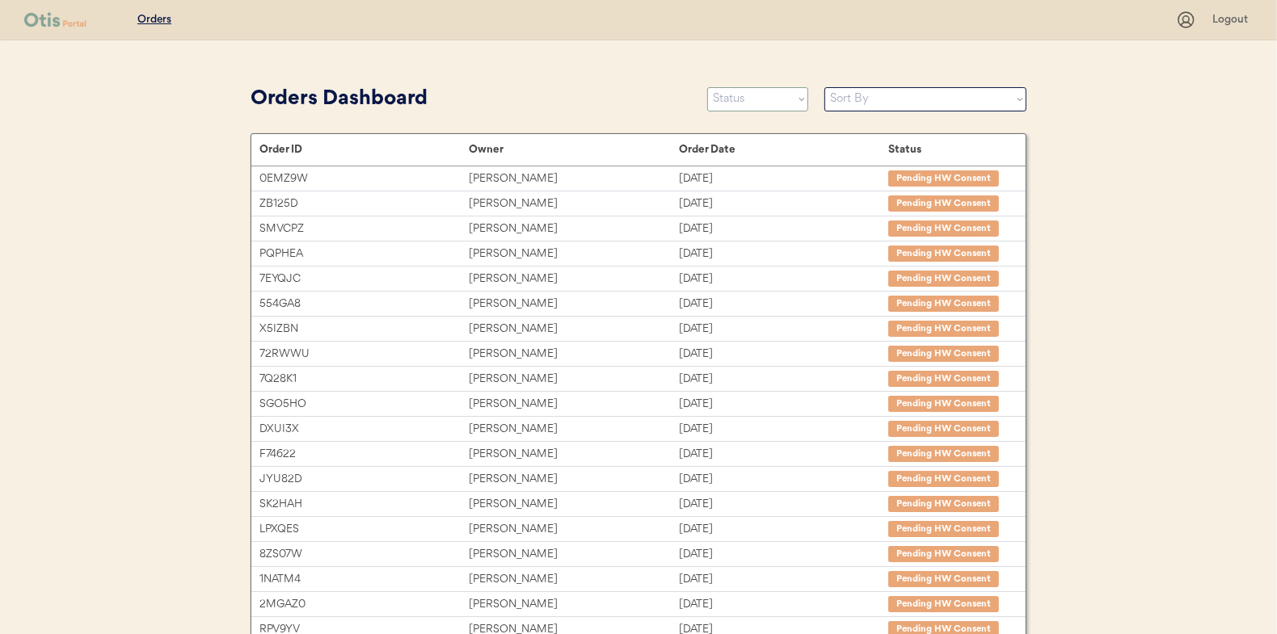
click at [764, 95] on select "Status On Hold New In Progress Complete Pending HW Consent Canceled" at bounding box center [757, 99] width 101 height 24
select select ""in_progress""
click at [707, 87] on select "Status On Hold New In Progress Complete Pending HW Consent Canceled" at bounding box center [757, 99] width 101 height 24
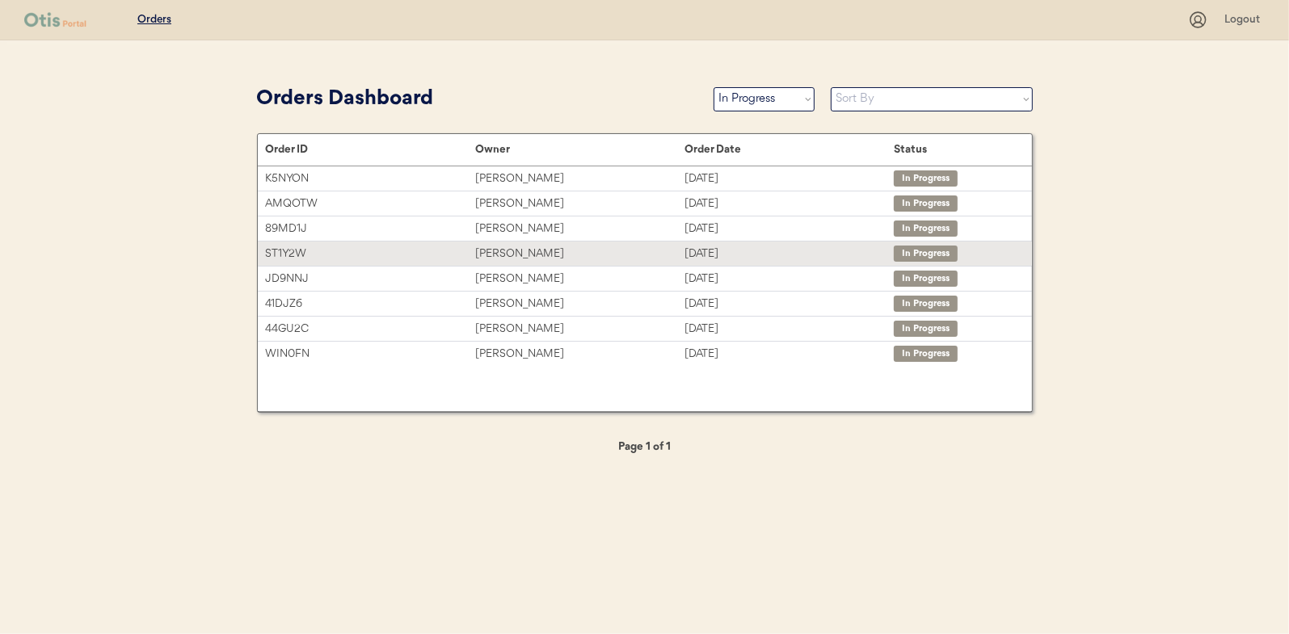
click at [499, 252] on div "Donna Vertino" at bounding box center [579, 254] width 209 height 19
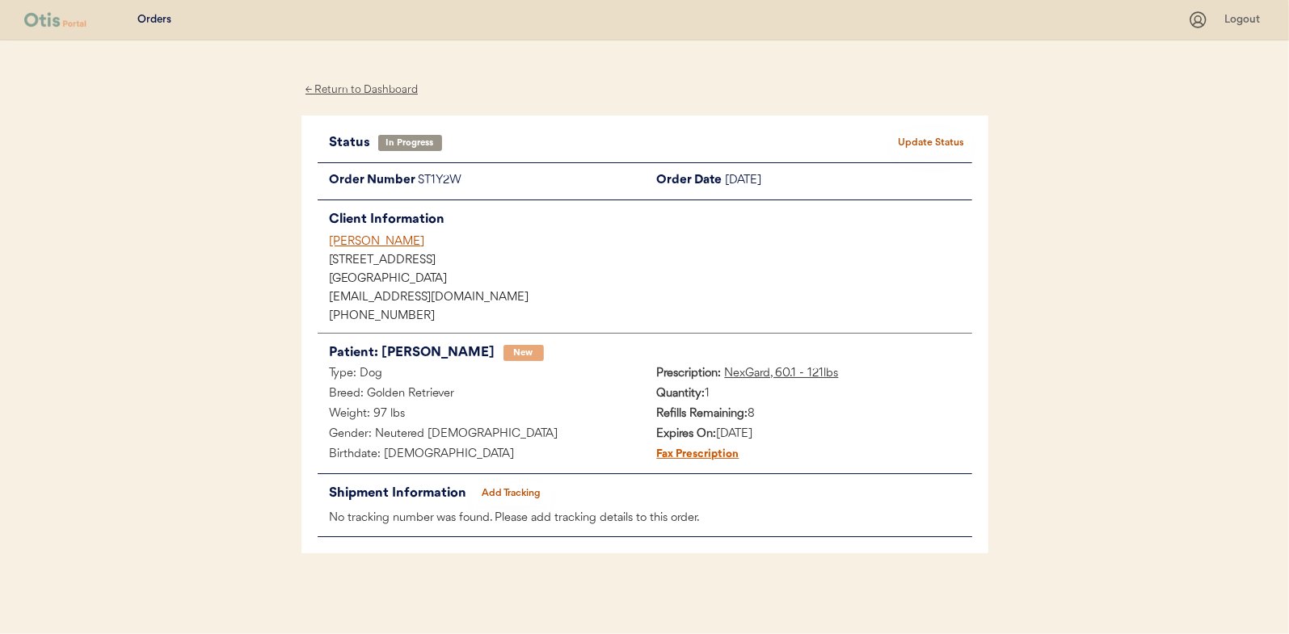
click at [526, 492] on button "Add Tracking" at bounding box center [511, 493] width 81 height 23
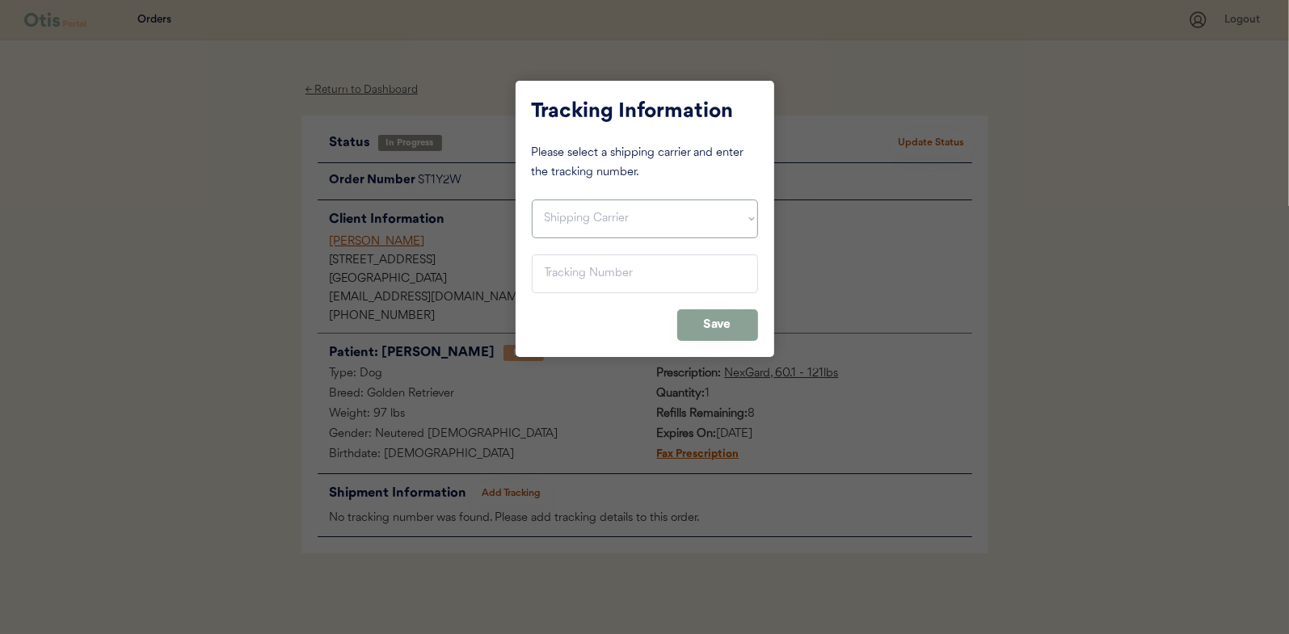
click at [566, 221] on select "Shipping Carrier FedEx FedEx Ground Economy UPS USPS" at bounding box center [645, 219] width 226 height 39
select select ""usps""
click at [532, 200] on select "Shipping Carrier FedEx FedEx Ground Economy UPS USPS" at bounding box center [645, 219] width 226 height 39
click at [556, 271] on input "input" at bounding box center [645, 274] width 226 height 39
paste input "9400150105798030296511"
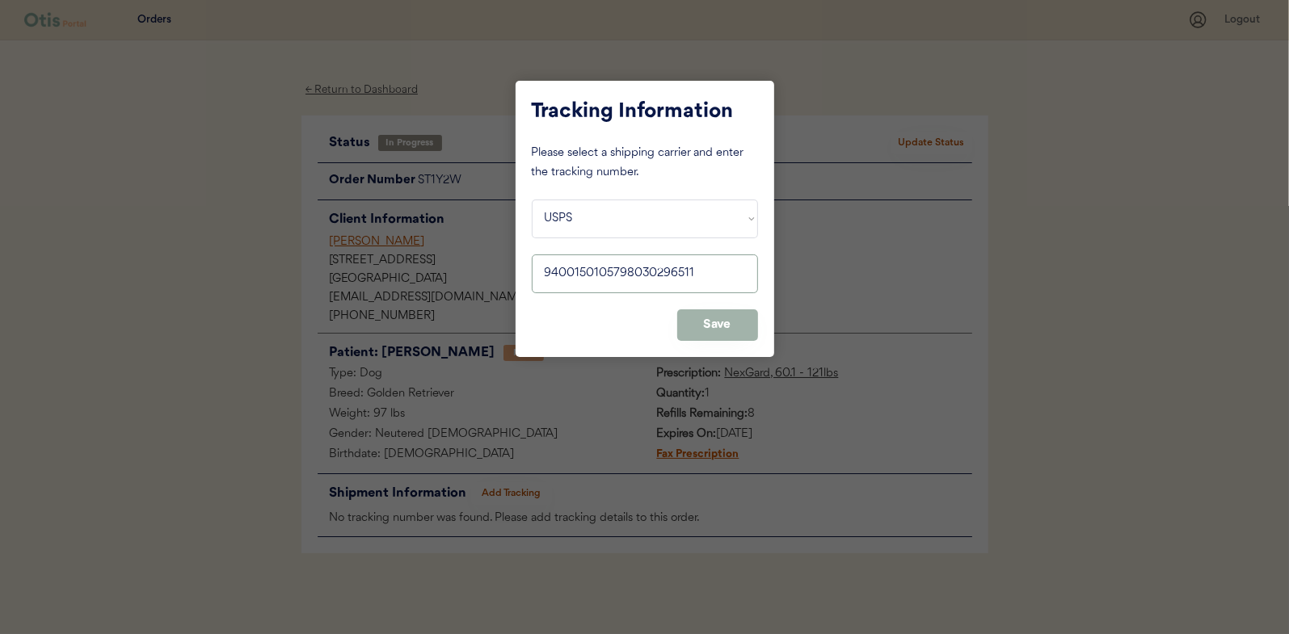
type input "9400150105798030296511"
click at [710, 327] on button "Save" at bounding box center [717, 325] width 81 height 32
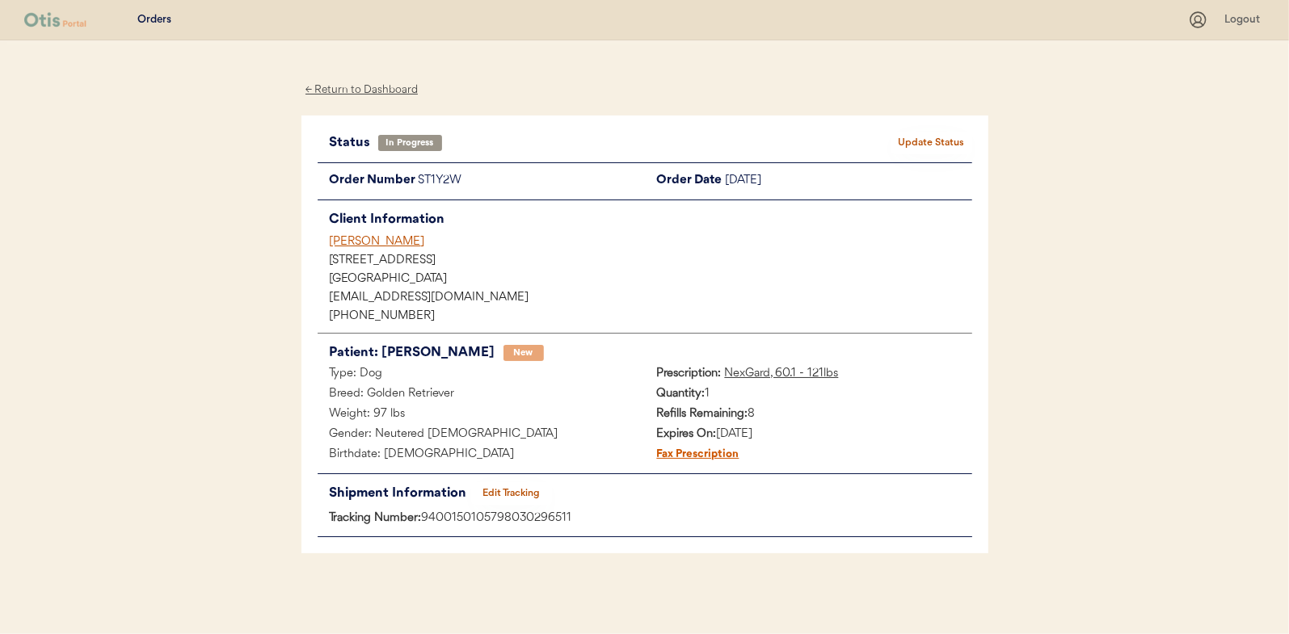
click at [928, 134] on button "Update Status" at bounding box center [931, 143] width 81 height 23
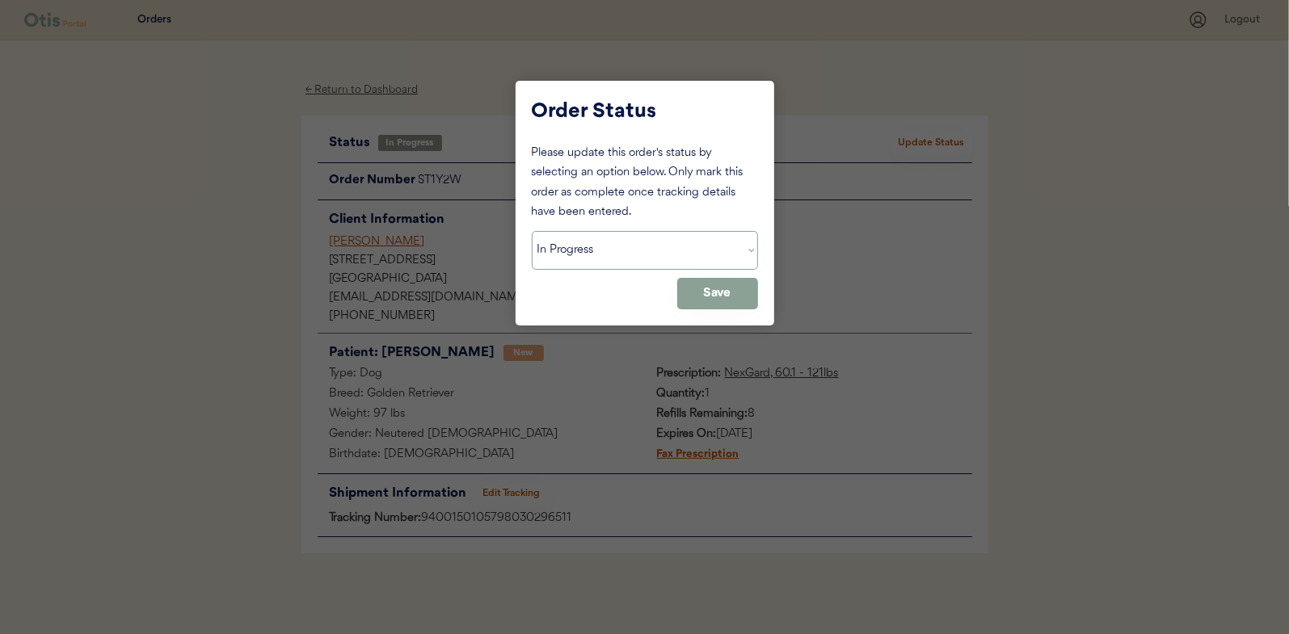
click at [577, 255] on select "Status On Hold New In Progress Complete Pending HW Consent Canceled" at bounding box center [645, 250] width 226 height 39
select select ""complete""
click at [532, 231] on select "Status On Hold New In Progress Complete Pending HW Consent Canceled" at bounding box center [645, 250] width 226 height 39
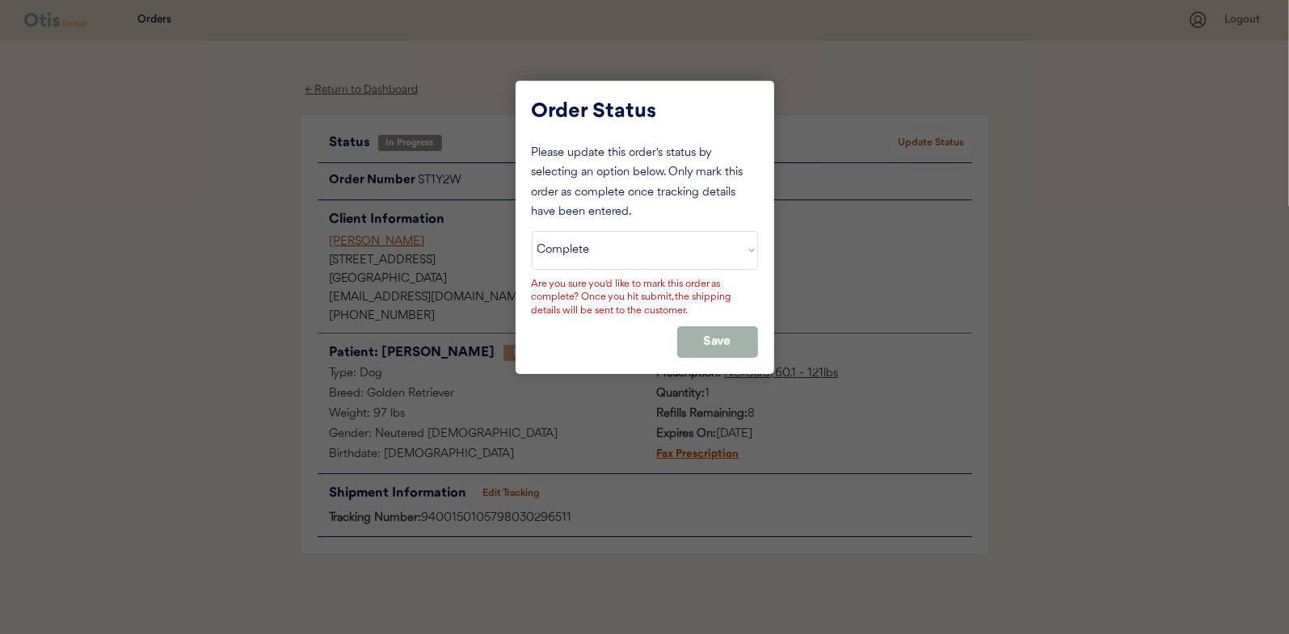
click at [690, 338] on button "Save" at bounding box center [717, 342] width 81 height 32
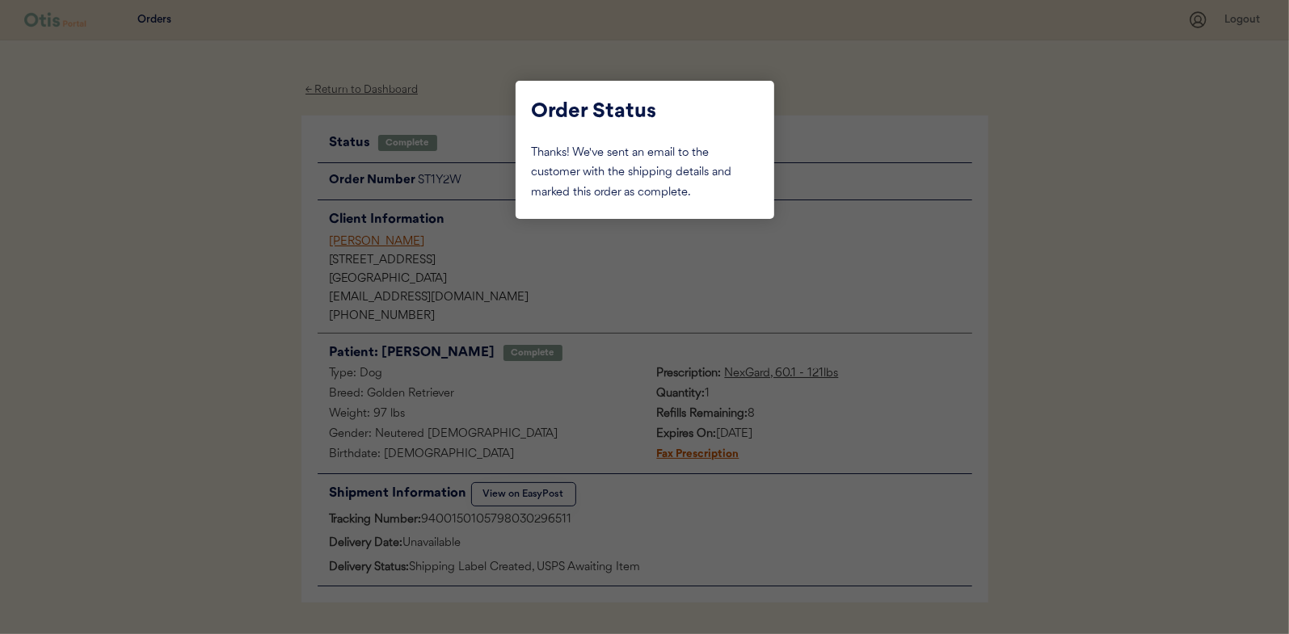
click at [158, 181] on div at bounding box center [644, 317] width 1289 height 634
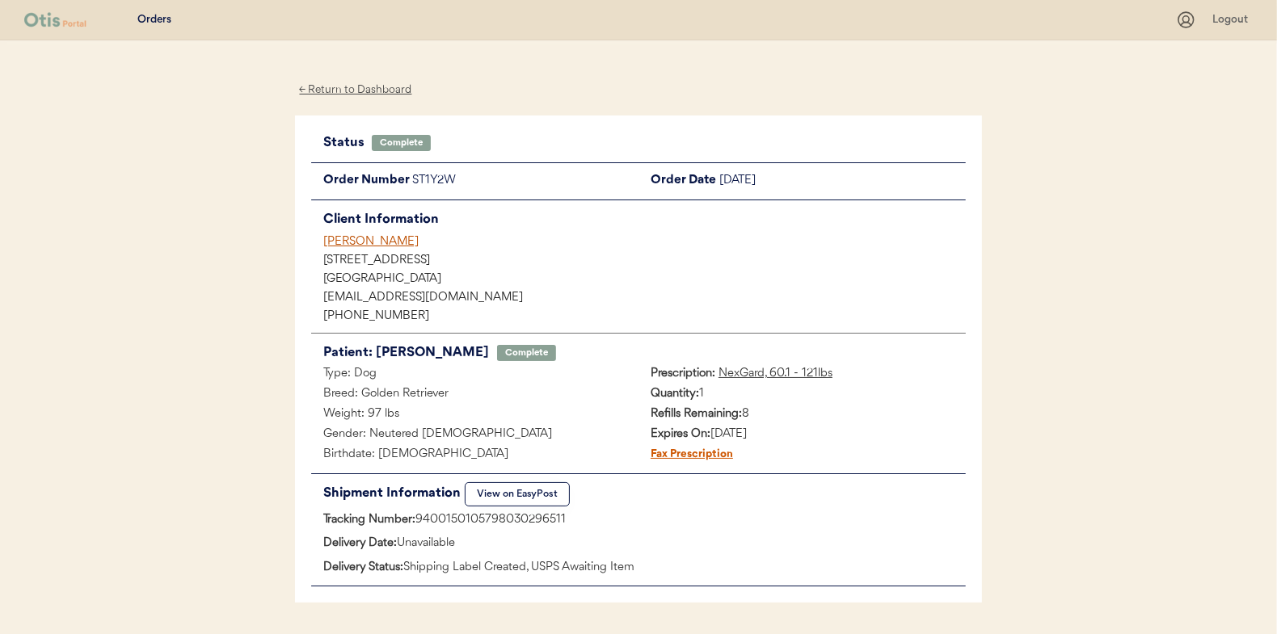
click at [350, 86] on div "← Return to Dashboard" at bounding box center [355, 90] width 121 height 19
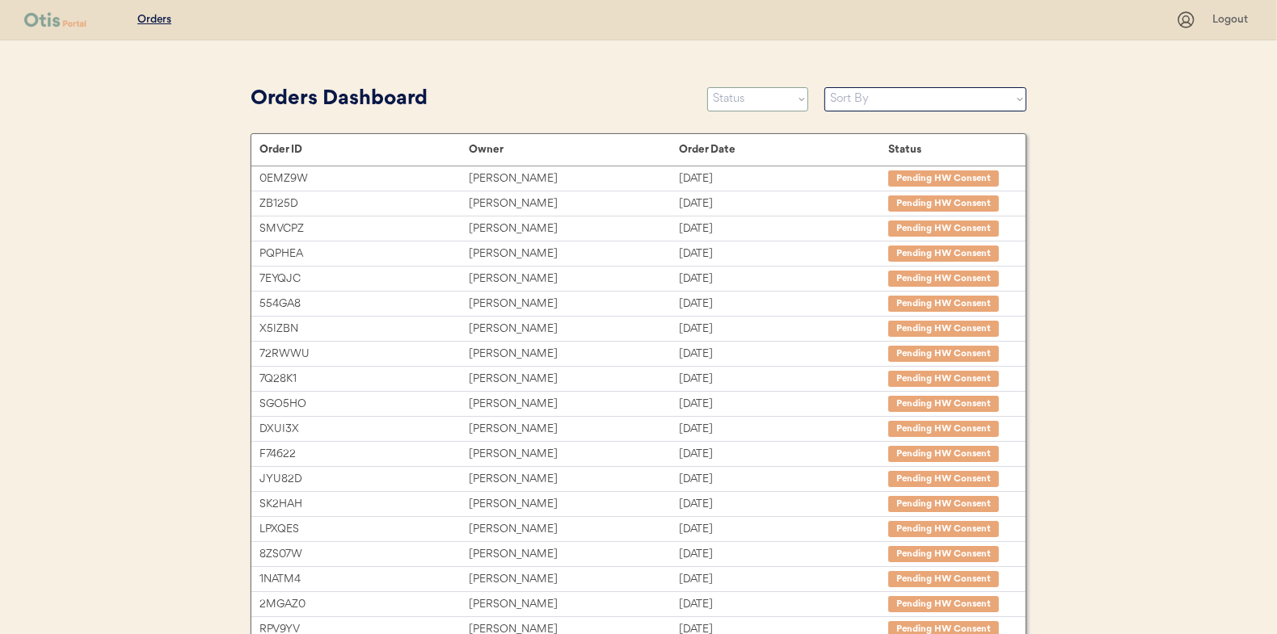
click at [743, 108] on select "Status On Hold New In Progress Complete Pending HW Consent Canceled" at bounding box center [757, 99] width 101 height 24
select select ""in_progress""
click at [707, 87] on select "Status On Hold New In Progress Complete Pending HW Consent Canceled" at bounding box center [757, 99] width 101 height 24
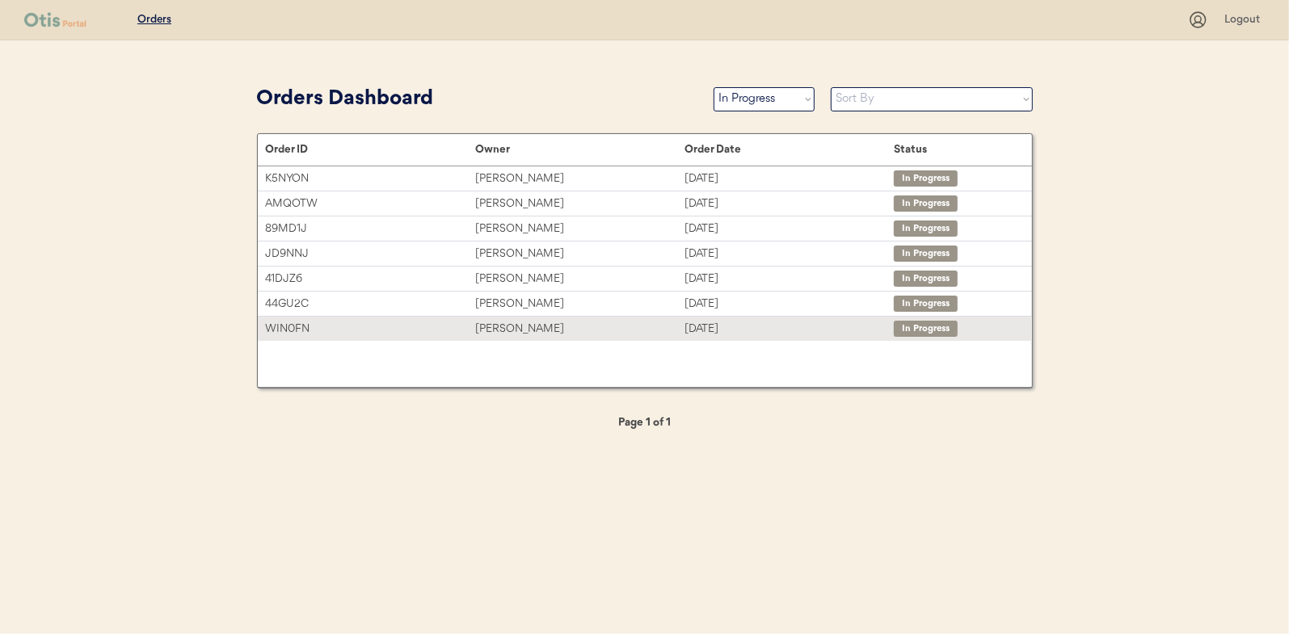
click at [527, 332] on div "[PERSON_NAME]" at bounding box center [579, 329] width 209 height 19
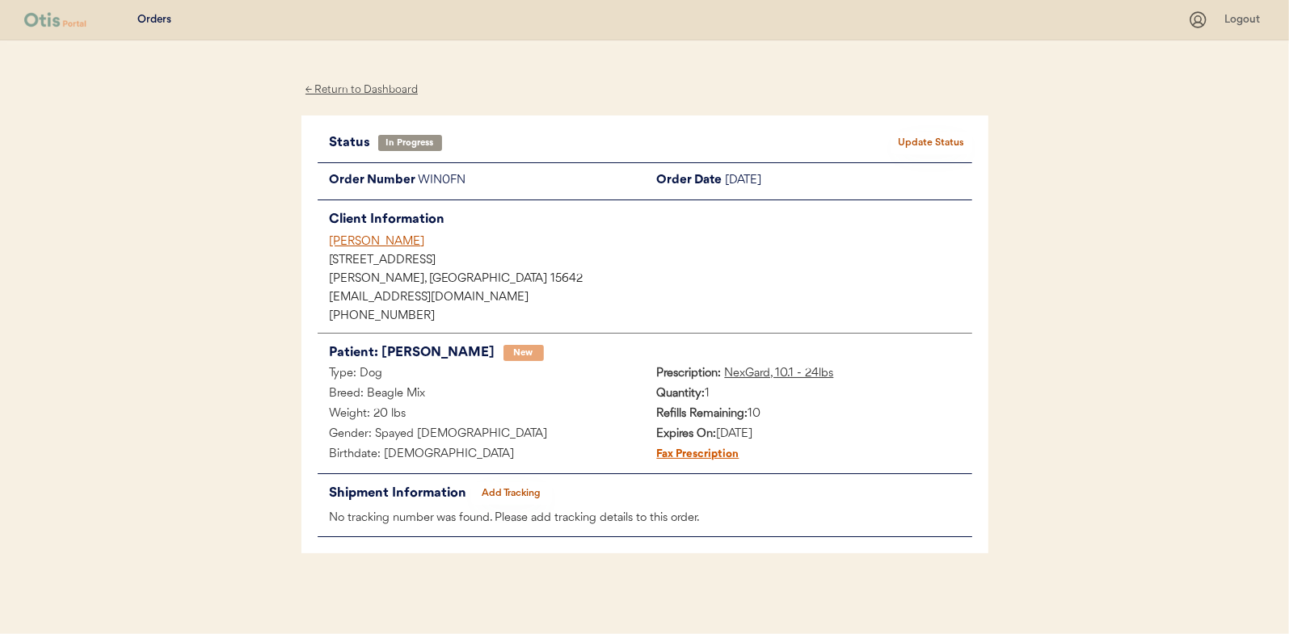
click at [507, 496] on button "Add Tracking" at bounding box center [511, 493] width 81 height 23
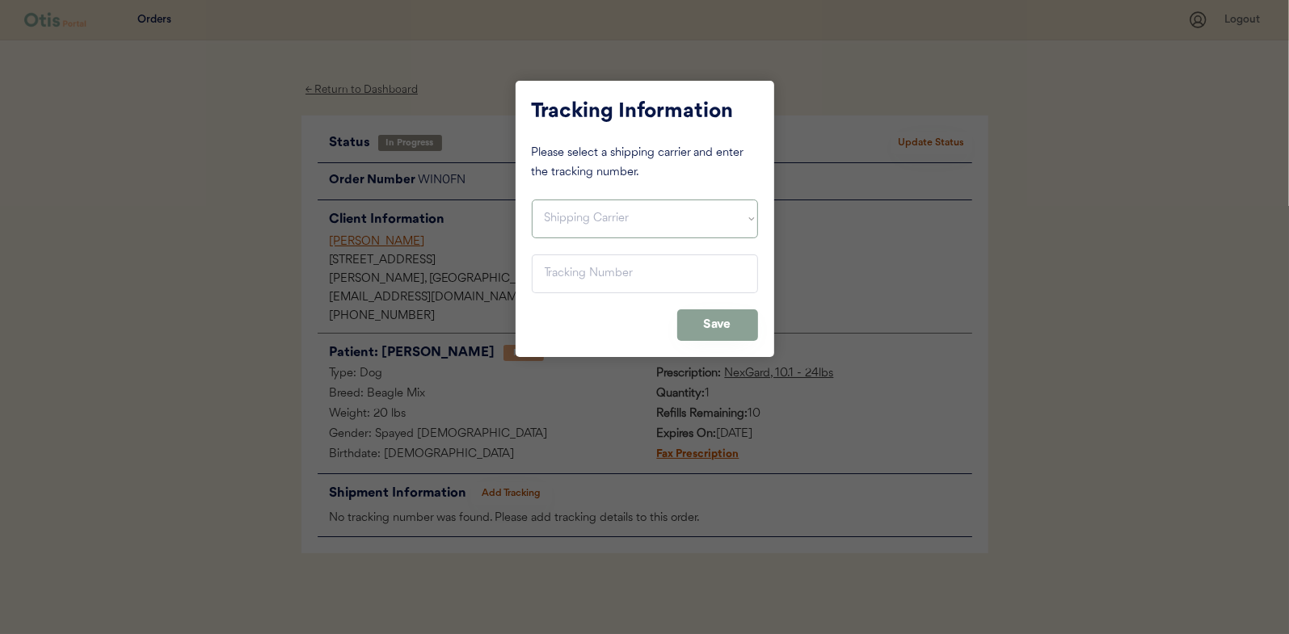
click at [564, 220] on select "Shipping Carrier FedEx FedEx Ground Economy UPS USPS" at bounding box center [645, 219] width 226 height 39
select select ""usps""
click at [532, 200] on select "Shipping Carrier FedEx FedEx Ground Economy UPS USPS" at bounding box center [645, 219] width 226 height 39
click at [566, 266] on input "input" at bounding box center [645, 274] width 226 height 39
paste input "9400150105799030231809"
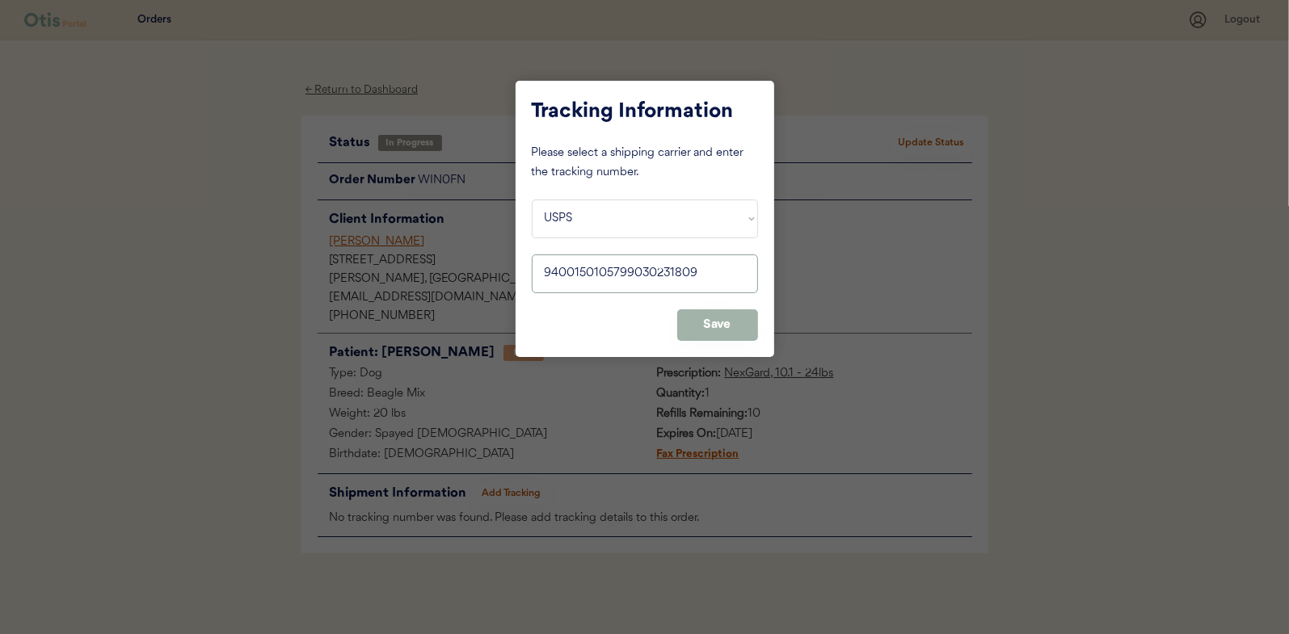
type input "9400150105799030231809"
click at [720, 328] on button "Save" at bounding box center [717, 325] width 81 height 32
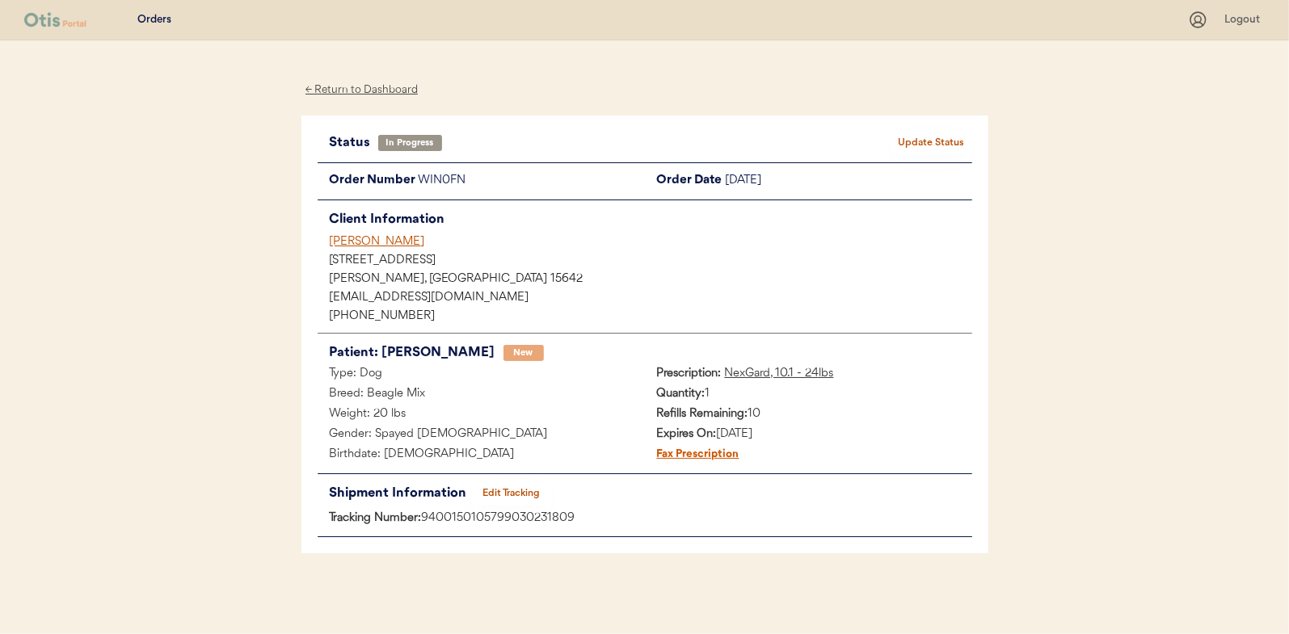
click at [925, 136] on button "Update Status" at bounding box center [931, 143] width 81 height 23
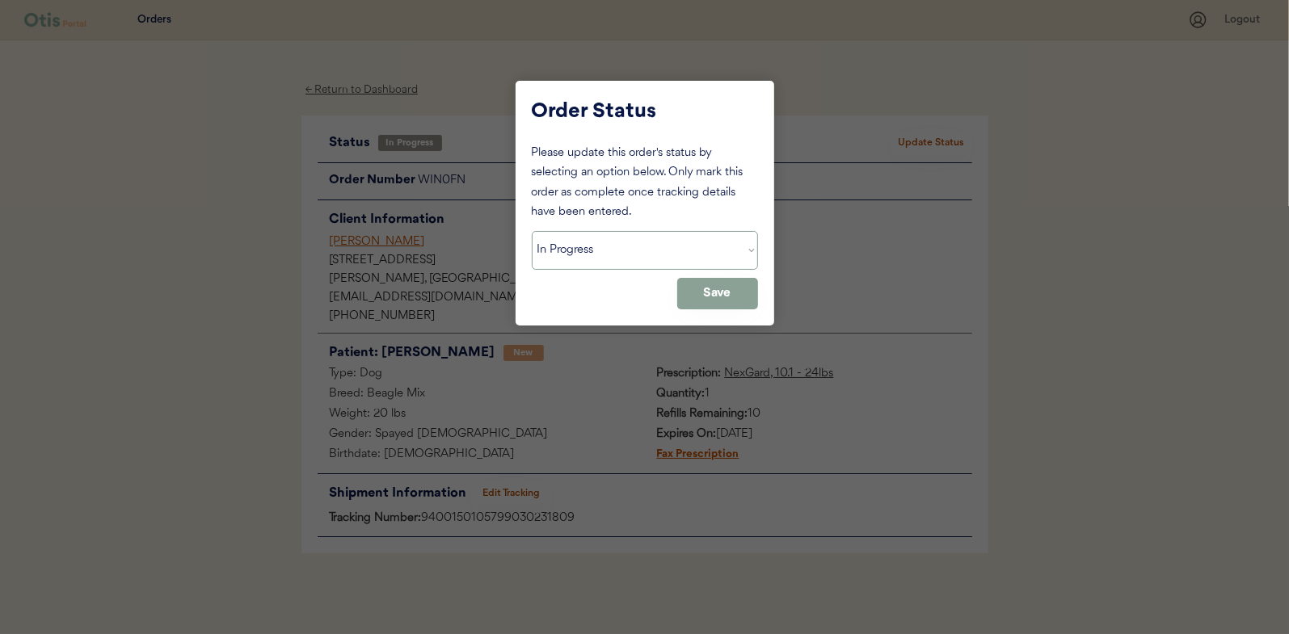
click at [588, 263] on select "Status On Hold New In Progress Complete Pending HW Consent Canceled" at bounding box center [645, 250] width 226 height 39
select select ""complete""
click at [532, 231] on select "Status On Hold New In Progress Complete Pending HW Consent Canceled" at bounding box center [645, 250] width 226 height 39
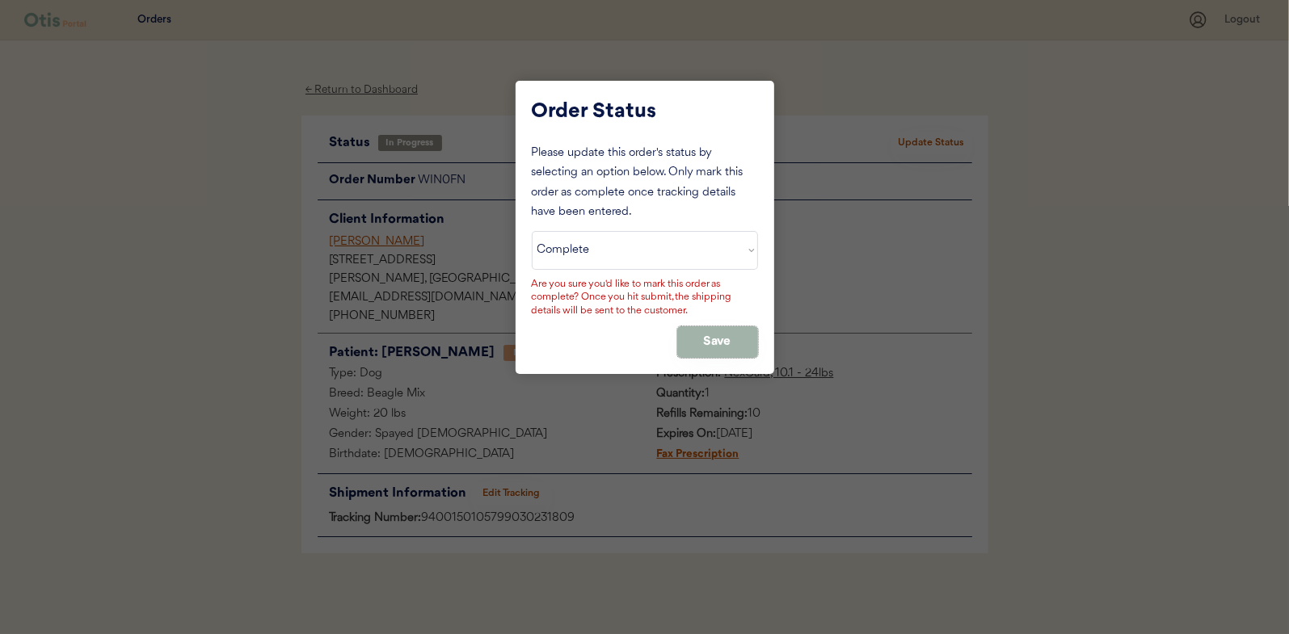
click at [712, 342] on button "Save" at bounding box center [717, 342] width 81 height 32
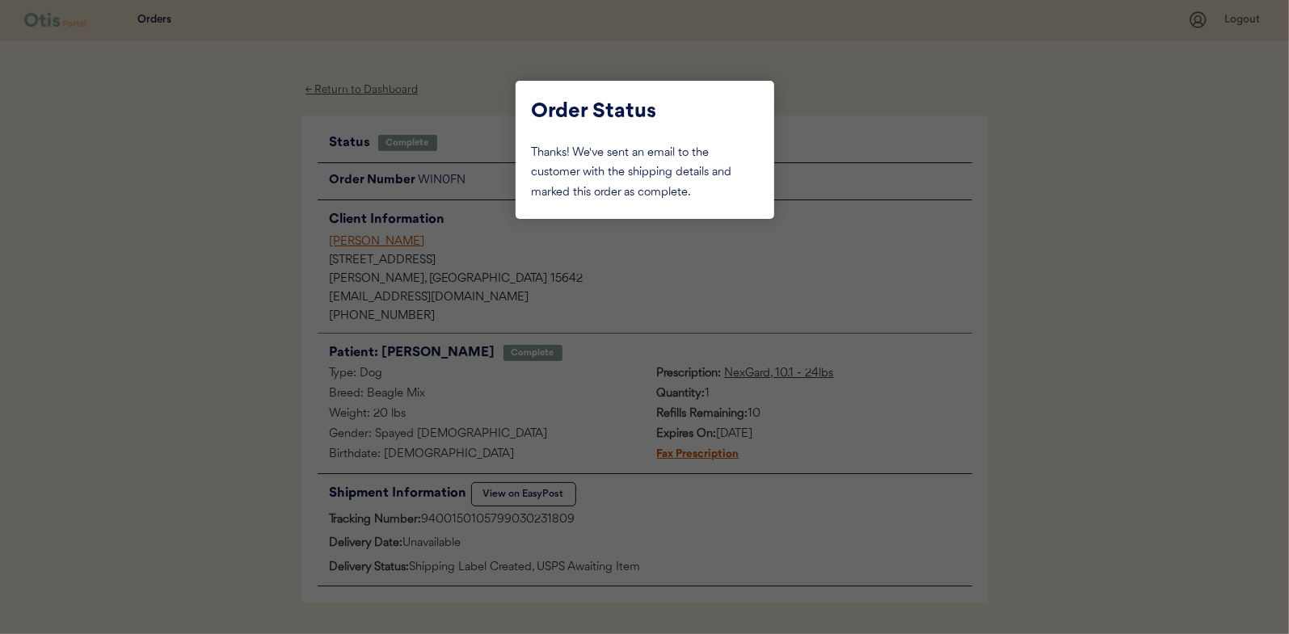
click at [192, 186] on div at bounding box center [644, 317] width 1289 height 634
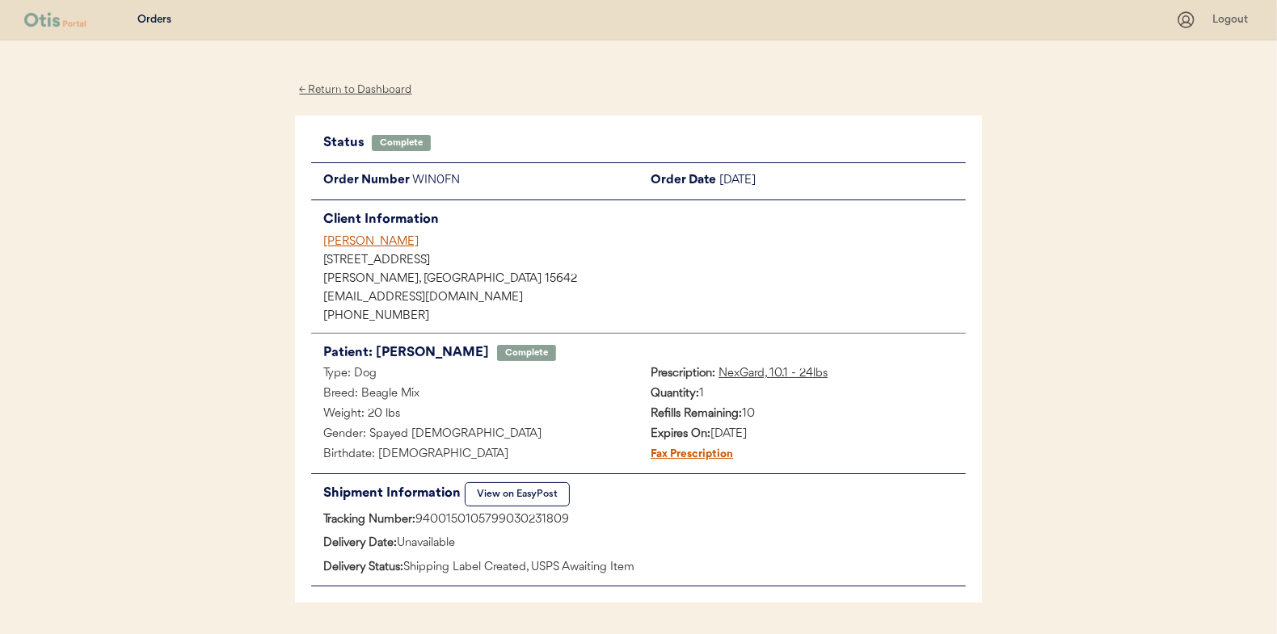
click at [356, 88] on div "← Return to Dashboard" at bounding box center [355, 90] width 121 height 19
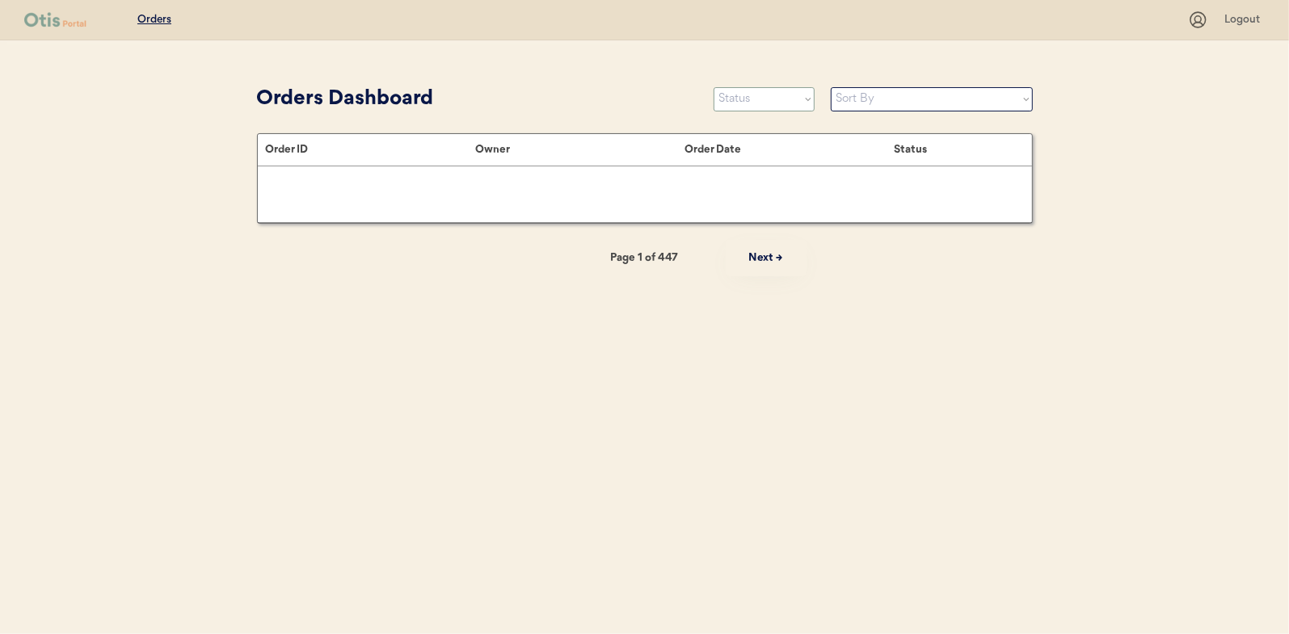
click at [754, 99] on select "Status On Hold New In Progress Complete Pending HW Consent Canceled" at bounding box center [763, 99] width 101 height 24
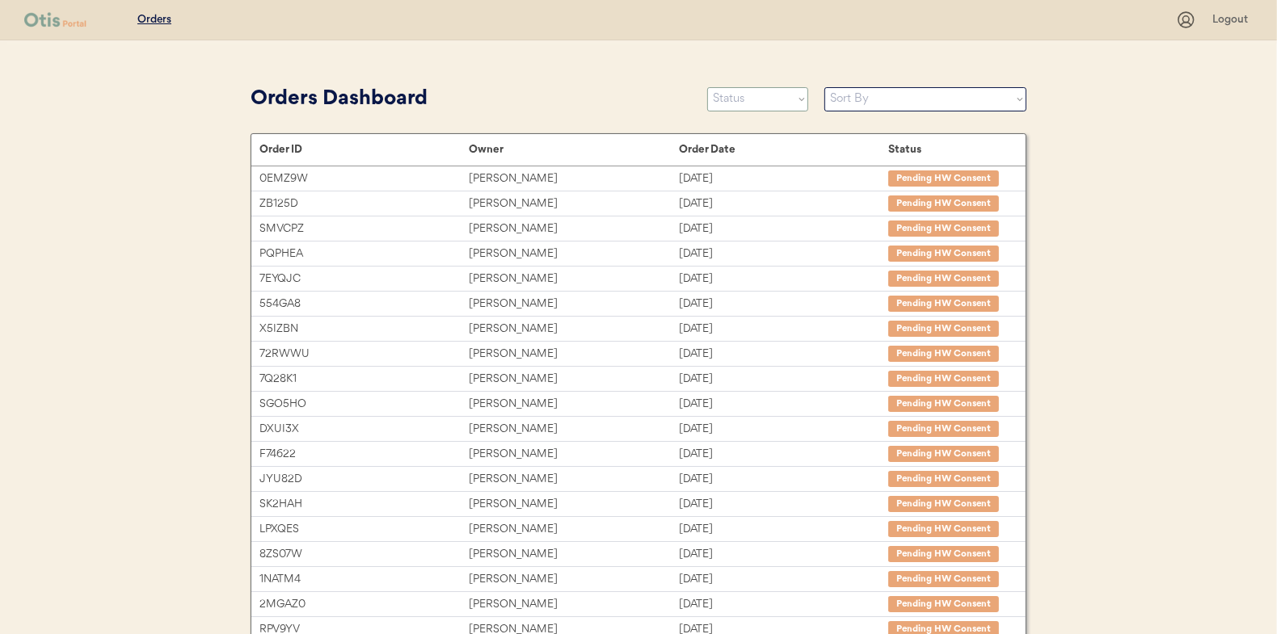
select select ""in_progress""
click at [707, 87] on select "Status On Hold New In Progress Complete Pending HW Consent Canceled" at bounding box center [757, 99] width 101 height 24
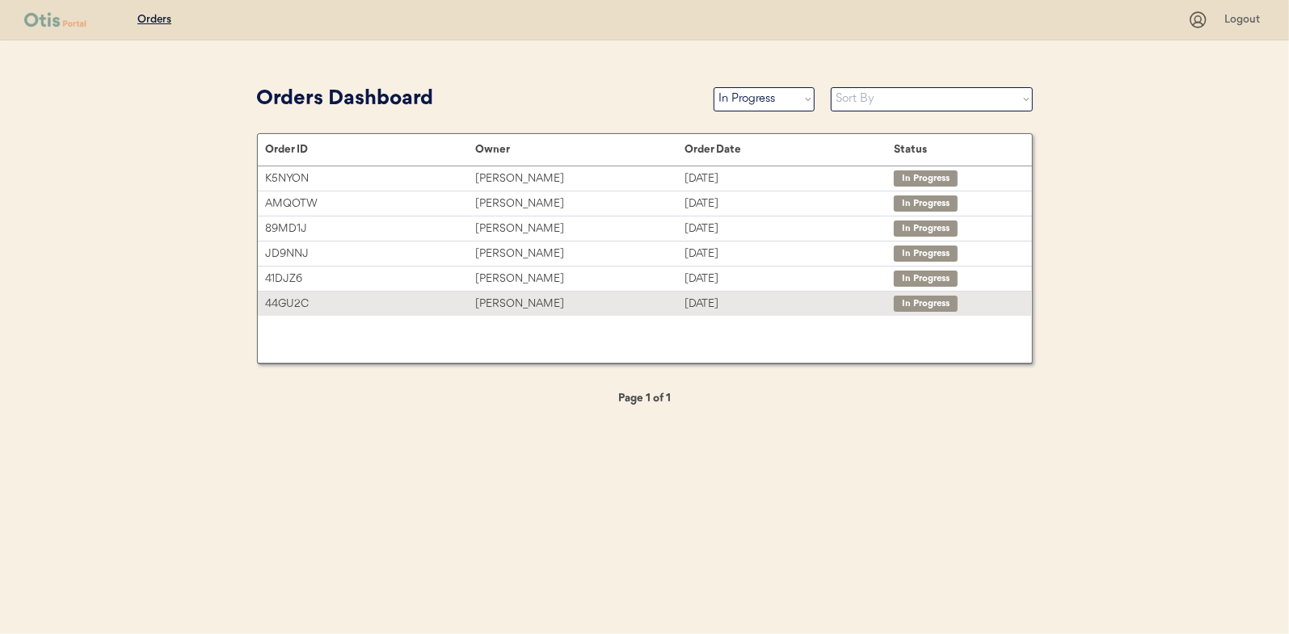
click at [502, 299] on div "[PERSON_NAME]" at bounding box center [579, 304] width 209 height 19
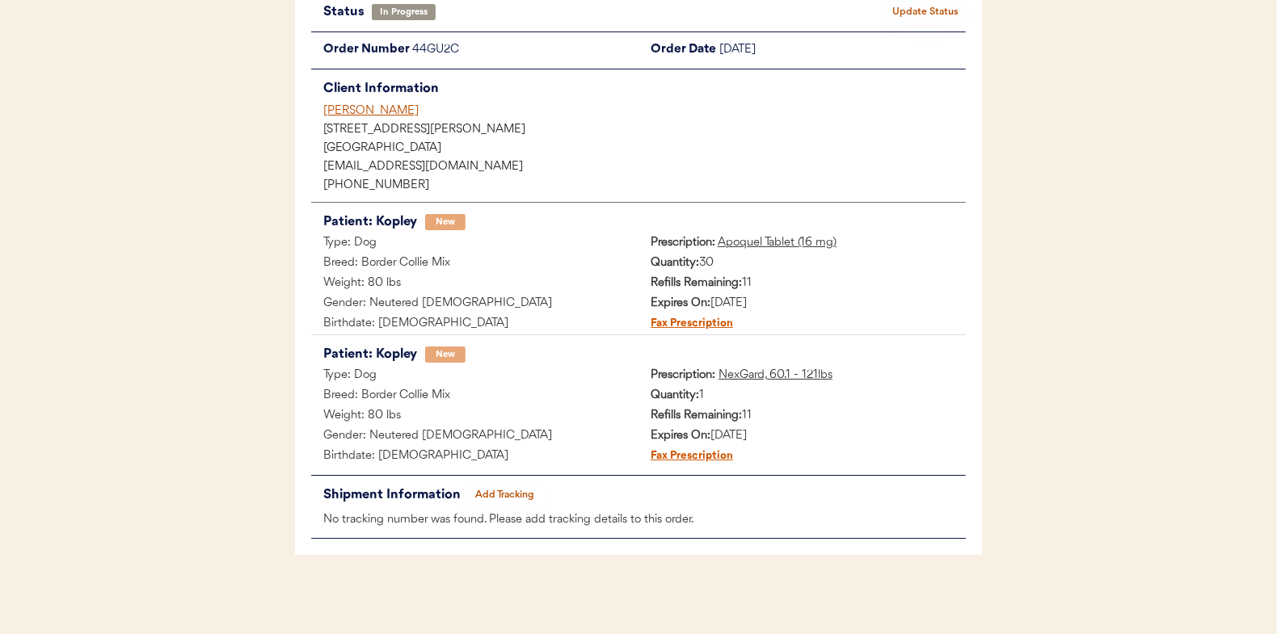
scroll to position [132, 0]
click at [528, 489] on button "Add Tracking" at bounding box center [505, 494] width 81 height 23
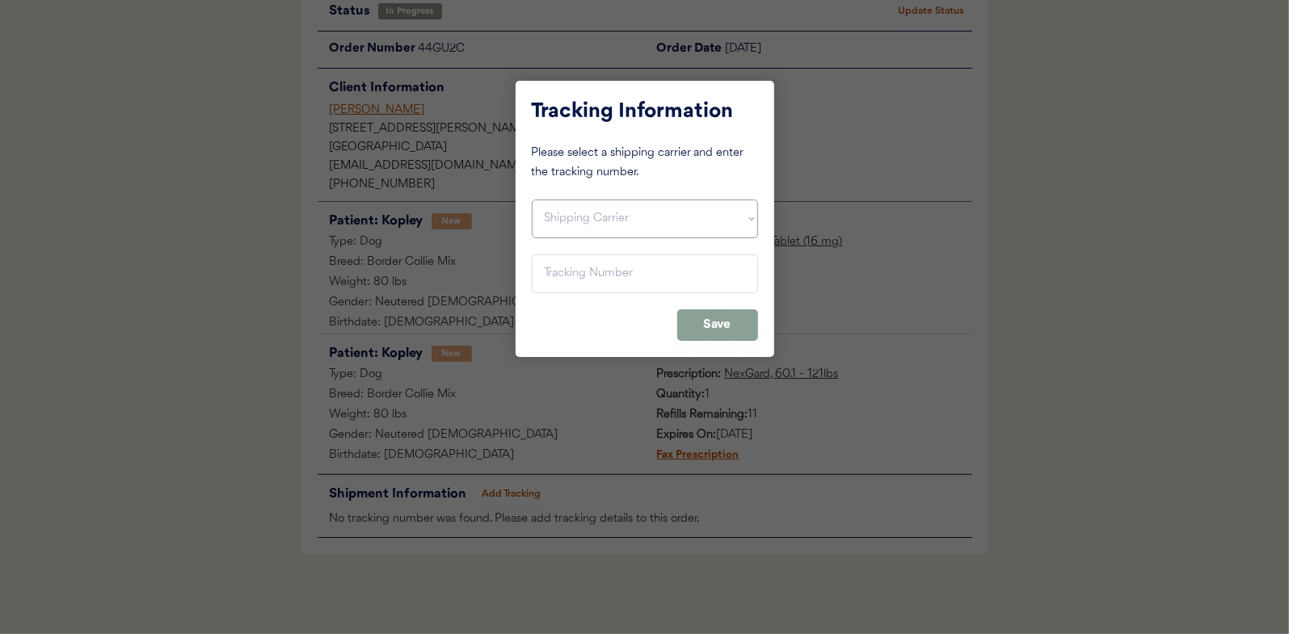
click at [563, 225] on select "Shipping Carrier FedEx FedEx Ground Economy UPS USPS" at bounding box center [645, 219] width 226 height 39
select select ""usps""
click at [532, 200] on select "Shipping Carrier FedEx FedEx Ground Economy UPS USPS" at bounding box center [645, 219] width 226 height 39
click at [564, 274] on input "input" at bounding box center [645, 274] width 226 height 39
paste input "9400150105798030263810"
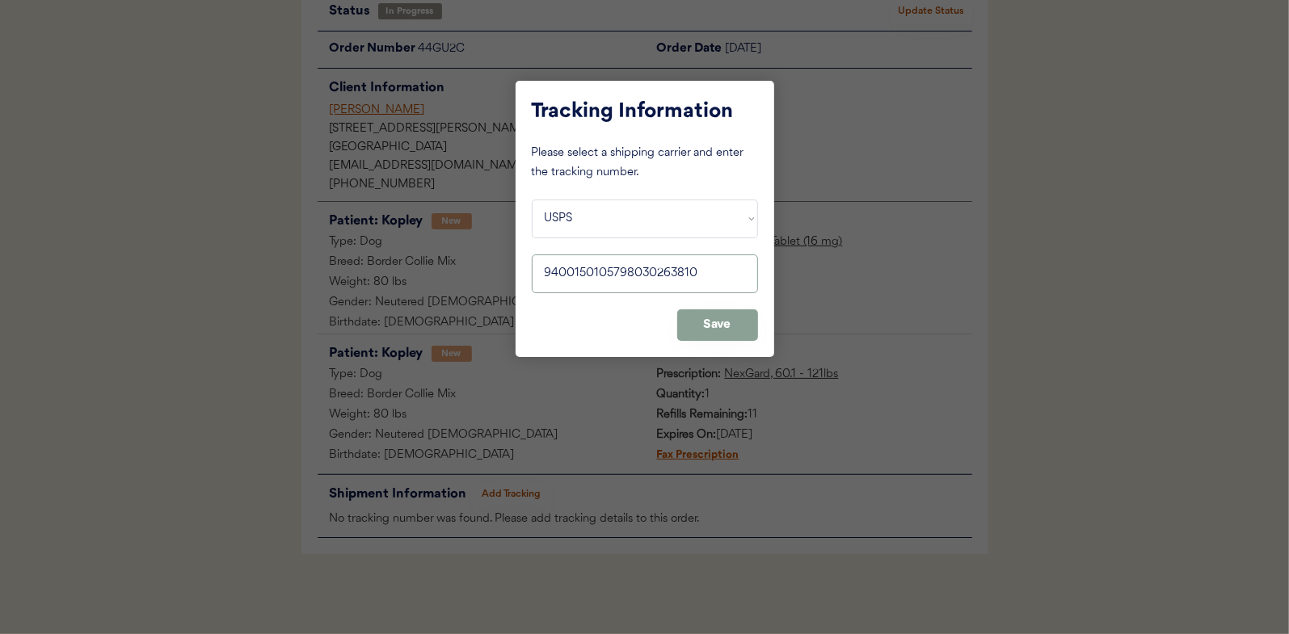
type input "9400150105798030263810"
click at [717, 316] on button "Save" at bounding box center [717, 325] width 81 height 32
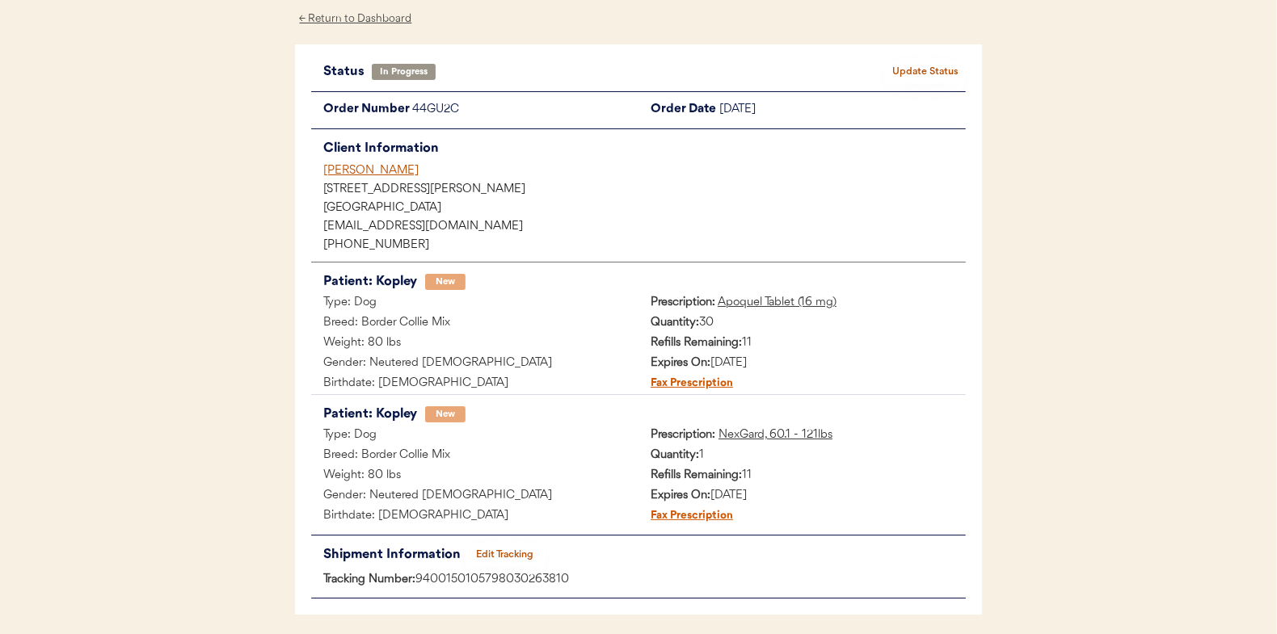
scroll to position [0, 0]
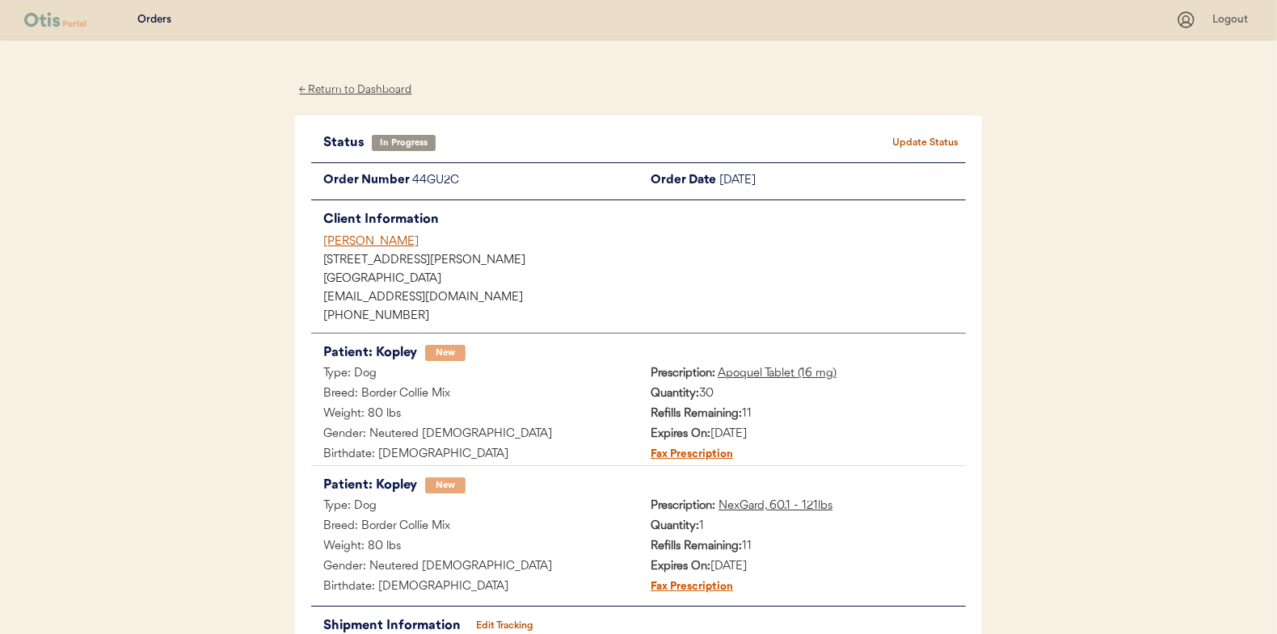
click at [926, 140] on button "Update Status" at bounding box center [925, 143] width 81 height 23
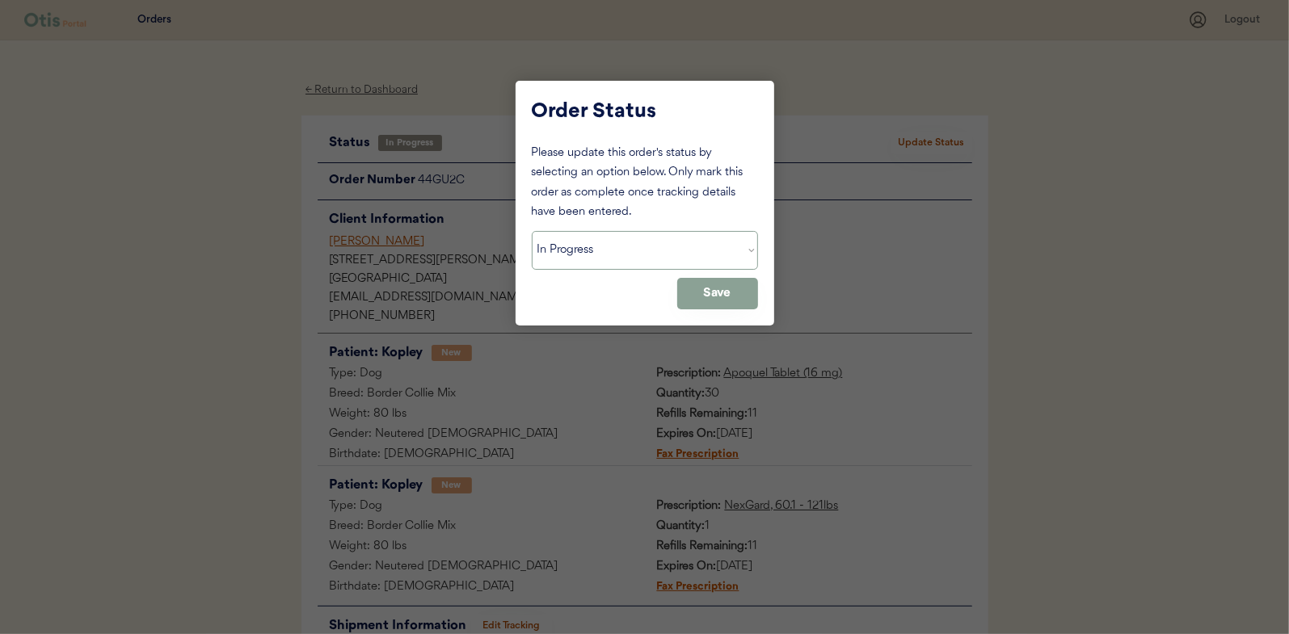
click at [612, 250] on select "Status On Hold New In Progress Complete Pending HW Consent Canceled" at bounding box center [645, 250] width 226 height 39
select select ""complete""
click at [532, 231] on select "Status On Hold New In Progress Complete Pending HW Consent Canceled" at bounding box center [645, 250] width 226 height 39
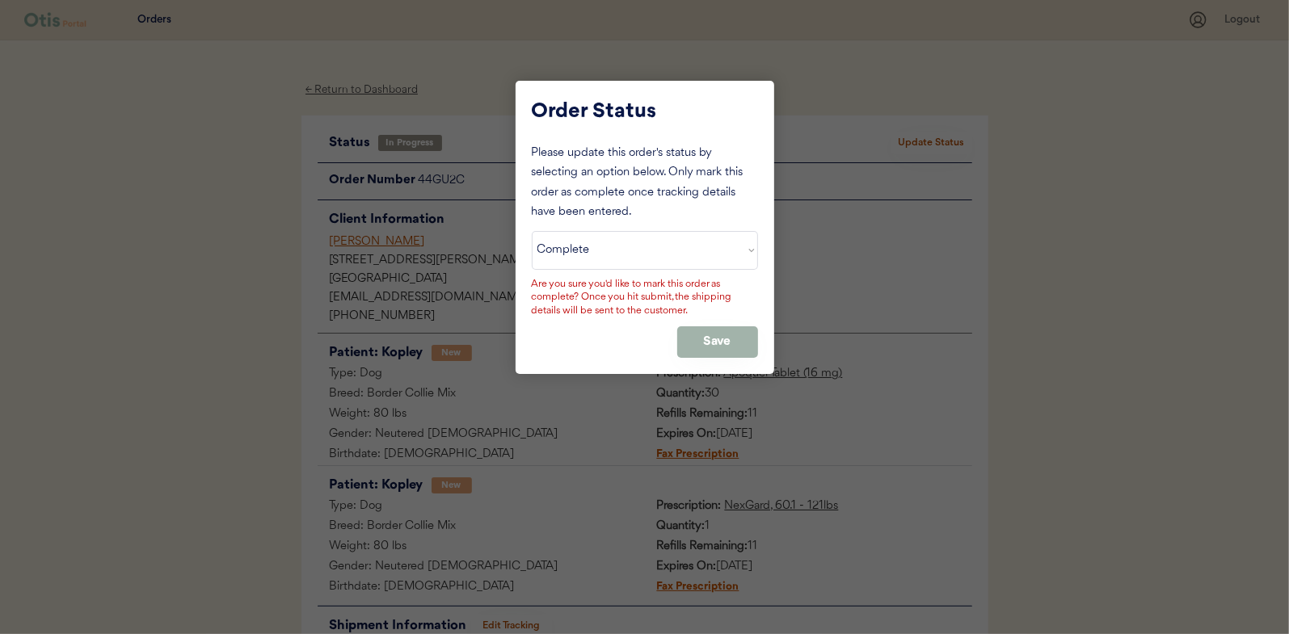
click at [701, 338] on button "Save" at bounding box center [717, 342] width 81 height 32
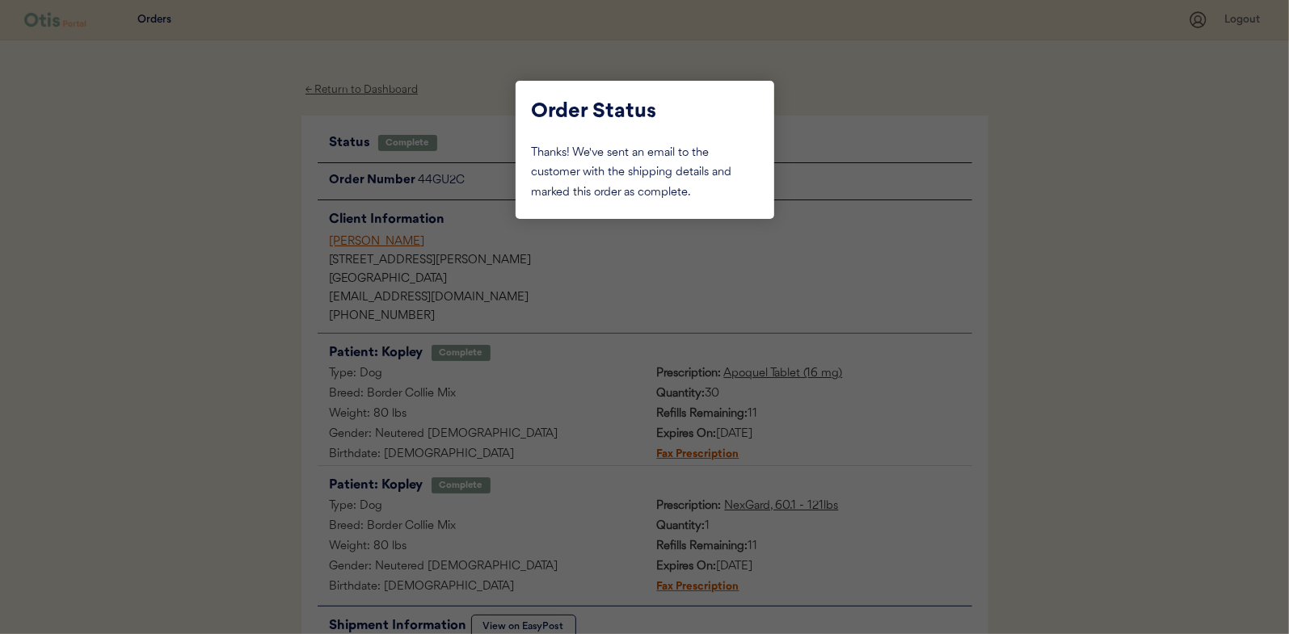
click at [246, 345] on div at bounding box center [644, 317] width 1289 height 634
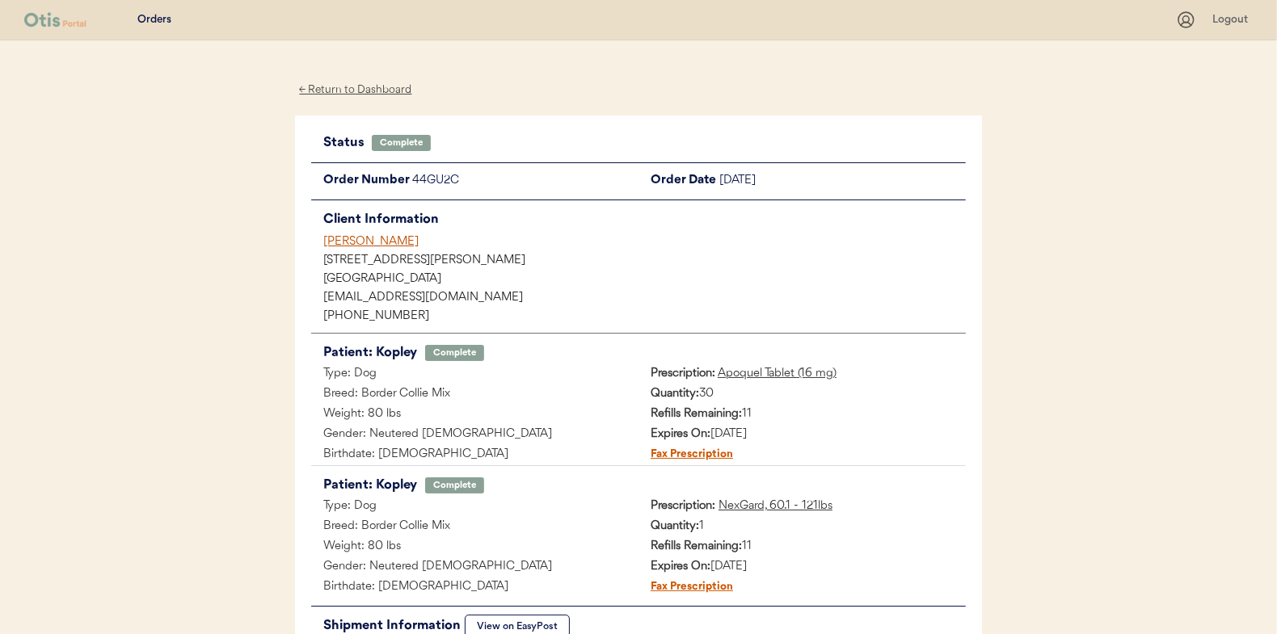
click at [361, 84] on div "← Return to Dashboard" at bounding box center [355, 90] width 121 height 19
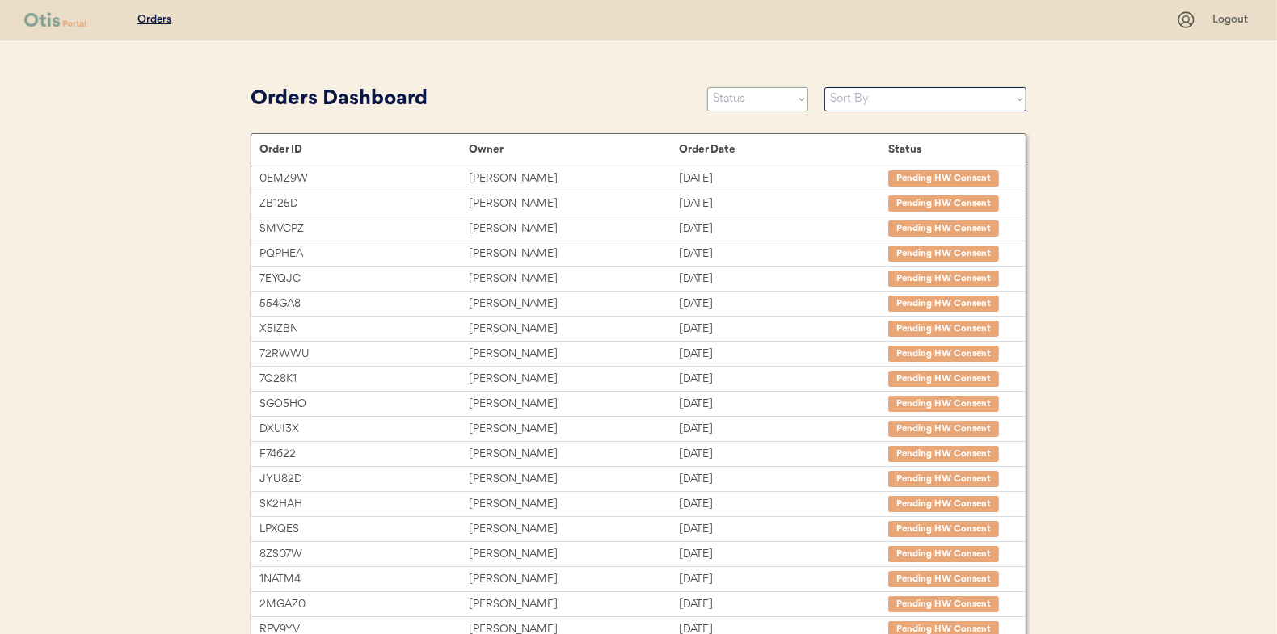
click at [735, 92] on select "Status On Hold New In Progress Complete Pending HW Consent Canceled" at bounding box center [757, 99] width 101 height 24
select select ""in_progress""
click at [707, 87] on select "Status On Hold New In Progress Complete Pending HW Consent Canceled" at bounding box center [757, 99] width 101 height 24
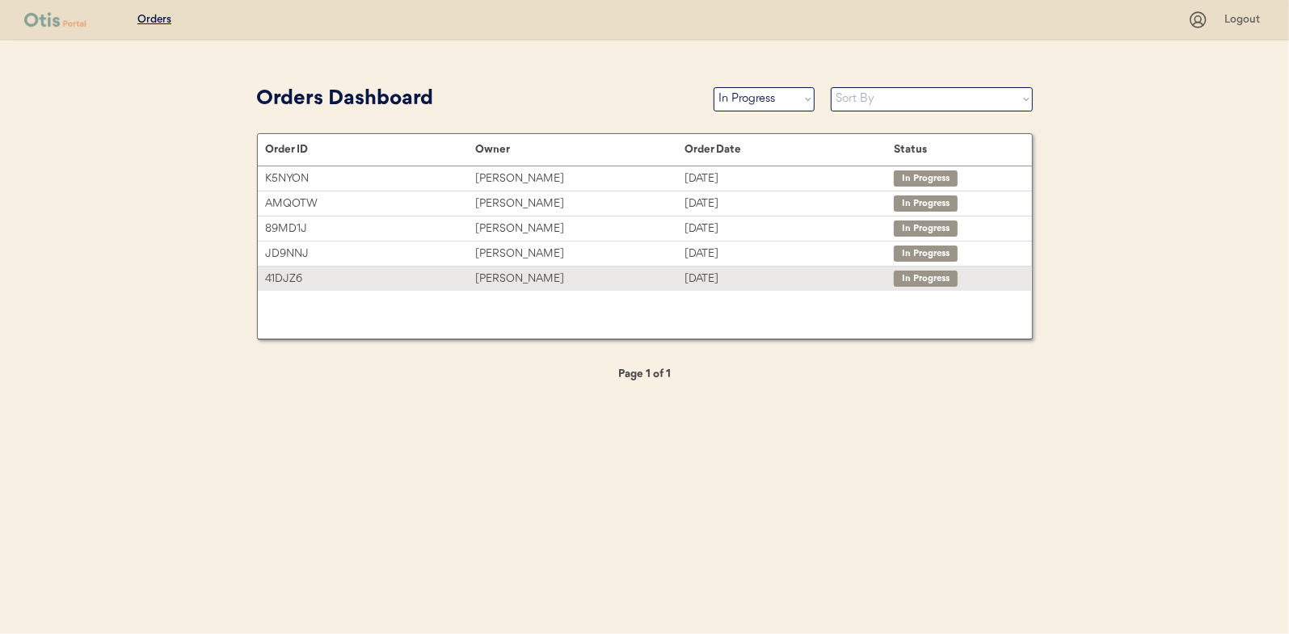
click at [503, 271] on div "[PERSON_NAME]" at bounding box center [579, 279] width 209 height 19
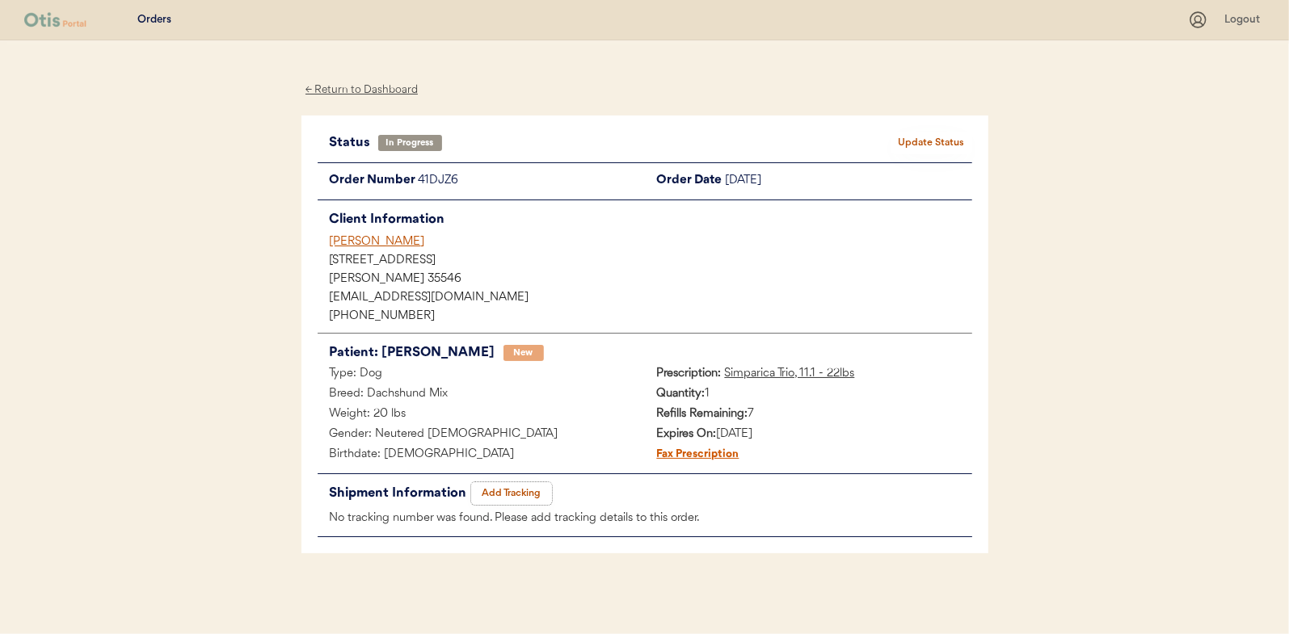
click at [515, 489] on button "Add Tracking" at bounding box center [511, 493] width 81 height 23
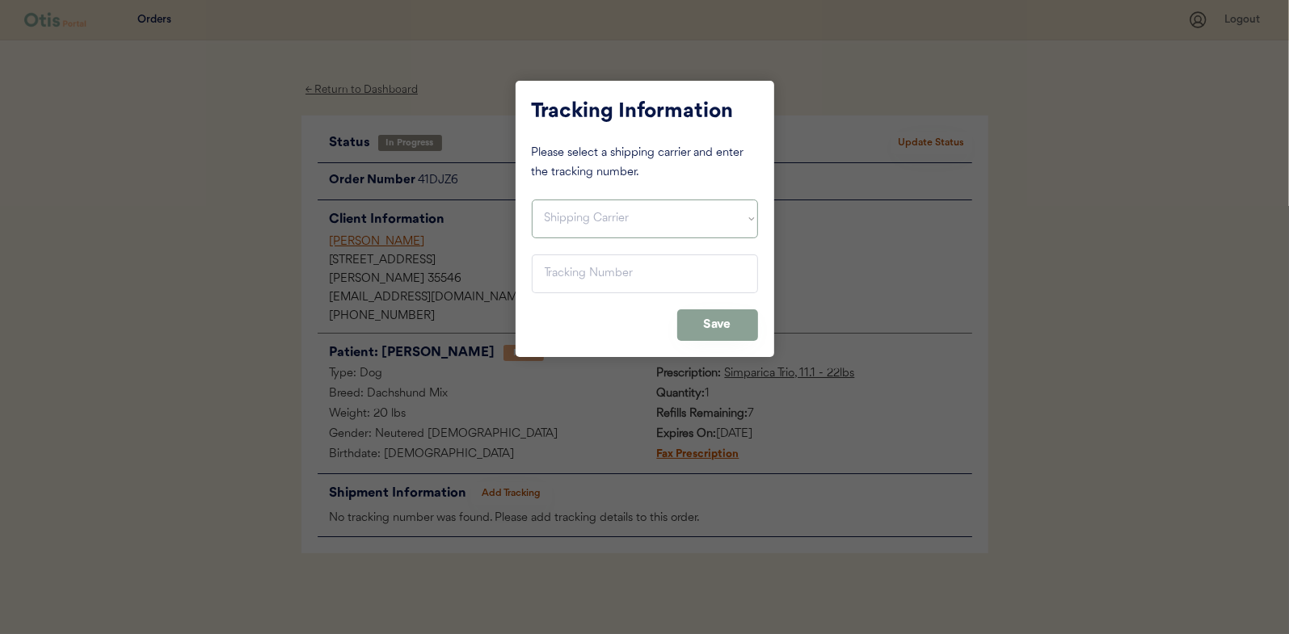
click at [564, 220] on select "Shipping Carrier FedEx FedEx Ground Economy UPS USPS" at bounding box center [645, 219] width 226 height 39
select select ""usps""
click at [532, 200] on select "Shipping Carrier FedEx FedEx Ground Economy UPS USPS" at bounding box center [645, 219] width 226 height 39
click at [563, 280] on input "input" at bounding box center [645, 274] width 226 height 39
paste input "9400150105798030268822"
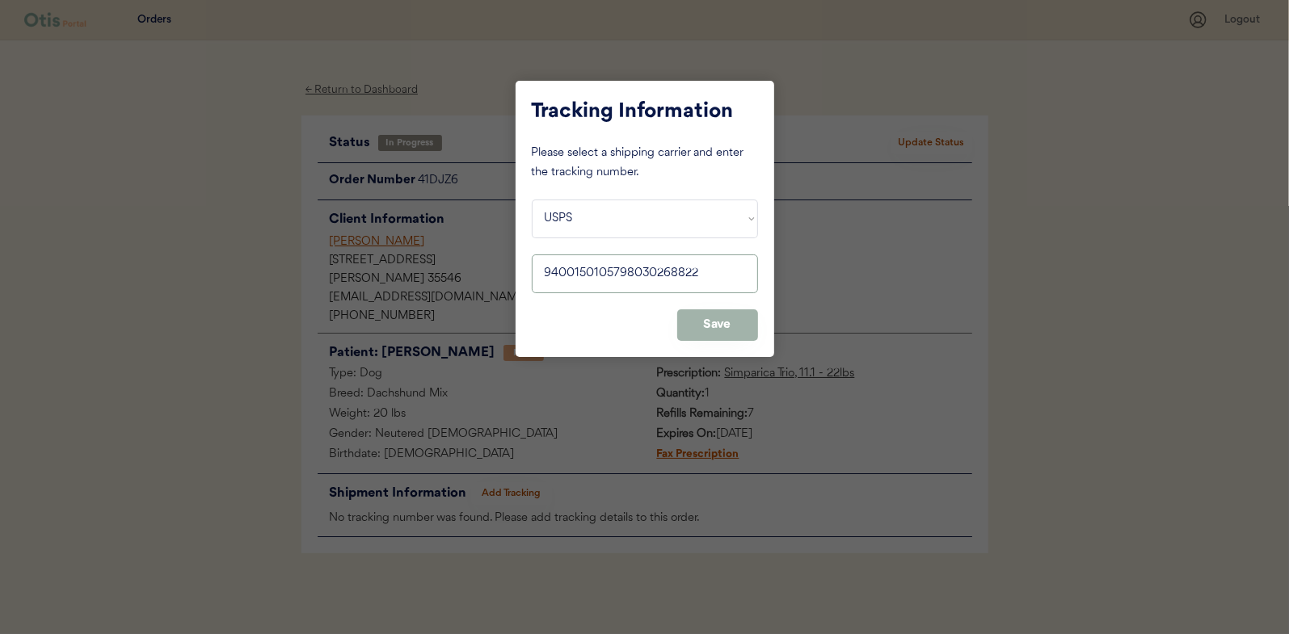
type input "9400150105798030268822"
click at [751, 320] on button "Save" at bounding box center [717, 325] width 81 height 32
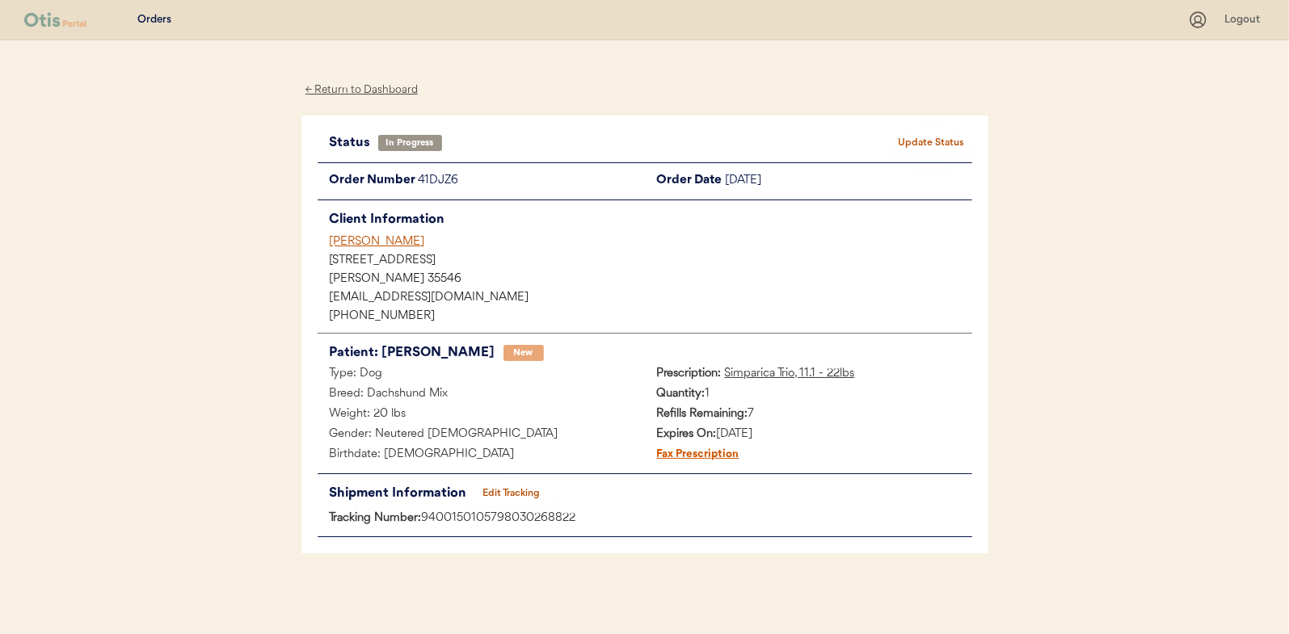
click at [952, 141] on button "Update Status" at bounding box center [931, 143] width 81 height 23
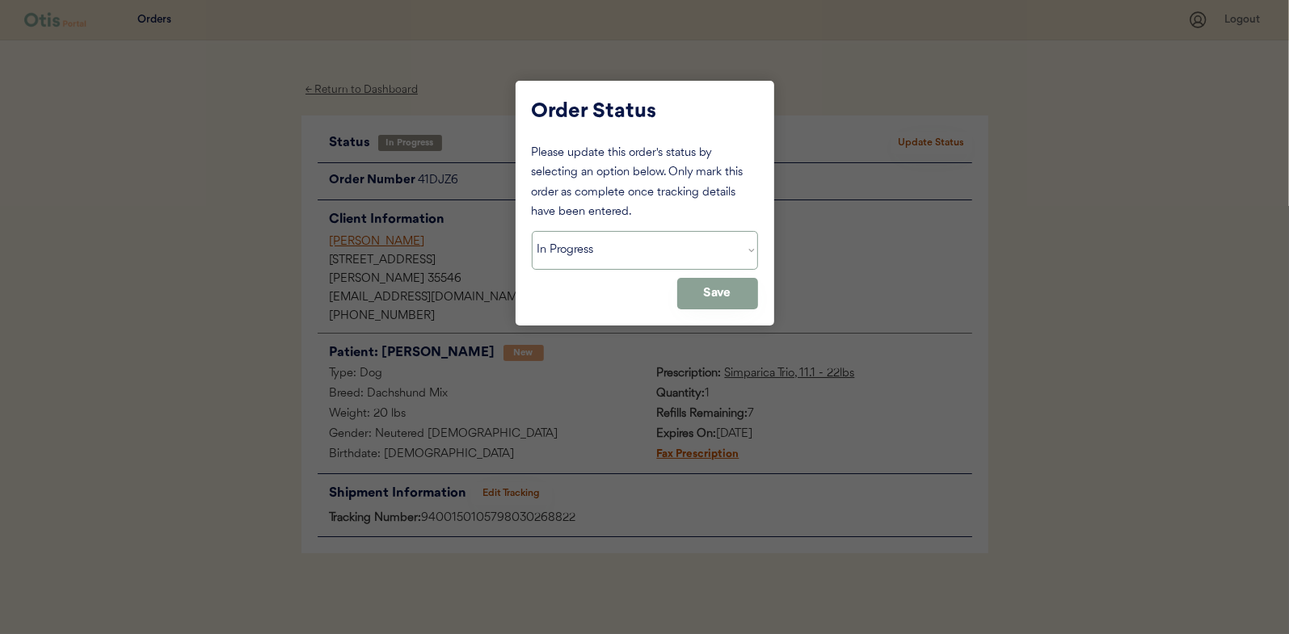
click at [560, 252] on select "Status On Hold New In Progress Complete Pending HW Consent Canceled" at bounding box center [645, 250] width 226 height 39
select select ""complete""
click at [532, 231] on select "Status On Hold New In Progress Complete Pending HW Consent Canceled" at bounding box center [645, 250] width 226 height 39
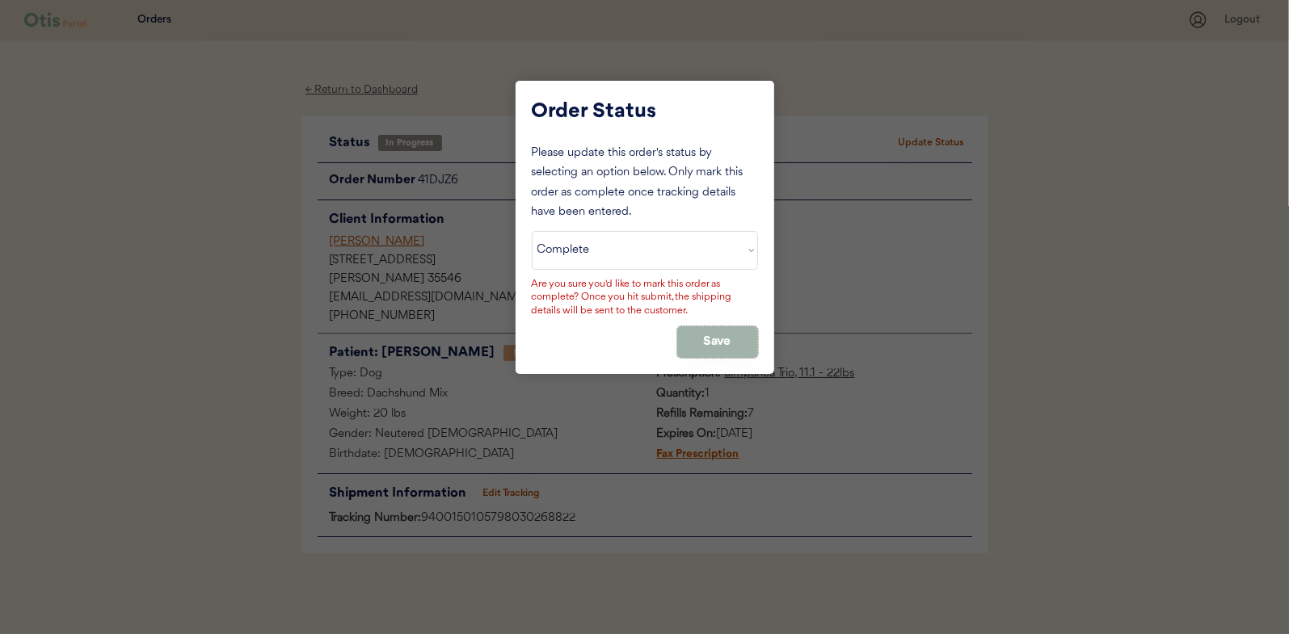
click at [709, 337] on button "Save" at bounding box center [717, 342] width 81 height 32
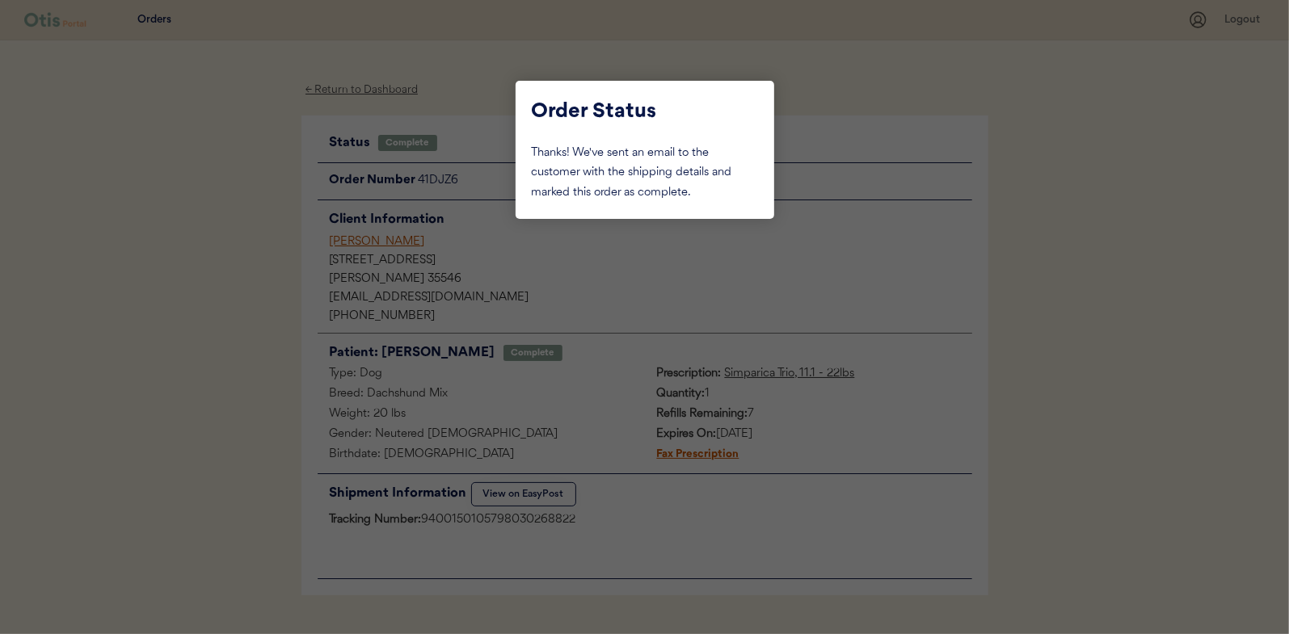
click at [90, 205] on div at bounding box center [644, 317] width 1289 height 634
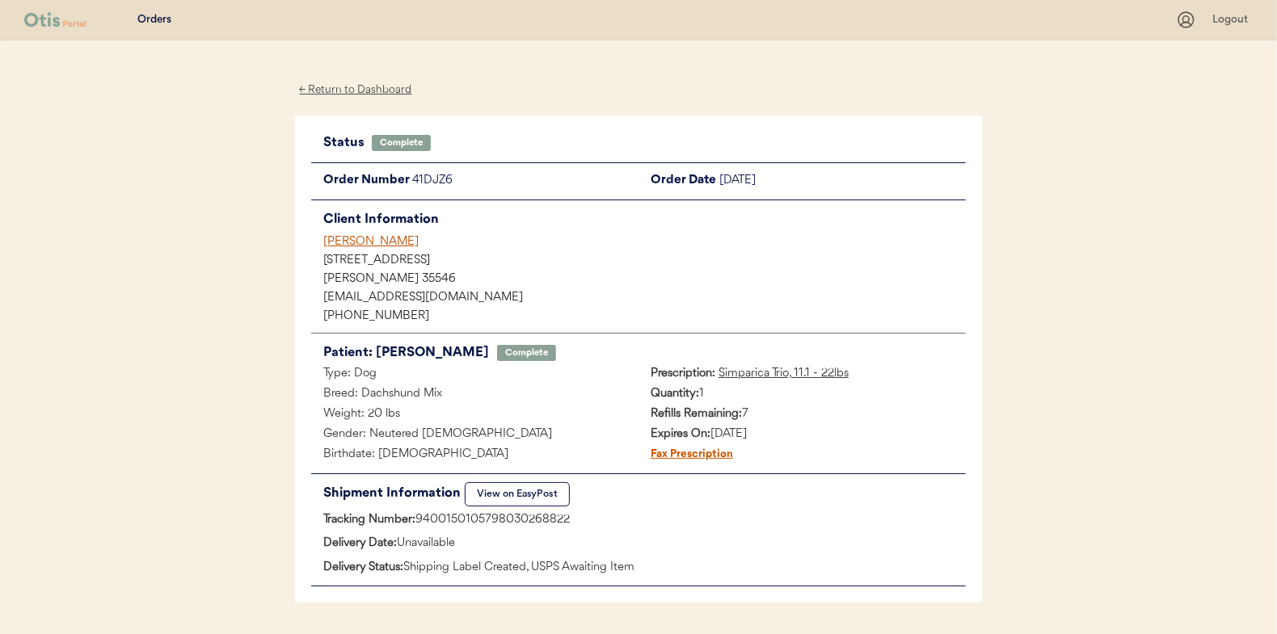
click at [379, 94] on div "← Return to Dashboard" at bounding box center [355, 90] width 121 height 19
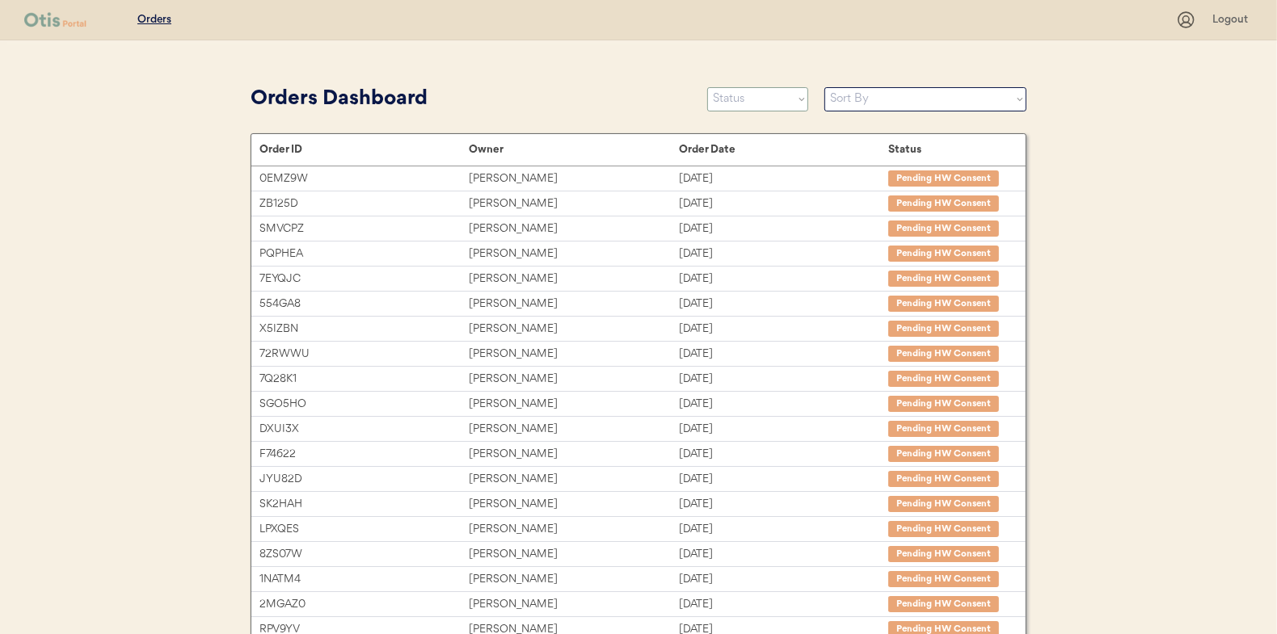
click at [737, 100] on select "Status On Hold New In Progress Complete Pending HW Consent Canceled" at bounding box center [757, 99] width 101 height 24
select select ""in_progress""
click at [707, 87] on select "Status On Hold New In Progress Complete Pending HW Consent Canceled" at bounding box center [757, 99] width 101 height 24
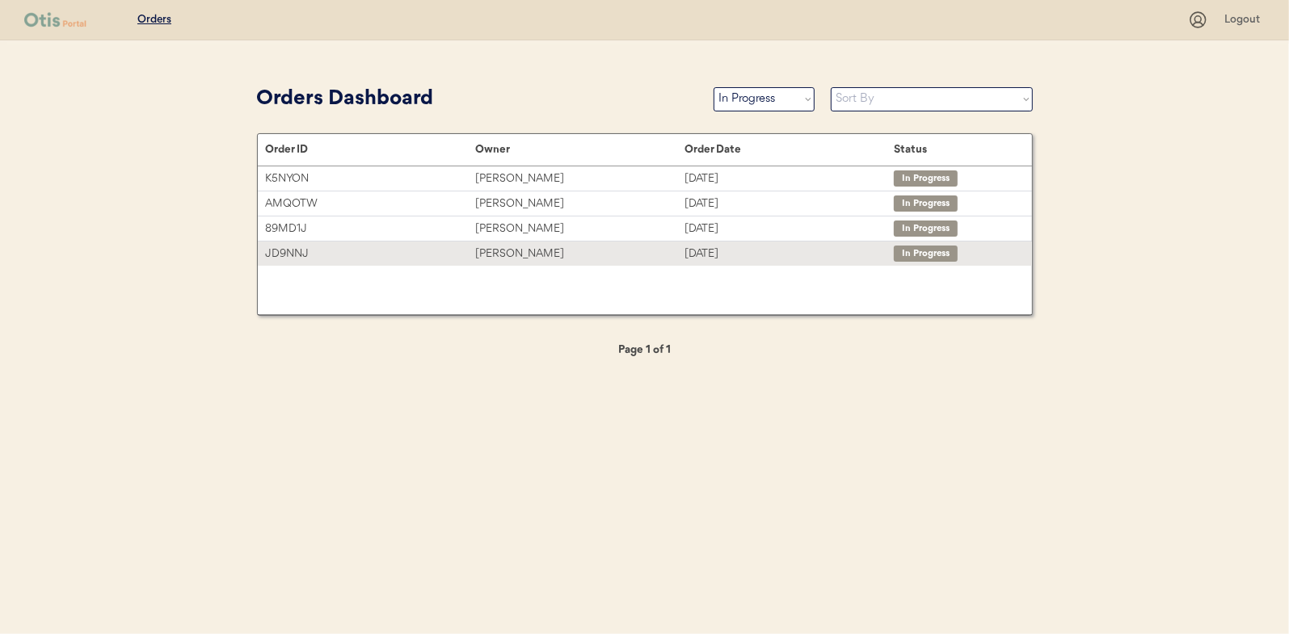
click at [506, 245] on div "Valerie Vance" at bounding box center [579, 254] width 209 height 19
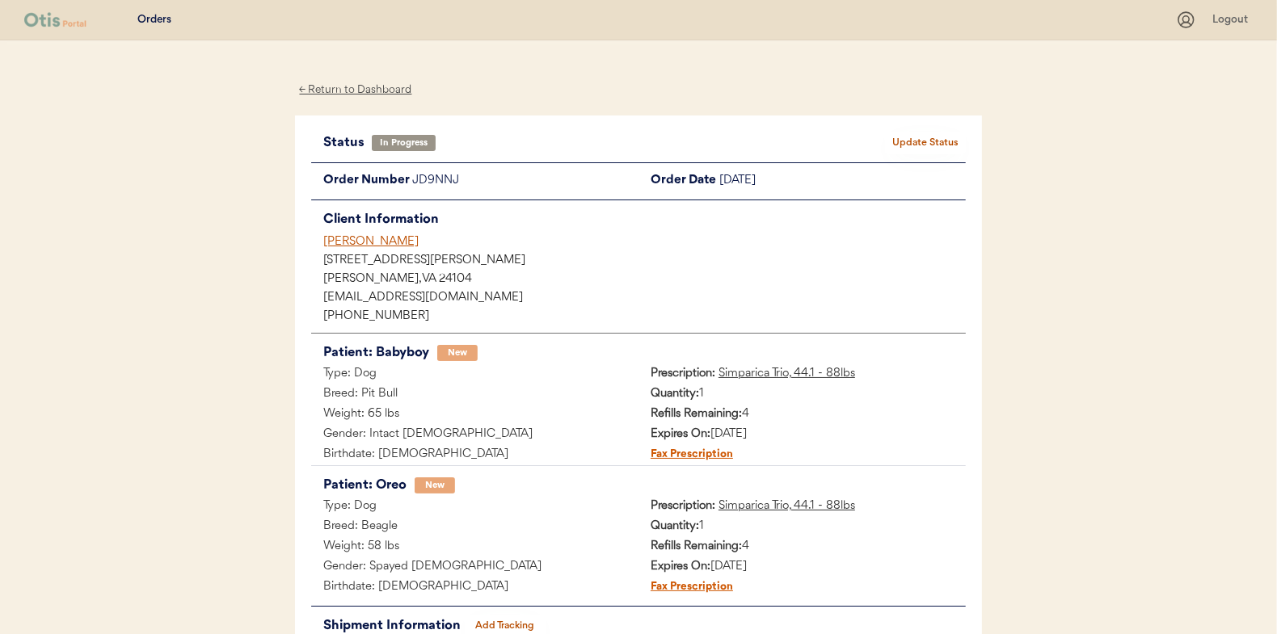
scroll to position [132, 0]
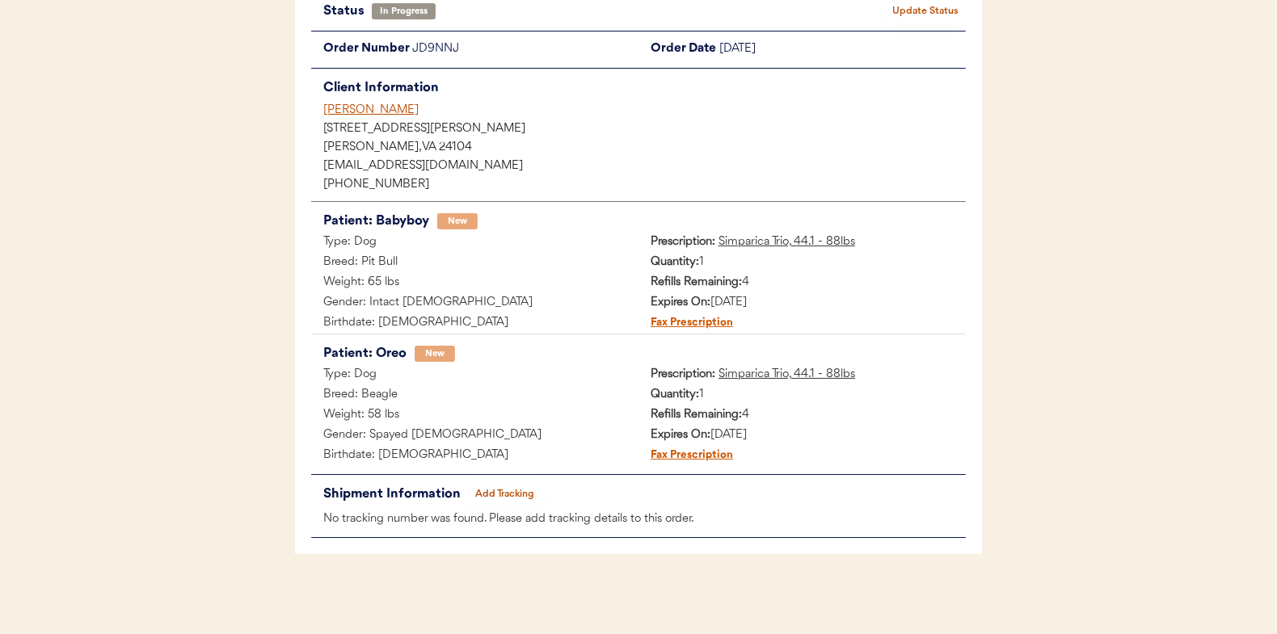
click at [499, 492] on button "Add Tracking" at bounding box center [505, 494] width 81 height 23
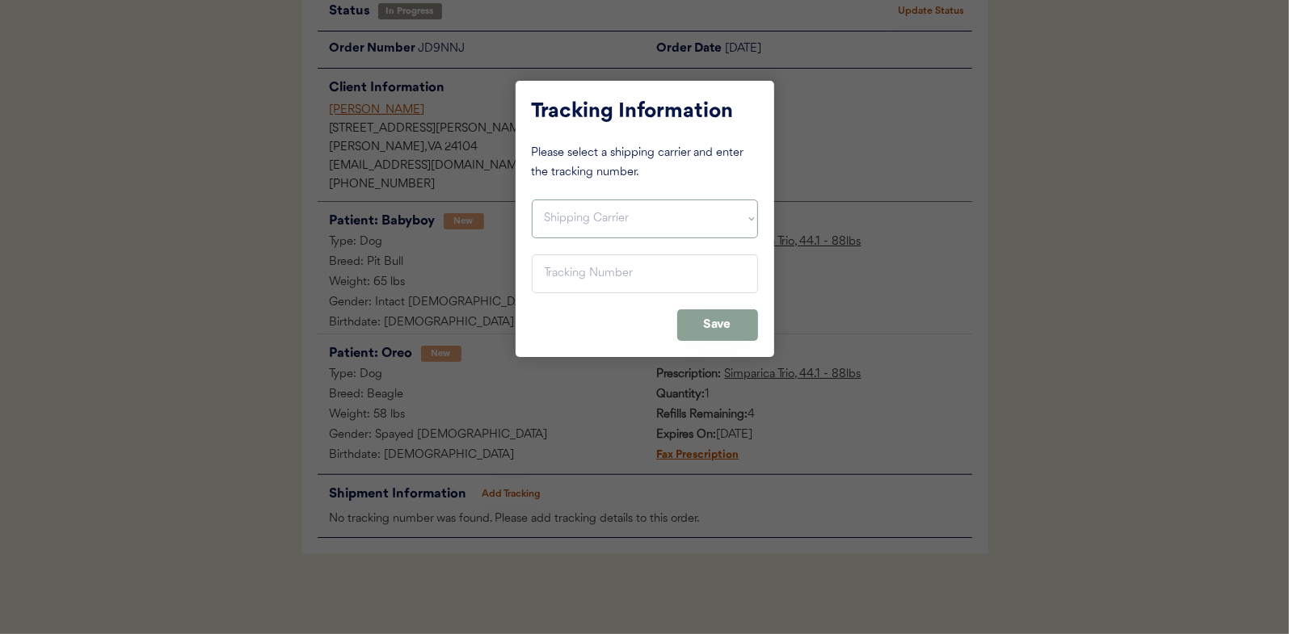
click at [575, 215] on select "Shipping Carrier FedEx FedEx Ground Economy UPS USPS" at bounding box center [645, 219] width 226 height 39
select select ""usps""
click at [532, 200] on select "Shipping Carrier FedEx FedEx Ground Economy UPS USPS" at bounding box center [645, 219] width 226 height 39
click at [557, 278] on input "input" at bounding box center [645, 274] width 226 height 39
paste input "9400150105496031913153"
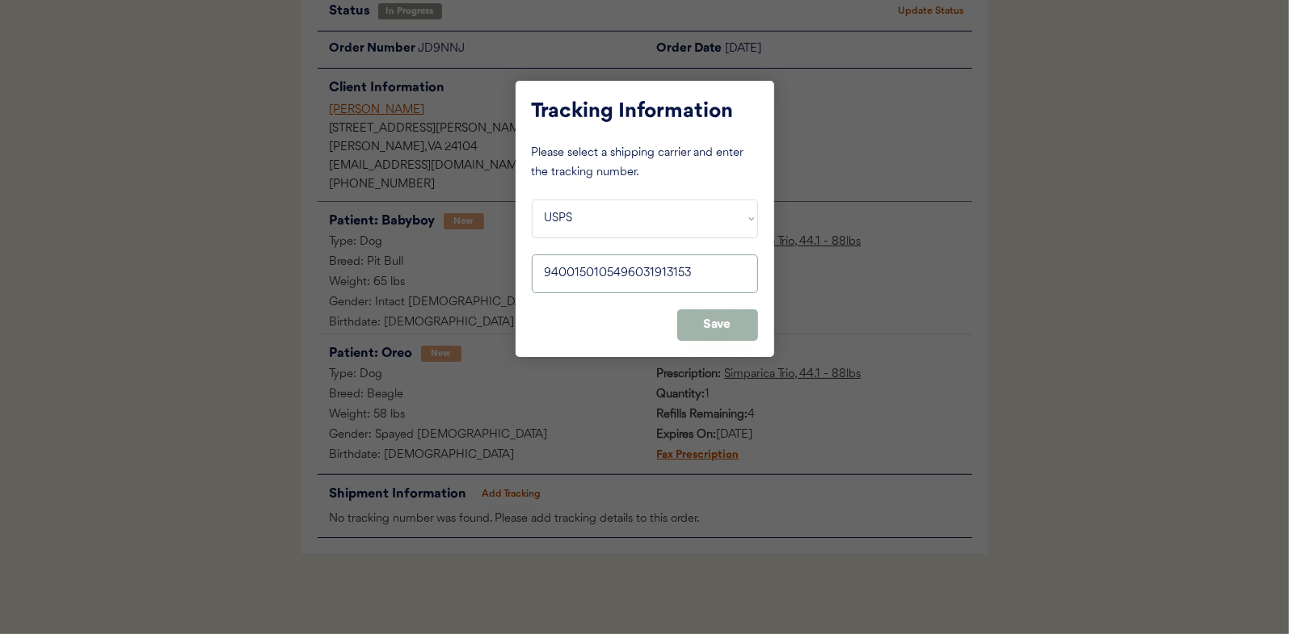
type input "9400150105496031913153"
click at [739, 329] on button "Save" at bounding box center [717, 325] width 81 height 32
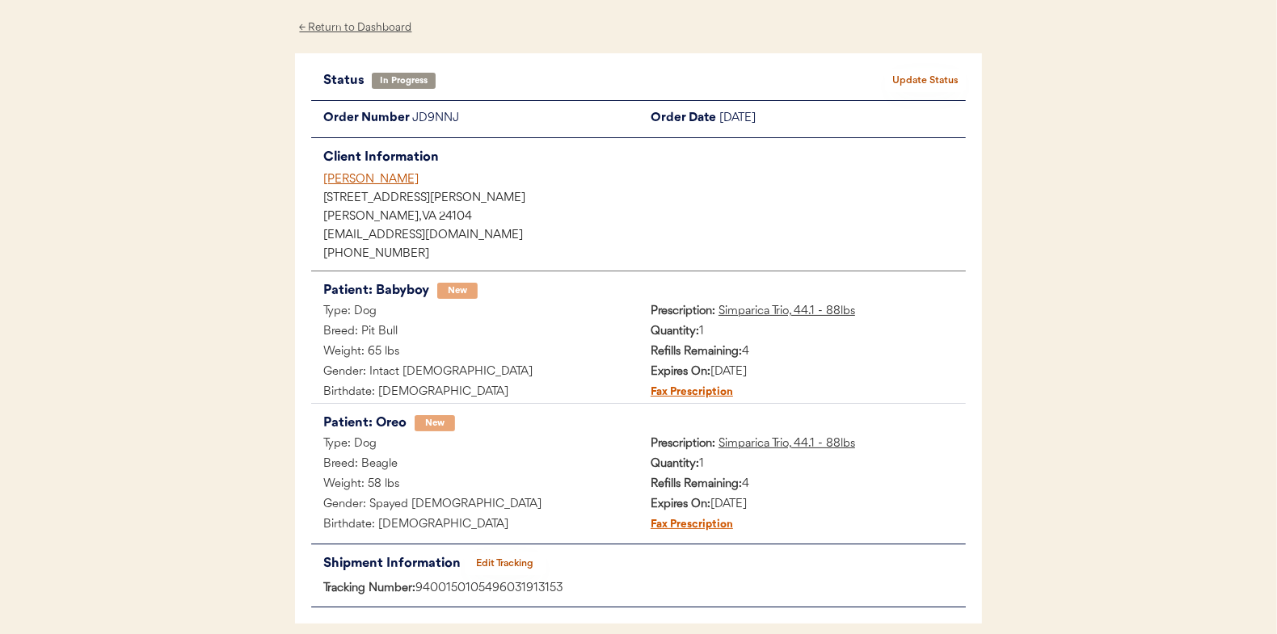
scroll to position [0, 0]
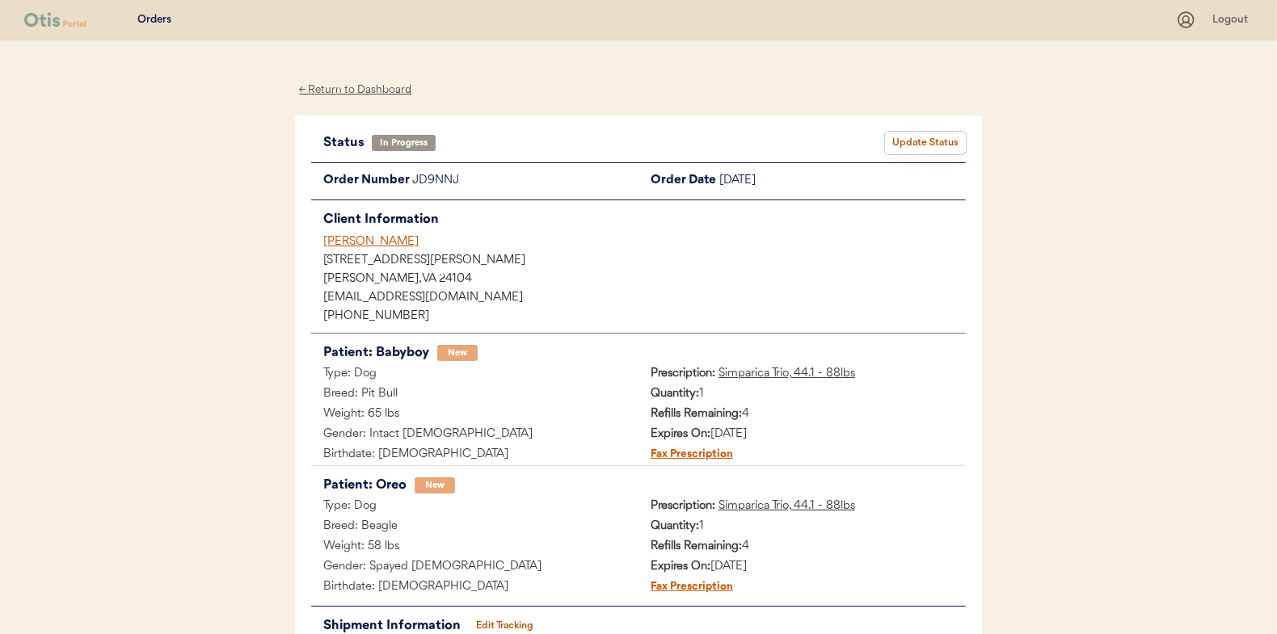
click at [926, 136] on button "Update Status" at bounding box center [925, 143] width 81 height 23
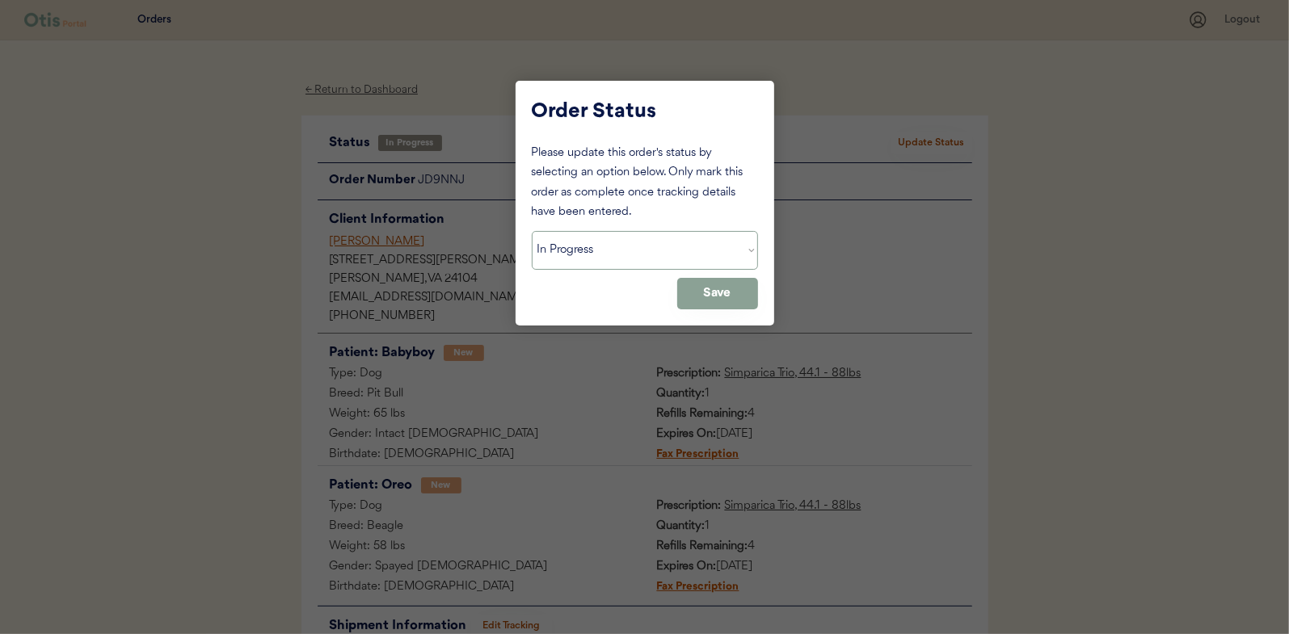
click at [599, 241] on select "Status On Hold New In Progress Complete Pending HW Consent Canceled" at bounding box center [645, 250] width 226 height 39
select select ""complete""
click at [532, 231] on select "Status On Hold New In Progress Complete Pending HW Consent Canceled" at bounding box center [645, 250] width 226 height 39
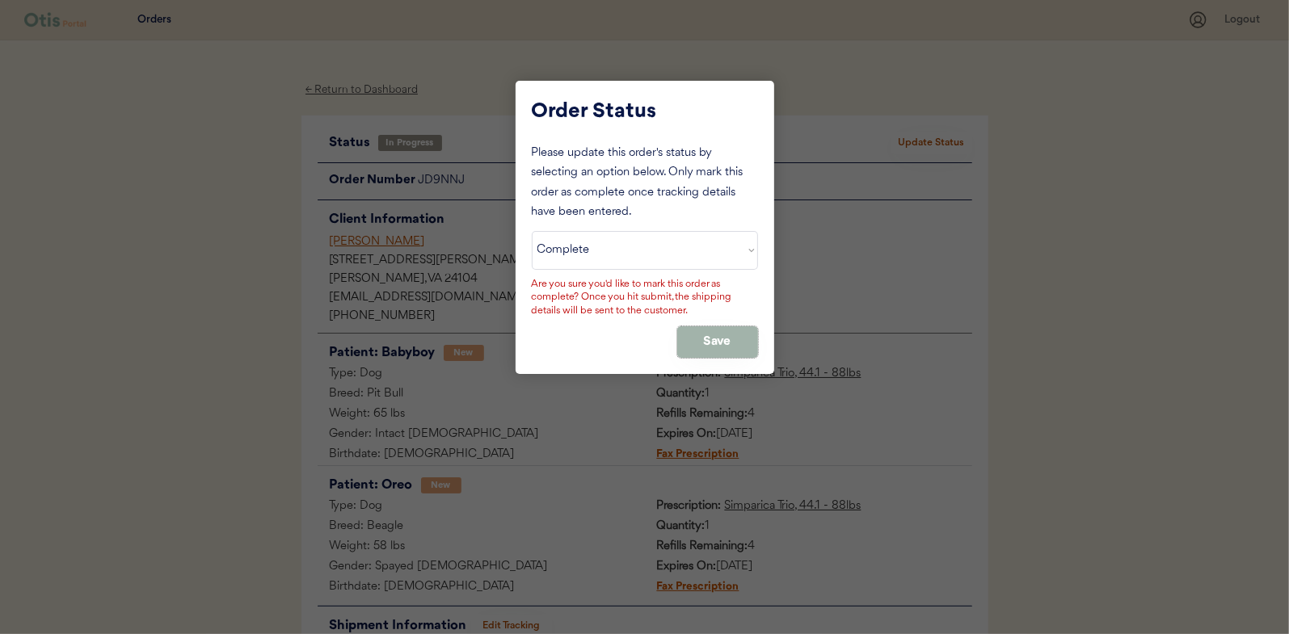
click at [739, 343] on button "Save" at bounding box center [717, 342] width 81 height 32
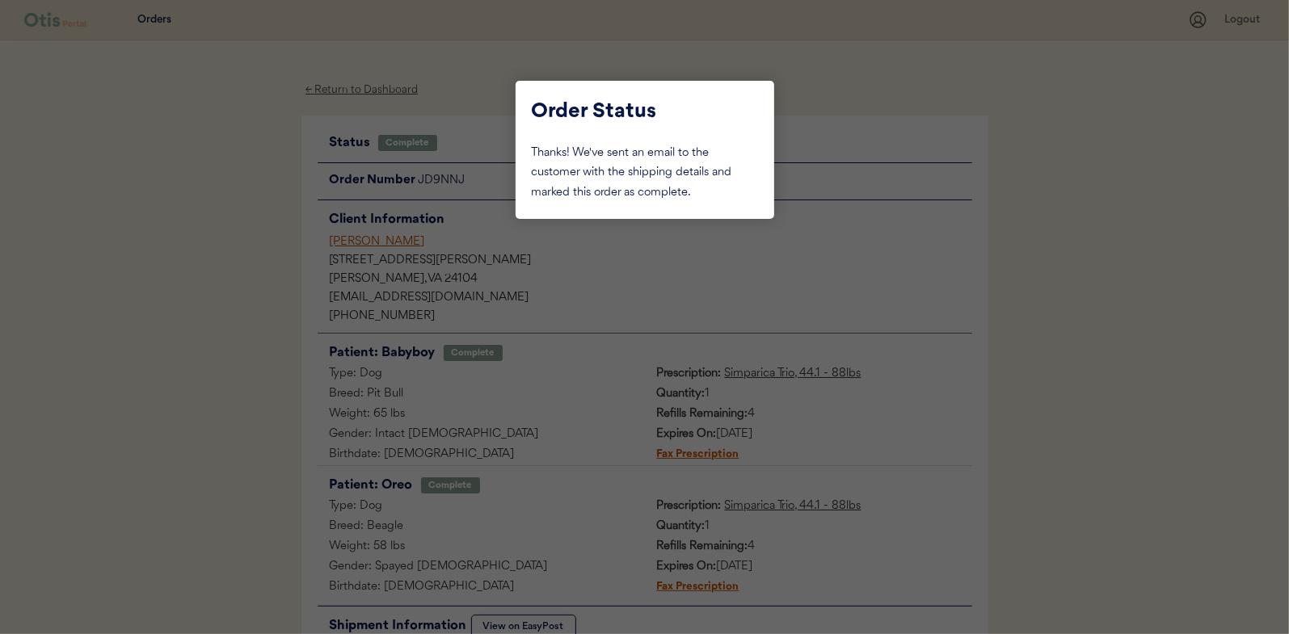
click at [200, 189] on div at bounding box center [644, 317] width 1289 height 634
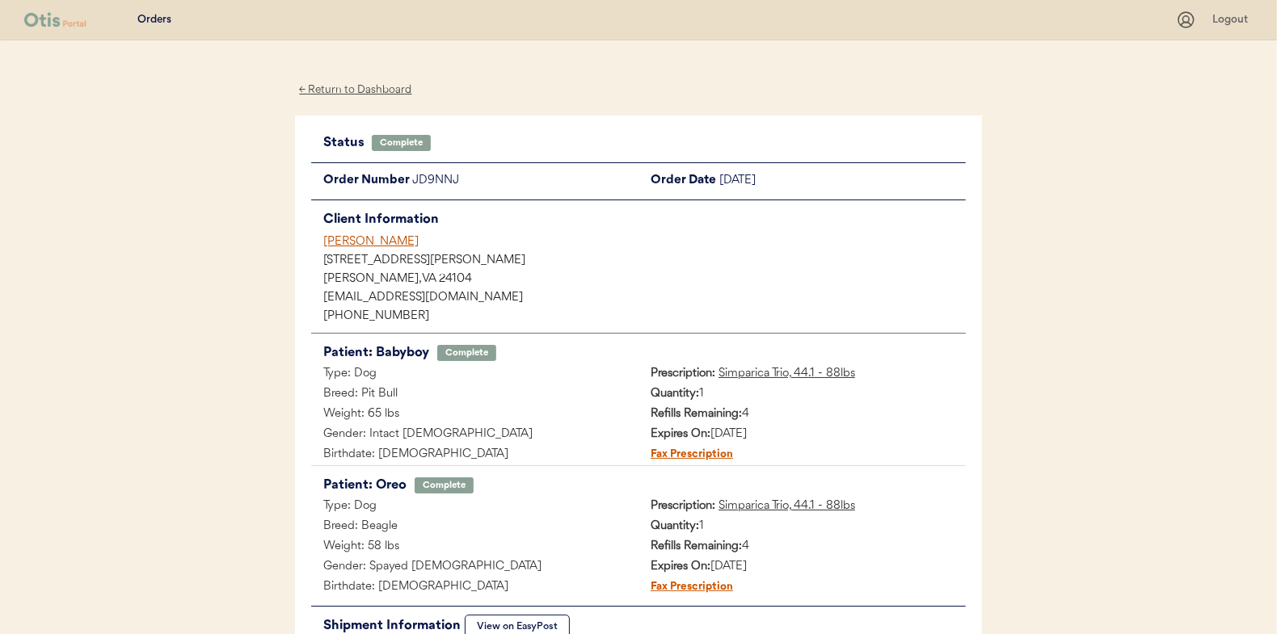
click at [340, 92] on div "← Return to Dashboard" at bounding box center [355, 90] width 121 height 19
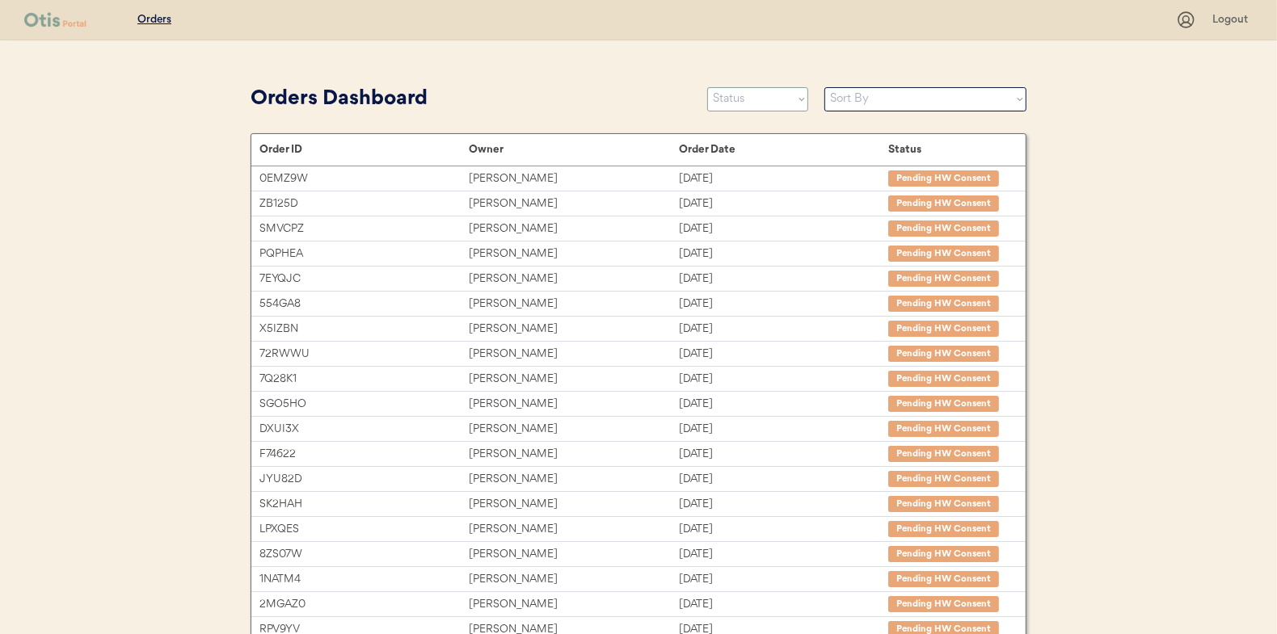
click at [754, 97] on select "Status On Hold New In Progress Complete Pending HW Consent Canceled" at bounding box center [757, 99] width 101 height 24
click at [707, 87] on select "Status On Hold New In Progress Complete Pending HW Consent Canceled" at bounding box center [757, 99] width 101 height 24
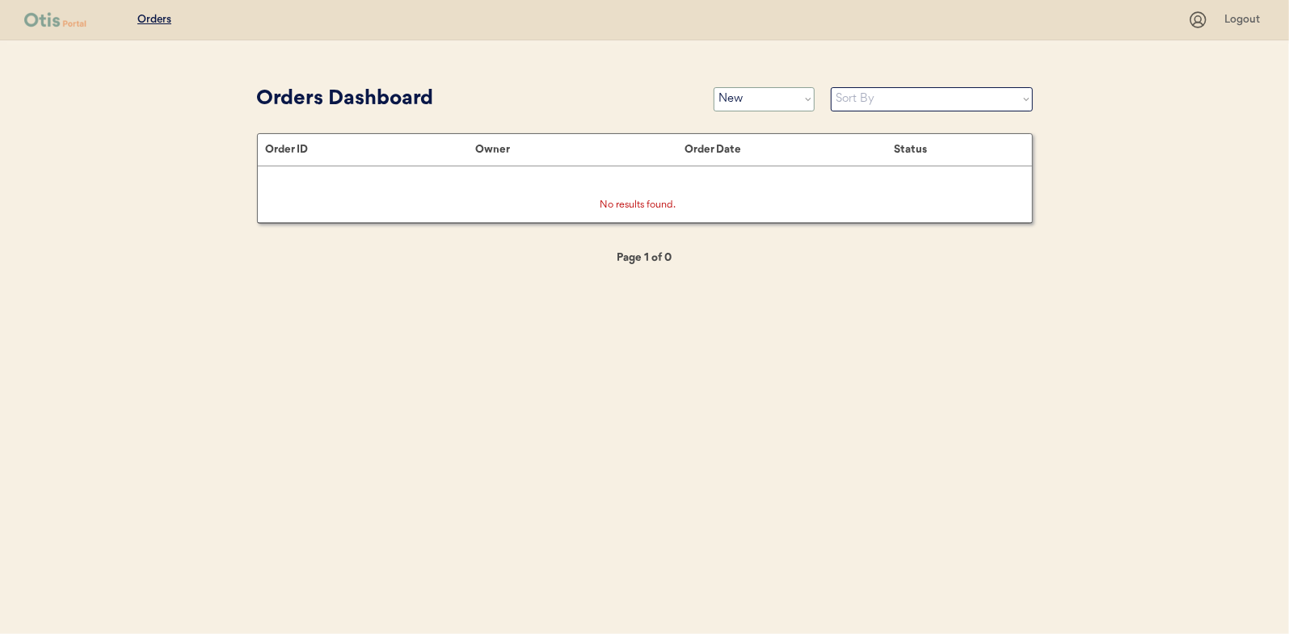
click at [768, 99] on select "Status On Hold New In Progress Complete Pending HW Consent Canceled" at bounding box center [763, 99] width 101 height 24
click at [713, 87] on select "Status On Hold New In Progress Complete Pending HW Consent Canceled" at bounding box center [763, 99] width 101 height 24
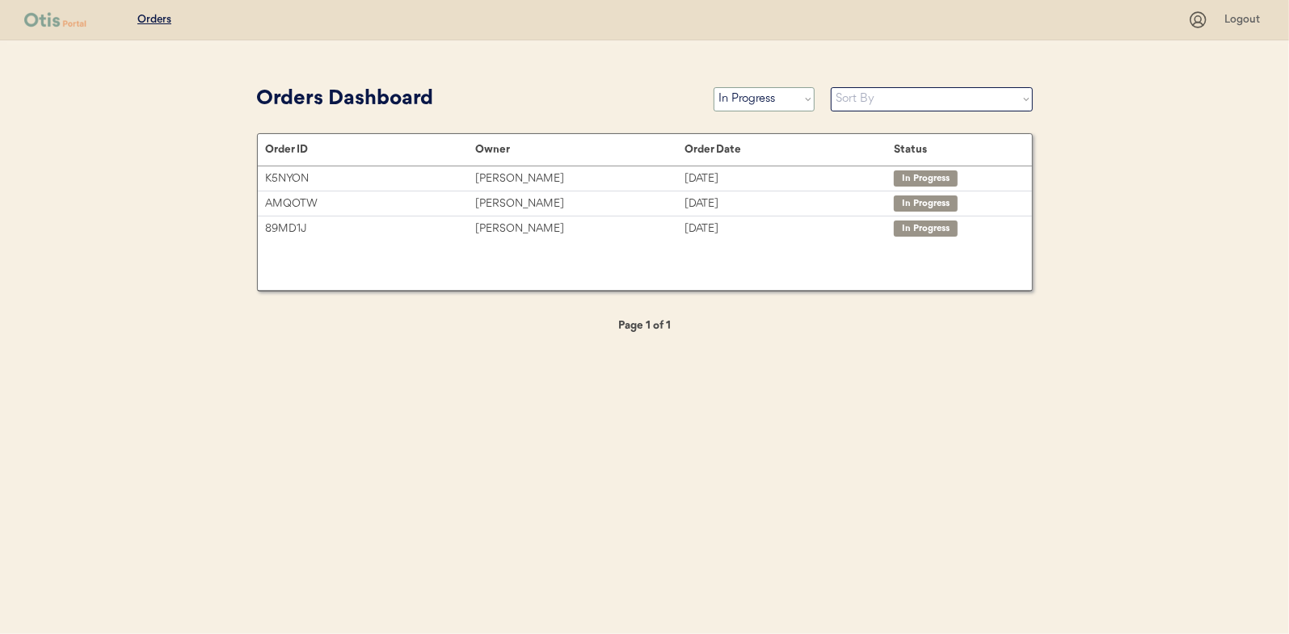
click at [751, 99] on select "Status On Hold New In Progress Complete Pending HW Consent Canceled" at bounding box center [763, 99] width 101 height 24
select select ""new""
click at [713, 87] on select "Status On Hold New In Progress Complete Pending HW Consent Canceled" at bounding box center [763, 99] width 101 height 24
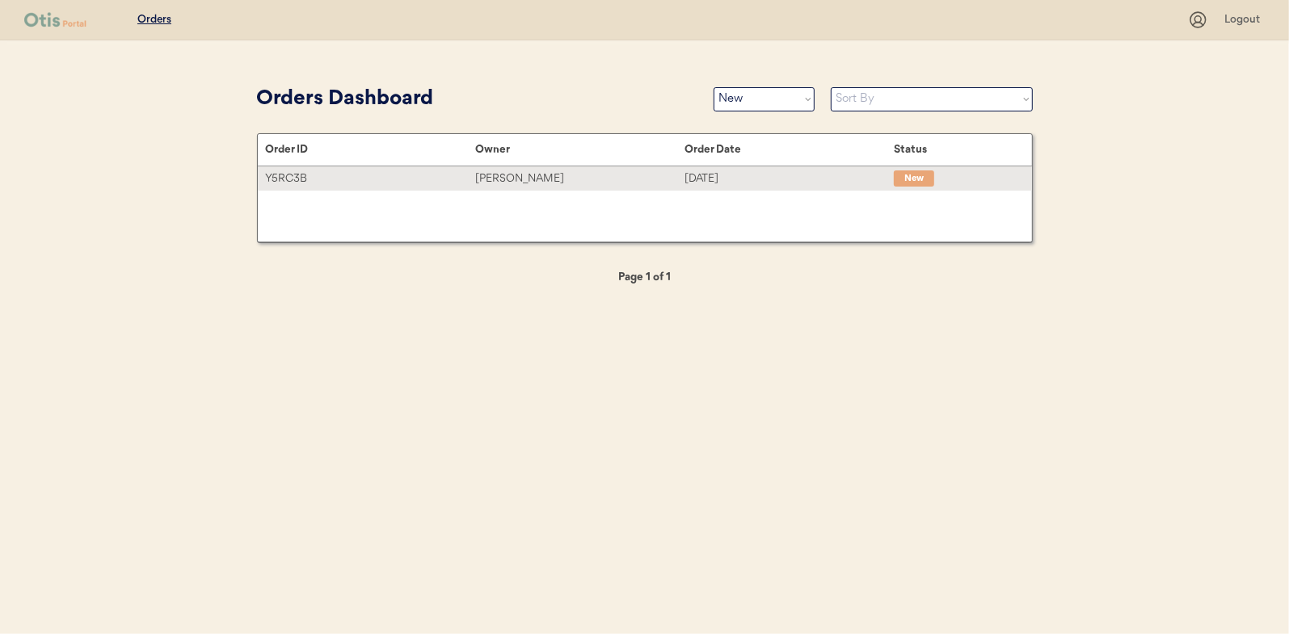
click at [517, 176] on div "[PERSON_NAME]" at bounding box center [579, 179] width 209 height 19
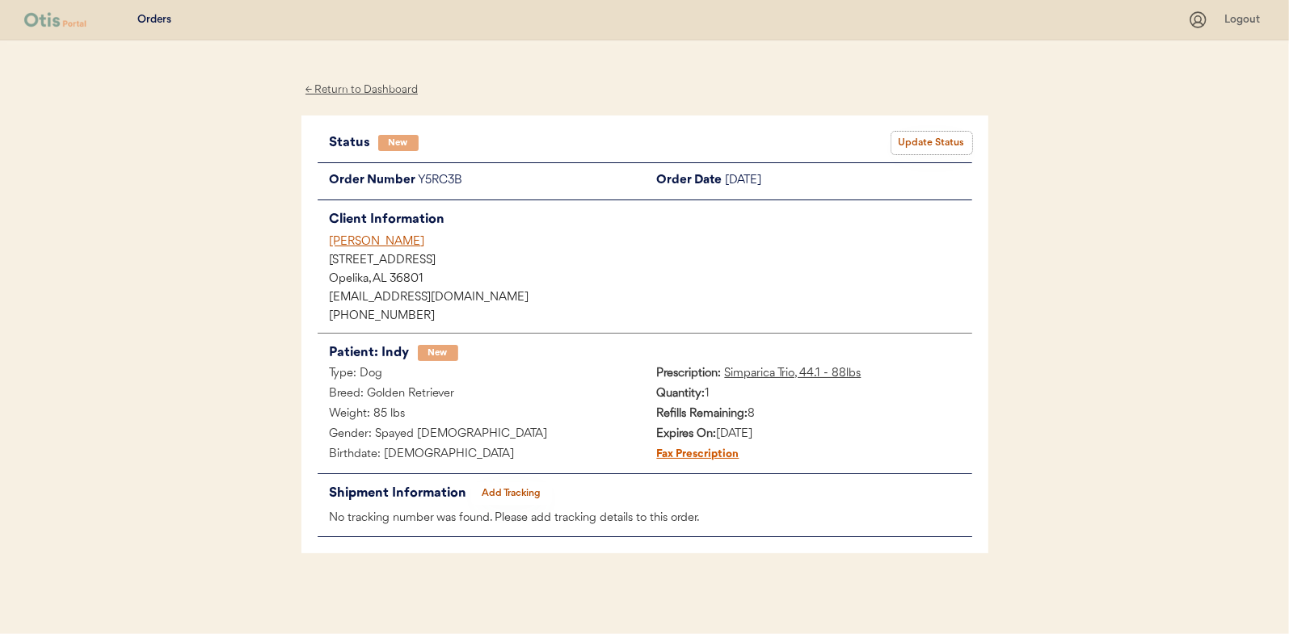
click at [924, 136] on button "Update Status" at bounding box center [931, 143] width 81 height 23
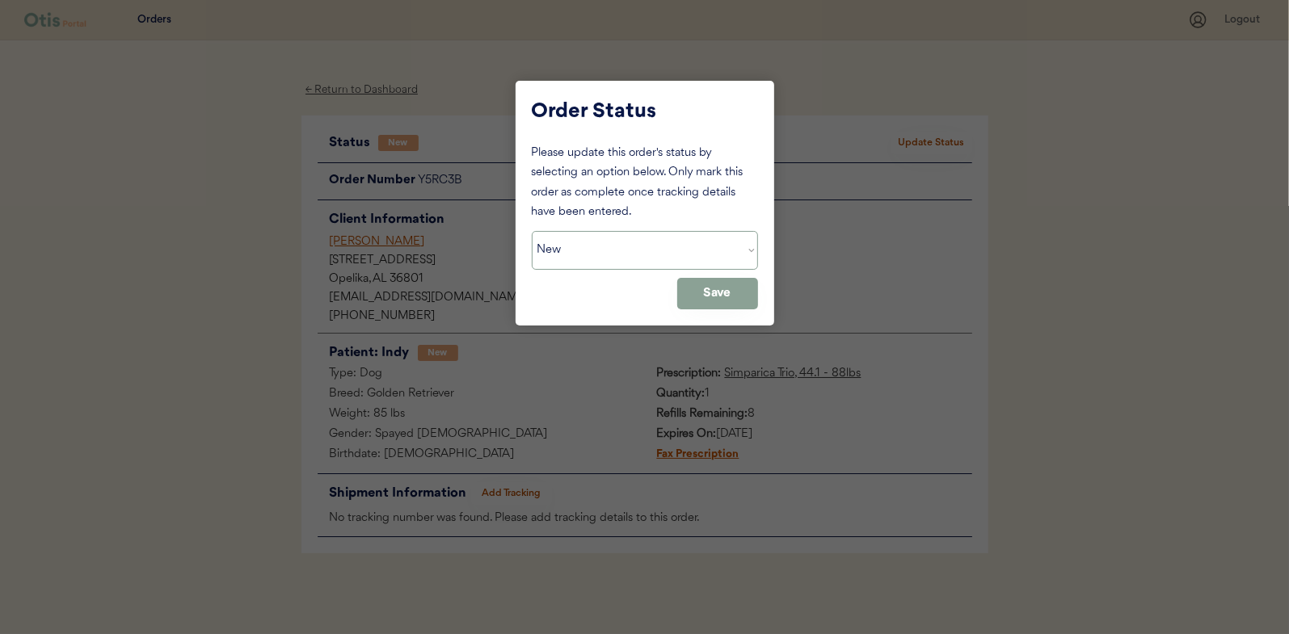
click at [607, 246] on select "Status On Hold New In Progress Complete Pending HW Consent Canceled" at bounding box center [645, 250] width 226 height 39
select select ""in_progress""
click at [532, 231] on select "Status On Hold New In Progress Complete Pending HW Consent Canceled" at bounding box center [645, 250] width 226 height 39
click at [724, 292] on button "Save" at bounding box center [717, 294] width 81 height 32
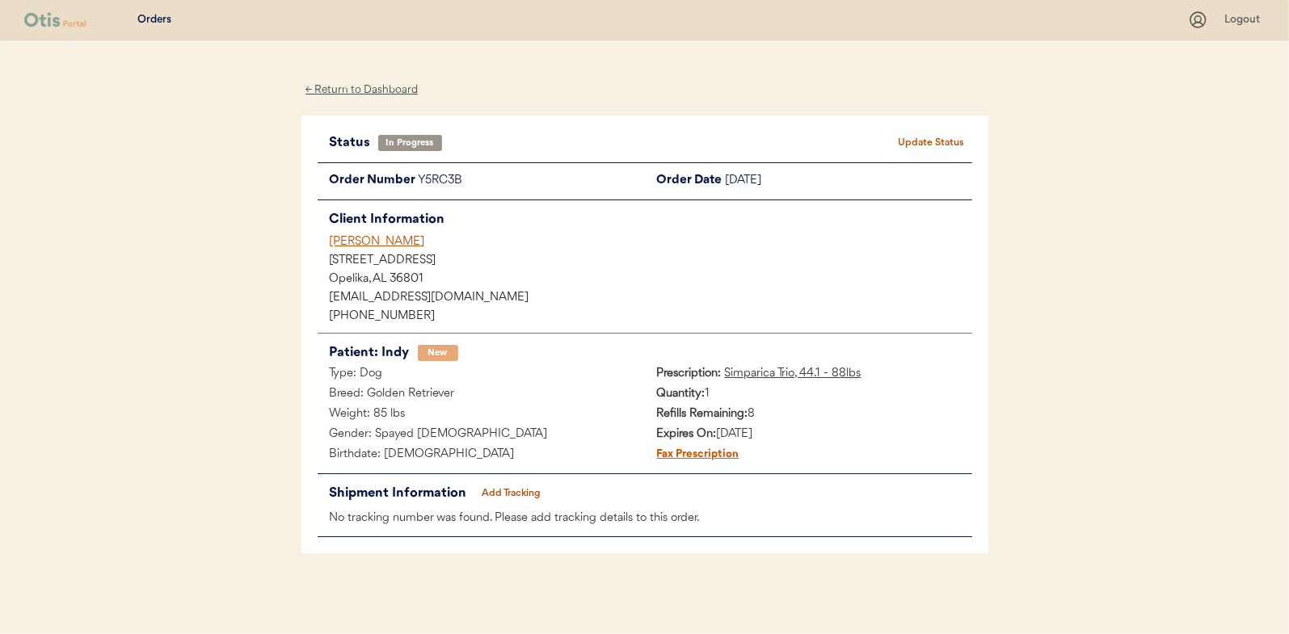
click at [335, 90] on div "← Return to Dashboard" at bounding box center [361, 90] width 121 height 19
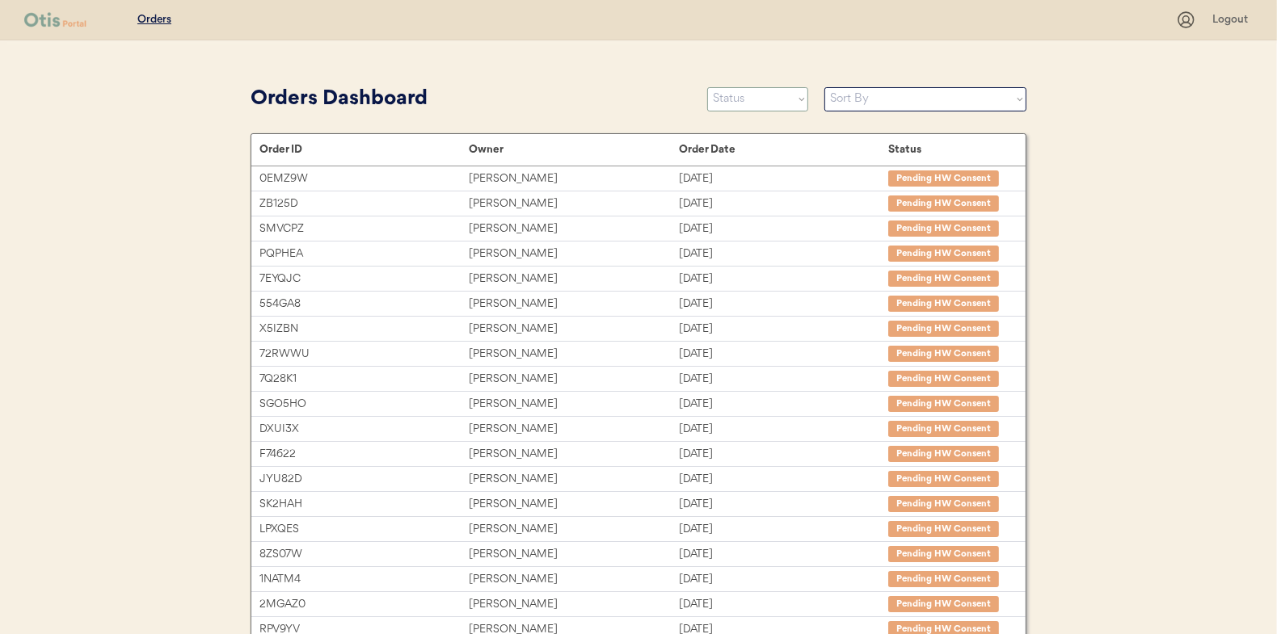
click at [736, 99] on select "Status On Hold New In Progress Complete Pending HW Consent Canceled" at bounding box center [757, 99] width 101 height 24
select select ""new""
click at [707, 87] on select "Status On Hold New In Progress Complete Pending HW Consent Canceled" at bounding box center [757, 99] width 101 height 24
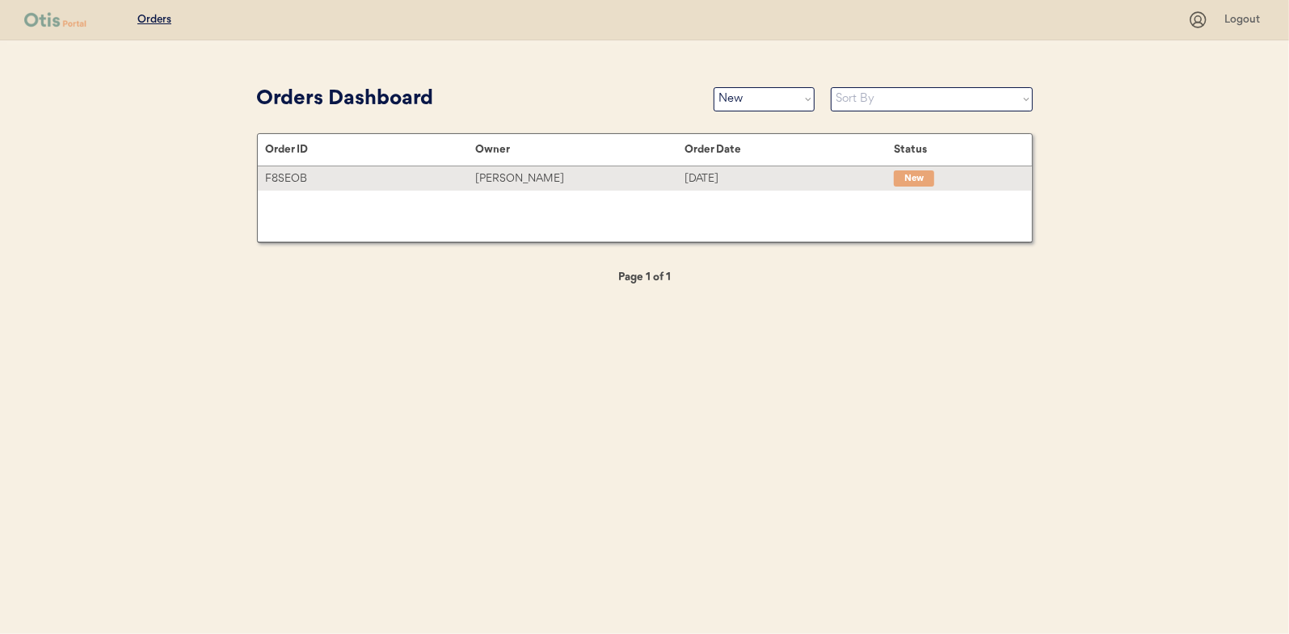
click at [507, 181] on div "[PERSON_NAME]" at bounding box center [579, 179] width 209 height 19
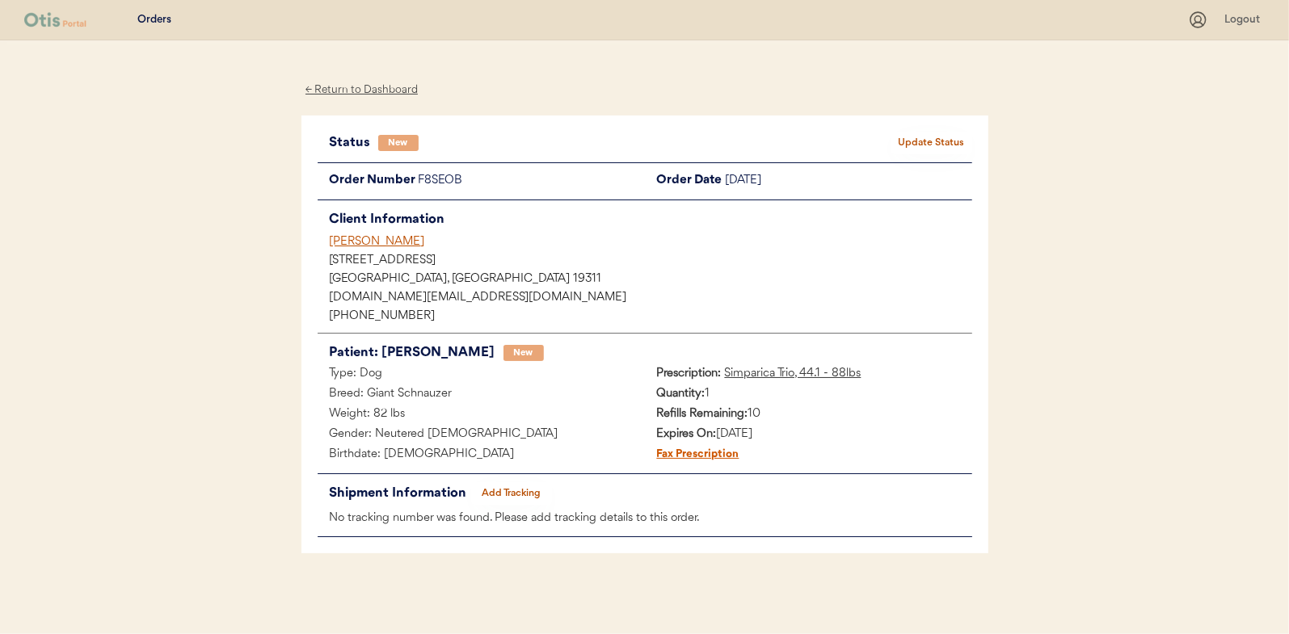
click at [944, 137] on button "Update Status" at bounding box center [931, 143] width 81 height 23
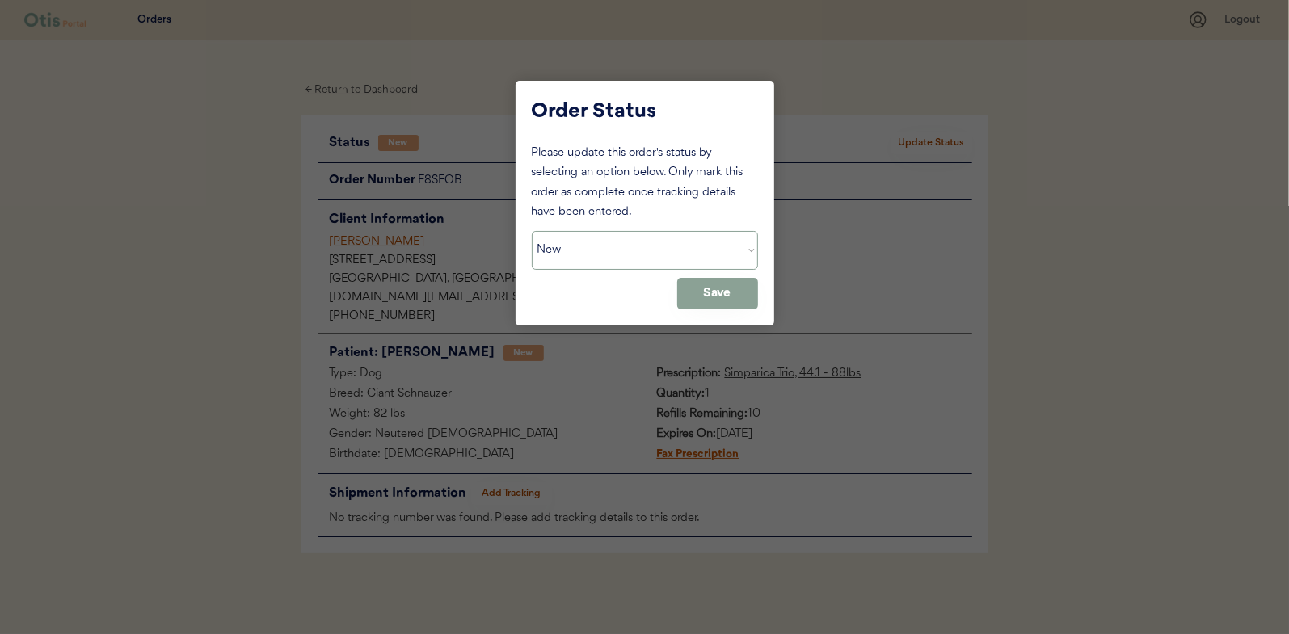
click at [619, 255] on select "Status On Hold New In Progress Complete Pending HW Consent Canceled" at bounding box center [645, 250] width 226 height 39
select select ""in_progress""
click at [532, 231] on select "Status On Hold New In Progress Complete Pending HW Consent Canceled" at bounding box center [645, 250] width 226 height 39
click at [714, 301] on button "Save" at bounding box center [717, 294] width 81 height 32
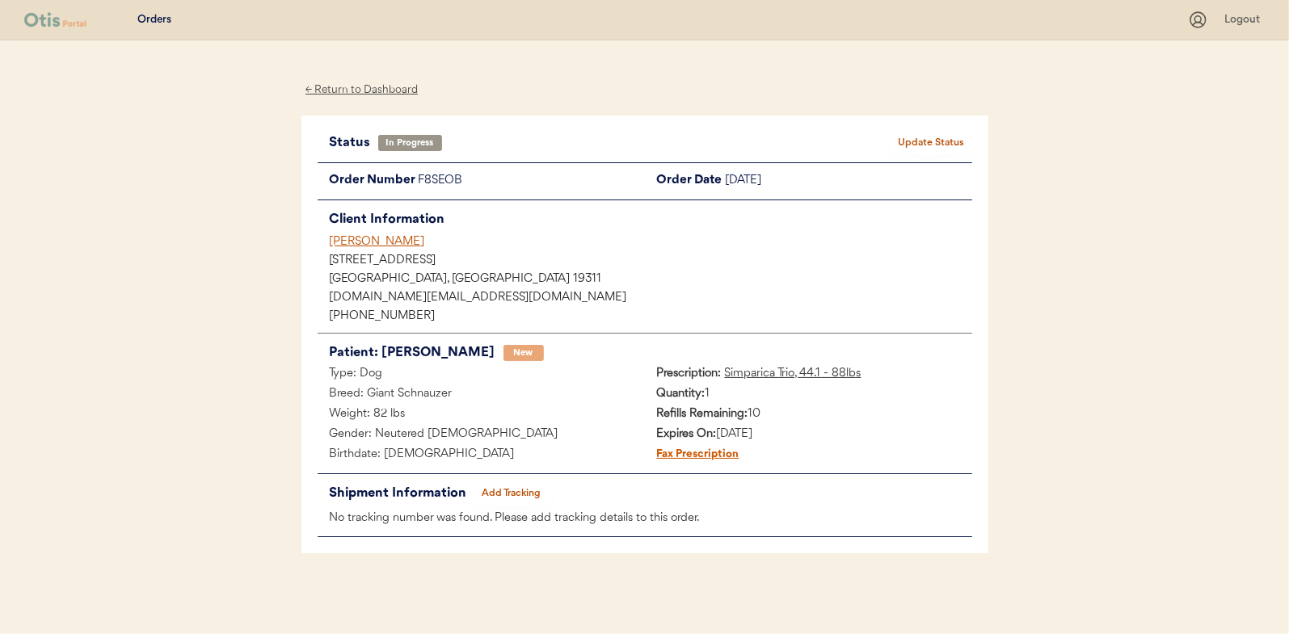
click at [353, 93] on div "← Return to Dashboard" at bounding box center [361, 90] width 121 height 19
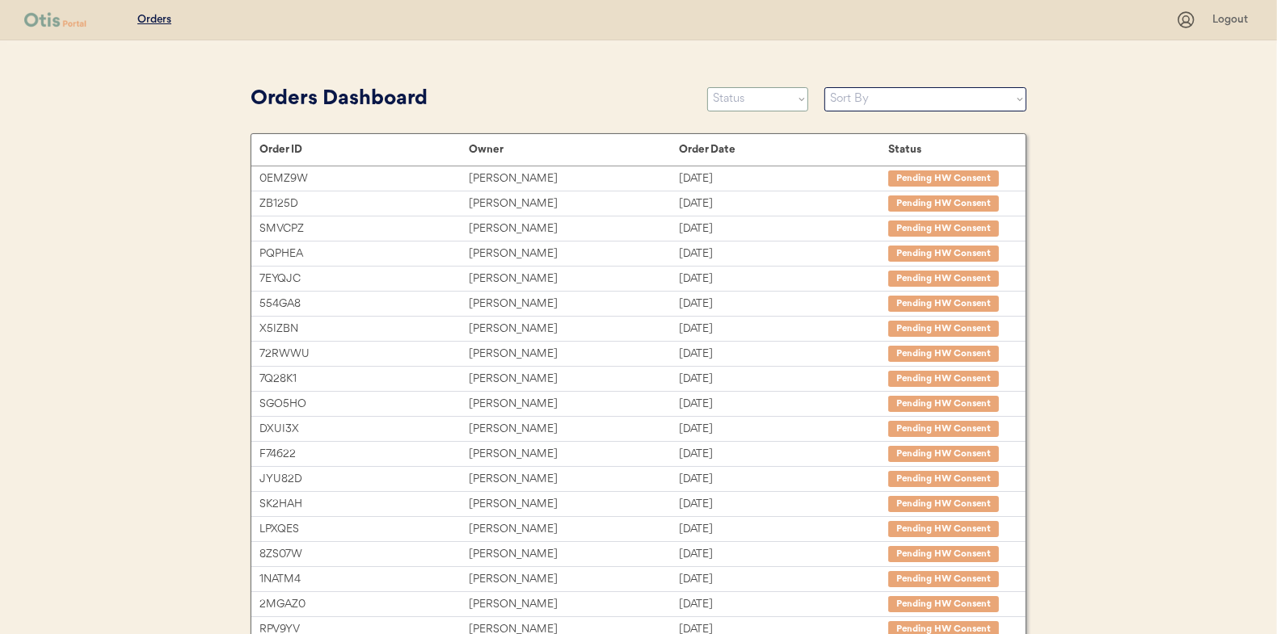
click at [768, 102] on select "Status On Hold New In Progress Complete Pending HW Consent Canceled" at bounding box center [757, 99] width 101 height 24
click at [707, 87] on select "Status On Hold New In Progress Complete Pending HW Consent Canceled" at bounding box center [757, 99] width 101 height 24
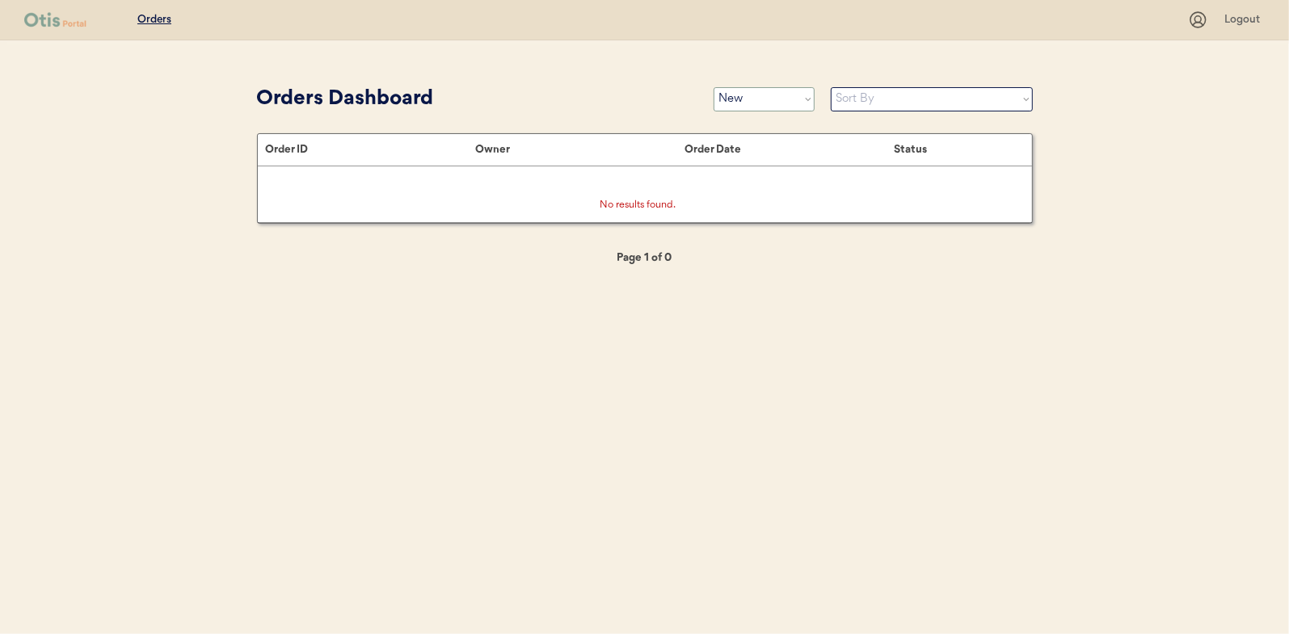
drag, startPoint x: 805, startPoint y: 103, endPoint x: 792, endPoint y: 103, distance: 12.9
click at [792, 103] on select "Status On Hold New In Progress Complete Pending HW Consent Canceled" at bounding box center [763, 99] width 101 height 24
click at [713, 87] on select "Status On Hold New In Progress Complete Pending HW Consent Canceled" at bounding box center [763, 99] width 101 height 24
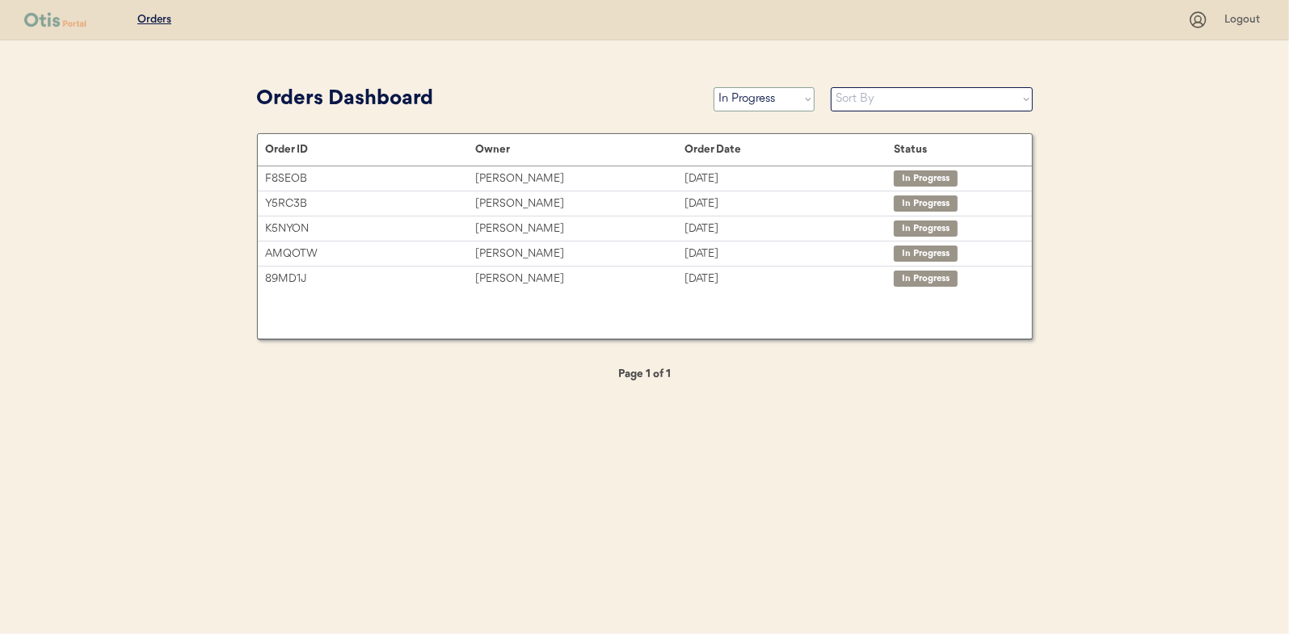
click at [744, 94] on select "Status On Hold New In Progress Complete Pending HW Consent Canceled" at bounding box center [763, 99] width 101 height 24
select select ""new""
click at [713, 87] on select "Status On Hold New In Progress Complete Pending HW Consent Canceled" at bounding box center [763, 99] width 101 height 24
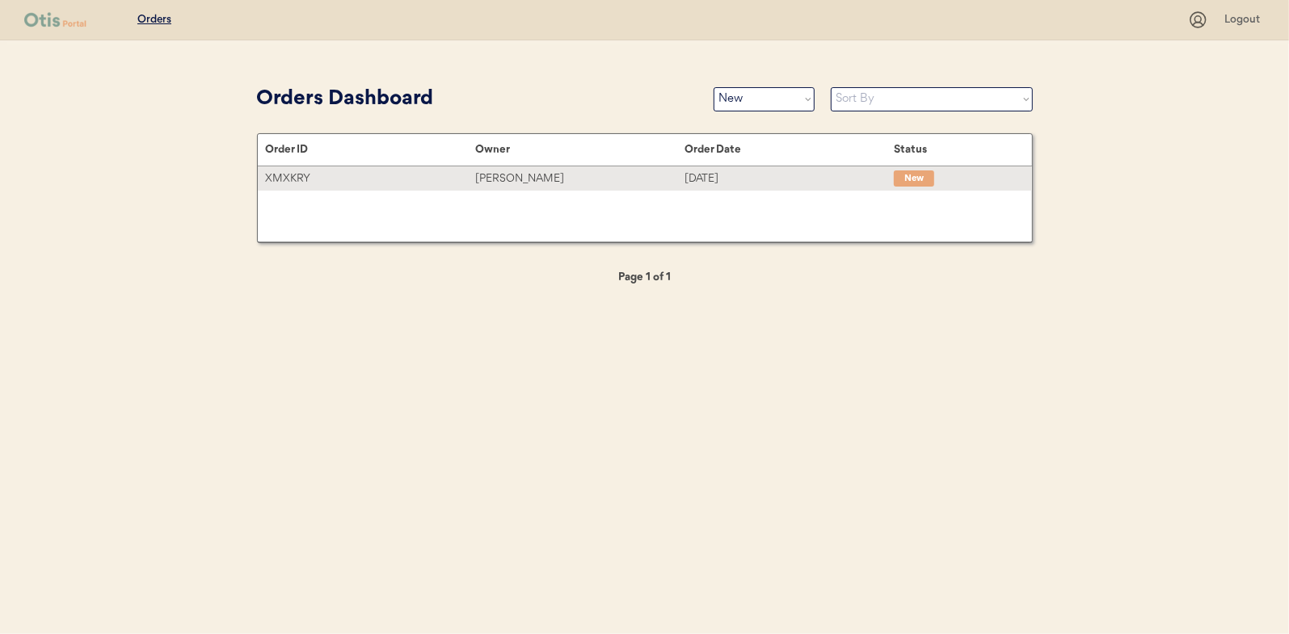
click at [482, 175] on div "[PERSON_NAME]" at bounding box center [579, 179] width 209 height 19
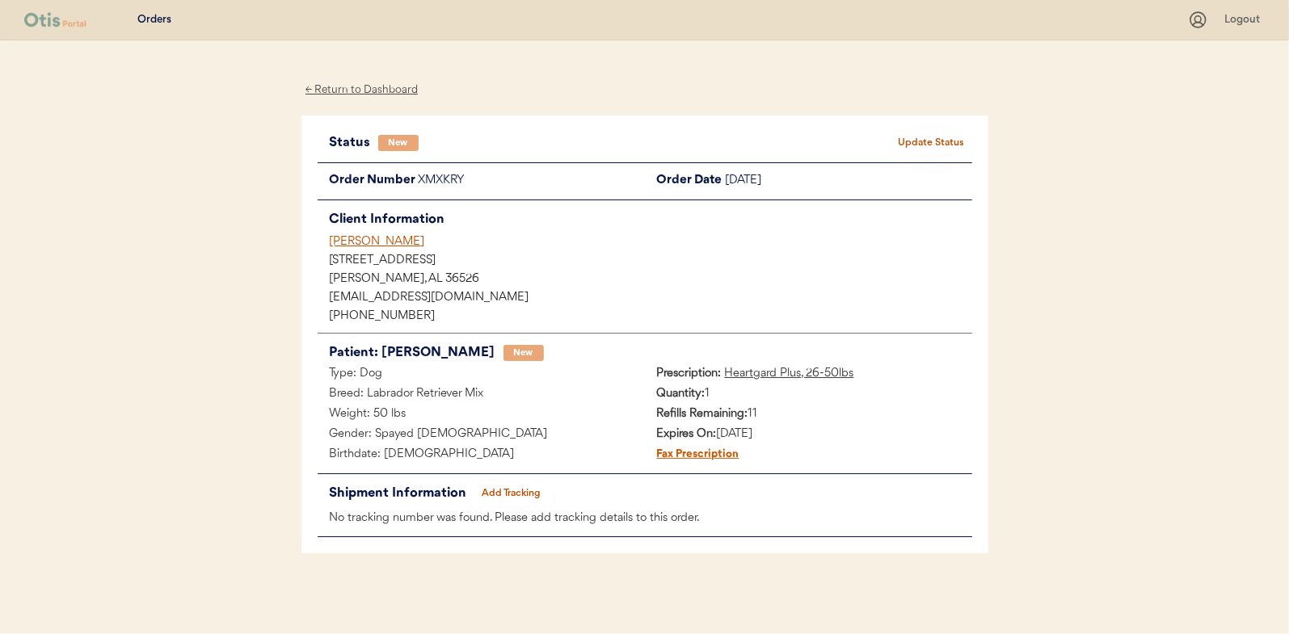
click at [930, 139] on button "Update Status" at bounding box center [931, 143] width 81 height 23
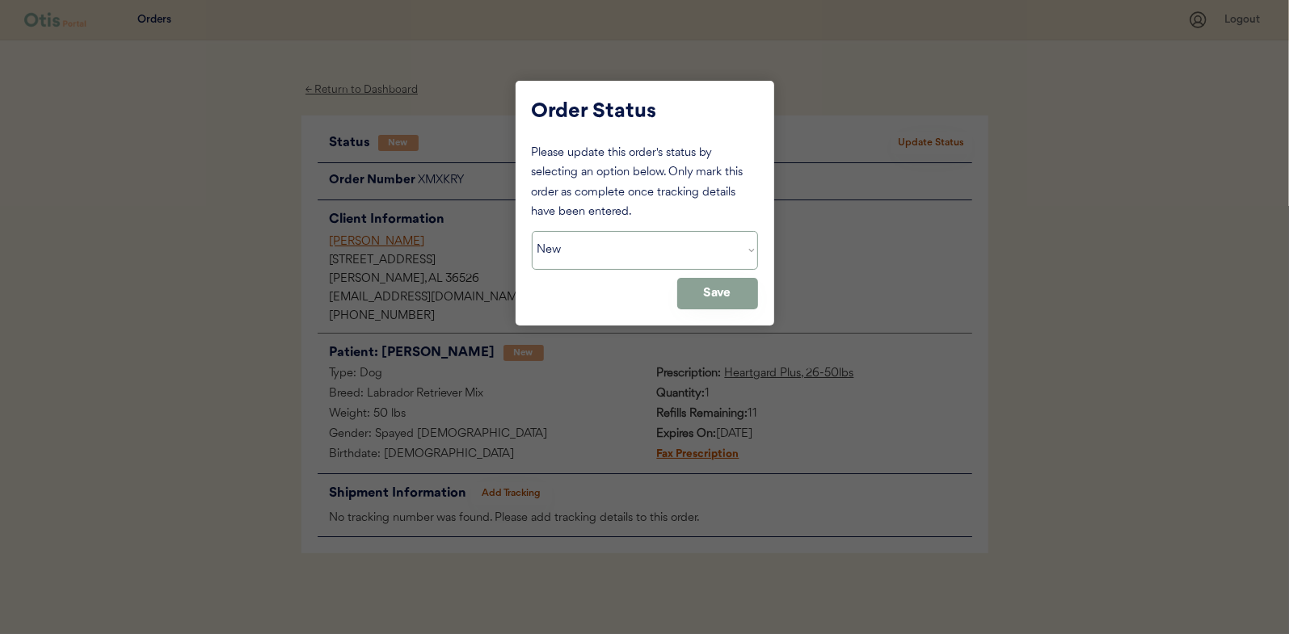
click at [580, 256] on select "Status On Hold New In Progress Complete Pending HW Consent Canceled" at bounding box center [645, 250] width 226 height 39
select select ""in_progress""
click at [532, 231] on select "Status On Hold New In Progress Complete Pending HW Consent Canceled" at bounding box center [645, 250] width 226 height 39
click at [734, 297] on button "Save" at bounding box center [717, 294] width 81 height 32
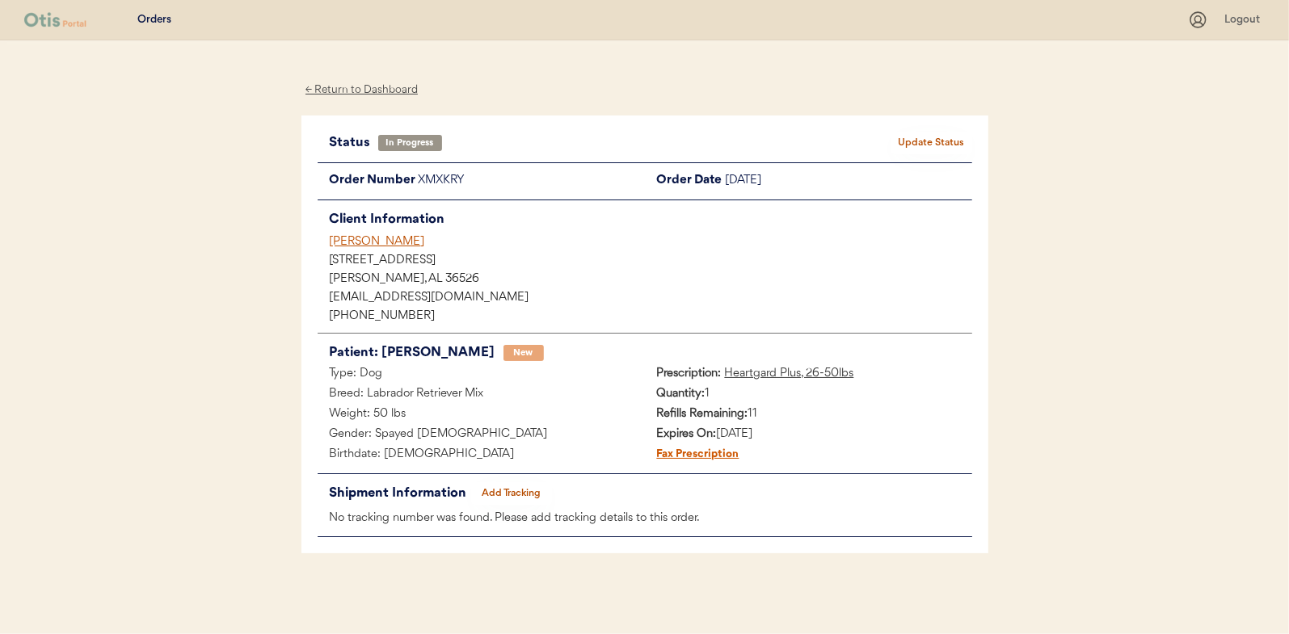
click at [353, 88] on div "← Return to Dashboard" at bounding box center [361, 90] width 121 height 19
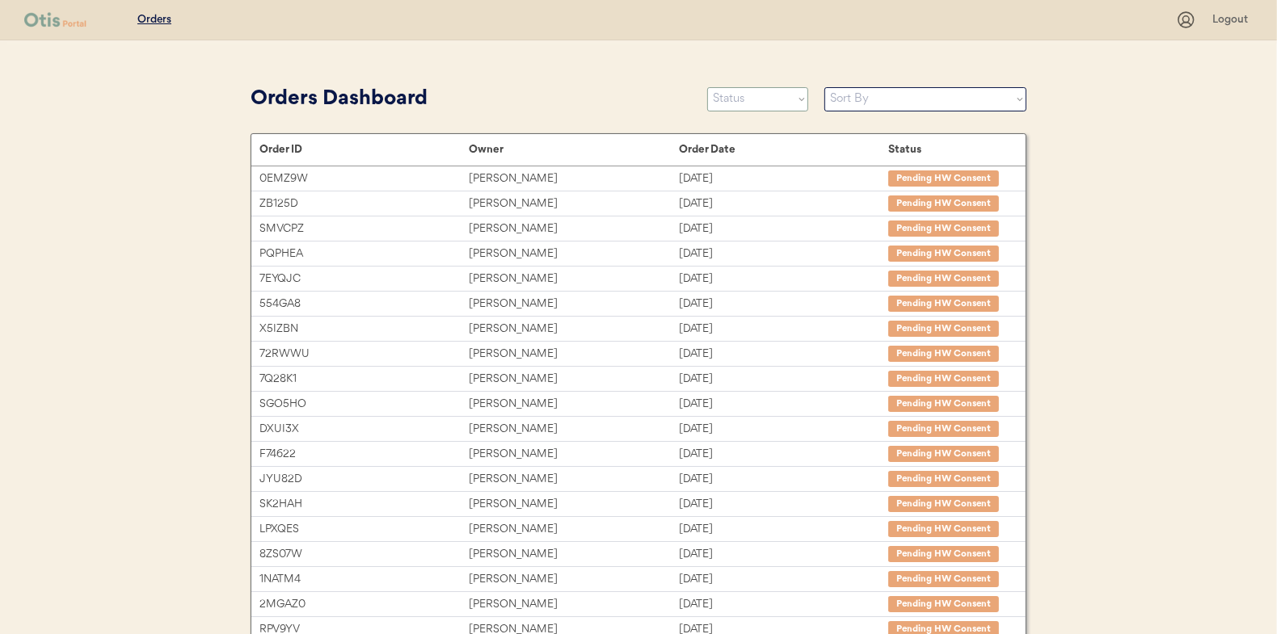
click at [735, 95] on select "Status On Hold New In Progress Complete Pending HW Consent Canceled" at bounding box center [757, 99] width 101 height 24
click at [707, 87] on select "Status On Hold New In Progress Complete Pending HW Consent Canceled" at bounding box center [757, 99] width 101 height 24
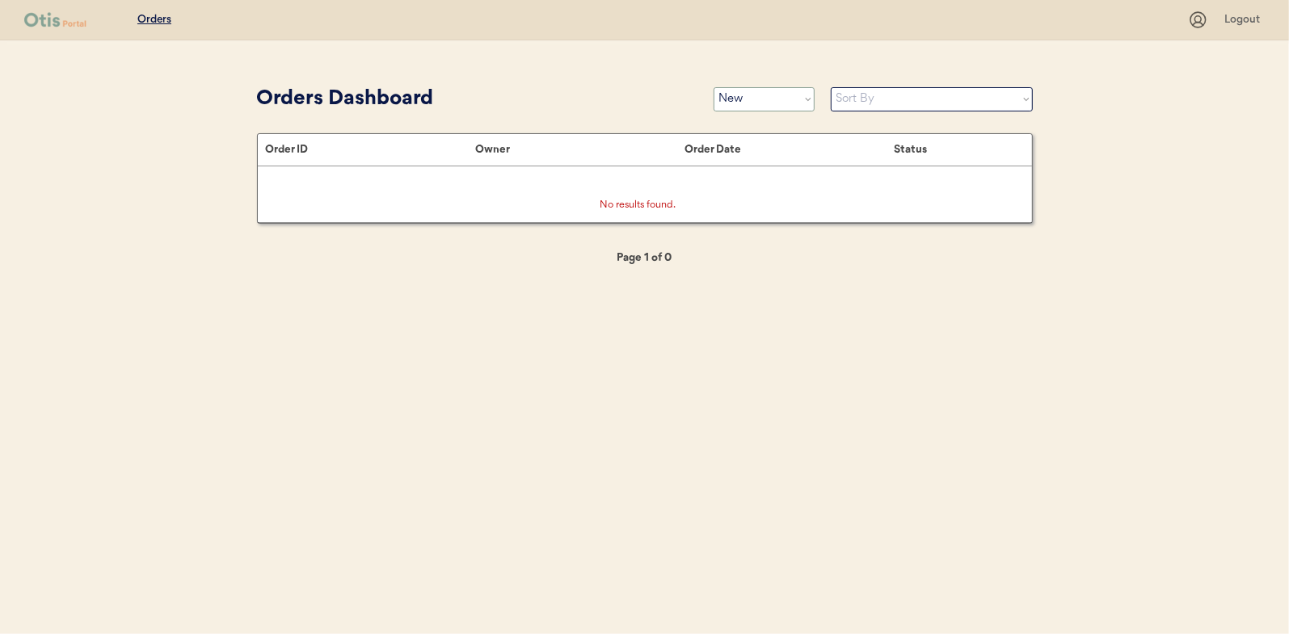
click at [789, 99] on select "Status On Hold New In Progress Complete Pending HW Consent Canceled" at bounding box center [763, 99] width 101 height 24
click at [713, 87] on select "Status On Hold New In Progress Complete Pending HW Consent Canceled" at bounding box center [763, 99] width 101 height 24
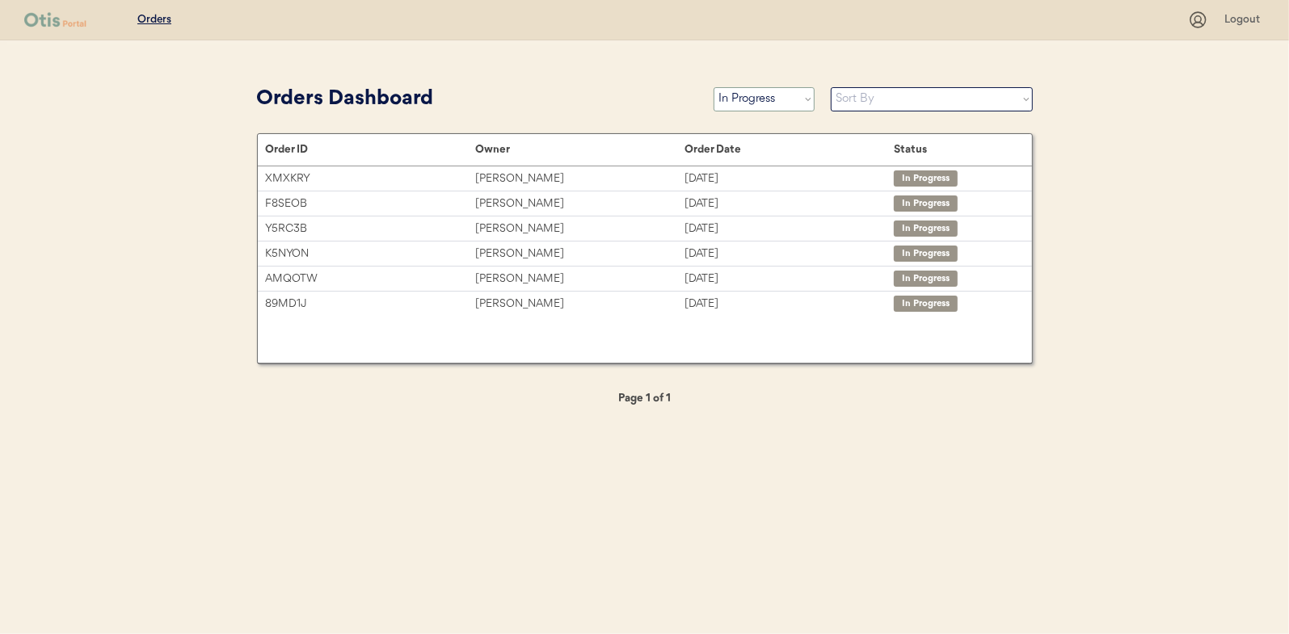
click at [751, 103] on select "Status On Hold New In Progress Complete Pending HW Consent Canceled" at bounding box center [763, 99] width 101 height 24
click at [713, 87] on select "Status On Hold New In Progress Complete Pending HW Consent Canceled" at bounding box center [763, 99] width 101 height 24
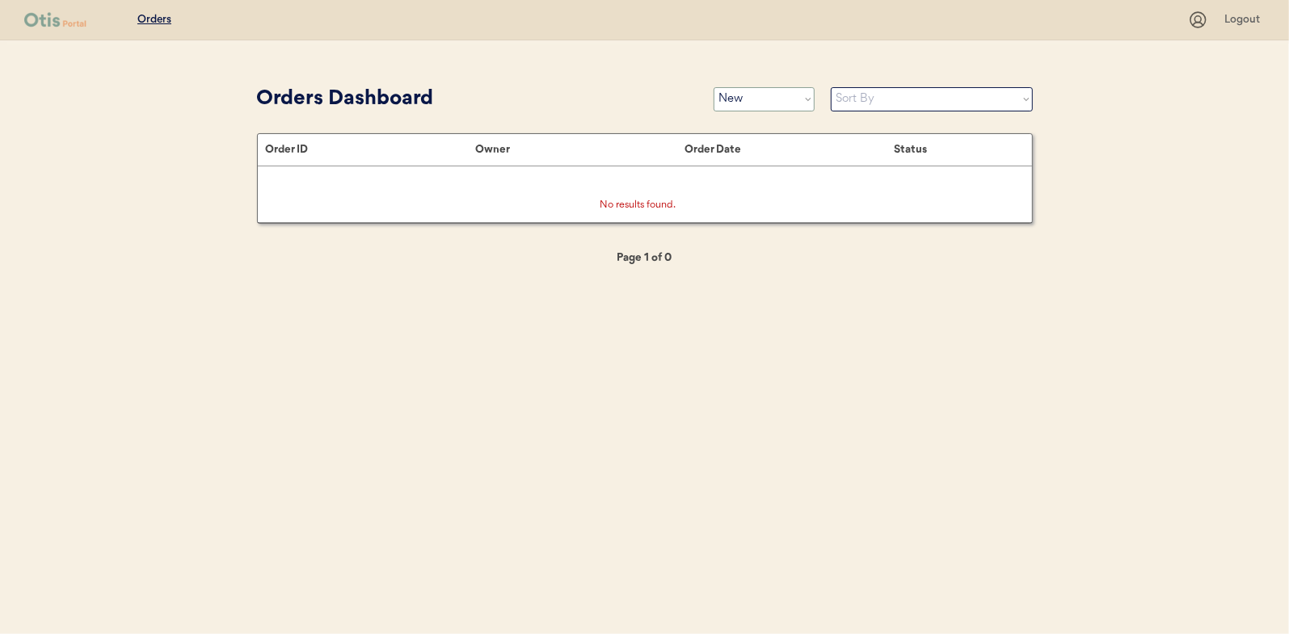
click at [739, 110] on select "Status On Hold New In Progress Complete Pending HW Consent Canceled" at bounding box center [763, 99] width 101 height 24
click at [713, 87] on select "Status On Hold New In Progress Complete Pending HW Consent Canceled" at bounding box center [763, 99] width 101 height 24
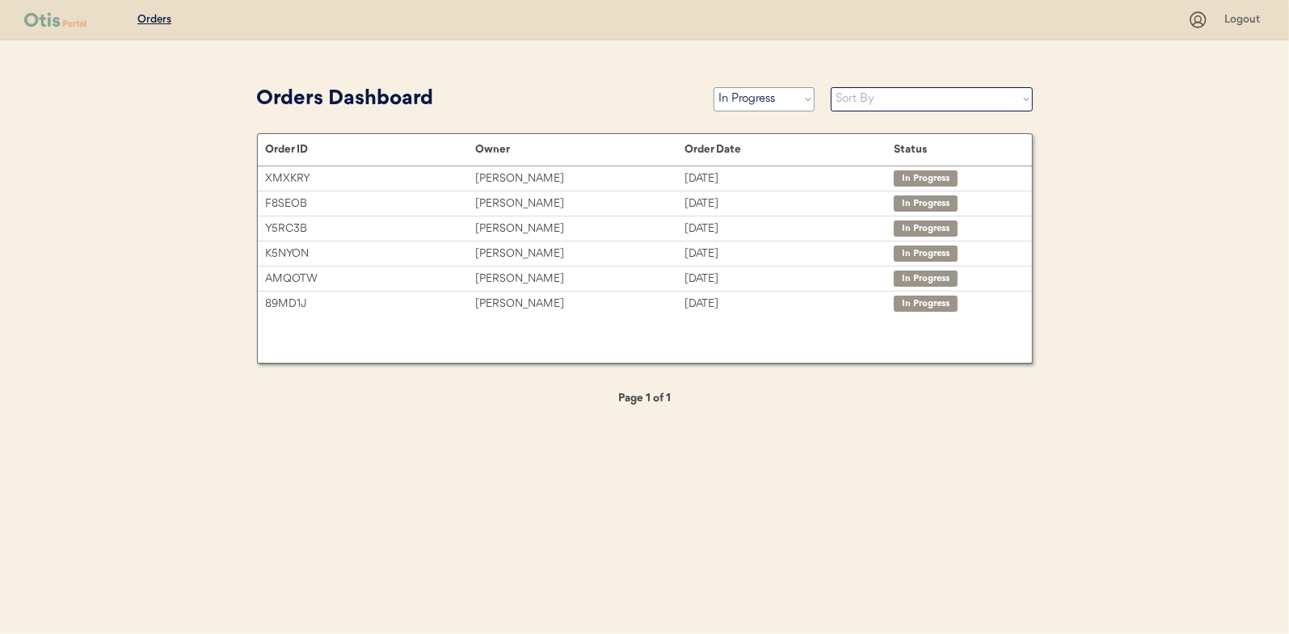
click at [755, 99] on select "Status On Hold New In Progress Complete Pending HW Consent Canceled" at bounding box center [763, 99] width 101 height 24
click at [713, 87] on select "Status On Hold New In Progress Complete Pending HW Consent Canceled" at bounding box center [763, 99] width 101 height 24
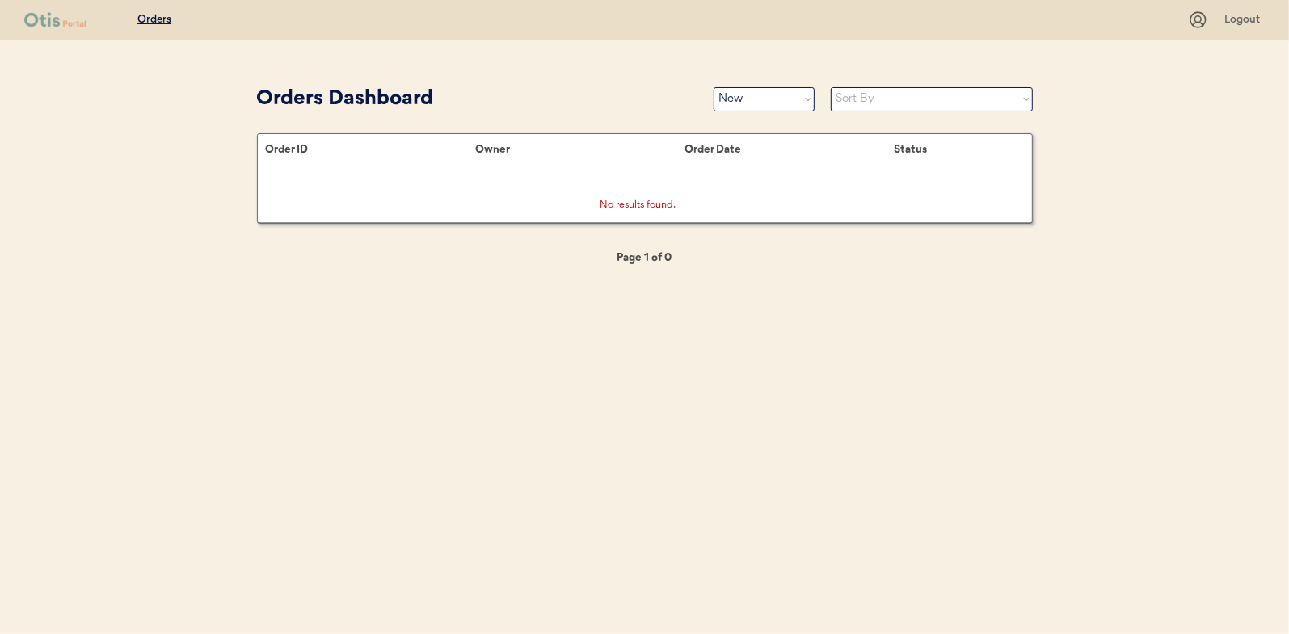
click at [739, 112] on div "Orders Dashboard Status On Hold New In Progress Complete Pending HW Consent Can…" at bounding box center [645, 99] width 776 height 36
click at [743, 102] on select "Status On Hold New In Progress Complete Pending HW Consent Canceled" at bounding box center [763, 99] width 101 height 24
click at [713, 87] on select "Status On Hold New In Progress Complete Pending HW Consent Canceled" at bounding box center [763, 99] width 101 height 24
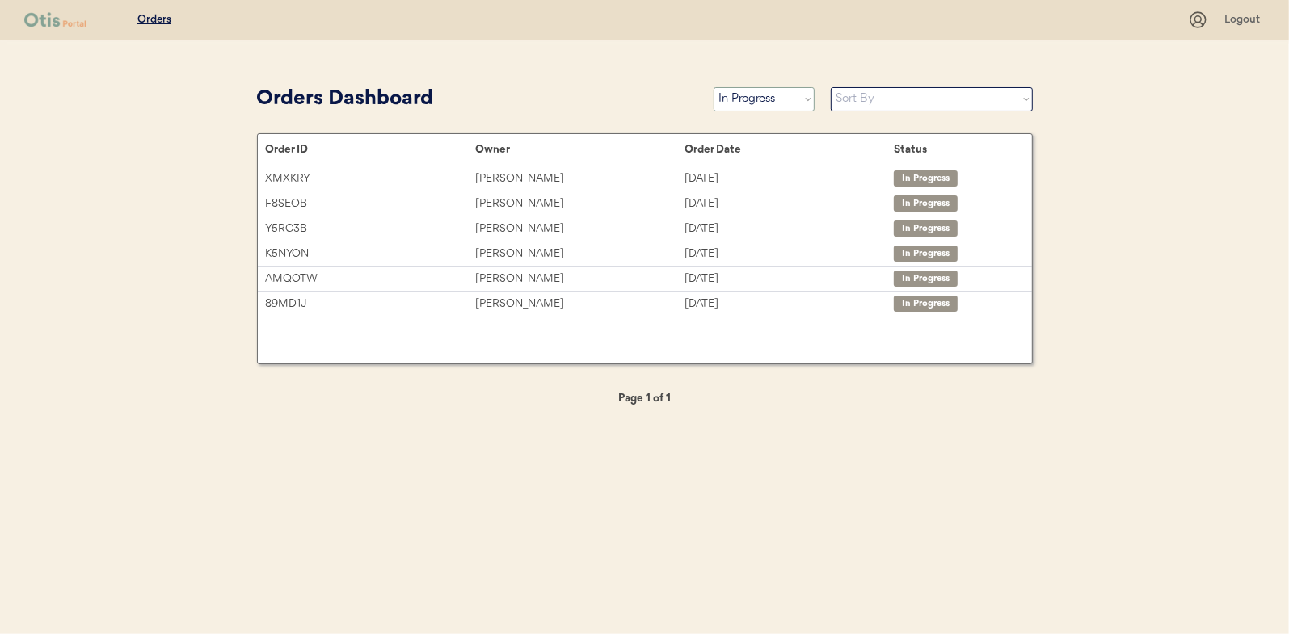
click at [742, 103] on select "Status On Hold New In Progress Complete Pending HW Consent Canceled" at bounding box center [763, 99] width 101 height 24
click at [713, 87] on select "Status On Hold New In Progress Complete Pending HW Consent Canceled" at bounding box center [763, 99] width 101 height 24
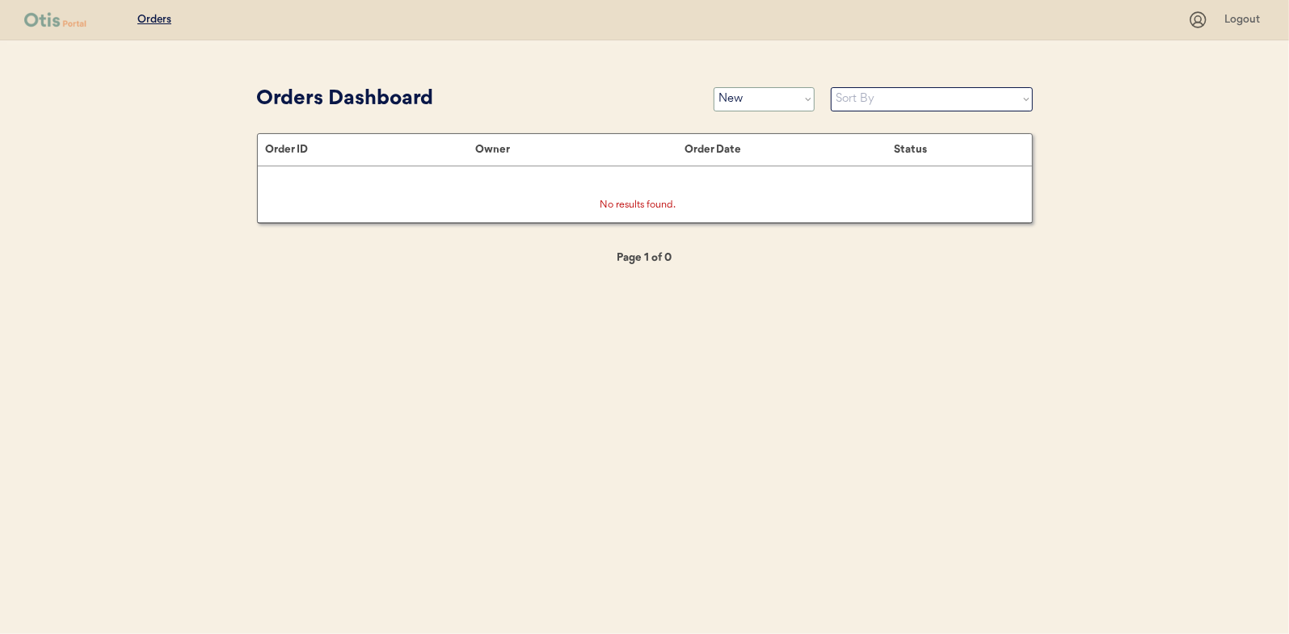
click at [759, 104] on select "Status On Hold New In Progress Complete Pending HW Consent Canceled" at bounding box center [763, 99] width 101 height 24
select select ""in_progress""
click at [713, 87] on select "Status On Hold New In Progress Complete Pending HW Consent Canceled" at bounding box center [763, 99] width 101 height 24
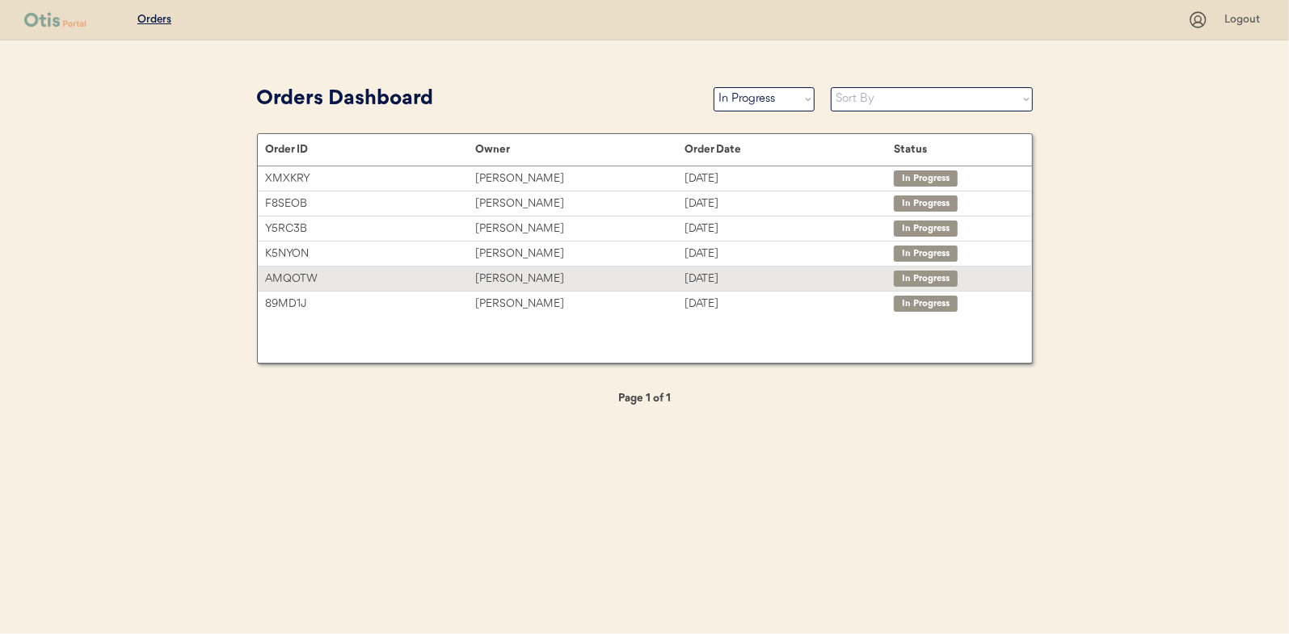
click at [507, 276] on div "Adam Kanoa" at bounding box center [579, 279] width 209 height 19
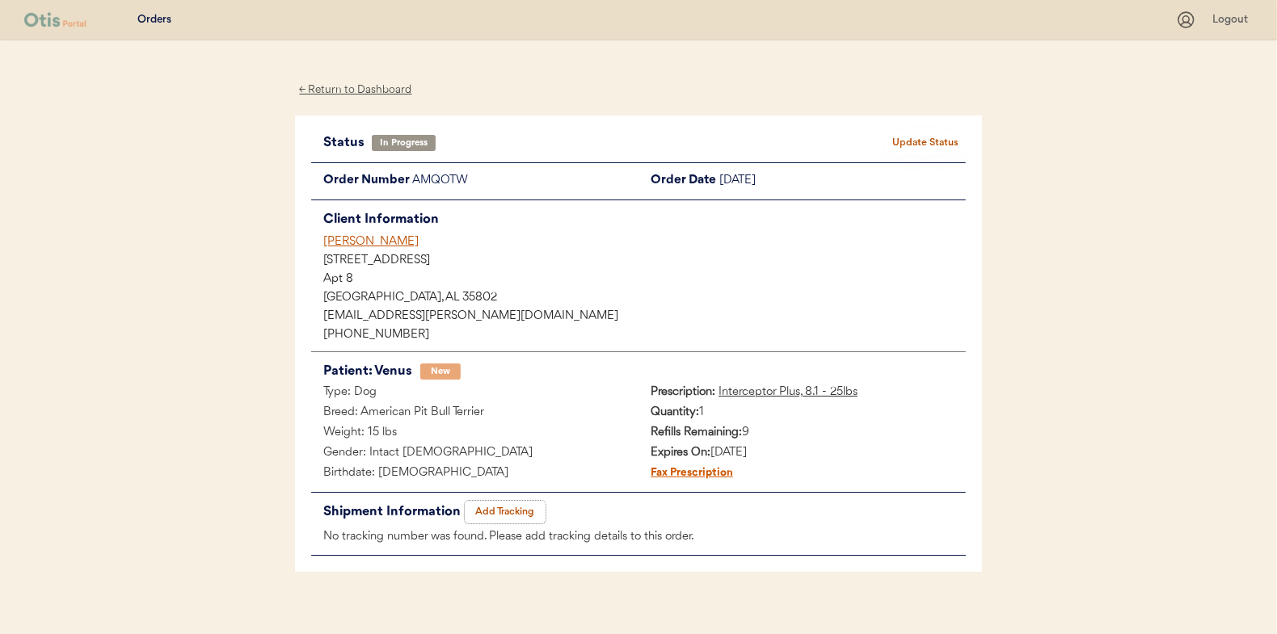
click at [516, 512] on button "Add Tracking" at bounding box center [505, 512] width 81 height 23
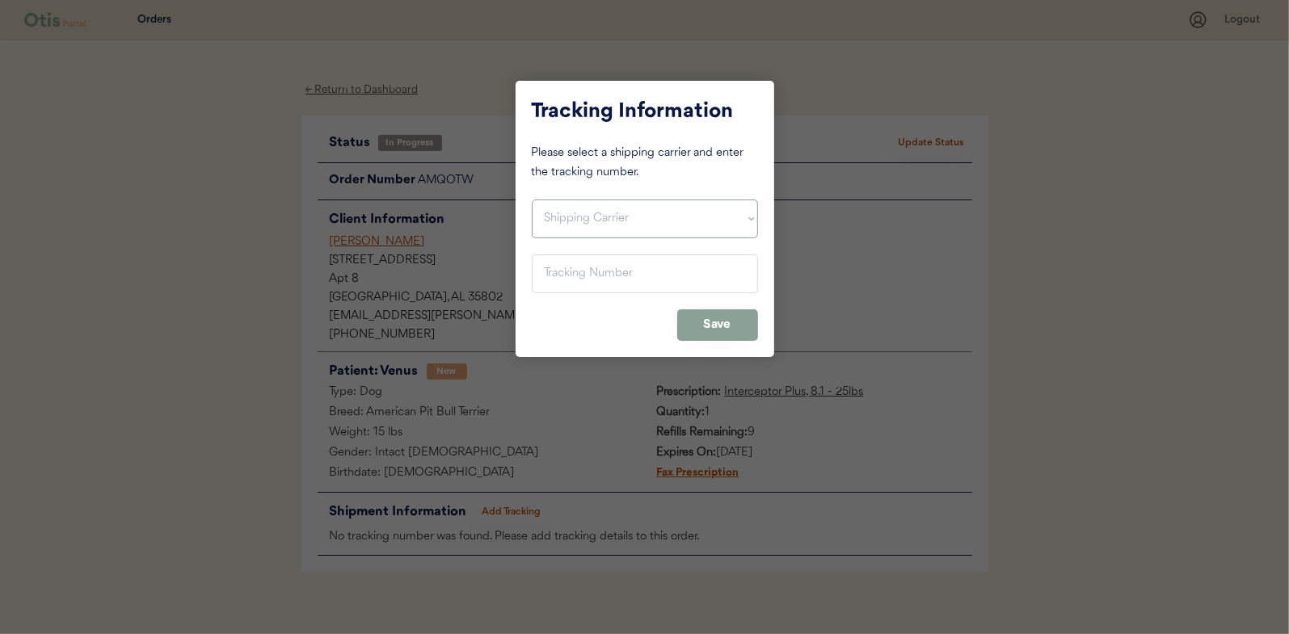
click at [580, 222] on select "Shipping Carrier FedEx FedEx Ground Economy UPS USPS" at bounding box center [645, 219] width 226 height 39
select select ""usps""
click at [532, 200] on select "Shipping Carrier FedEx FedEx Ground Economy UPS USPS" at bounding box center [645, 219] width 226 height 39
click at [554, 262] on input "input" at bounding box center [645, 274] width 226 height 39
paste input "9400150105497030517632"
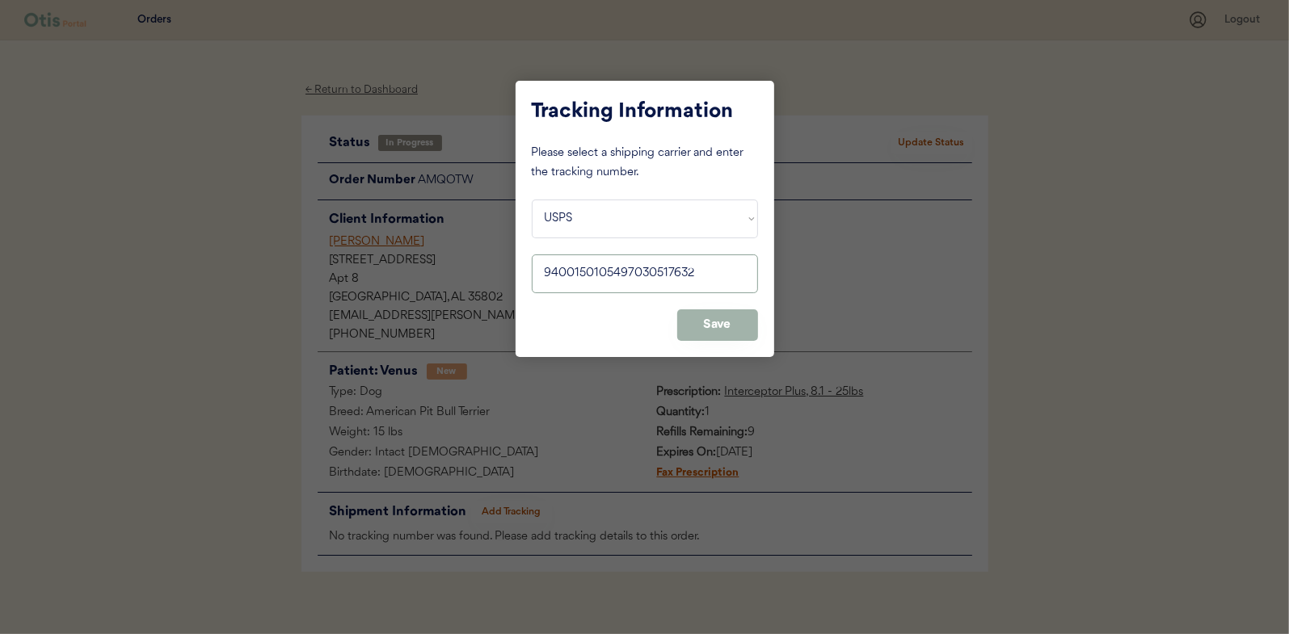
type input "9400150105497030517632"
click at [719, 325] on button "Save" at bounding box center [717, 325] width 81 height 32
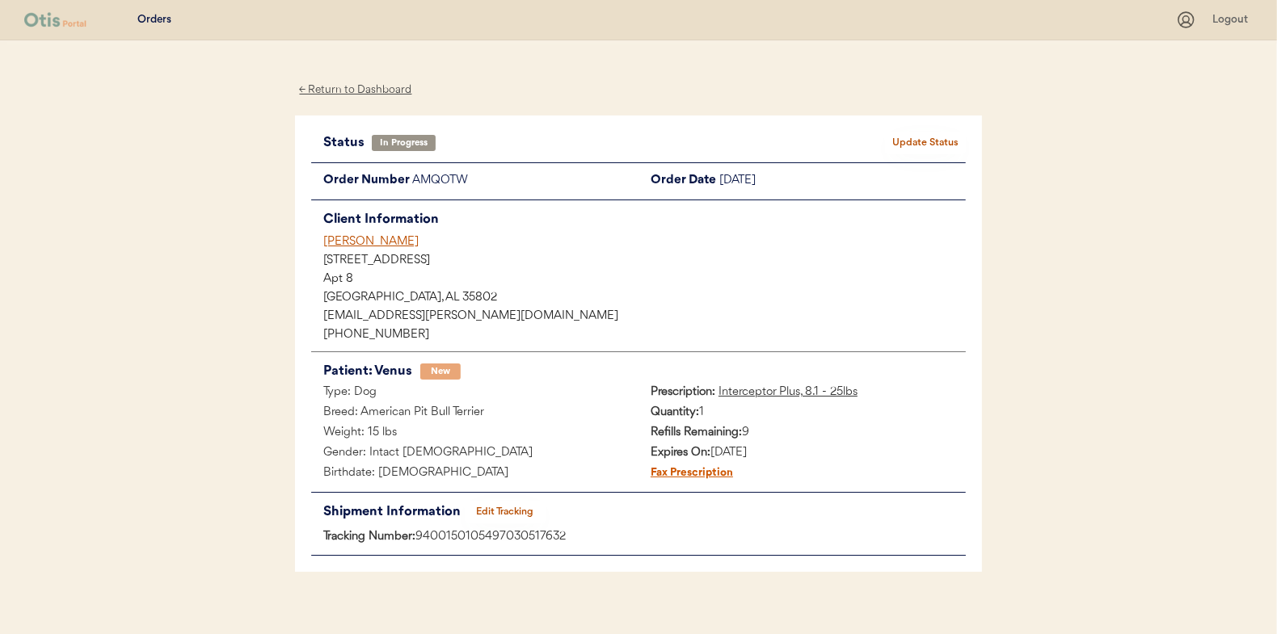
click at [918, 136] on button "Update Status" at bounding box center [925, 143] width 81 height 23
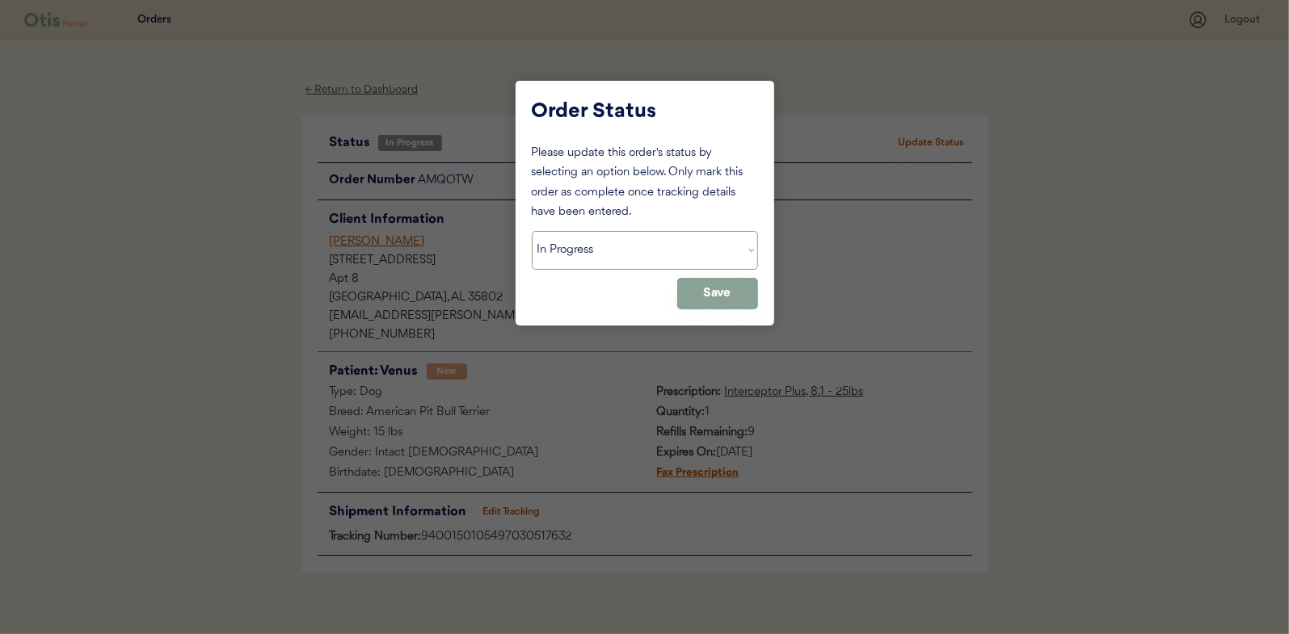
click at [554, 243] on select "Status On Hold New In Progress Complete Pending HW Consent Canceled" at bounding box center [645, 250] width 226 height 39
select select ""complete""
click at [532, 231] on select "Status On Hold New In Progress Complete Pending HW Consent Canceled" at bounding box center [645, 250] width 226 height 39
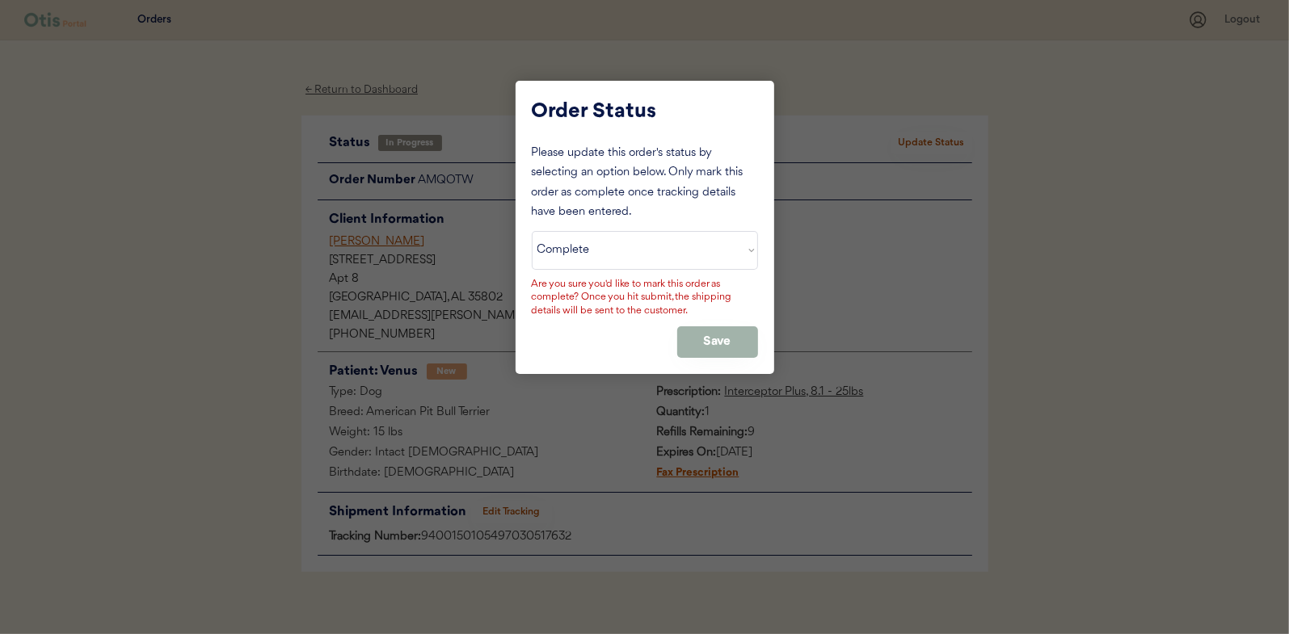
click at [713, 329] on button "Save" at bounding box center [717, 342] width 81 height 32
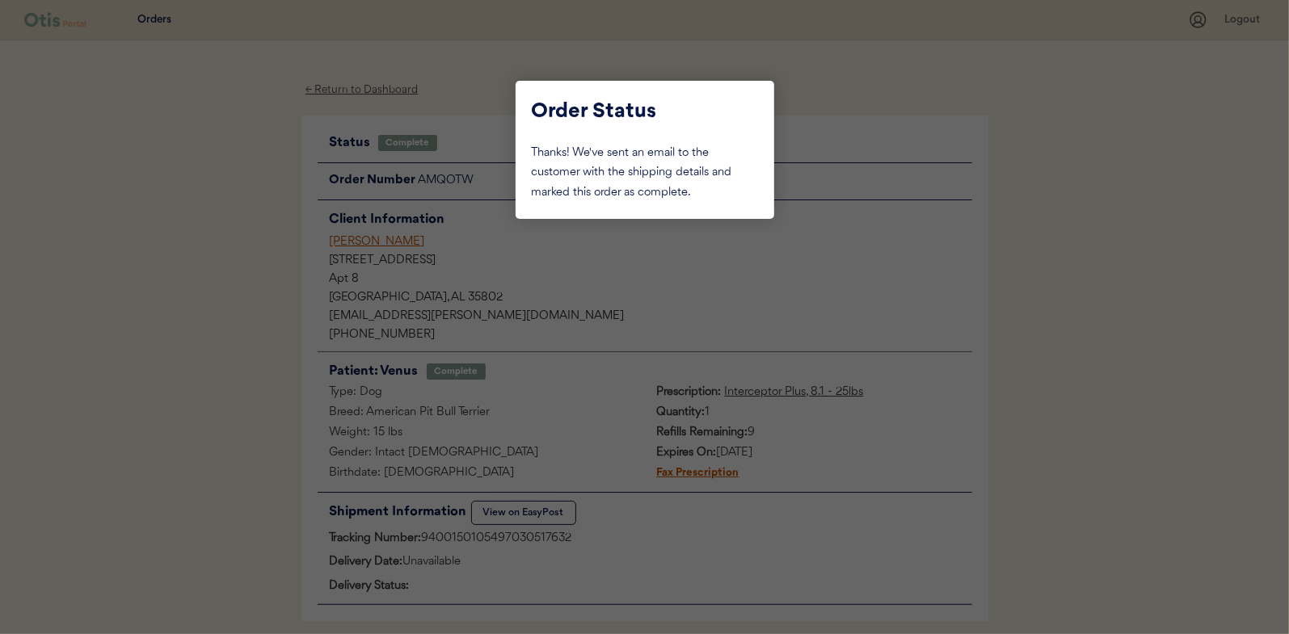
click at [193, 233] on div at bounding box center [644, 317] width 1289 height 634
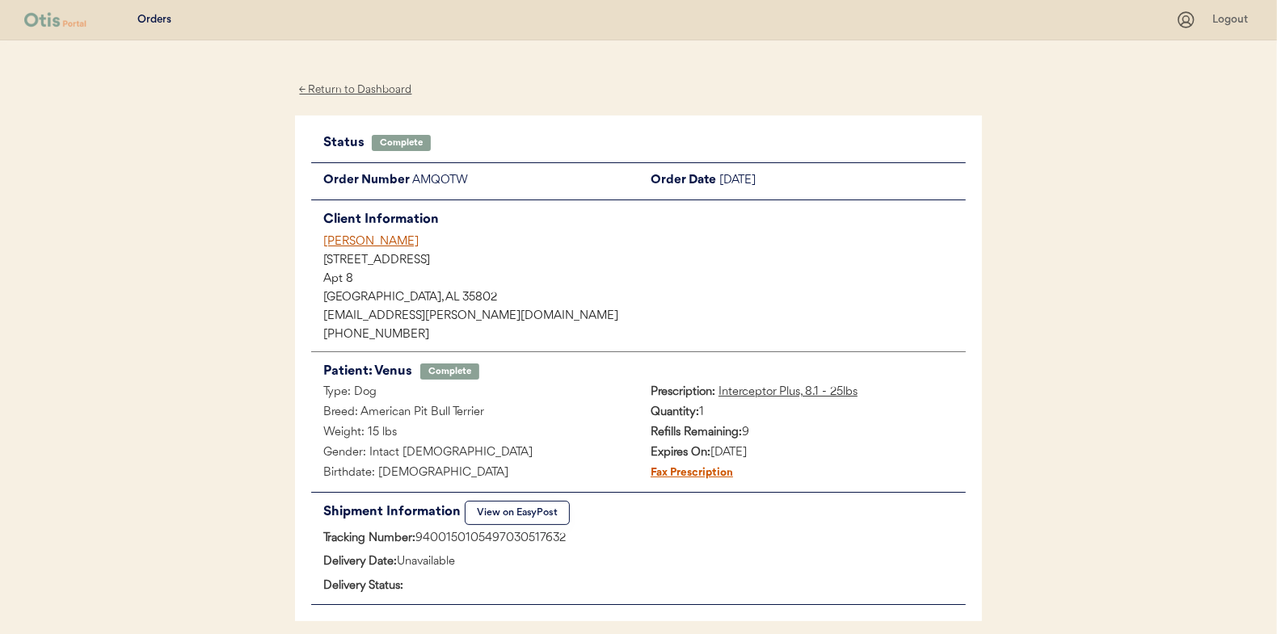
click at [360, 91] on div "← Return to Dashboard" at bounding box center [355, 90] width 121 height 19
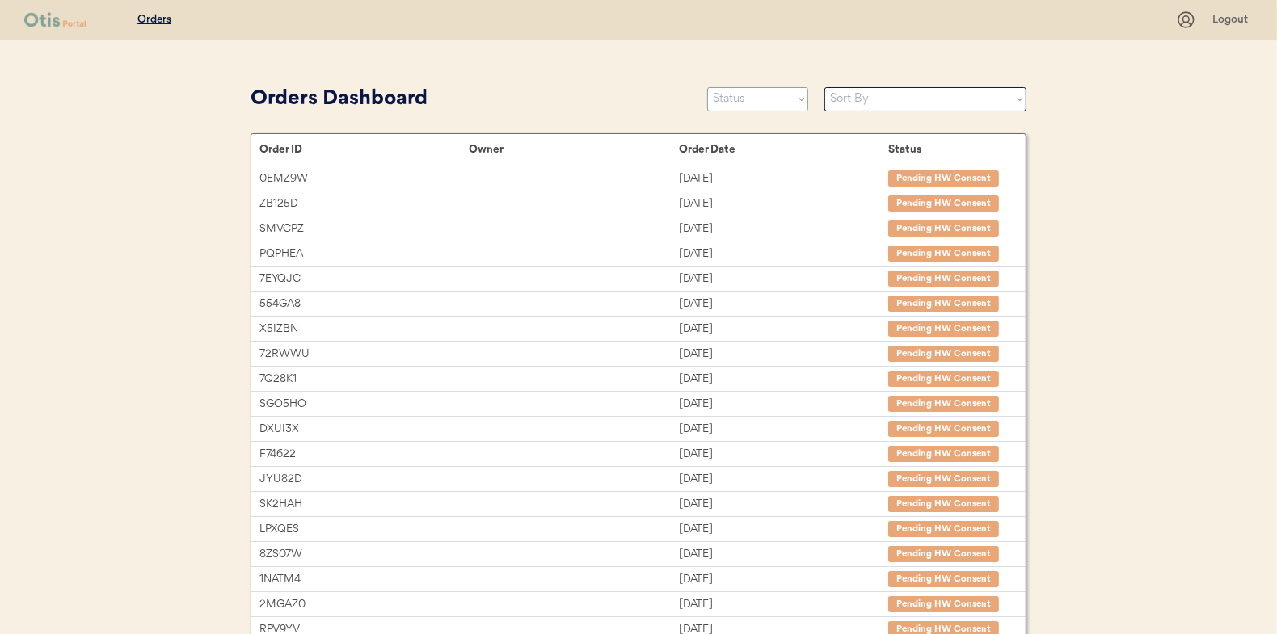
click at [751, 95] on select "Status On Hold New In Progress Complete Pending HW Consent Canceled" at bounding box center [757, 99] width 101 height 24
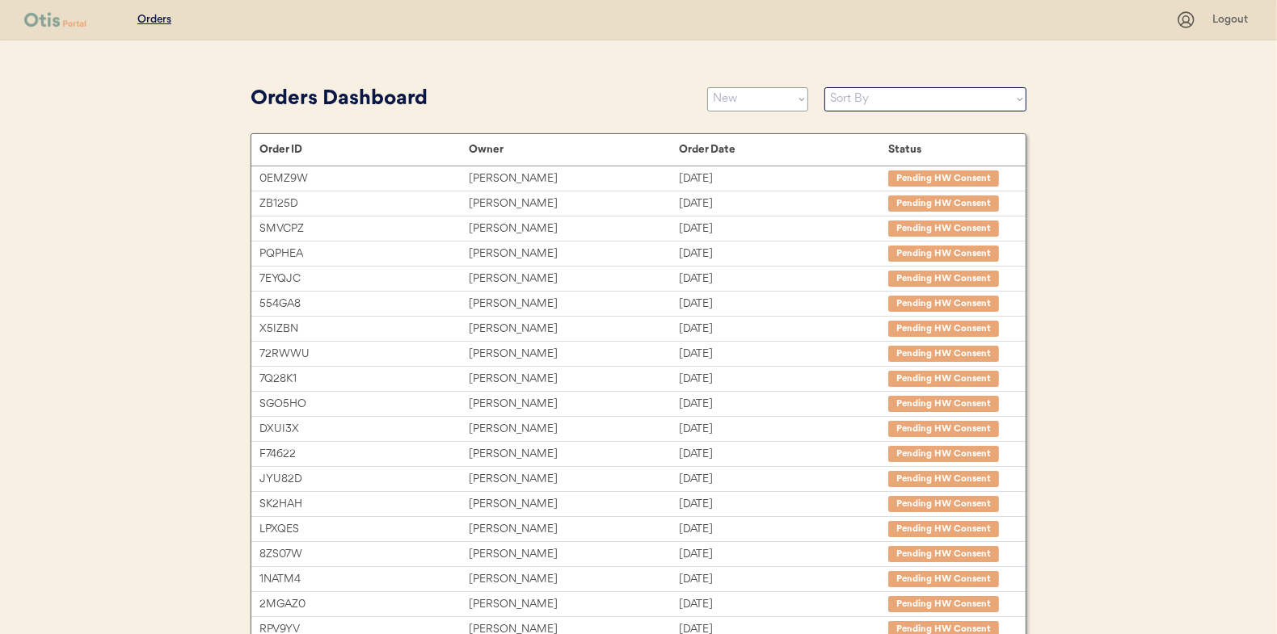
click at [707, 87] on select "Status On Hold New In Progress Complete Pending HW Consent Canceled" at bounding box center [757, 99] width 101 height 24
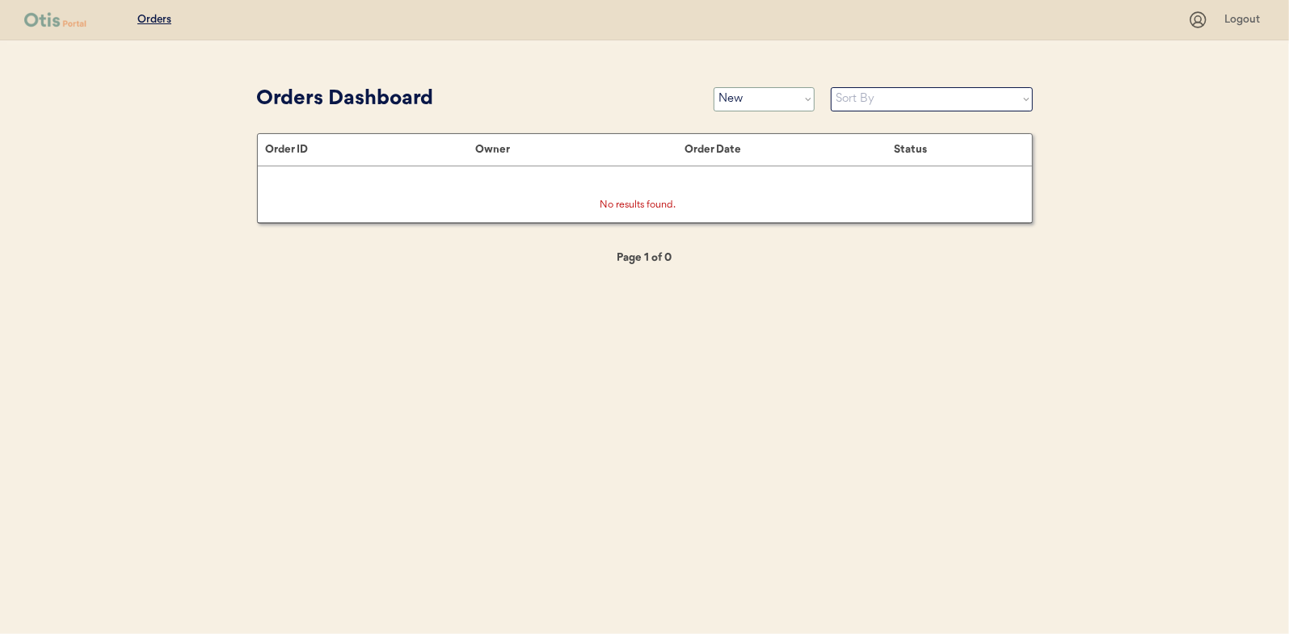
click at [744, 101] on select "Status On Hold New In Progress Complete Pending HW Consent Canceled" at bounding box center [763, 99] width 101 height 24
select select ""in_progress""
click at [713, 87] on select "Status On Hold New In Progress Complete Pending HW Consent Canceled" at bounding box center [763, 99] width 101 height 24
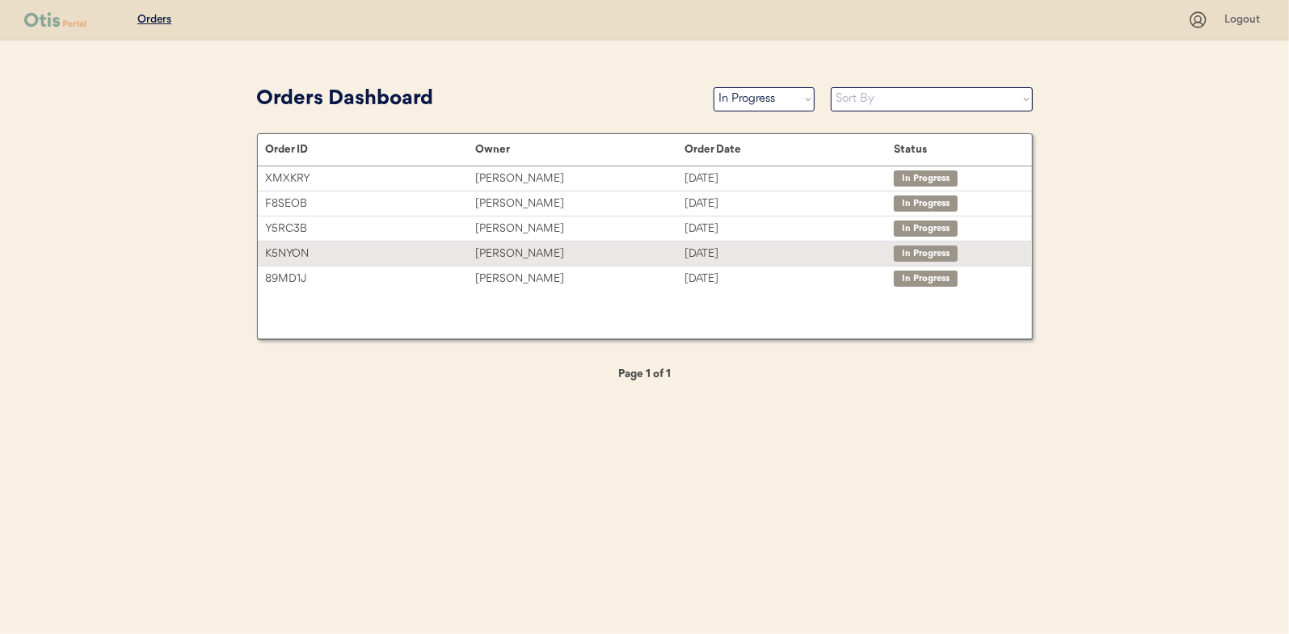
click at [501, 255] on div "Amy Nunnally" at bounding box center [579, 254] width 209 height 19
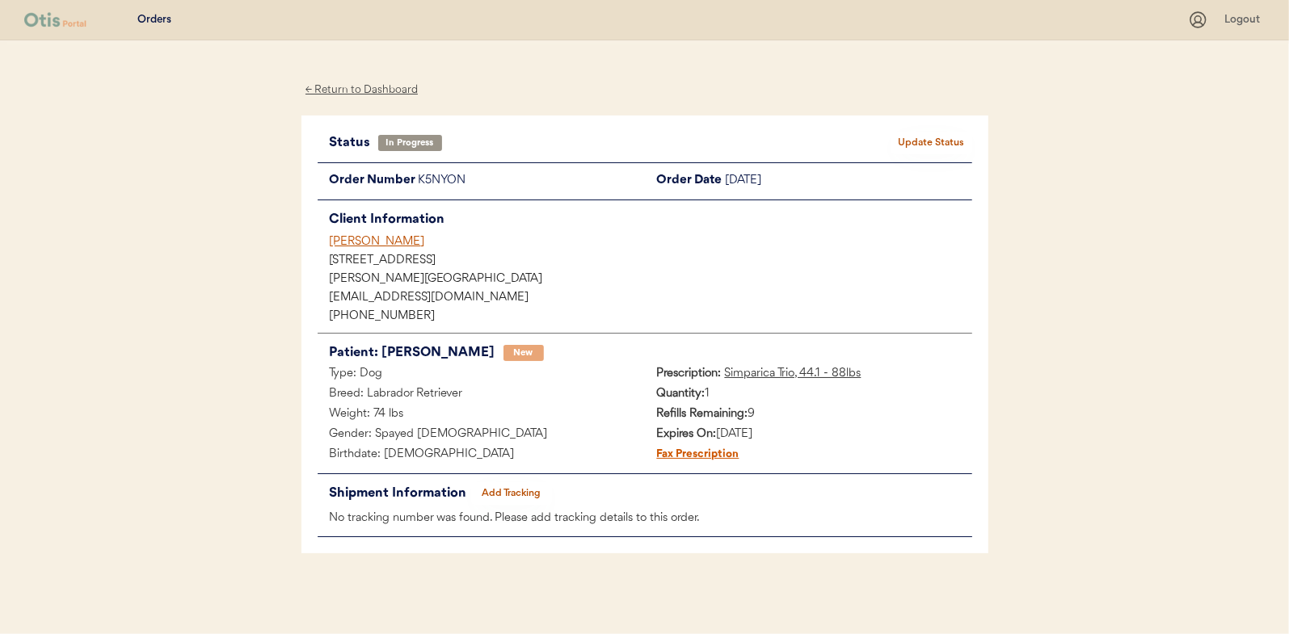
click at [520, 496] on button "Add Tracking" at bounding box center [511, 493] width 81 height 23
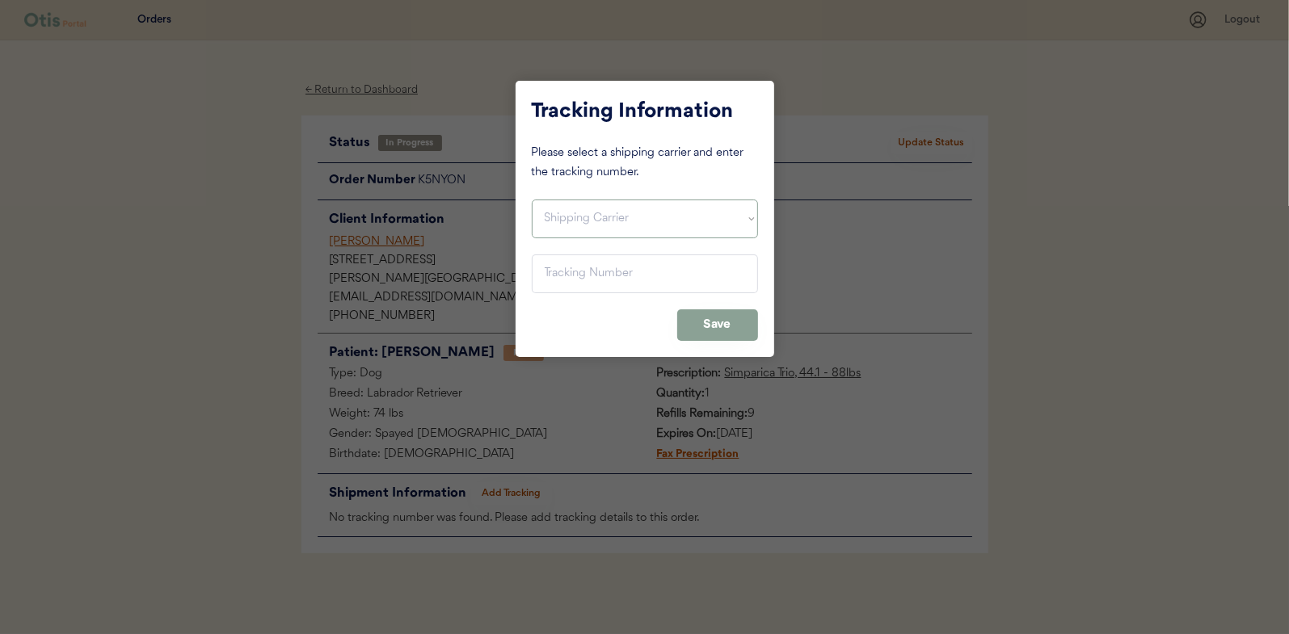
click at [565, 207] on select "Shipping Carrier FedEx FedEx Ground Economy UPS USPS" at bounding box center [645, 219] width 226 height 39
select select ""usps""
click at [532, 200] on select "Shipping Carrier FedEx FedEx Ground Economy UPS USPS" at bounding box center [645, 219] width 226 height 39
click at [553, 267] on input "input" at bounding box center [645, 274] width 226 height 39
paste input "9400150105799030315288"
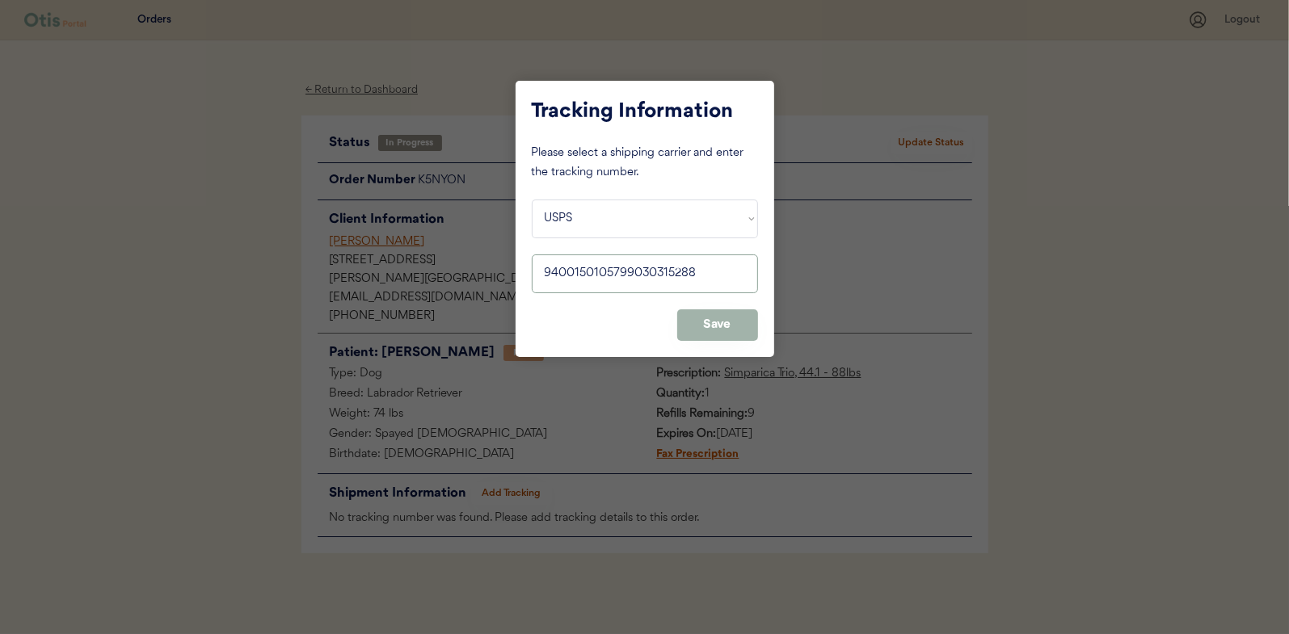
type input "9400150105799030315288"
click at [712, 323] on button "Save" at bounding box center [717, 325] width 81 height 32
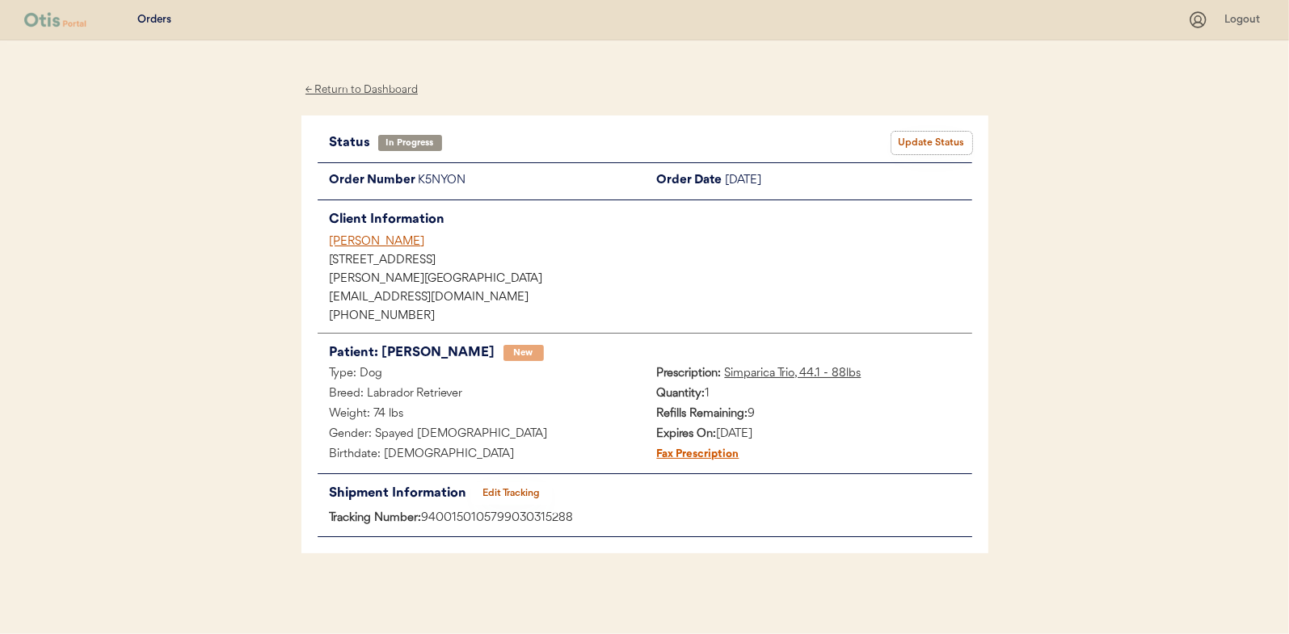
click at [915, 141] on button "Update Status" at bounding box center [931, 143] width 81 height 23
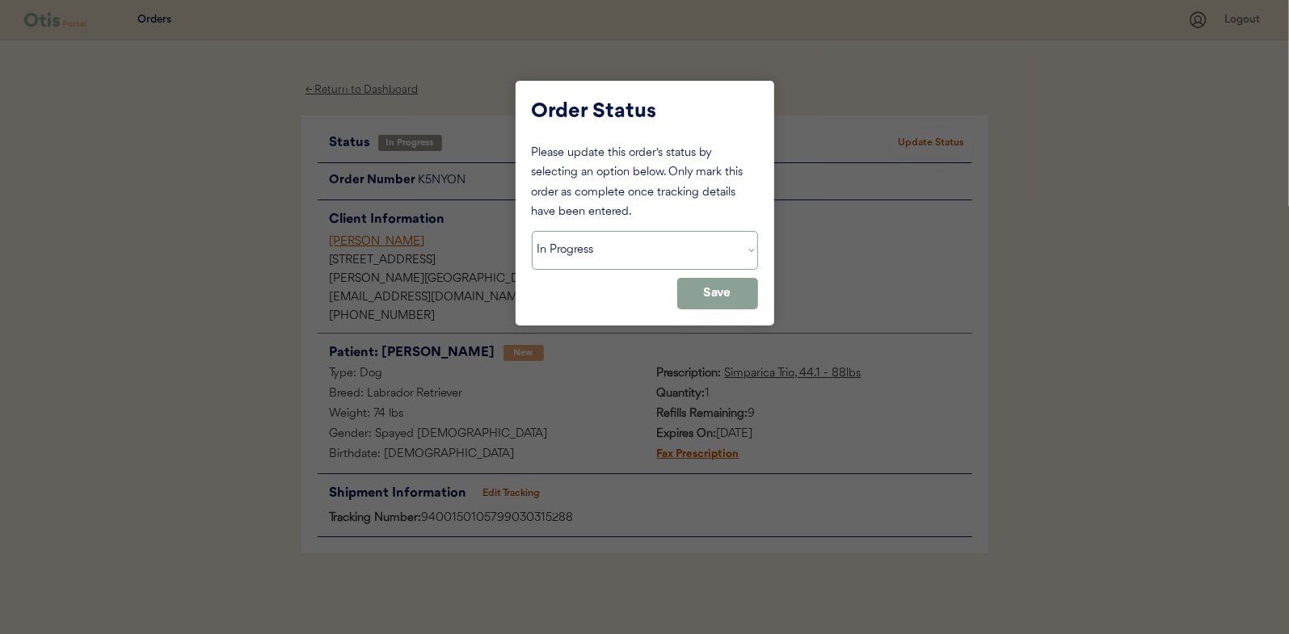
click at [565, 250] on select "Status On Hold New In Progress Complete Pending HW Consent Canceled" at bounding box center [645, 250] width 226 height 39
select select ""complete""
click at [532, 231] on select "Status On Hold New In Progress Complete Pending HW Consent Canceled" at bounding box center [645, 250] width 226 height 39
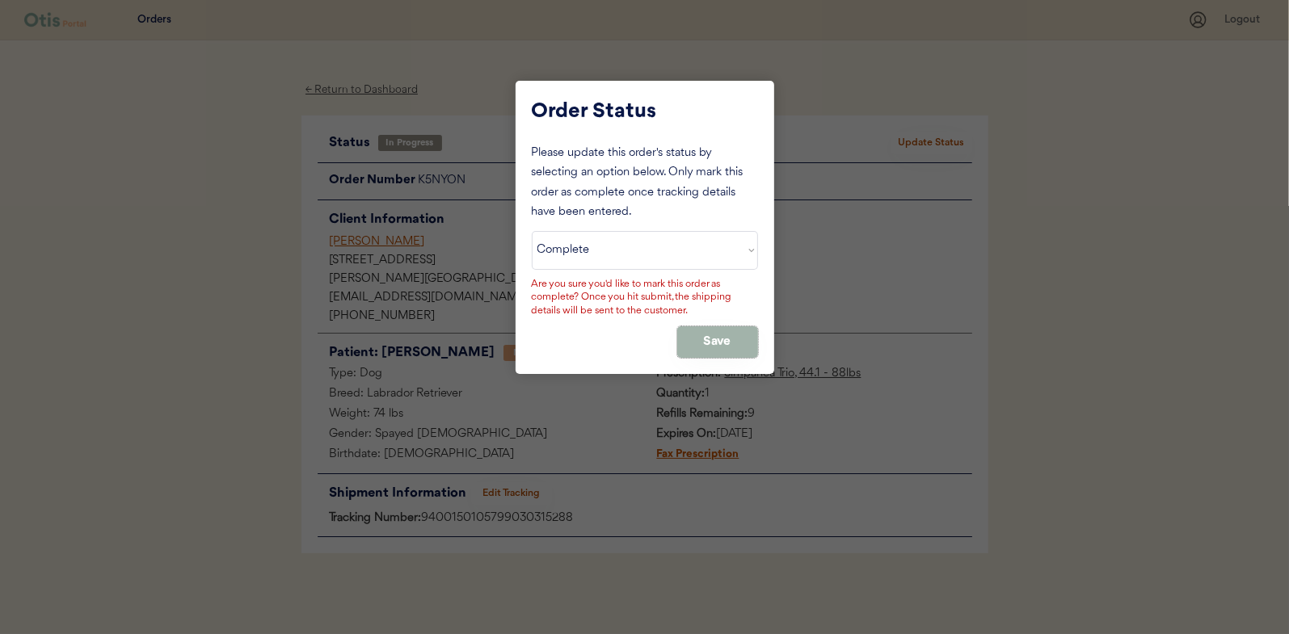
click at [709, 332] on button "Save" at bounding box center [717, 342] width 81 height 32
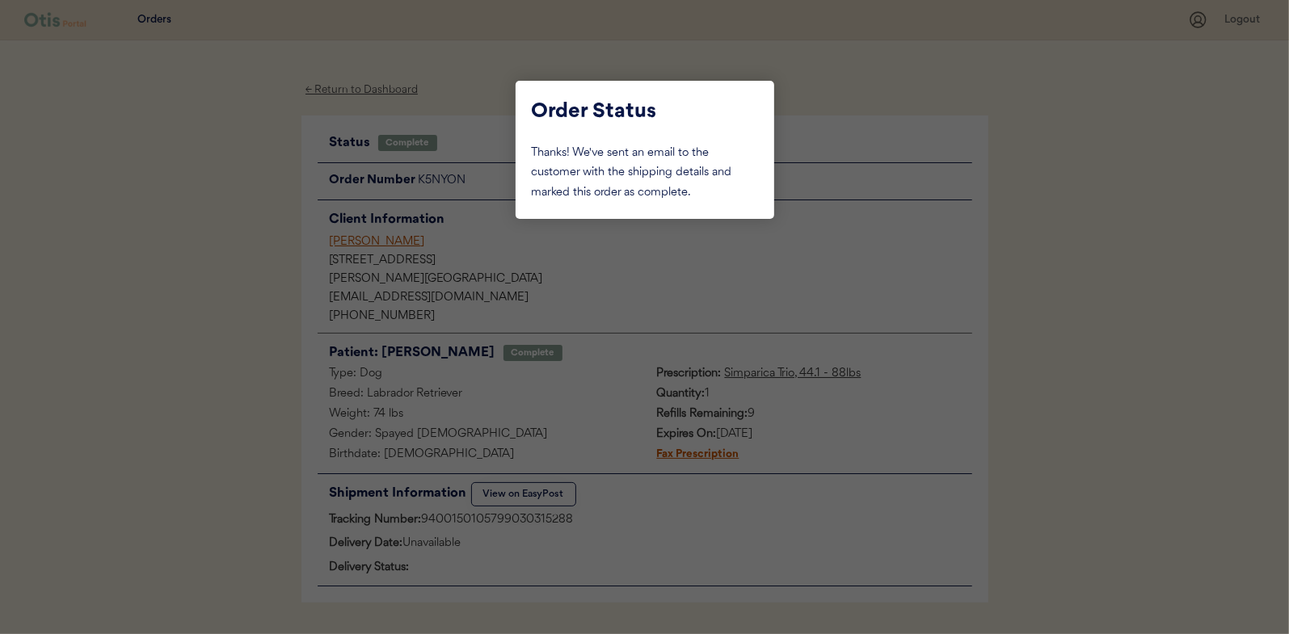
click at [203, 211] on div at bounding box center [644, 317] width 1289 height 634
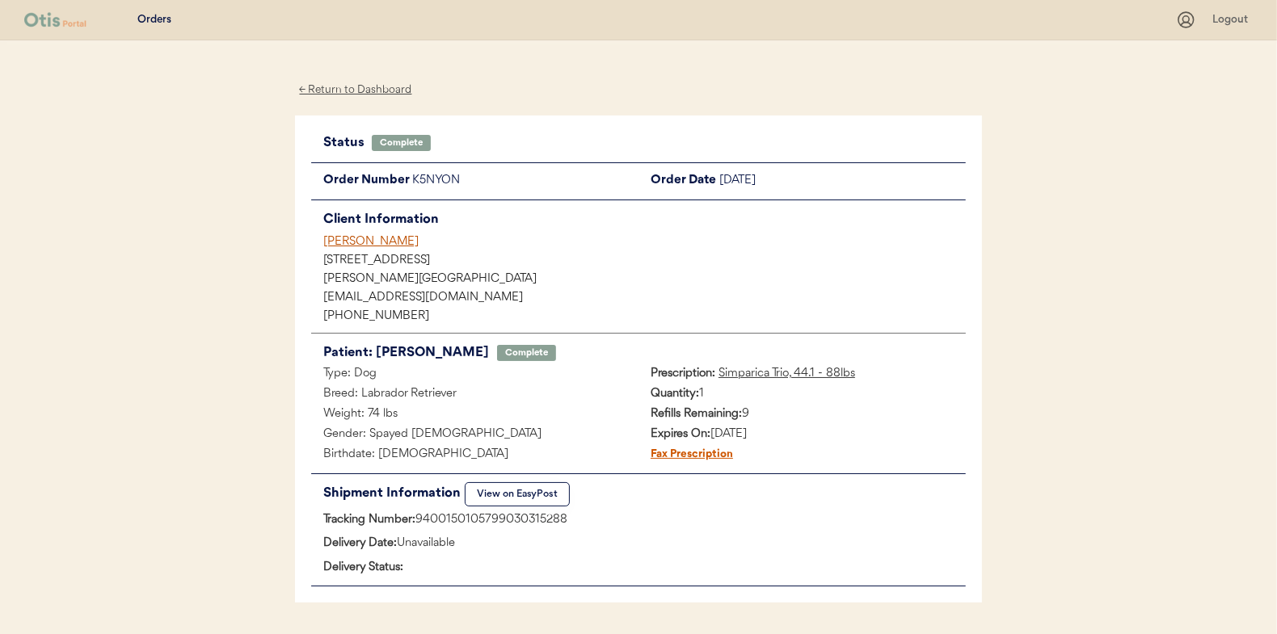
click at [369, 82] on div "← Return to Dashboard" at bounding box center [355, 90] width 121 height 19
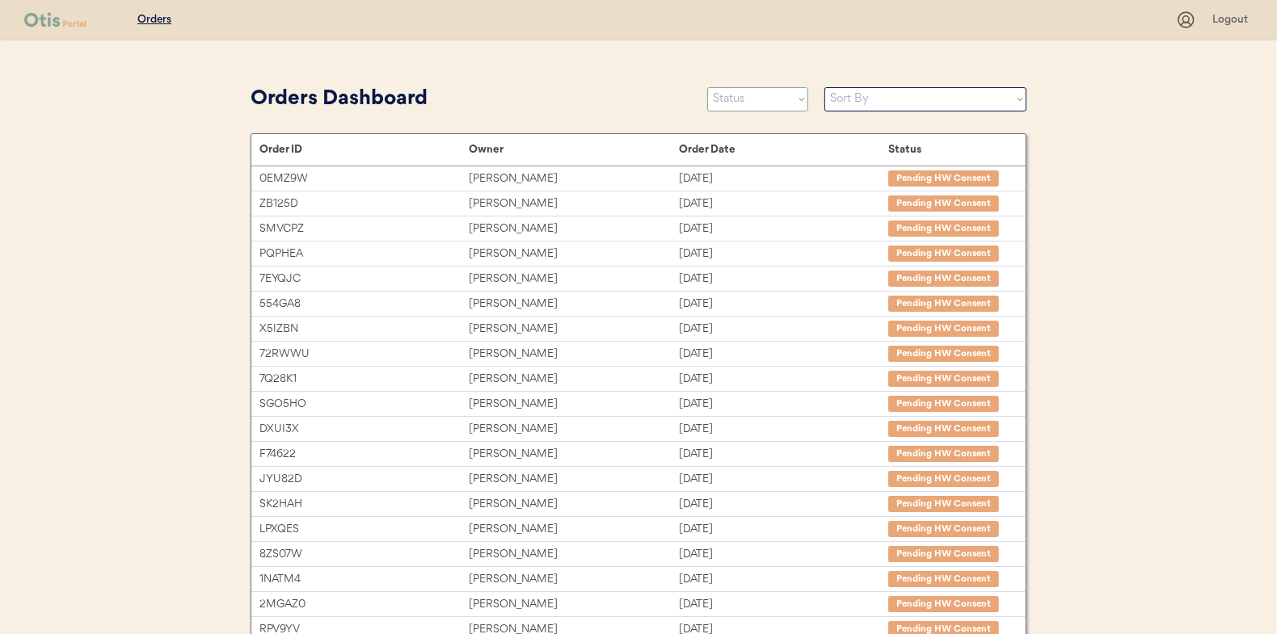
click at [739, 103] on select "Status On Hold New In Progress Complete Pending HW Consent Canceled" at bounding box center [757, 99] width 101 height 24
select select ""in_progress""
click at [707, 87] on select "Status On Hold New In Progress Complete Pending HW Consent Canceled" at bounding box center [757, 99] width 101 height 24
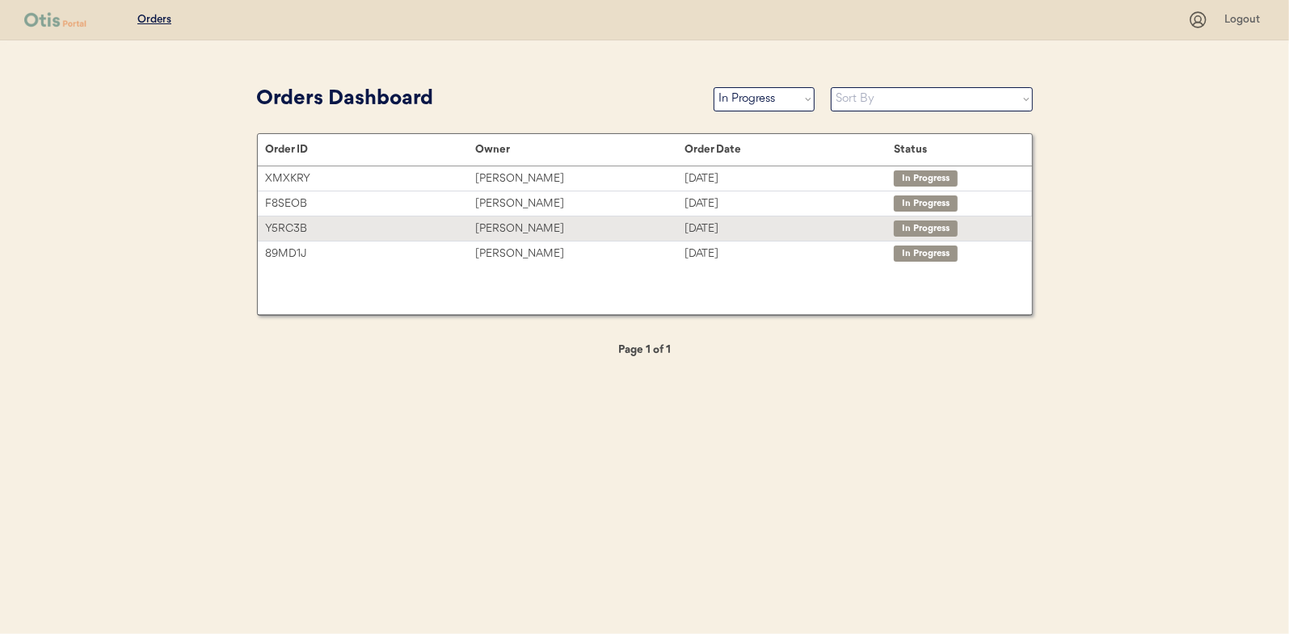
click at [499, 224] on div "Lacey Nicolay" at bounding box center [579, 229] width 209 height 19
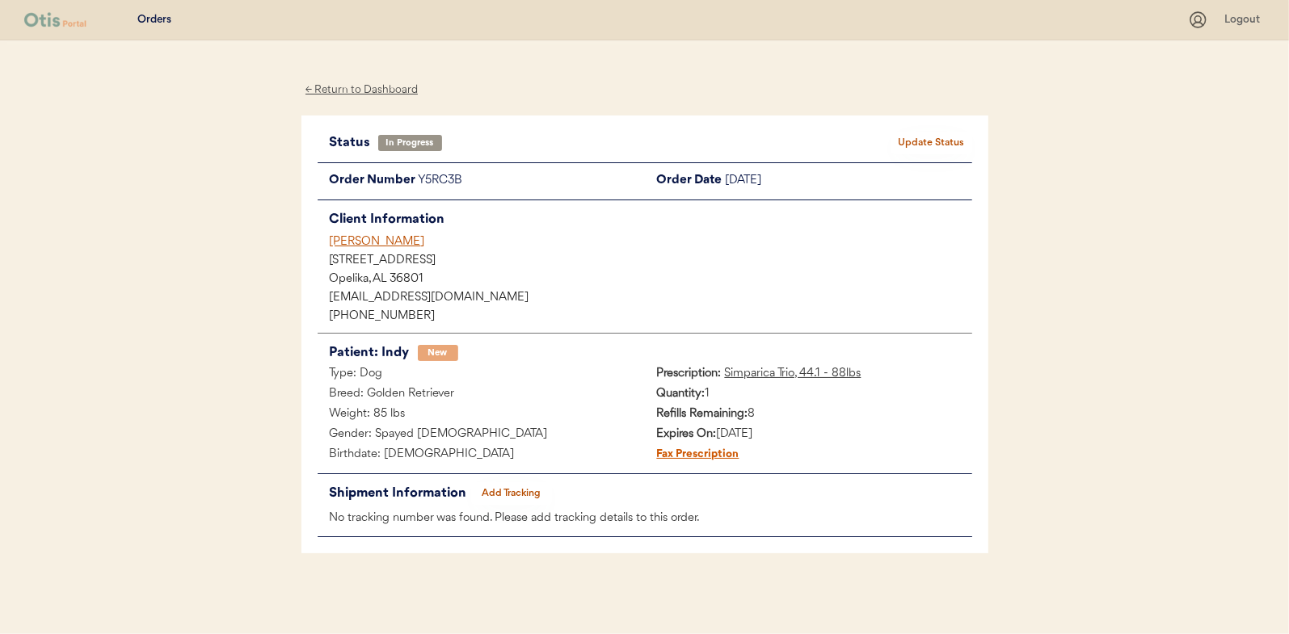
click at [510, 491] on button "Add Tracking" at bounding box center [511, 493] width 81 height 23
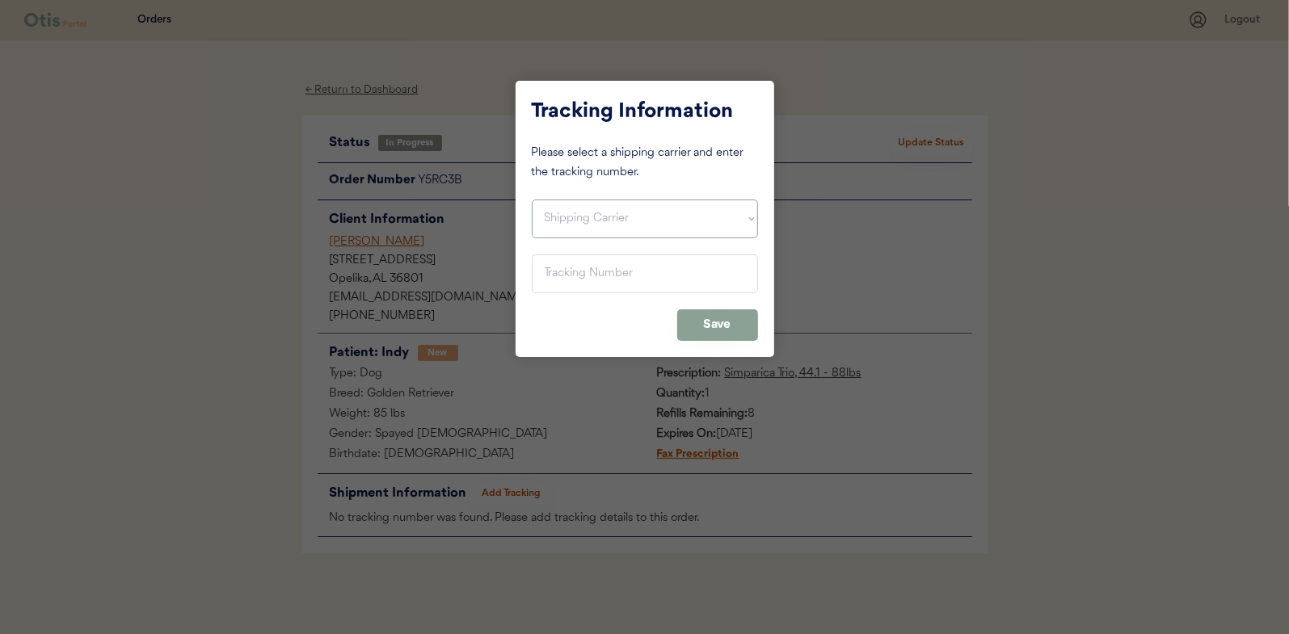
click at [588, 218] on select "Shipping Carrier FedEx FedEx Ground Economy UPS USPS" at bounding box center [645, 219] width 226 height 39
select select ""usps""
click at [532, 200] on select "Shipping Carrier FedEx FedEx Ground Economy UPS USPS" at bounding box center [645, 219] width 226 height 39
click at [556, 276] on input "input" at bounding box center [645, 274] width 226 height 39
paste input "9400150105800030322180"
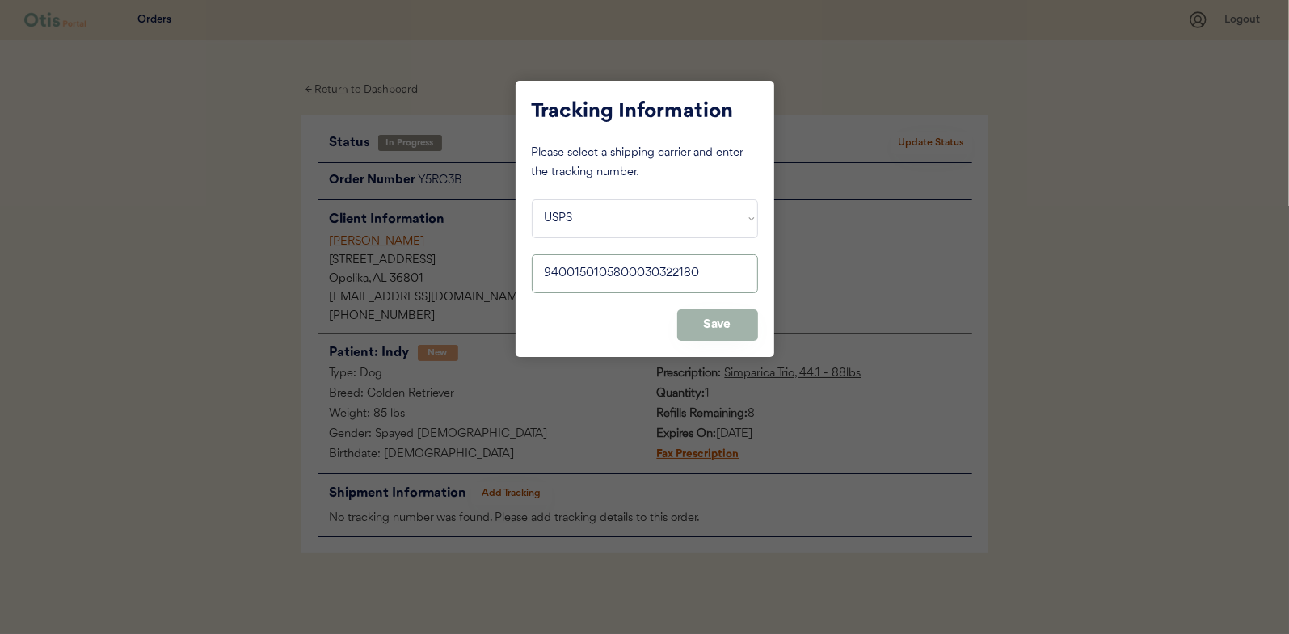
type input "9400150105800030322180"
click at [726, 315] on button "Save" at bounding box center [717, 325] width 81 height 32
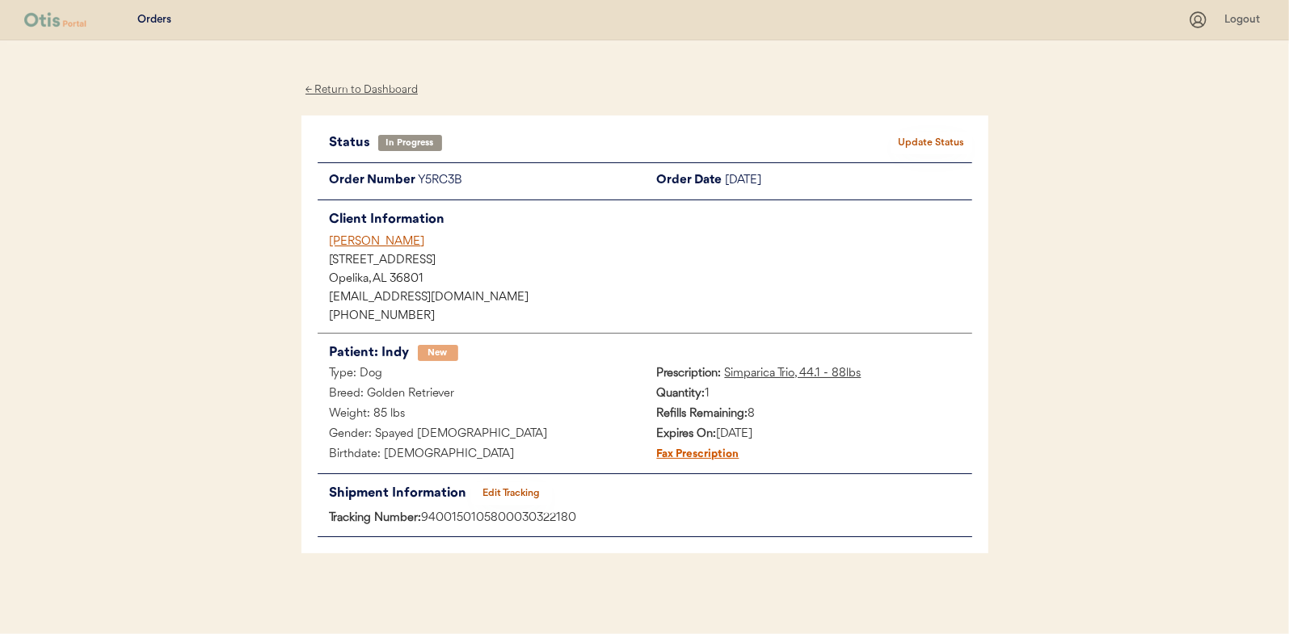
click at [941, 133] on button "Update Status" at bounding box center [931, 143] width 81 height 23
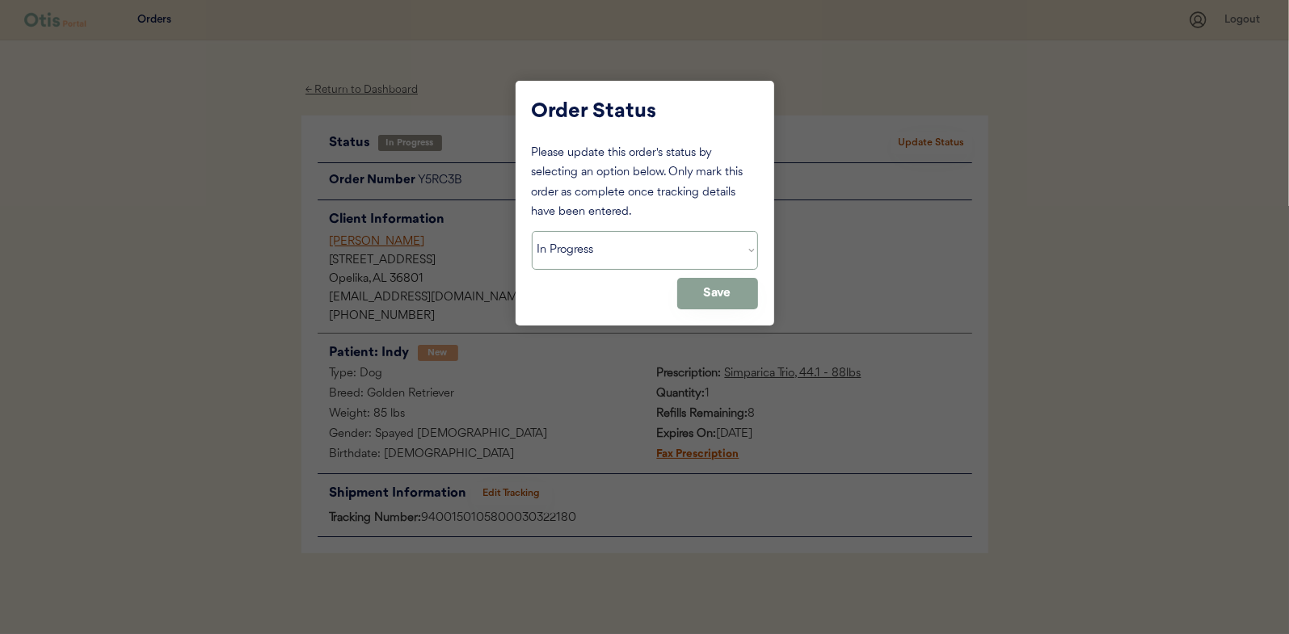
click at [588, 251] on select "Status On Hold New In Progress Complete Pending HW Consent Canceled" at bounding box center [645, 250] width 226 height 39
select select ""complete""
click at [532, 231] on select "Status On Hold New In Progress Complete Pending HW Consent Canceled" at bounding box center [645, 250] width 226 height 39
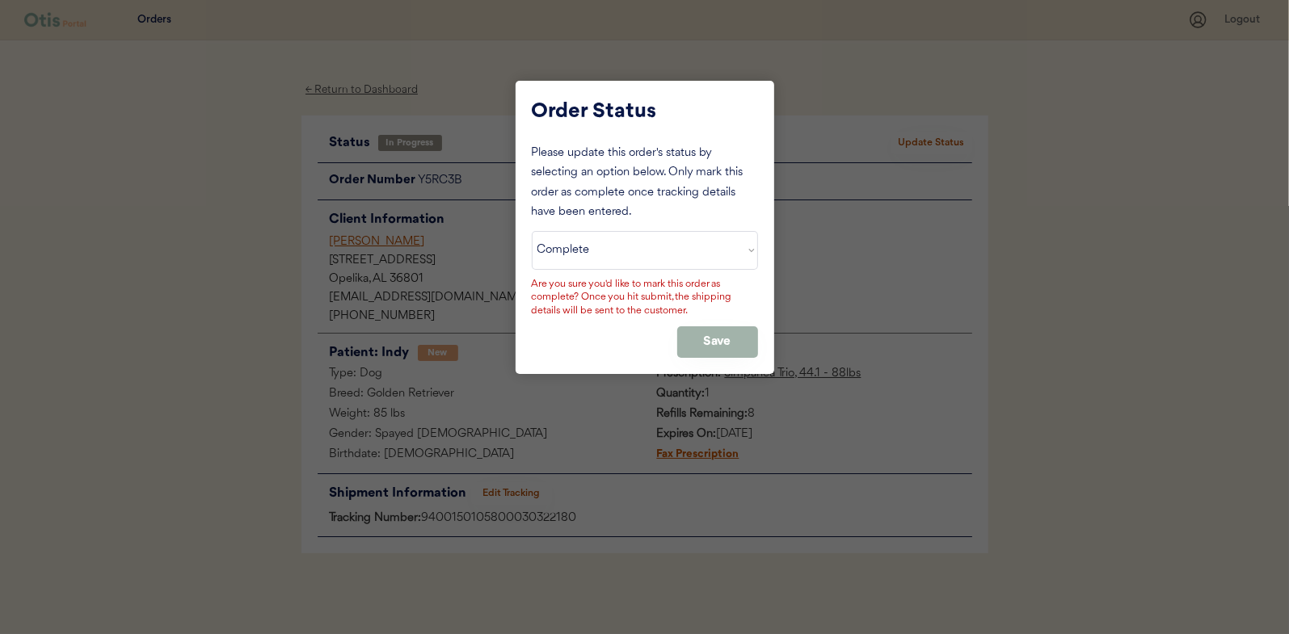
click at [707, 339] on button "Save" at bounding box center [717, 342] width 81 height 32
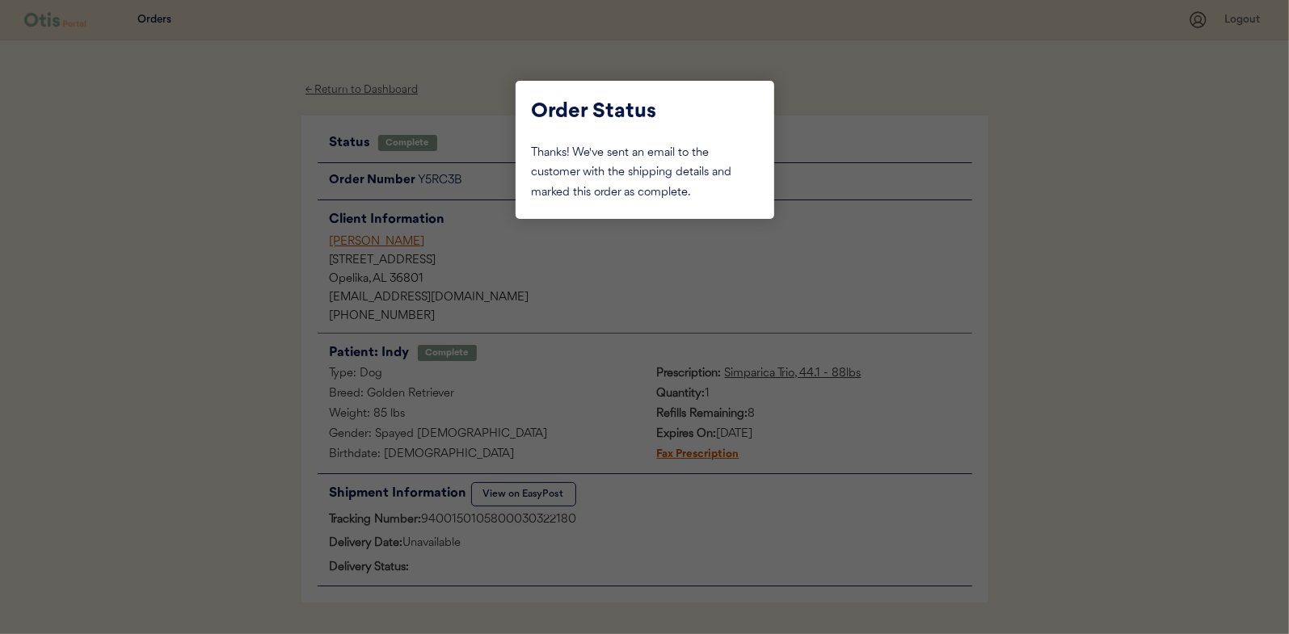
drag, startPoint x: 208, startPoint y: 145, endPoint x: 278, endPoint y: 128, distance: 71.5
click at [208, 145] on div at bounding box center [644, 317] width 1289 height 634
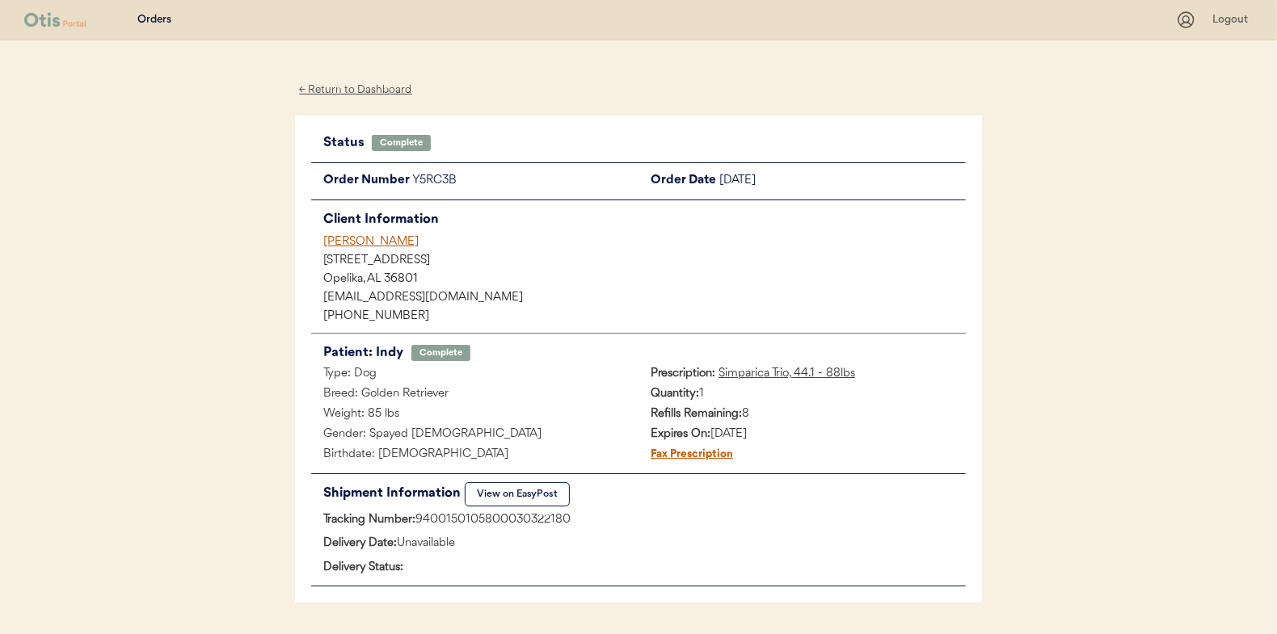
click at [359, 90] on div "← Return to Dashboard" at bounding box center [355, 90] width 121 height 19
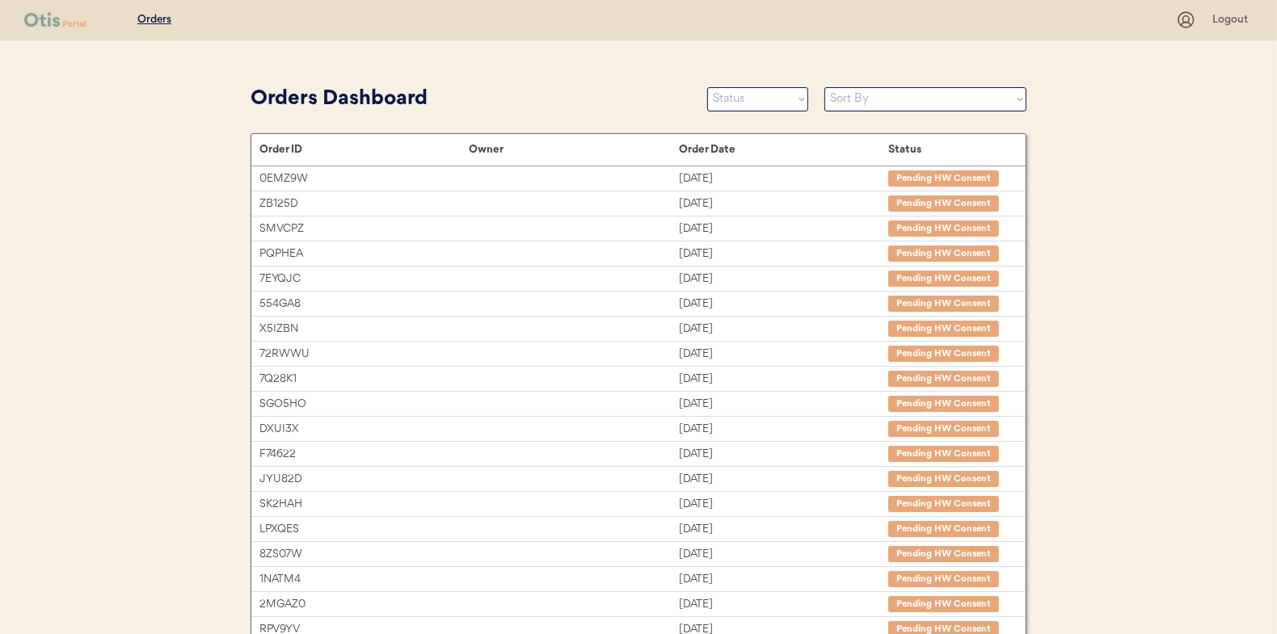
click at [744, 103] on select "Status On Hold New In Progress Complete Pending HW Consent Canceled" at bounding box center [757, 99] width 101 height 24
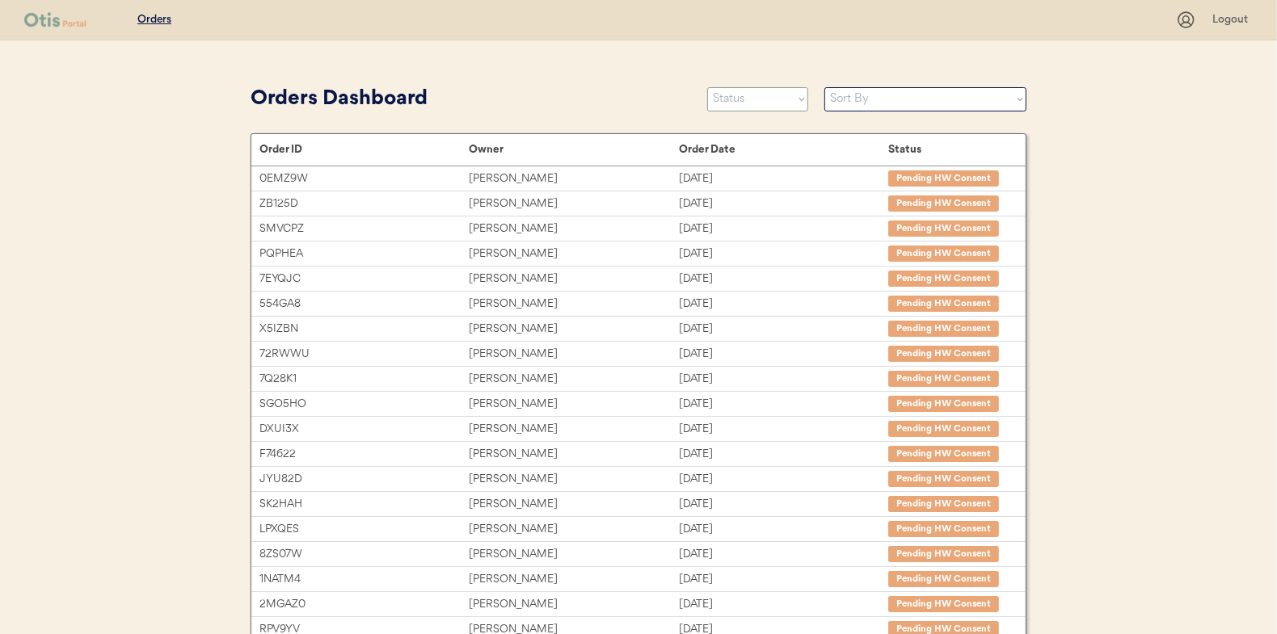
select select ""in_progress""
click at [707, 87] on select "Status On Hold New In Progress Complete Pending HW Consent Canceled" at bounding box center [757, 99] width 101 height 24
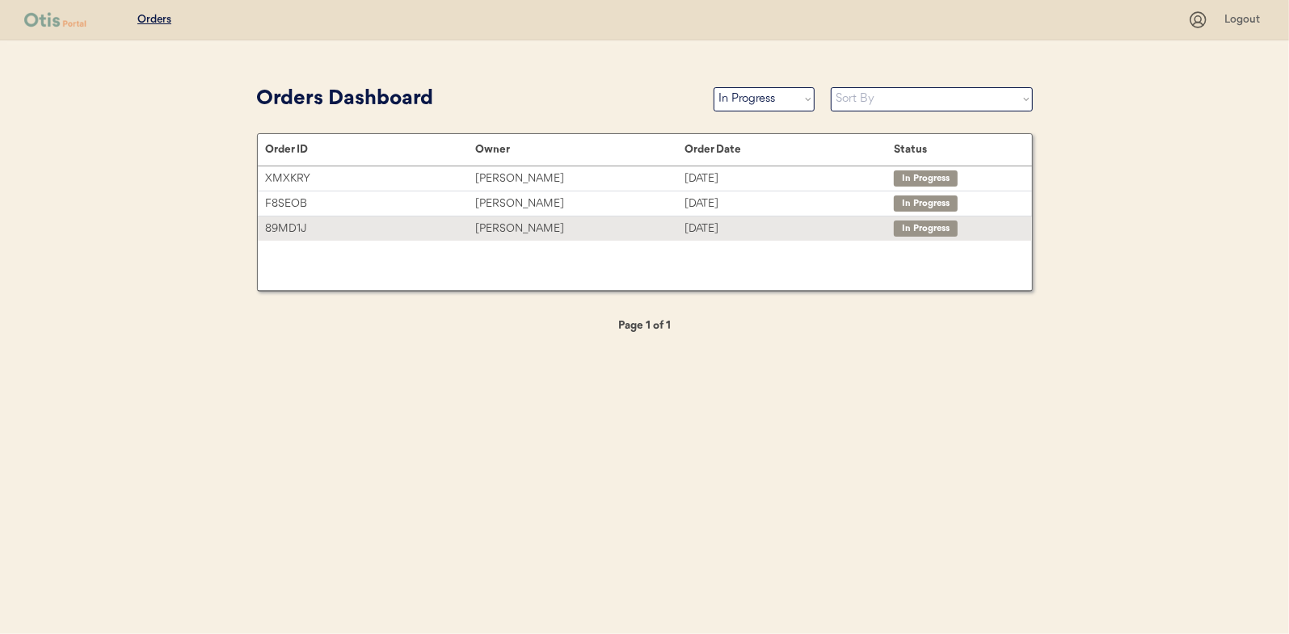
click at [494, 221] on div "[PERSON_NAME]" at bounding box center [579, 229] width 209 height 19
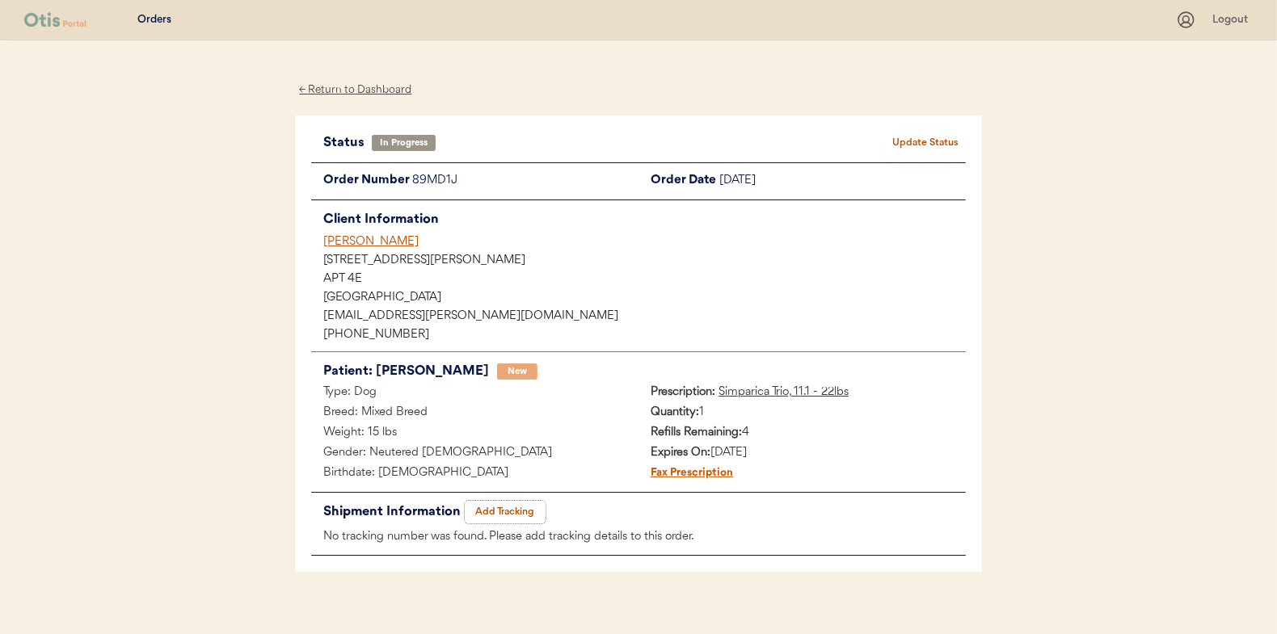
click at [499, 515] on button "Add Tracking" at bounding box center [505, 512] width 81 height 23
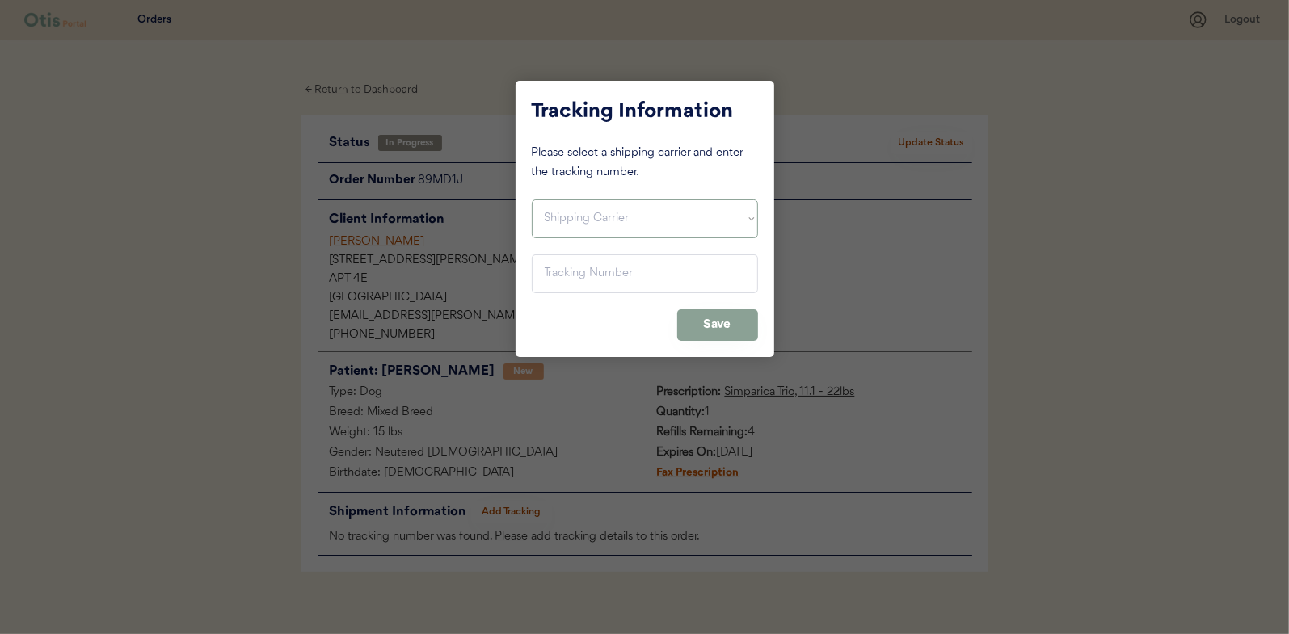
click at [560, 221] on select "Shipping Carrier FedEx FedEx Ground Economy UPS USPS" at bounding box center [645, 219] width 226 height 39
select select ""usps""
click at [532, 200] on select "Shipping Carrier FedEx FedEx Ground Economy UPS USPS" at bounding box center [645, 219] width 226 height 39
click at [568, 268] on input "input" at bounding box center [645, 274] width 226 height 39
paste input "9400150105496031995432"
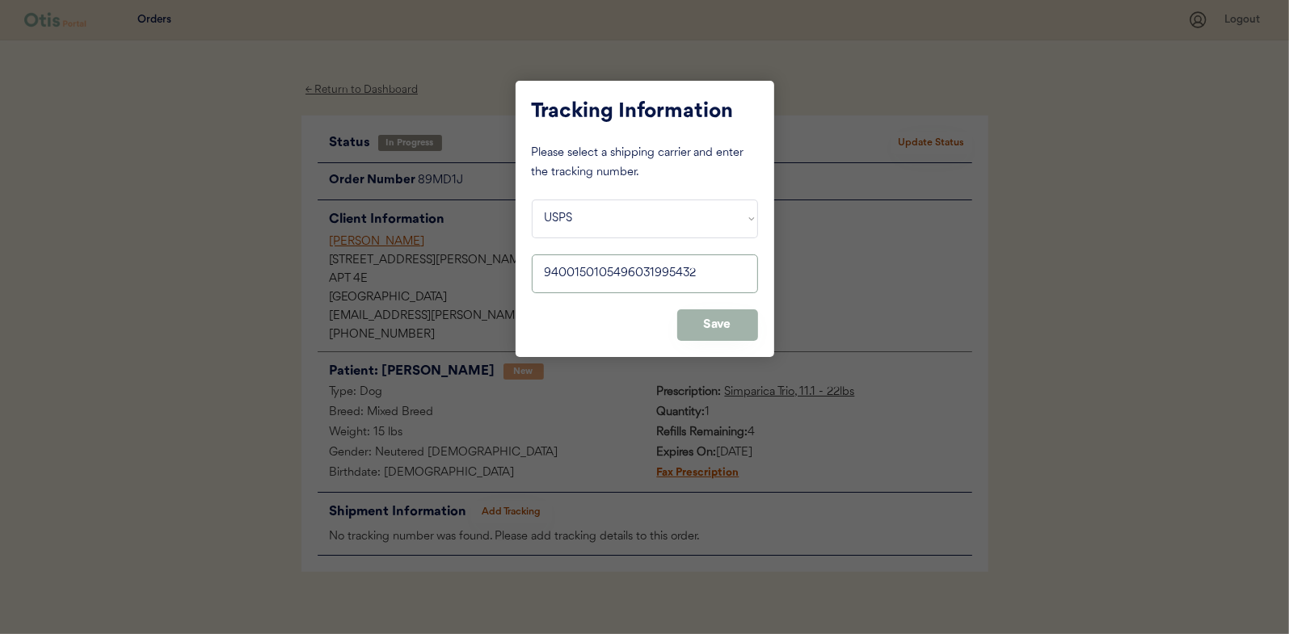
type input "9400150105496031995432"
click at [724, 319] on button "Save" at bounding box center [717, 325] width 81 height 32
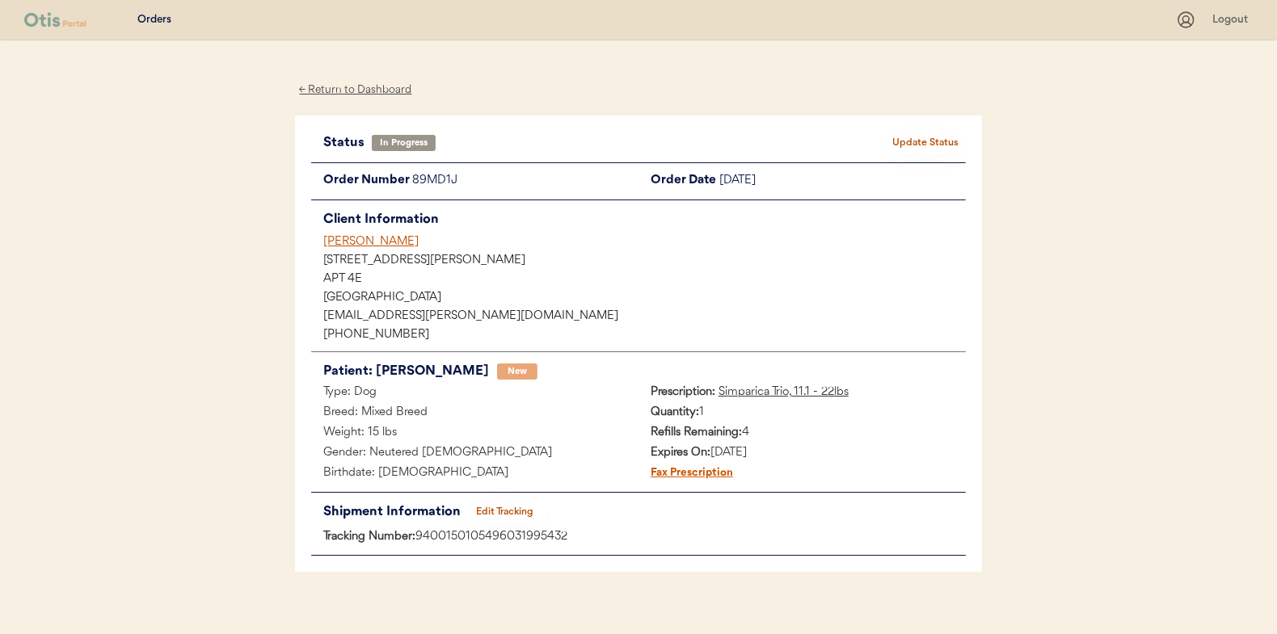
click at [928, 138] on button "Update Status" at bounding box center [925, 143] width 81 height 23
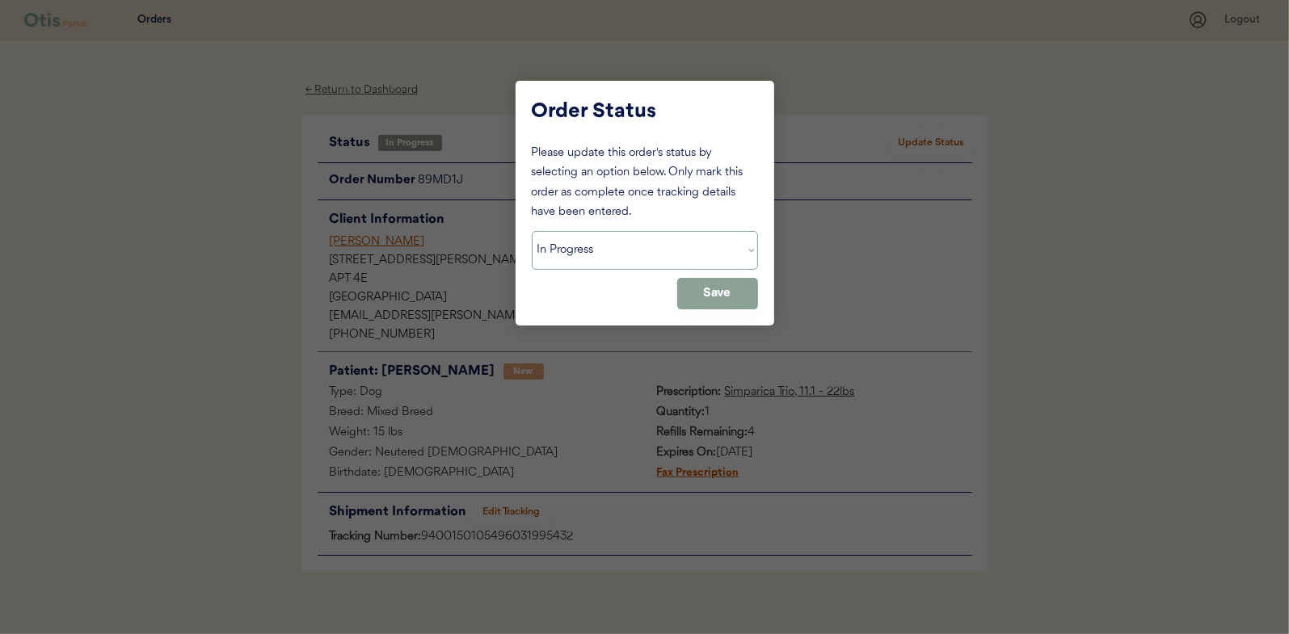
click at [607, 265] on select "Status On Hold New In Progress Complete Pending HW Consent Canceled" at bounding box center [645, 250] width 226 height 39
select select ""complete""
click at [532, 231] on select "Status On Hold New In Progress Complete Pending HW Consent Canceled" at bounding box center [645, 250] width 226 height 39
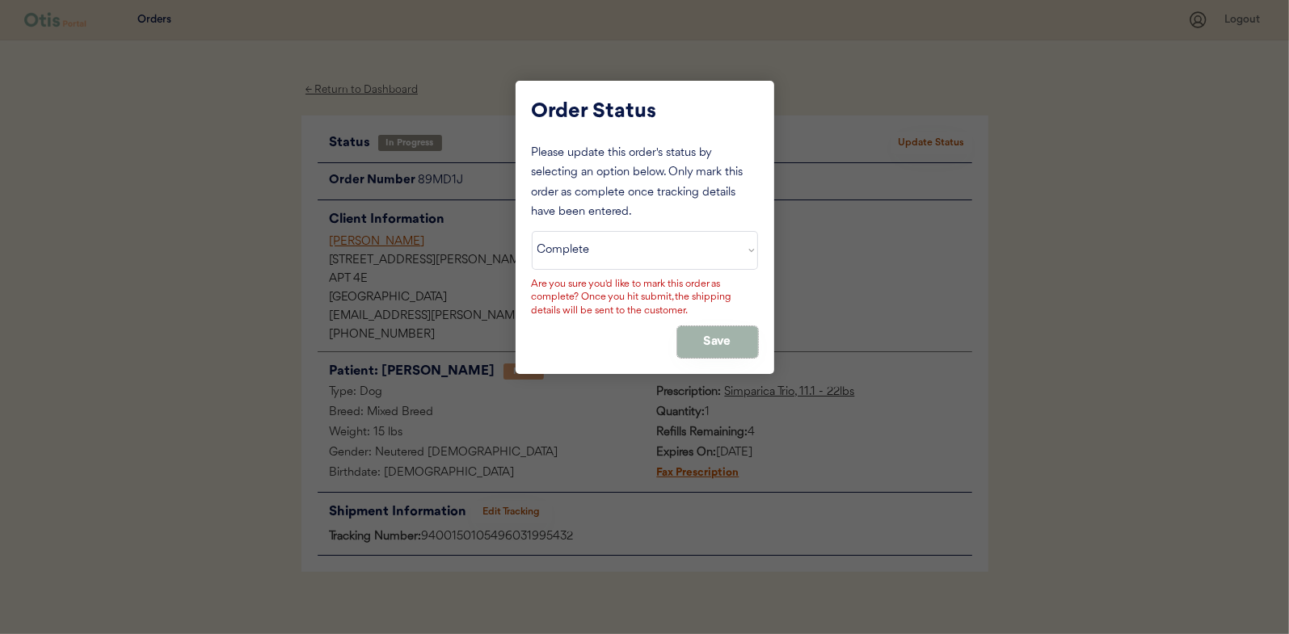
click at [709, 336] on button "Save" at bounding box center [717, 342] width 81 height 32
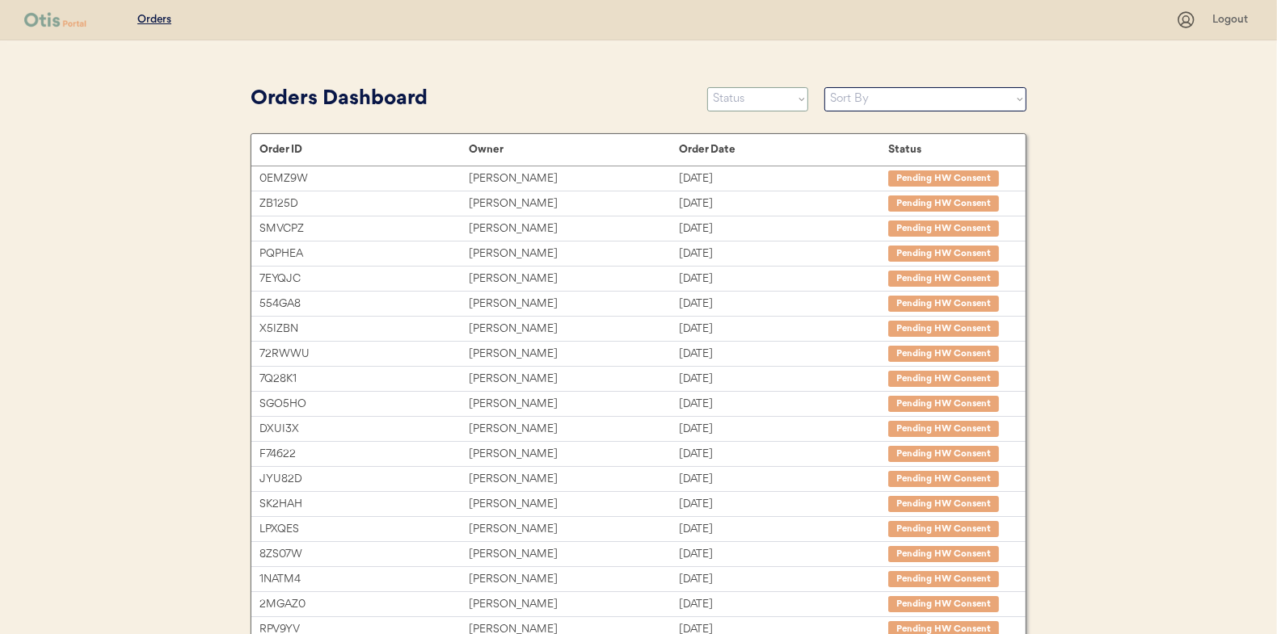
click at [743, 104] on select "Status On Hold New In Progress Complete Pending HW Consent Canceled" at bounding box center [757, 99] width 101 height 24
click at [707, 87] on select "Status On Hold New In Progress Complete Pending HW Consent Canceled" at bounding box center [757, 99] width 101 height 24
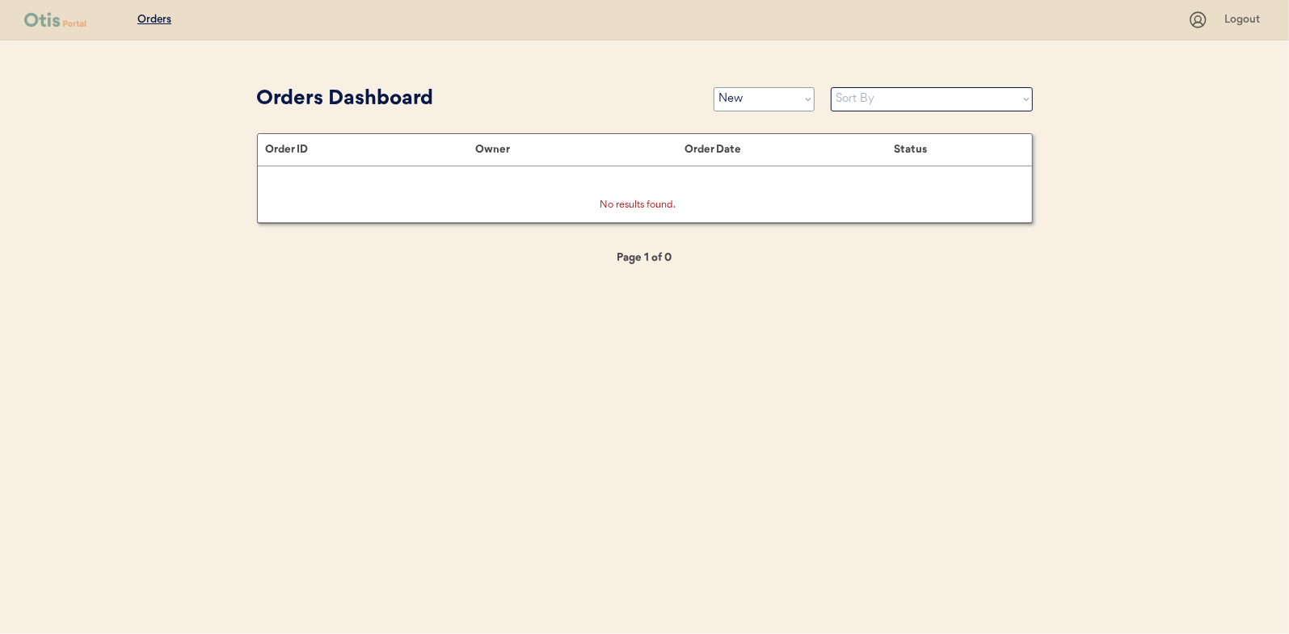
drag, startPoint x: 742, startPoint y: 98, endPoint x: 739, endPoint y: 108, distance: 11.0
click at [742, 98] on select "Status On Hold New In Progress Complete Pending HW Consent Canceled" at bounding box center [763, 99] width 101 height 24
select select ""in_progress""
click at [713, 87] on select "Status On Hold New In Progress Complete Pending HW Consent Canceled" at bounding box center [763, 99] width 101 height 24
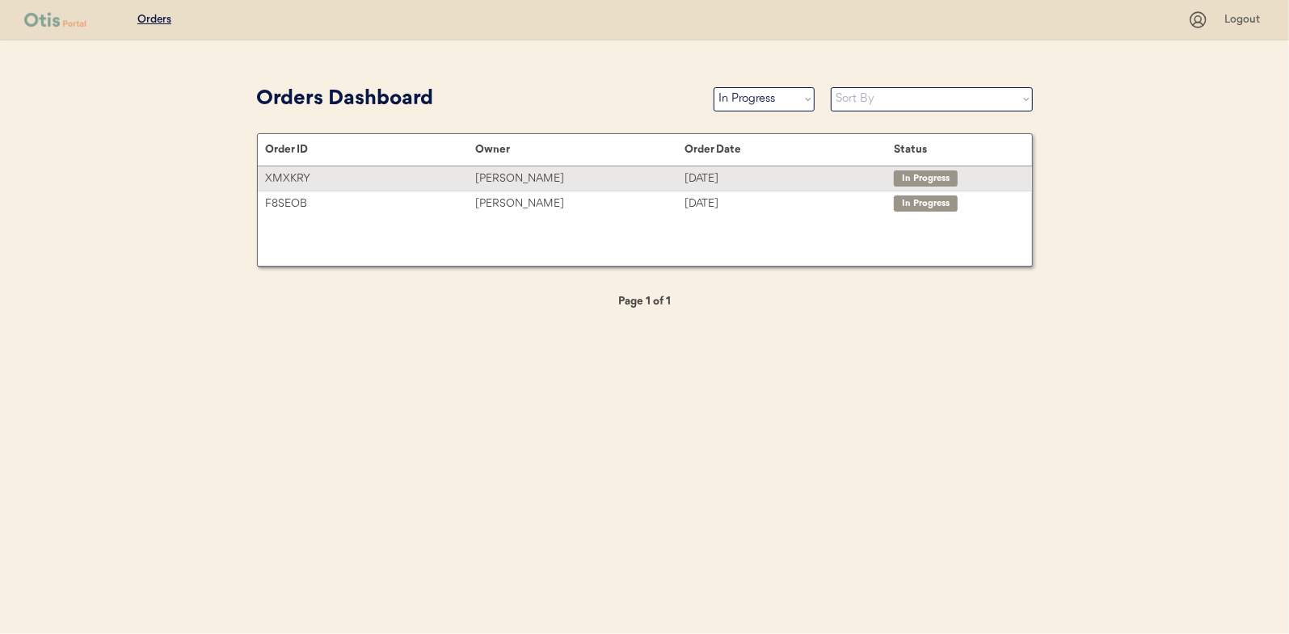
click at [502, 175] on div "[PERSON_NAME]" at bounding box center [579, 179] width 209 height 19
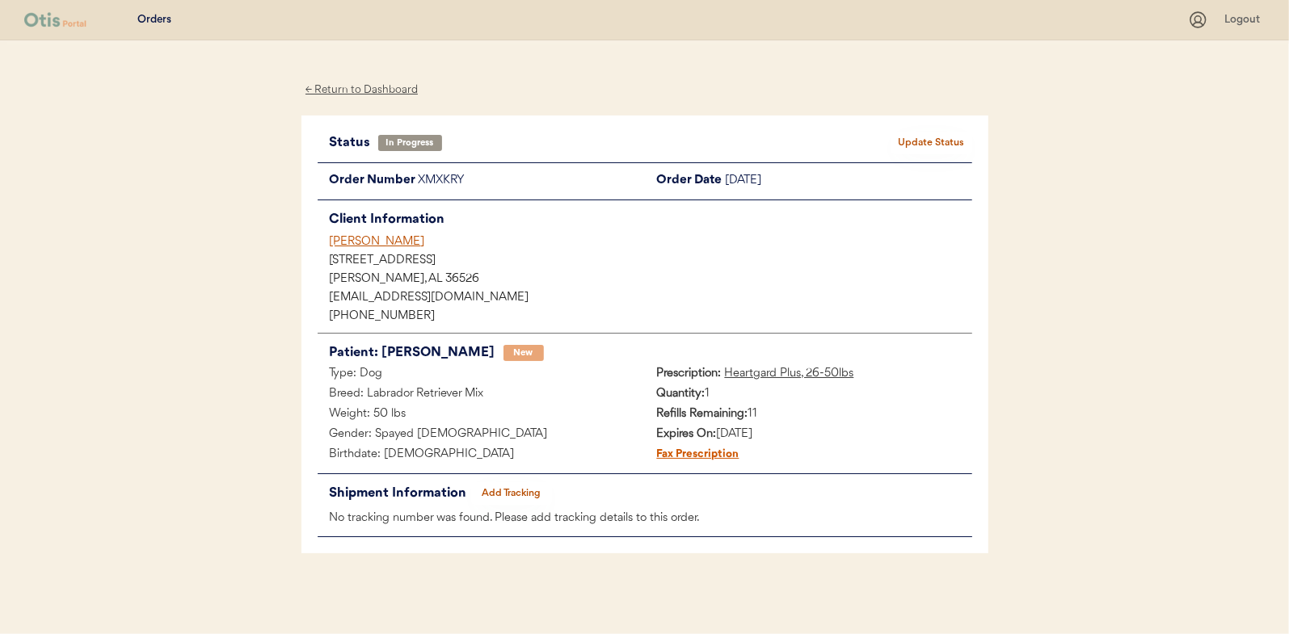
click at [520, 490] on button "Add Tracking" at bounding box center [511, 493] width 81 height 23
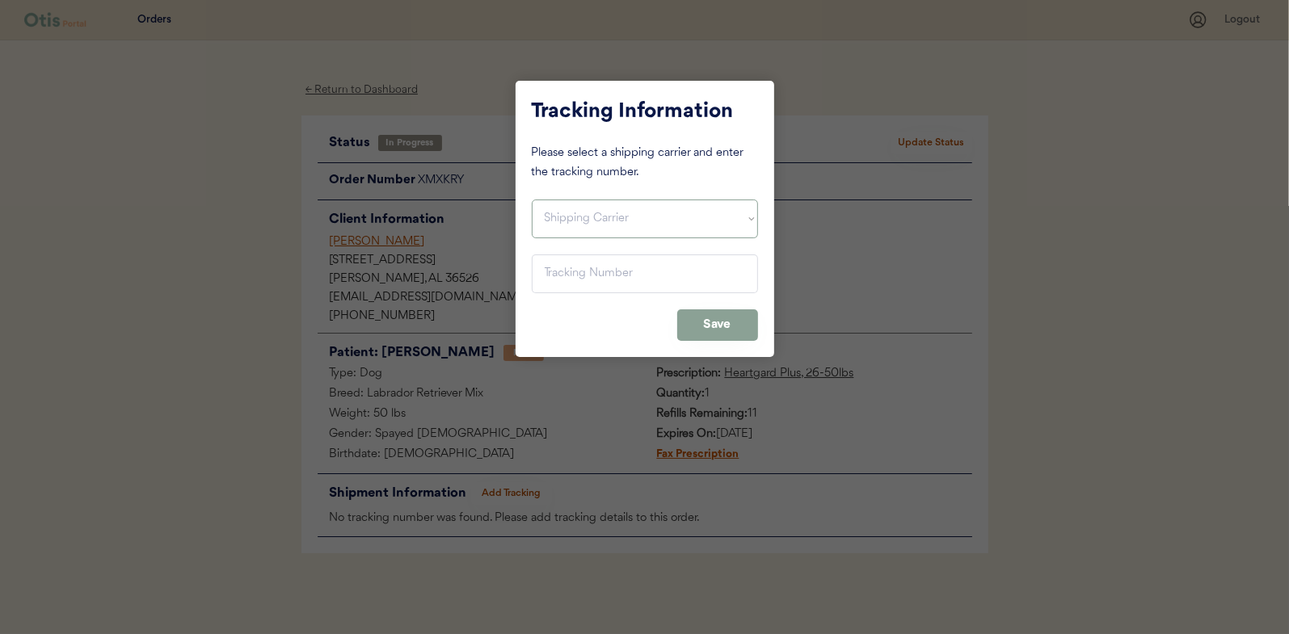
click at [625, 217] on select "Shipping Carrier FedEx FedEx Ground Economy UPS USPS" at bounding box center [645, 219] width 226 height 39
select select ""usps""
click at [532, 200] on select "Shipping Carrier FedEx FedEx Ground Economy UPS USPS" at bounding box center [645, 219] width 226 height 39
click at [558, 267] on input "input" at bounding box center [645, 274] width 226 height 39
paste input "9400150105800030324658"
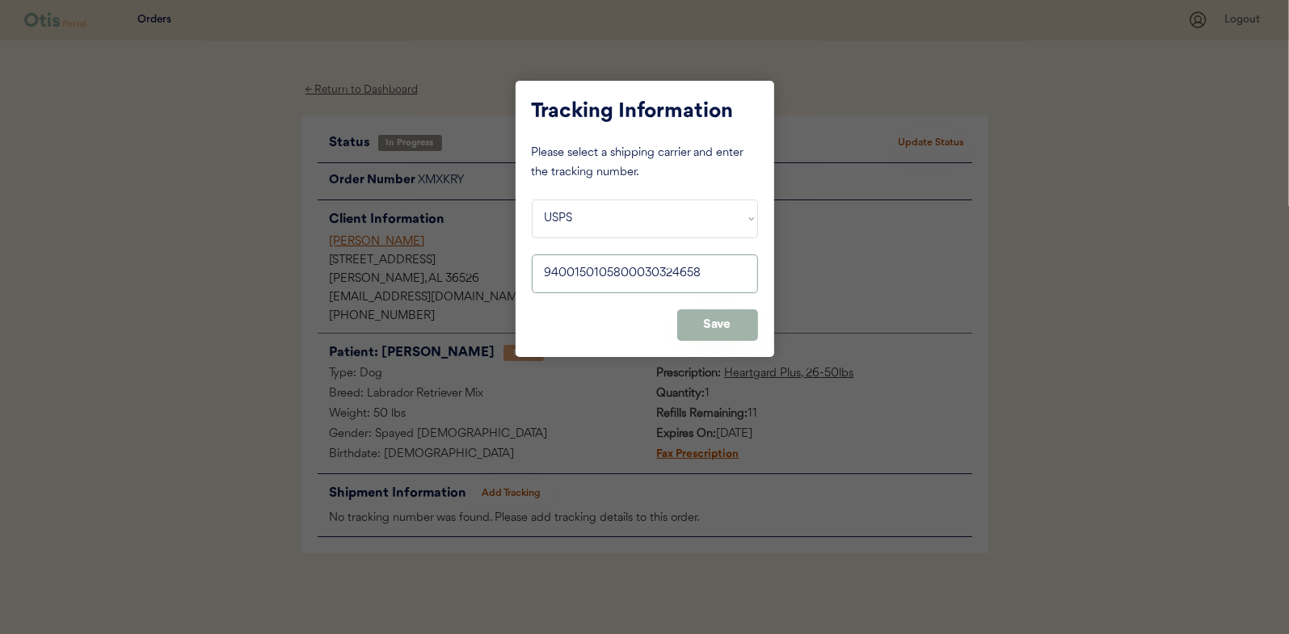
type input "9400150105800030324658"
click at [707, 326] on button "Save" at bounding box center [717, 325] width 81 height 32
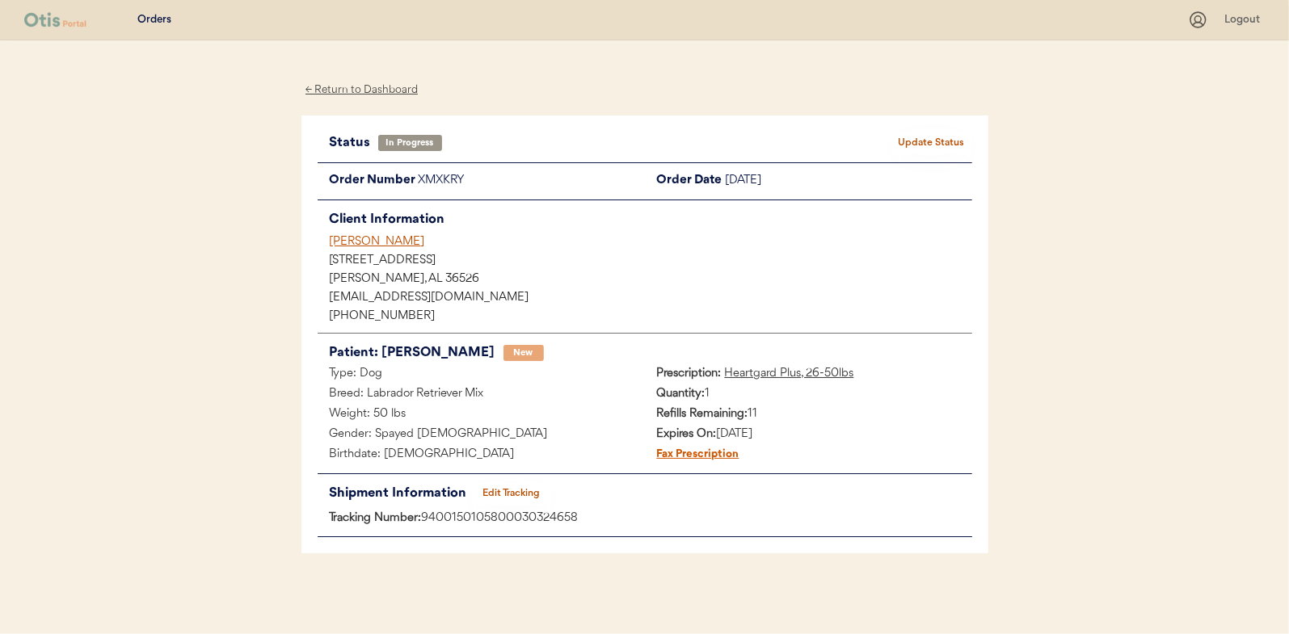
click at [936, 133] on button "Update Status" at bounding box center [931, 143] width 81 height 23
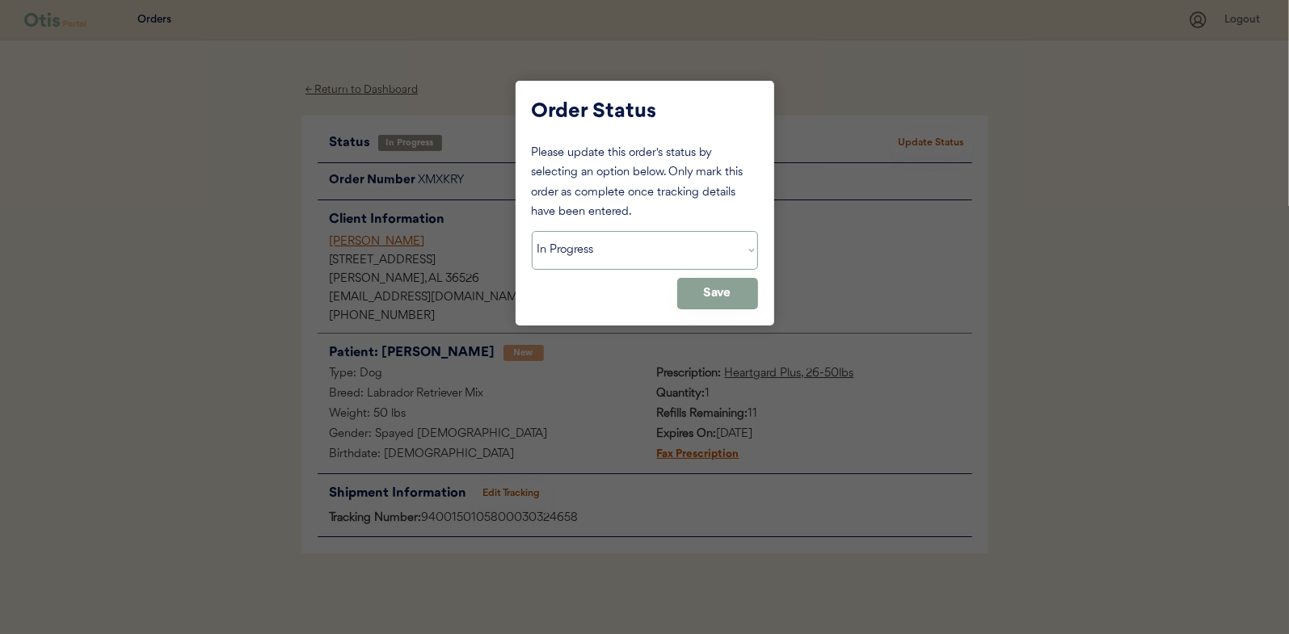
click at [592, 250] on select "Status On Hold New In Progress Complete Pending HW Consent Canceled" at bounding box center [645, 250] width 226 height 39
select select ""complete""
click at [532, 231] on select "Status On Hold New In Progress Complete Pending HW Consent Canceled" at bounding box center [645, 250] width 226 height 39
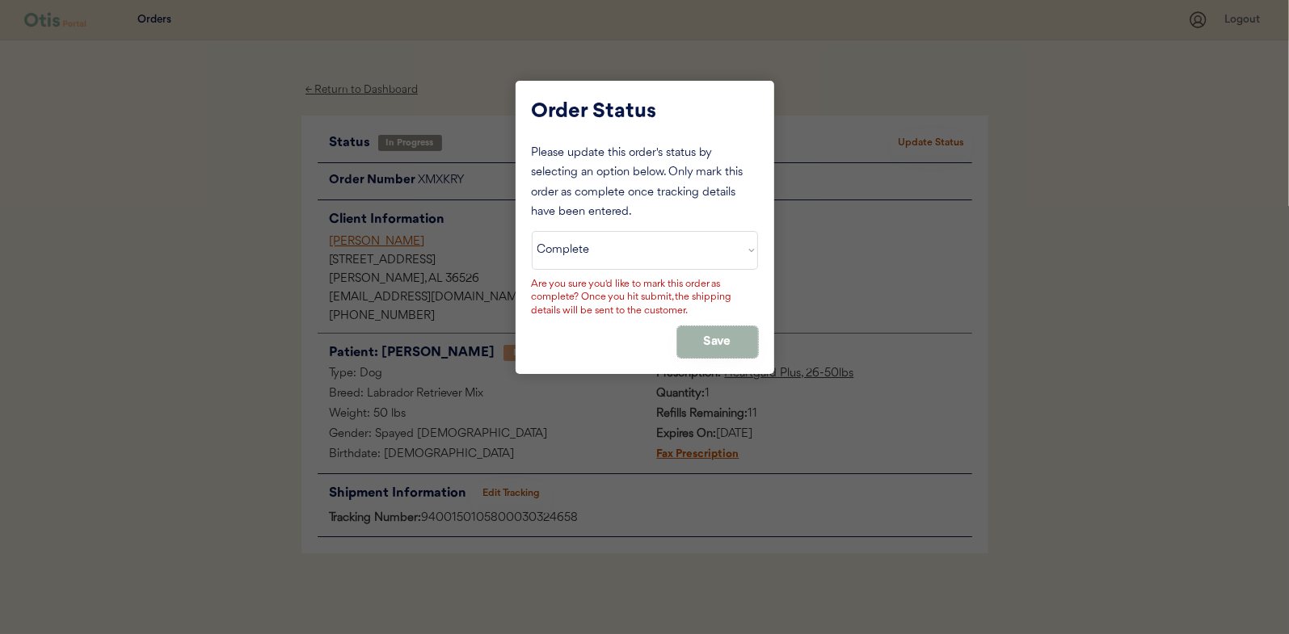
click at [726, 344] on button "Save" at bounding box center [717, 342] width 81 height 32
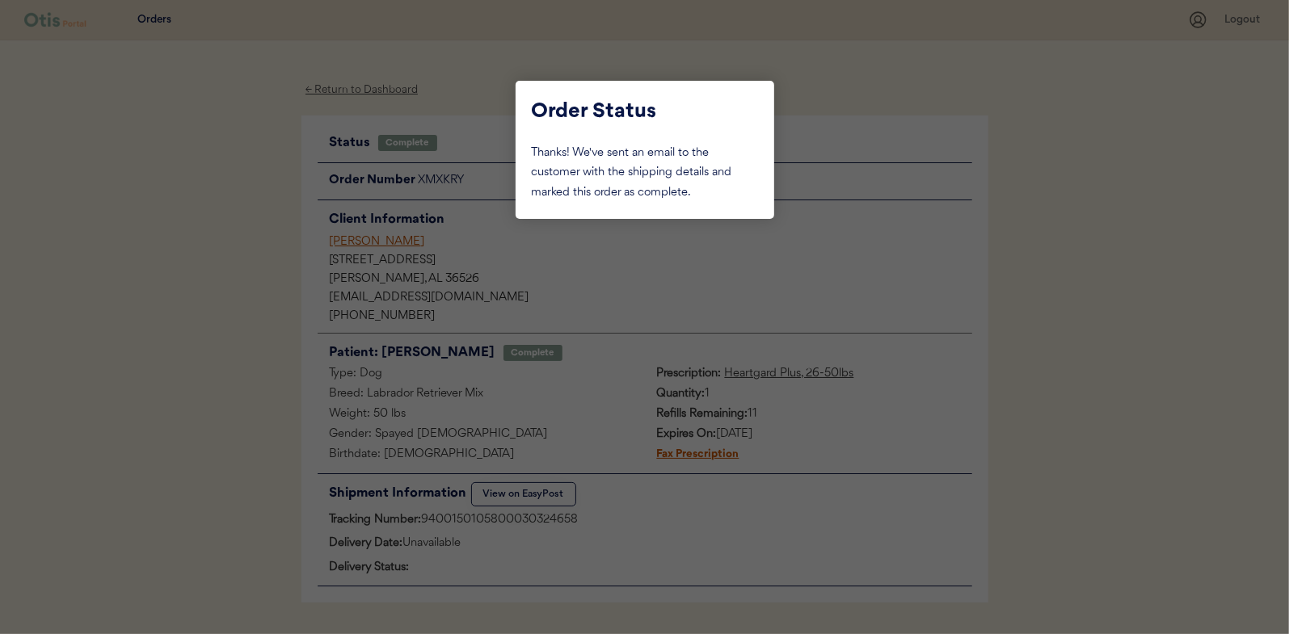
click at [225, 169] on div at bounding box center [644, 317] width 1289 height 634
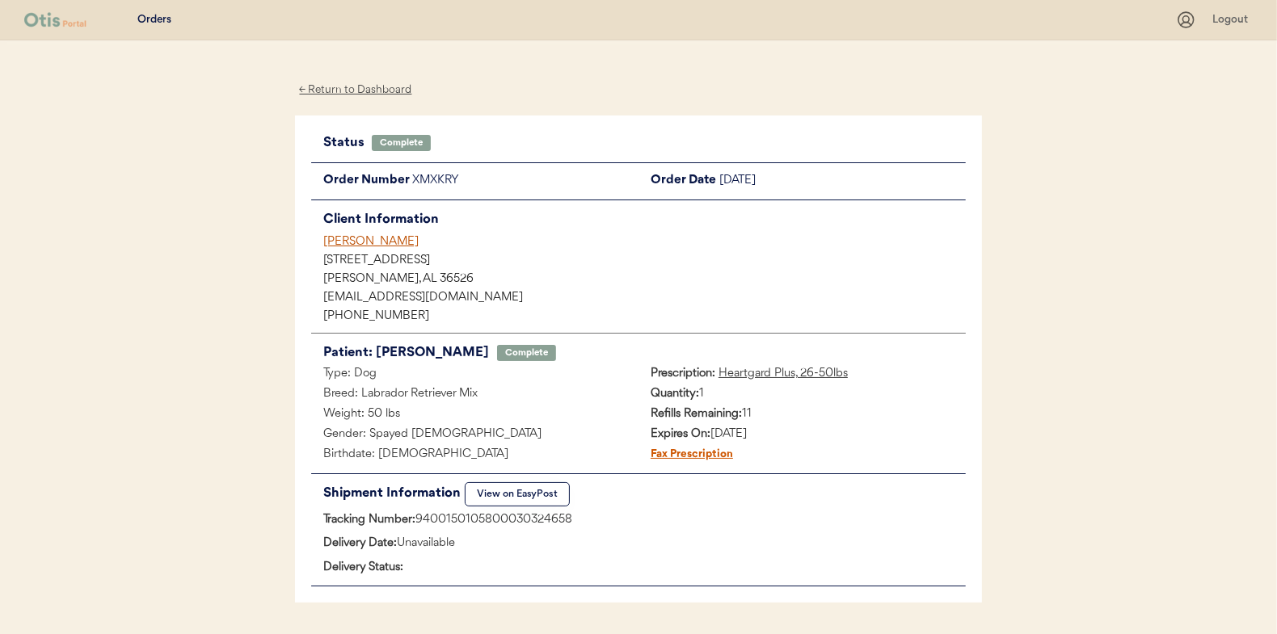
click at [364, 83] on div "← Return to Dashboard" at bounding box center [355, 90] width 121 height 19
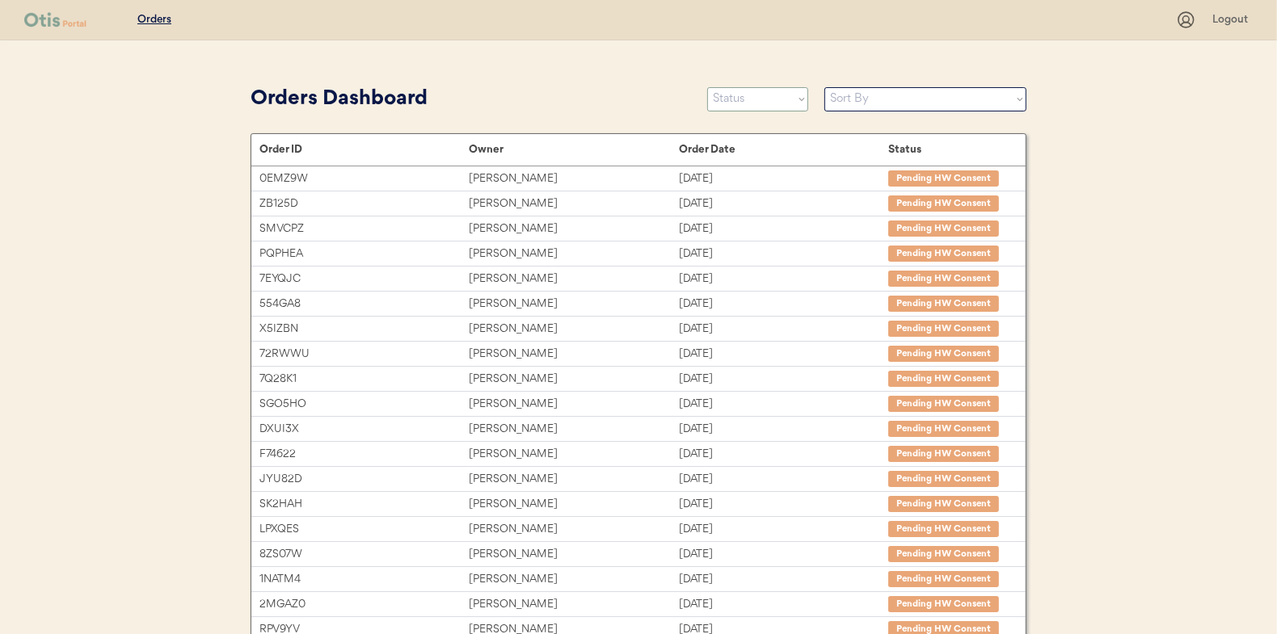
click at [747, 99] on select "Status On Hold New In Progress Complete Pending HW Consent Canceled" at bounding box center [757, 99] width 101 height 24
select select ""in_progress""
click at [707, 87] on select "Status On Hold New In Progress Complete Pending HW Consent Canceled" at bounding box center [757, 99] width 101 height 24
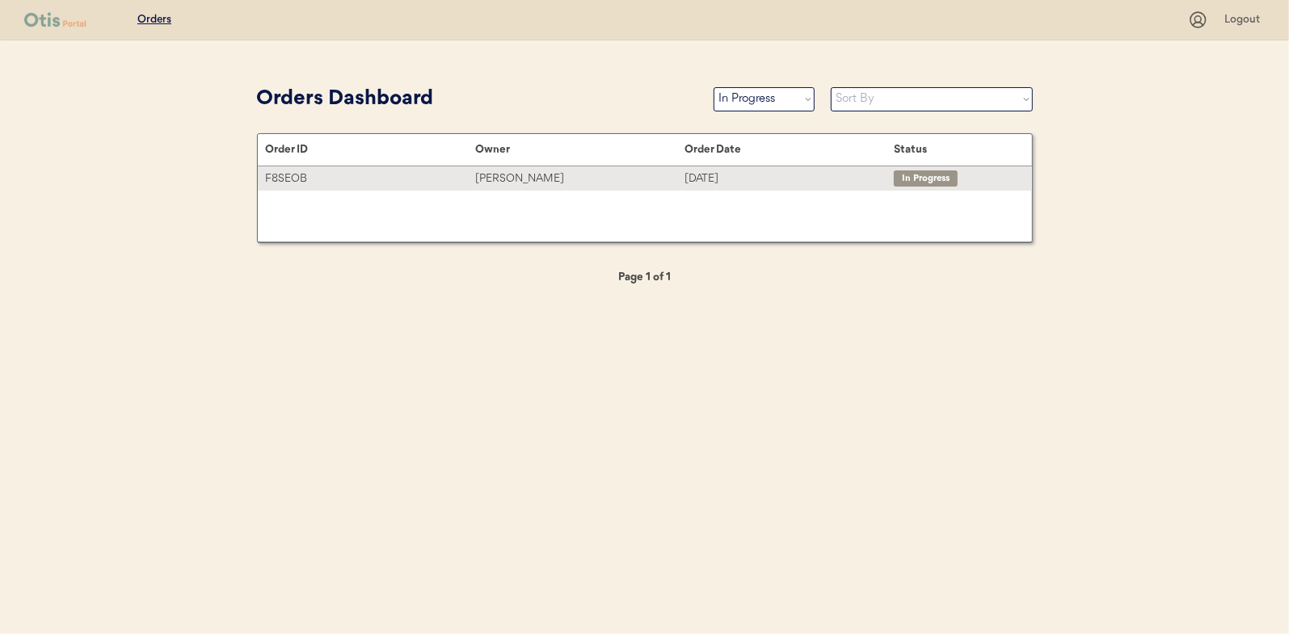
click at [499, 177] on div "[PERSON_NAME]" at bounding box center [579, 179] width 209 height 19
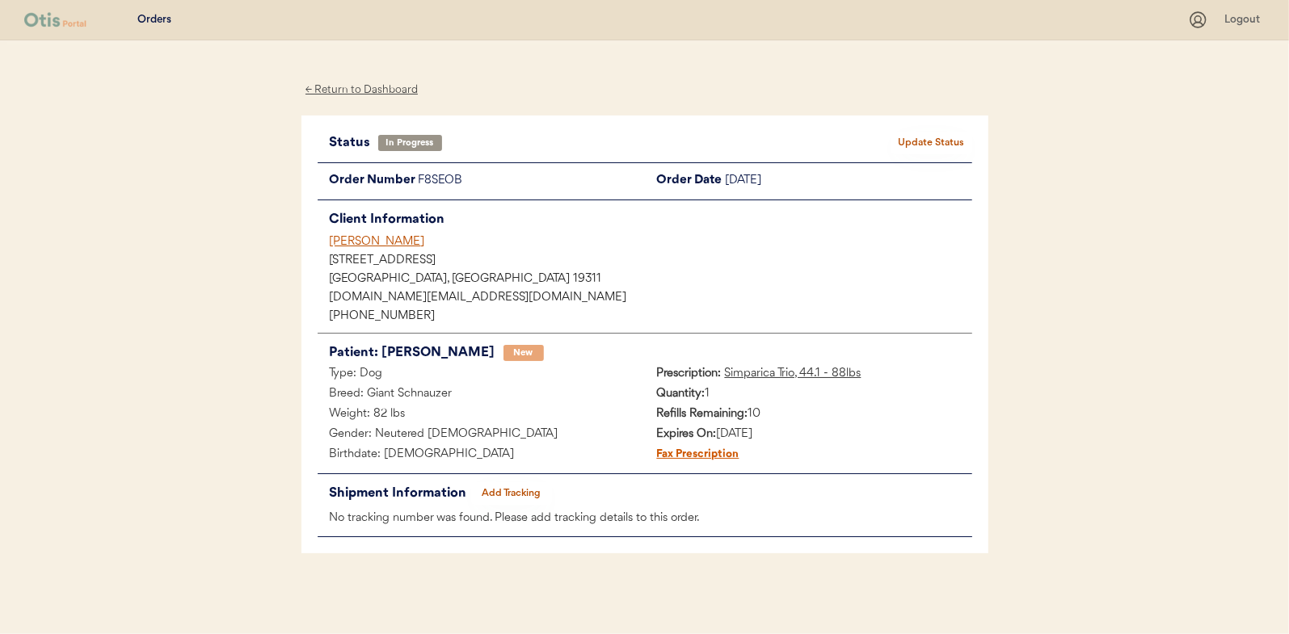
click at [524, 487] on button "Add Tracking" at bounding box center [511, 493] width 81 height 23
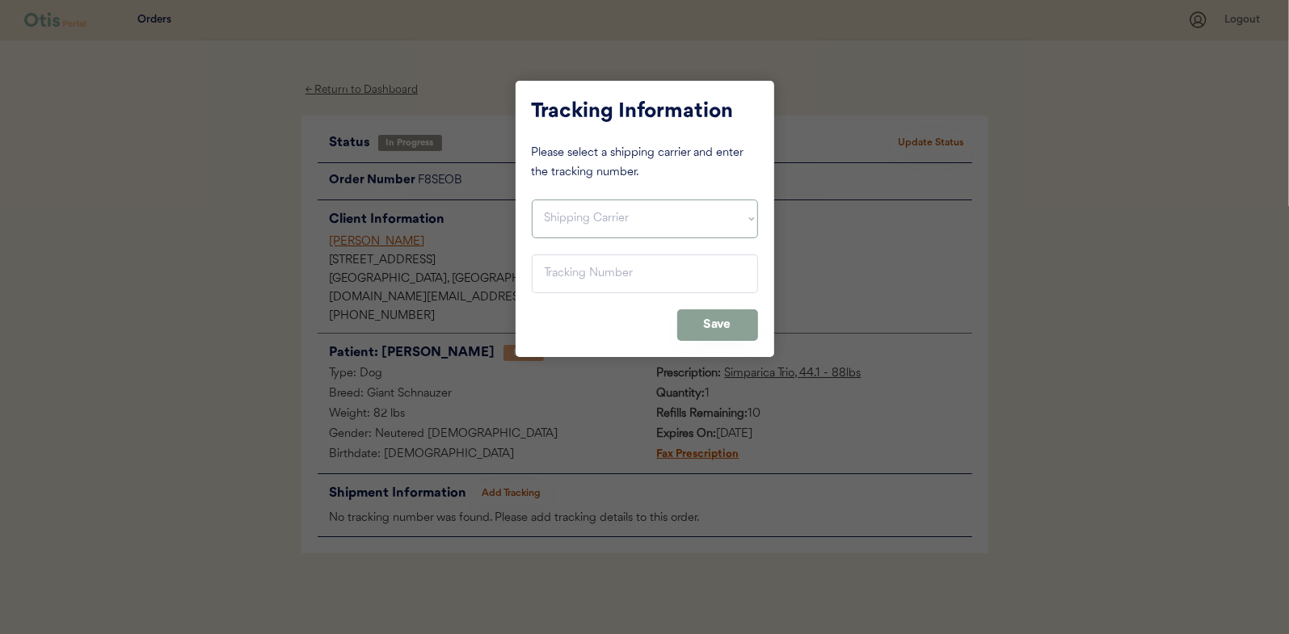
drag, startPoint x: 579, startPoint y: 209, endPoint x: 578, endPoint y: 217, distance: 8.1
click at [579, 209] on select "Shipping Carrier FedEx FedEx Ground Economy UPS USPS" at bounding box center [645, 219] width 226 height 39
select select ""usps""
click at [532, 200] on select "Shipping Carrier FedEx FedEx Ground Economy UPS USPS" at bounding box center [645, 219] width 226 height 39
click at [549, 271] on input "input" at bounding box center [645, 274] width 226 height 39
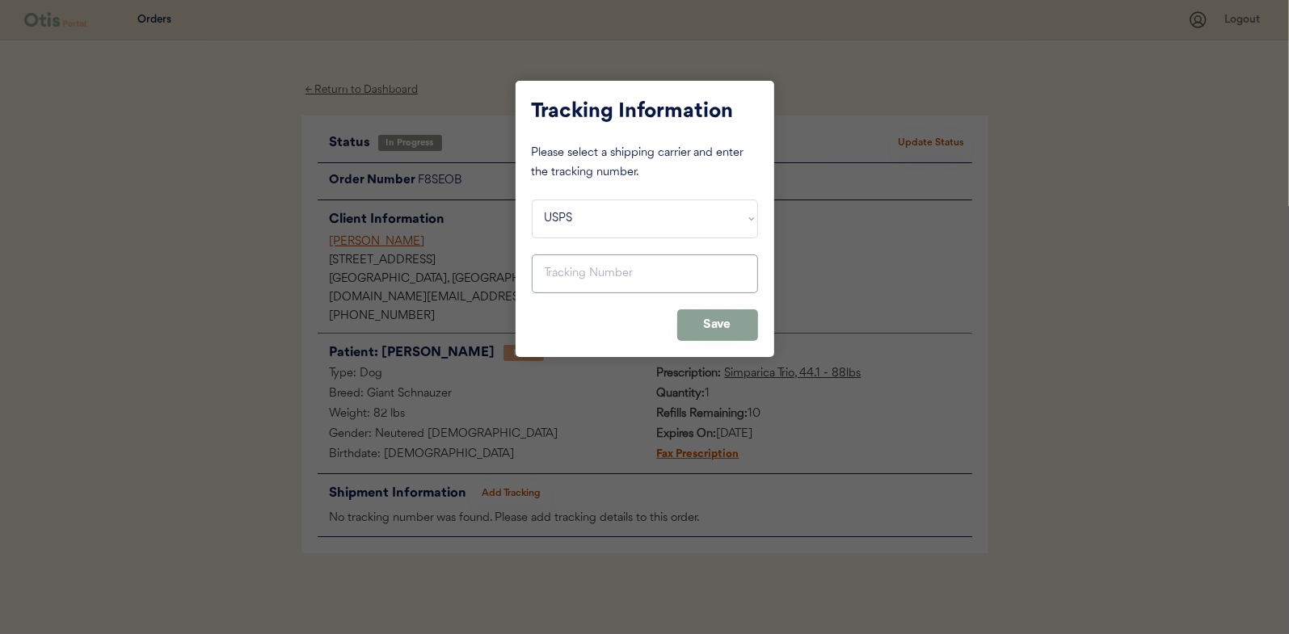
paste input "9400150105799030325263"
type input "9400150105799030325263"
click at [713, 320] on button "Save" at bounding box center [717, 325] width 81 height 32
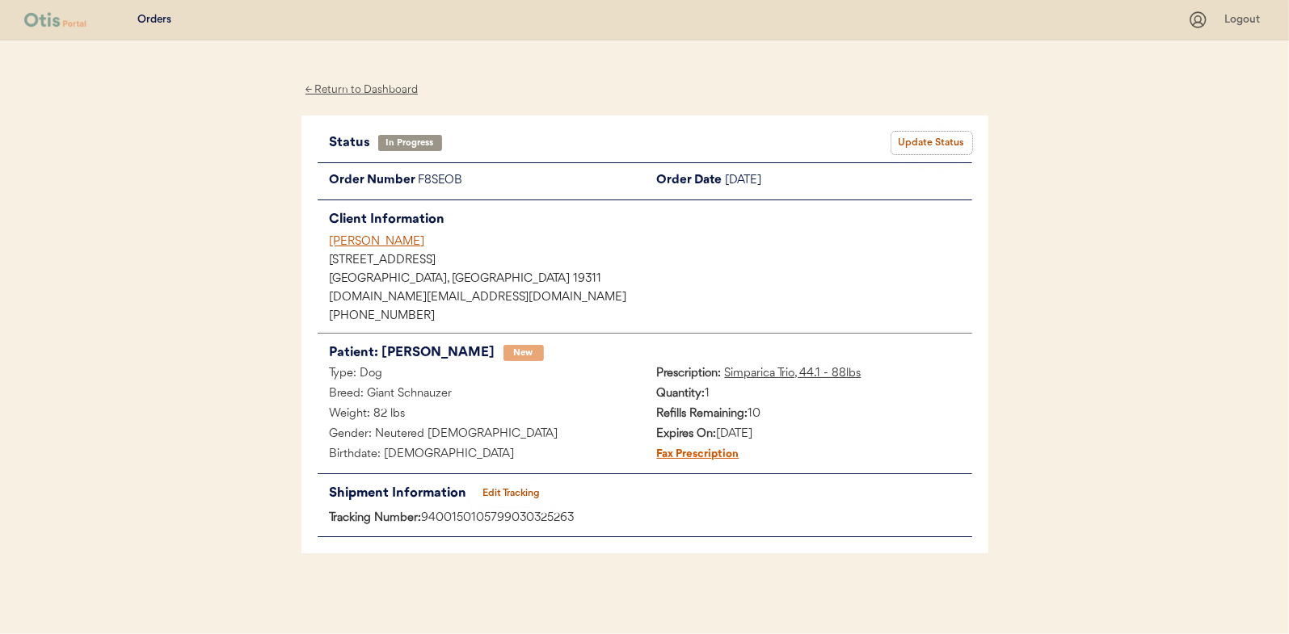
click at [930, 144] on button "Update Status" at bounding box center [931, 143] width 81 height 23
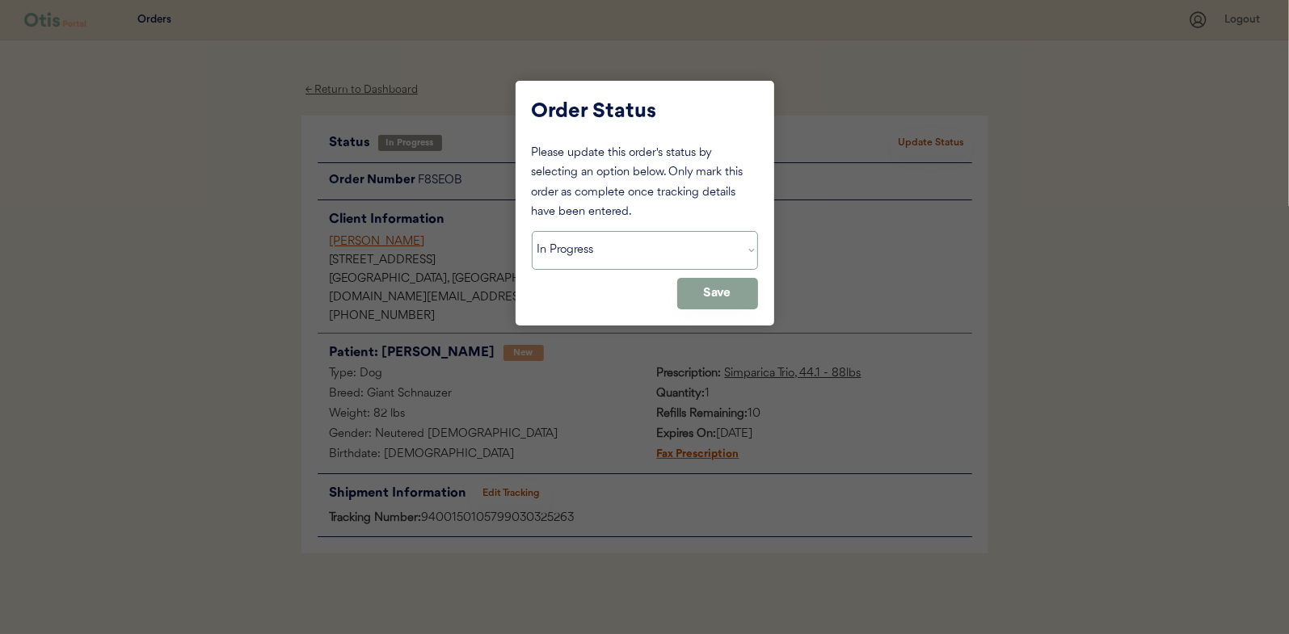
click at [577, 253] on select "Status On Hold New In Progress Complete Pending HW Consent Canceled" at bounding box center [645, 250] width 226 height 39
select select ""complete""
click at [532, 231] on select "Status On Hold New In Progress Complete Pending HW Consent Canceled" at bounding box center [645, 250] width 226 height 39
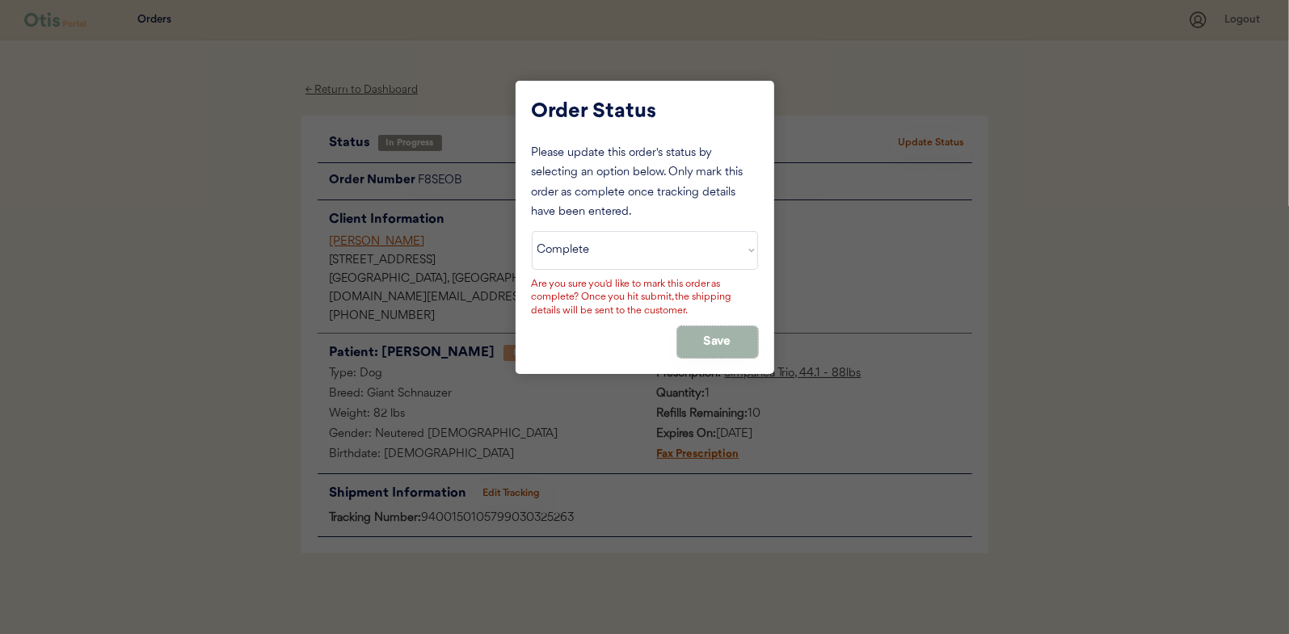
click at [699, 346] on button "Save" at bounding box center [717, 342] width 81 height 32
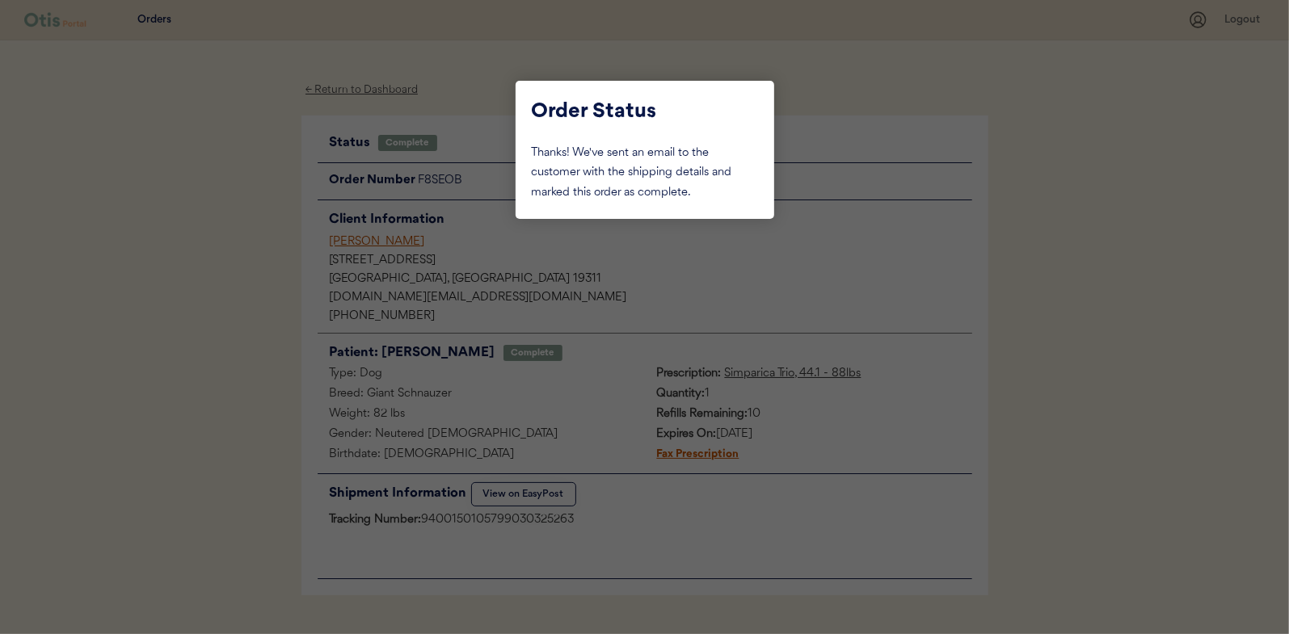
drag, startPoint x: 219, startPoint y: 221, endPoint x: 290, endPoint y: 155, distance: 96.6
click at [221, 220] on div at bounding box center [644, 317] width 1289 height 634
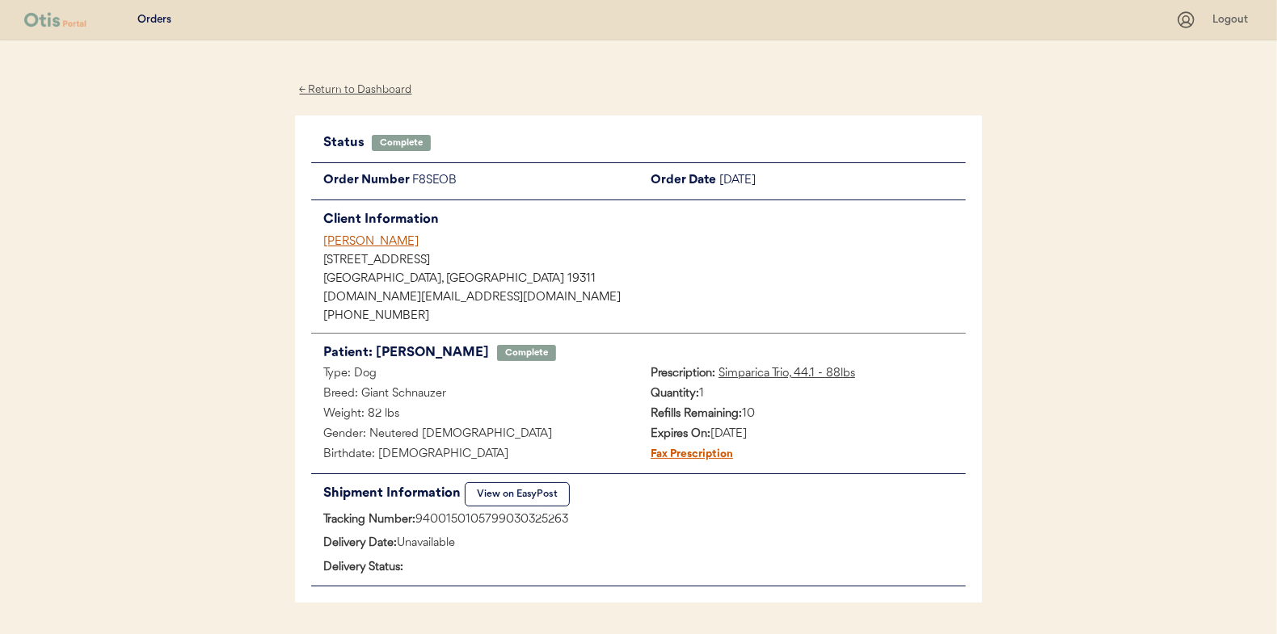
click at [356, 90] on div "← Return to Dashboard" at bounding box center [355, 90] width 121 height 19
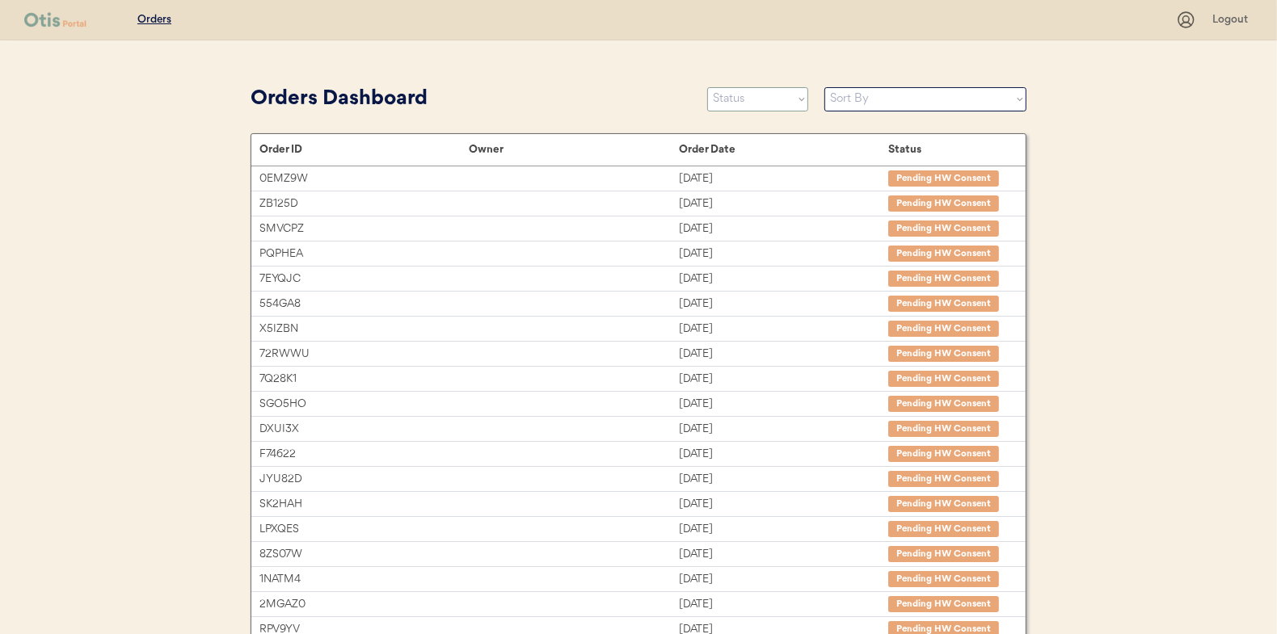
drag, startPoint x: 0, startPoint y: 0, endPoint x: 744, endPoint y: 103, distance: 751.3
click at [744, 103] on select "Status On Hold New In Progress Complete Pending HW Consent Canceled" at bounding box center [757, 99] width 101 height 24
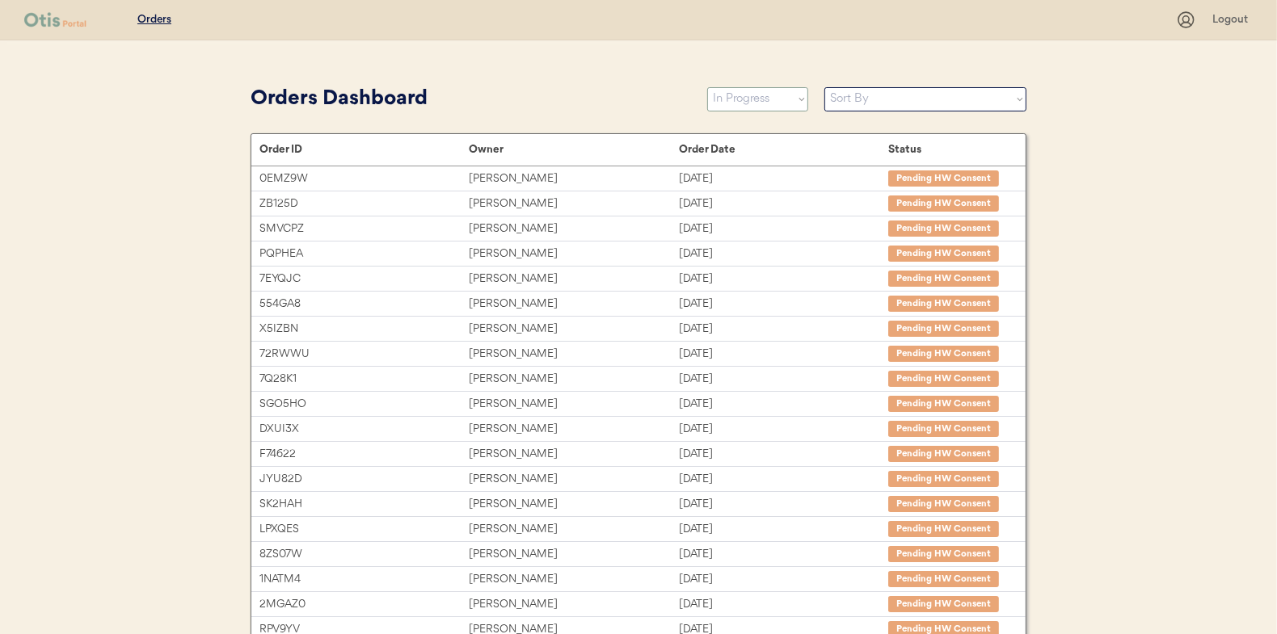
click at [707, 87] on select "Status On Hold New In Progress Complete Pending HW Consent Canceled" at bounding box center [757, 99] width 101 height 24
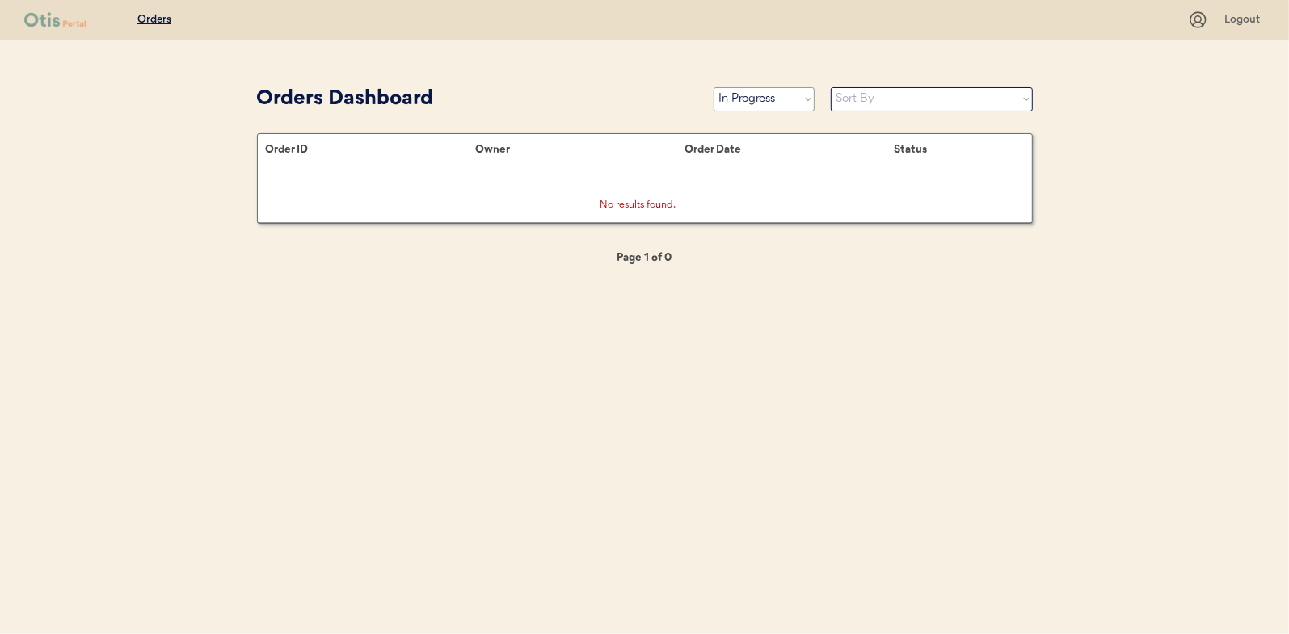
click at [725, 103] on select "Status On Hold New In Progress Complete Pending HW Consent Canceled" at bounding box center [763, 99] width 101 height 24
select select ""new""
click at [713, 87] on select "Status On Hold New In Progress Complete Pending HW Consent Canceled" at bounding box center [763, 99] width 101 height 24
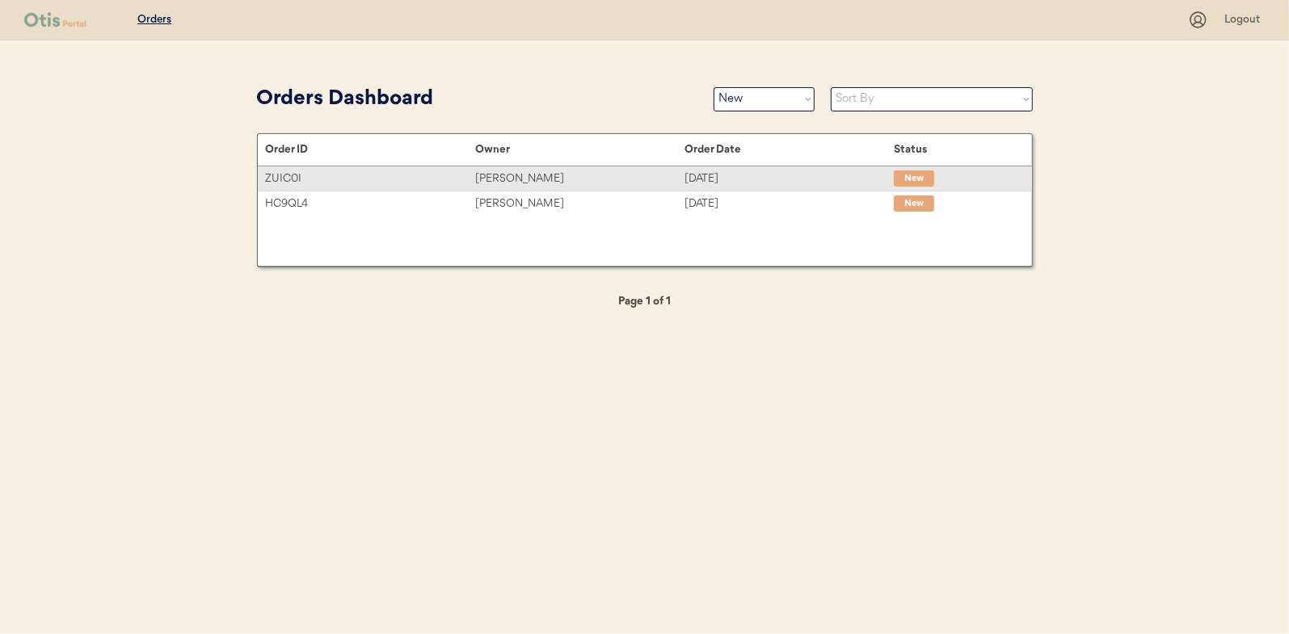
click at [530, 176] on div "[PERSON_NAME]" at bounding box center [579, 179] width 209 height 19
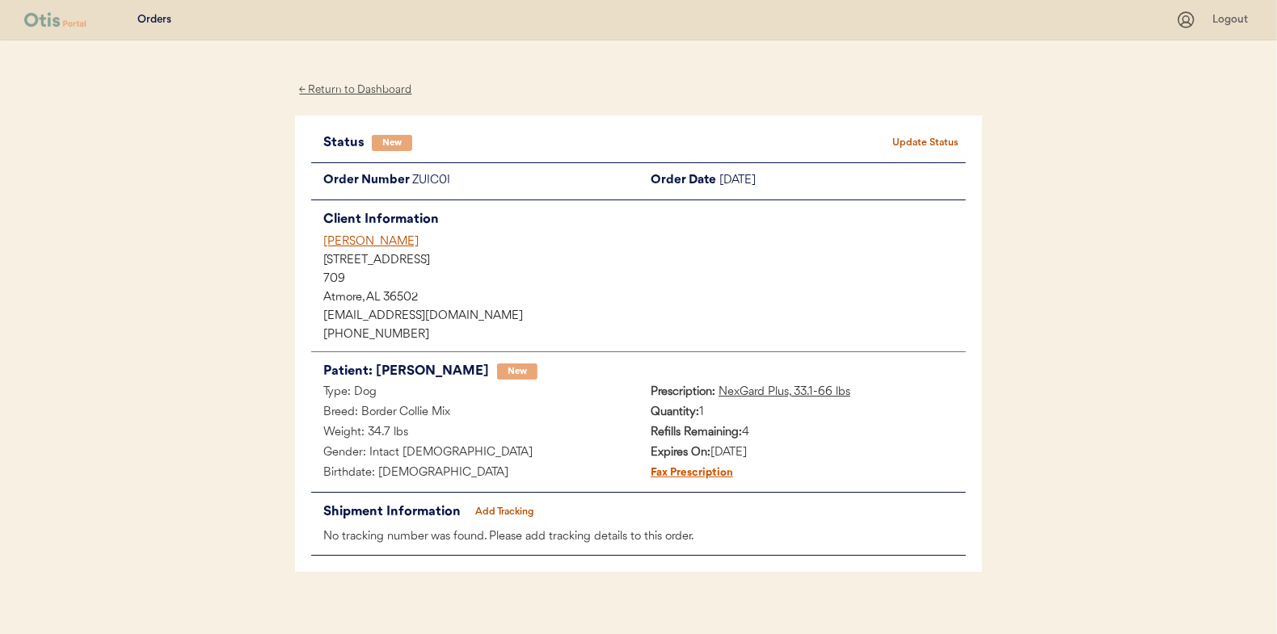
click at [932, 141] on button "Update Status" at bounding box center [925, 143] width 81 height 23
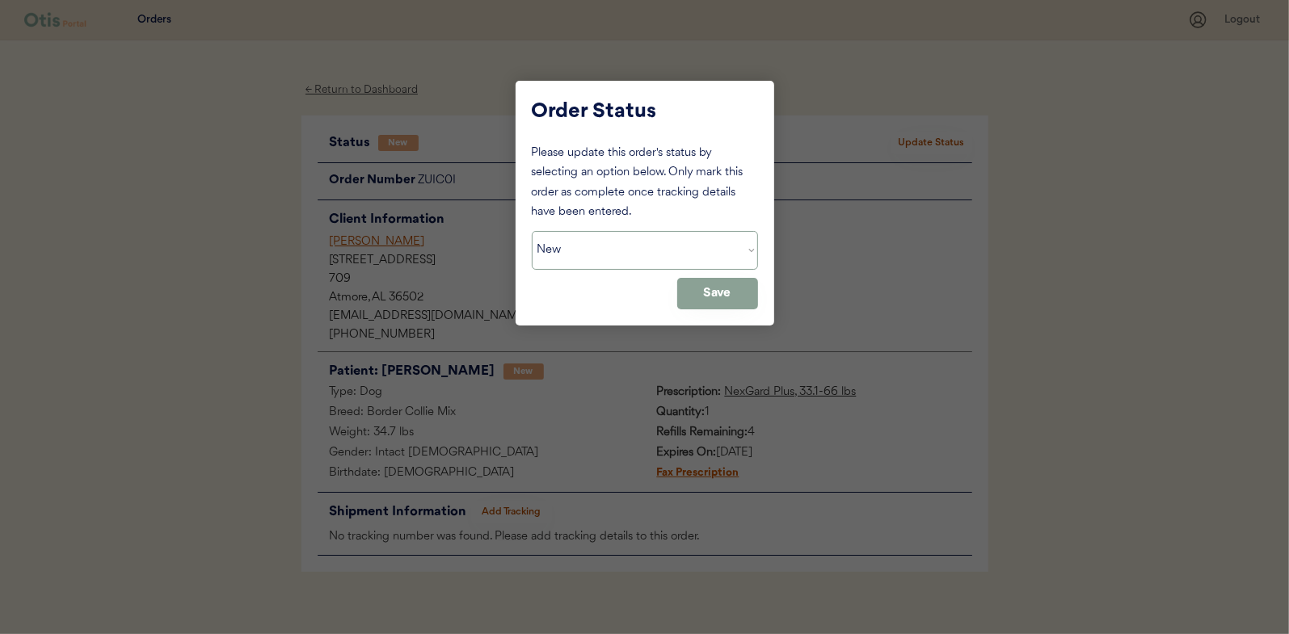
click at [556, 246] on select "Status On Hold New In Progress Complete Pending HW Consent Canceled" at bounding box center [645, 250] width 226 height 39
select select ""in_progress""
click at [532, 231] on select "Status On Hold New In Progress Complete Pending HW Consent Canceled" at bounding box center [645, 250] width 226 height 39
click at [717, 288] on button "Save" at bounding box center [717, 294] width 81 height 32
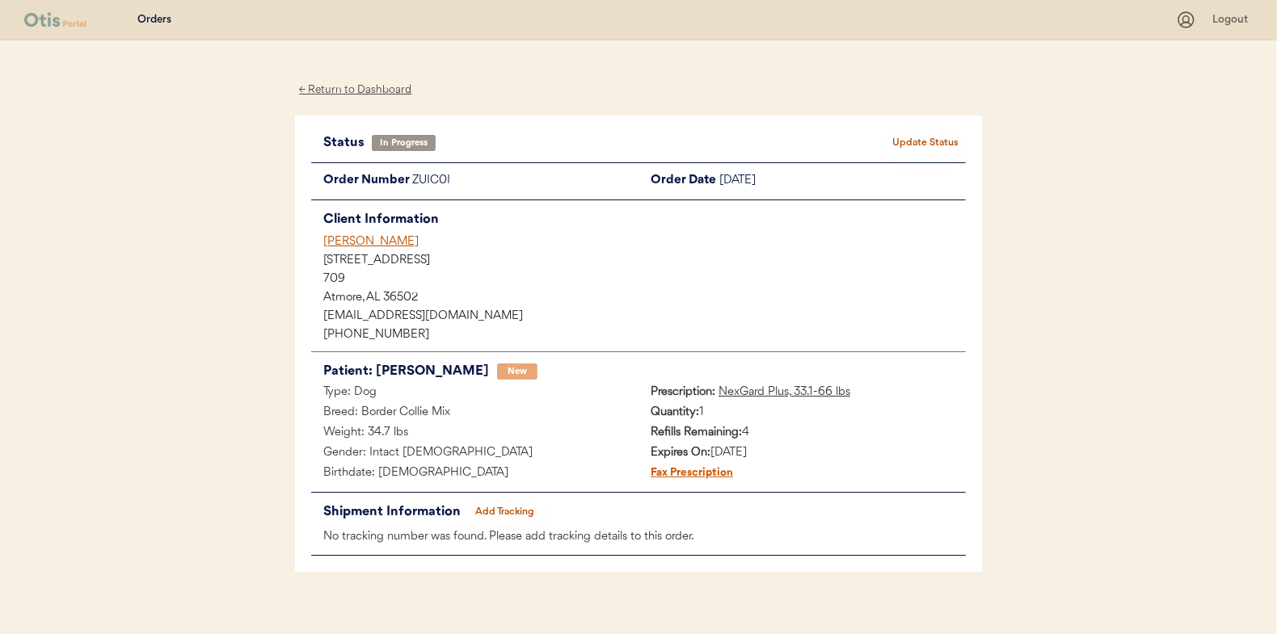
click at [361, 88] on div "← Return to Dashboard" at bounding box center [355, 90] width 121 height 19
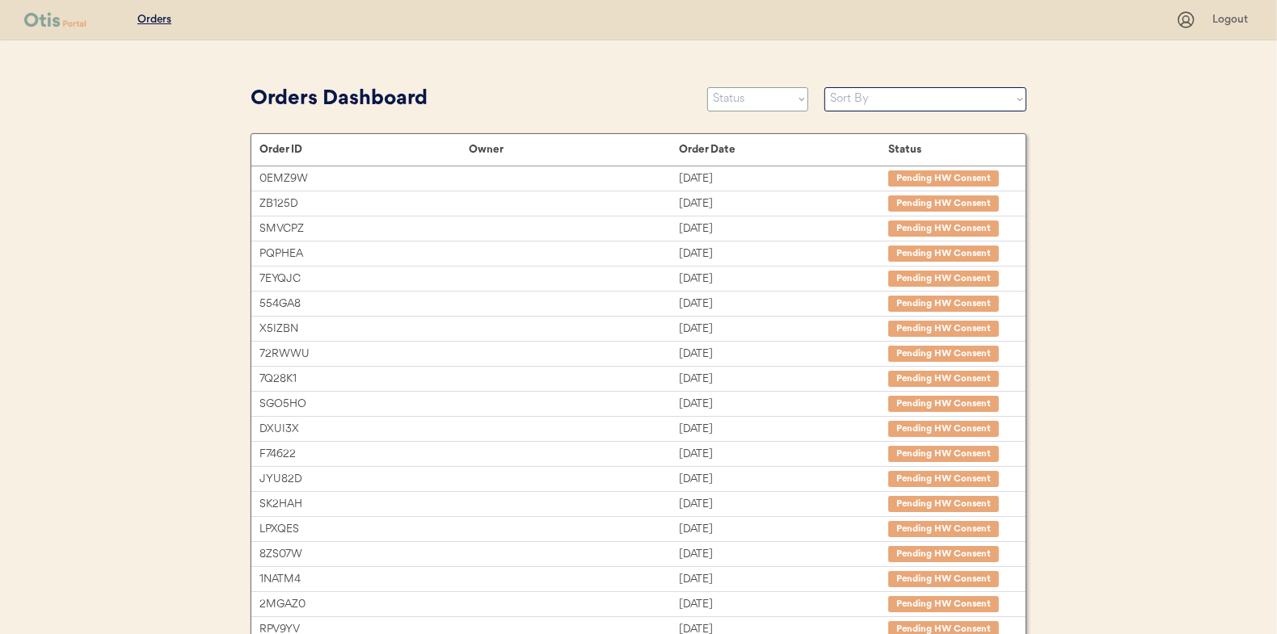
click at [751, 101] on select "Status On Hold New In Progress Complete Pending HW Consent Canceled" at bounding box center [757, 99] width 101 height 24
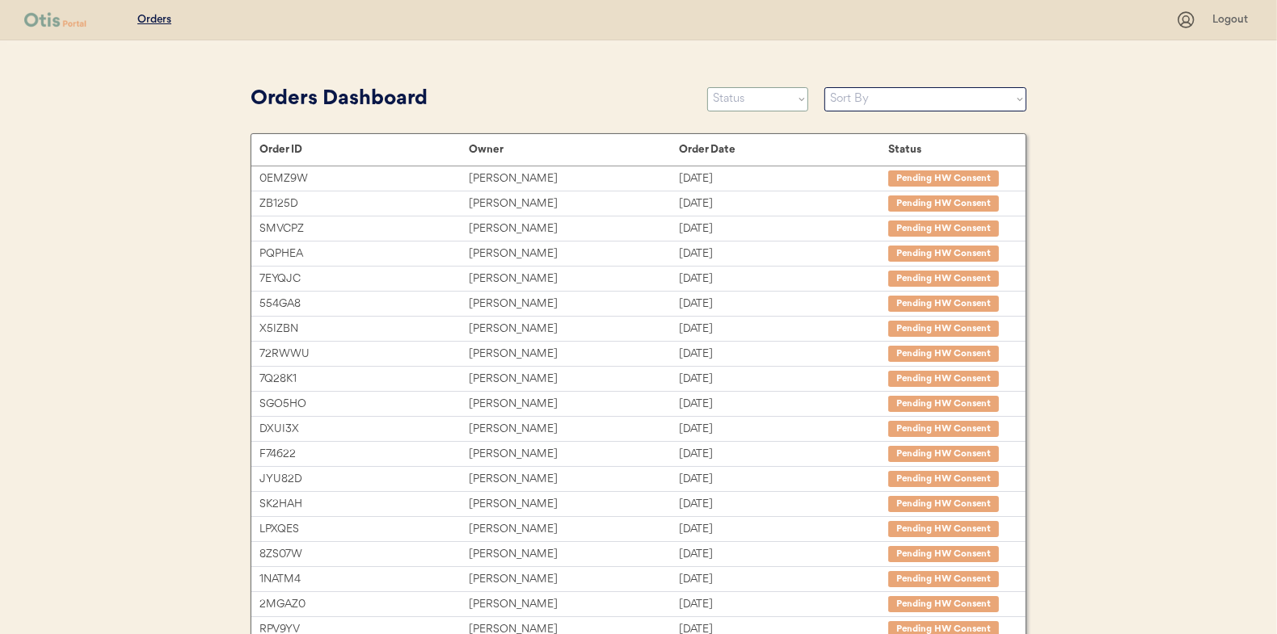
select select ""new""
click at [707, 87] on select "Status On Hold New In Progress Complete Pending HW Consent Canceled" at bounding box center [757, 99] width 101 height 24
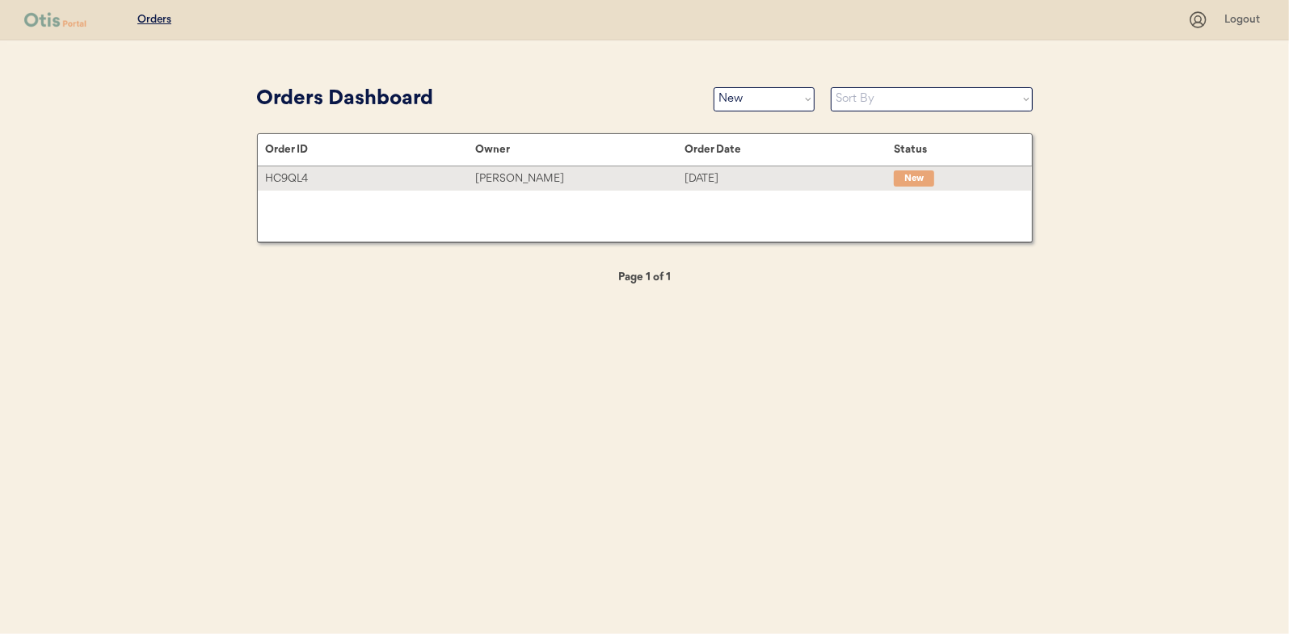
click at [523, 175] on div "Samantha Marie Fuller" at bounding box center [579, 179] width 209 height 19
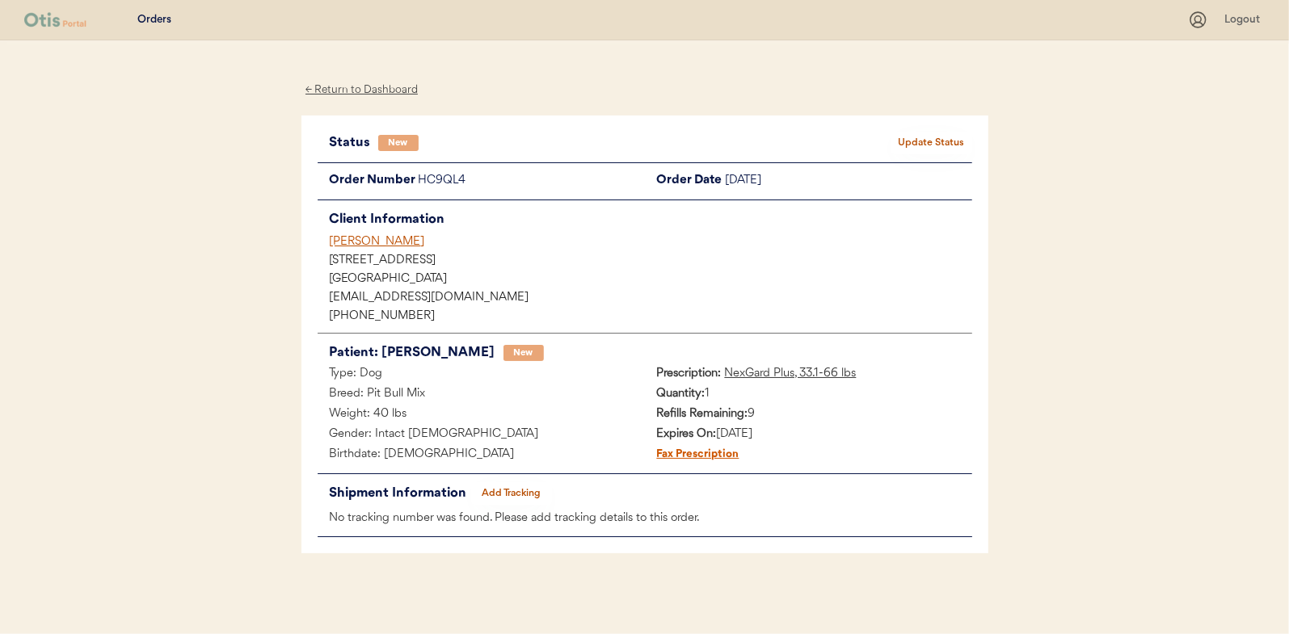
click at [931, 144] on button "Update Status" at bounding box center [931, 143] width 81 height 23
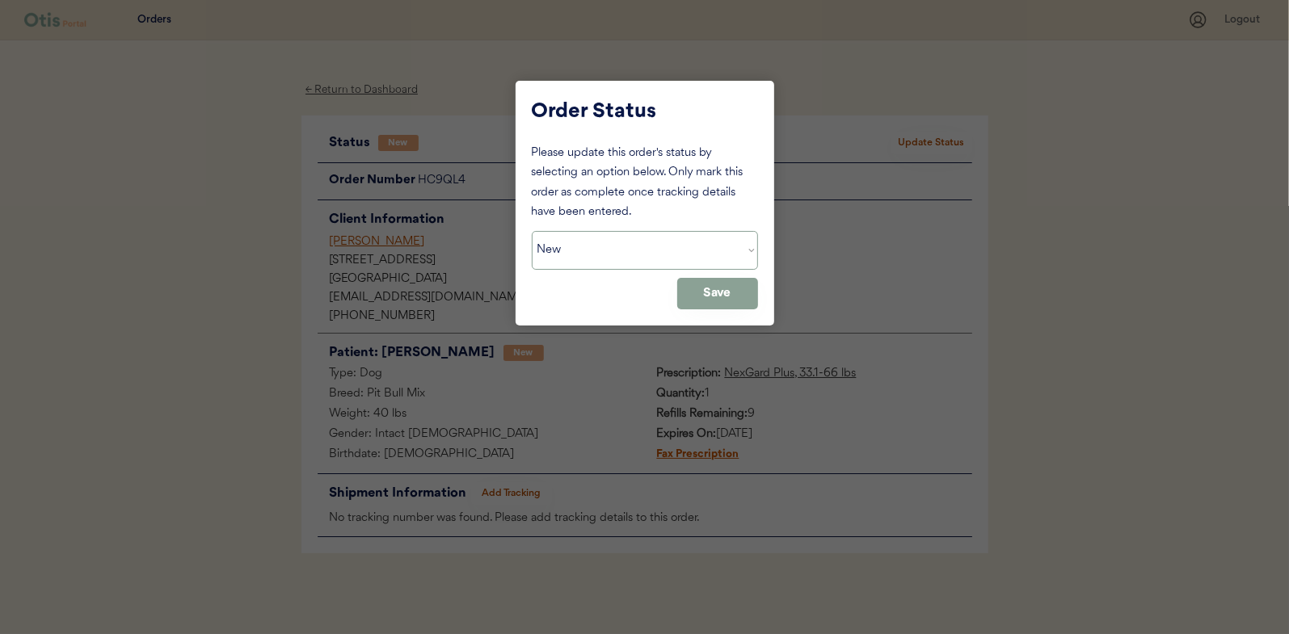
click at [582, 253] on select "Status On Hold New In Progress Complete Pending HW Consent Canceled" at bounding box center [645, 250] width 226 height 39
select select ""in_progress""
click at [532, 231] on select "Status On Hold New In Progress Complete Pending HW Consent Canceled" at bounding box center [645, 250] width 226 height 39
click at [743, 301] on button "Save" at bounding box center [717, 294] width 81 height 32
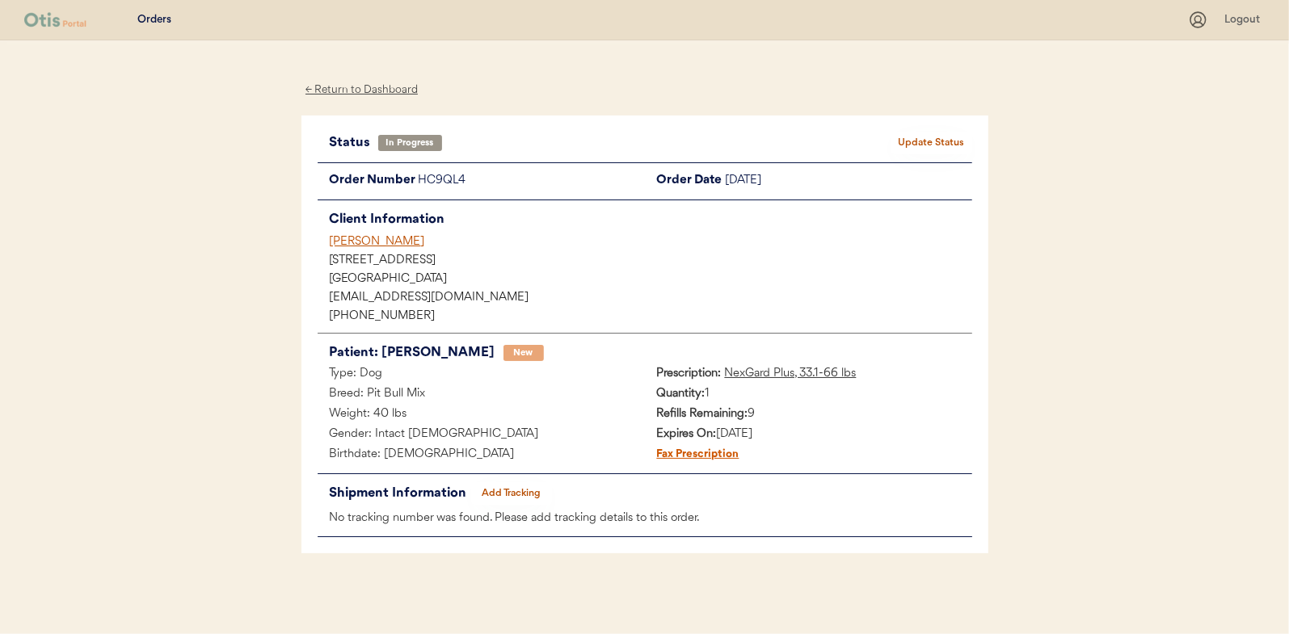
click at [360, 84] on div "← Return to Dashboard" at bounding box center [361, 90] width 121 height 19
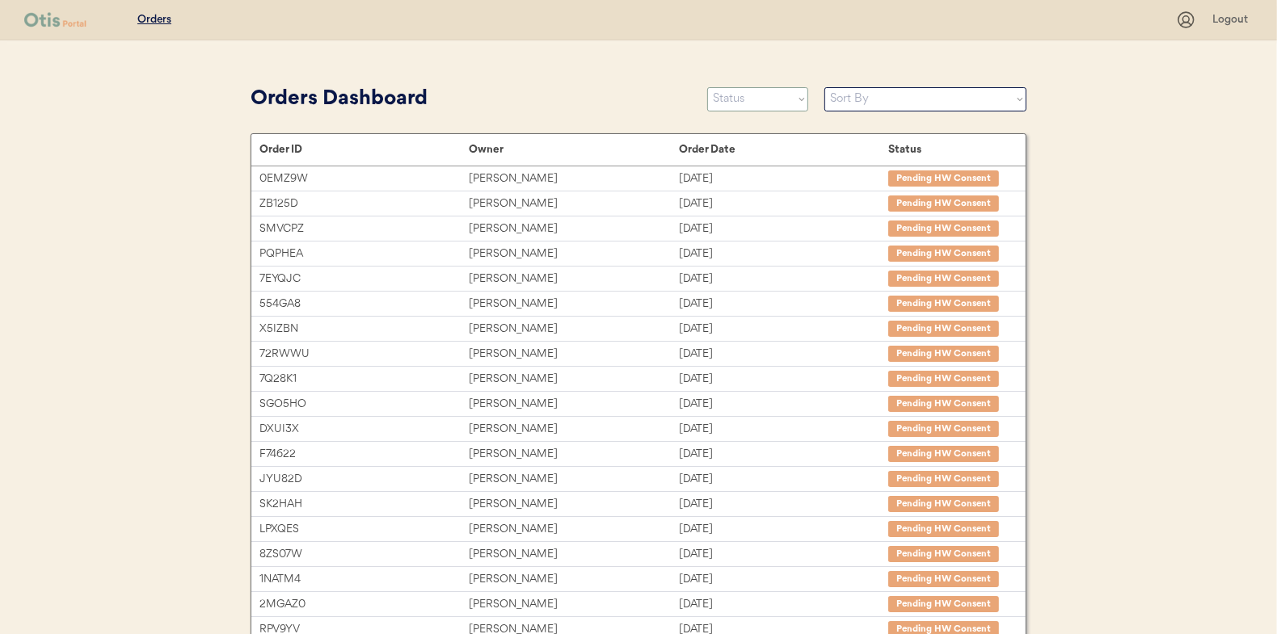
click at [739, 99] on select "Status On Hold New In Progress Complete Pending HW Consent Canceled" at bounding box center [757, 99] width 101 height 24
select select ""new""
click at [707, 87] on select "Status On Hold New In Progress Complete Pending HW Consent Canceled" at bounding box center [757, 99] width 101 height 24
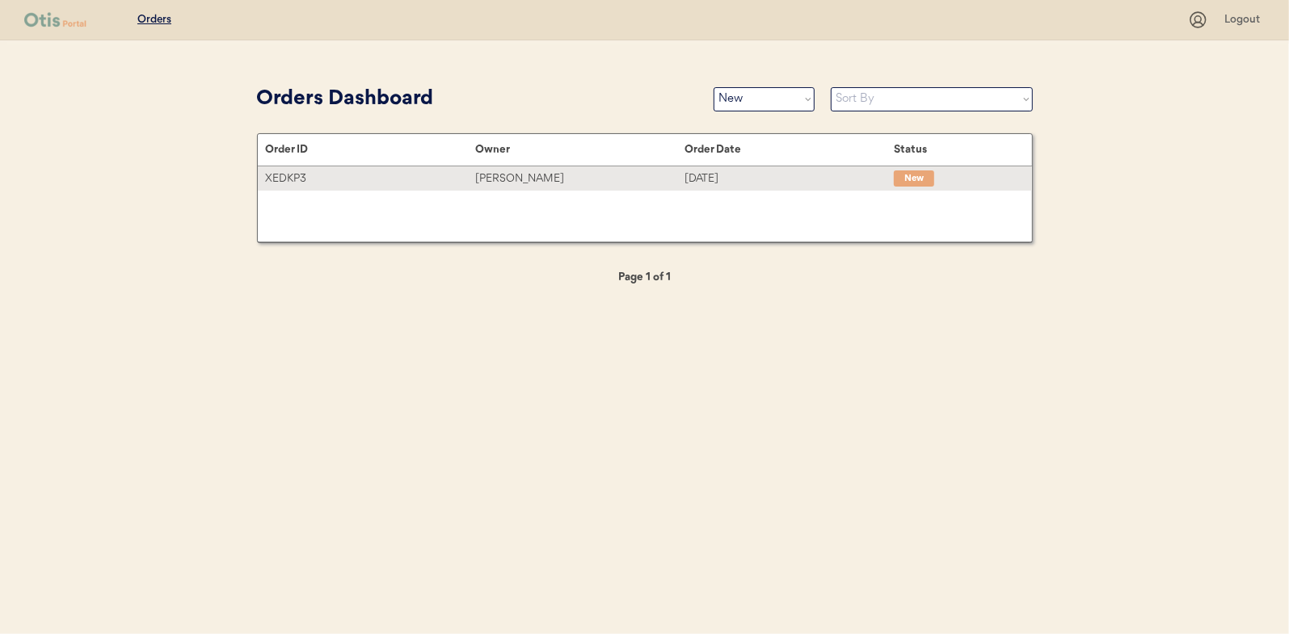
click at [505, 181] on div "Jyl Cortez" at bounding box center [579, 179] width 209 height 19
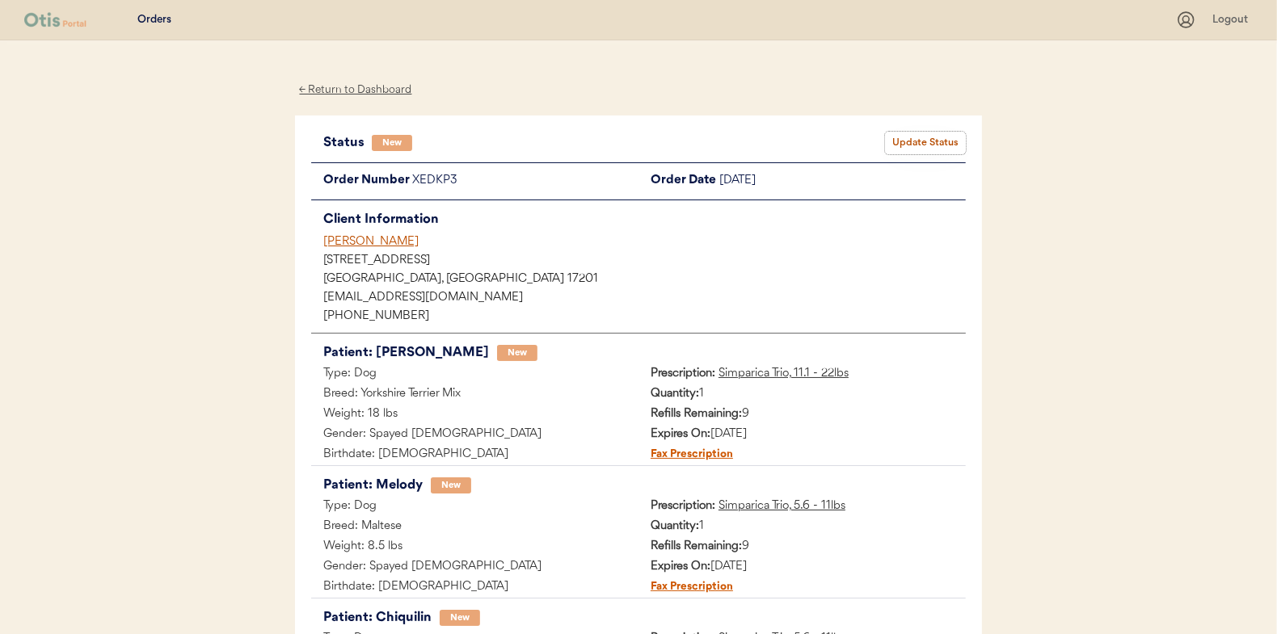
click at [940, 141] on button "Update Status" at bounding box center [925, 143] width 81 height 23
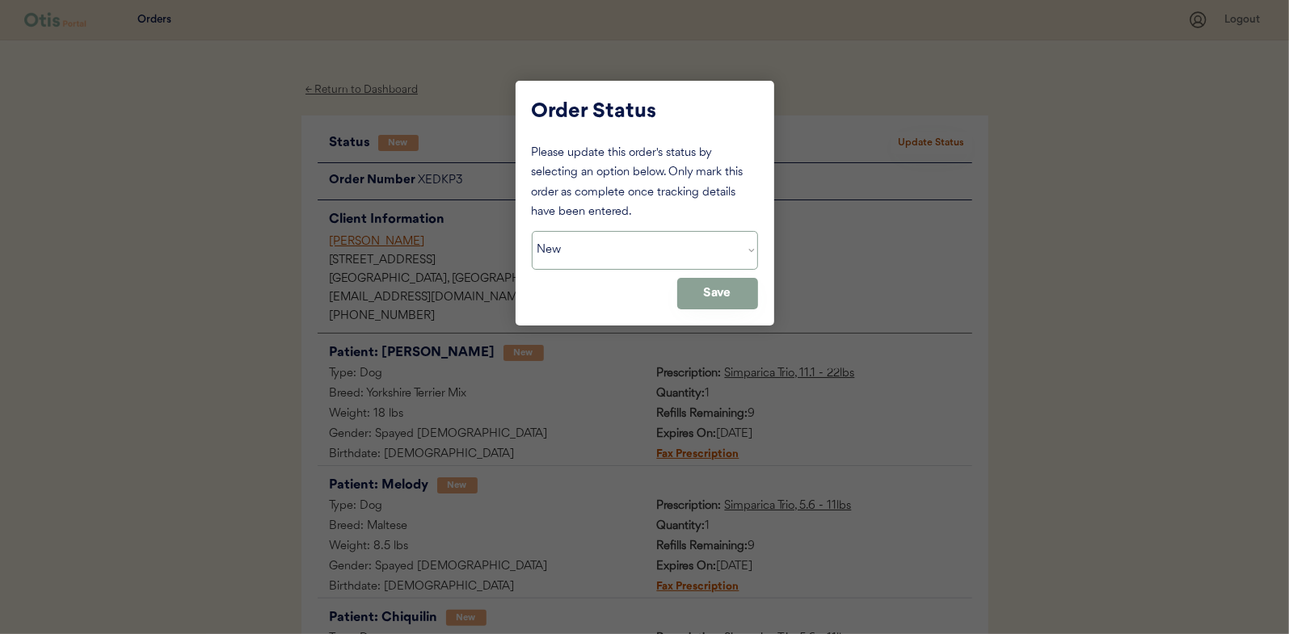
click at [566, 250] on select "Status On Hold New In Progress Complete Pending HW Consent Canceled" at bounding box center [645, 250] width 226 height 39
select select ""in_progress""
click at [532, 231] on select "Status On Hold New In Progress Complete Pending HW Consent Canceled" at bounding box center [645, 250] width 226 height 39
click at [715, 283] on button "Save" at bounding box center [717, 294] width 81 height 32
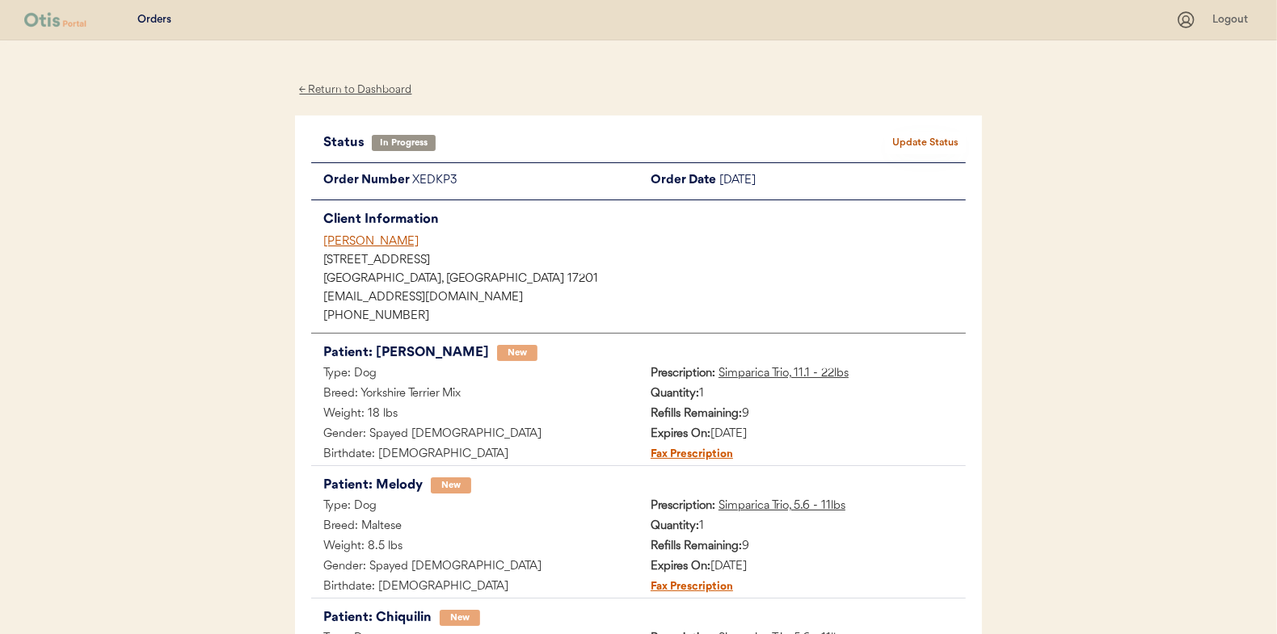
click at [341, 90] on div "← Return to Dashboard" at bounding box center [355, 90] width 121 height 19
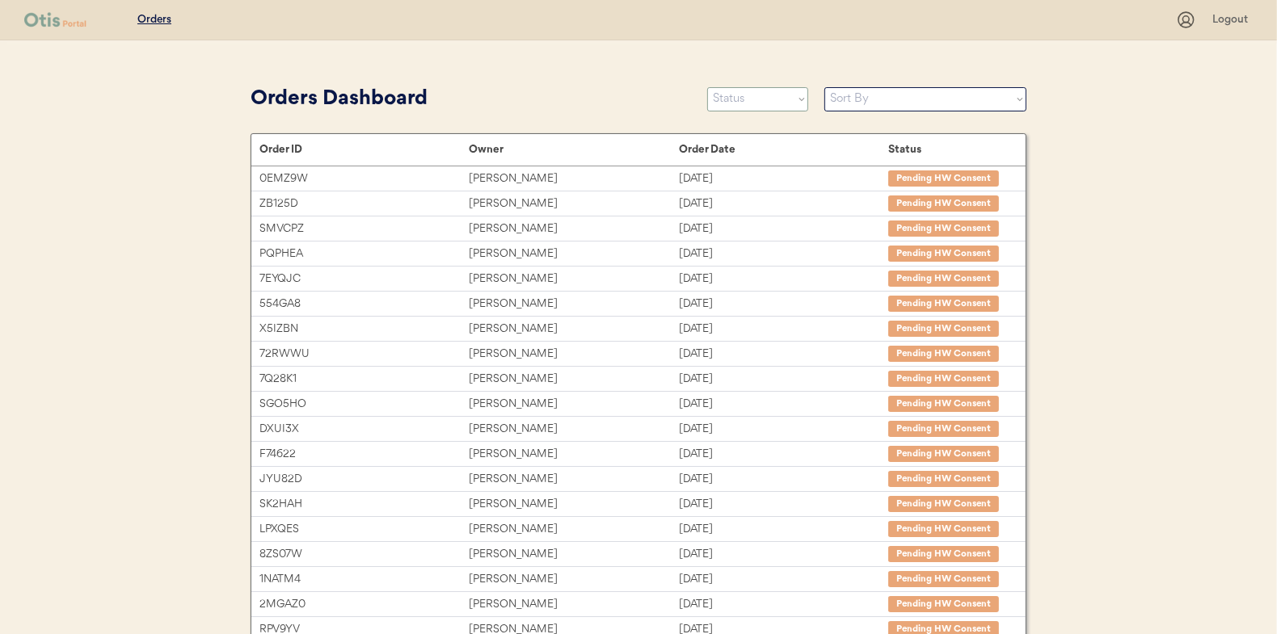
click at [747, 95] on select "Status On Hold New In Progress Complete Pending HW Consent Canceled" at bounding box center [757, 99] width 101 height 24
click at [707, 87] on select "Status On Hold New In Progress Complete Pending HW Consent Canceled" at bounding box center [757, 99] width 101 height 24
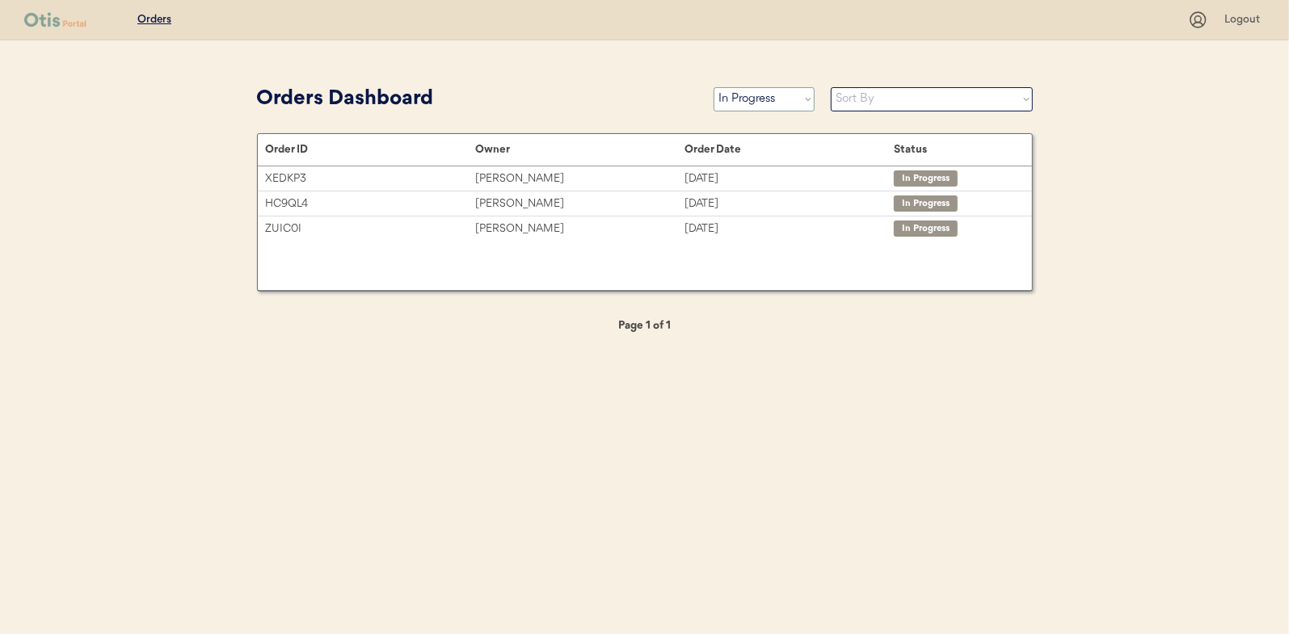
click at [730, 95] on select "Status On Hold New In Progress Complete Pending HW Consent Canceled" at bounding box center [763, 99] width 101 height 24
click at [713, 87] on select "Status On Hold New In Progress Complete Pending HW Consent Canceled" at bounding box center [763, 99] width 101 height 24
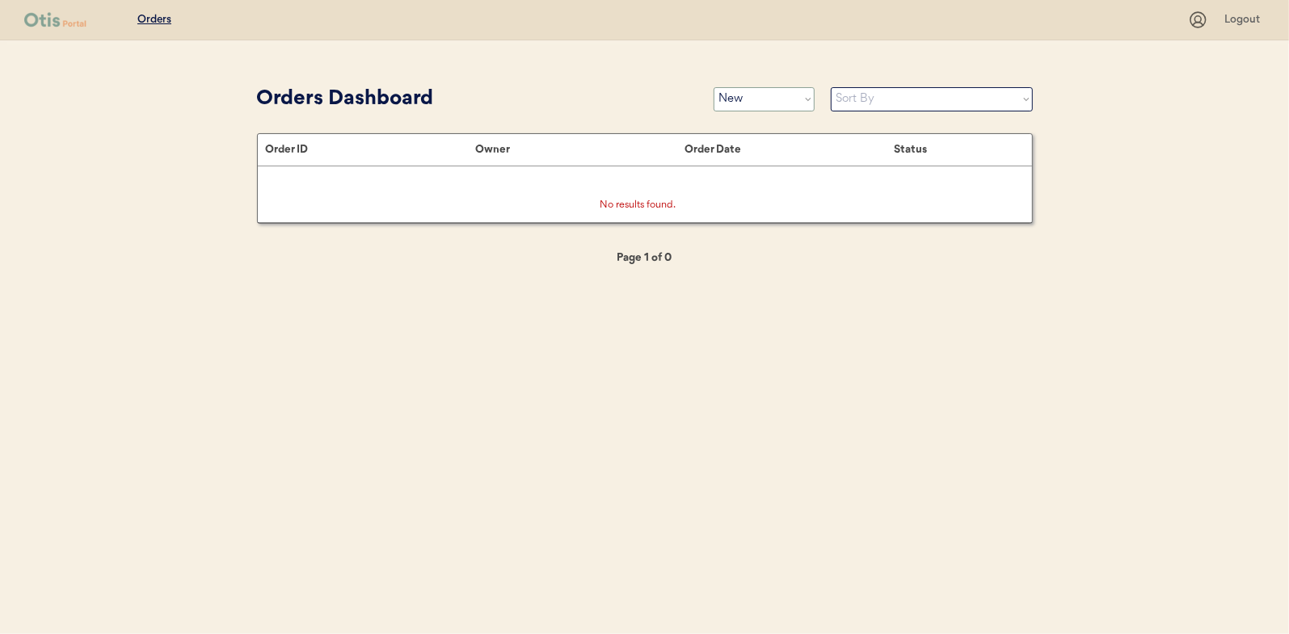
click at [765, 93] on select "Status On Hold New In Progress Complete Pending HW Consent Canceled" at bounding box center [763, 99] width 101 height 24
click at [713, 87] on select "Status On Hold New In Progress Complete Pending HW Consent Canceled" at bounding box center [763, 99] width 101 height 24
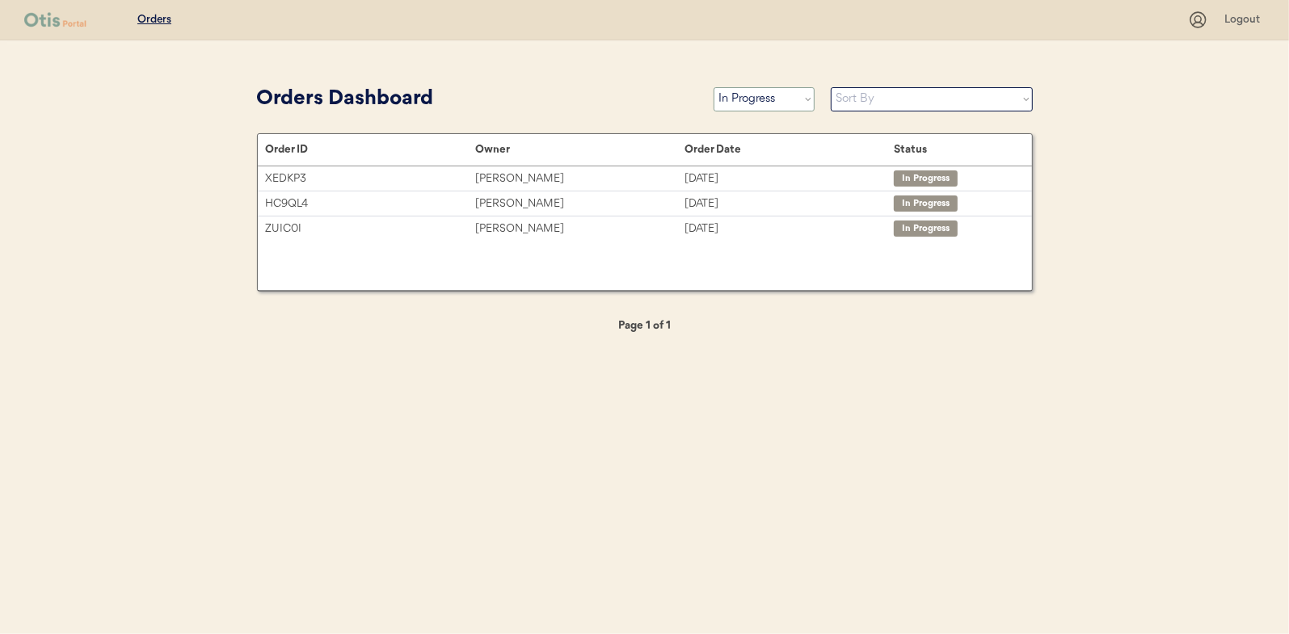
click at [739, 103] on select "Status On Hold New In Progress Complete Pending HW Consent Canceled" at bounding box center [763, 99] width 101 height 24
click at [713, 87] on select "Status On Hold New In Progress Complete Pending HW Consent Canceled" at bounding box center [763, 99] width 101 height 24
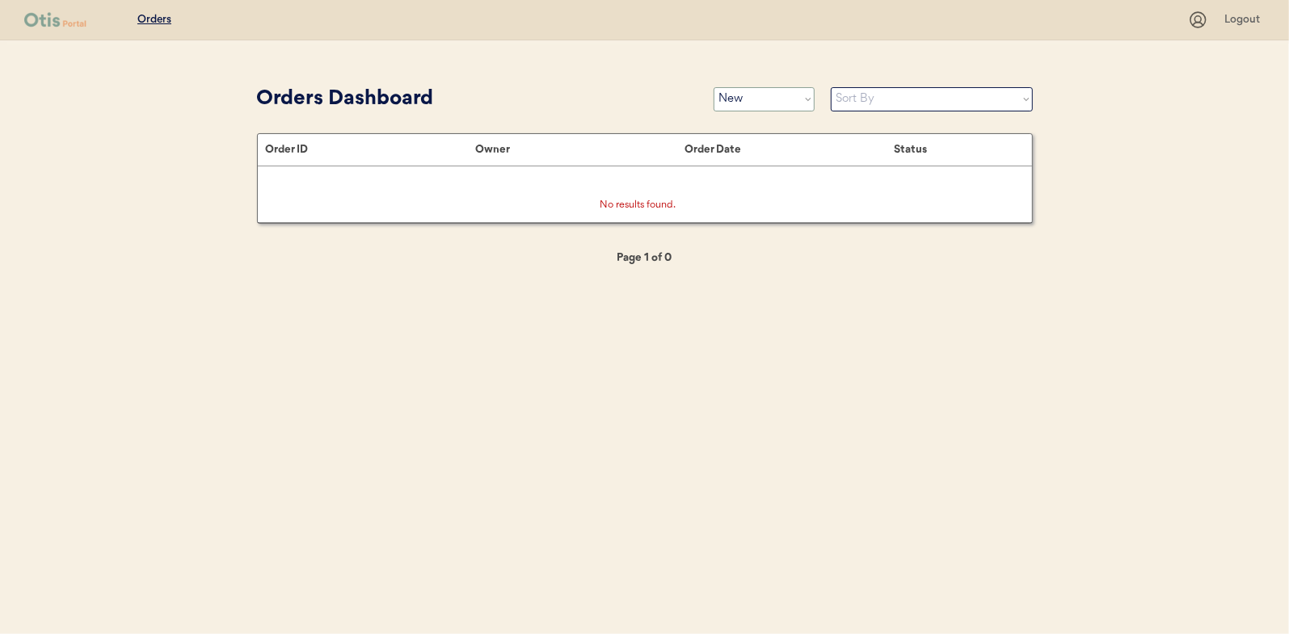
click at [768, 99] on select "Status On Hold New In Progress Complete Pending HW Consent Canceled" at bounding box center [763, 99] width 101 height 24
click at [713, 87] on select "Status On Hold New In Progress Complete Pending HW Consent Canceled" at bounding box center [763, 99] width 101 height 24
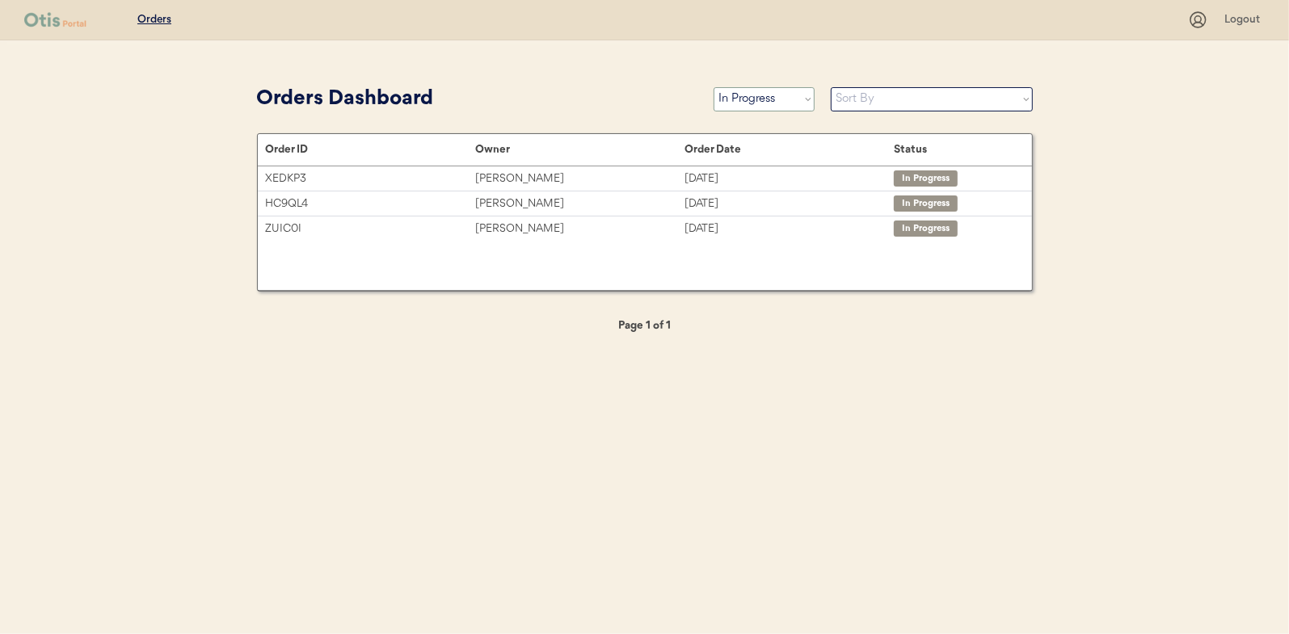
click at [750, 99] on select "Status On Hold New In Progress Complete Pending HW Consent Canceled" at bounding box center [763, 99] width 101 height 24
click at [713, 87] on select "Status On Hold New In Progress Complete Pending HW Consent Canceled" at bounding box center [763, 99] width 101 height 24
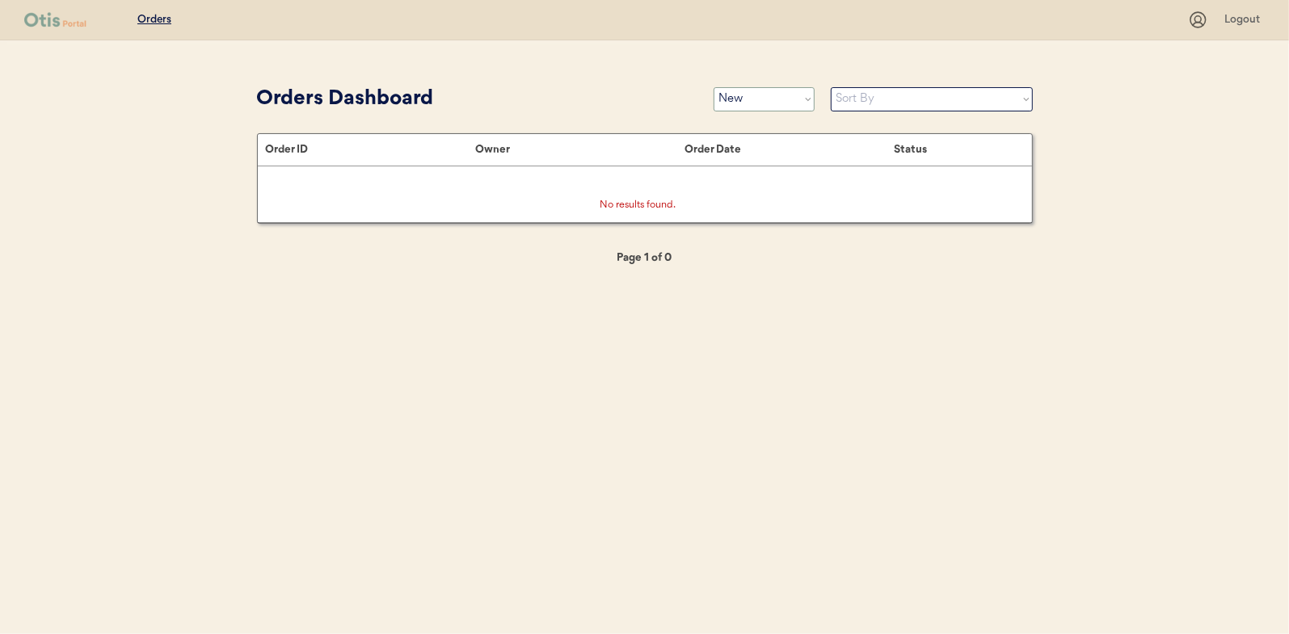
click at [757, 97] on select "Status On Hold New In Progress Complete Pending HW Consent Canceled" at bounding box center [763, 99] width 101 height 24
select select ""in_progress""
click at [713, 87] on select "Status On Hold New In Progress Complete Pending HW Consent Canceled" at bounding box center [763, 99] width 101 height 24
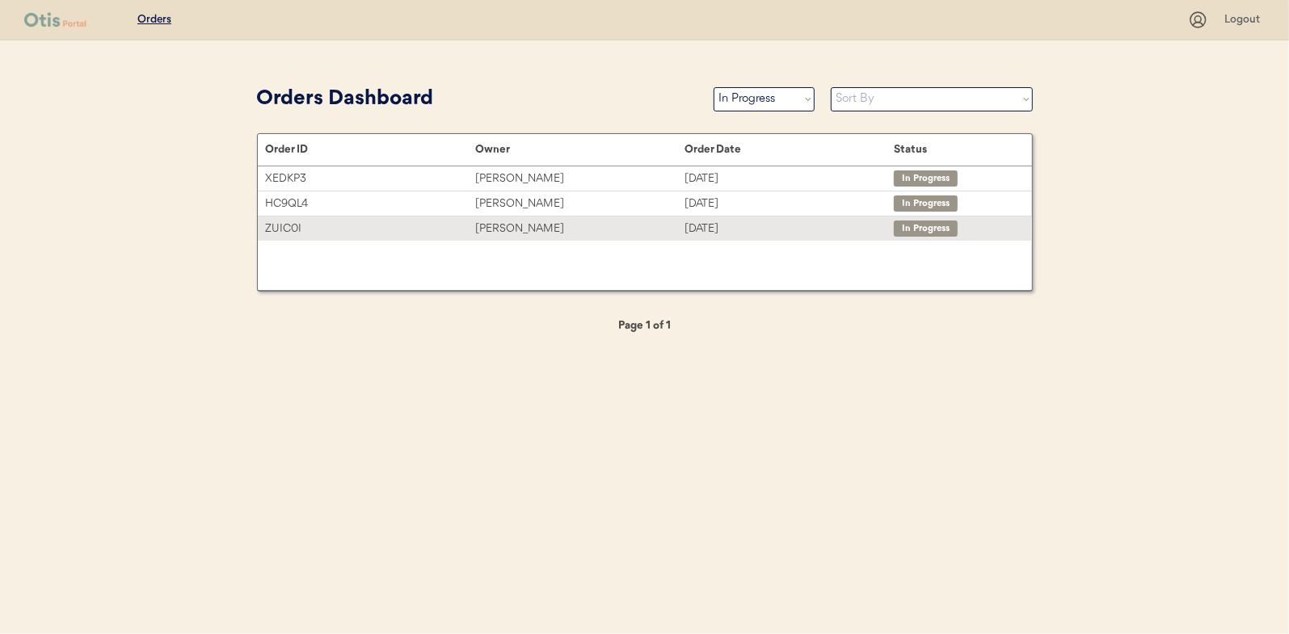
click at [507, 229] on div "[PERSON_NAME]" at bounding box center [579, 229] width 209 height 19
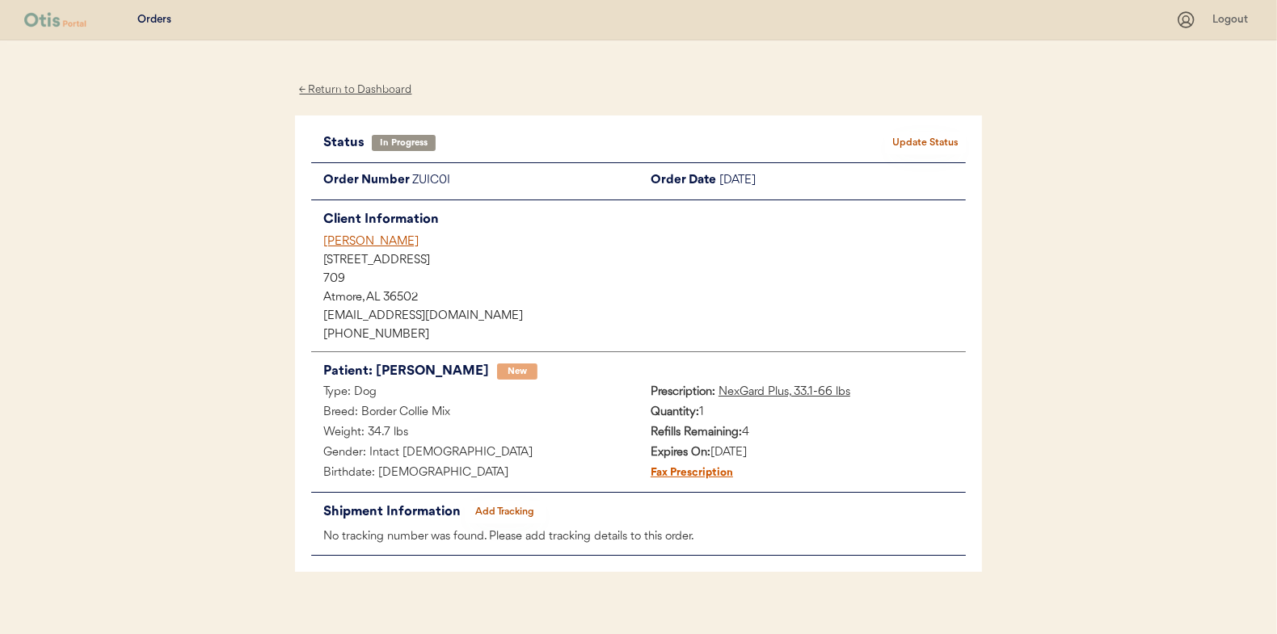
click at [508, 508] on button "Add Tracking" at bounding box center [505, 512] width 81 height 23
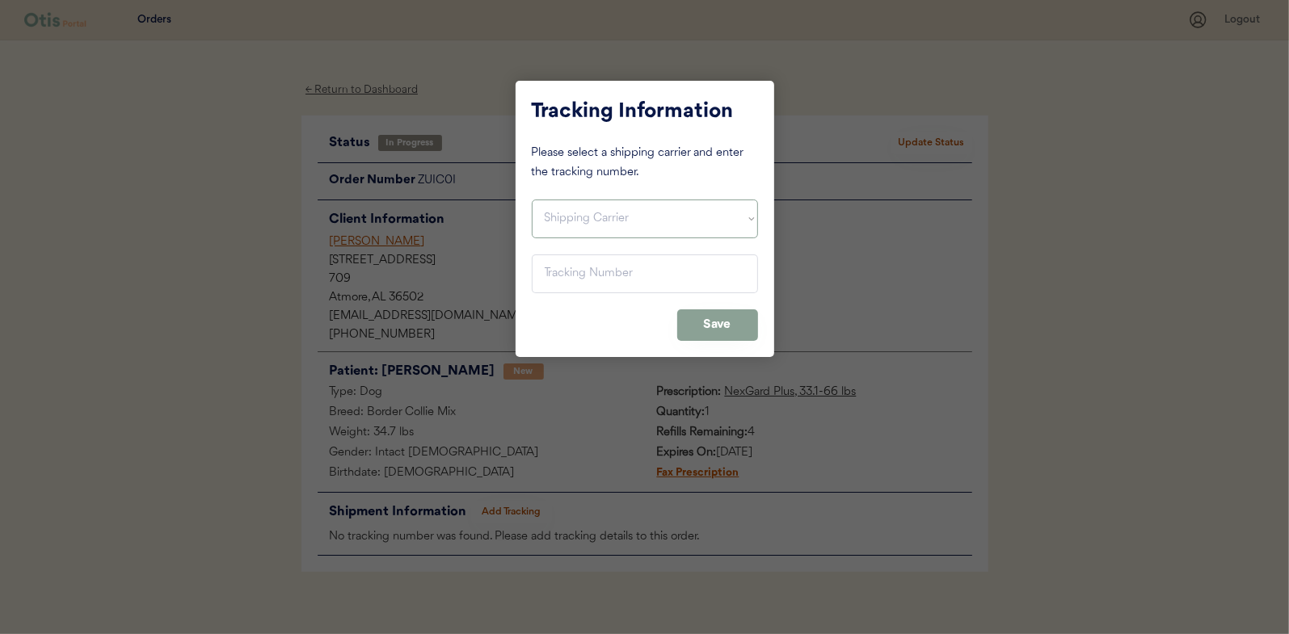
click at [577, 208] on select "Shipping Carrier FedEx FedEx Ground Economy UPS USPS" at bounding box center [645, 219] width 226 height 39
select select ""usps""
click at [532, 200] on select "Shipping Carrier FedEx FedEx Ground Economy UPS USPS" at bounding box center [645, 219] width 226 height 39
click at [568, 271] on input "input" at bounding box center [645, 274] width 226 height 39
paste input "9400150105798030390950"
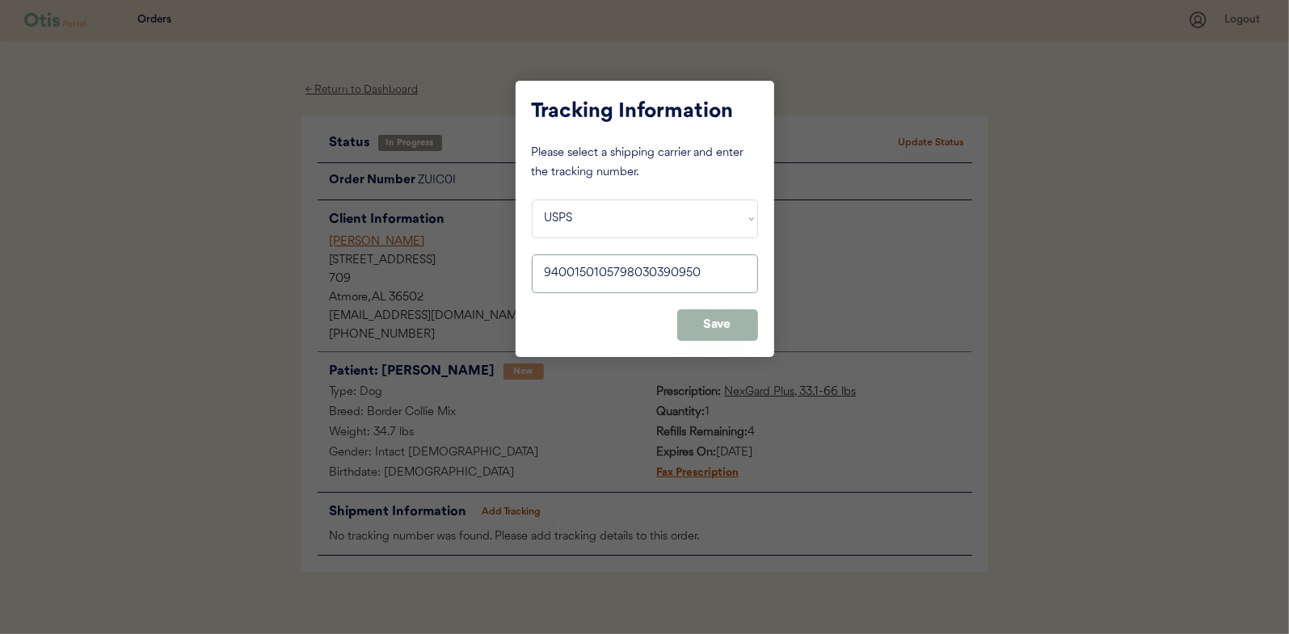
type input "9400150105798030390950"
click at [715, 324] on button "Save" at bounding box center [717, 325] width 81 height 32
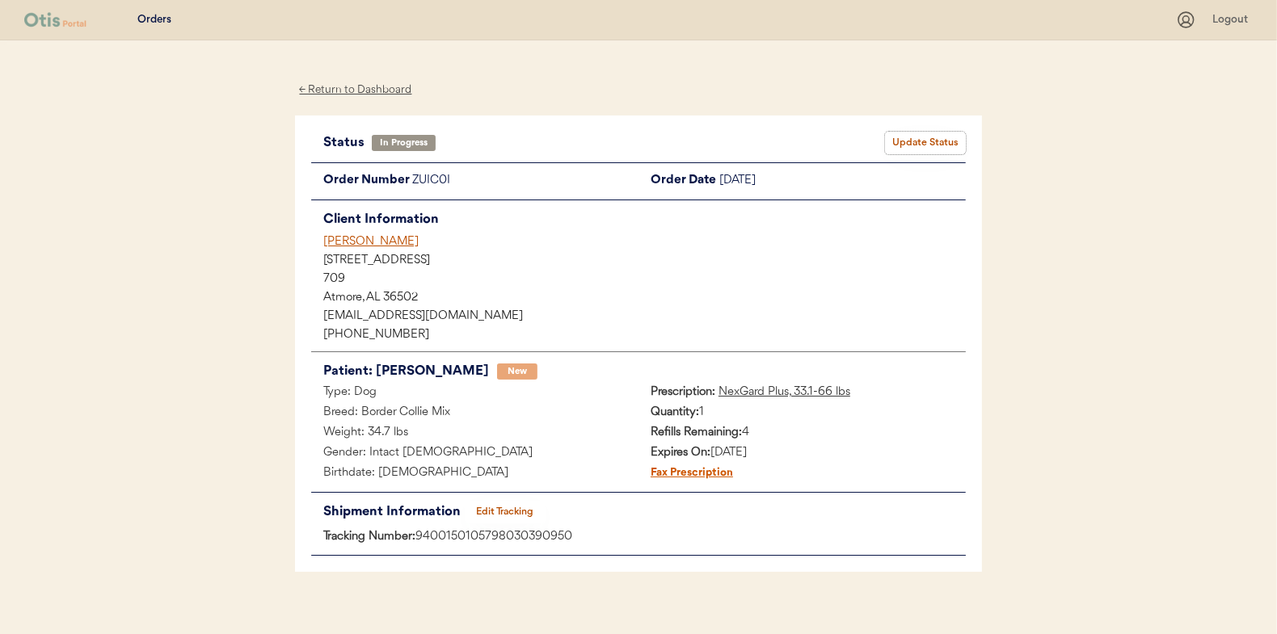
click at [917, 145] on button "Update Status" at bounding box center [925, 143] width 81 height 23
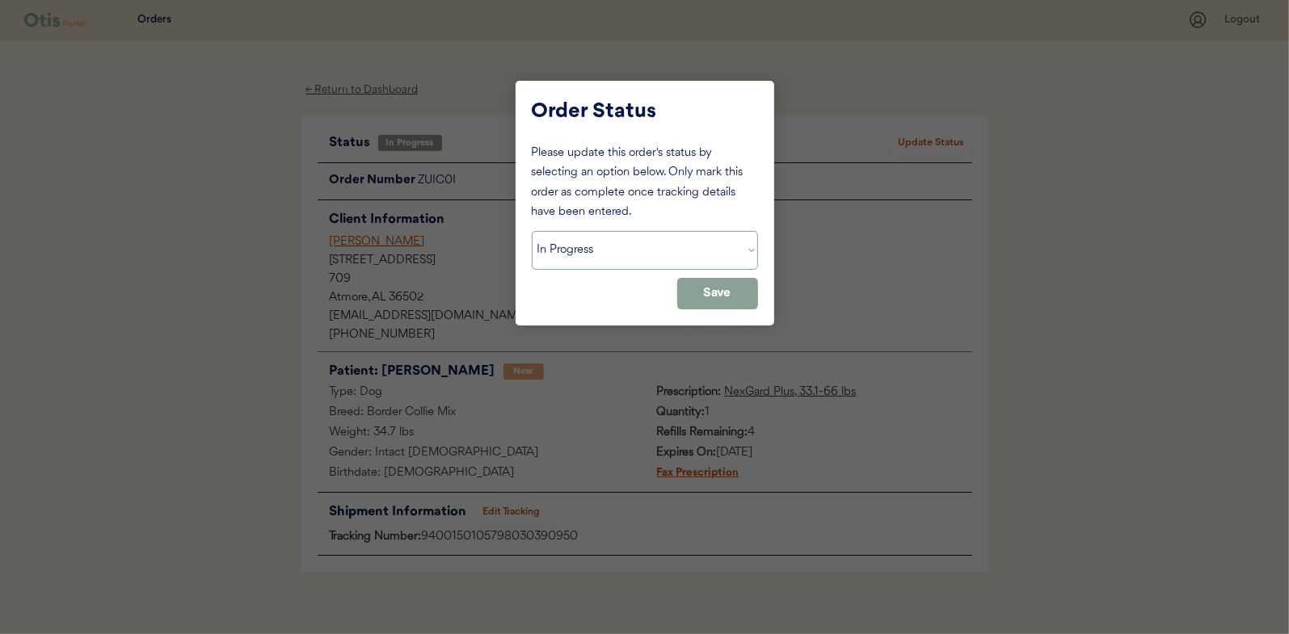
click at [603, 239] on select "Status On Hold New In Progress Complete Pending HW Consent Canceled" at bounding box center [645, 250] width 226 height 39
select select ""complete""
click at [532, 231] on select "Status On Hold New In Progress Complete Pending HW Consent Canceled" at bounding box center [645, 250] width 226 height 39
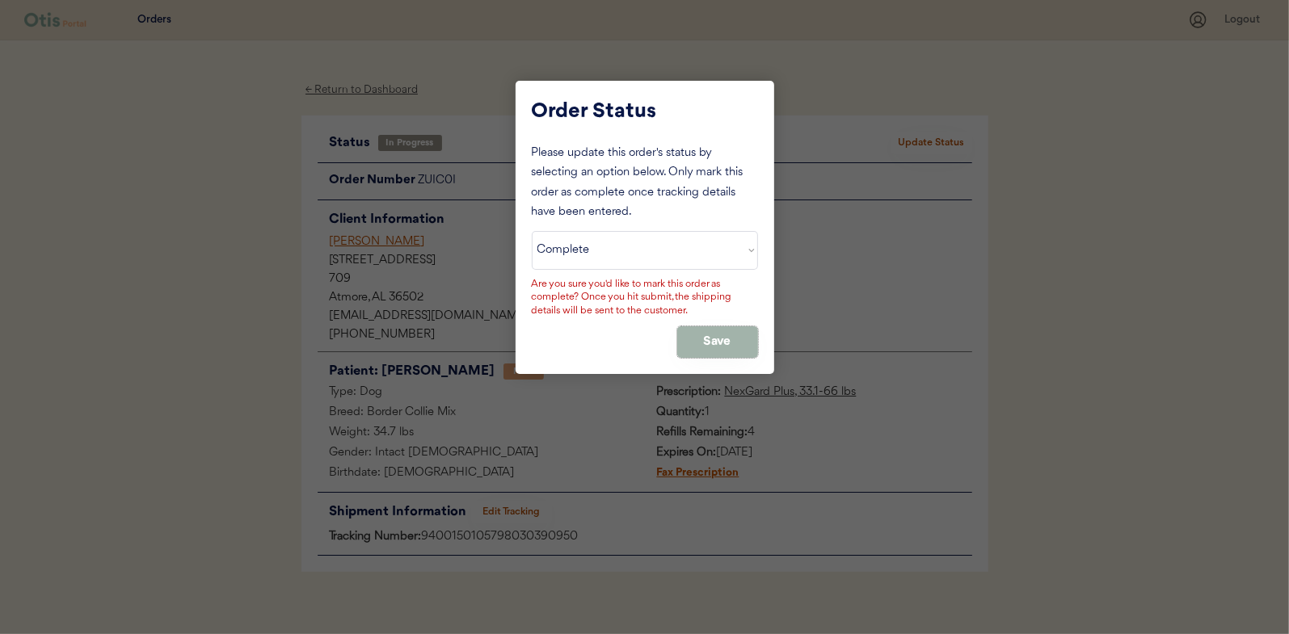
click at [699, 347] on button "Save" at bounding box center [717, 342] width 81 height 32
click at [726, 335] on button "Save" at bounding box center [717, 342] width 81 height 32
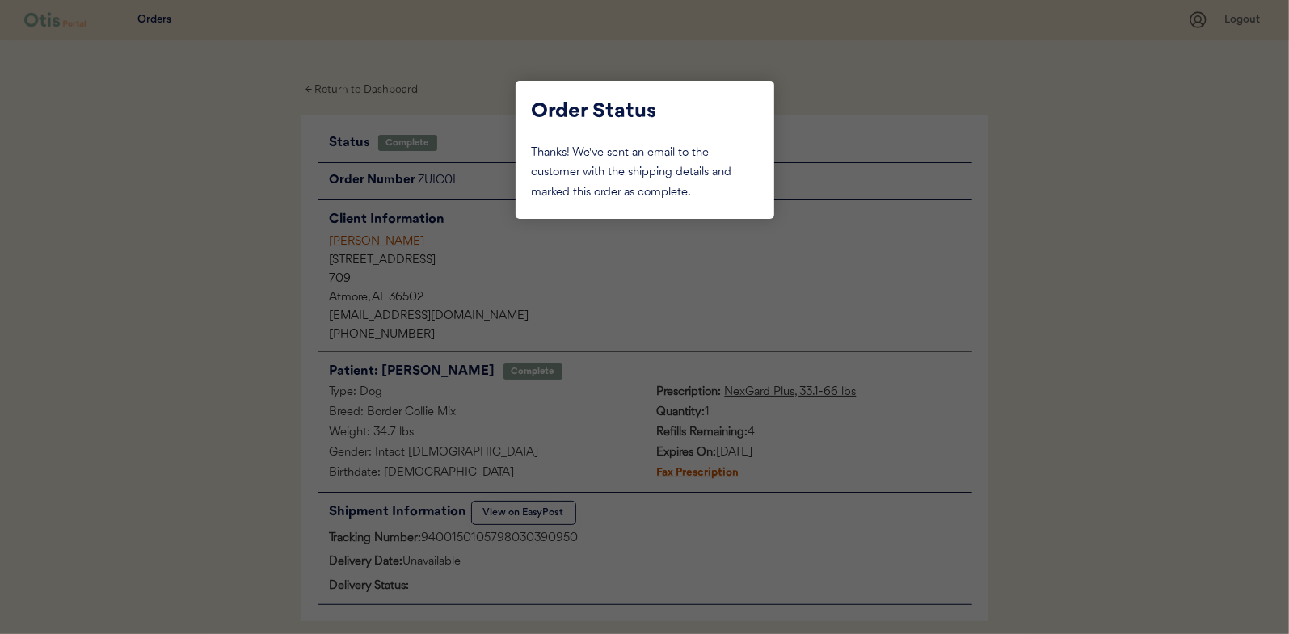
drag, startPoint x: 233, startPoint y: 196, endPoint x: 290, endPoint y: 185, distance: 58.3
click at [234, 196] on div at bounding box center [644, 317] width 1289 height 634
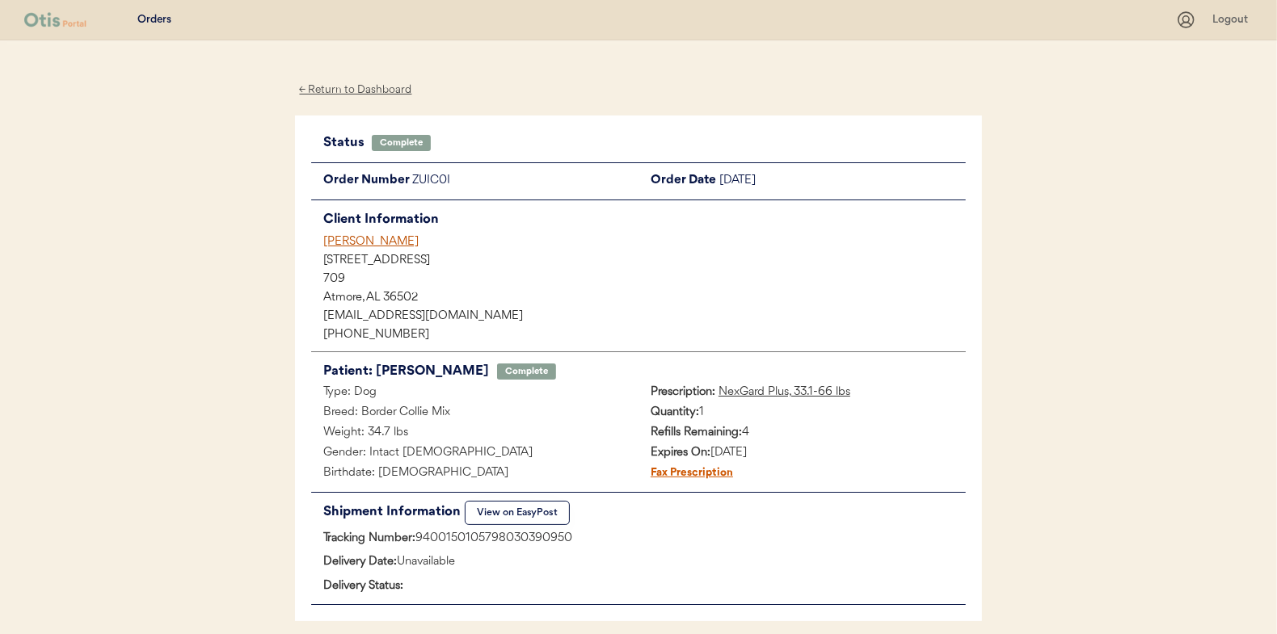
click at [351, 86] on div "← Return to Dashboard" at bounding box center [355, 90] width 121 height 19
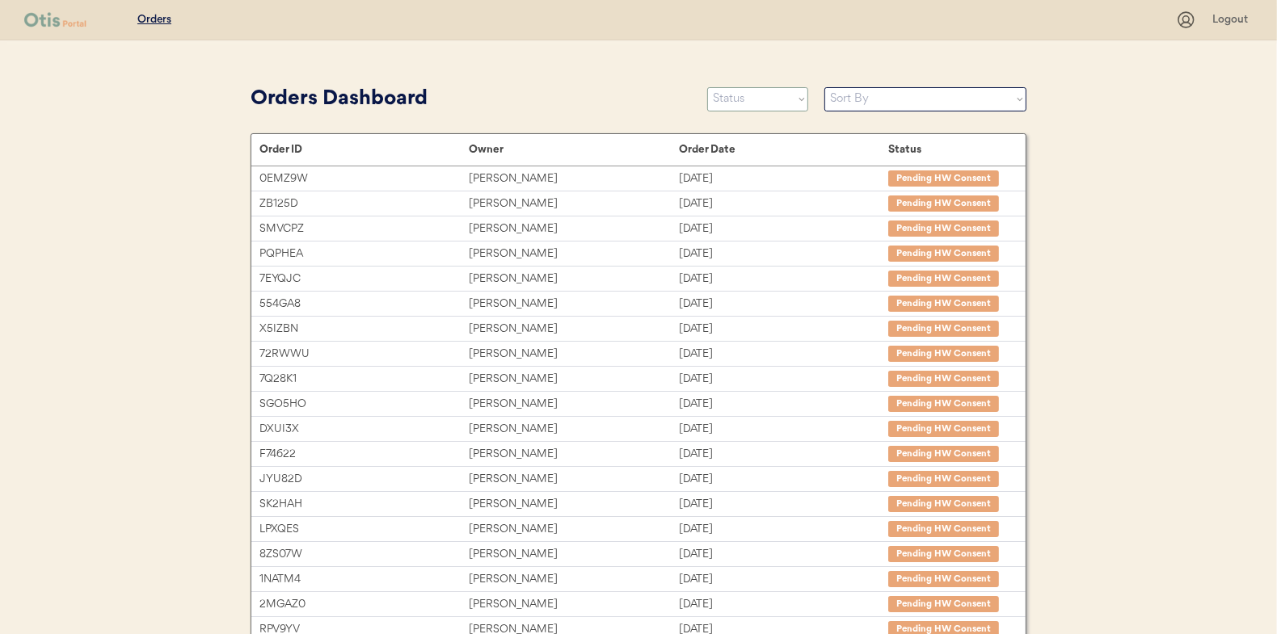
click at [755, 107] on select "Status On Hold New In Progress Complete Pending HW Consent Canceled" at bounding box center [757, 99] width 101 height 24
click at [707, 87] on select "Status On Hold New In Progress Complete Pending HW Consent Canceled" at bounding box center [757, 99] width 101 height 24
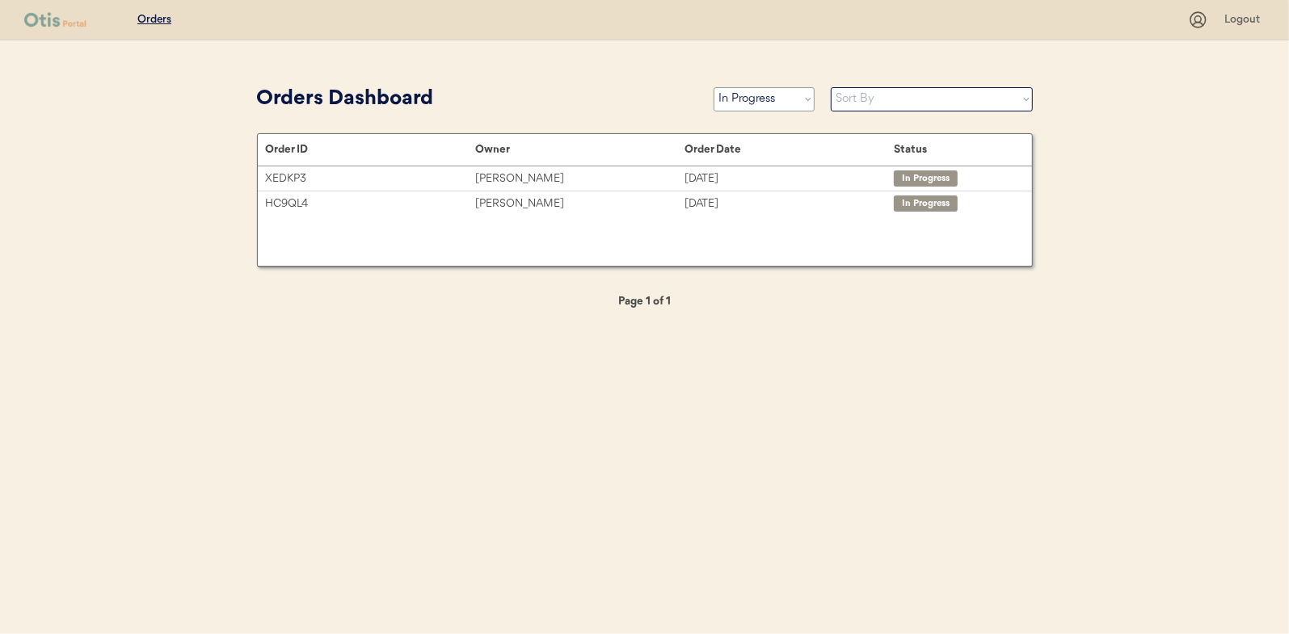
click at [764, 96] on select "Status On Hold New In Progress Complete Pending HW Consent Canceled" at bounding box center [763, 99] width 101 height 24
click at [713, 87] on select "Status On Hold New In Progress Complete Pending HW Consent Canceled" at bounding box center [763, 99] width 101 height 24
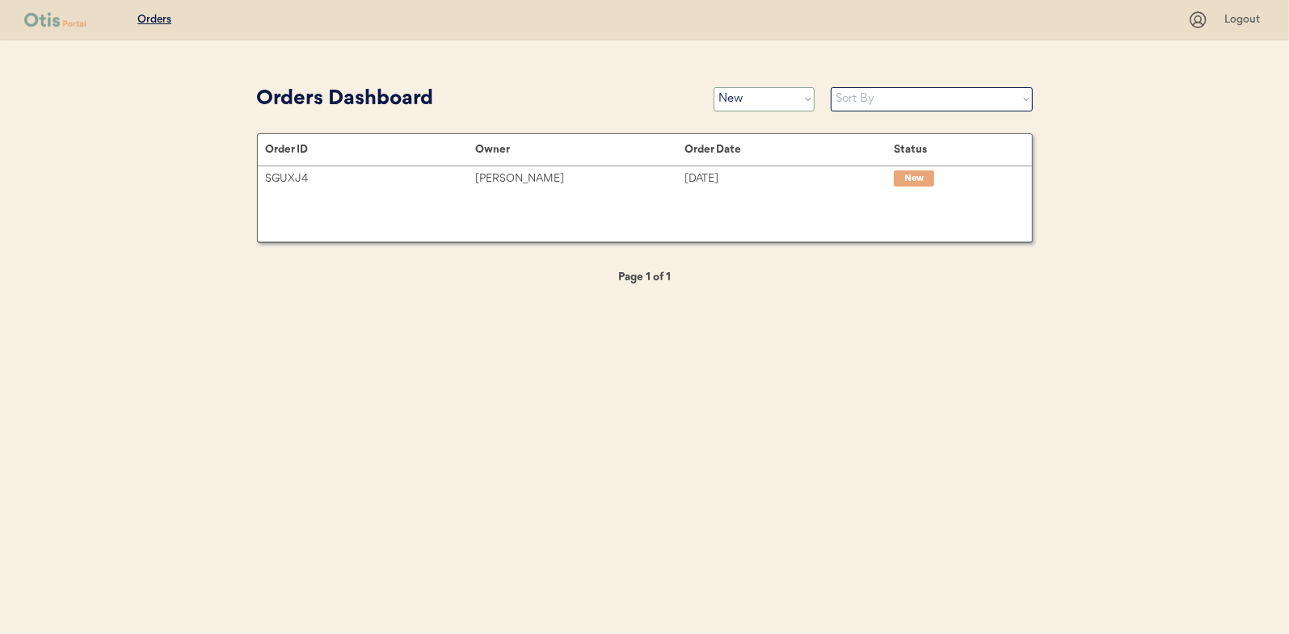
click at [761, 98] on select "Status On Hold New In Progress Complete Pending HW Consent Canceled" at bounding box center [763, 99] width 101 height 24
select select ""in_progress""
click at [713, 87] on select "Status On Hold New In Progress Complete Pending HW Consent Canceled" at bounding box center [763, 99] width 101 height 24
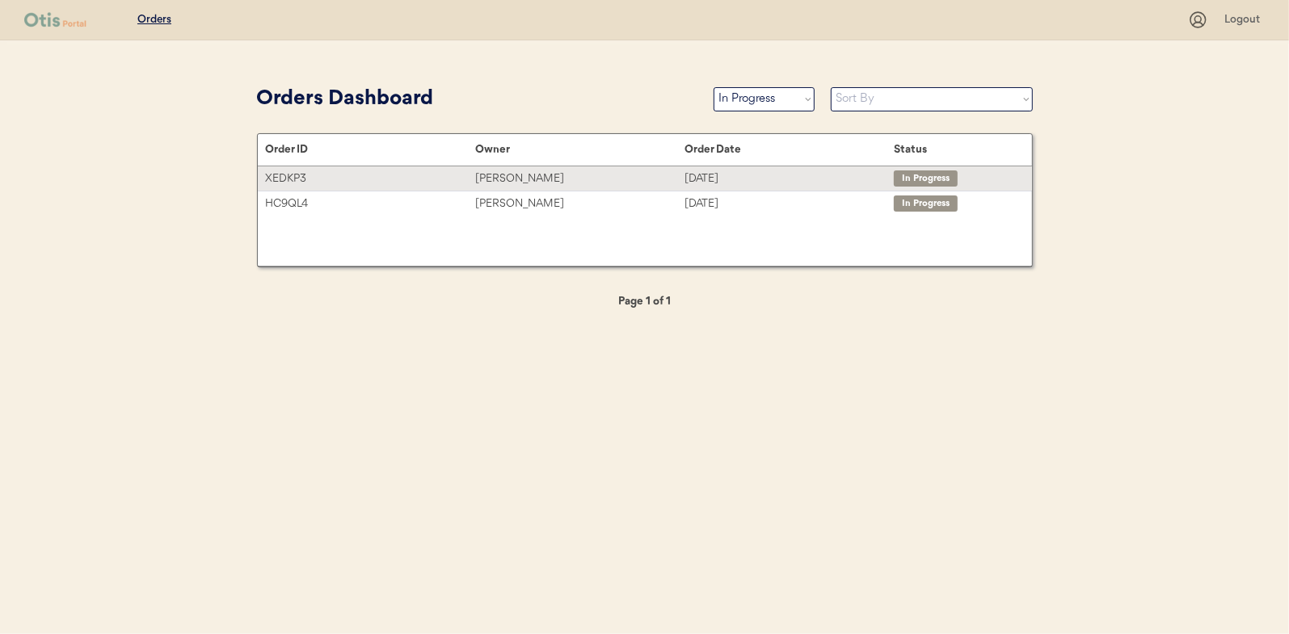
click at [513, 175] on div "[PERSON_NAME]" at bounding box center [579, 179] width 209 height 19
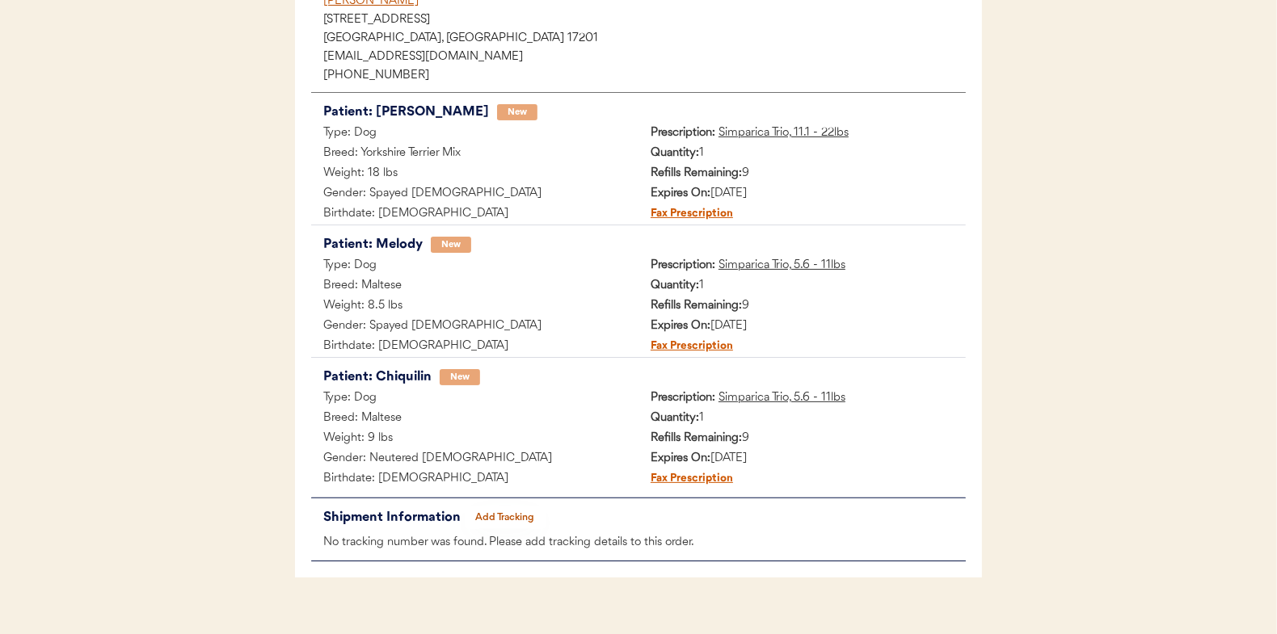
scroll to position [265, 0]
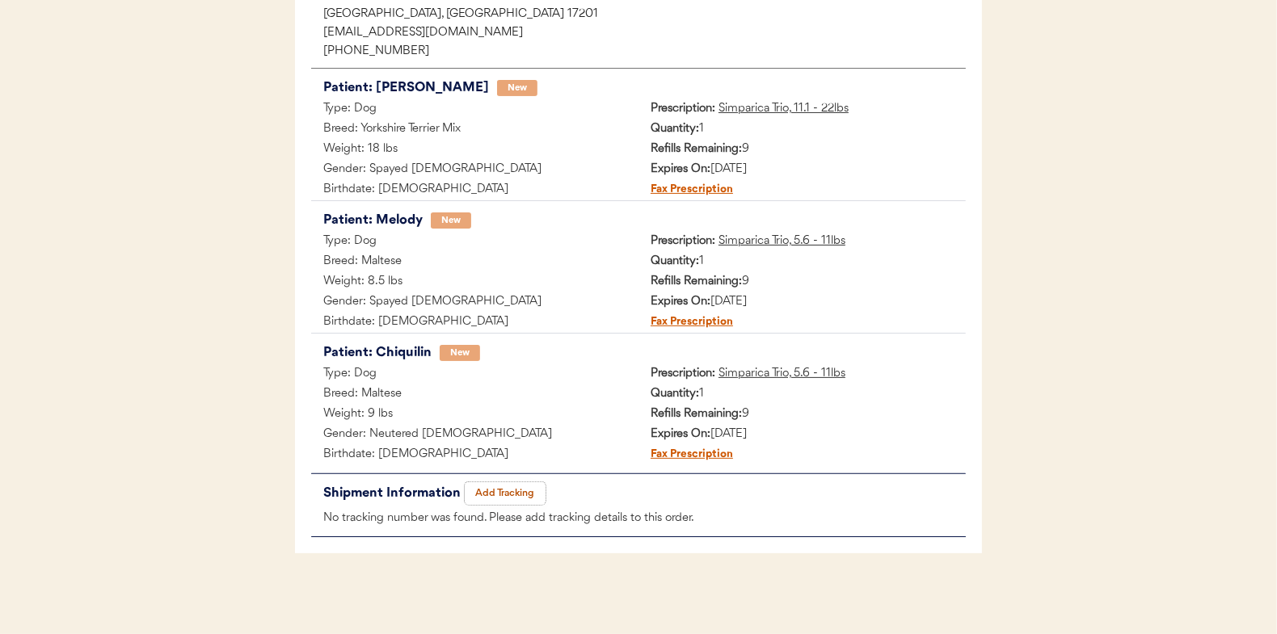
click at [502, 483] on button "Add Tracking" at bounding box center [505, 493] width 81 height 23
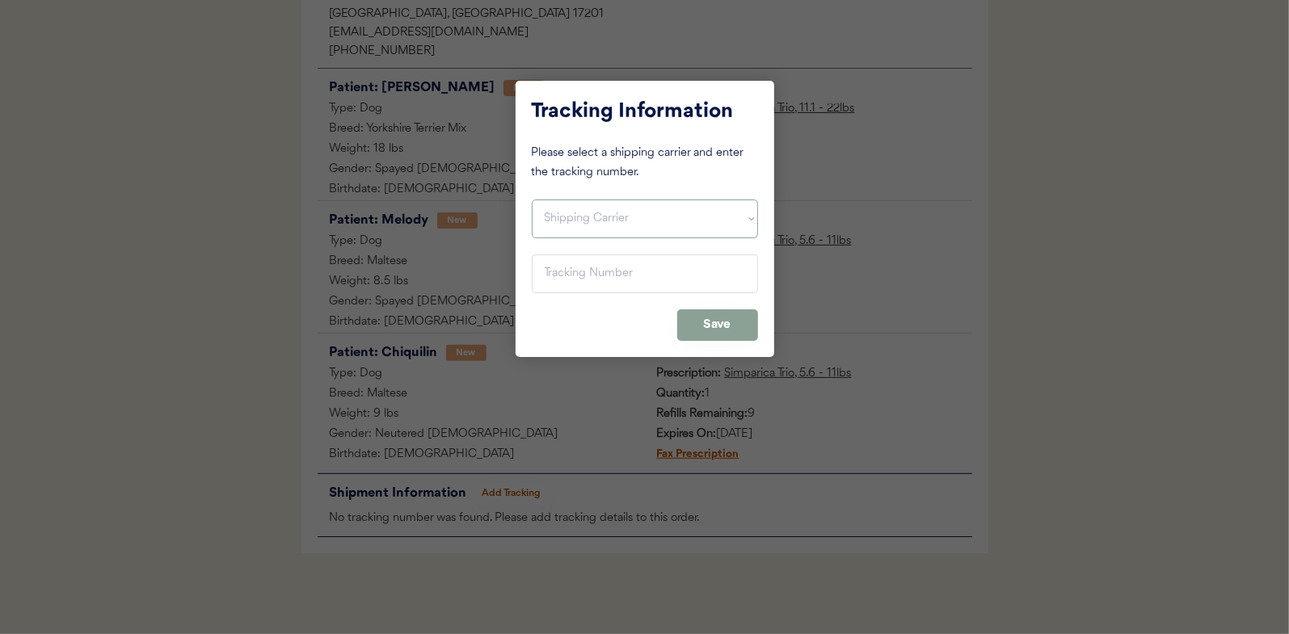
click at [568, 213] on select "Shipping Carrier FedEx FedEx Ground Economy UPS USPS" at bounding box center [645, 219] width 226 height 39
select select ""usps""
click at [532, 200] on select "Shipping Carrier FedEx FedEx Ground Economy UPS USPS" at bounding box center [645, 219] width 226 height 39
click at [549, 269] on input "input" at bounding box center [645, 274] width 226 height 39
paste input "9400150105798030391391"
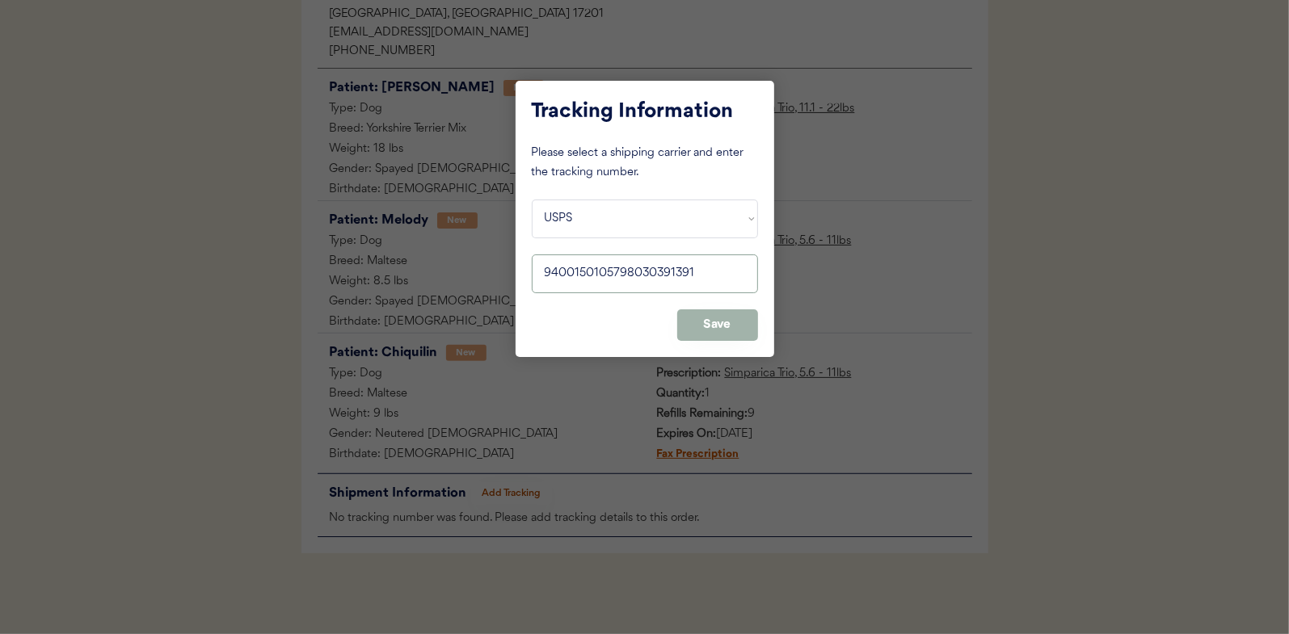
type input "9400150105798030391391"
click at [730, 327] on button "Save" at bounding box center [717, 325] width 81 height 32
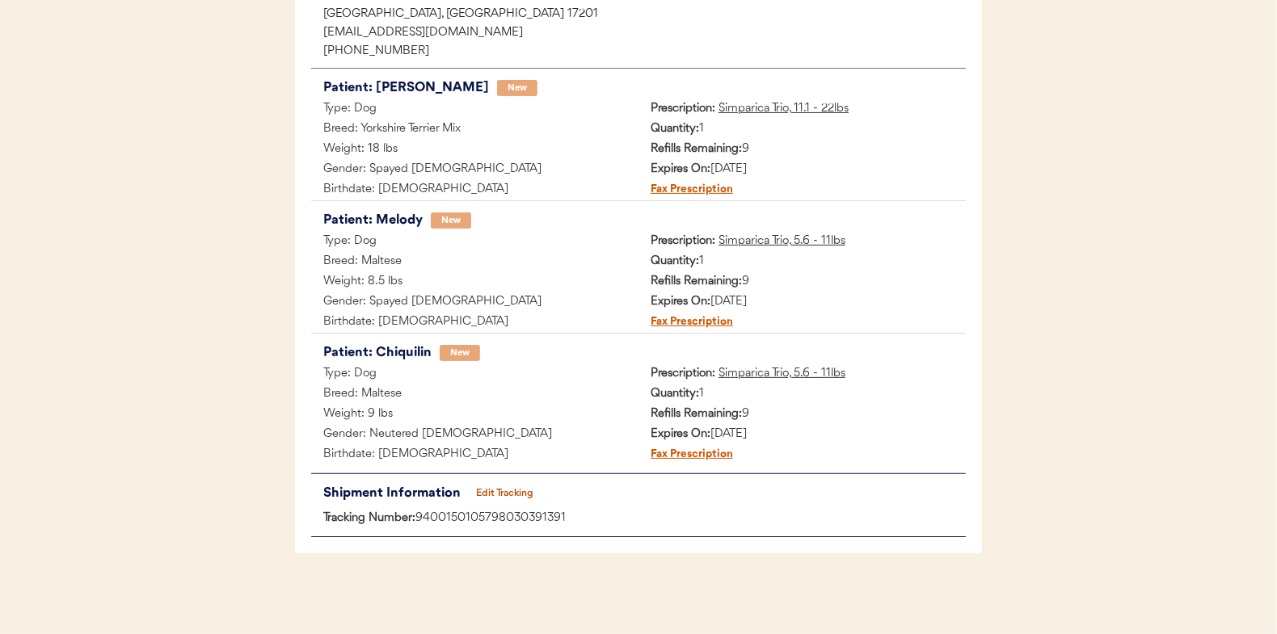
scroll to position [0, 0]
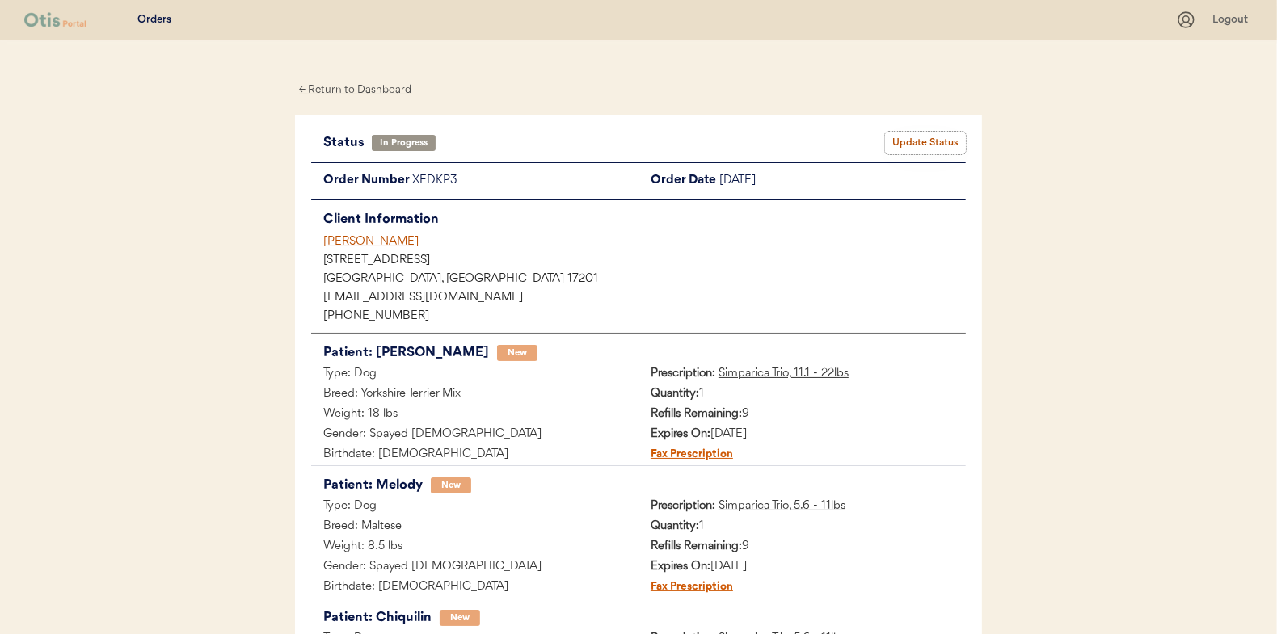
click at [929, 143] on button "Update Status" at bounding box center [925, 143] width 81 height 23
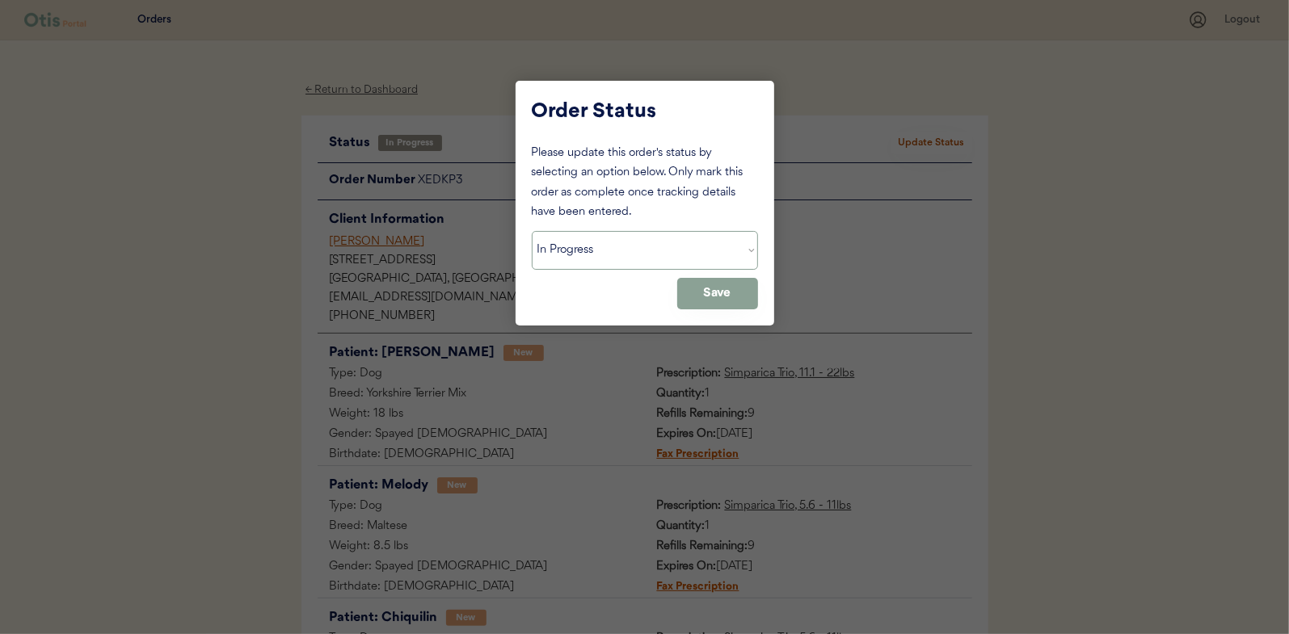
click at [578, 245] on select "Status On Hold New In Progress Complete Pending HW Consent Canceled" at bounding box center [645, 250] width 226 height 39
select select ""complete""
click at [532, 231] on select "Status On Hold New In Progress Complete Pending HW Consent Canceled" at bounding box center [645, 250] width 226 height 39
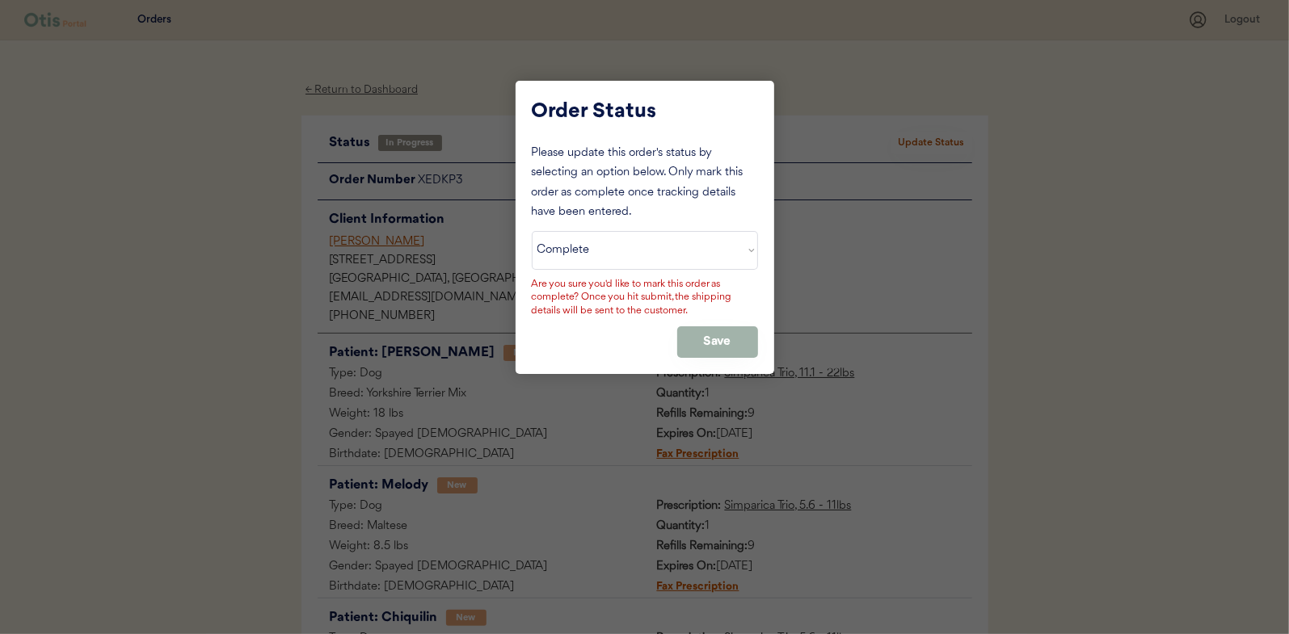
click at [730, 336] on button "Save" at bounding box center [717, 342] width 81 height 32
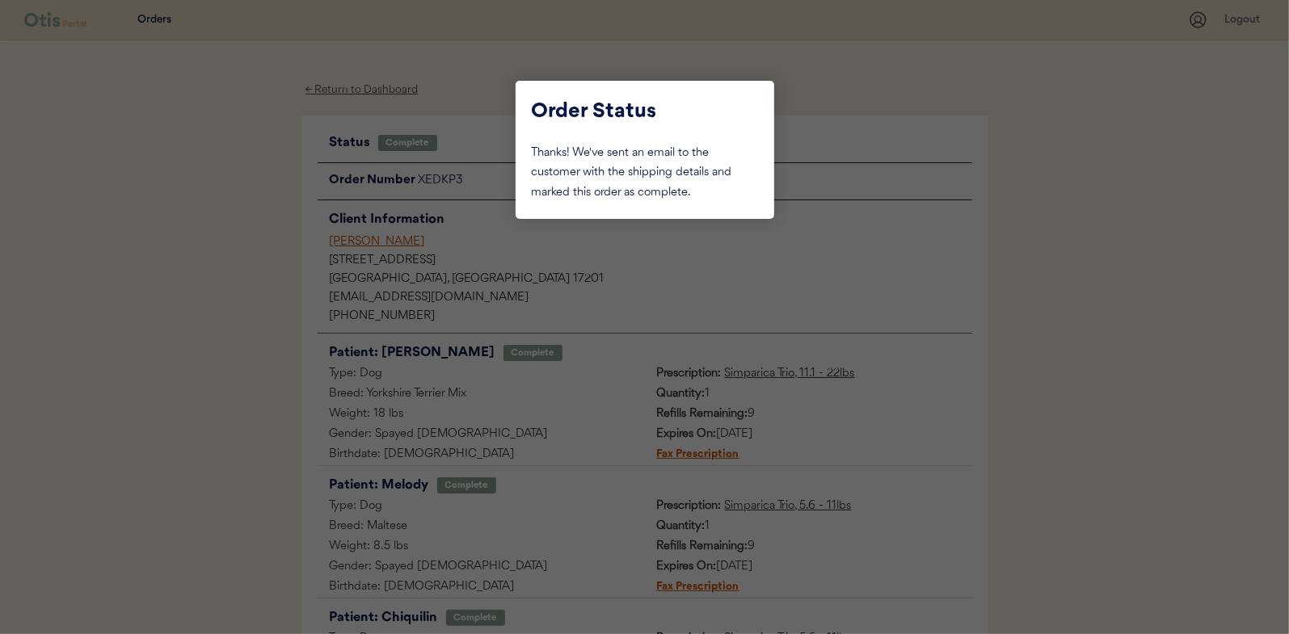
click at [203, 195] on div at bounding box center [644, 317] width 1289 height 634
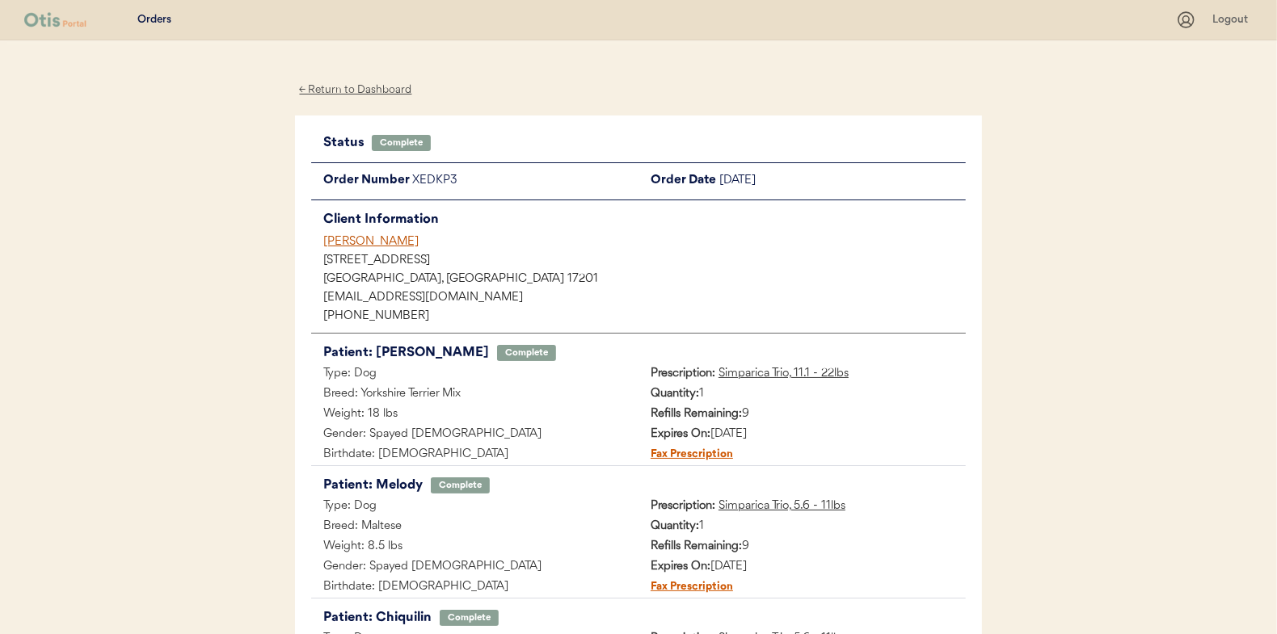
click at [351, 90] on div "← Return to Dashboard" at bounding box center [355, 90] width 121 height 19
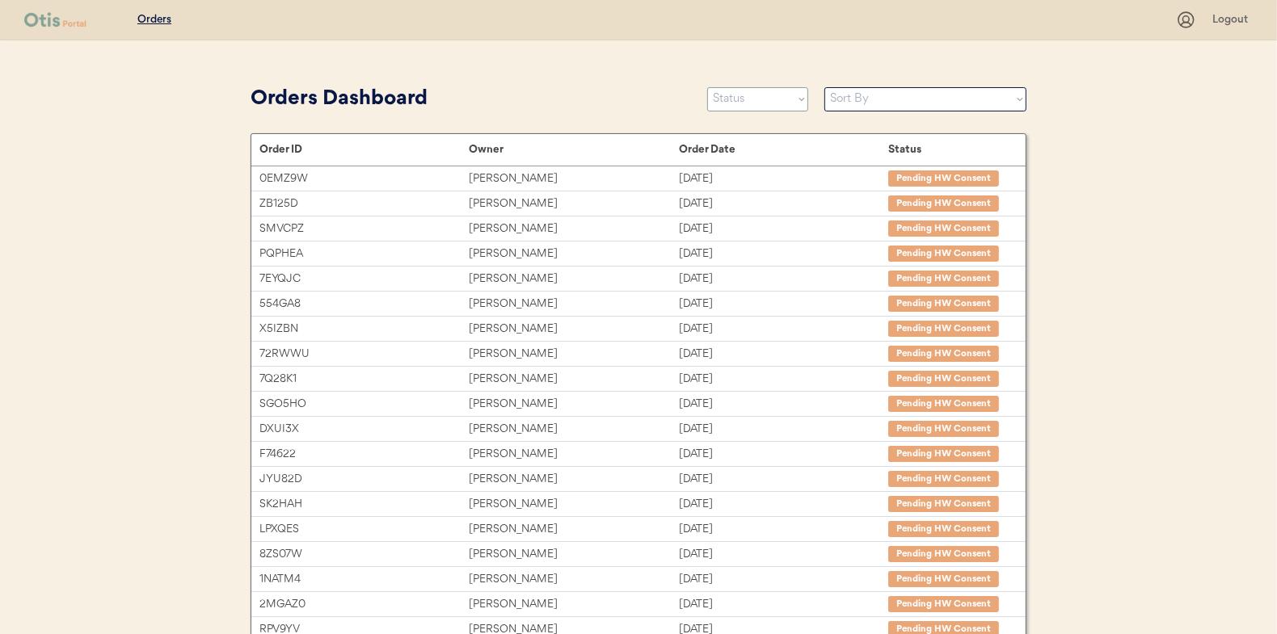
click at [735, 95] on select "Status On Hold New In Progress Complete Pending HW Consent Canceled" at bounding box center [757, 99] width 101 height 24
select select ""new""
click at [707, 87] on select "Status On Hold New In Progress Complete Pending HW Consent Canceled" at bounding box center [757, 99] width 101 height 24
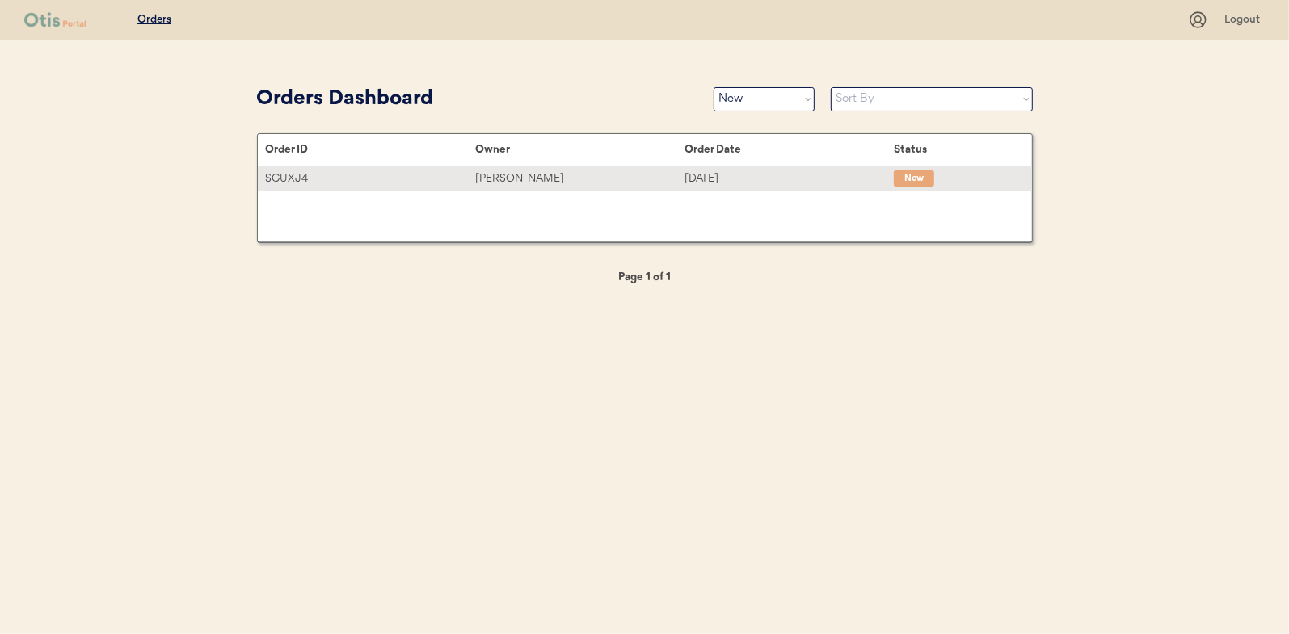
click at [541, 168] on div "SGUXJ4 Monica Moss Sep 12, 2025 New" at bounding box center [645, 178] width 774 height 24
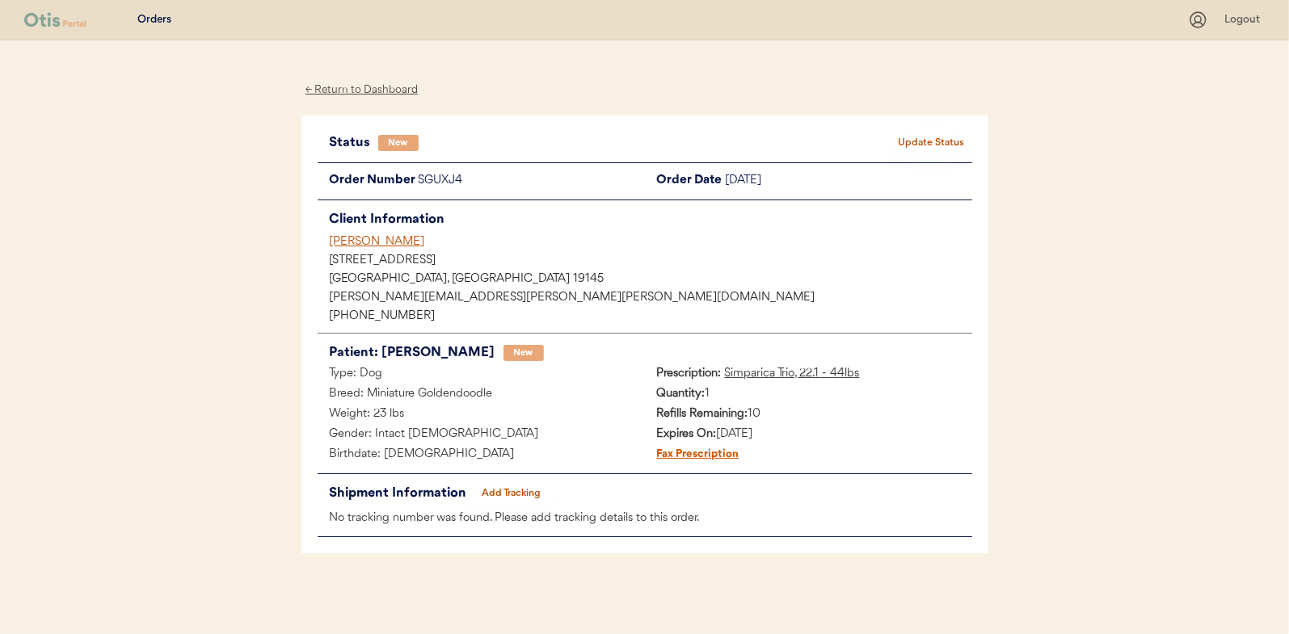
click at [946, 137] on button "Update Status" at bounding box center [931, 143] width 81 height 23
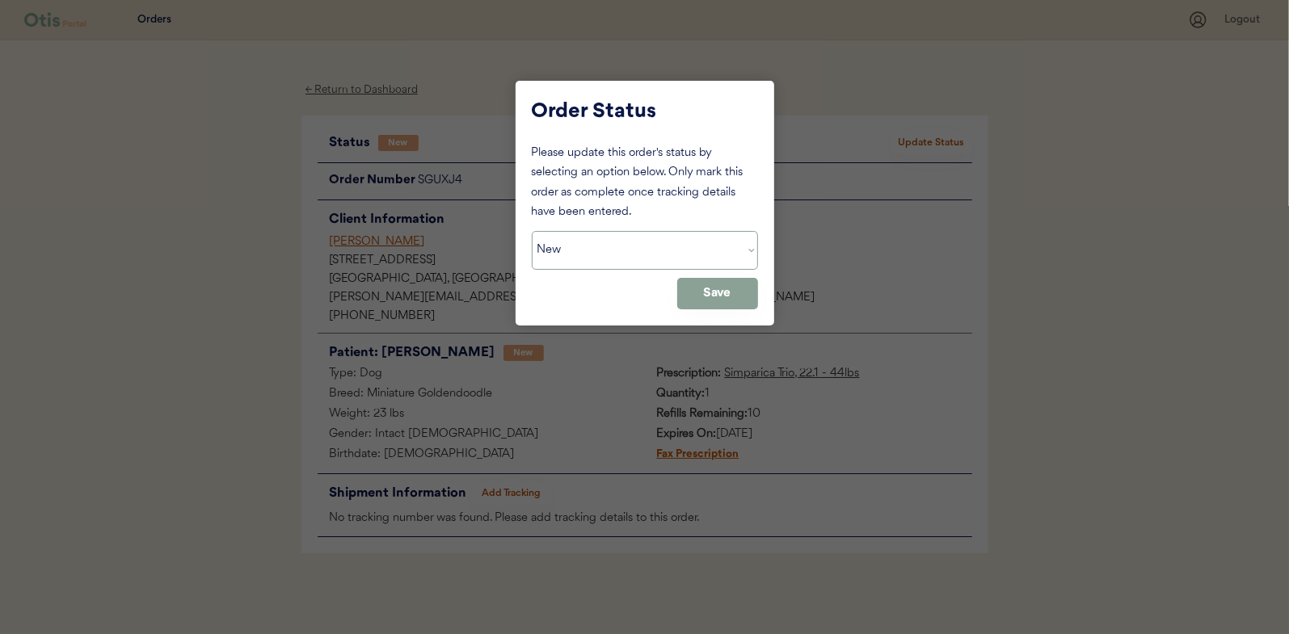
click at [642, 249] on select "Status On Hold New In Progress Complete Pending HW Consent Canceled" at bounding box center [645, 250] width 226 height 39
select select ""in_progress""
click at [532, 231] on select "Status On Hold New In Progress Complete Pending HW Consent Canceled" at bounding box center [645, 250] width 226 height 39
click at [705, 289] on button "Save" at bounding box center [717, 294] width 81 height 32
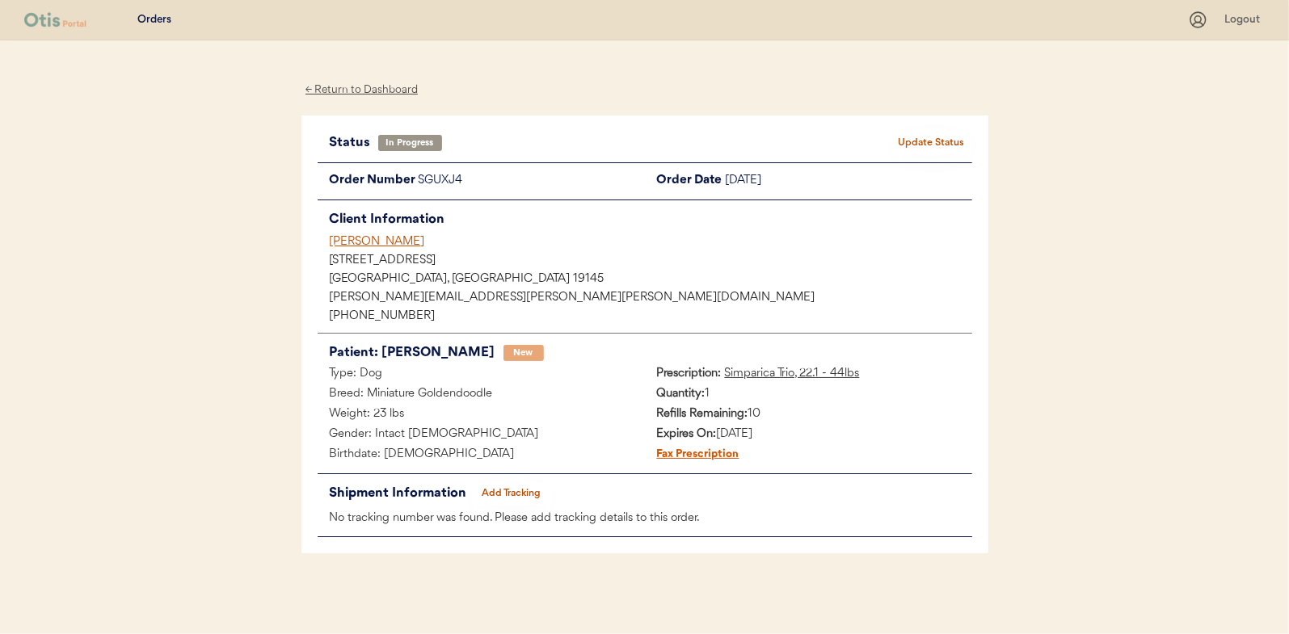
click at [346, 86] on div "← Return to Dashboard" at bounding box center [361, 90] width 121 height 19
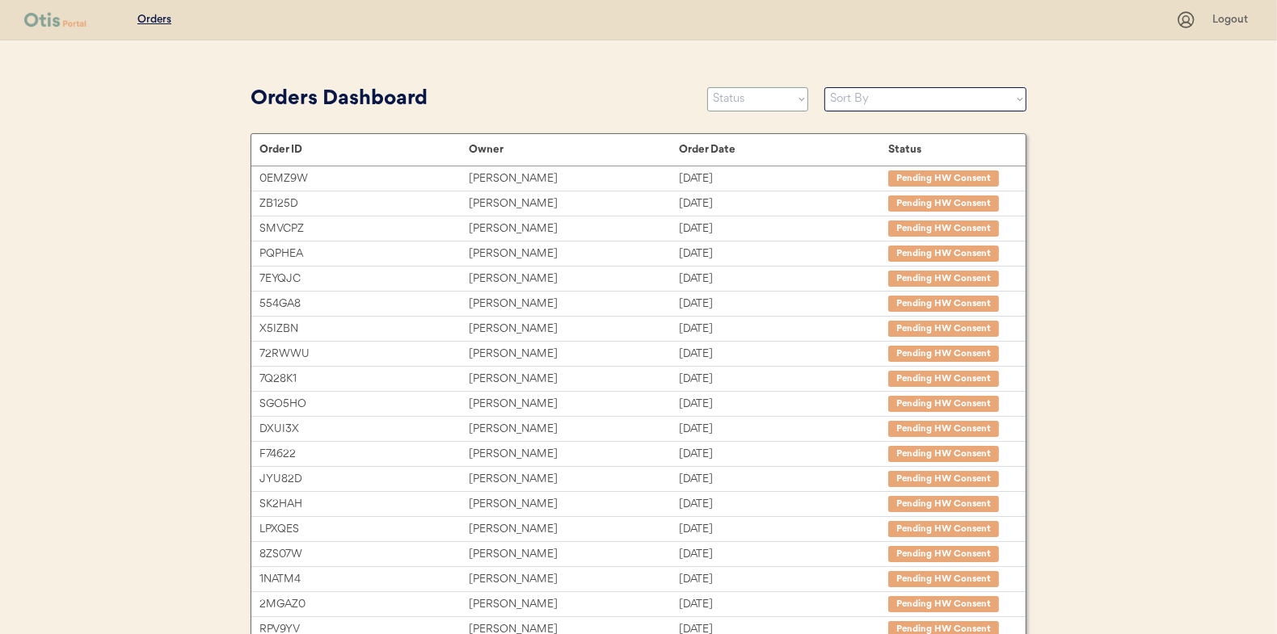
click at [766, 103] on select "Status On Hold New In Progress Complete Pending HW Consent Canceled" at bounding box center [757, 99] width 101 height 24
click at [707, 87] on select "Status On Hold New In Progress Complete Pending HW Consent Canceled" at bounding box center [757, 99] width 101 height 24
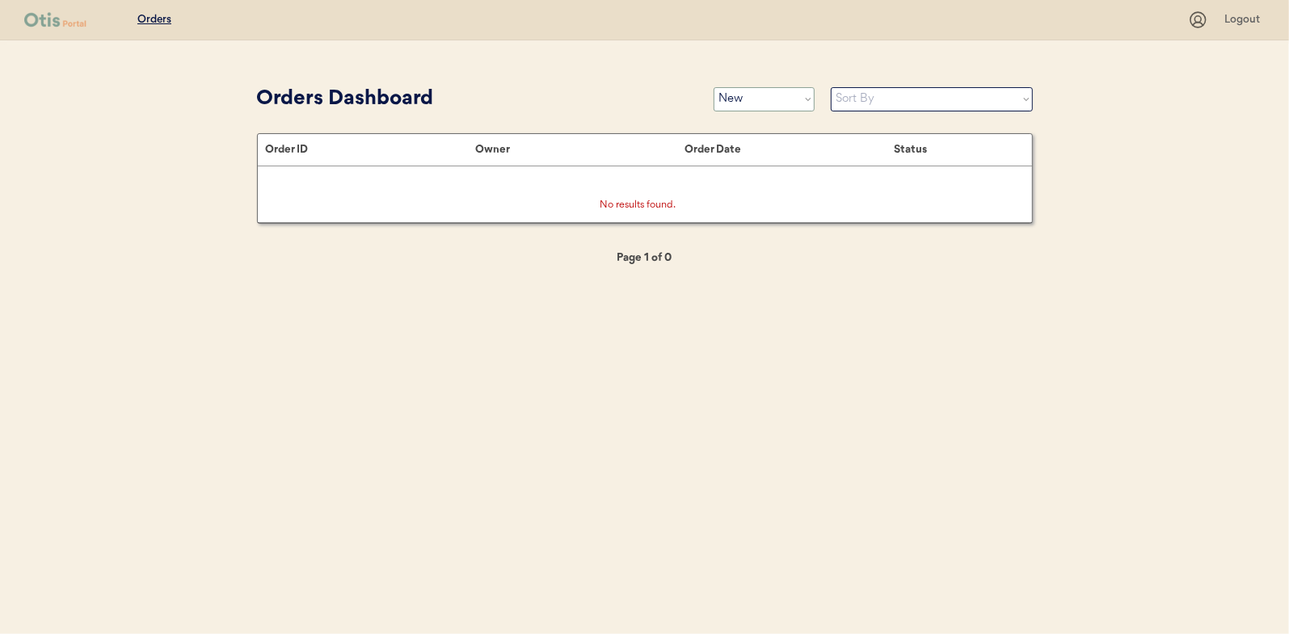
click at [751, 90] on select "Status On Hold New In Progress Complete Pending HW Consent Canceled" at bounding box center [763, 99] width 101 height 24
select select ""in_progress""
click at [713, 87] on select "Status On Hold New In Progress Complete Pending HW Consent Canceled" at bounding box center [763, 99] width 101 height 24
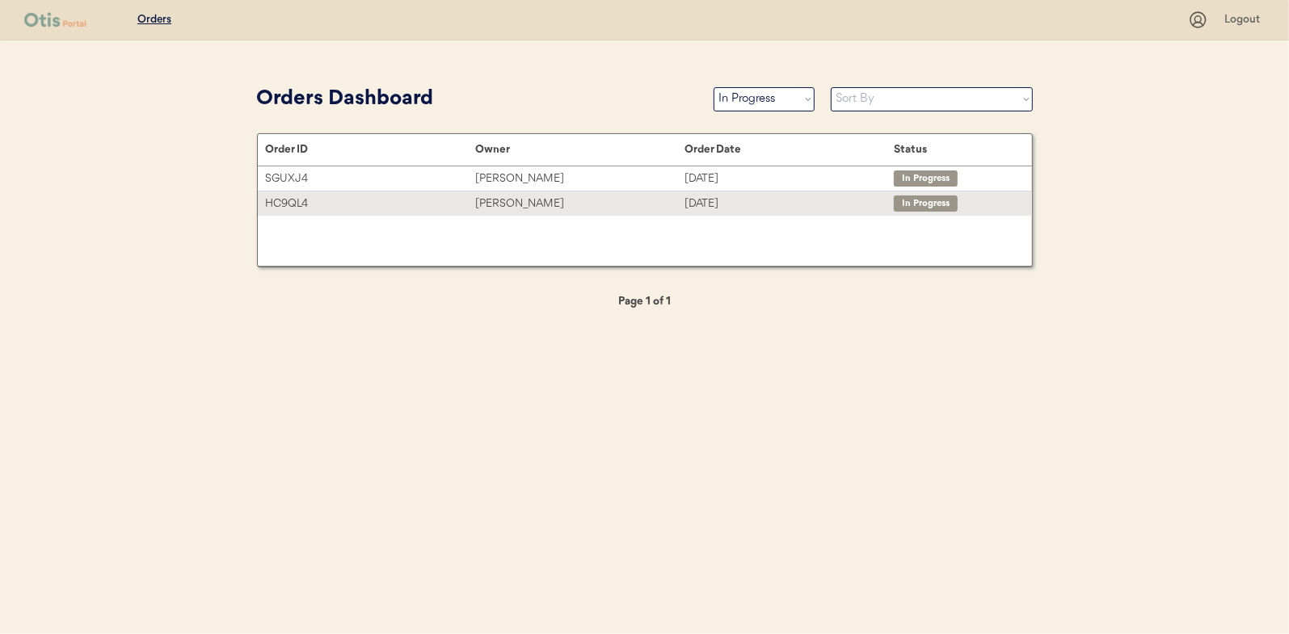
click at [544, 203] on div "[PERSON_NAME]" at bounding box center [579, 204] width 209 height 19
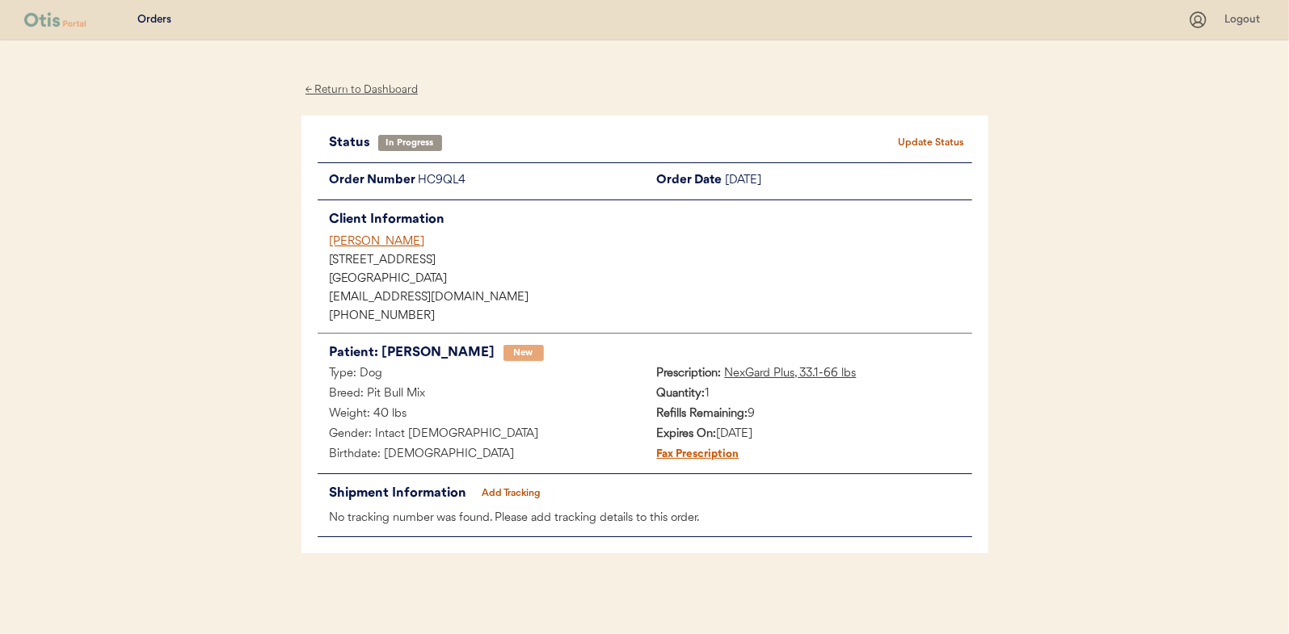
click at [496, 490] on button "Add Tracking" at bounding box center [511, 493] width 81 height 23
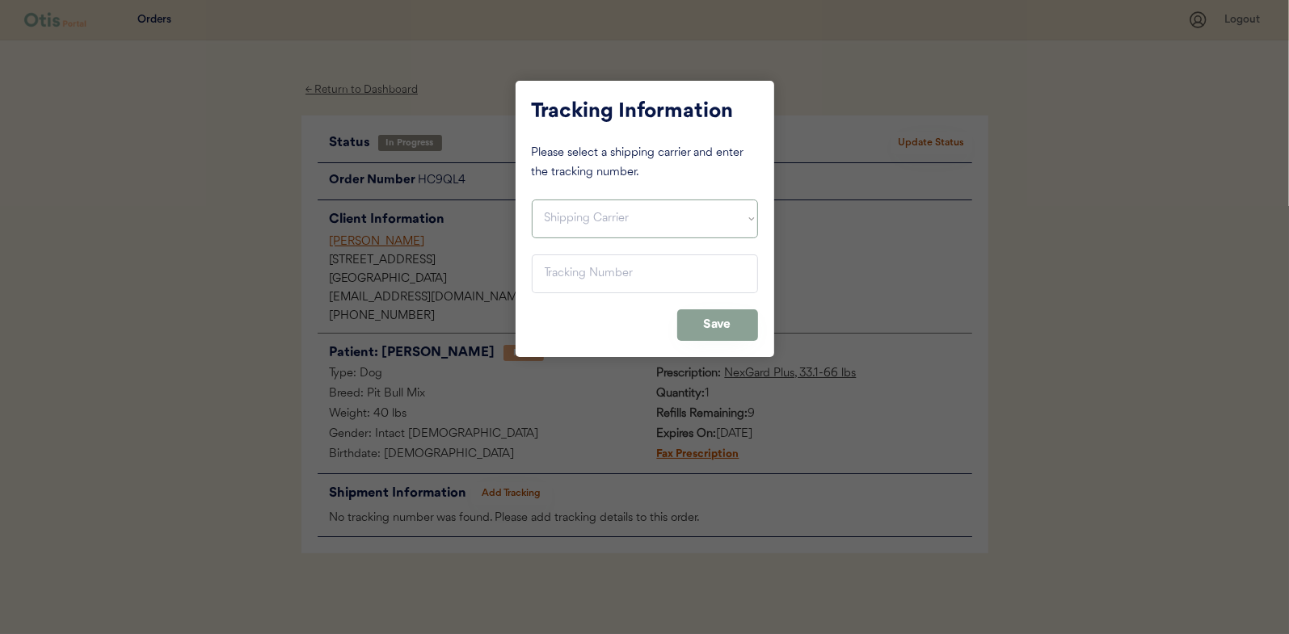
click at [576, 224] on select "Shipping Carrier FedEx FedEx Ground Economy UPS USPS" at bounding box center [645, 219] width 226 height 39
select select ""usps""
click at [532, 200] on select "Shipping Carrier FedEx FedEx Ground Economy UPS USPS" at bounding box center [645, 219] width 226 height 39
click at [560, 283] on input "input" at bounding box center [645, 274] width 226 height 39
paste input "9400150105798030392121"
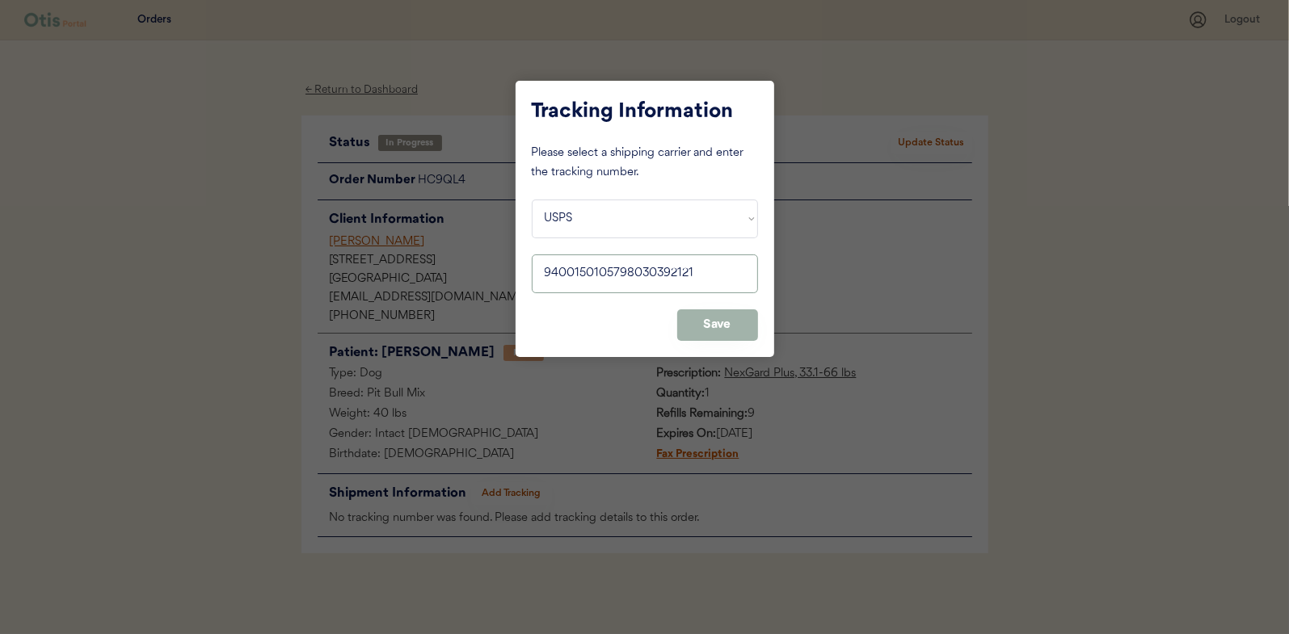
type input "9400150105798030392121"
click at [718, 318] on button "Save" at bounding box center [717, 325] width 81 height 32
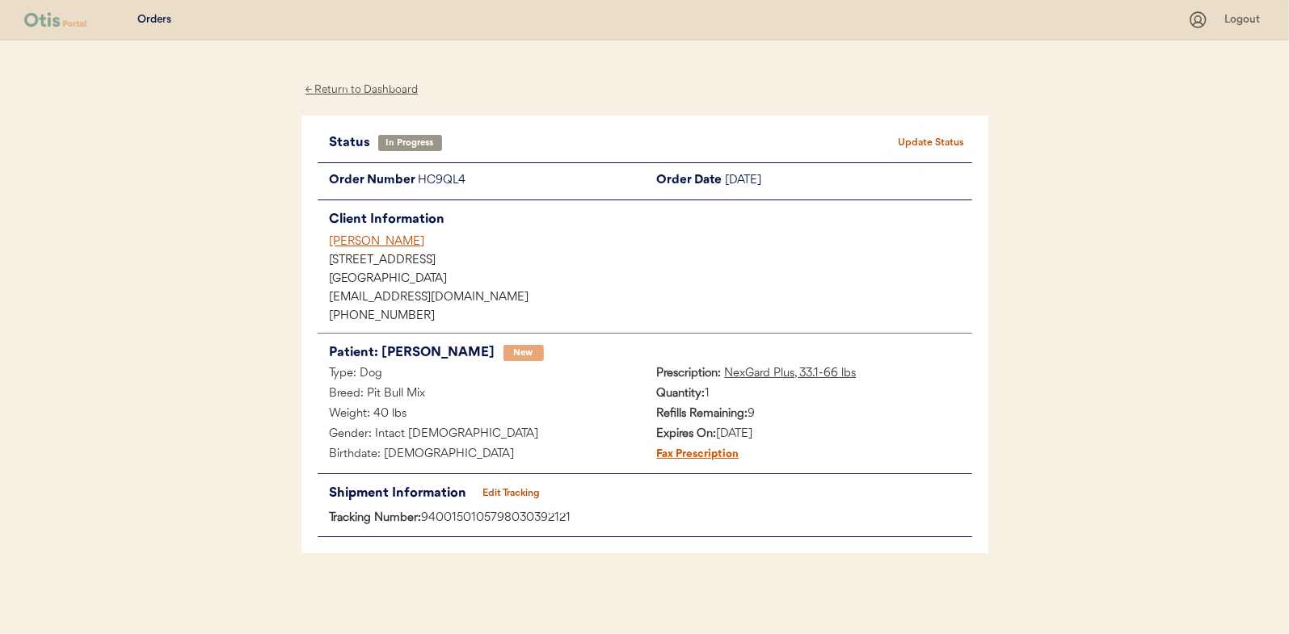
click at [919, 133] on button "Update Status" at bounding box center [931, 143] width 81 height 23
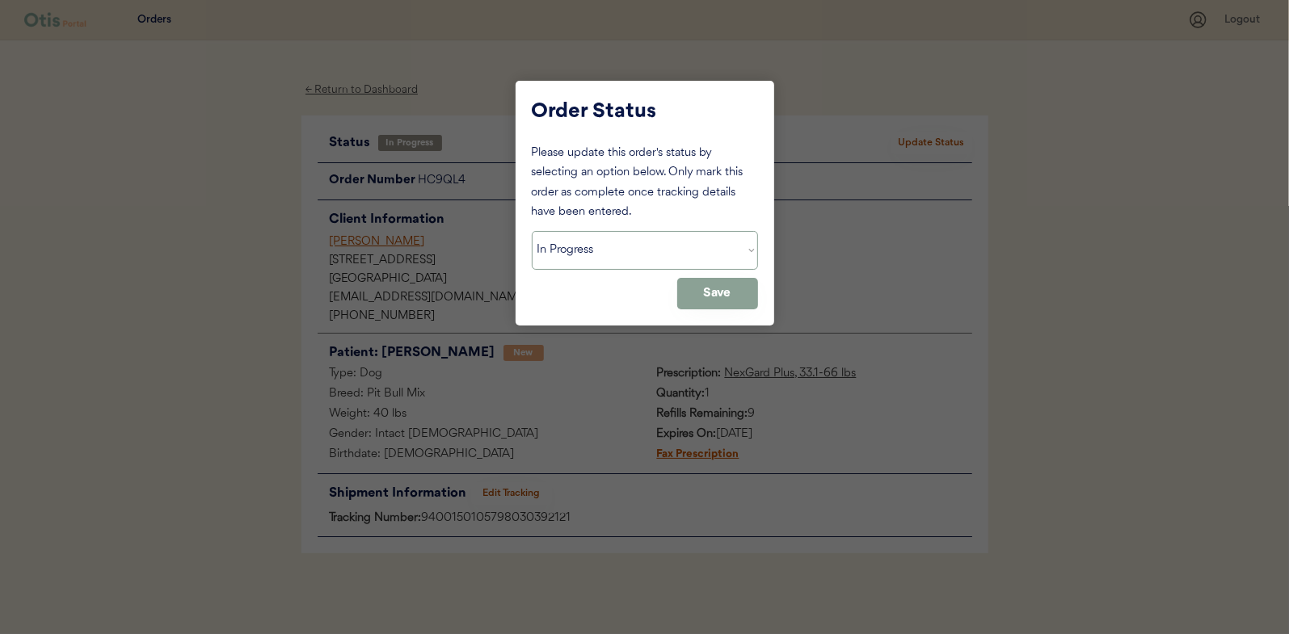
click at [564, 261] on select "Status On Hold New In Progress Complete Pending HW Consent Canceled" at bounding box center [645, 250] width 226 height 39
select select ""complete""
click at [532, 231] on select "Status On Hold New In Progress Complete Pending HW Consent Canceled" at bounding box center [645, 250] width 226 height 39
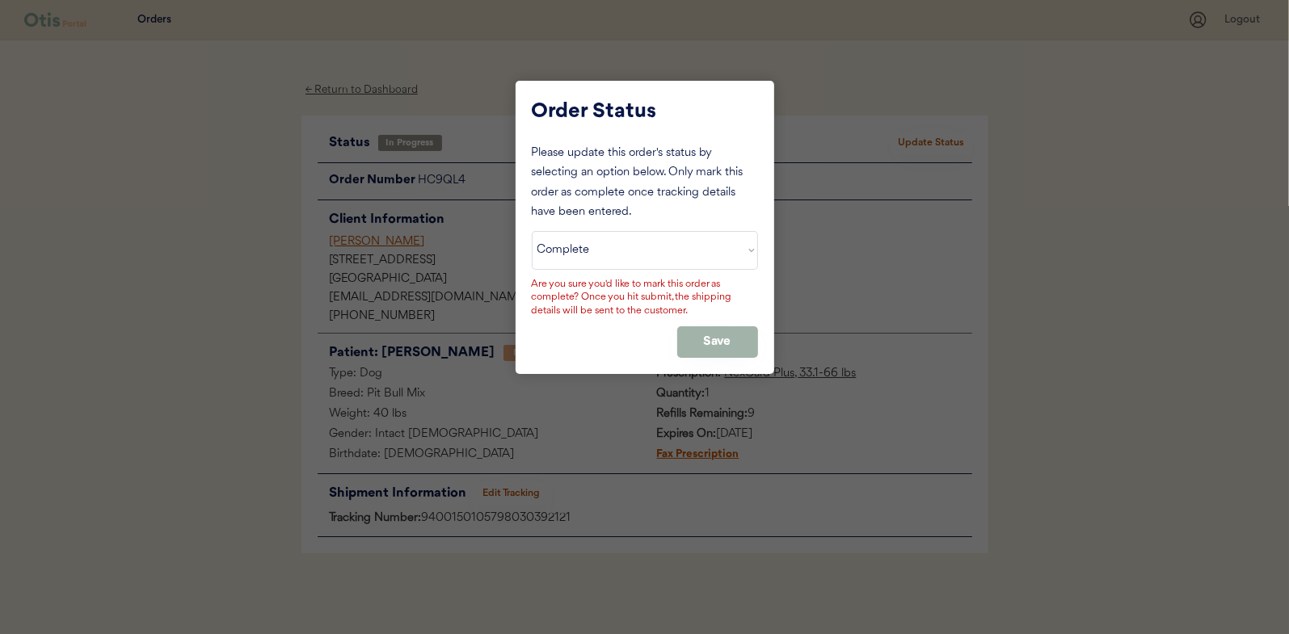
click at [699, 327] on button "Save" at bounding box center [717, 342] width 81 height 32
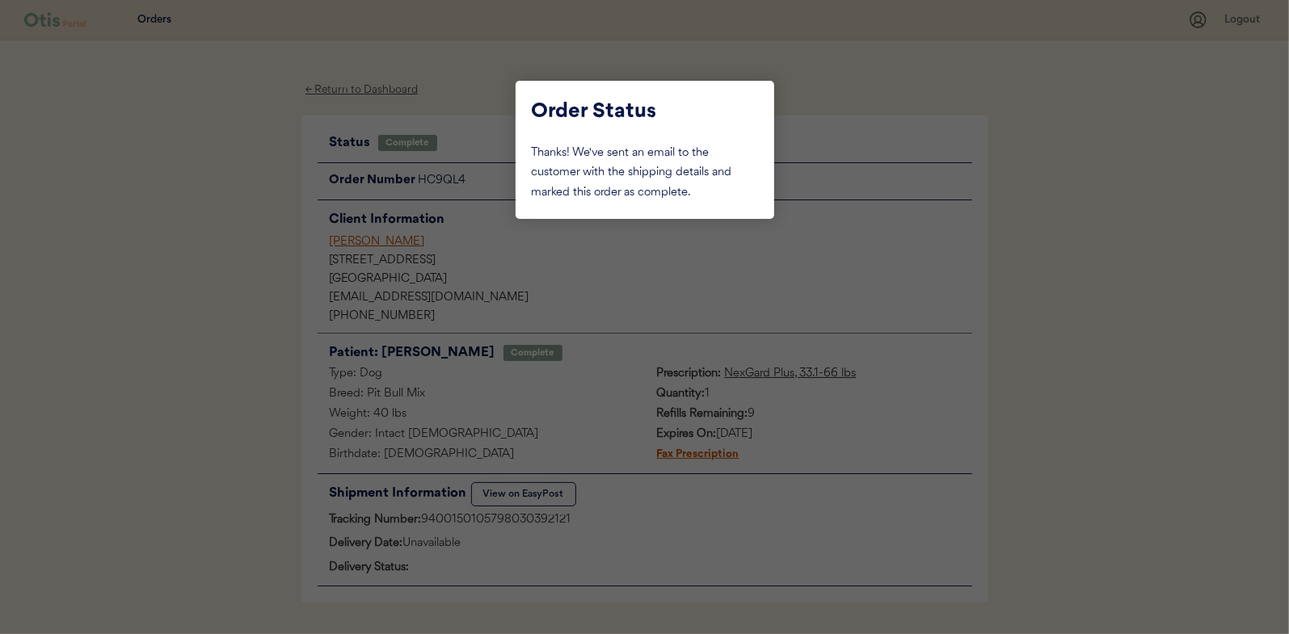
click at [271, 216] on div at bounding box center [644, 317] width 1289 height 634
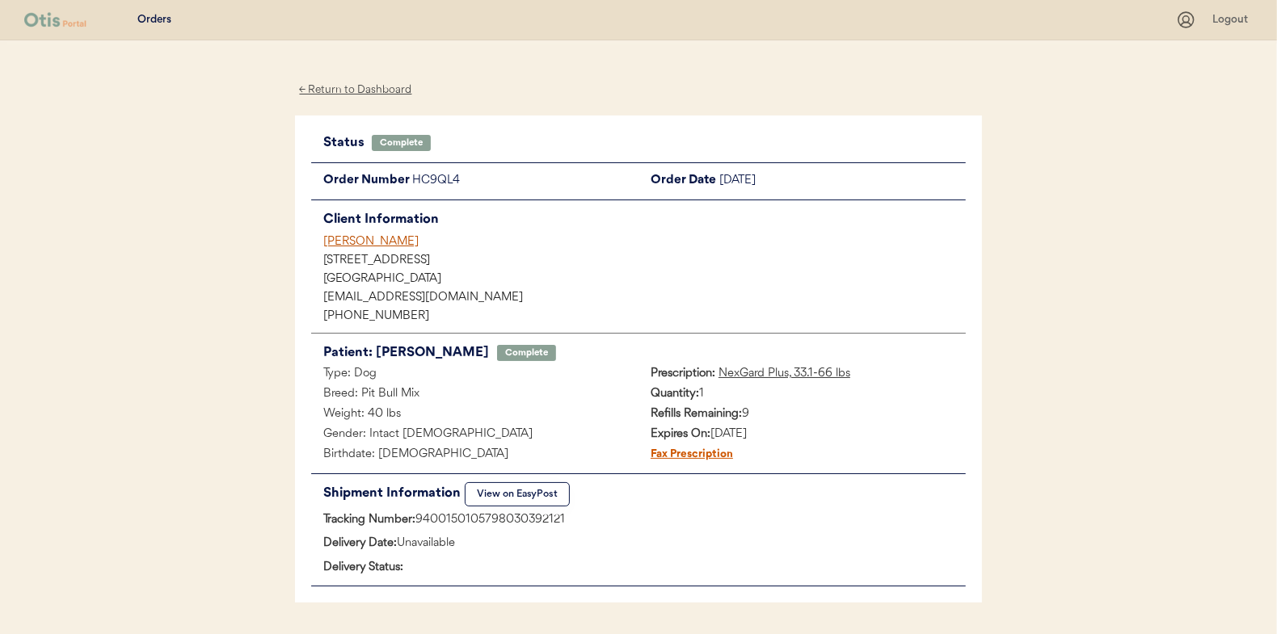
click at [356, 86] on div "← Return to Dashboard" at bounding box center [355, 90] width 121 height 19
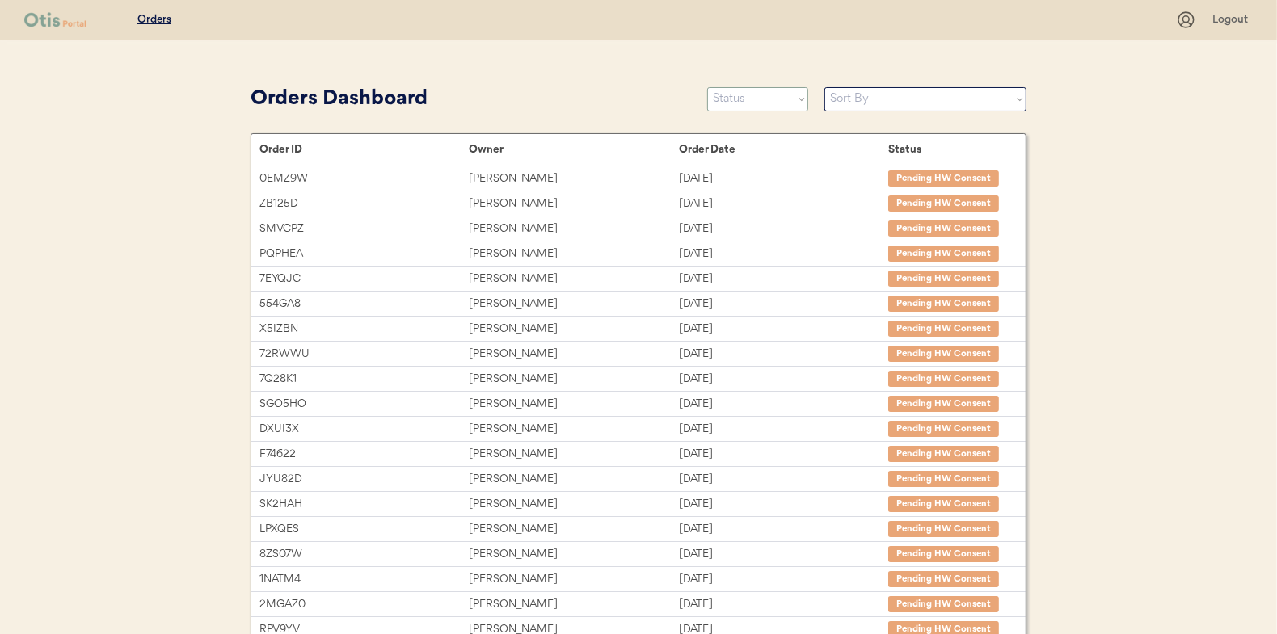
click at [760, 99] on select "Status On Hold New In Progress Complete Pending HW Consent Canceled" at bounding box center [757, 99] width 101 height 24
select select ""new""
click at [707, 87] on select "Status On Hold New In Progress Complete Pending HW Consent Canceled" at bounding box center [757, 99] width 101 height 24
